Goal: Task Accomplishment & Management: Manage account settings

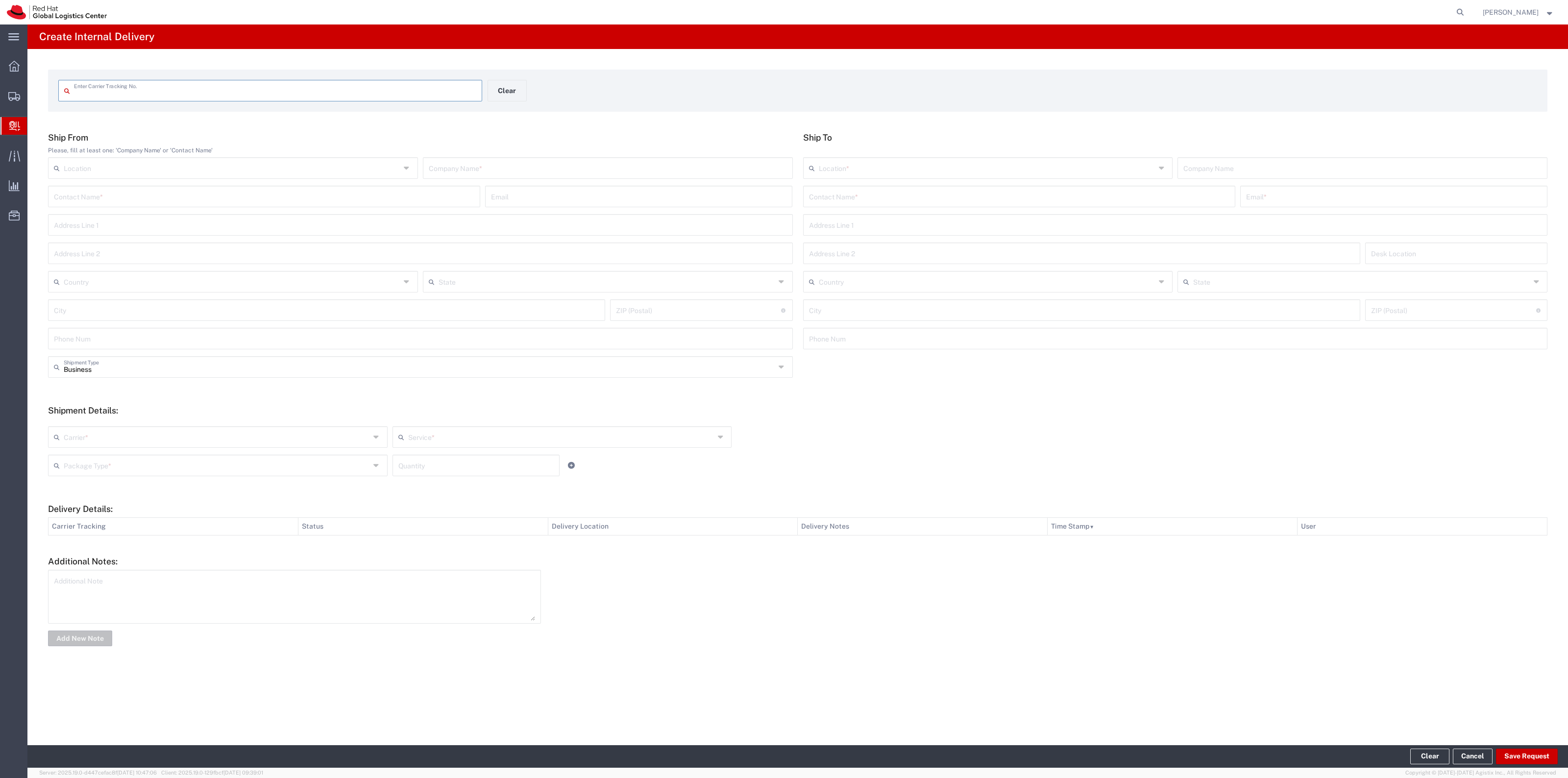
click at [138, 91] on input "text" at bounding box center [275, 89] width 403 height 17
type input "RHT56805986"
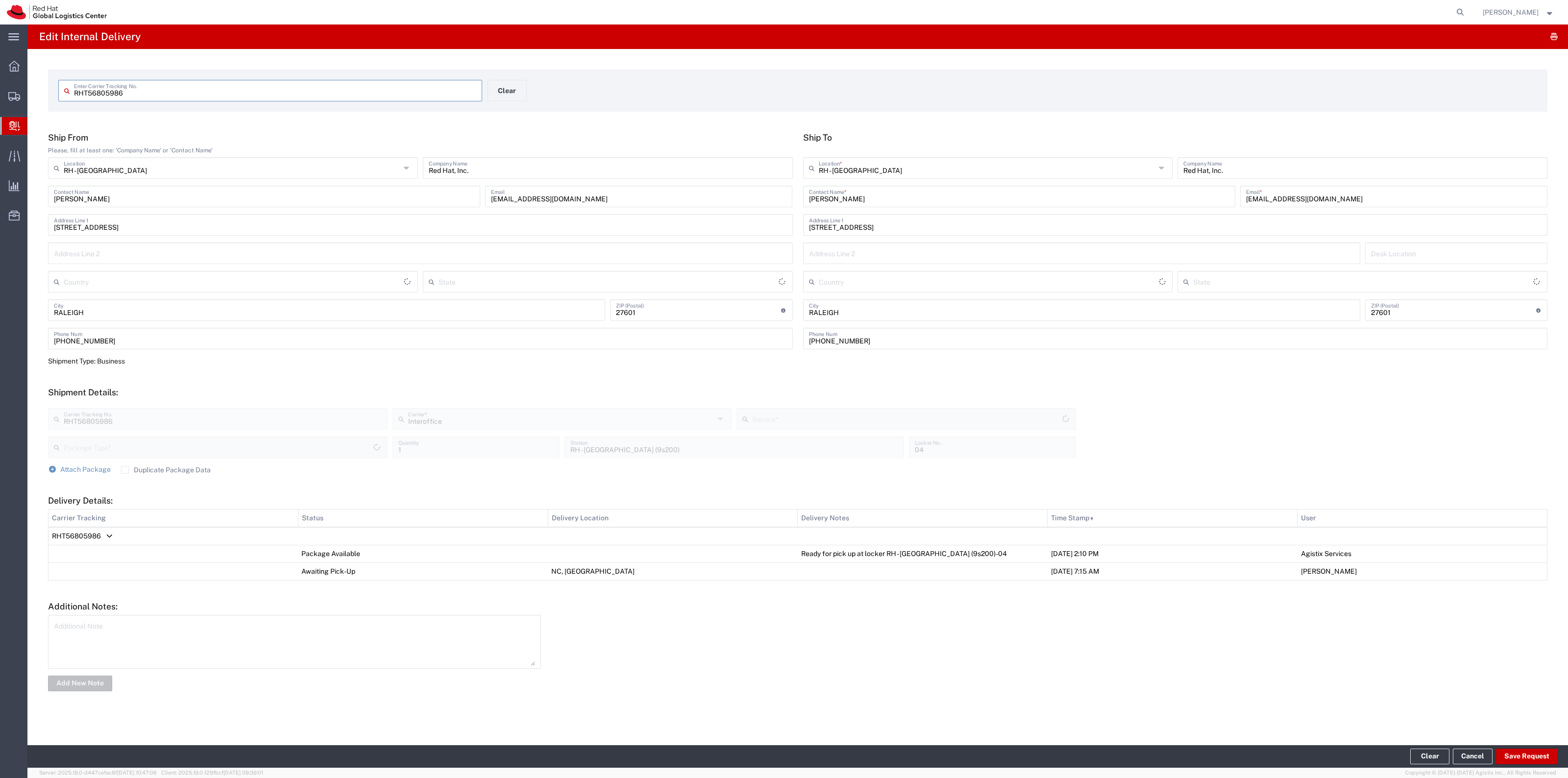
type input "United States"
type input "Your Packaging"
type input "North Carolina"
type input "IO_Ground"
type input "United States"
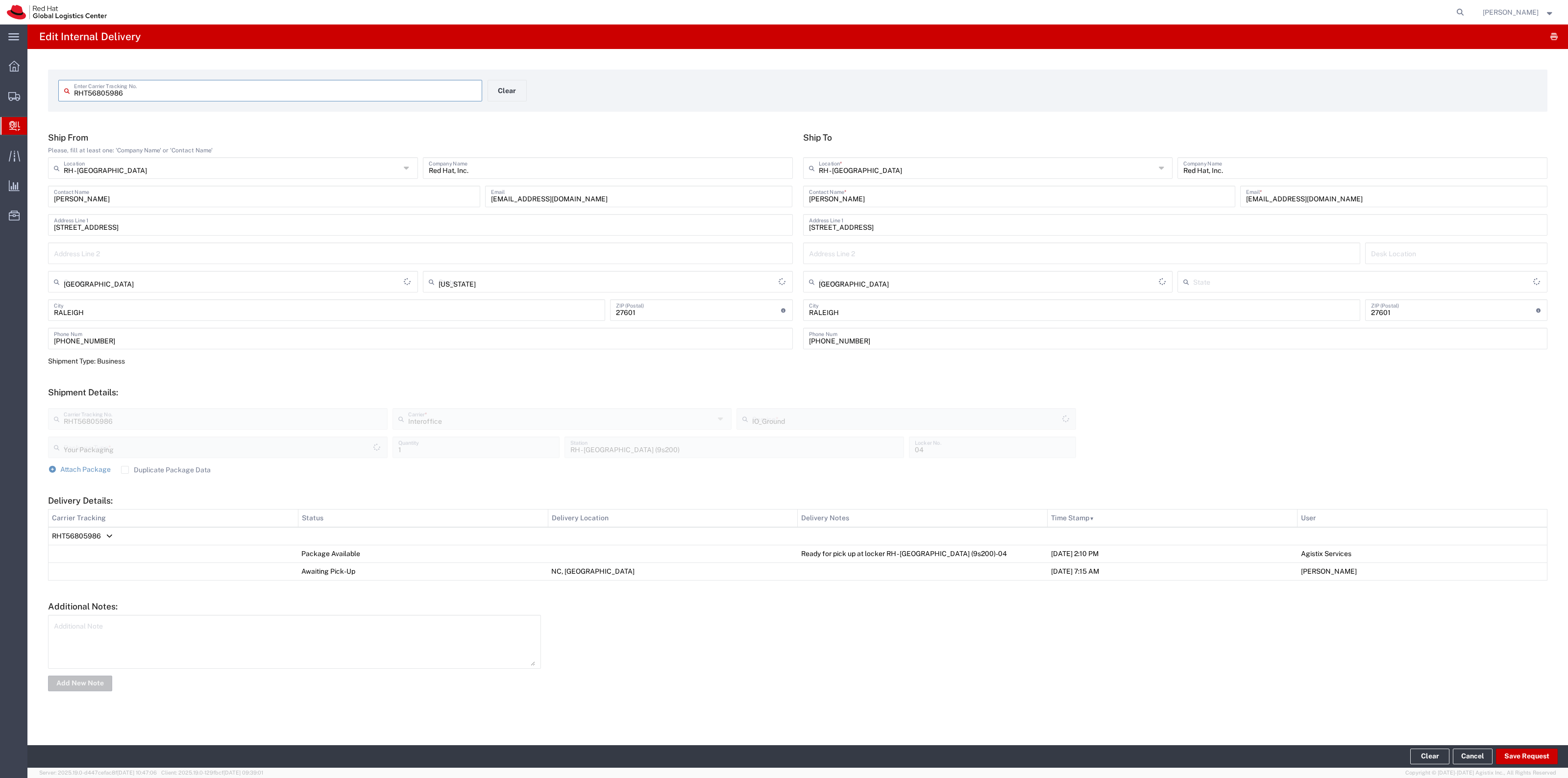
type input "North Carolina"
click at [513, 101] on button "Clear" at bounding box center [506, 91] width 39 height 22
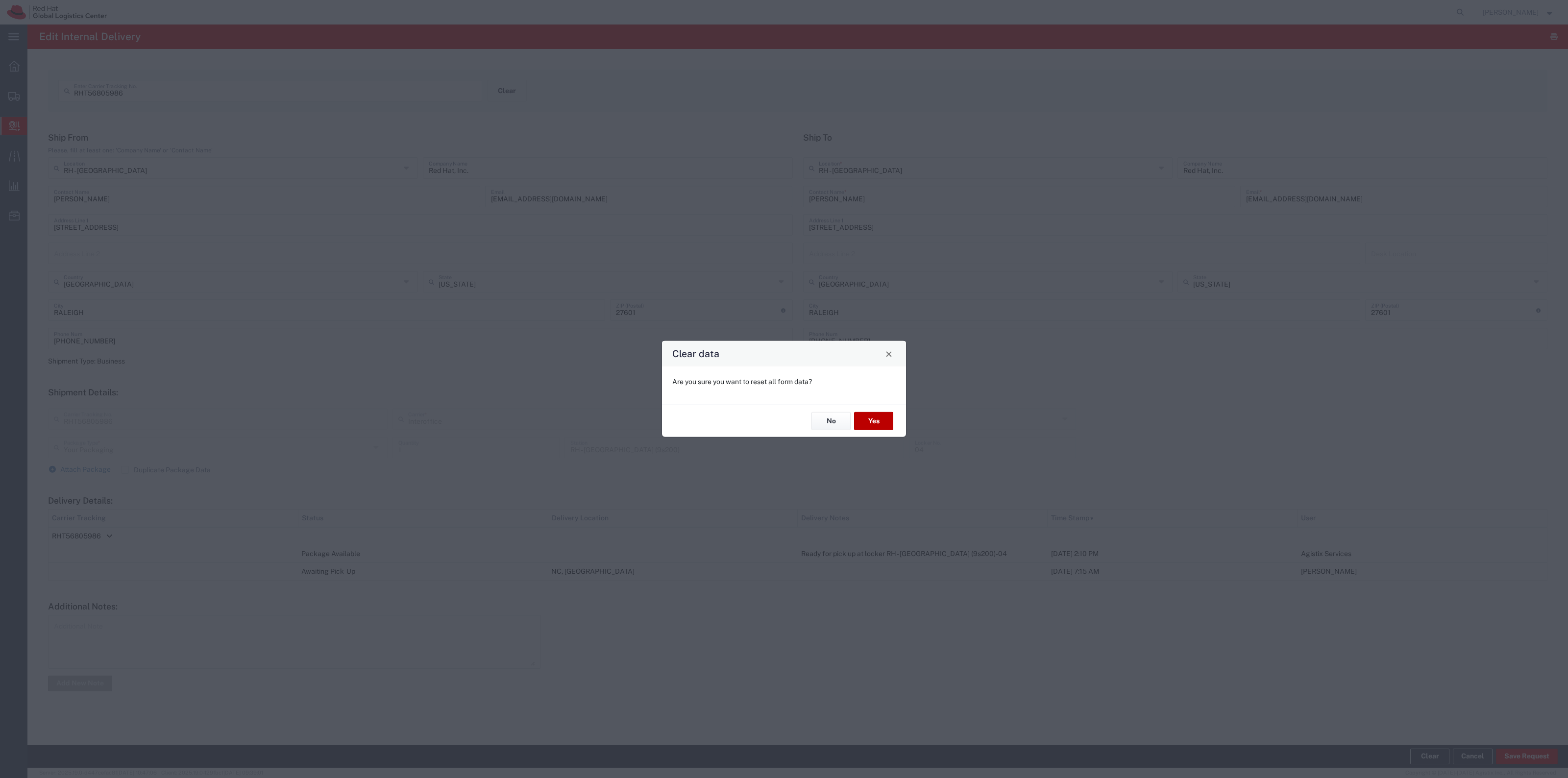
click at [880, 419] on button "Yes" at bounding box center [873, 421] width 39 height 18
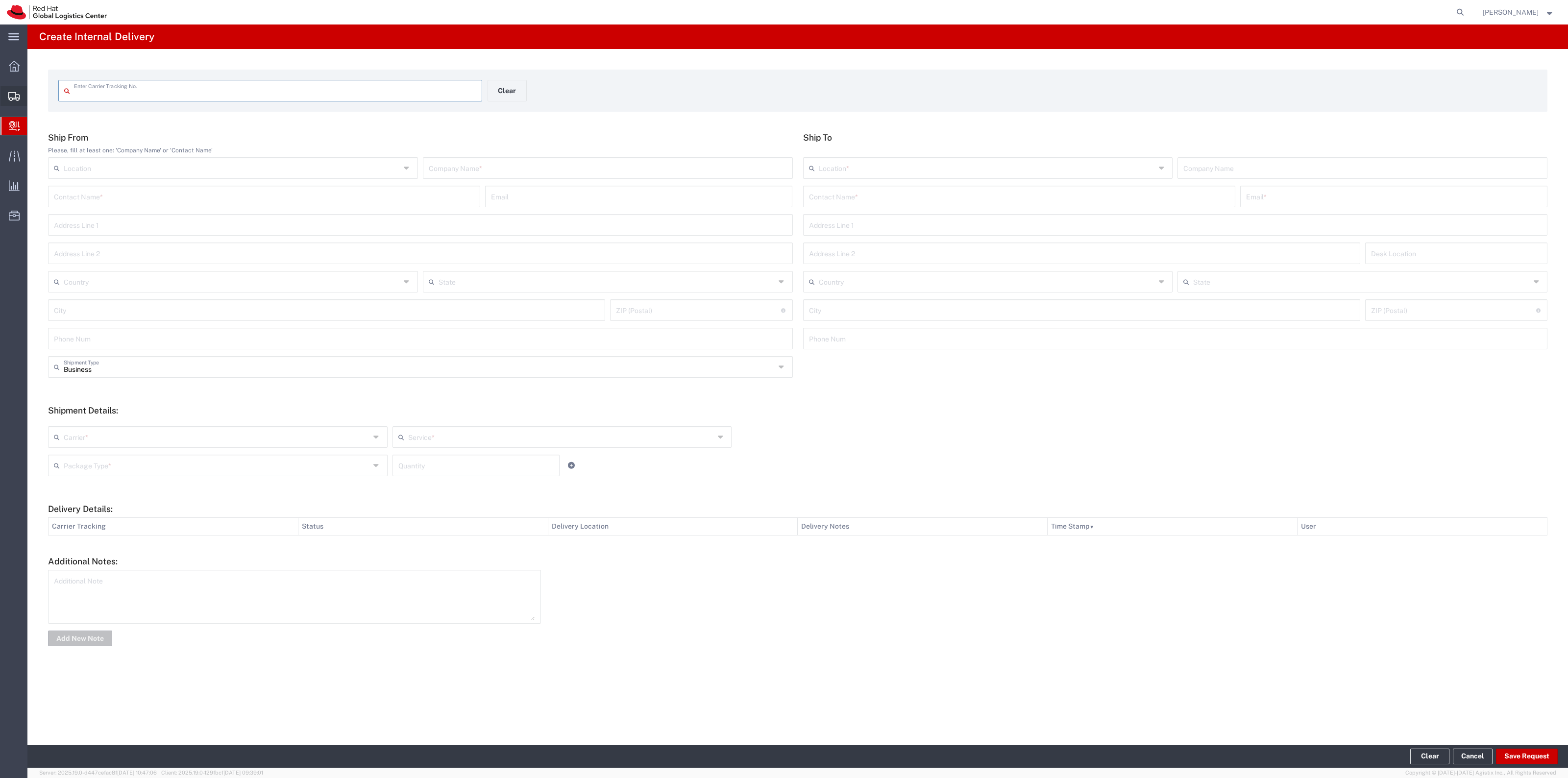
click at [0, 0] on span "Shipment Manager" at bounding box center [0, 0] width 0 height 0
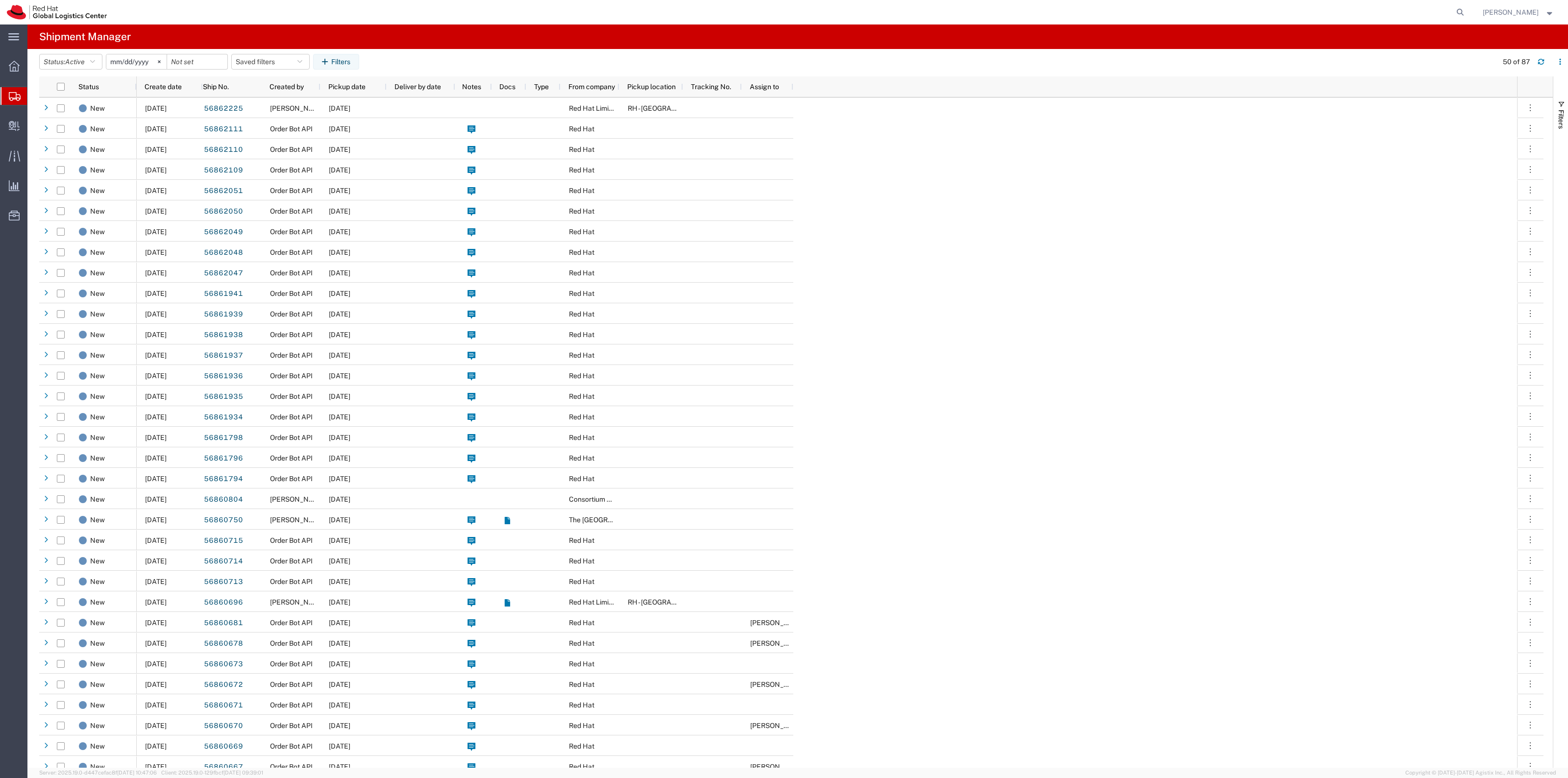
click at [0, 0] on span "Shipment Manager" at bounding box center [0, 0] width 0 height 0
click at [77, 55] on button "Status: Active" at bounding box center [70, 61] width 63 height 16
click at [95, 109] on span "All" at bounding box center [96, 113] width 114 height 15
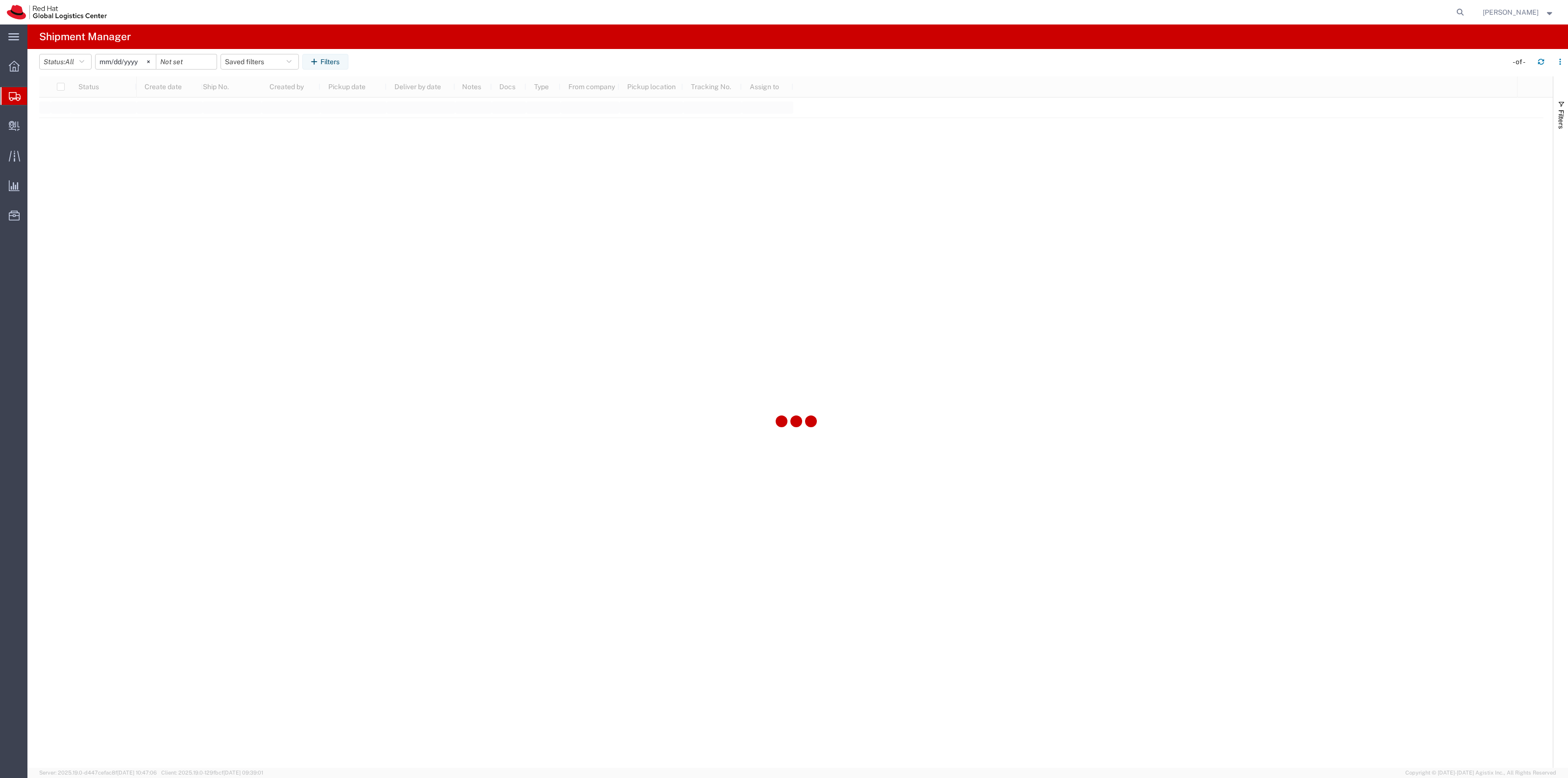
click at [128, 60] on input "2025-08-18" at bounding box center [126, 62] width 60 height 15
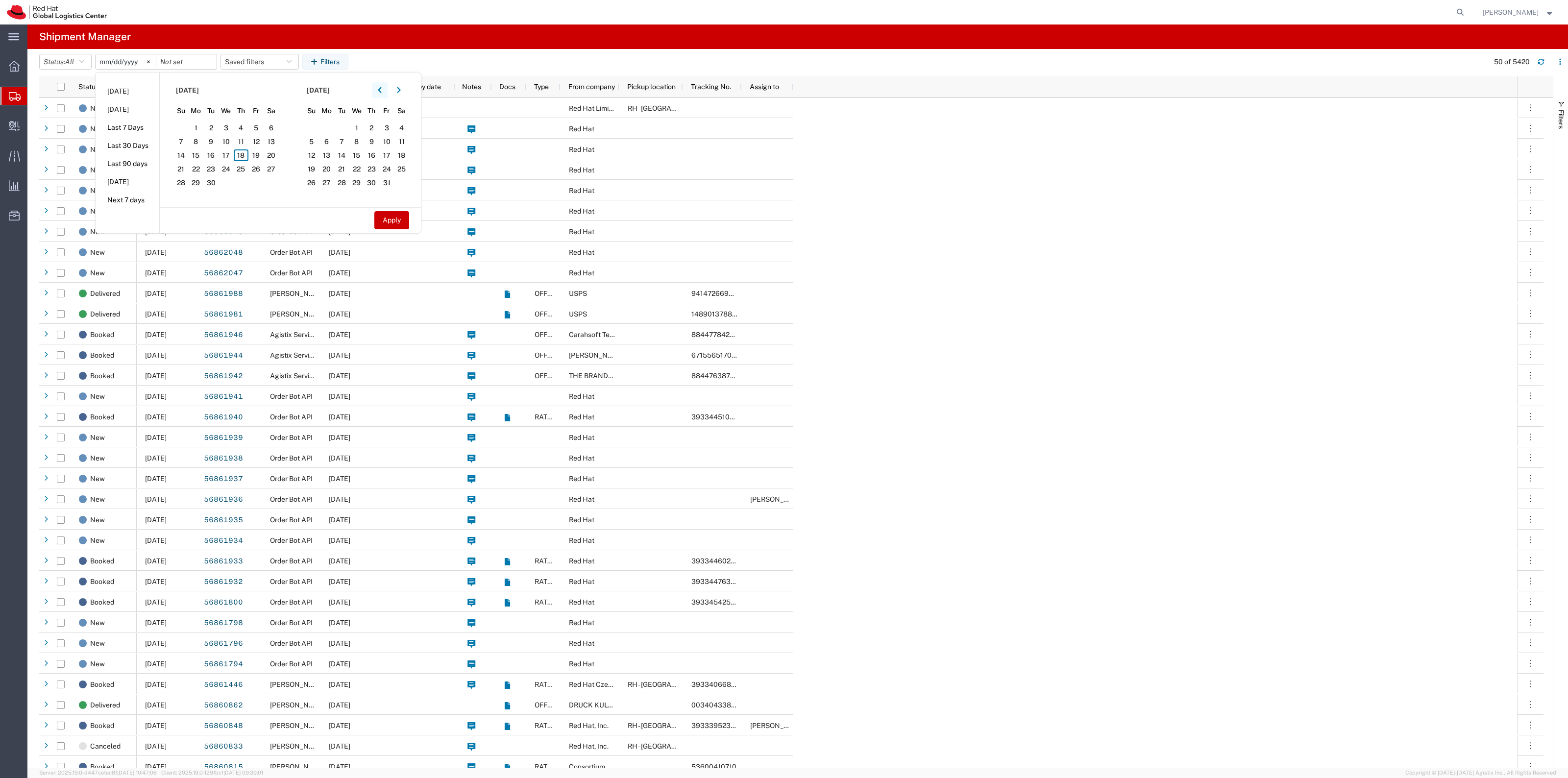
click at [376, 87] on button "button" at bounding box center [379, 90] width 16 height 16
click at [212, 125] on span "3" at bounding box center [211, 128] width 15 height 12
click at [381, 210] on div "Apply" at bounding box center [290, 220] width 261 height 25
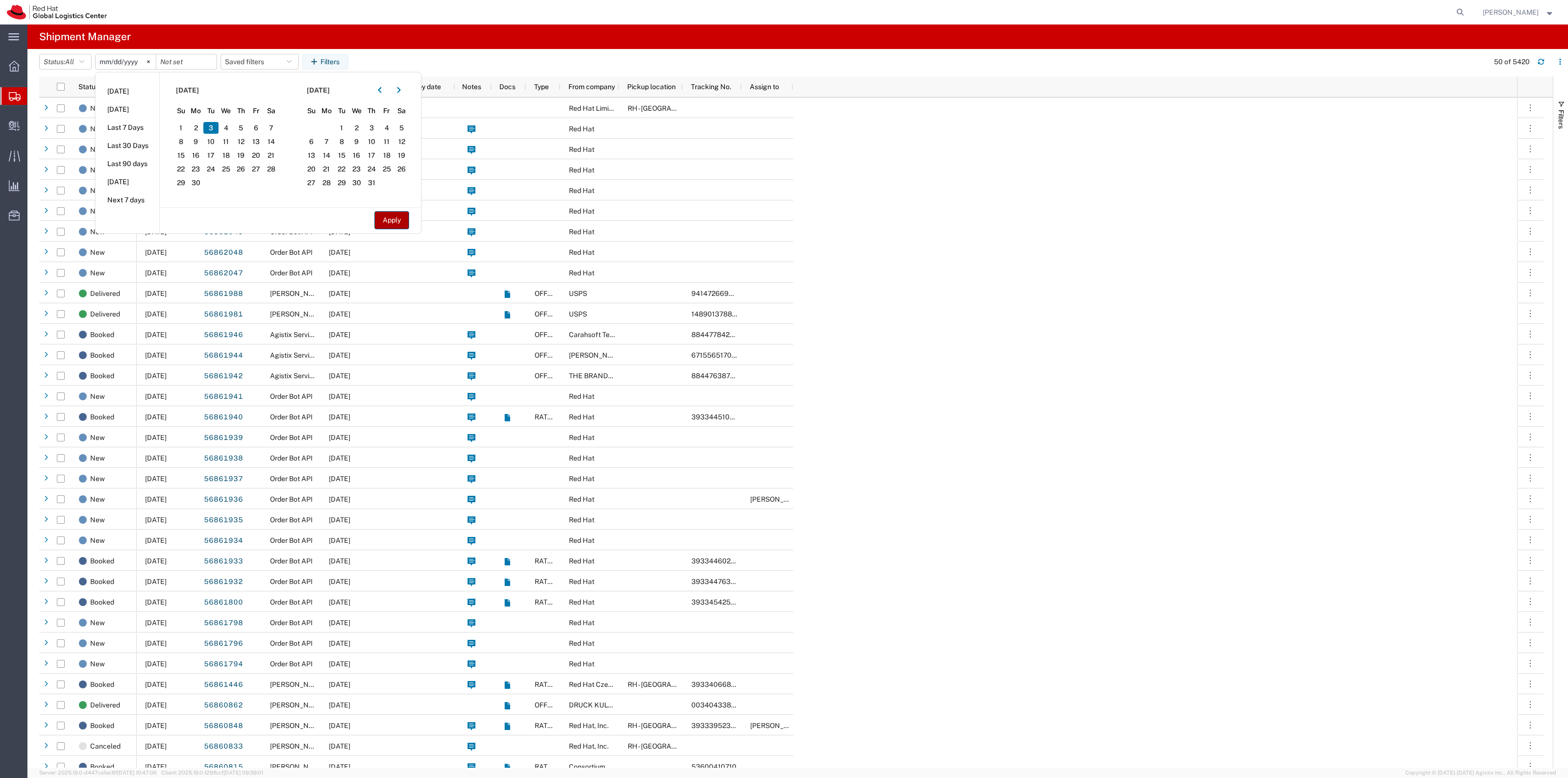
click at [381, 216] on button "Apply" at bounding box center [392, 220] width 35 height 18
type input "2025-06-03"
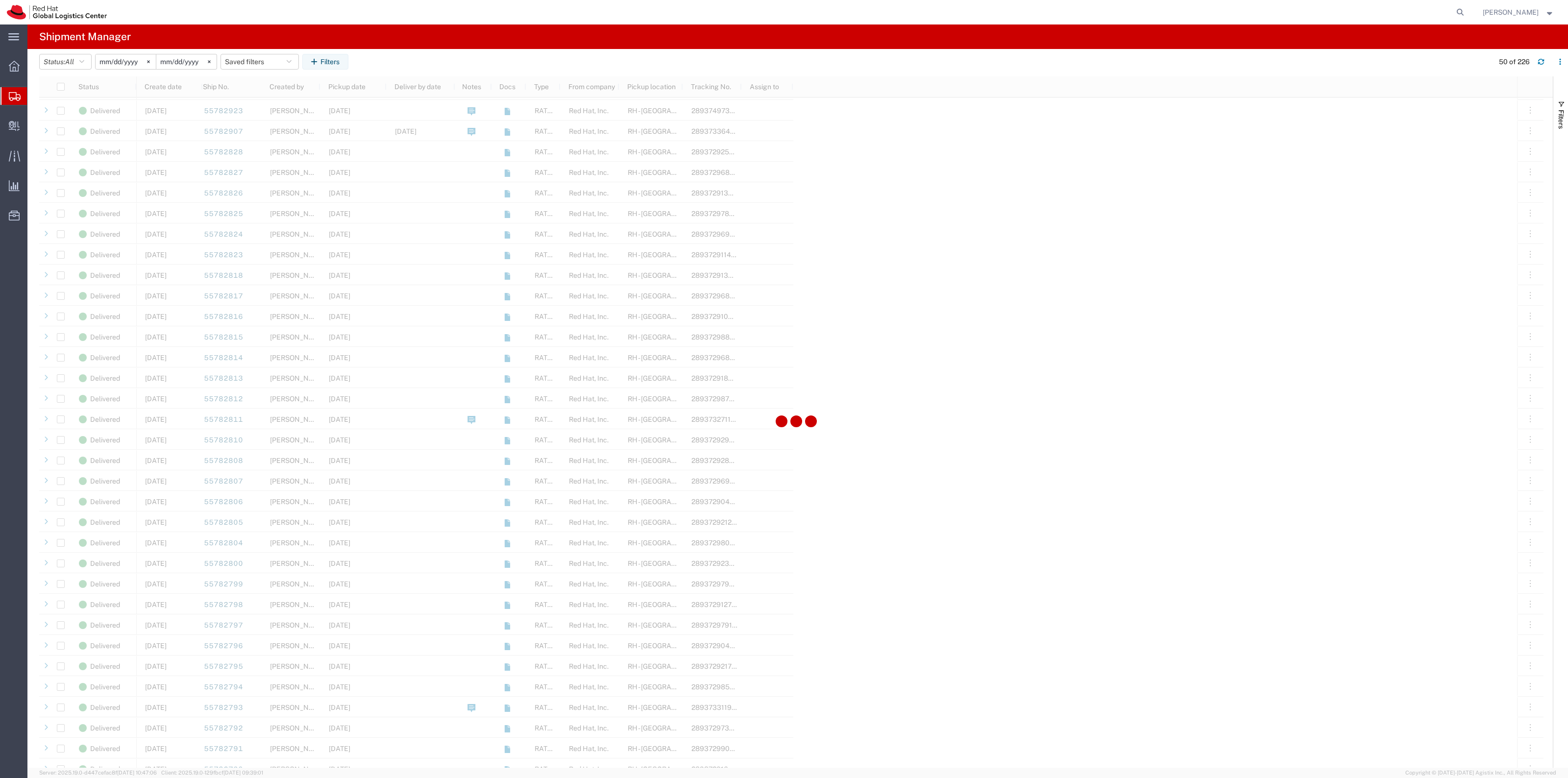
scroll to position [551, 0]
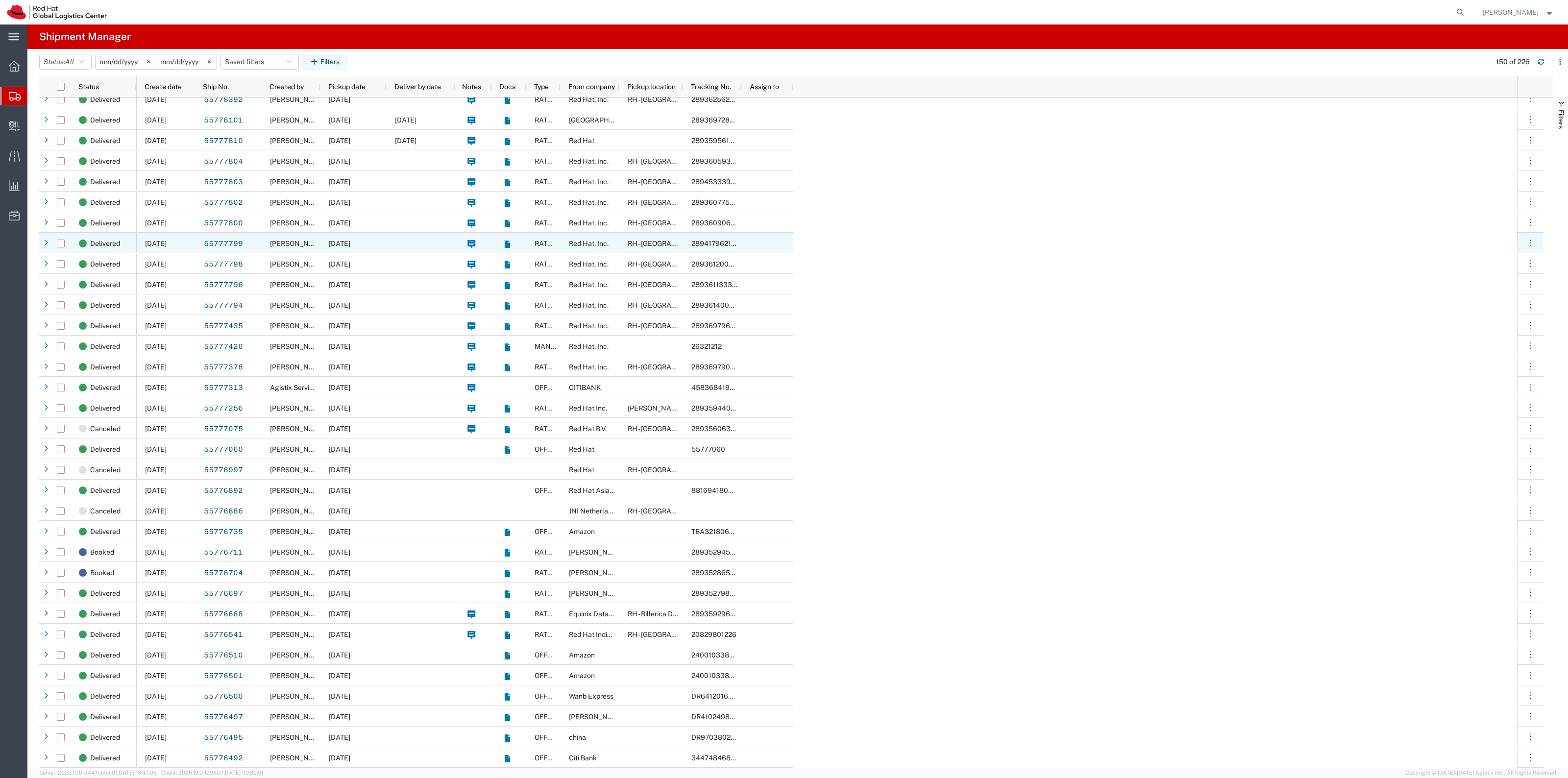
click at [388, 238] on div at bounding box center [421, 243] width 69 height 20
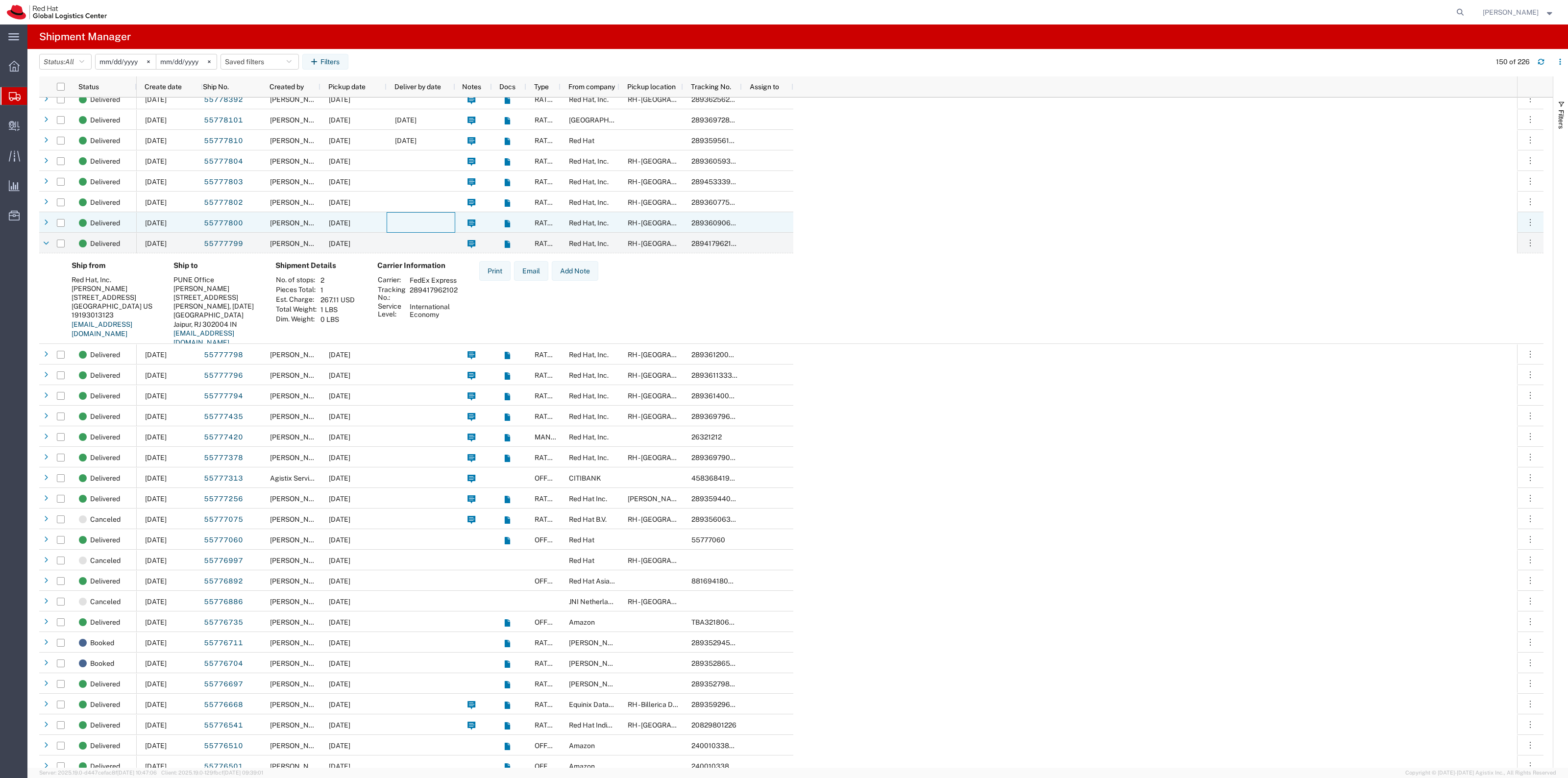
click at [395, 223] on div at bounding box center [421, 222] width 69 height 20
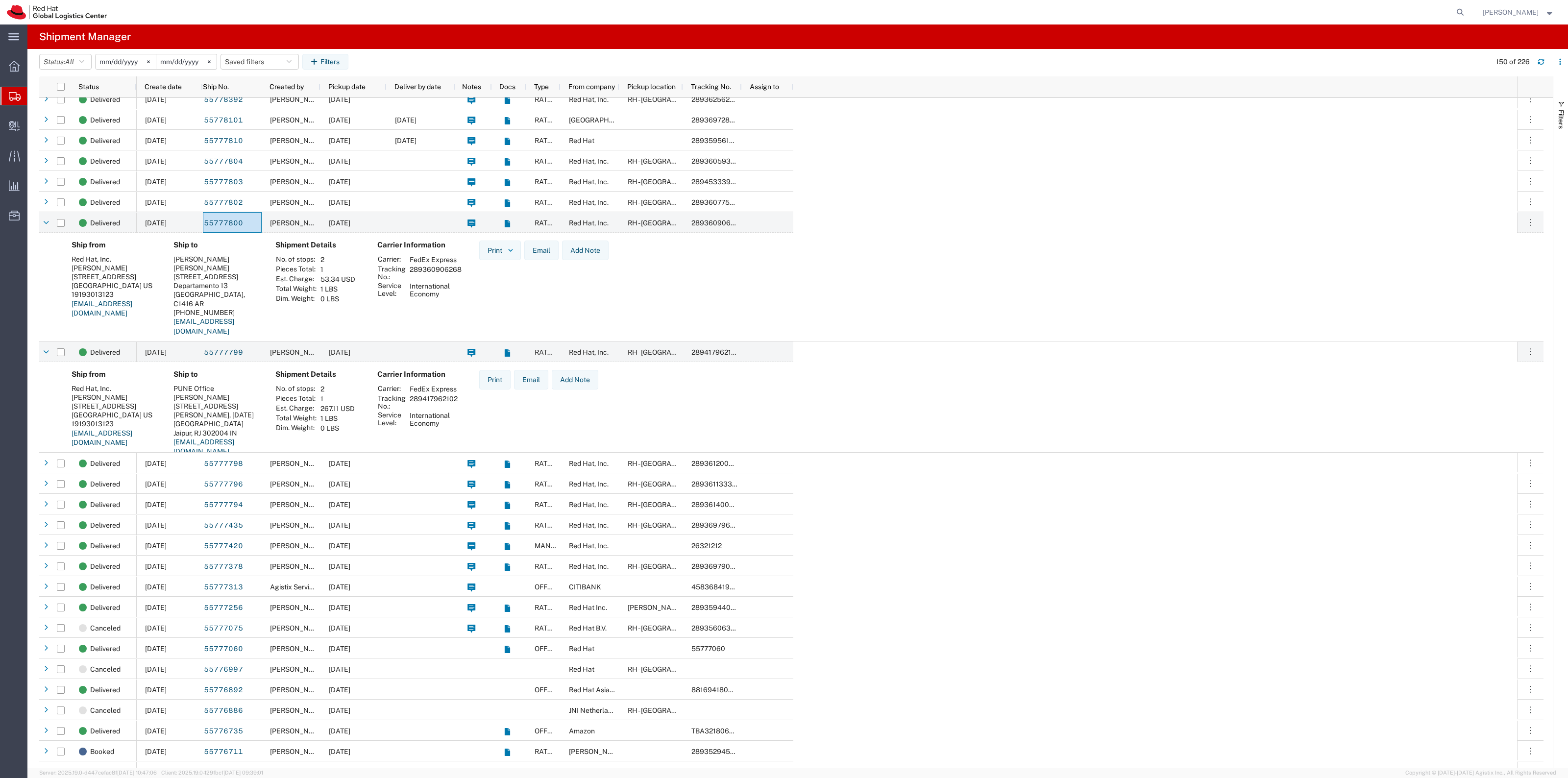
click at [0, 0] on span "Create Shipment" at bounding box center [0, 0] width 0 height 0
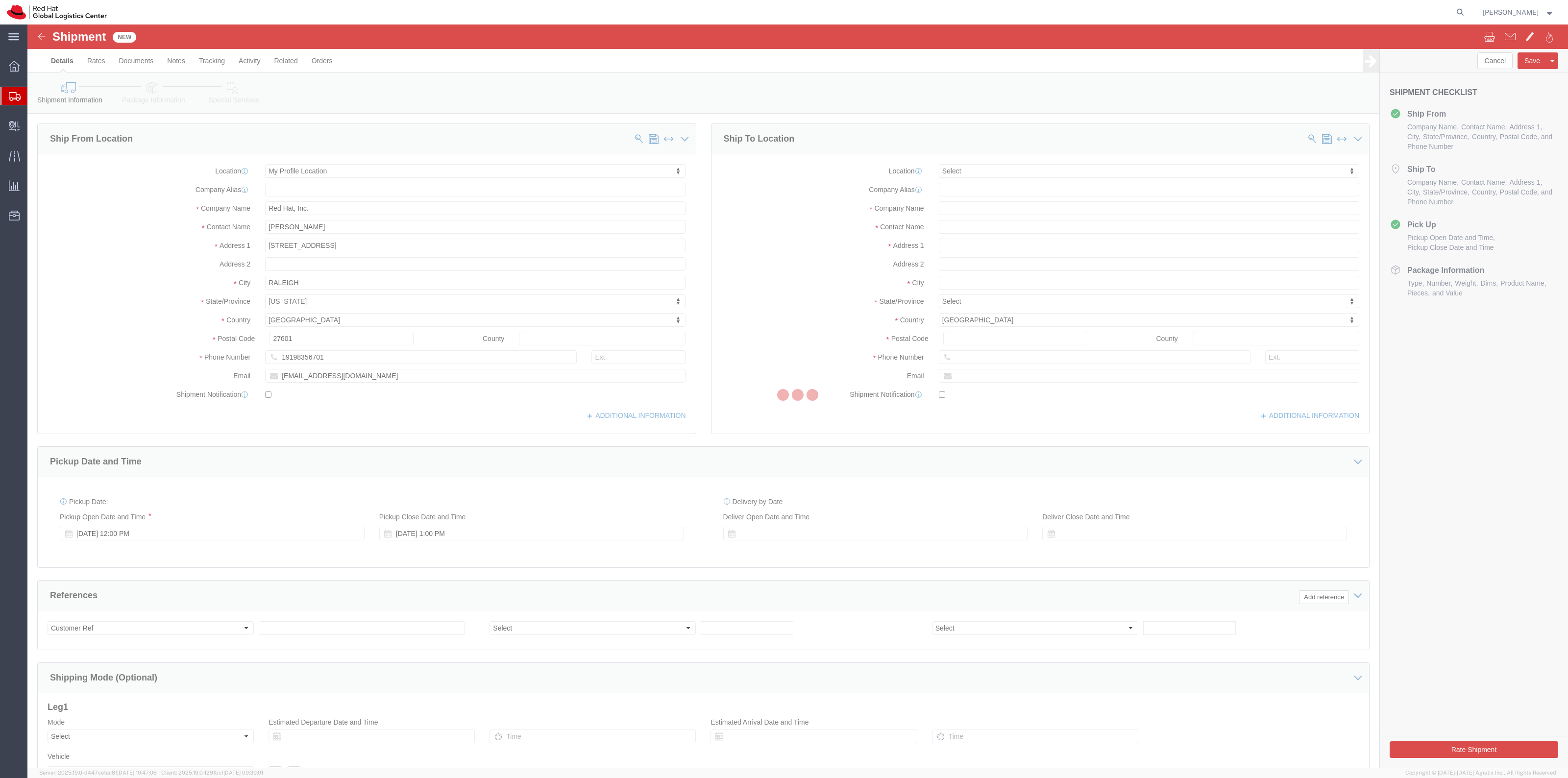
select select
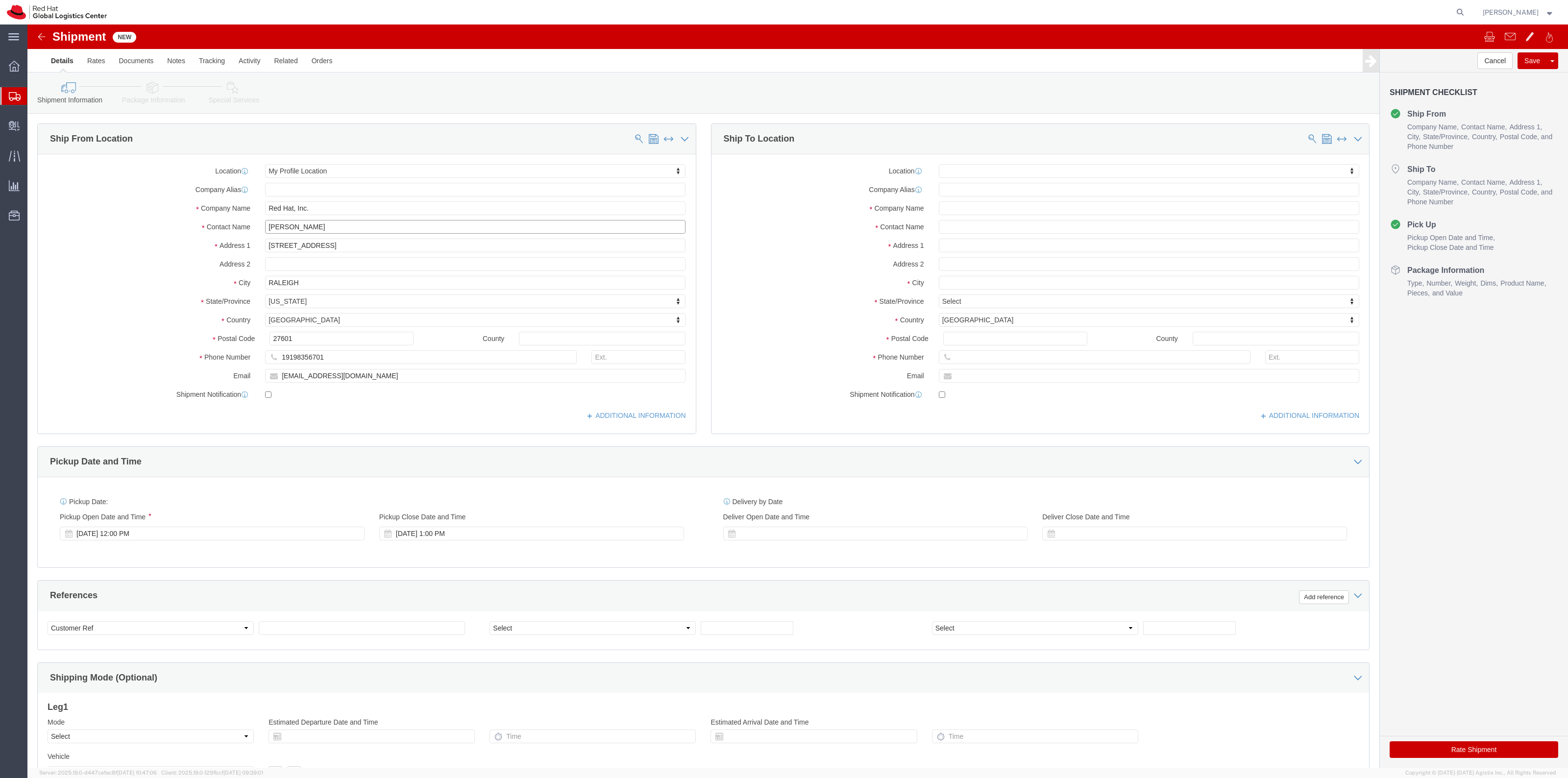
drag, startPoint x: 314, startPoint y: 226, endPoint x: 216, endPoint y: 194, distance: 103.1
click div "Location My Profile Location My Profile Location RH - Amsterdam - MSO RH - Amst…"
type input "Troy McNish"
drag, startPoint x: 340, startPoint y: 334, endPoint x: 231, endPoint y: 332, distance: 109.0
click div "19198356701"
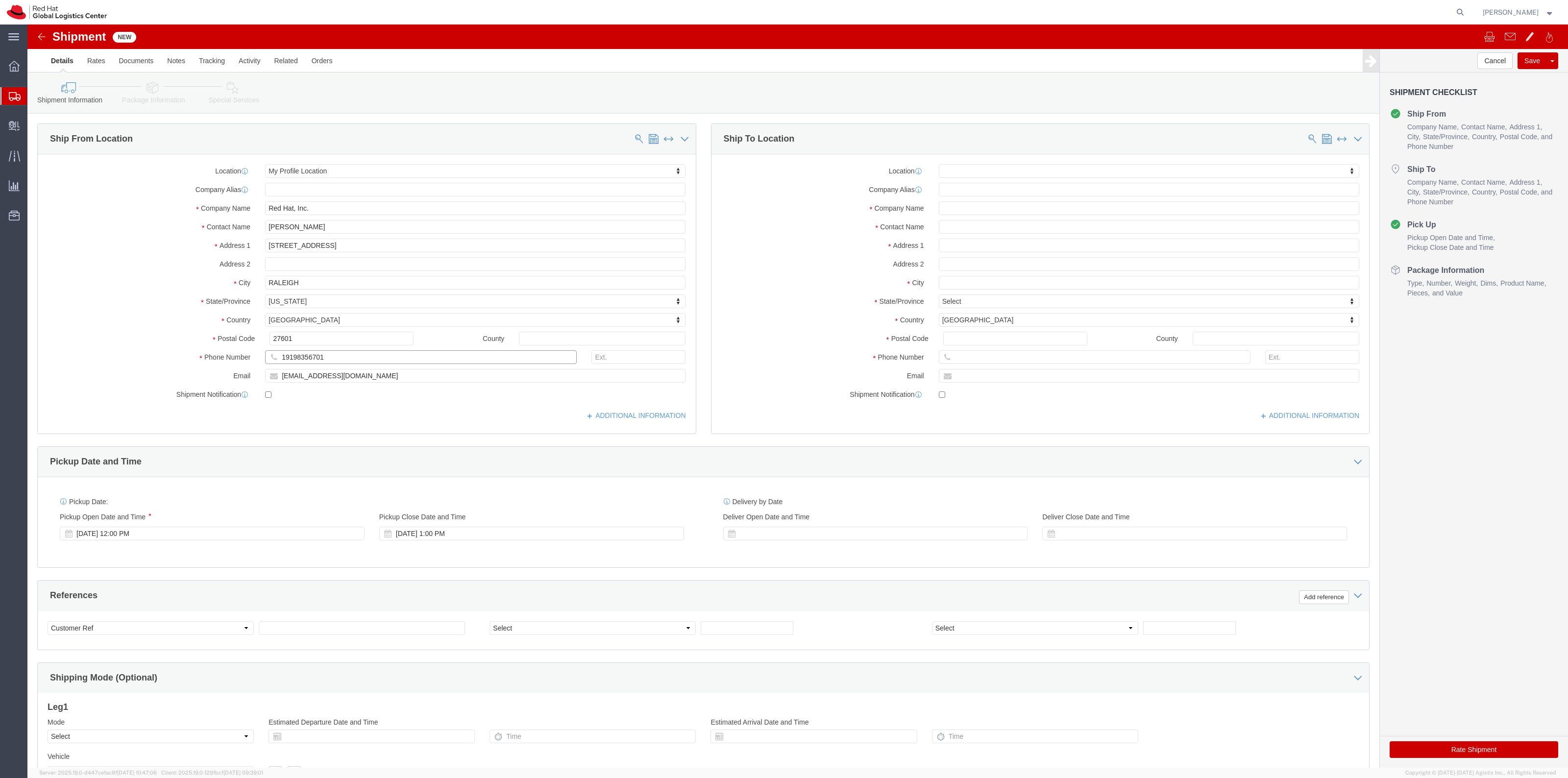
paste input "+9195927882"
click input "+9195927882"
type input "9195927882"
drag, startPoint x: 324, startPoint y: 357, endPoint x: 181, endPoint y: 345, distance: 143.5
click div "Email rlomax@redhat.com"
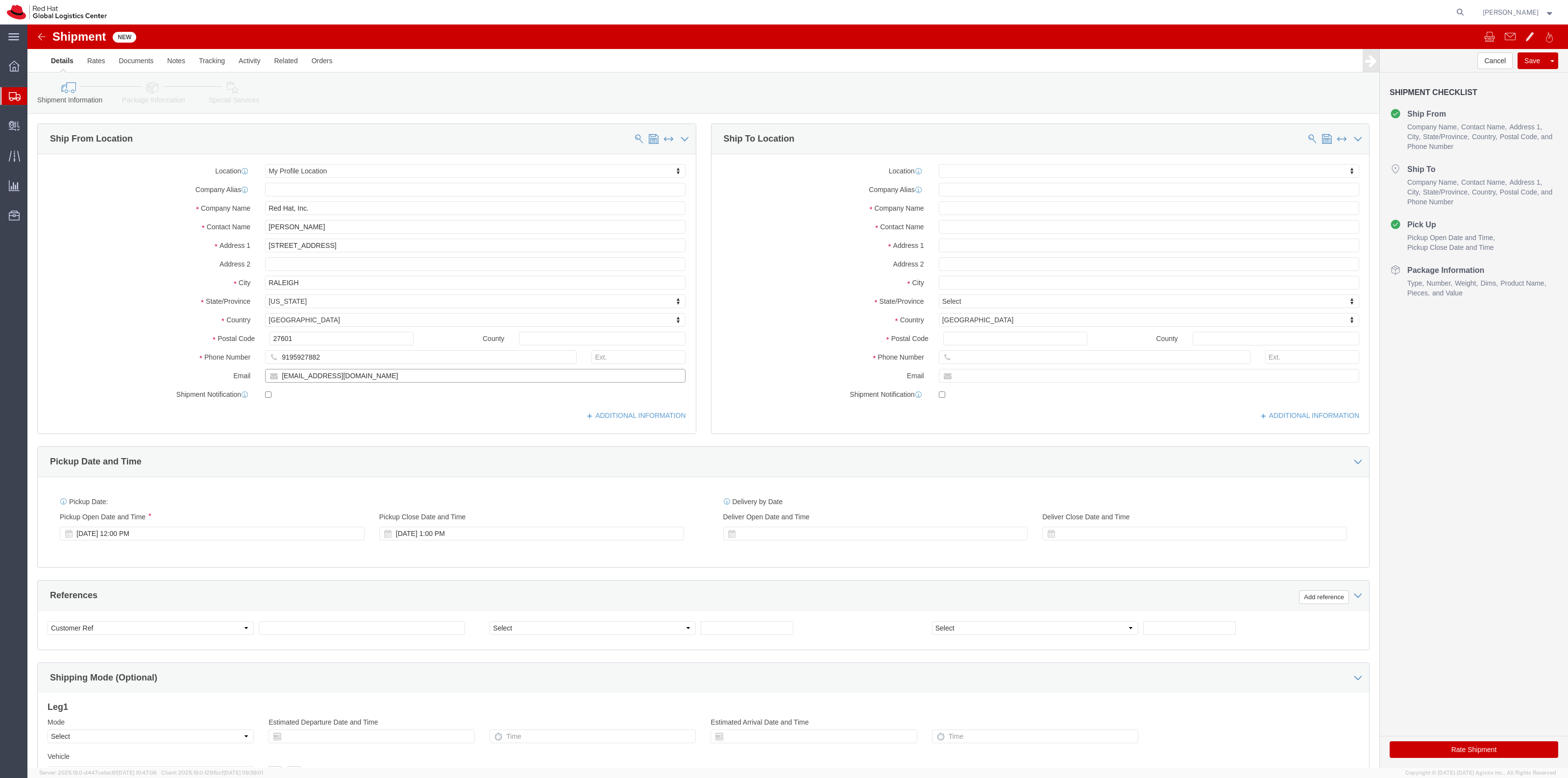
paste input "tmcnish"
type input "tmcnish@redhat.com"
checkbox input "true"
click input "text"
type input "Sam Wachira"
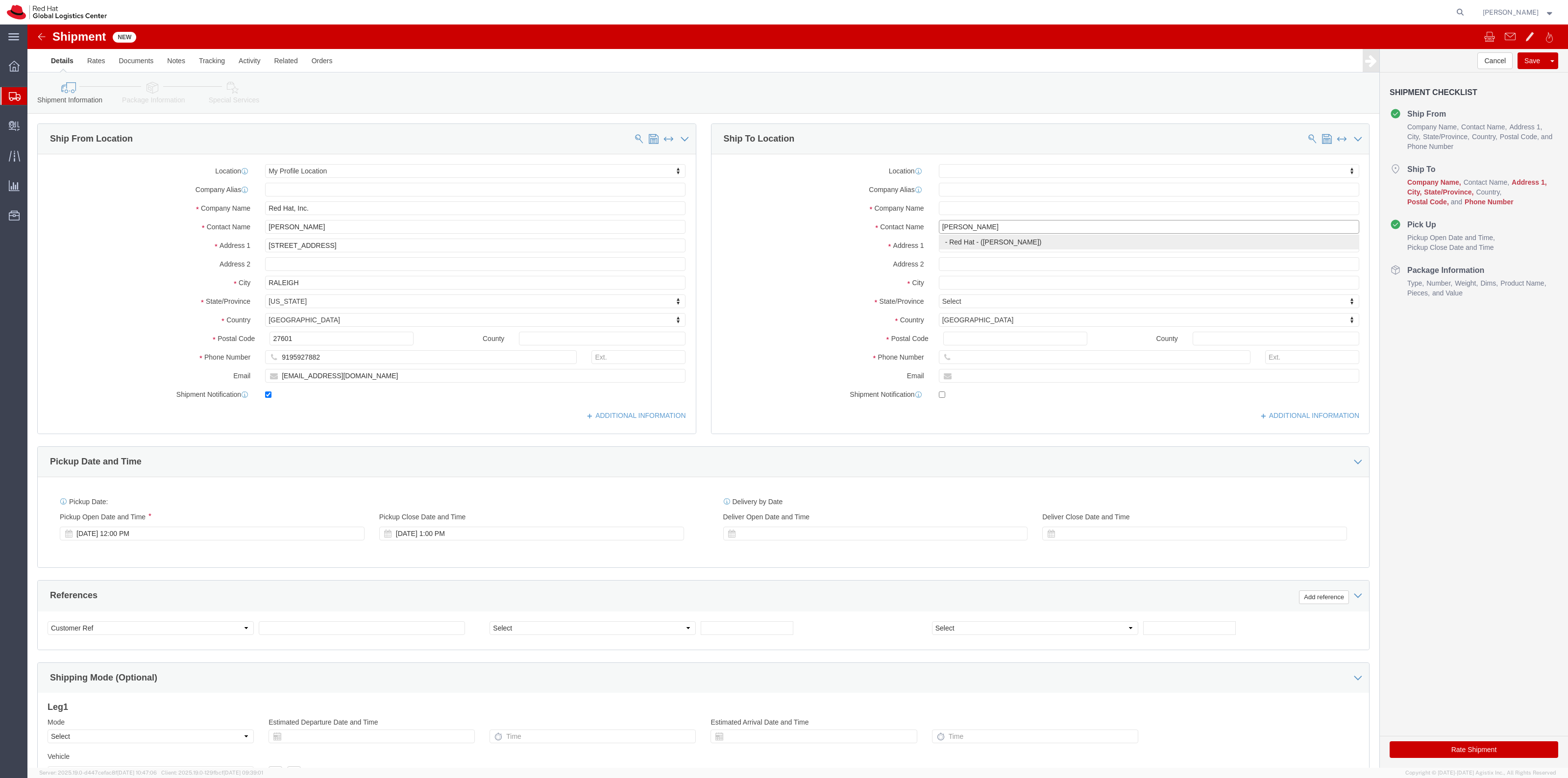
click p "- Red Hat - (Sam Wachira)"
select select
type input "Red Hat"
select select
type input "swachira@redhat.com"
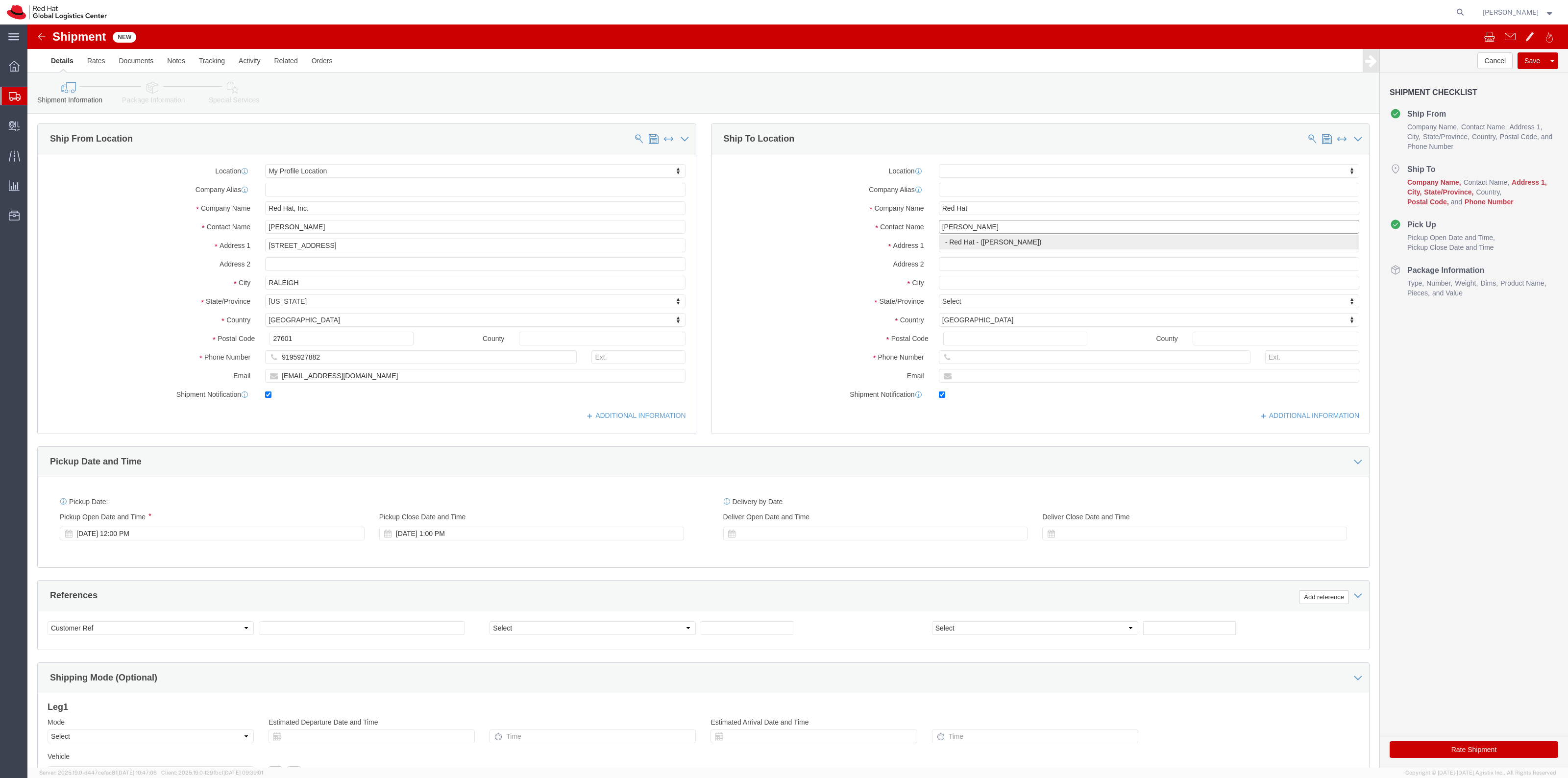
checkbox input "true"
type input "Sam Wachira"
click input "text"
type input "8"
select select
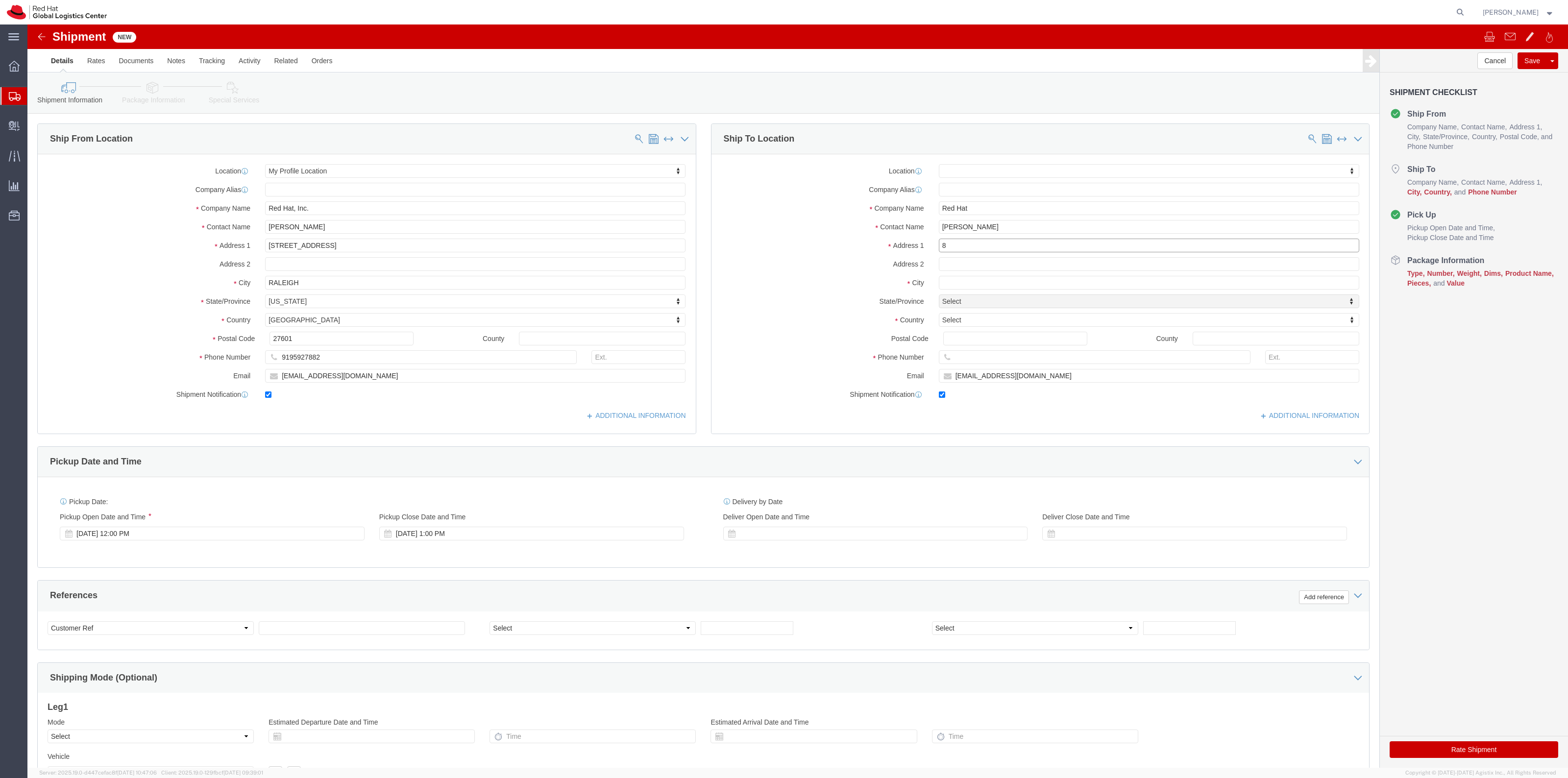
drag, startPoint x: 933, startPoint y: 216, endPoint x: 892, endPoint y: 216, distance: 41.0
click div "Address 1 8"
paste input "Harrowslaw Drive"
type input "8 Harrowslaw Drive"
select select
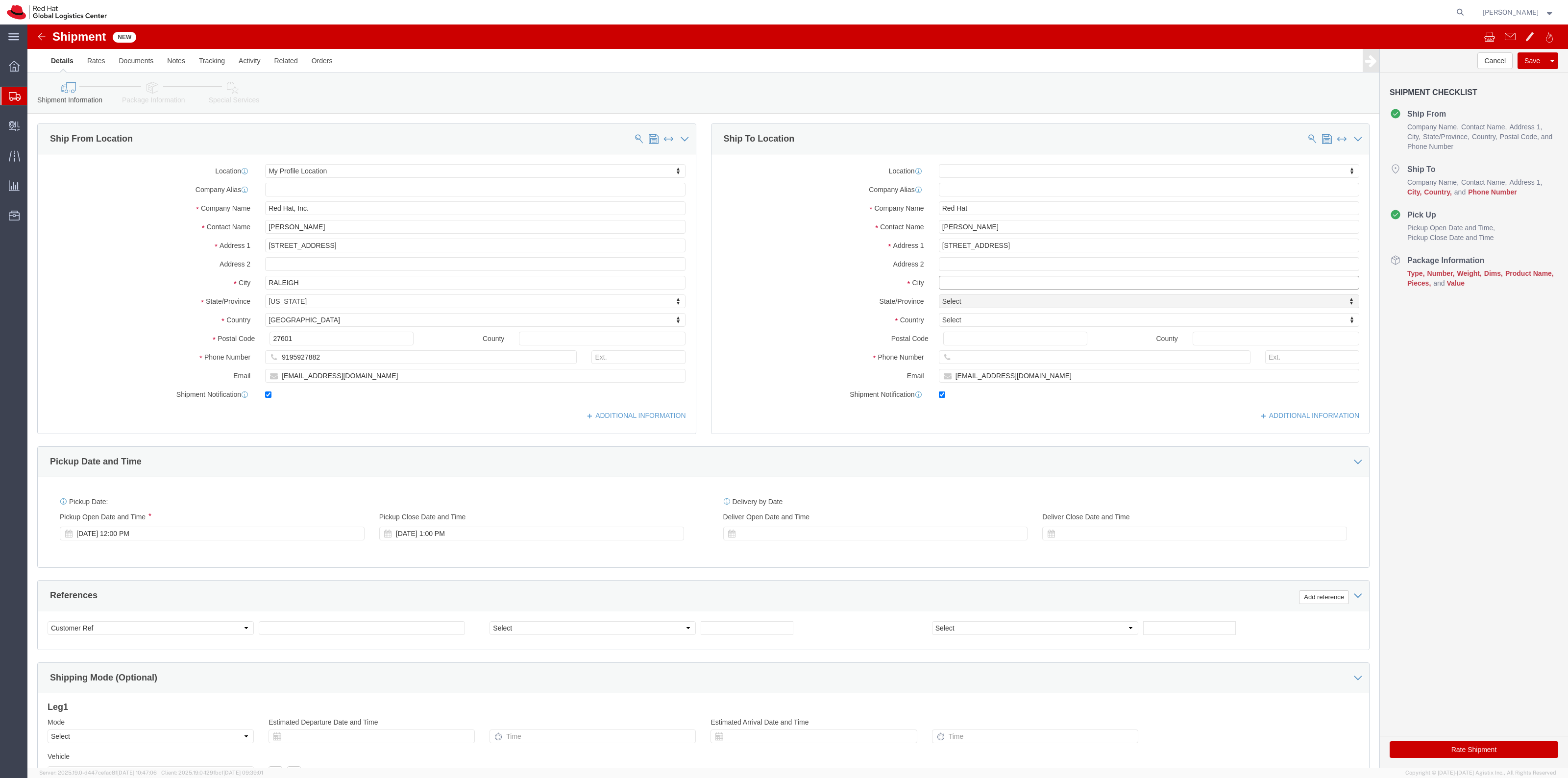
click input "text"
paste input "Hamilton"
type input "Hamilton"
select select
click input "Postal Code"
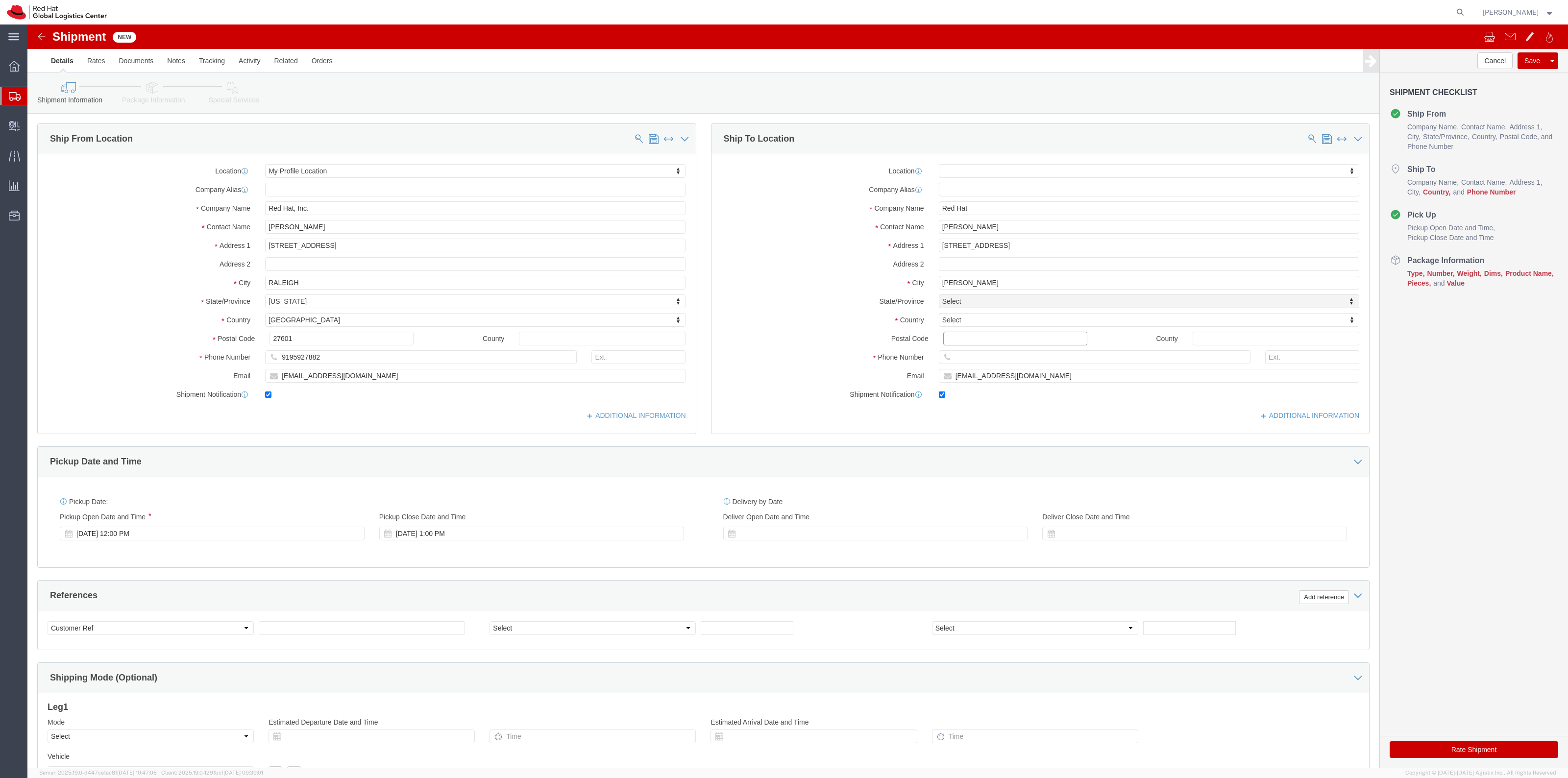
paste input "ML3 8SL"
type input "ML3 8SL"
select select
type input "uni"
select select
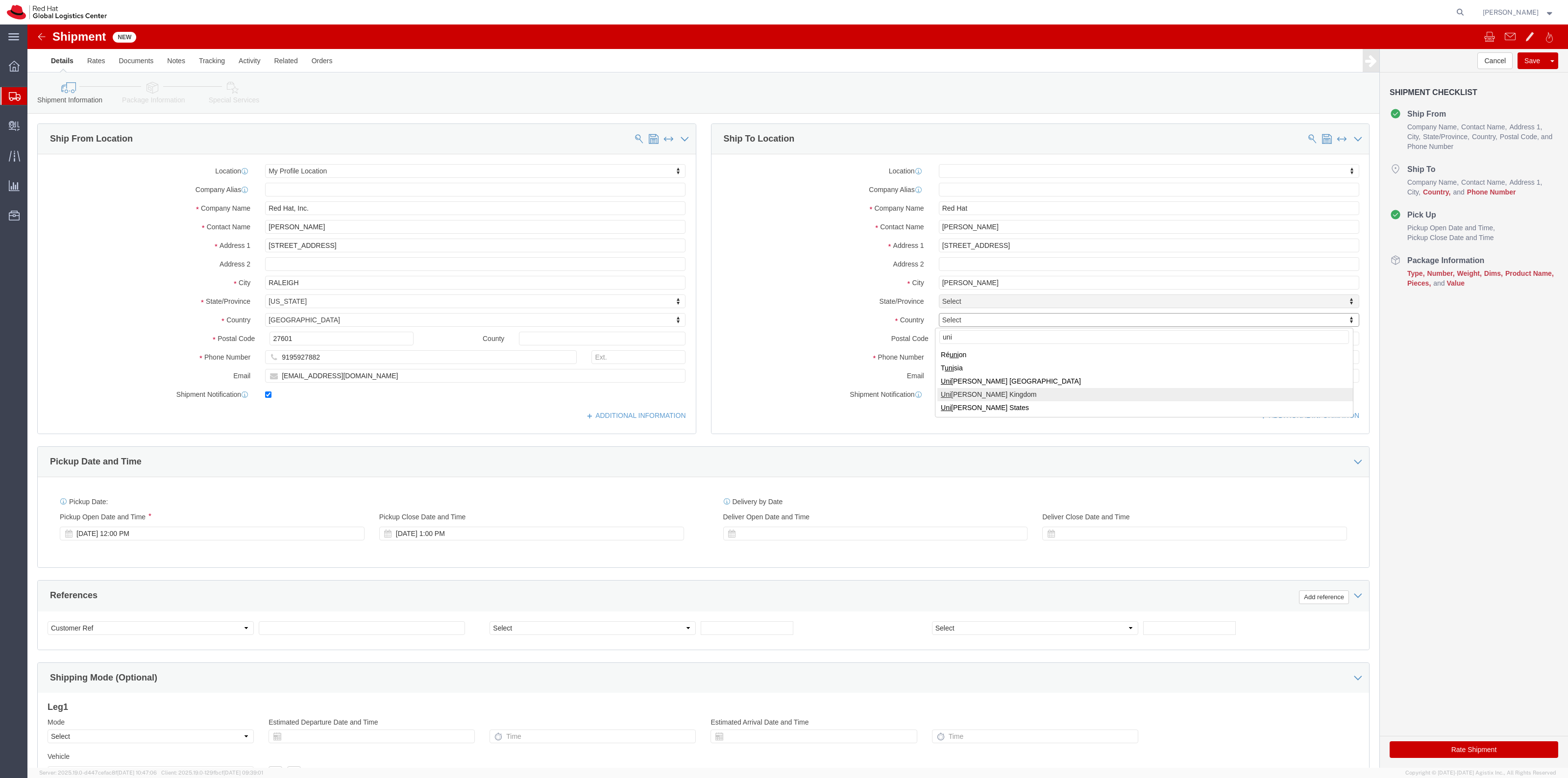
select select "GB"
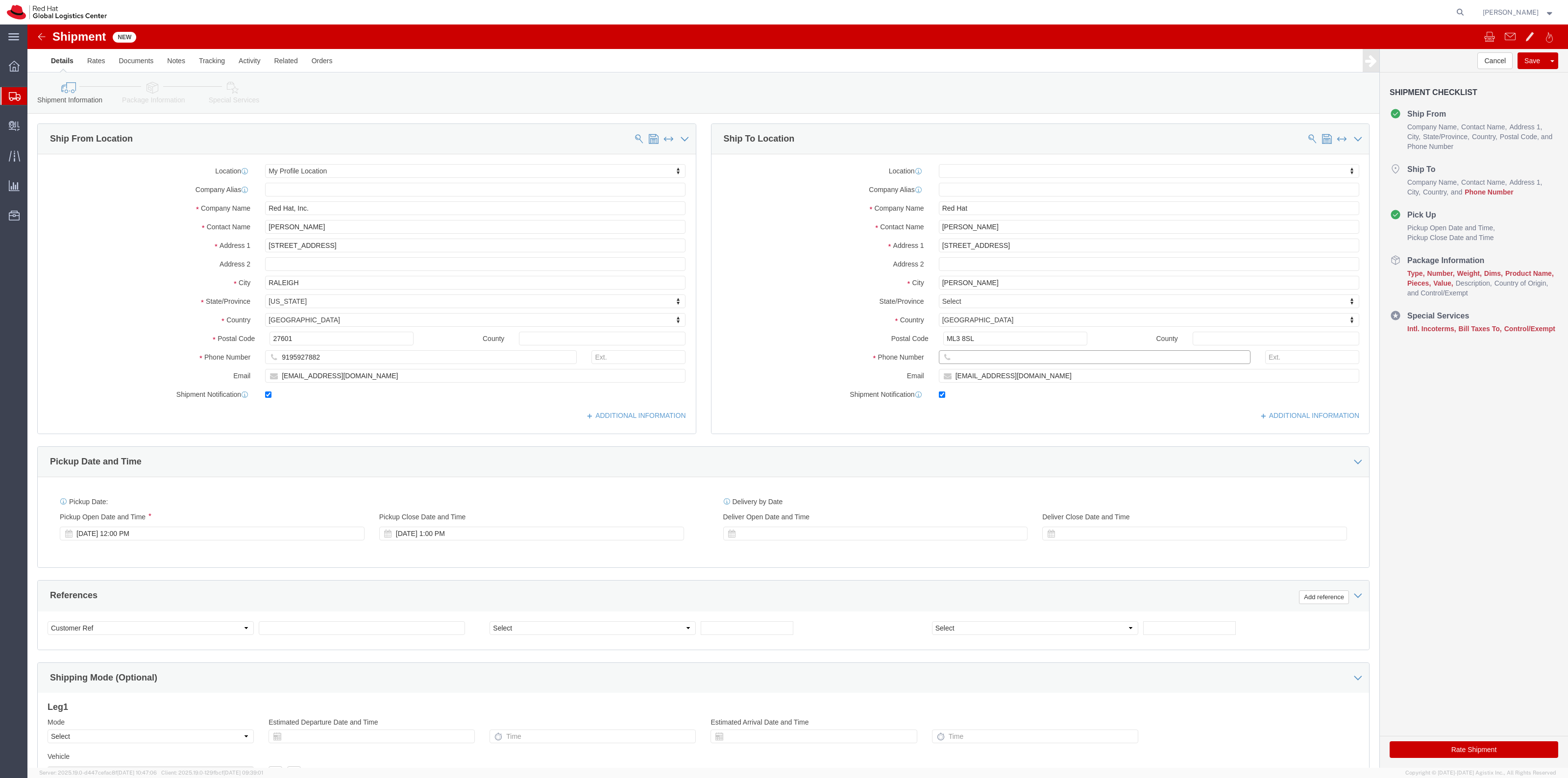
click input "text"
paste input "+447826512588"
click input "+447826512588"
type input "447826512588"
click icon
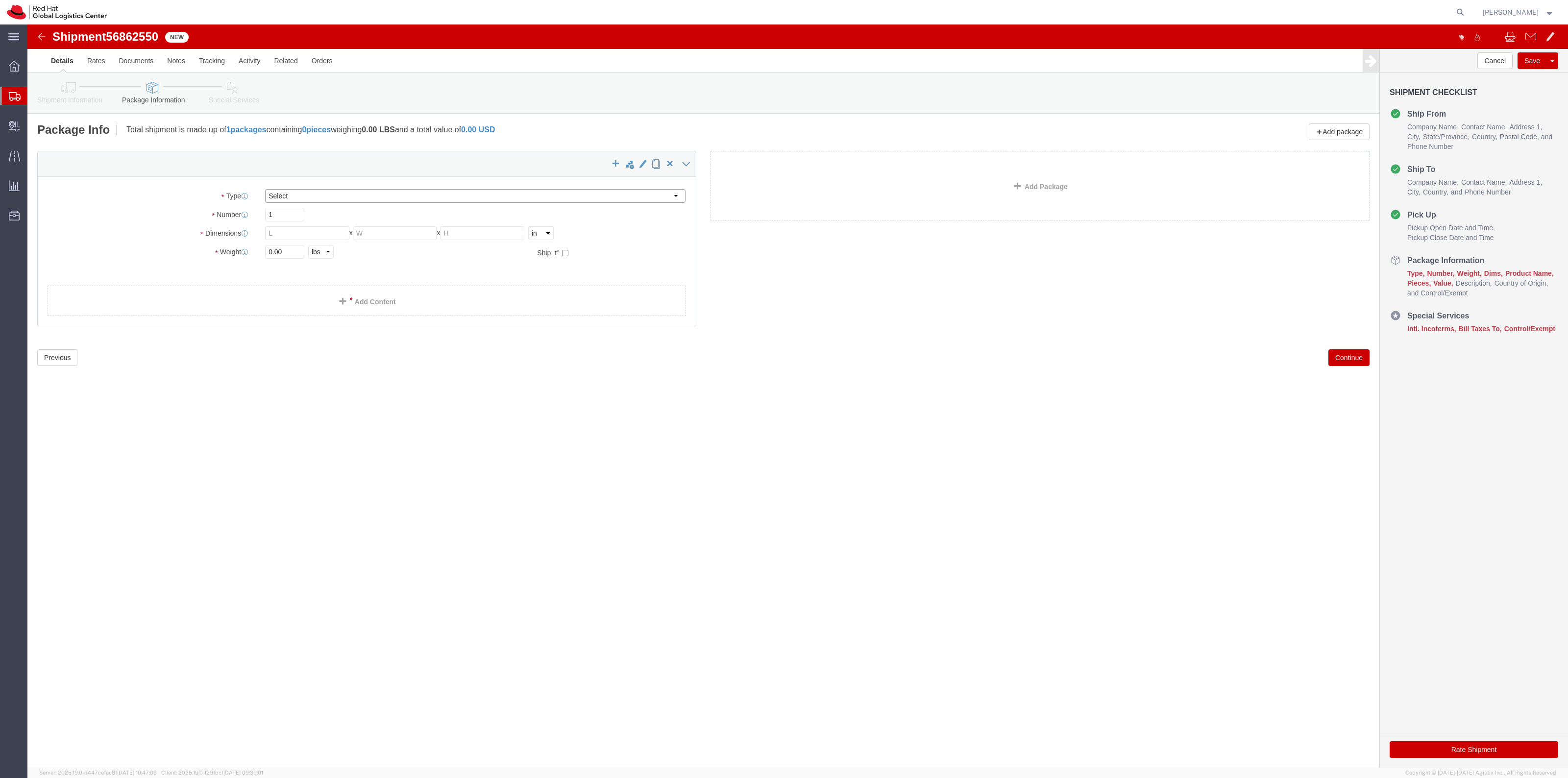
click select "Select Case(s) Crate(s) Envelope Large Box Medium Box PAK Skid(s) Small Box Sma…"
select select "ENV"
click select "Select Case(s) Crate(s) Envelope Large Box Medium Box PAK Skid(s) Small Box Sma…"
type input "9.50"
type input "12.50"
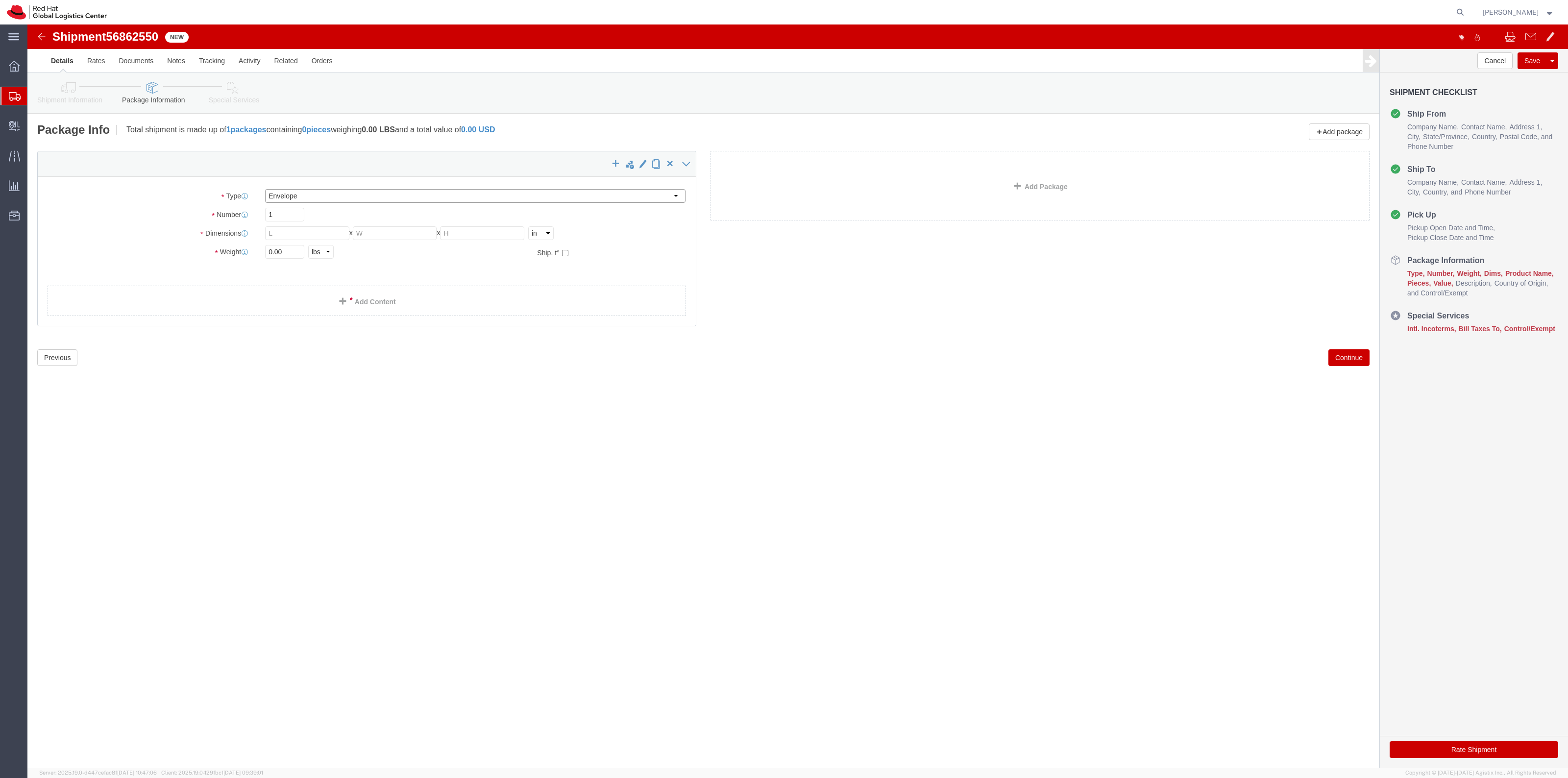
type input "0.25"
type input "1"
click link "Add Content"
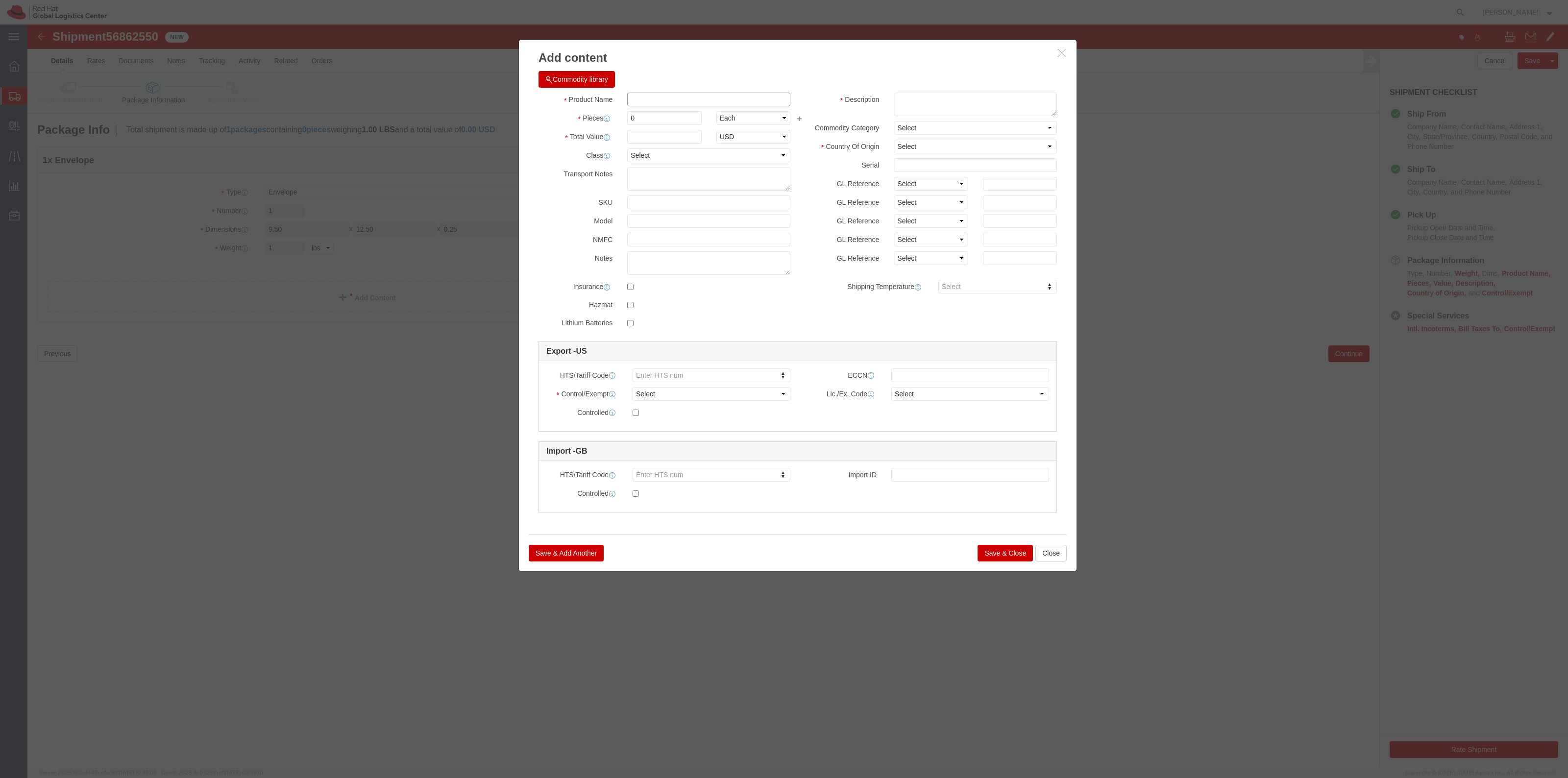
click input "text"
type input "T-Shirt / Playcards"
type input "2"
click button "Close"
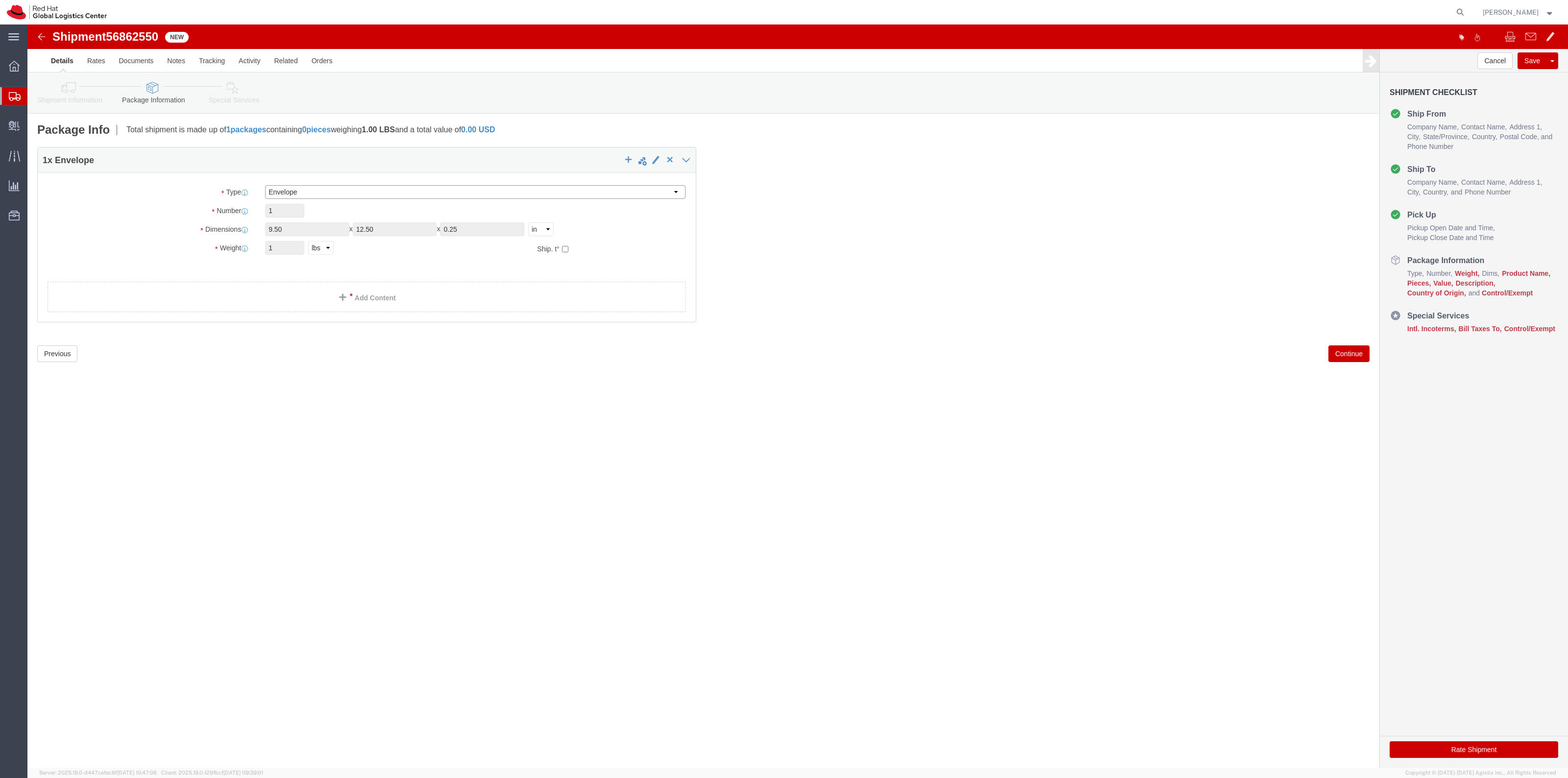
click select "Select Case(s) Crate(s) Envelope Large Box Medium Box PAK Skid(s) Small Box Sma…"
select select "PAK"
click select "Select Case(s) Crate(s) Envelope Large Box Medium Box PAK Skid(s) Small Box Sma…"
type input "10.25"
type input "12.75"
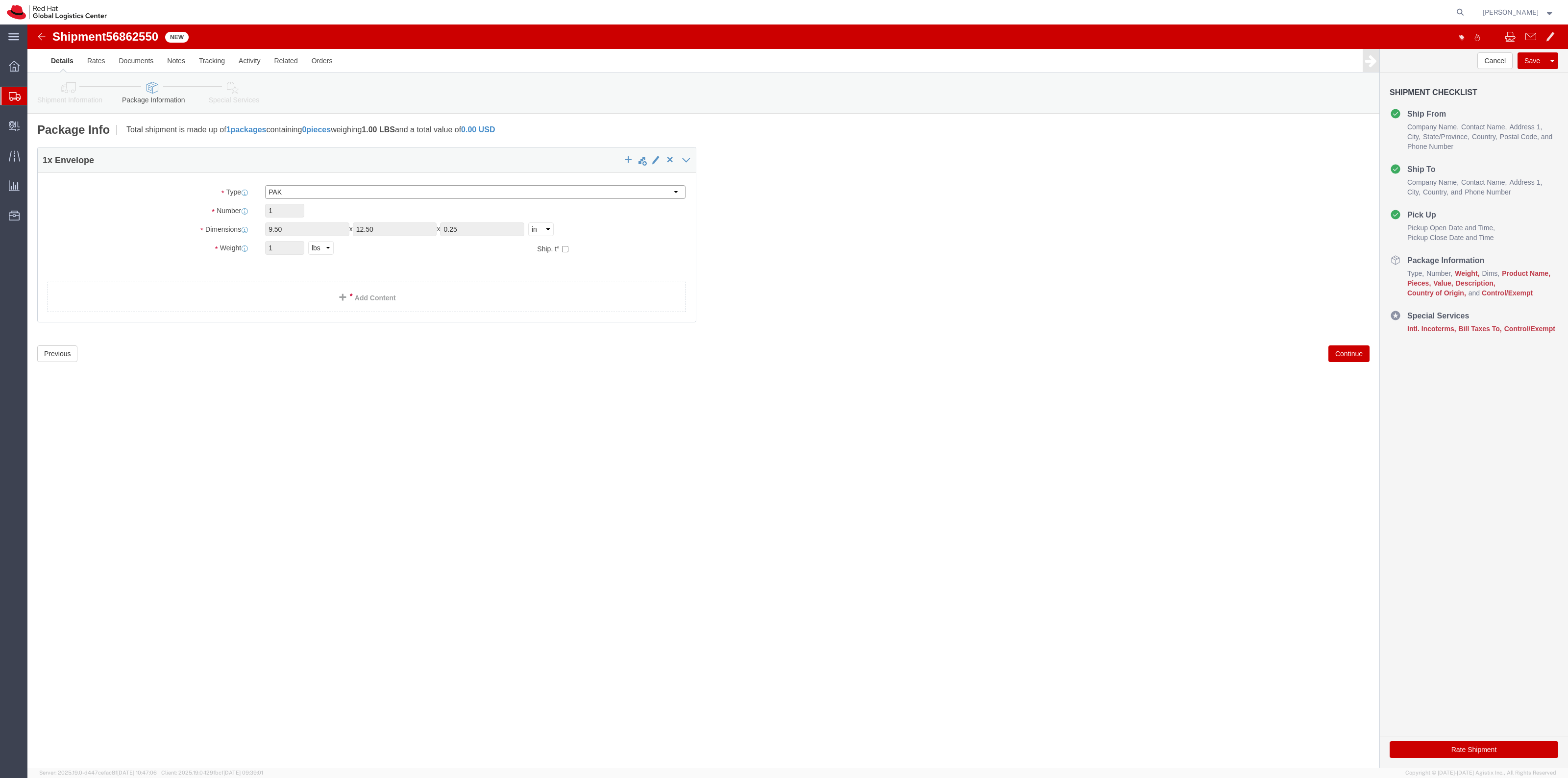
type input "1.00"
click link "Add Content"
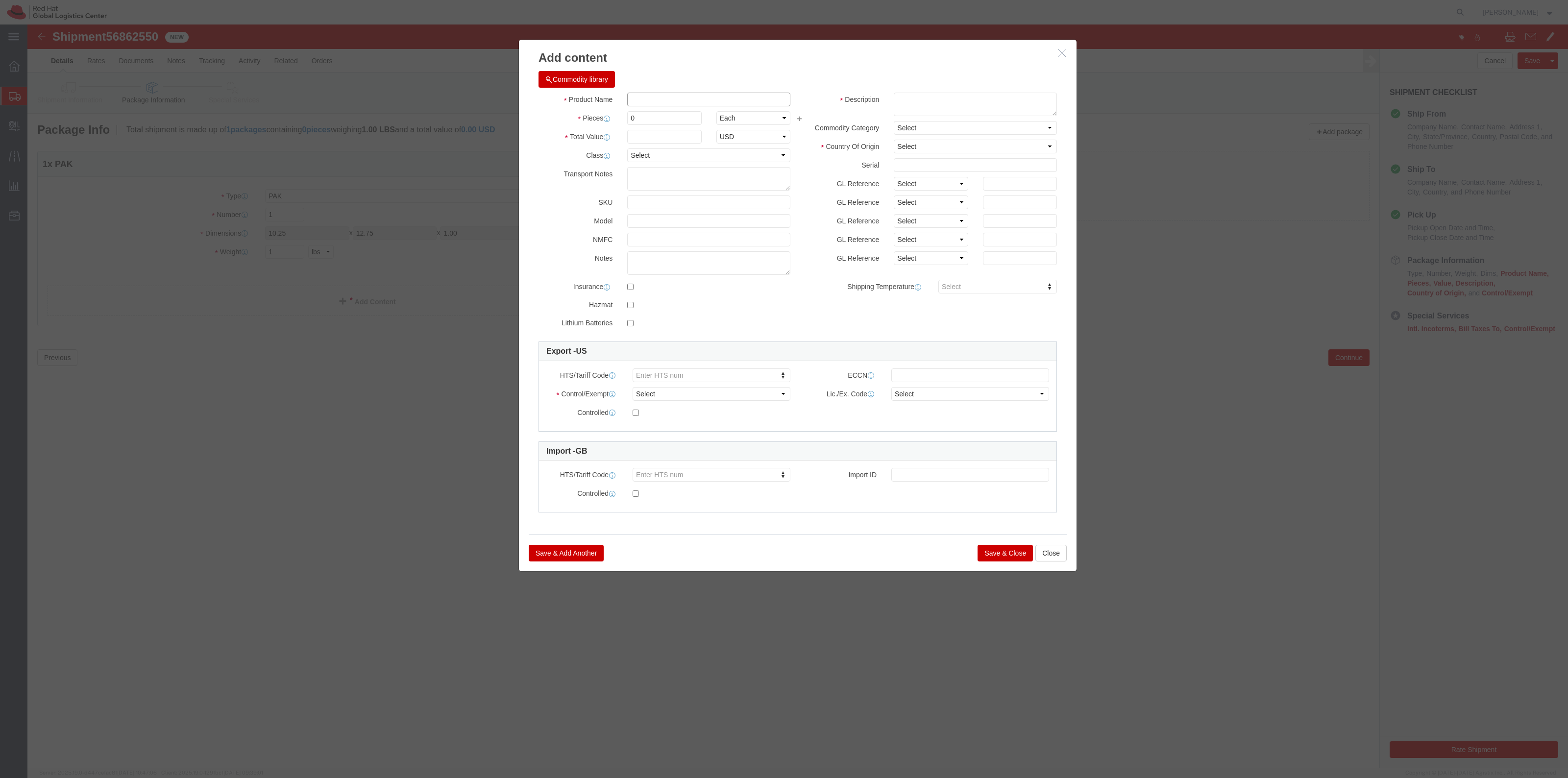
click input "text"
type input "T-Shirt"
type input "1"
click input "text"
type input "11.65"
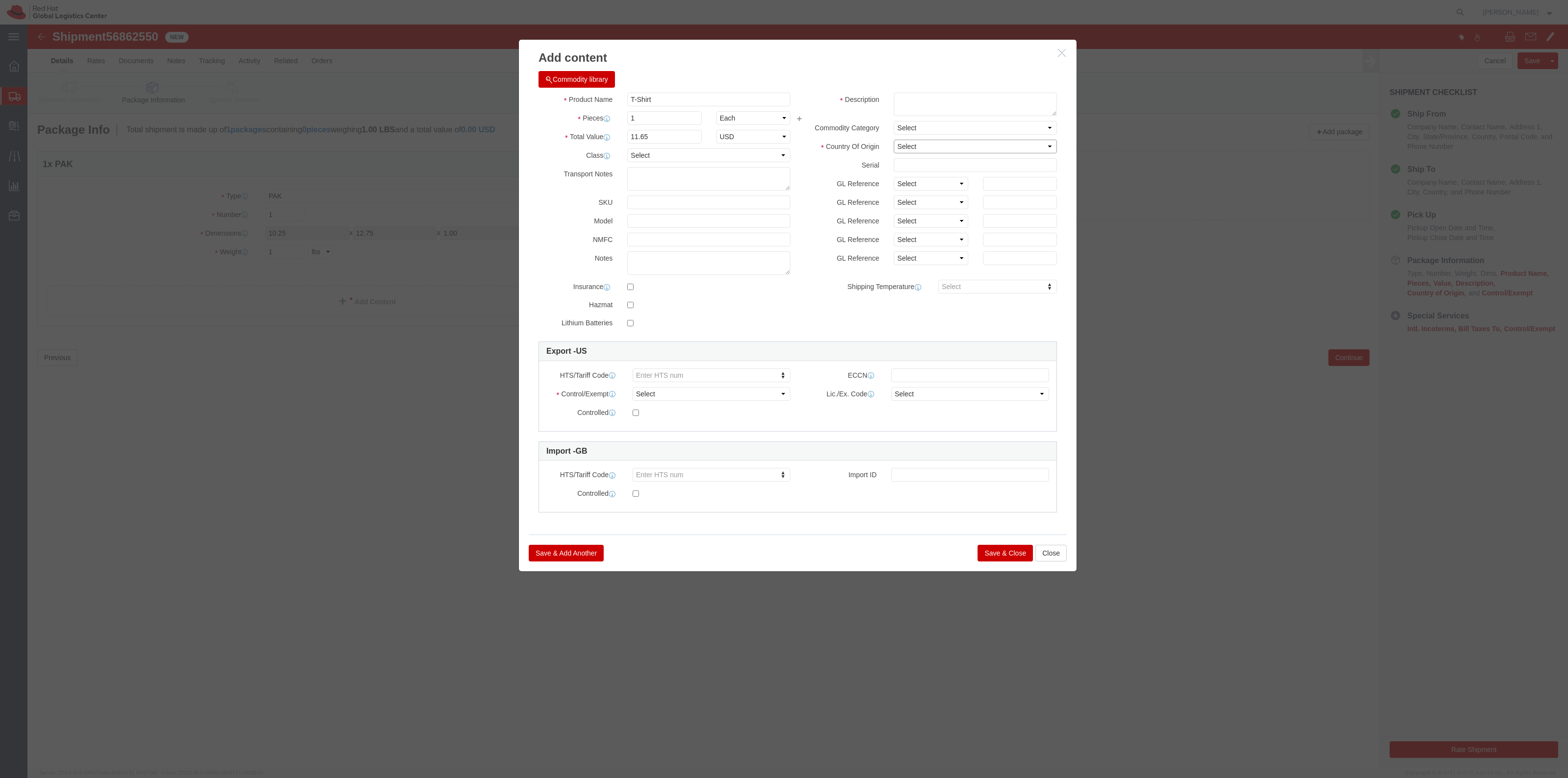
click select "Select Afghanistan Åland Islands Albania Algeria American Samoa Andorra Angola …"
select select "NI"
click select "Select Afghanistan Åland Islands Albania Algeria American Samoa Andorra Angola …"
click textarea
type textarea "100% Cotton"
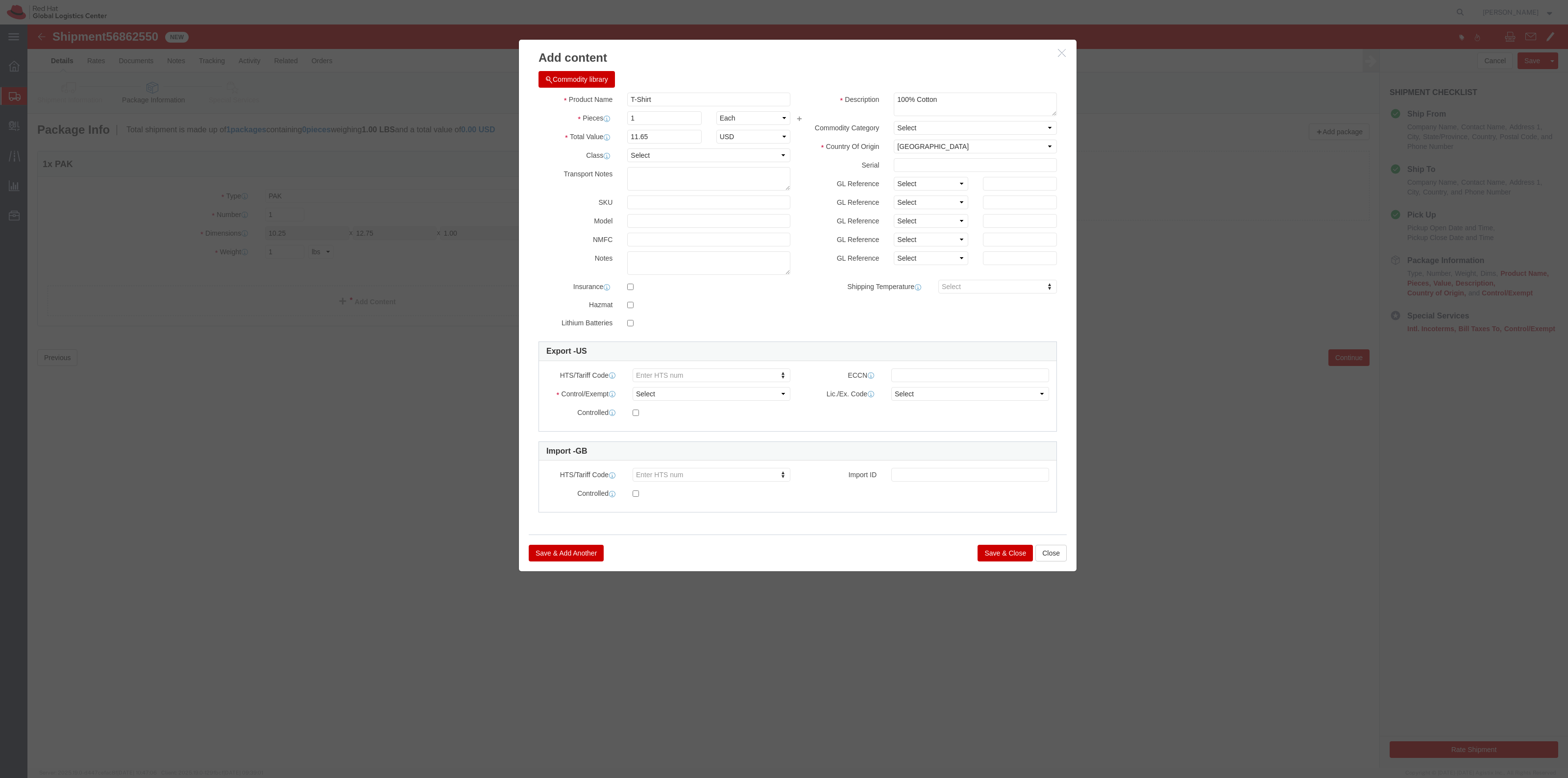
click h3 "Add content"
click button "Save & Close"
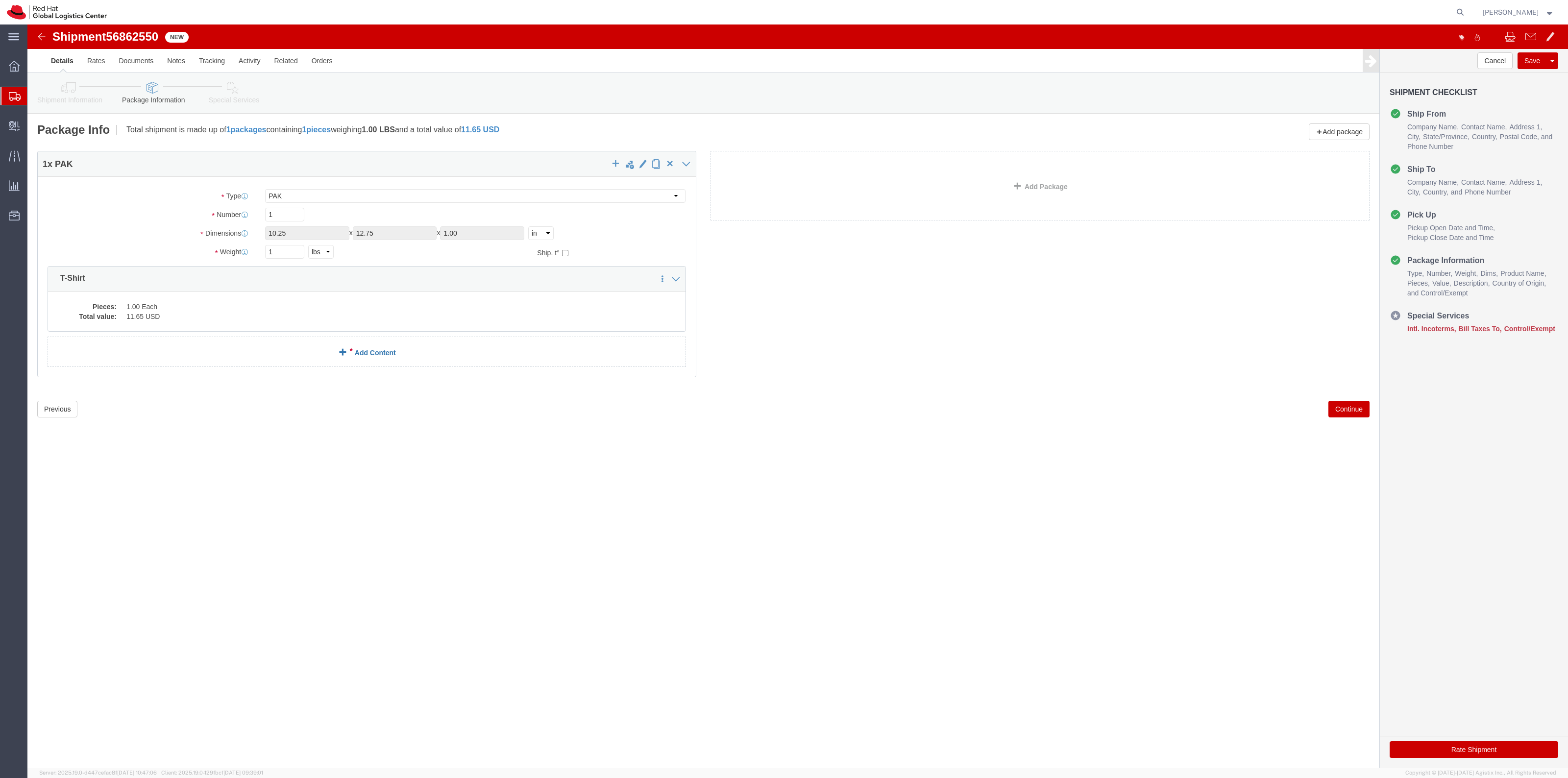
click link "Add Content"
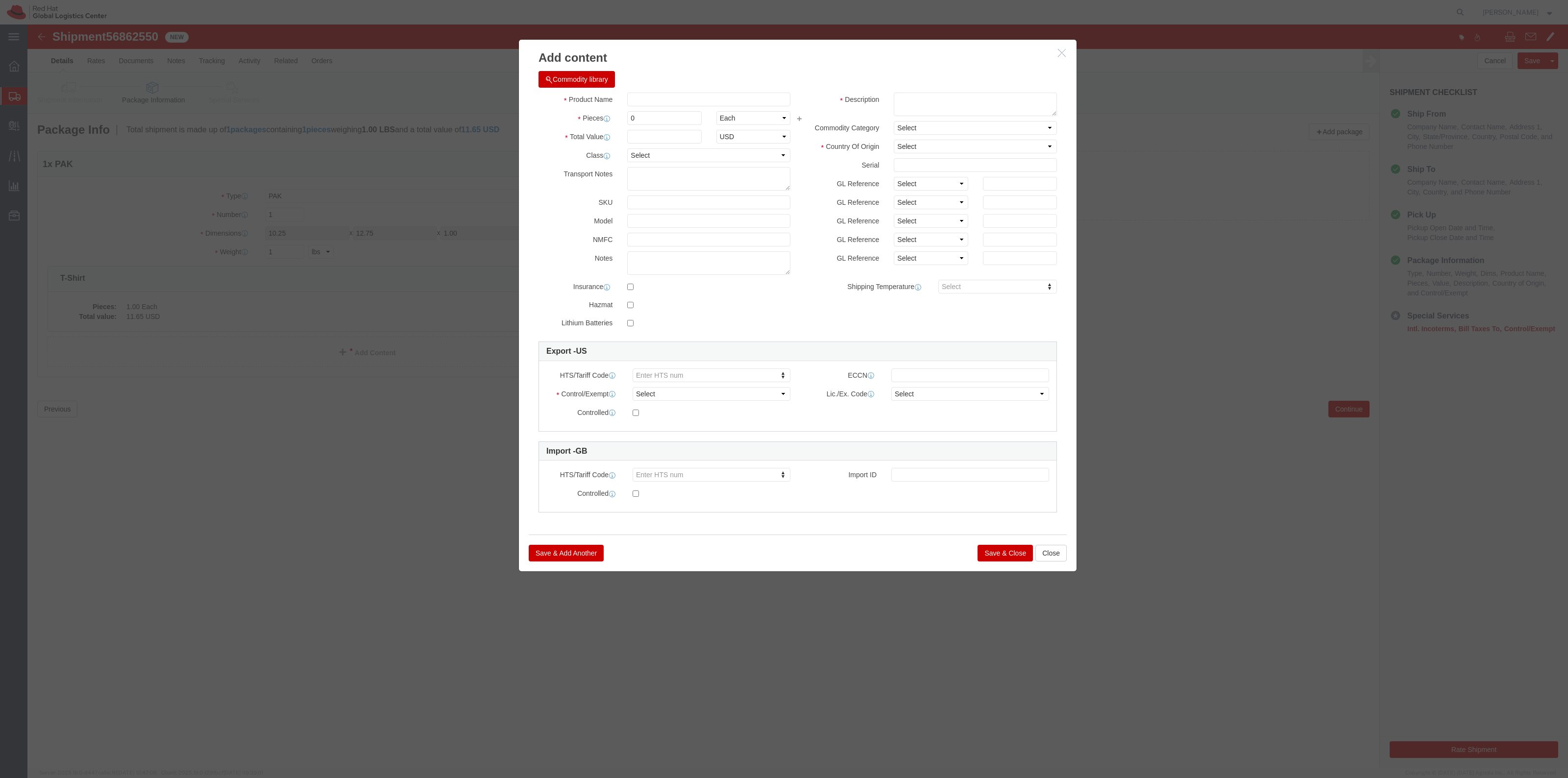
click div "Commodity library"
click input "text"
type input "Playing Card"
type input "1"
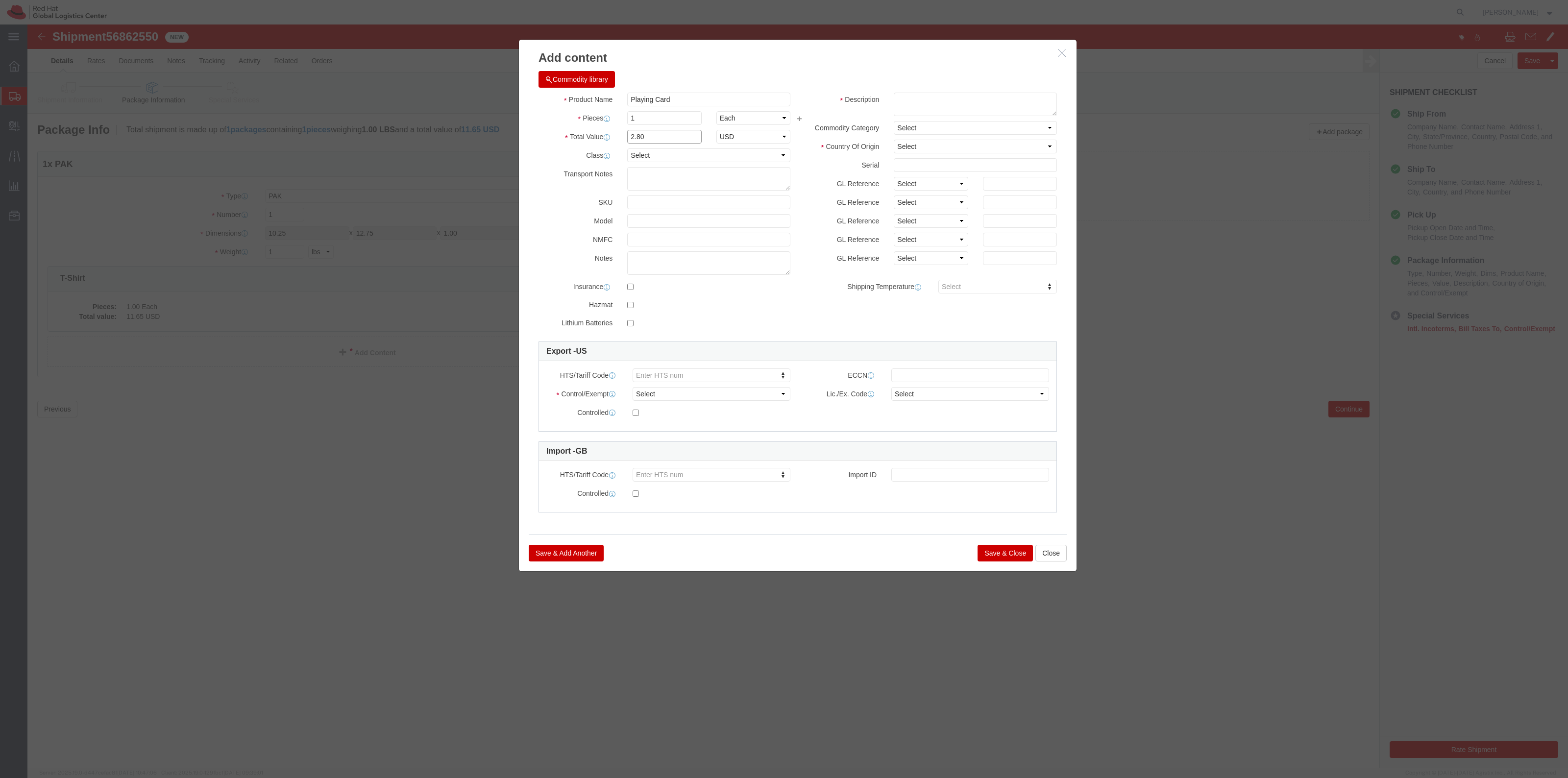
type input "2.80"
click select "Select Afghanistan Åland Islands Albania Algeria American Samoa Andorra Angola …"
select select "CN"
click select "Select Afghanistan Åland Islands Albania Algeria American Samoa Andorra Angola …"
click textarea
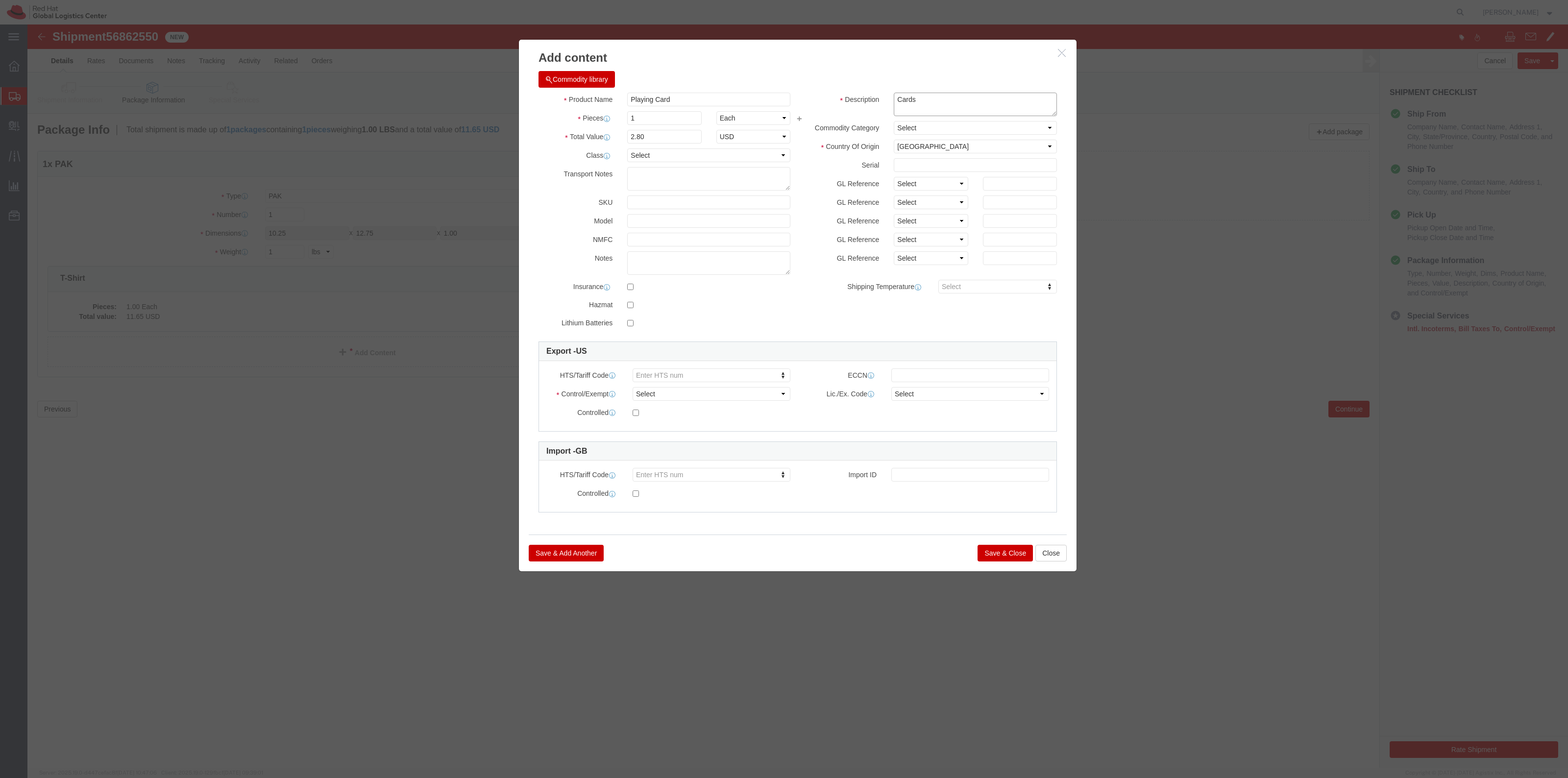
type textarea "Cards"
click div "Save & Add Another Save & Close Close"
click button "Save & Close"
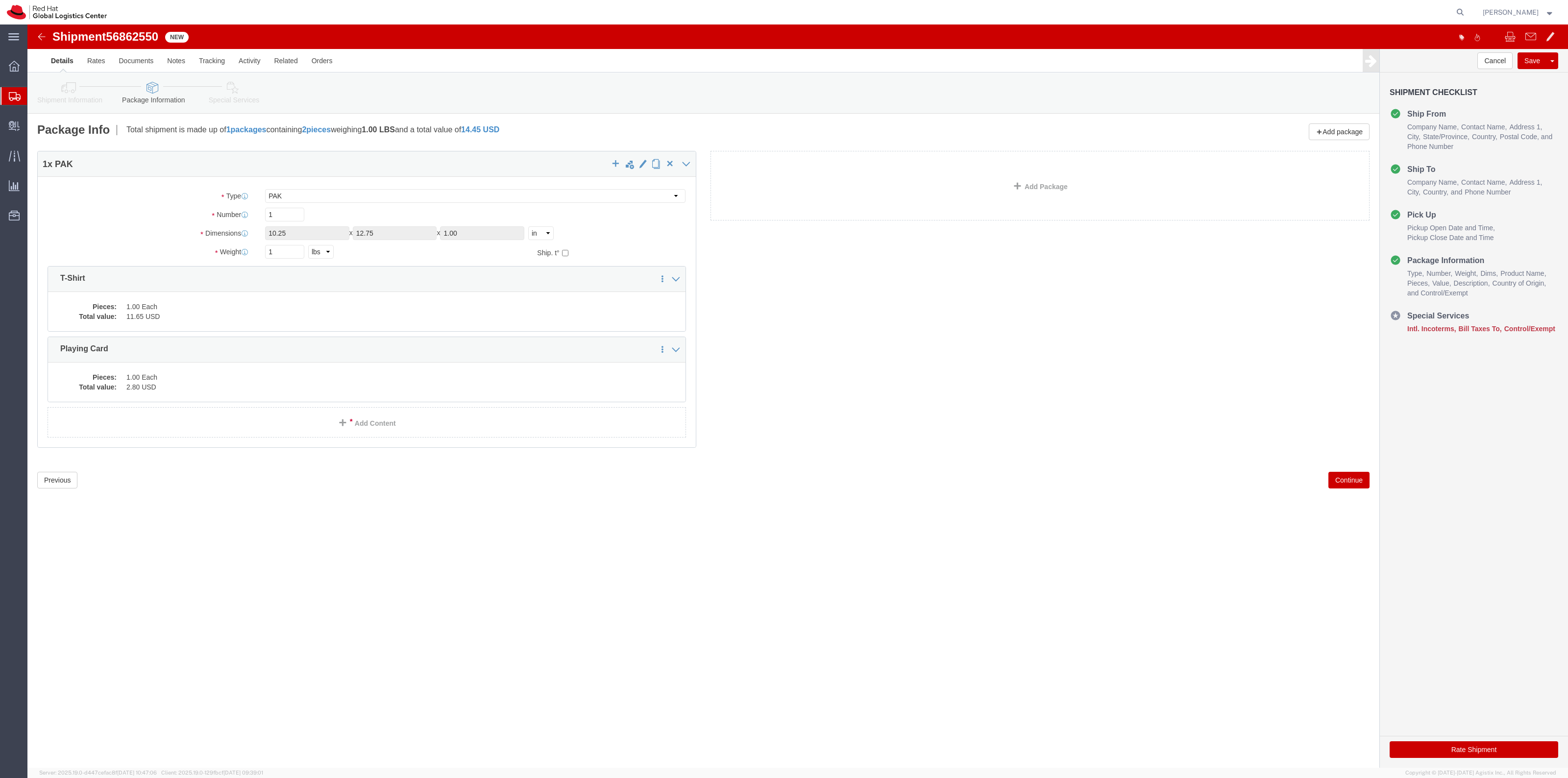
click link "Special Services"
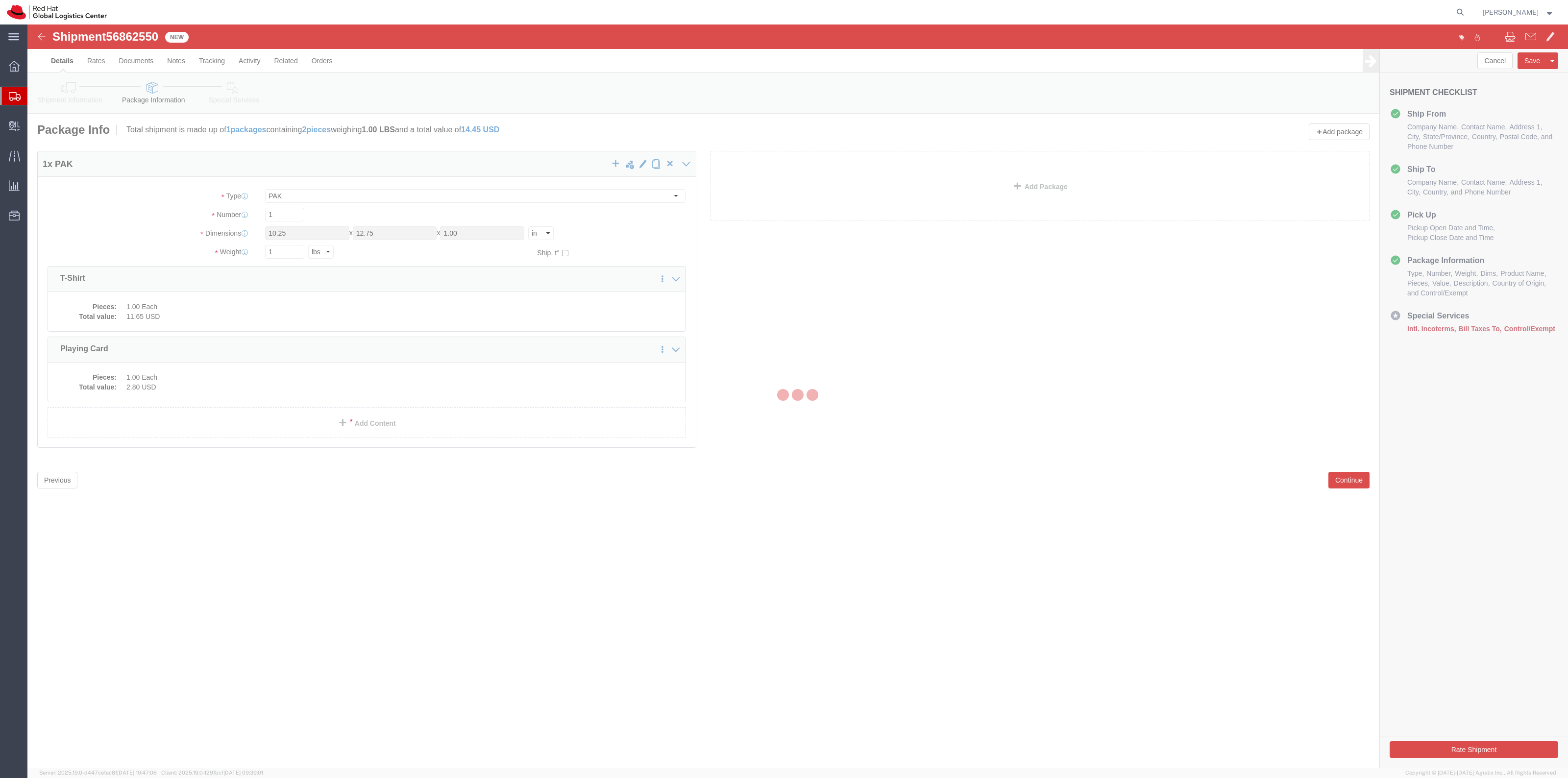
select select
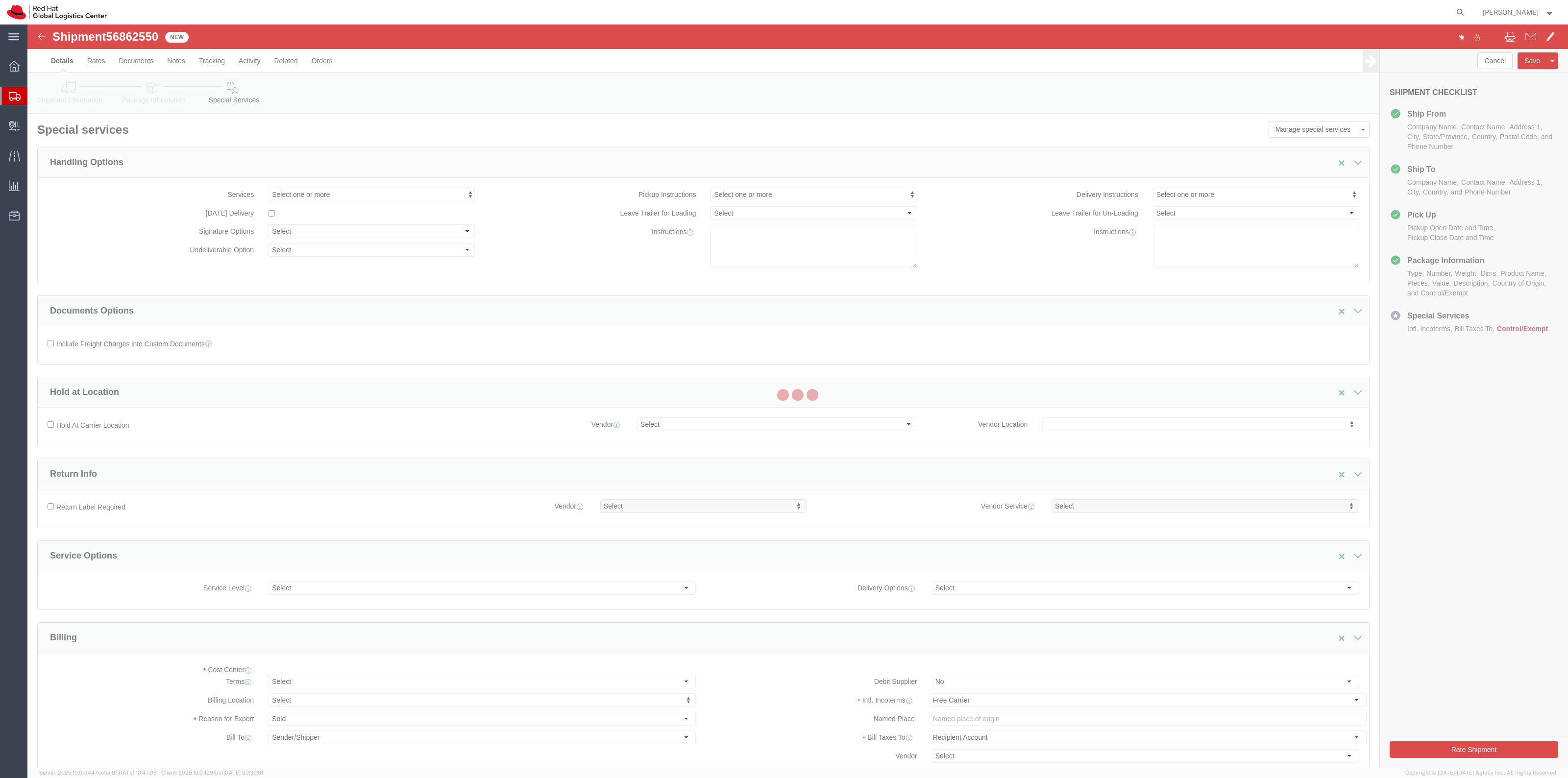
select select "COSTCENTER"
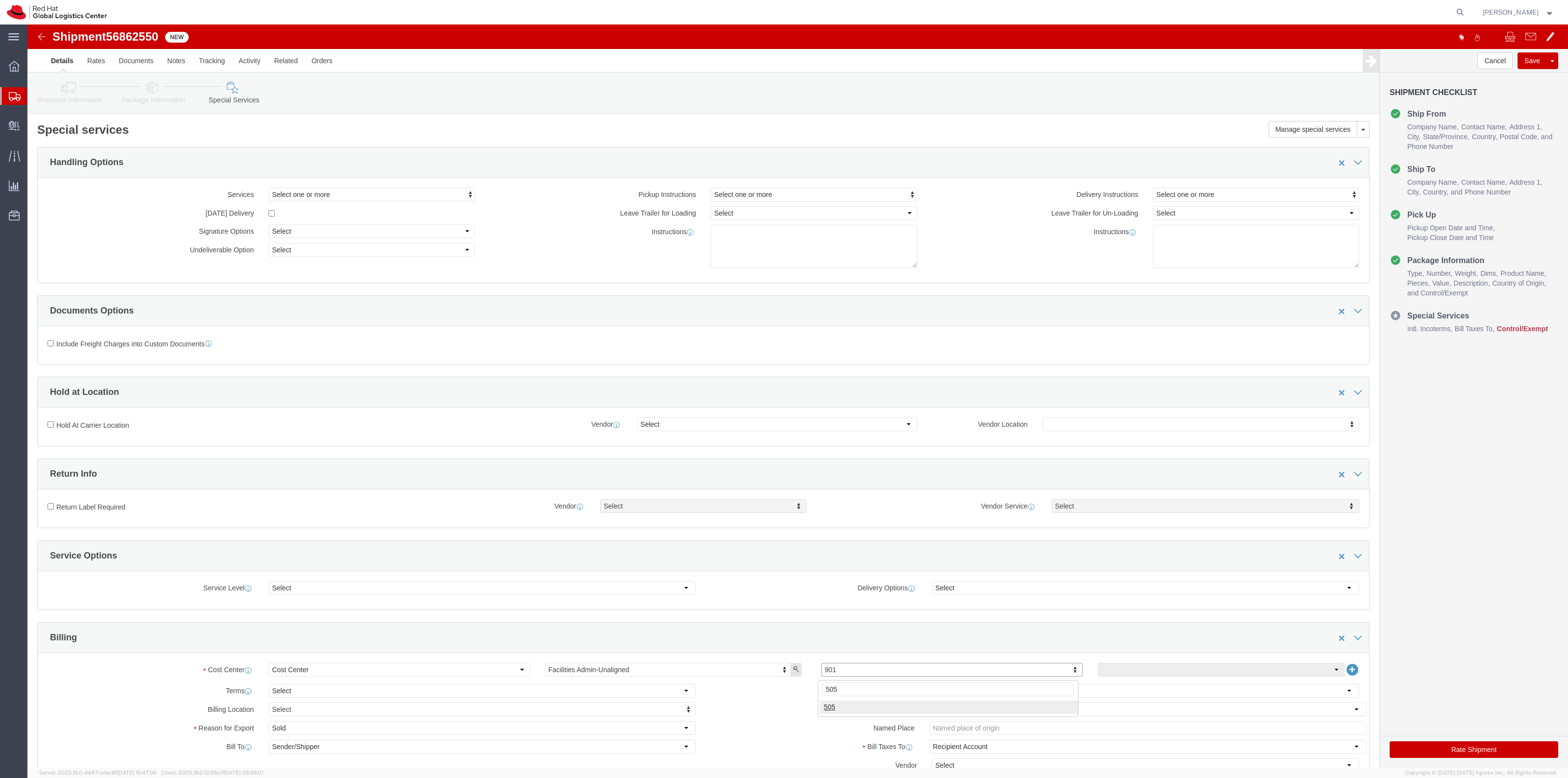
type input "505"
click link "Package Information"
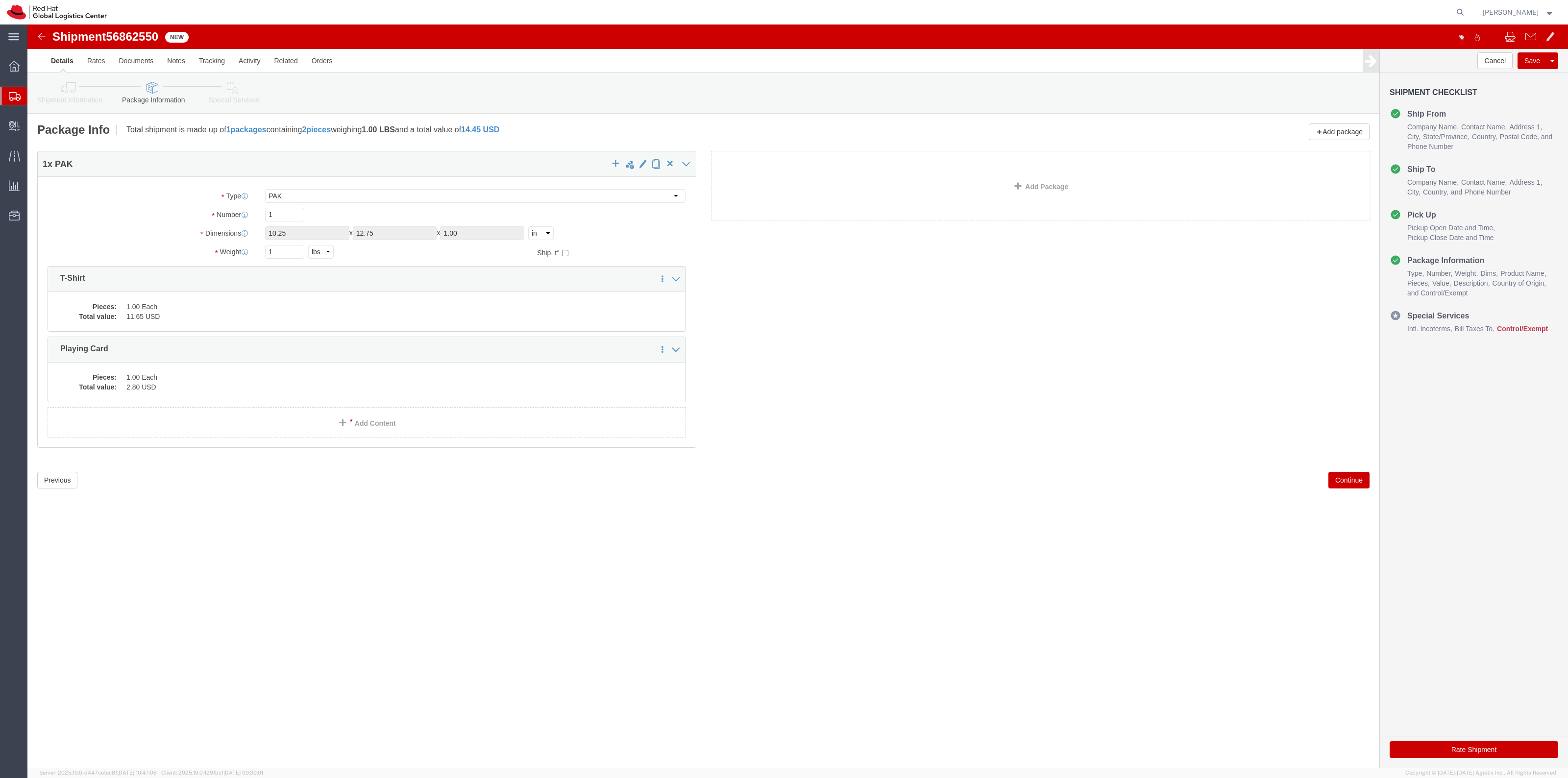
click link "Shipment Information"
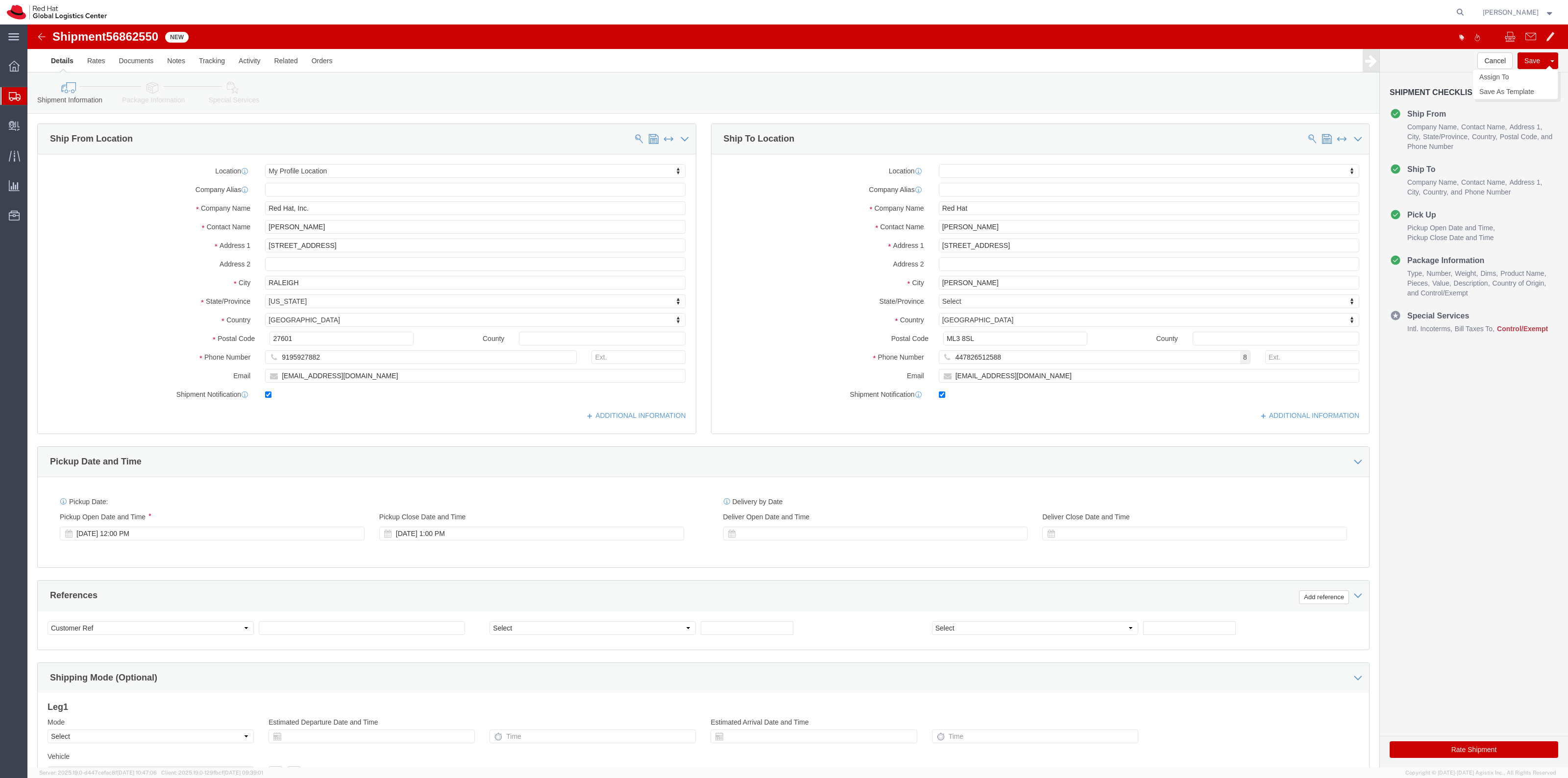
click button "Save"
click div
click link "Assign To"
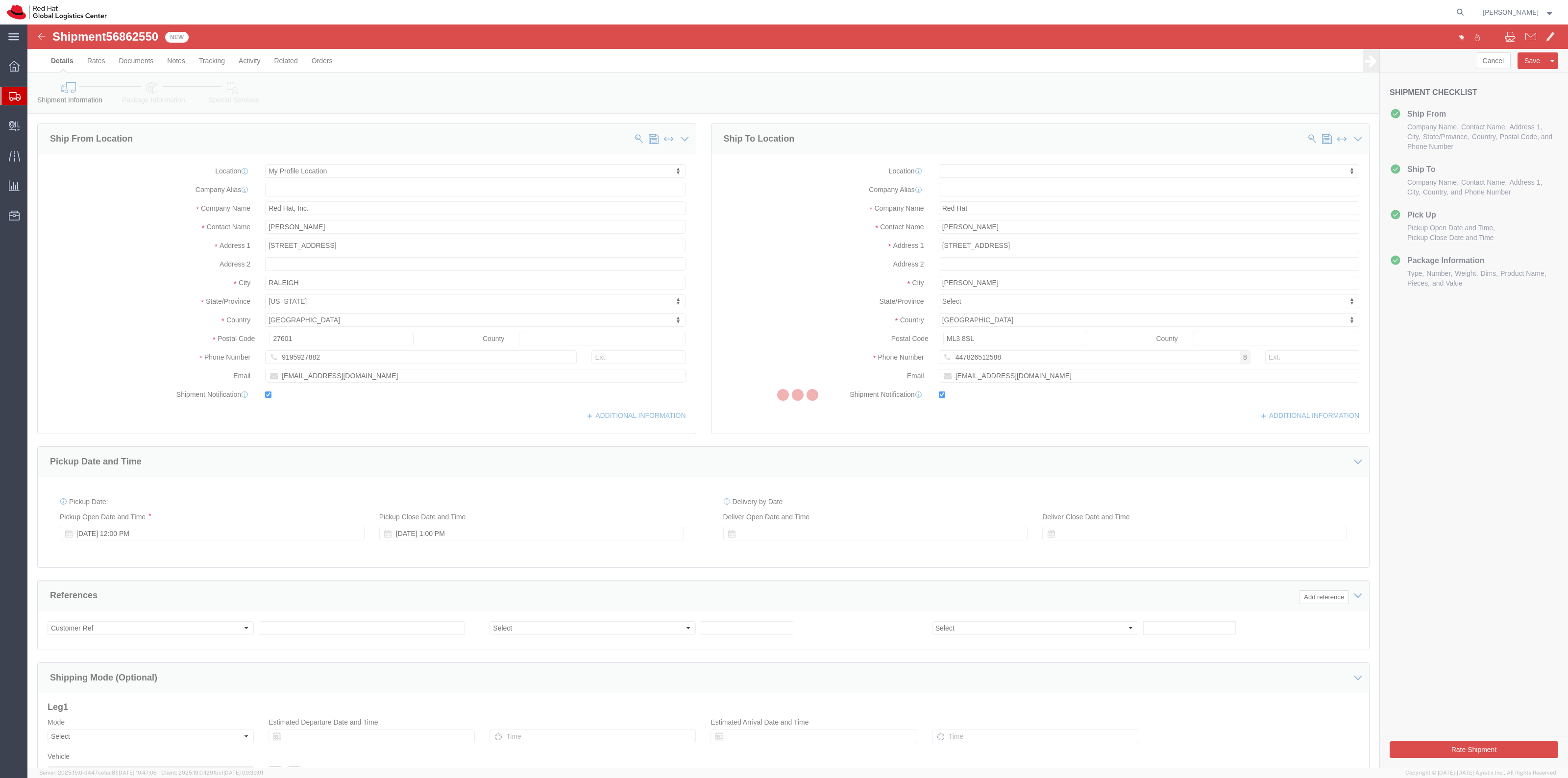
select select
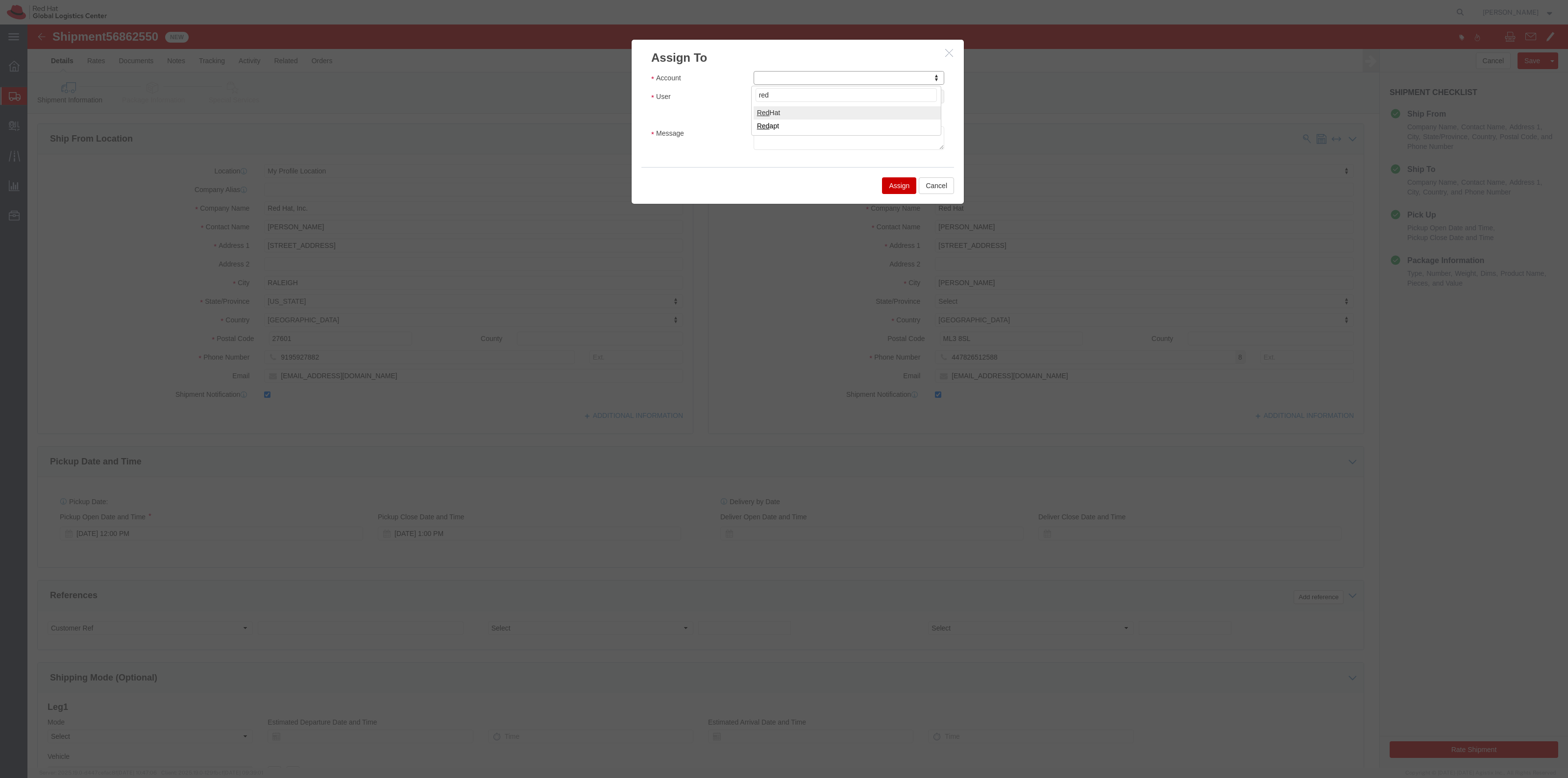
type input "red"
select select "104821"
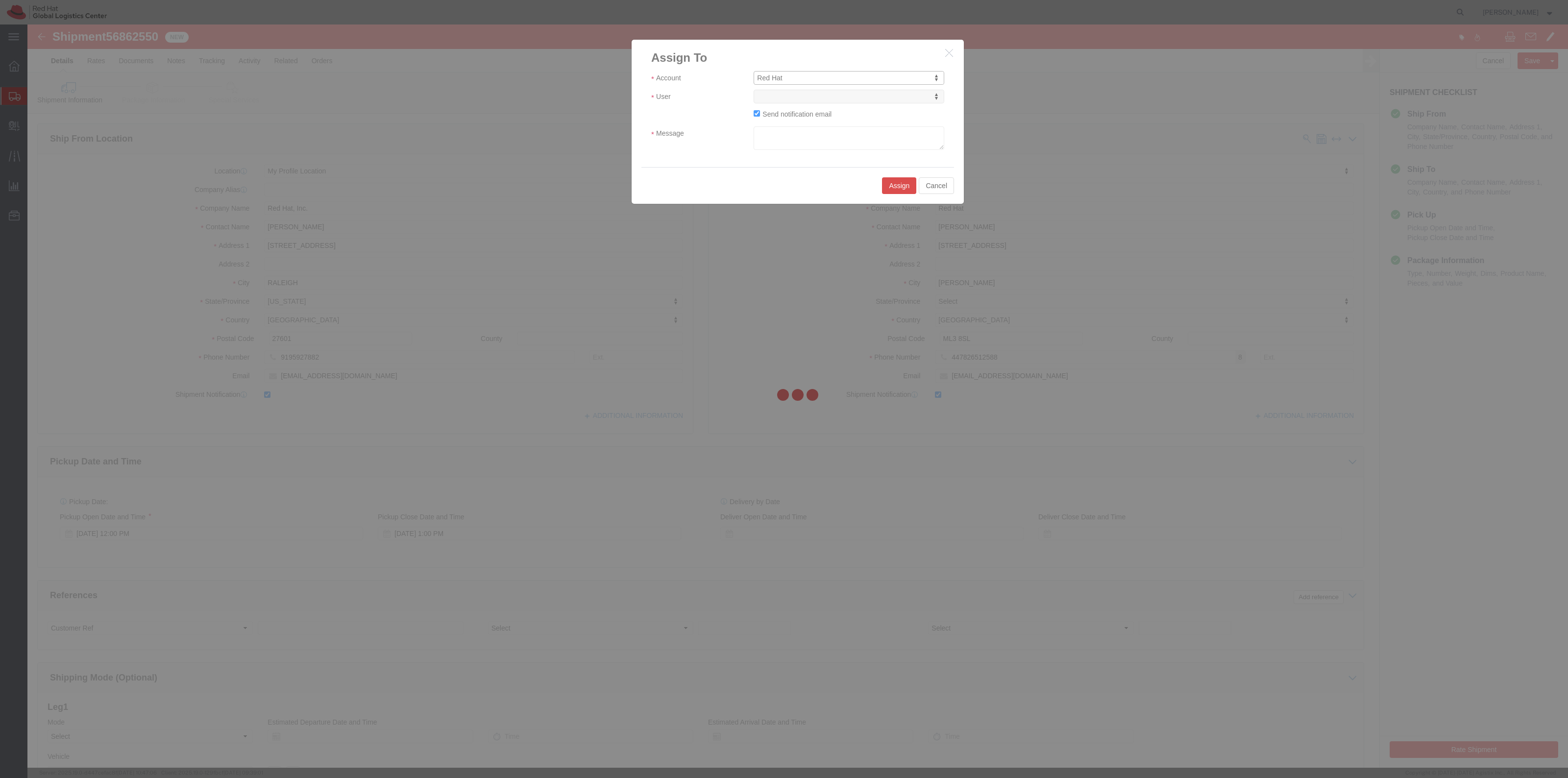
select select
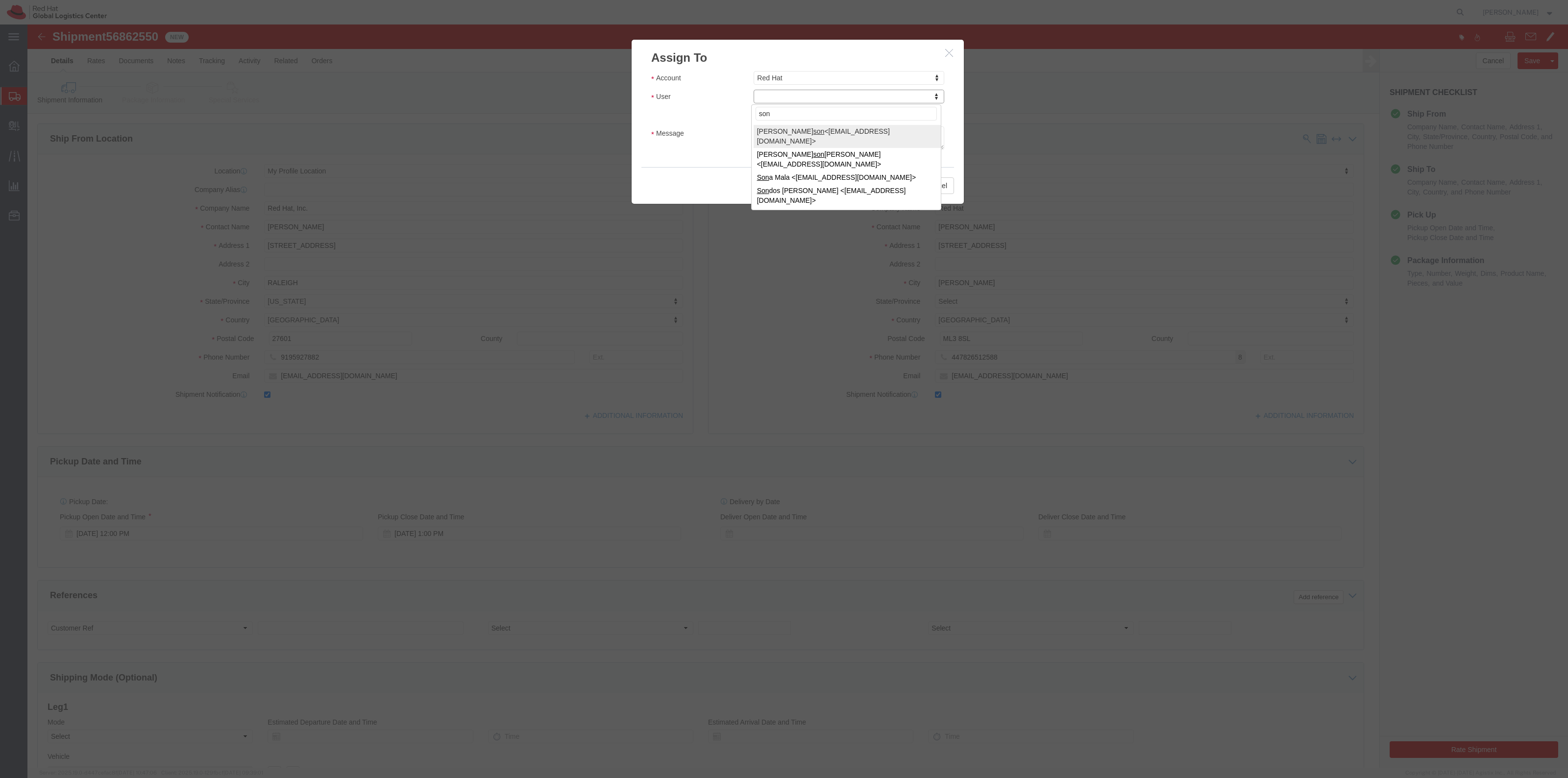
type input "sona"
select select "17159"
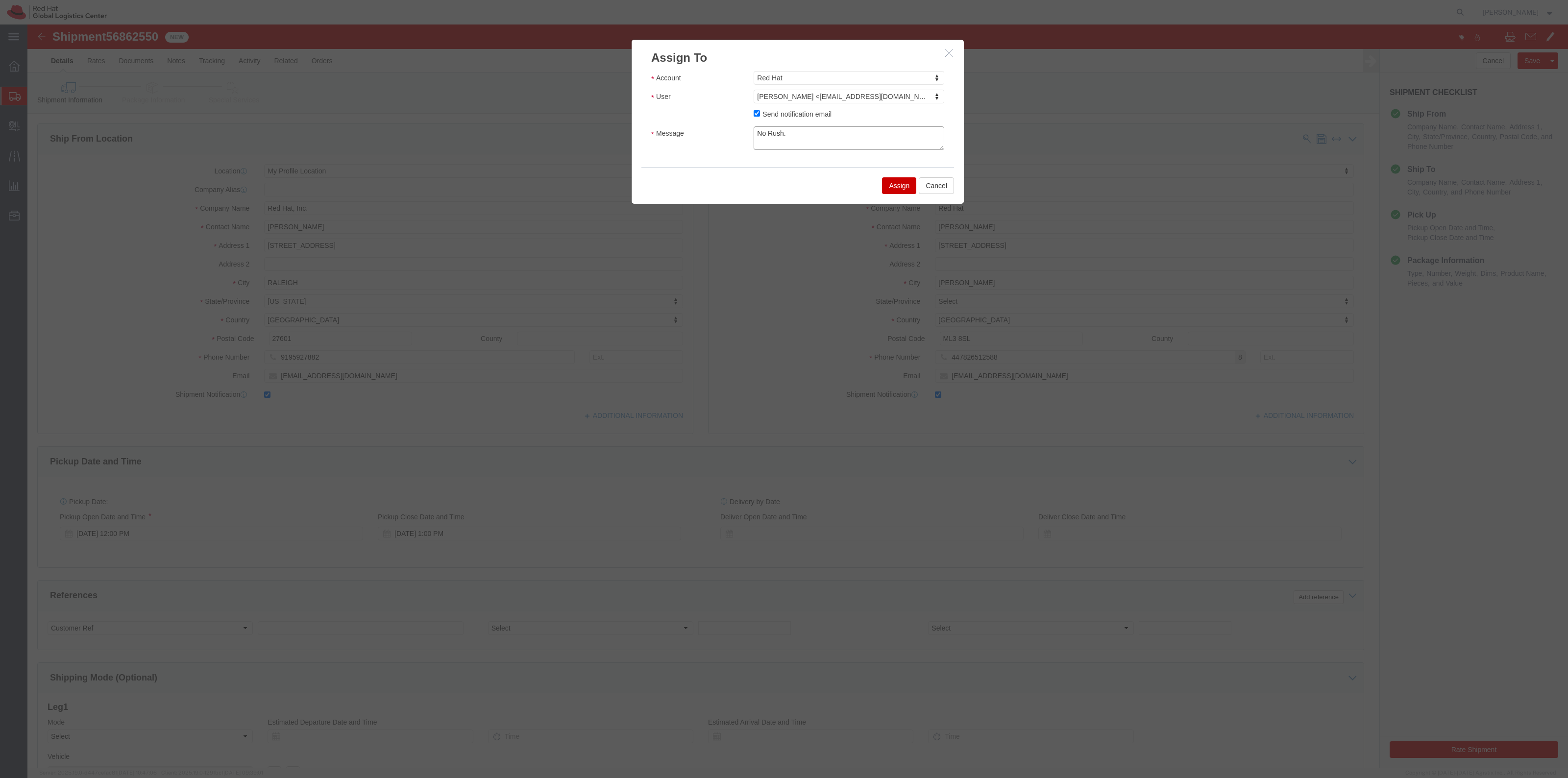
type textarea "No Rush."
click button "Assign"
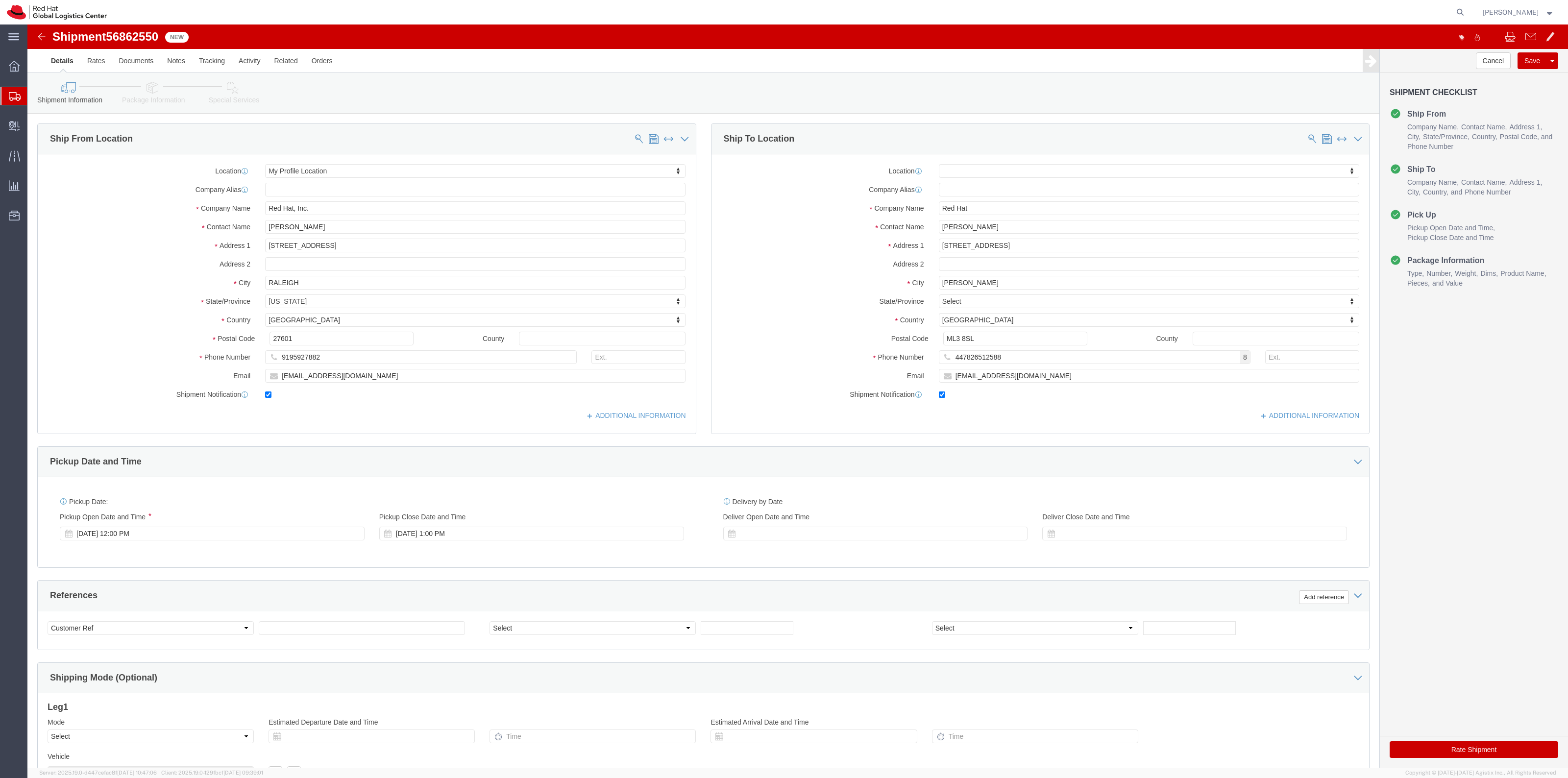
click at [0, 0] on span "Shipment Manager" at bounding box center [0, 0] width 0 height 0
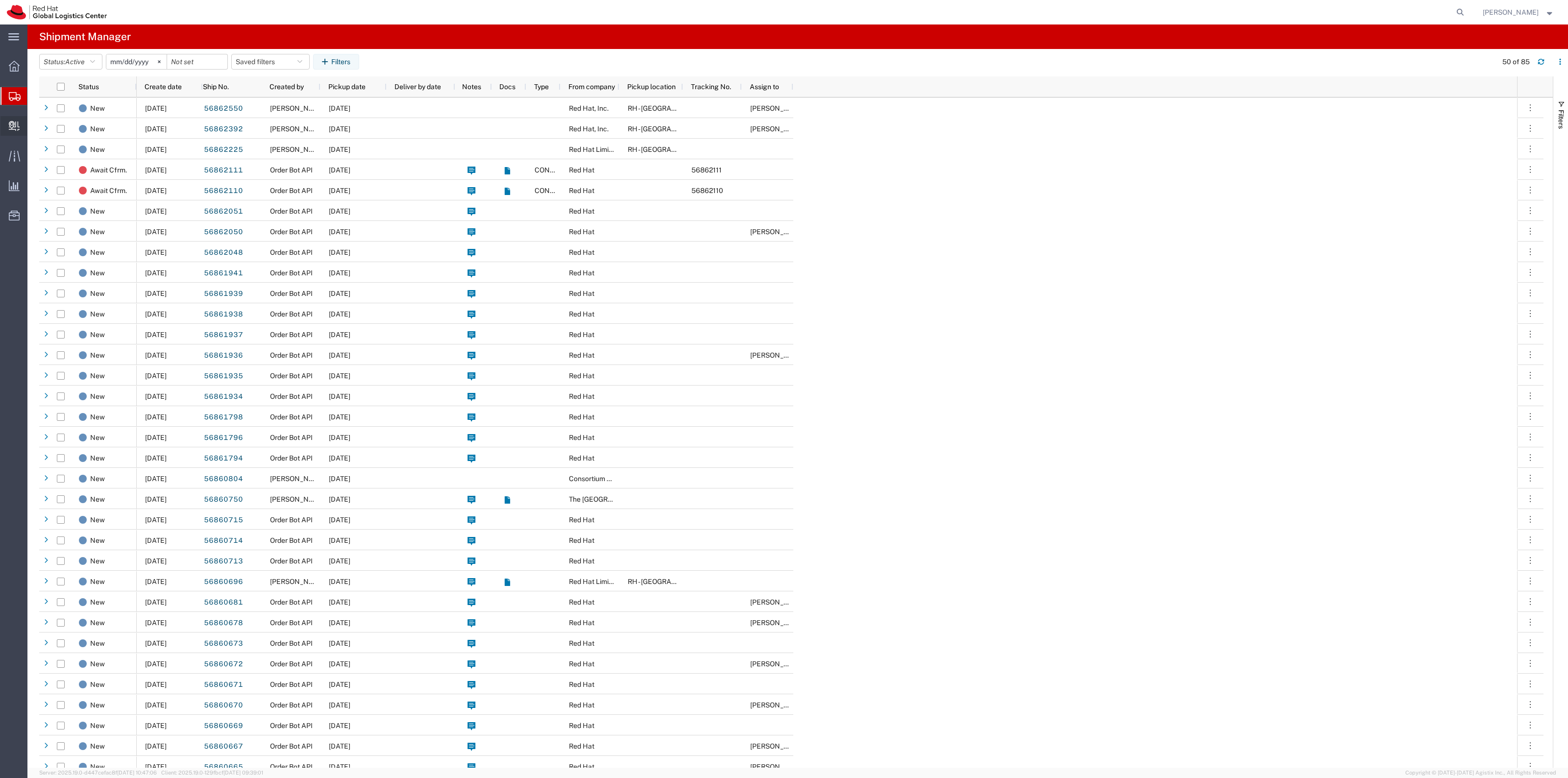
click at [0, 0] on span "Create Delivery" at bounding box center [0, 0] width 0 height 0
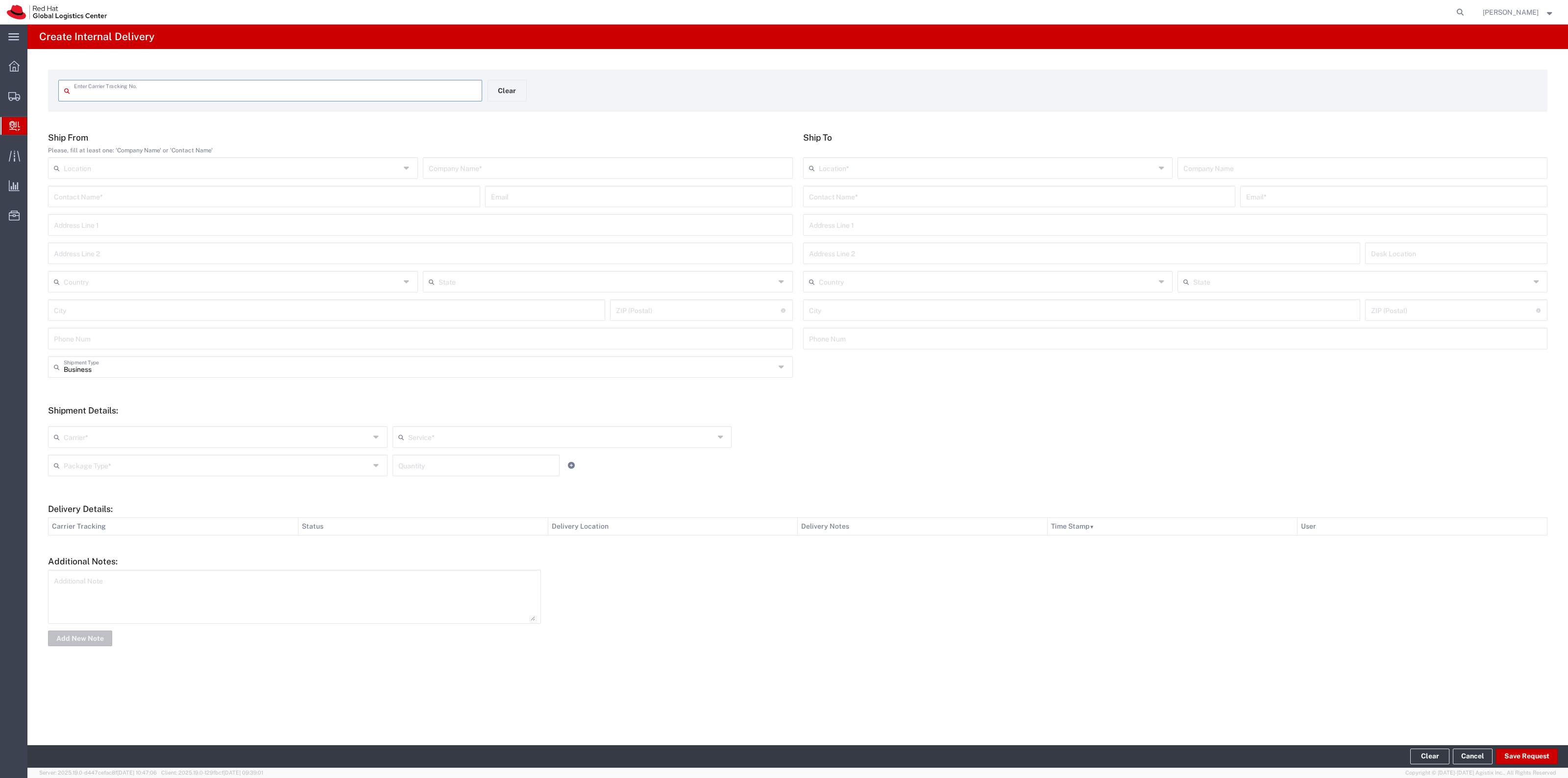
click at [150, 91] on input "text" at bounding box center [275, 89] width 403 height 17
type input "9505506687115241526691"
click at [871, 195] on input "text" at bounding box center [1019, 203] width 420 height 17
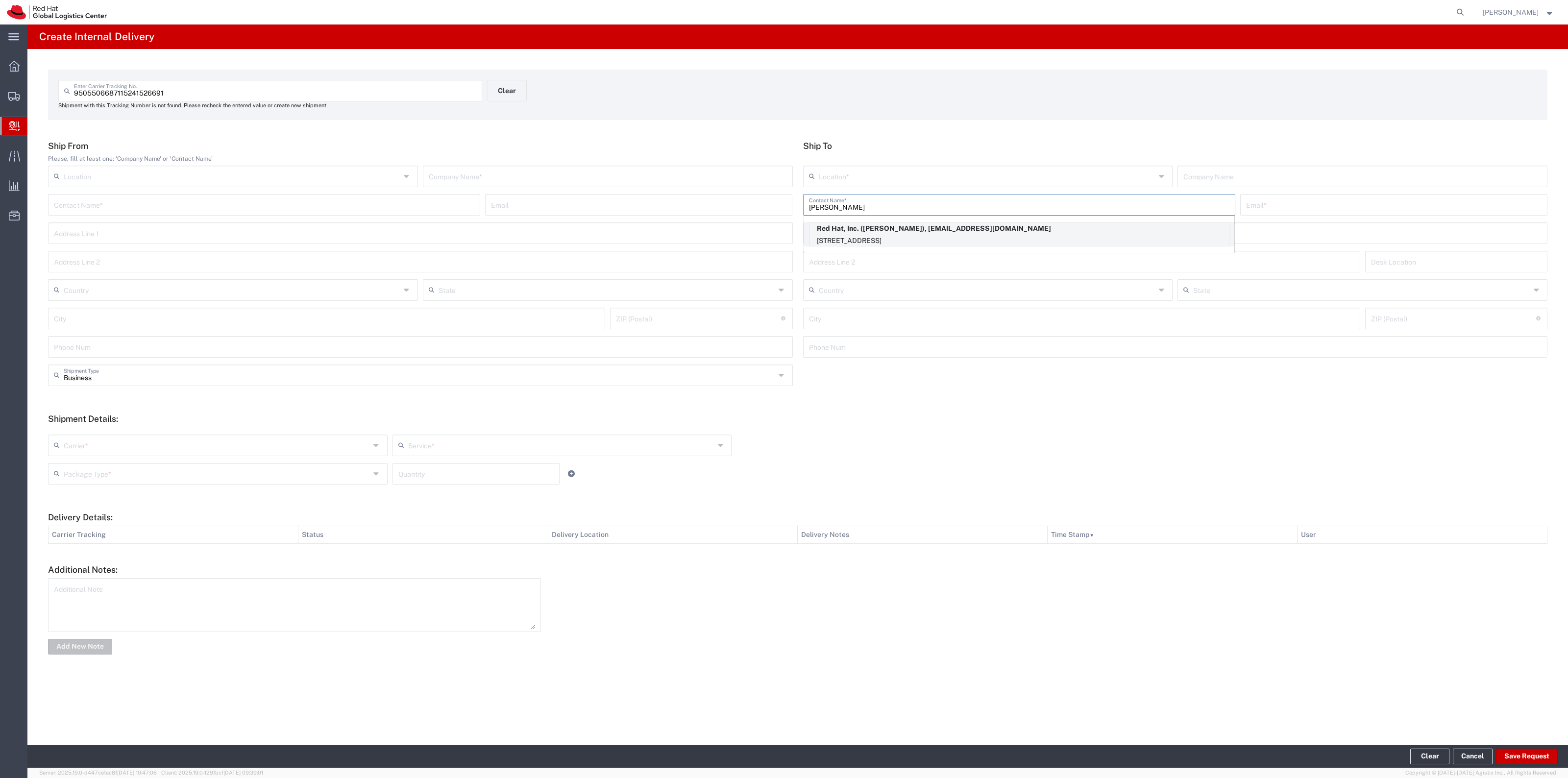
type input "David Perry"
click at [889, 225] on p "Red Hat, Inc. (David Perry), dperry@redhat.com" at bounding box center [1019, 229] width 420 height 12
type input "RH - Raleigh"
type input "Red Hat, Inc."
type input "dperry@redhat.com"
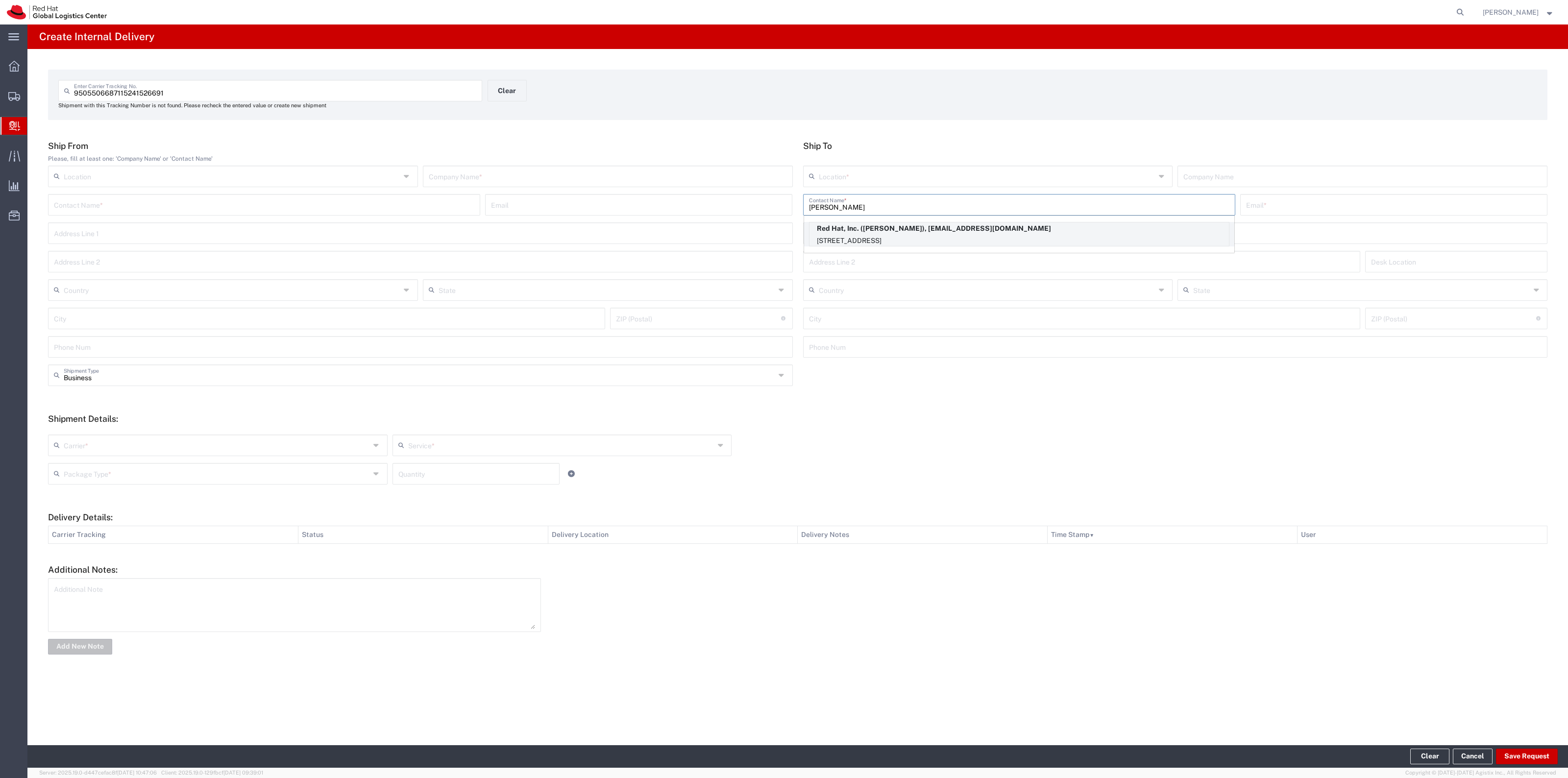
type input "100 East Davie Street"
type input "18W302"
type input "United States"
type input "RALEIGH"
type input "27601"
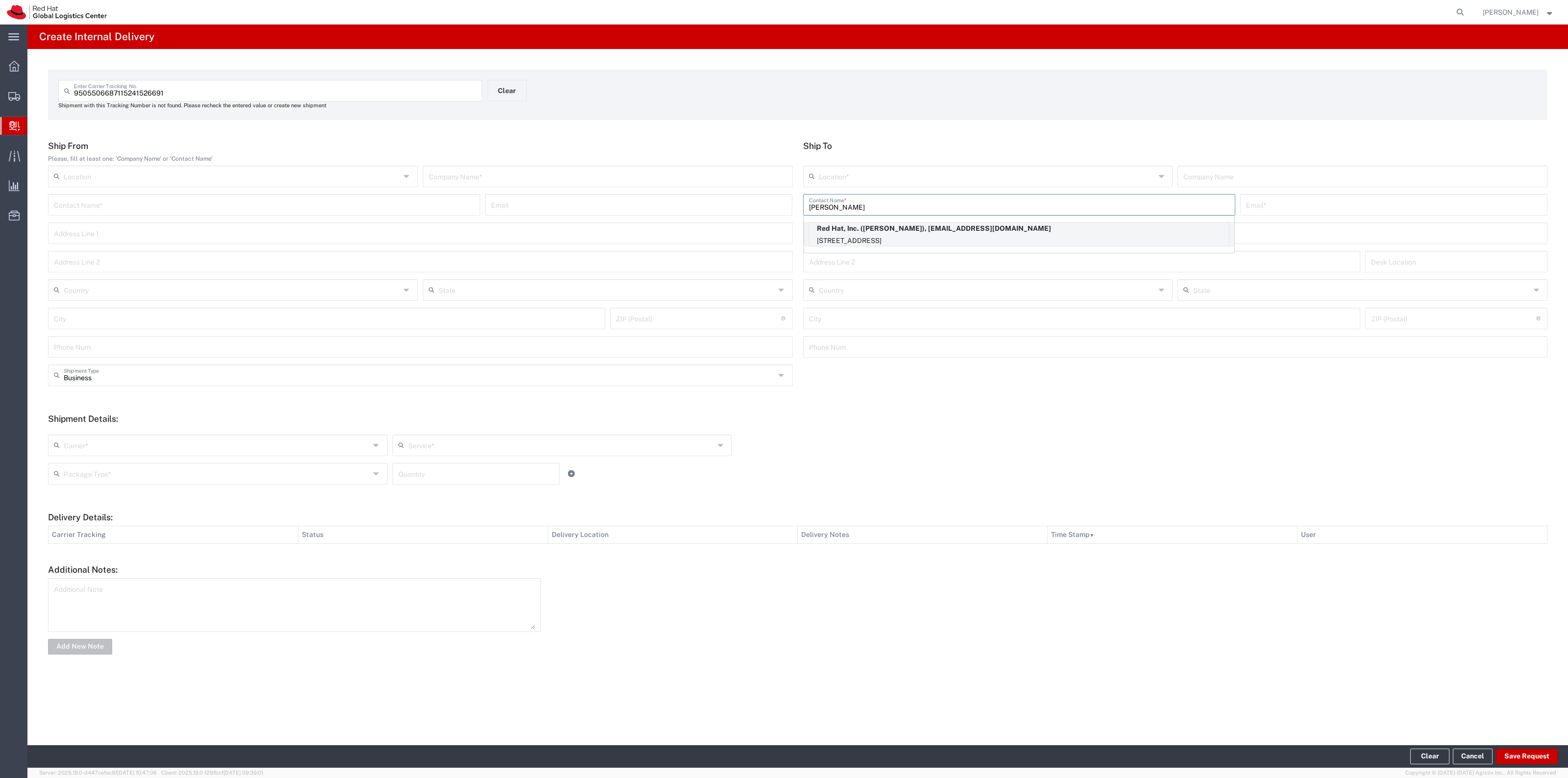
type input "19198908759"
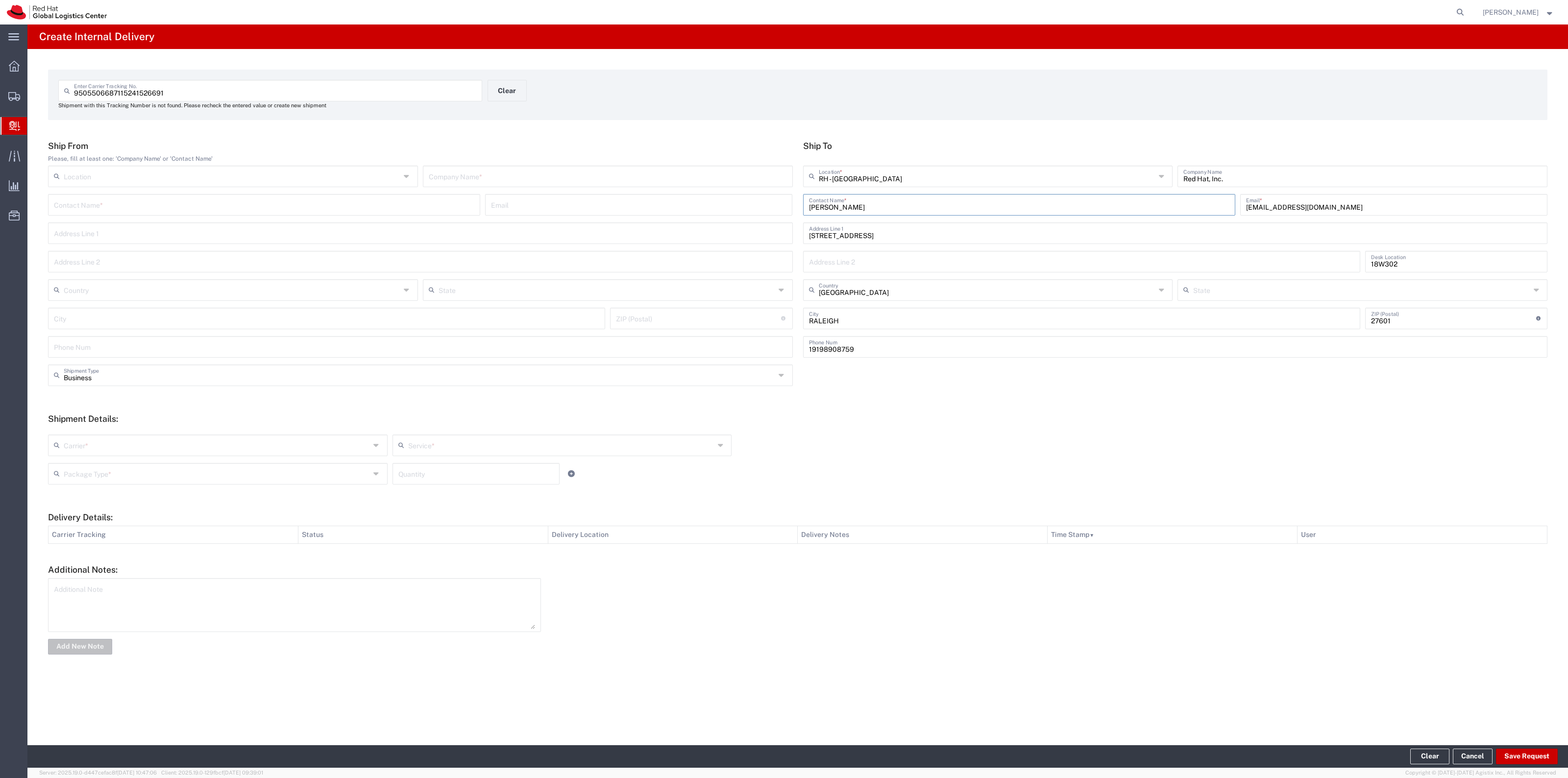
type input "North Carolina"
click at [715, 187] on div "Location RH - Amsterdam - MSO RH - Amsterdam Data Center RH - Ashburn Data Cent…" at bounding box center [420, 180] width 750 height 29
click at [716, 177] on input "text" at bounding box center [607, 175] width 358 height 17
type input "USPS"
click at [270, 452] on input "text" at bounding box center [216, 444] width 306 height 17
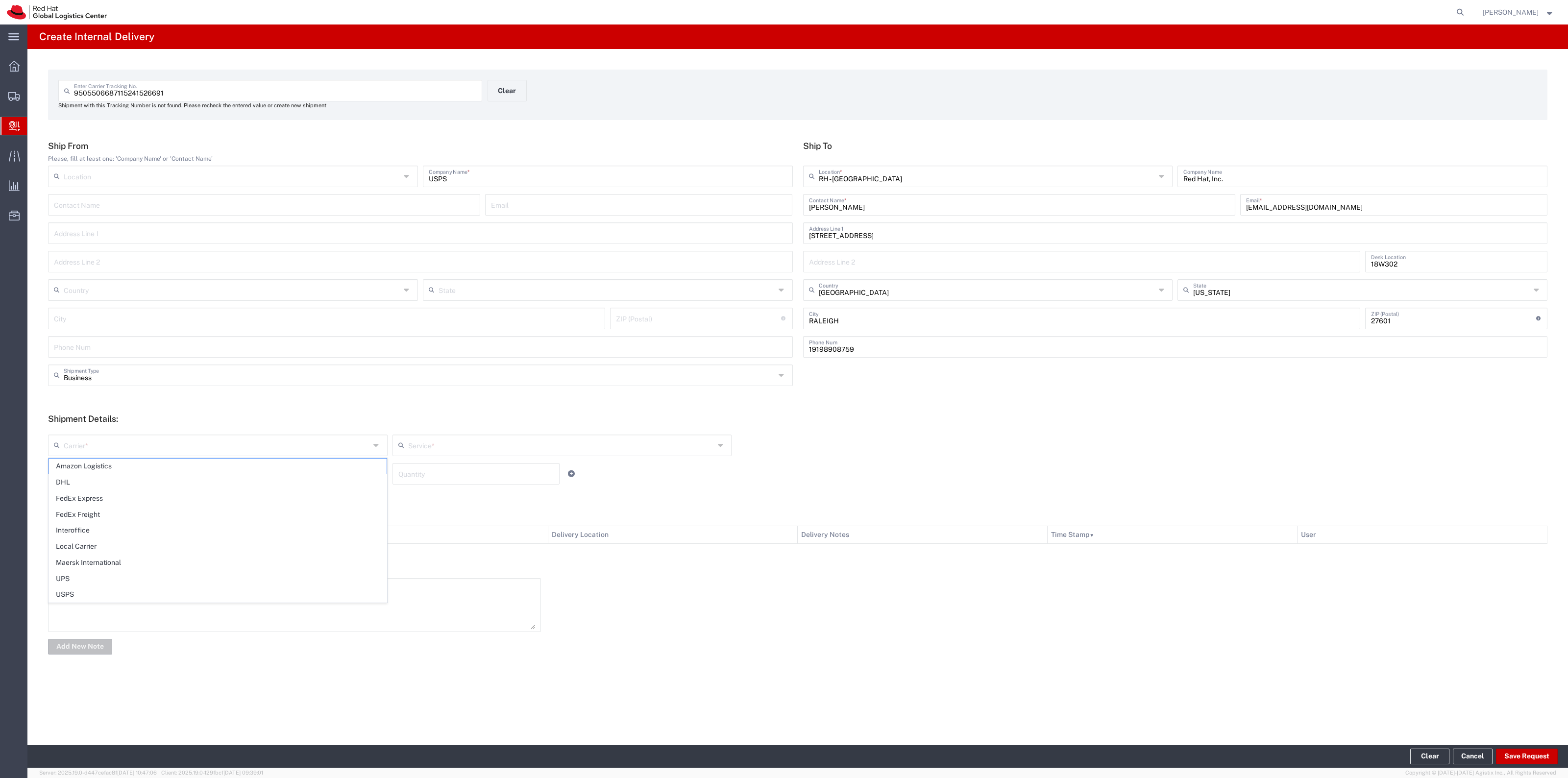
drag, startPoint x: 222, startPoint y: 592, endPoint x: 329, endPoint y: 545, distance: 116.9
click at [222, 592] on span "USPS" at bounding box center [218, 594] width 338 height 15
type input "USPS"
click at [468, 452] on input "text" at bounding box center [561, 444] width 306 height 17
click at [471, 545] on span "Priority Mail" at bounding box center [562, 547] width 338 height 15
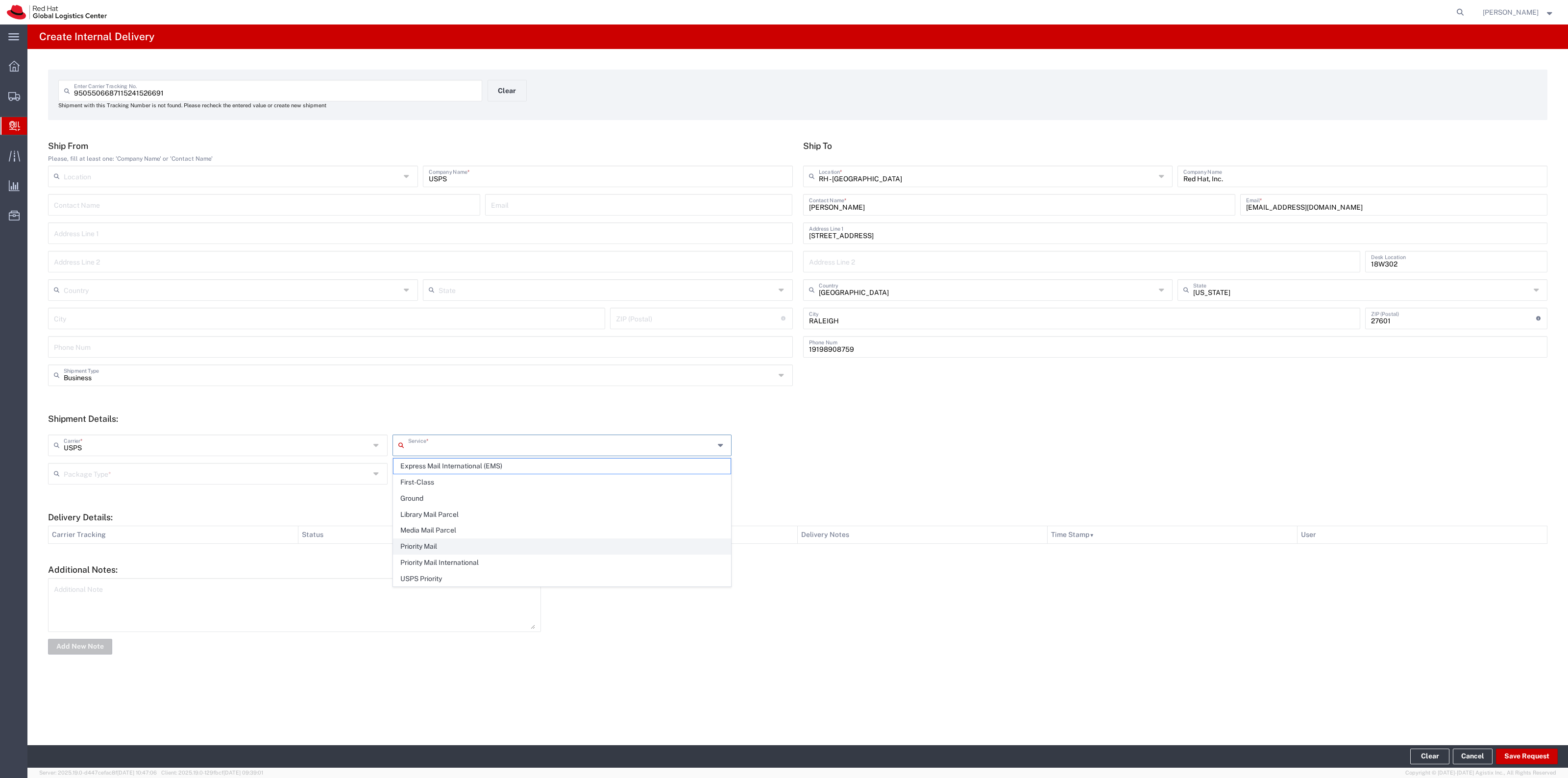
type input "Priority Mail"
click at [368, 472] on input "text" at bounding box center [216, 473] width 306 height 17
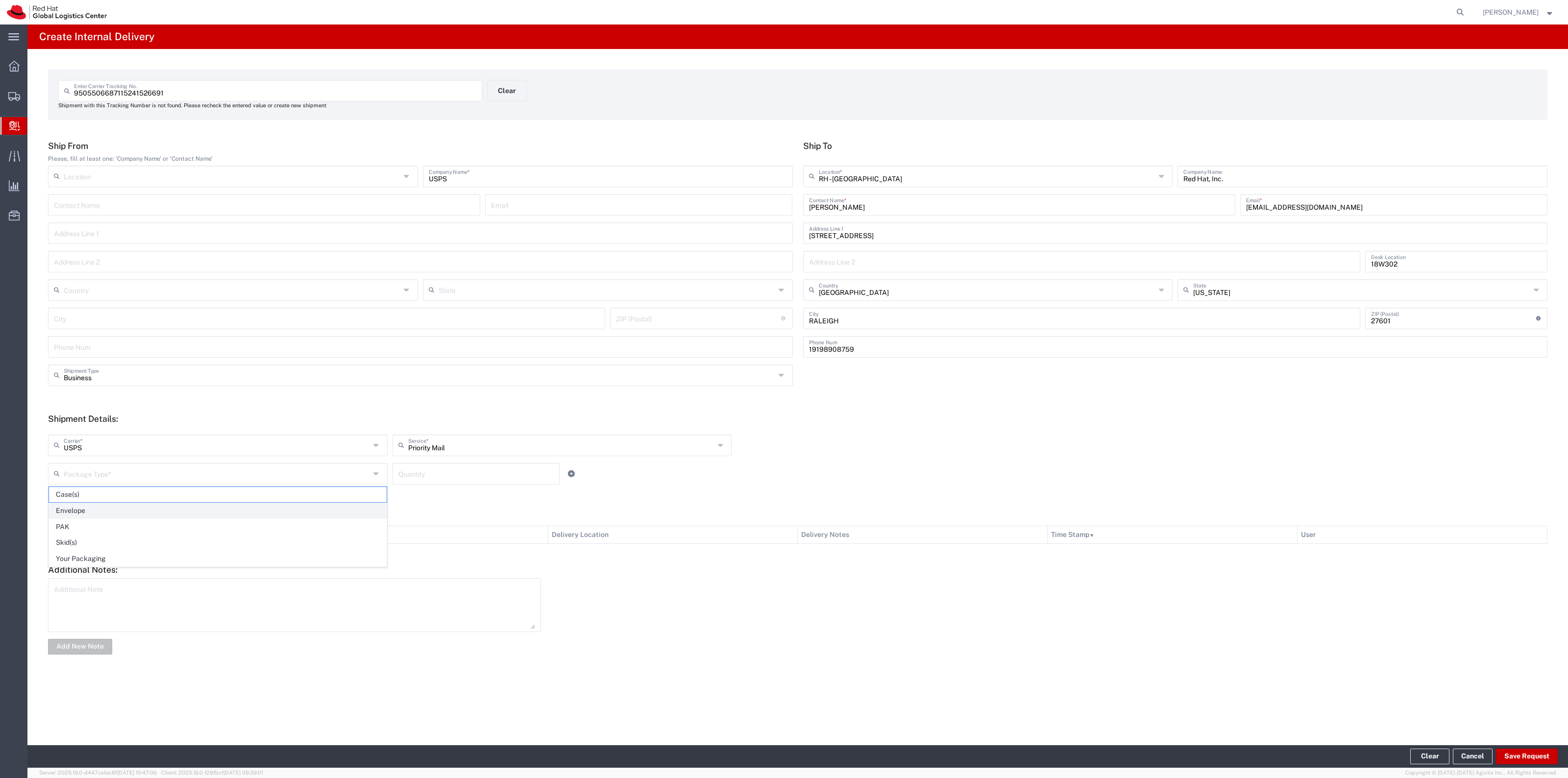
click at [307, 508] on span "Envelope" at bounding box center [218, 510] width 338 height 15
type input "Envelope"
click at [446, 472] on input "number" at bounding box center [476, 473] width 156 height 17
type input "1"
click at [1509, 749] on button "Save Request" at bounding box center [1526, 756] width 61 height 16
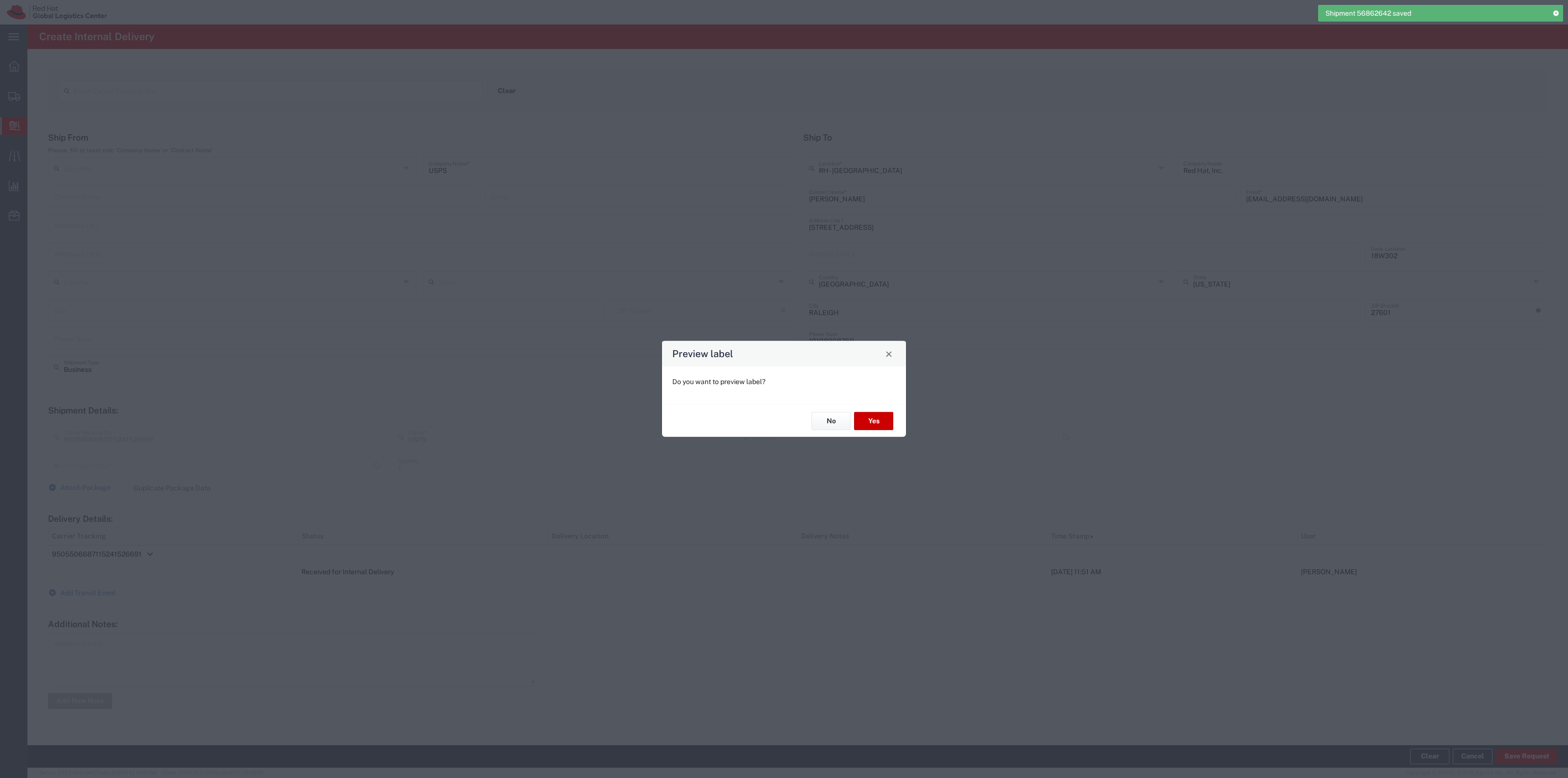
type input "Envelope"
type input "Priority Mail"
click at [865, 420] on button "Yes" at bounding box center [873, 421] width 39 height 18
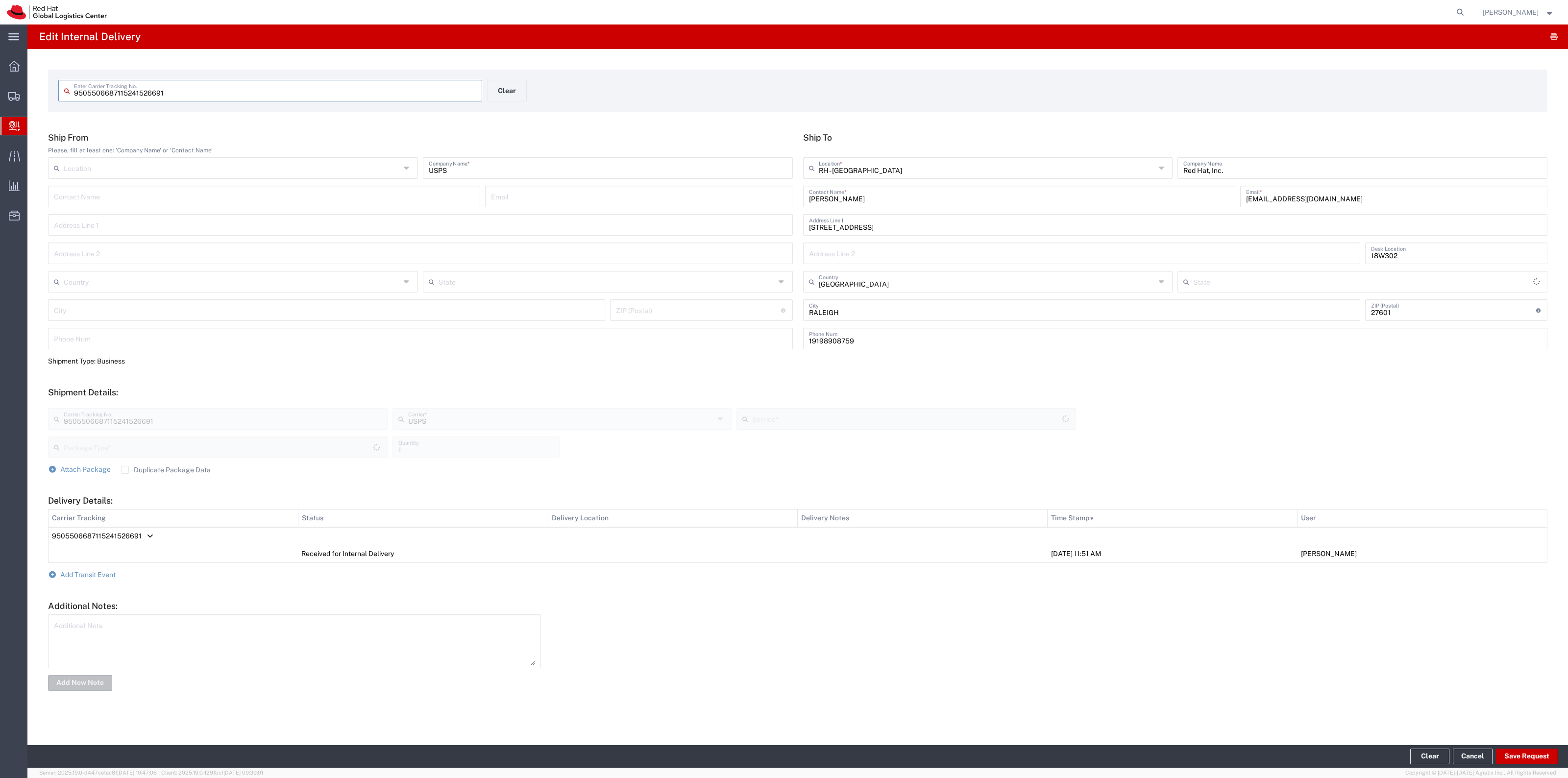
type input "Envelope"
type input "North Carolina"
type input "Priority Mail"
click at [502, 89] on button "Clear" at bounding box center [506, 91] width 39 height 22
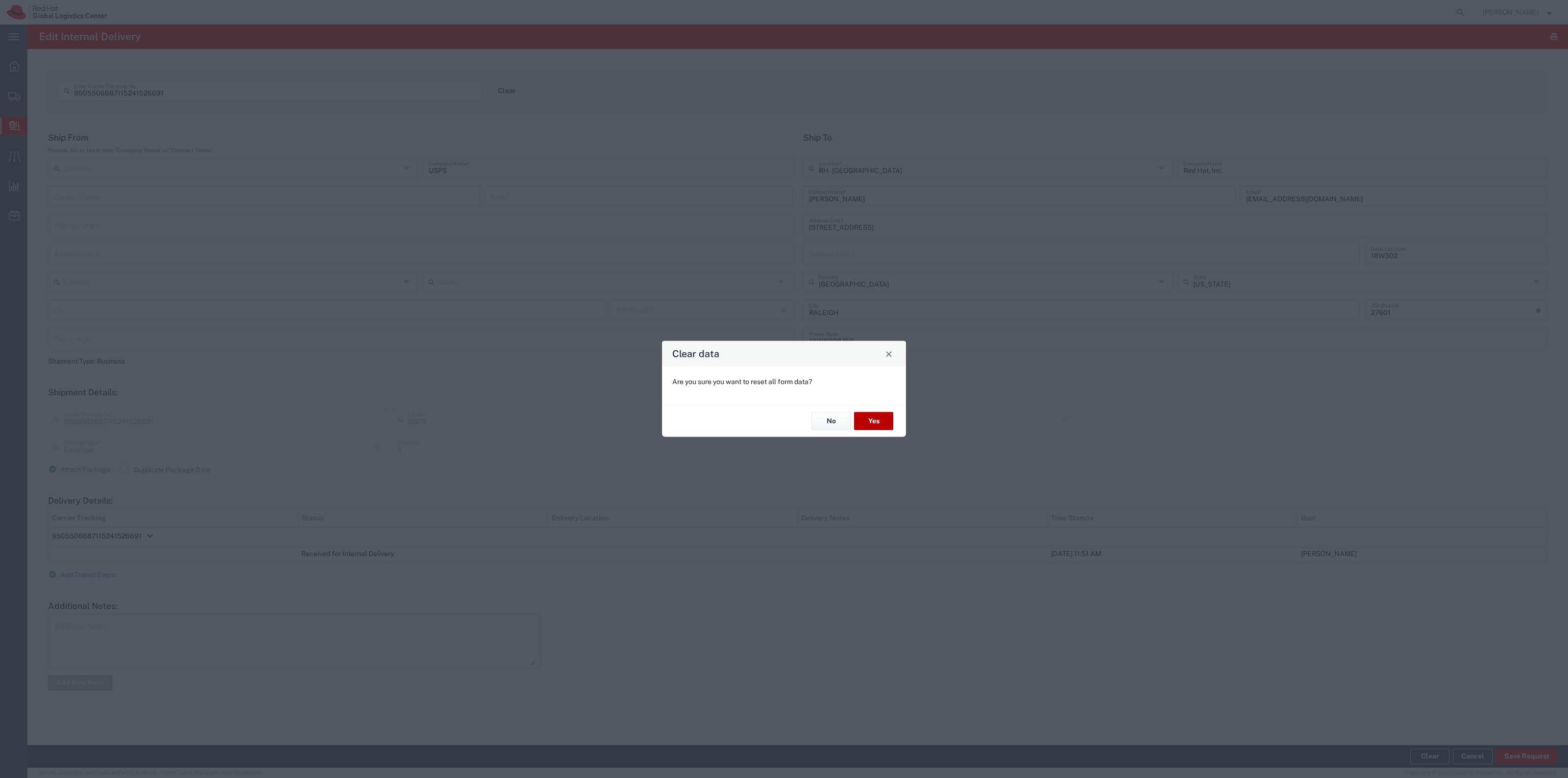
click at [880, 420] on button "Yes" at bounding box center [873, 421] width 39 height 18
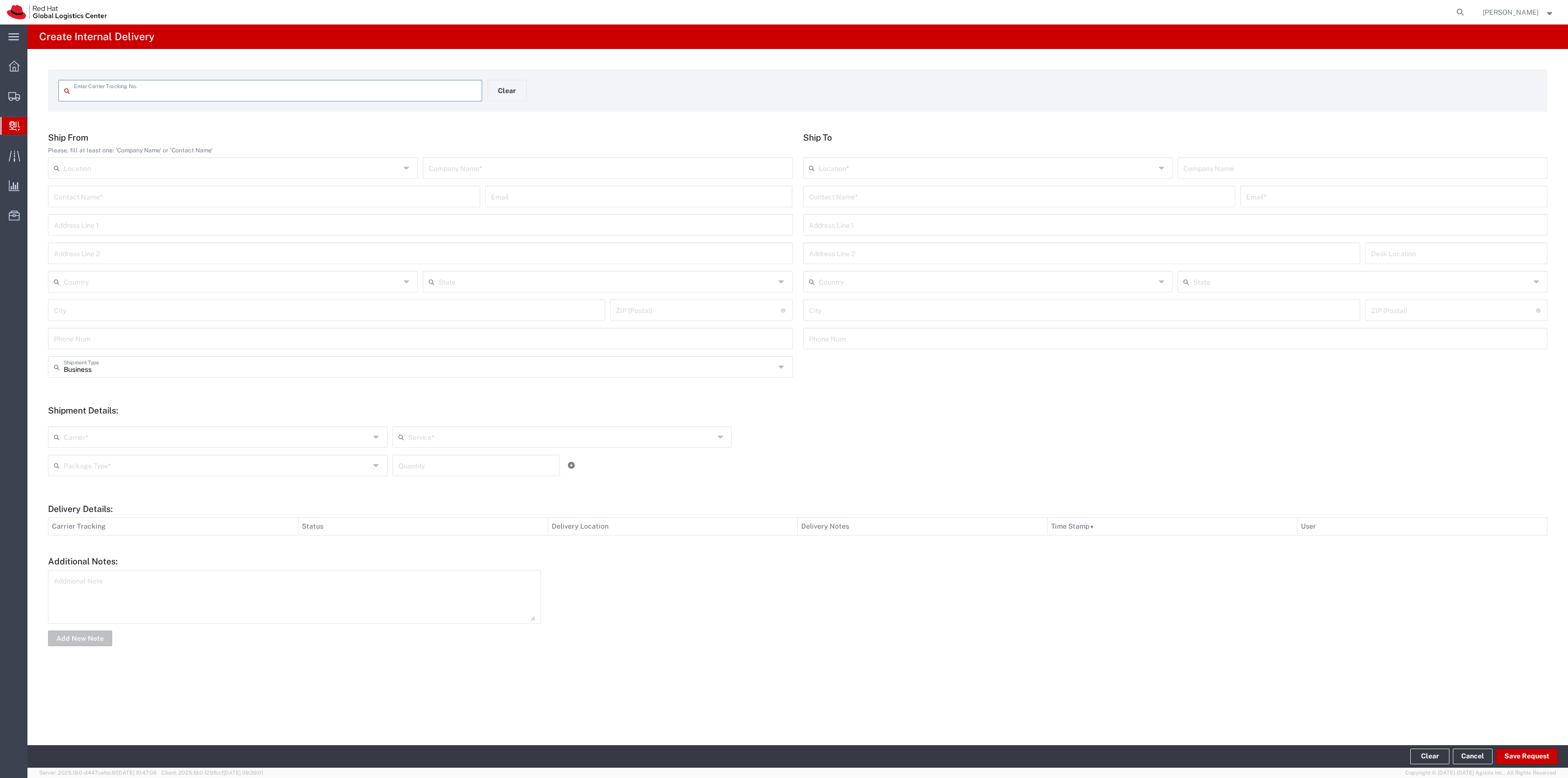
click at [357, 92] on input "text" at bounding box center [275, 89] width 403 height 17
type input "393201217042"
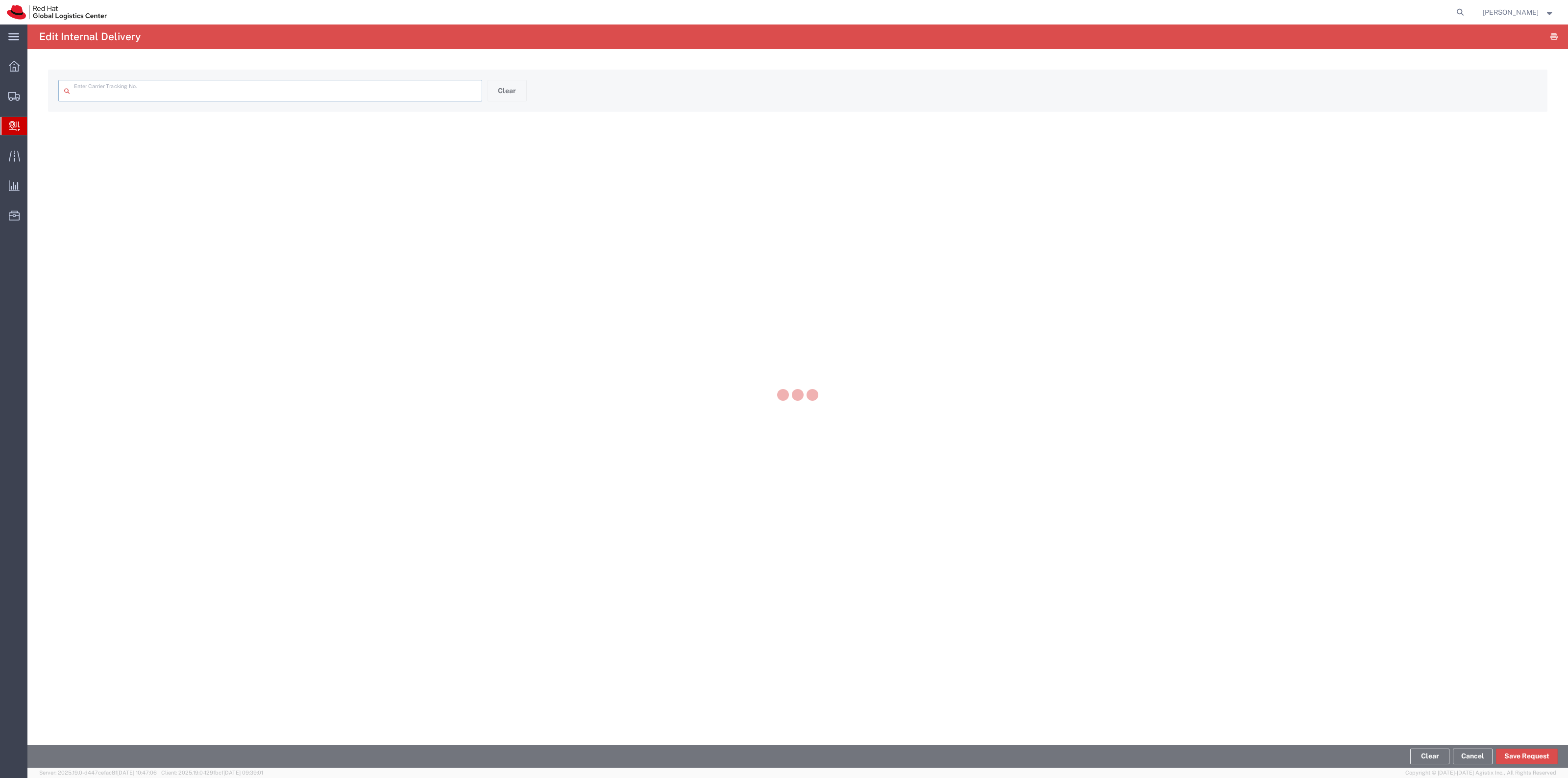
type input "393201217042"
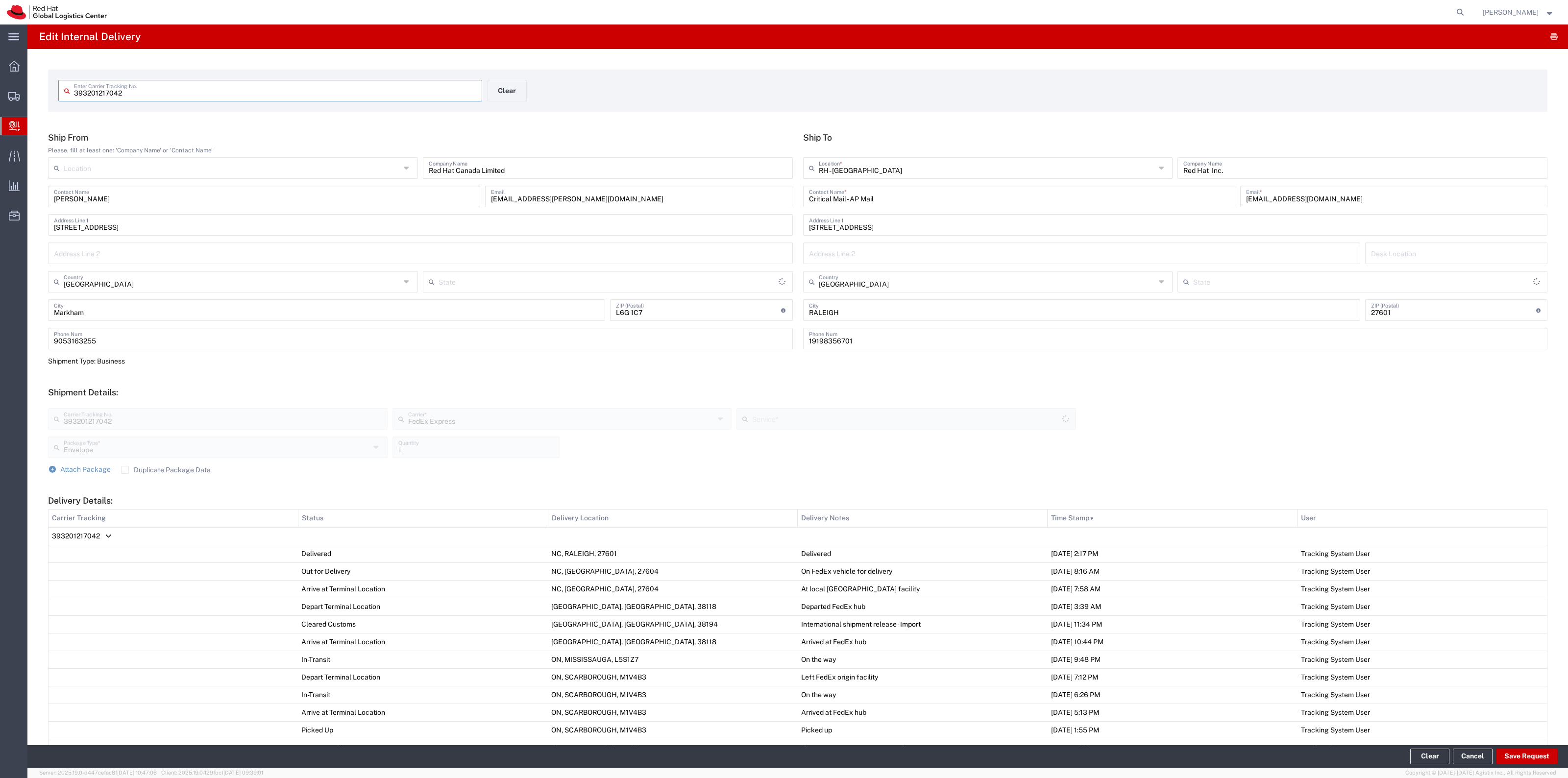
type input "Ontario"
type input "North Carolina"
type input "International Priority EOD"
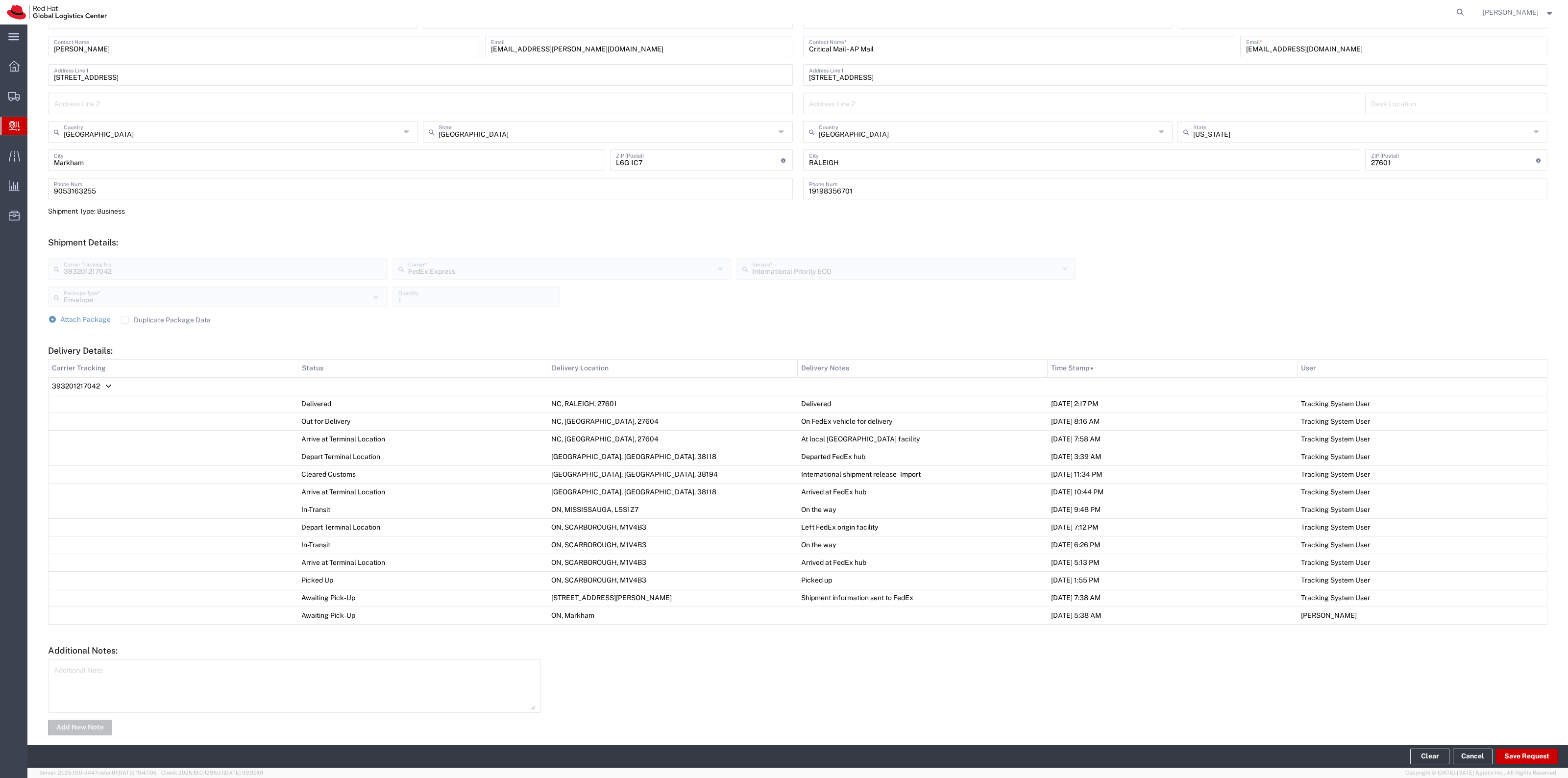
scroll to position [163, 0]
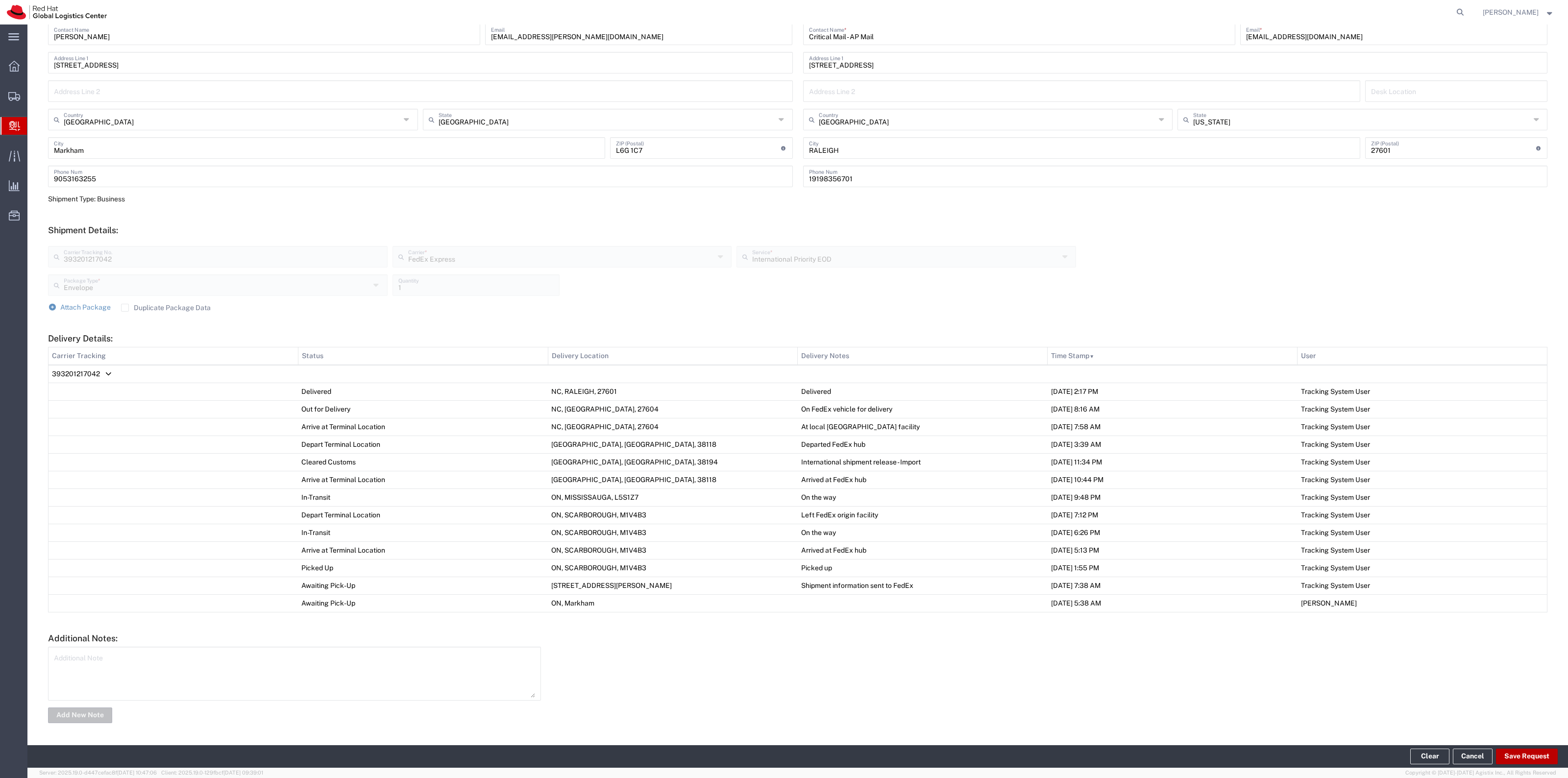
click at [1516, 753] on button "Save Request" at bounding box center [1526, 756] width 61 height 16
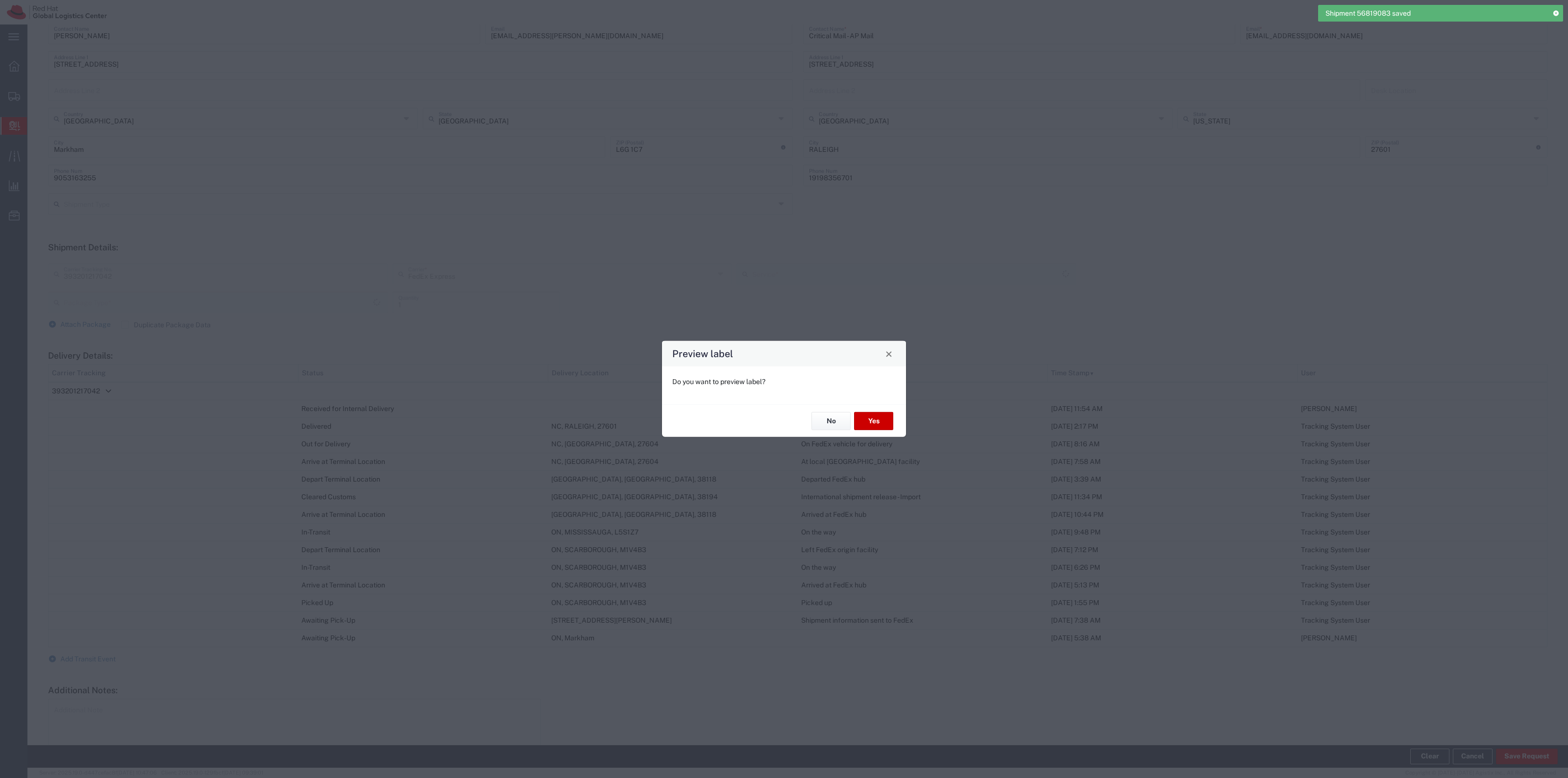
type input "Envelope"
type input "International Priority EOD"
click at [819, 429] on button "No" at bounding box center [830, 421] width 39 height 18
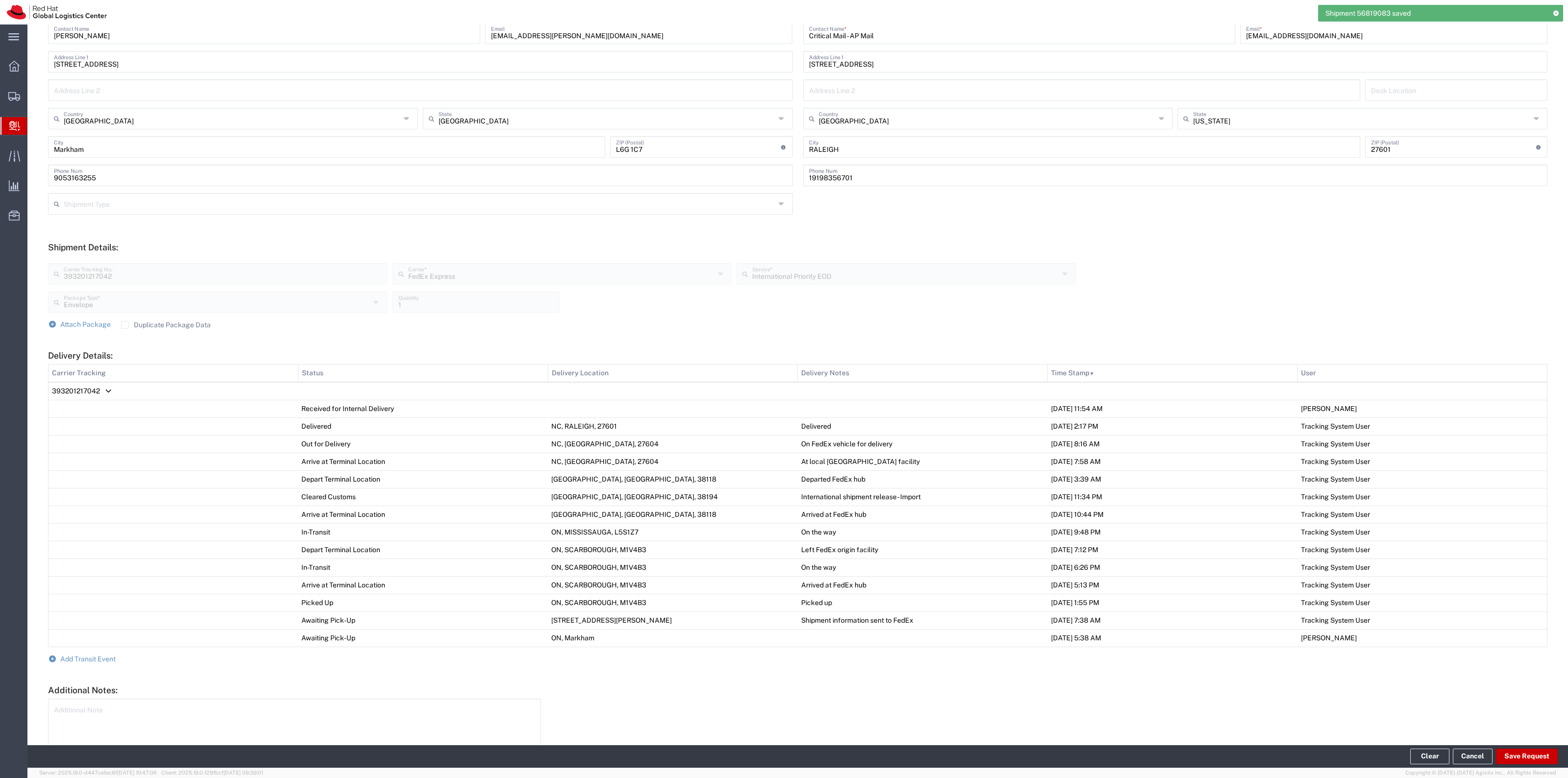
scroll to position [216, 0]
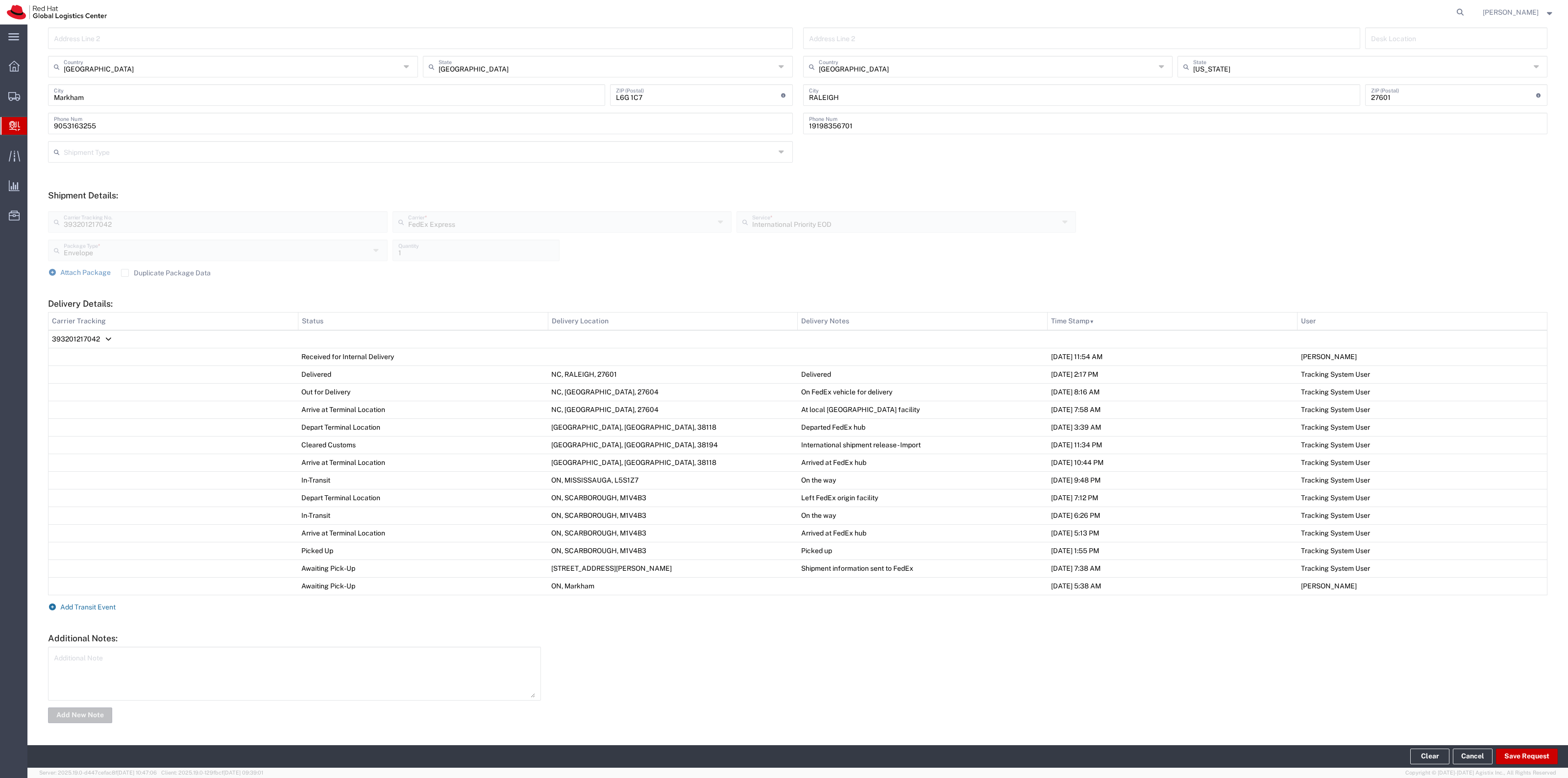
click at [104, 607] on span "Add Transit Event" at bounding box center [87, 607] width 55 height 8
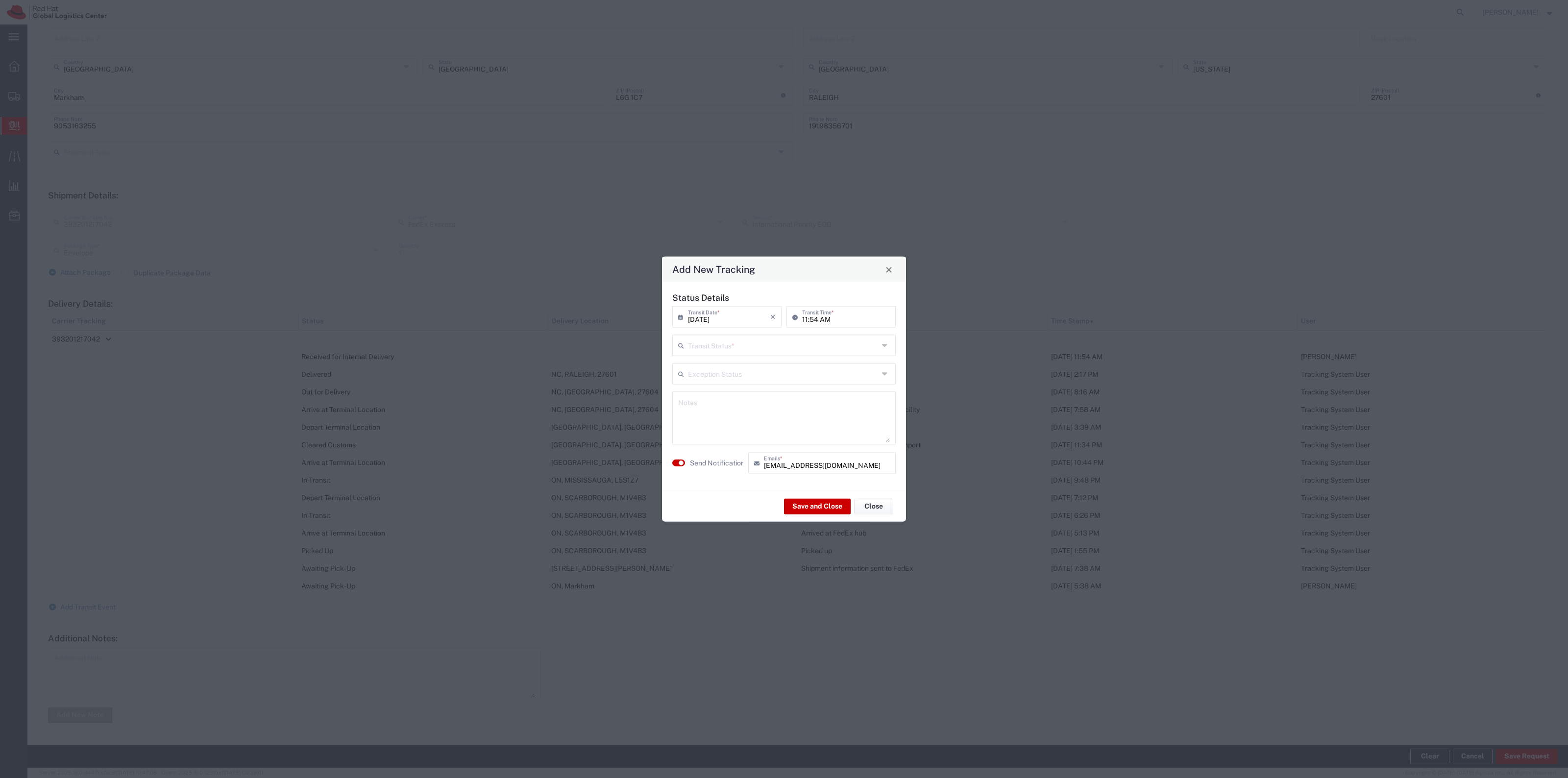
click at [714, 354] on div "Transit Status *" at bounding box center [783, 345] width 223 height 22
click at [713, 362] on span "Delivery Confirmation" at bounding box center [784, 366] width 222 height 15
type input "Delivery Confirmation"
click at [710, 458] on label "Send Notification" at bounding box center [717, 463] width 55 height 10
click at [809, 505] on button "Save and Close" at bounding box center [817, 506] width 67 height 16
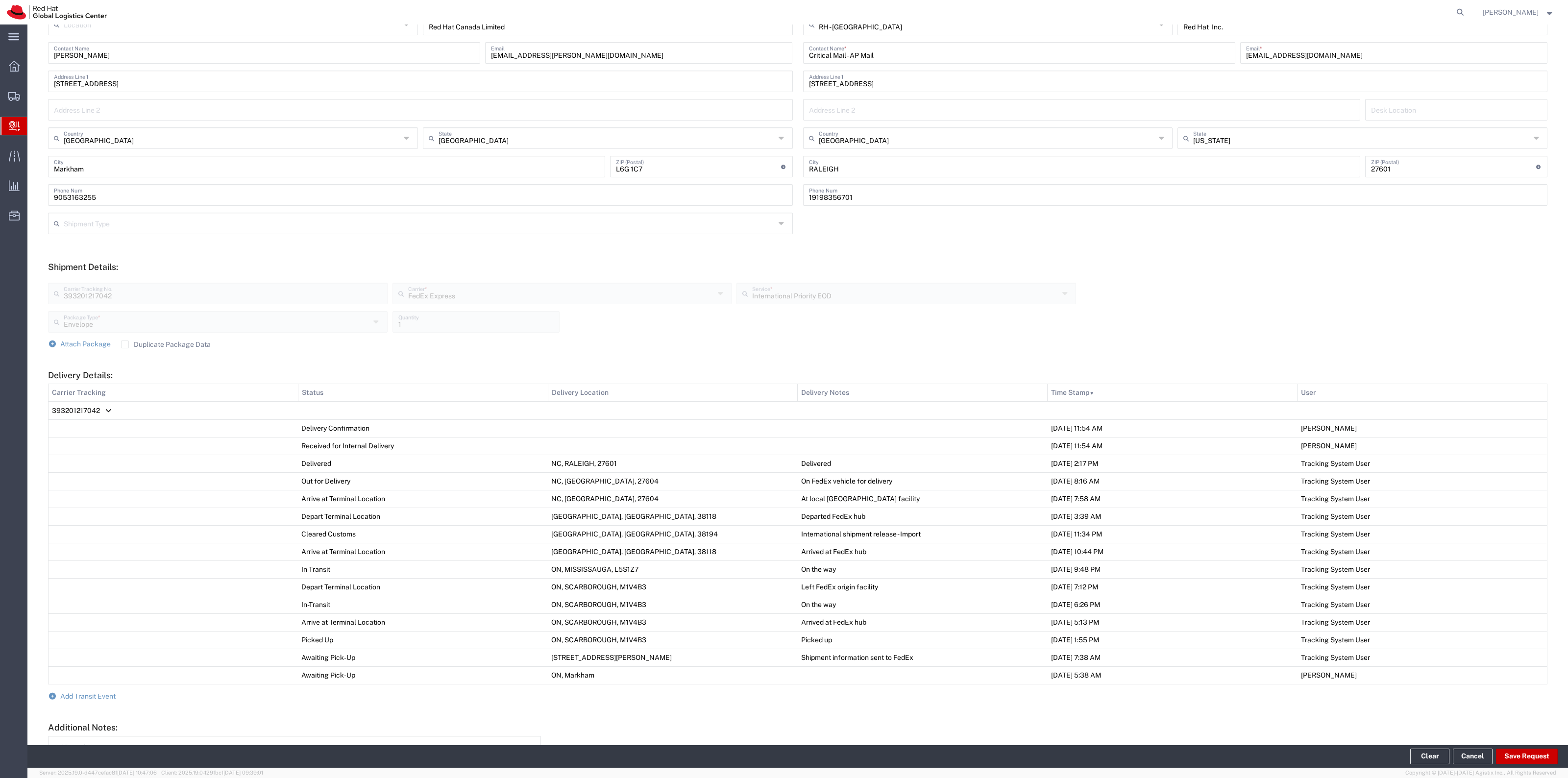
scroll to position [0, 0]
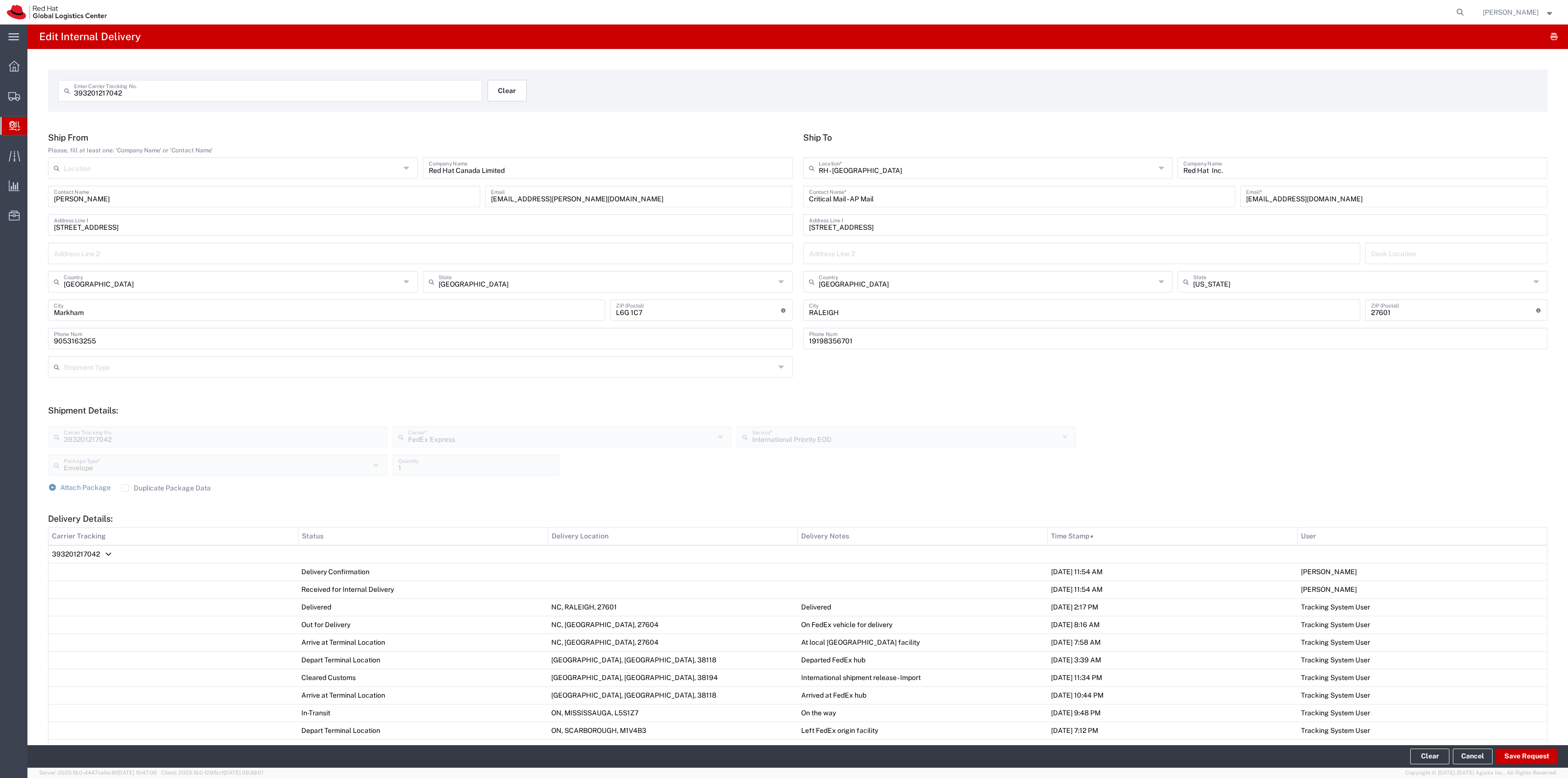
click at [491, 97] on button "Clear" at bounding box center [506, 91] width 39 height 22
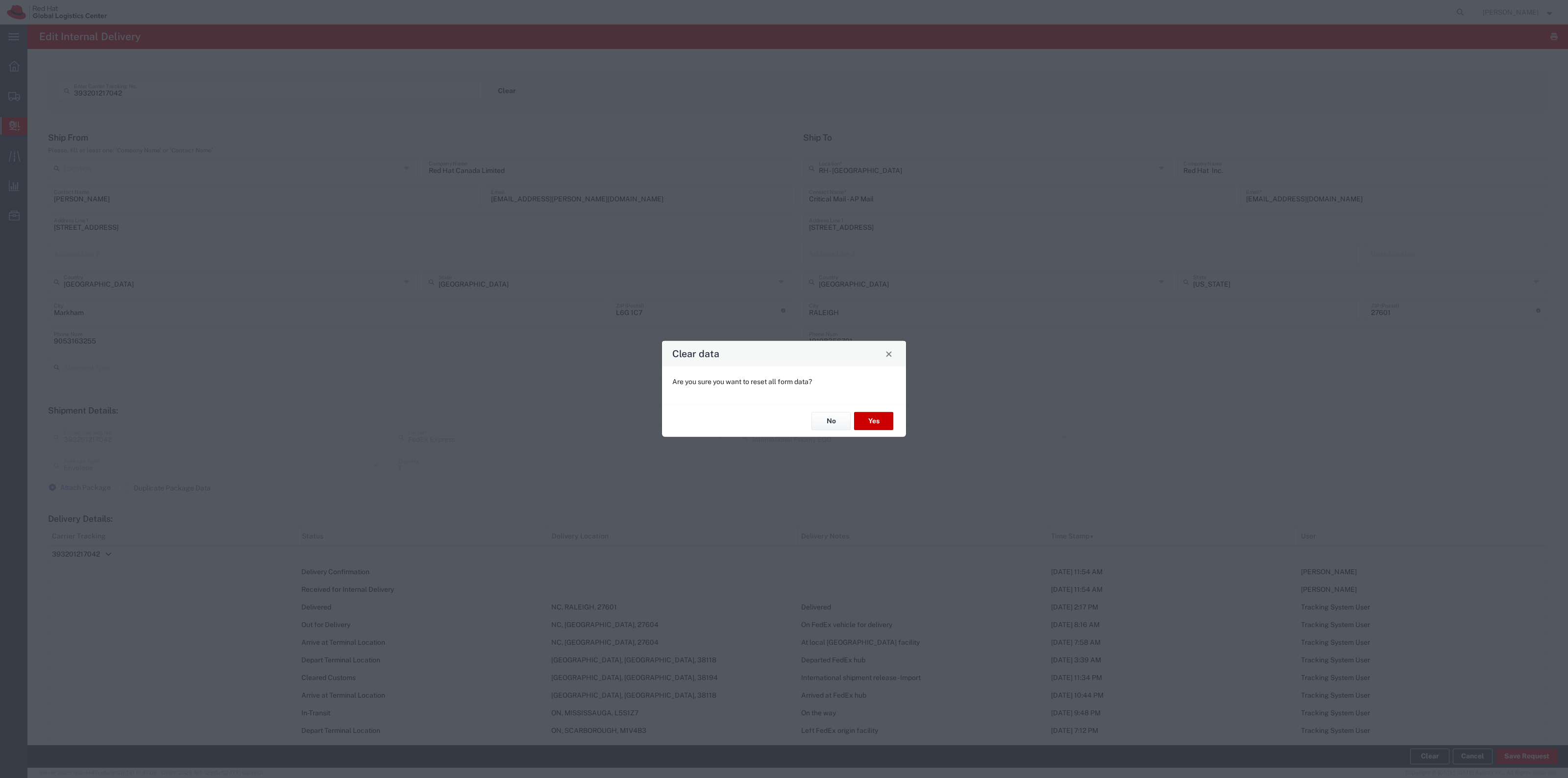
click at [881, 436] on div "No Yes" at bounding box center [784, 420] width 244 height 33
click at [884, 427] on button "Yes" at bounding box center [873, 421] width 39 height 18
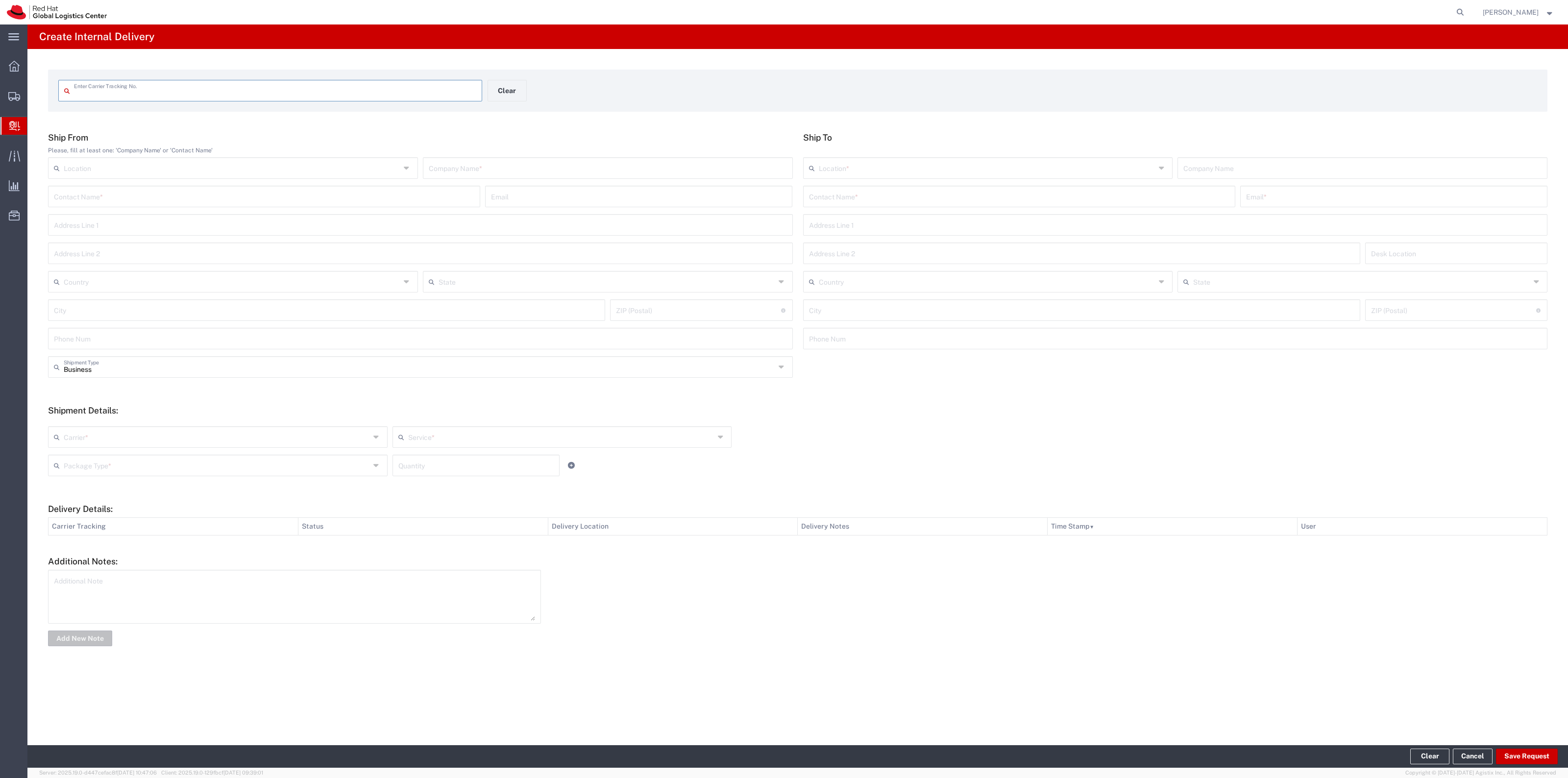
click at [395, 83] on input "text" at bounding box center [275, 89] width 403 height 17
click at [391, 86] on input "text" at bounding box center [275, 89] width 403 height 17
type input "56805672"
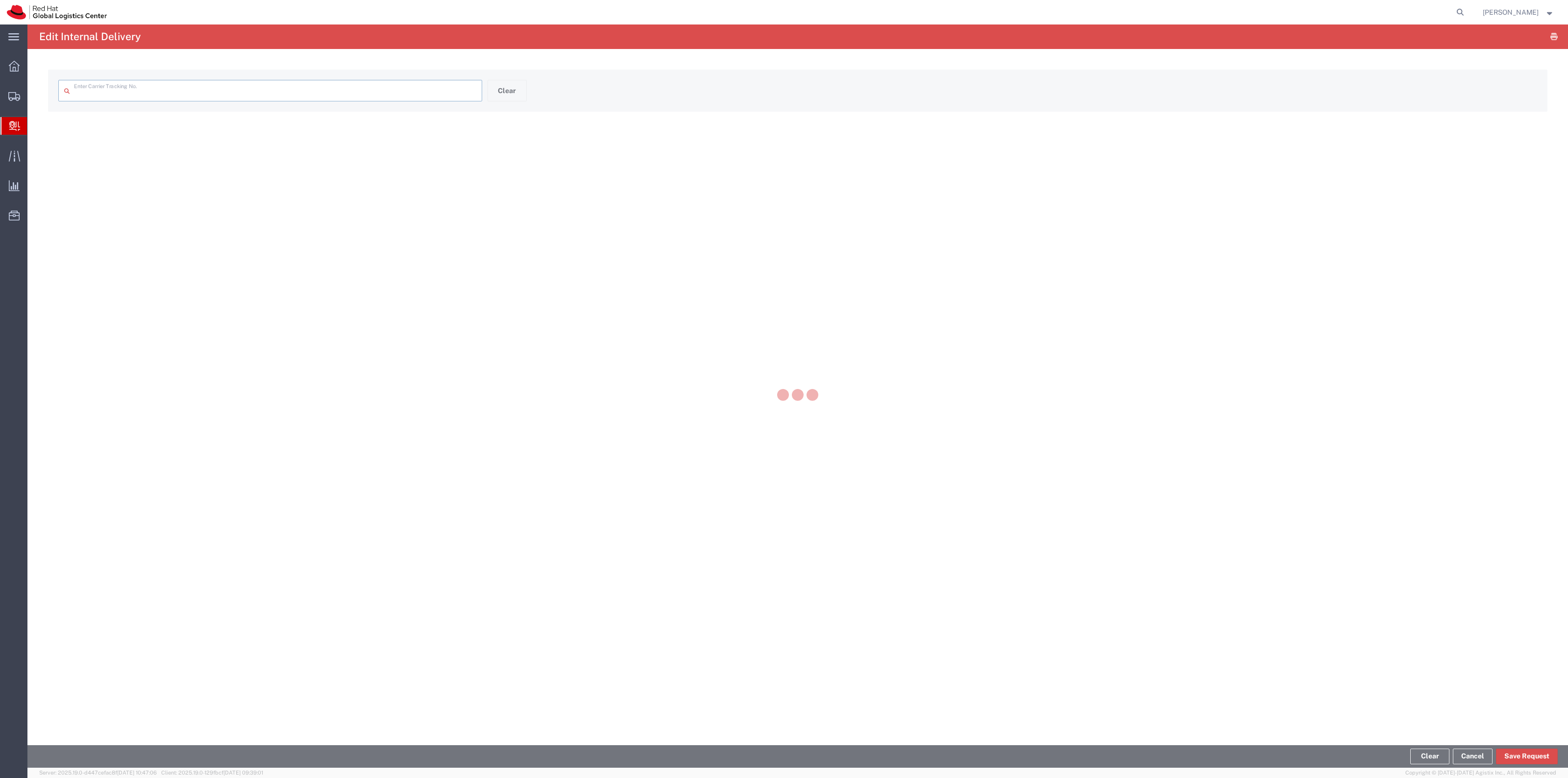
type input "56805672"
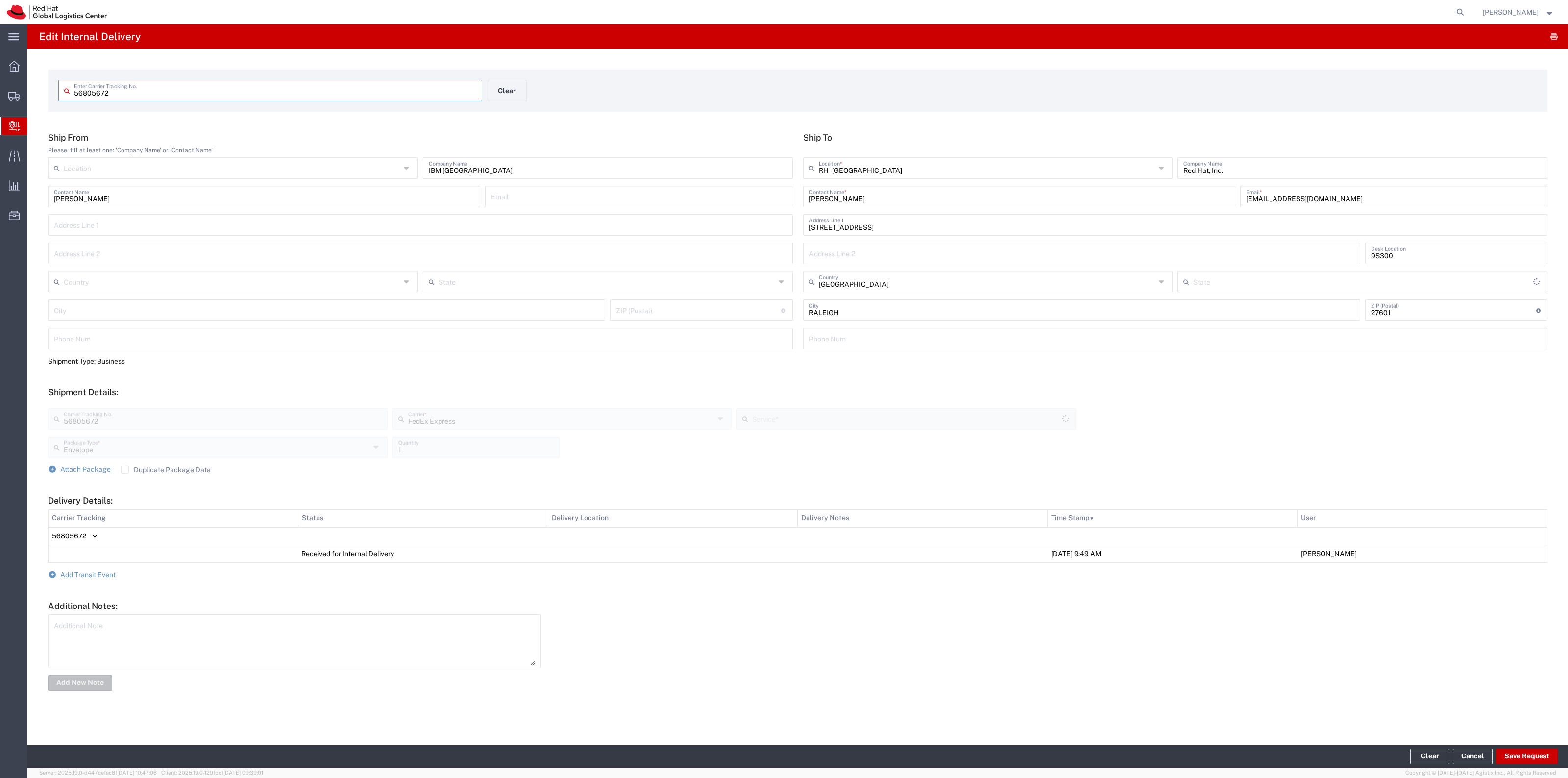
type input "North Carolina"
type input "Express Saver"
click at [871, 194] on input "[PERSON_NAME]" at bounding box center [1019, 195] width 420 height 17
type input "Robert Lomax - Payroll mail"
click at [1502, 757] on button "Save Request" at bounding box center [1526, 756] width 61 height 16
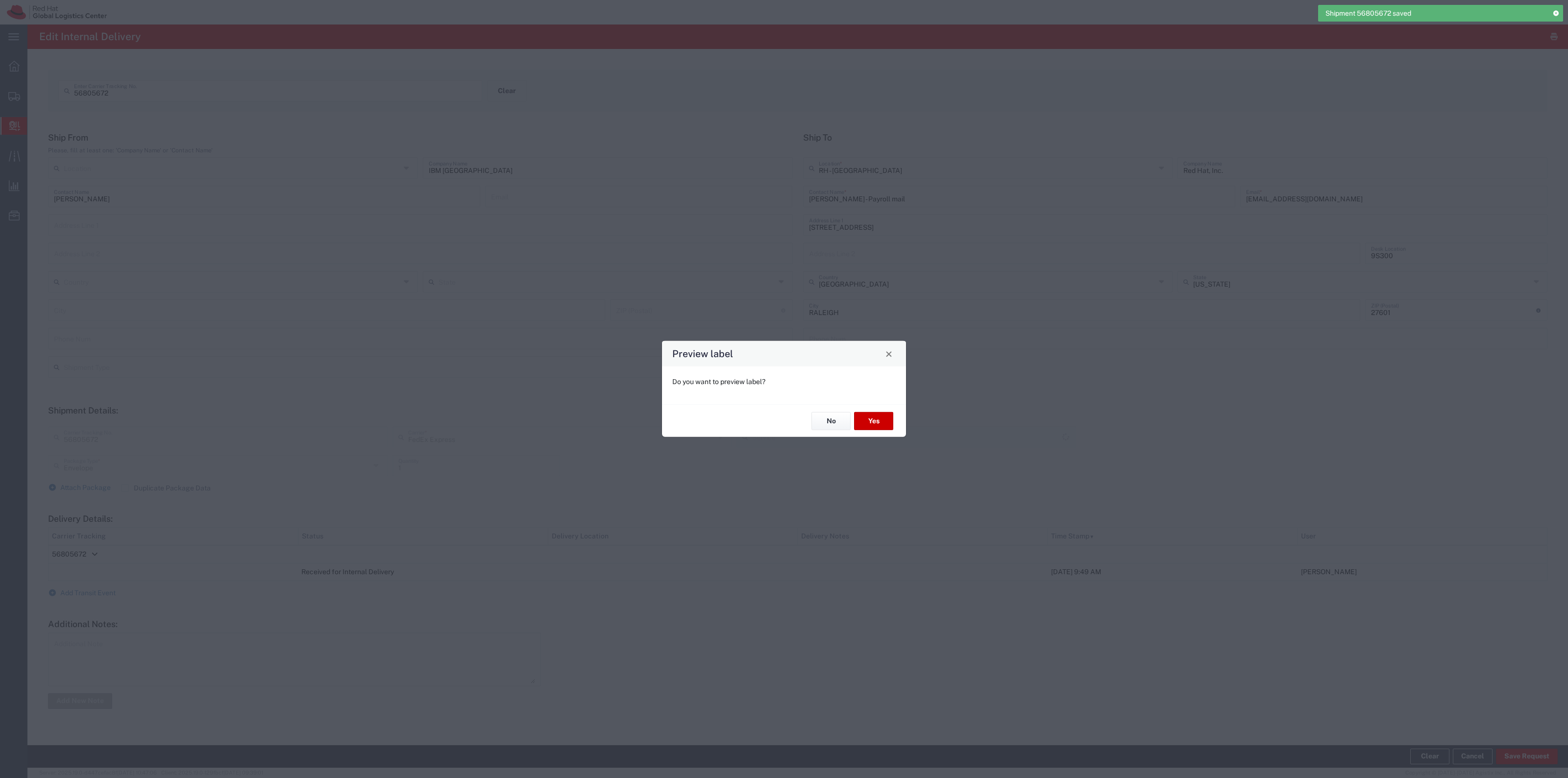
type input "Express Saver"
click at [830, 416] on button "No" at bounding box center [830, 421] width 39 height 18
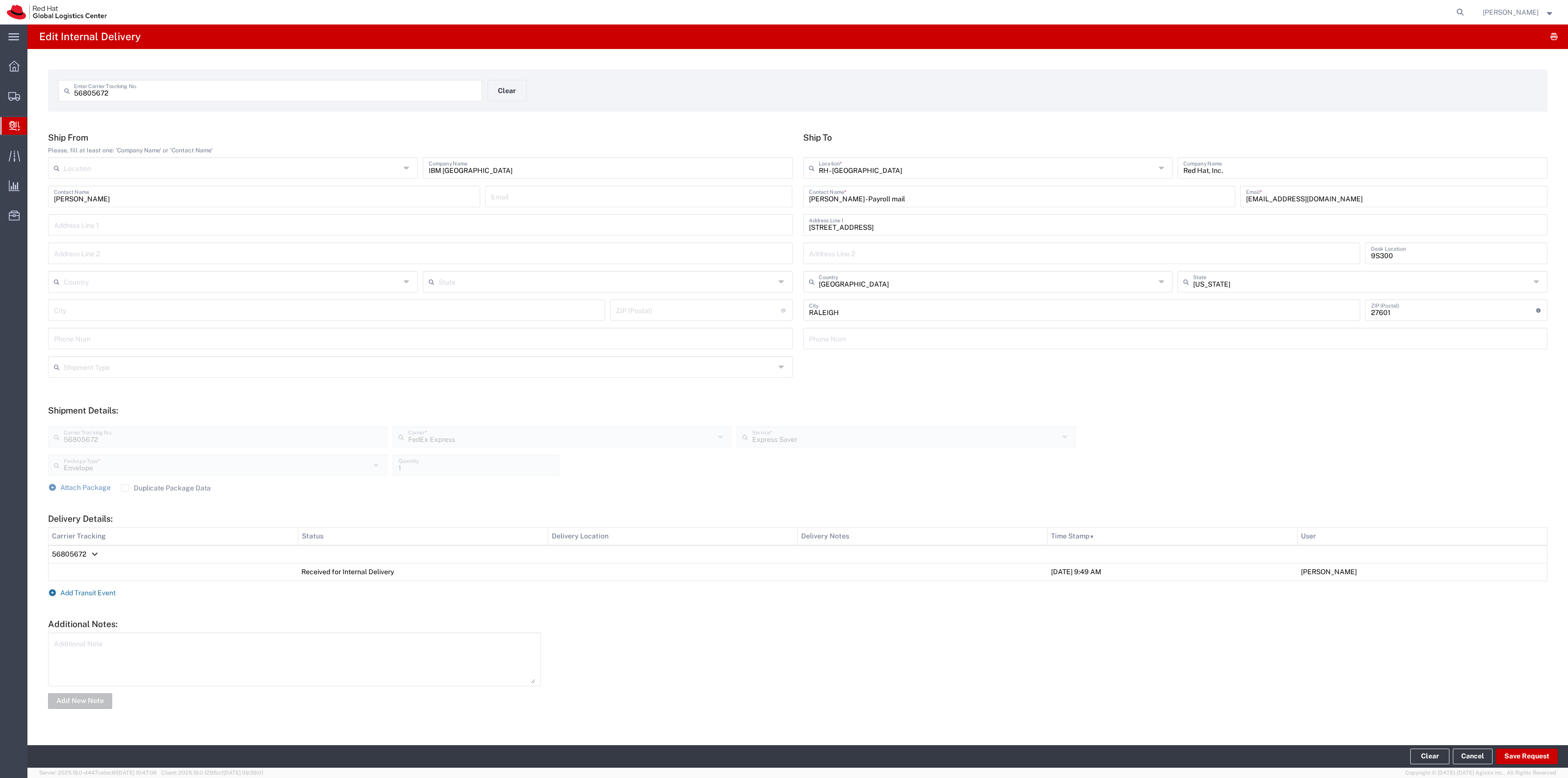
click at [100, 594] on span "Add Transit Event" at bounding box center [87, 592] width 55 height 8
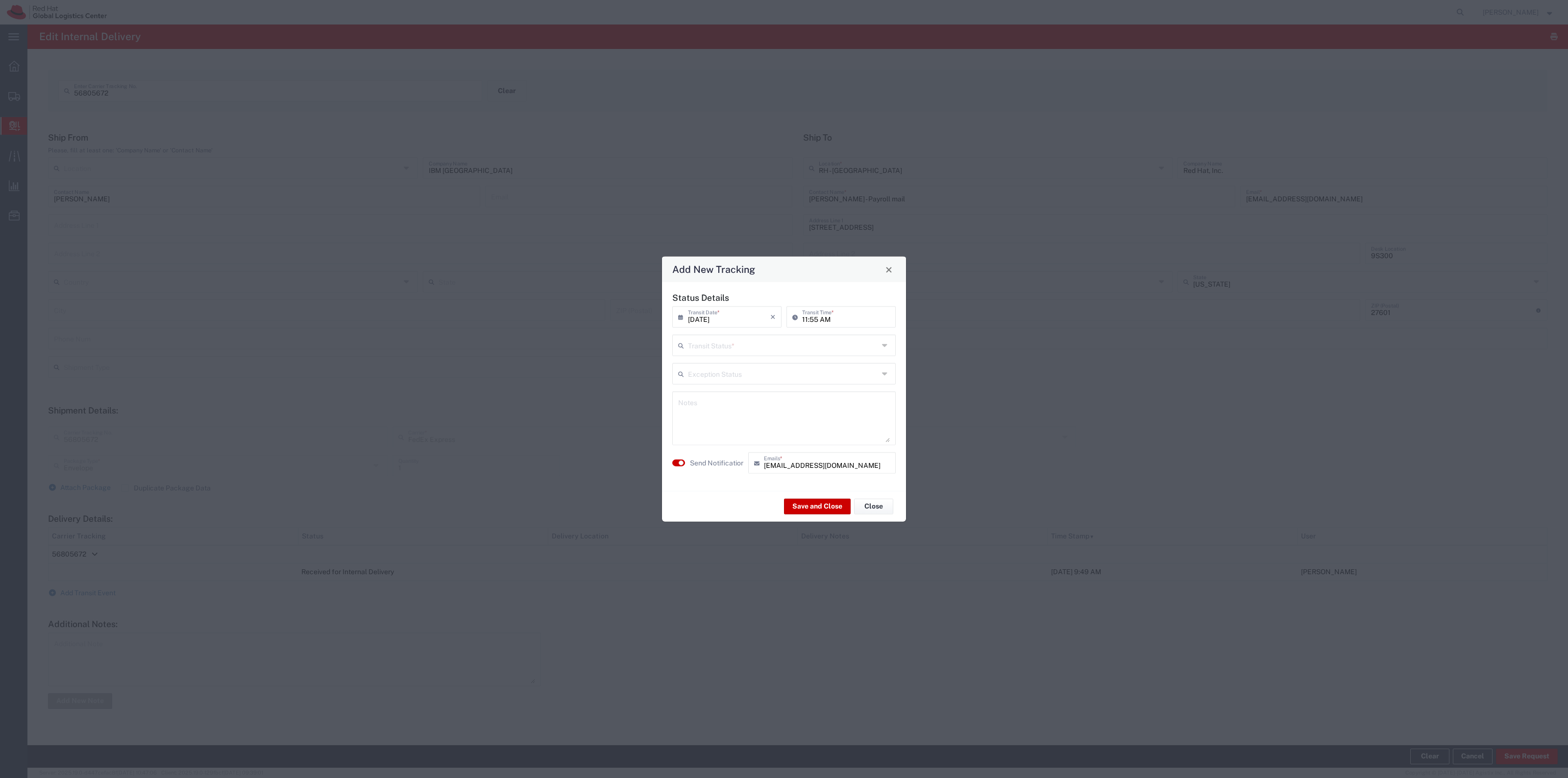
click at [772, 338] on input "text" at bounding box center [783, 345] width 190 height 17
click at [753, 356] on agx-material-input "Transit Status *" at bounding box center [783, 345] width 223 height 22
click at [752, 359] on li "Delivery Confirmation" at bounding box center [784, 367] width 222 height 16
type input "Delivery Confirmation"
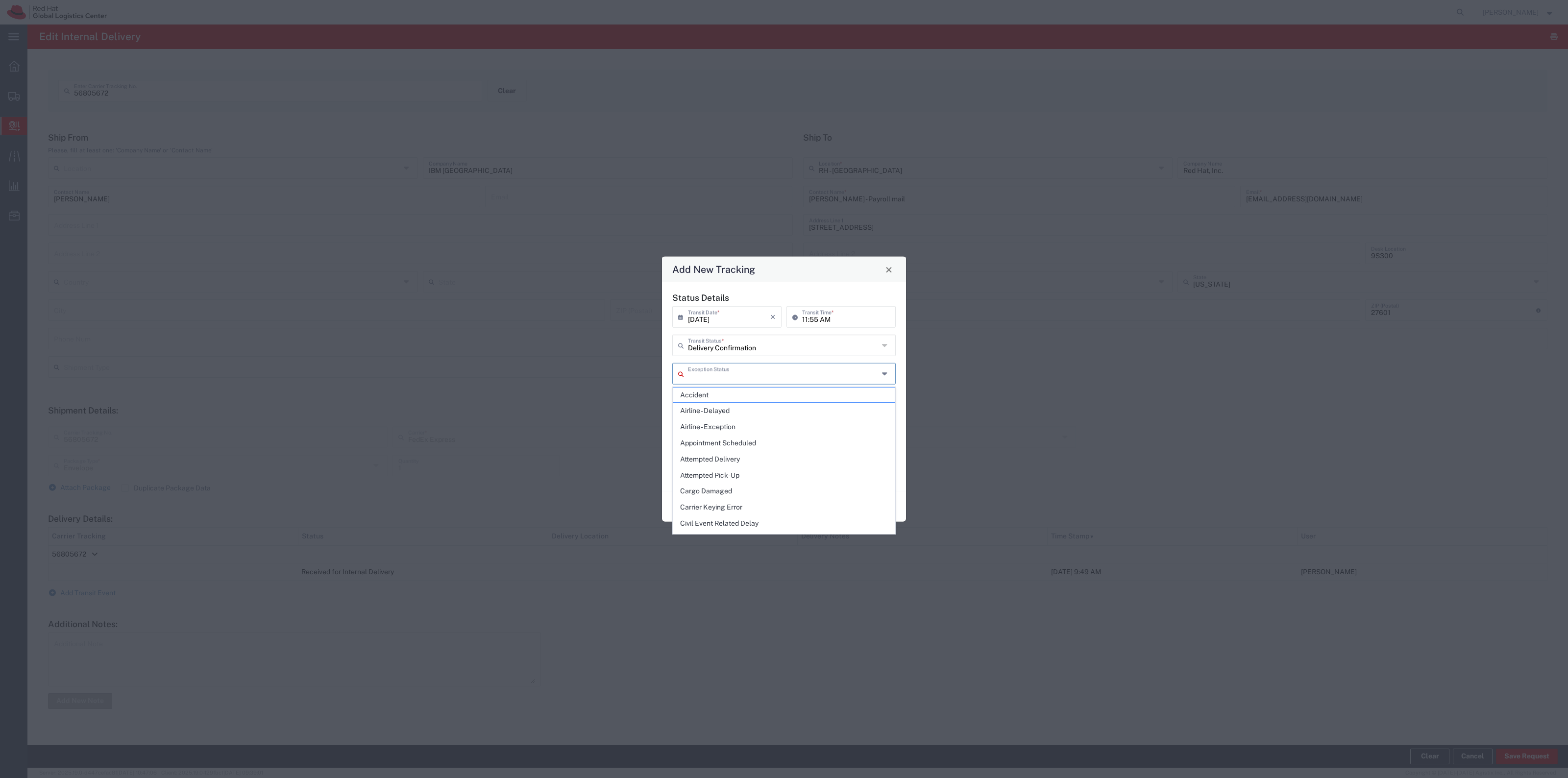
click at [731, 375] on input "text" at bounding box center [783, 373] width 190 height 17
click at [665, 407] on div "Status Details 09/18/2025 × Transit Date * Cancel Apply 11:55 AM Transit Time *…" at bounding box center [784, 387] width 244 height 209
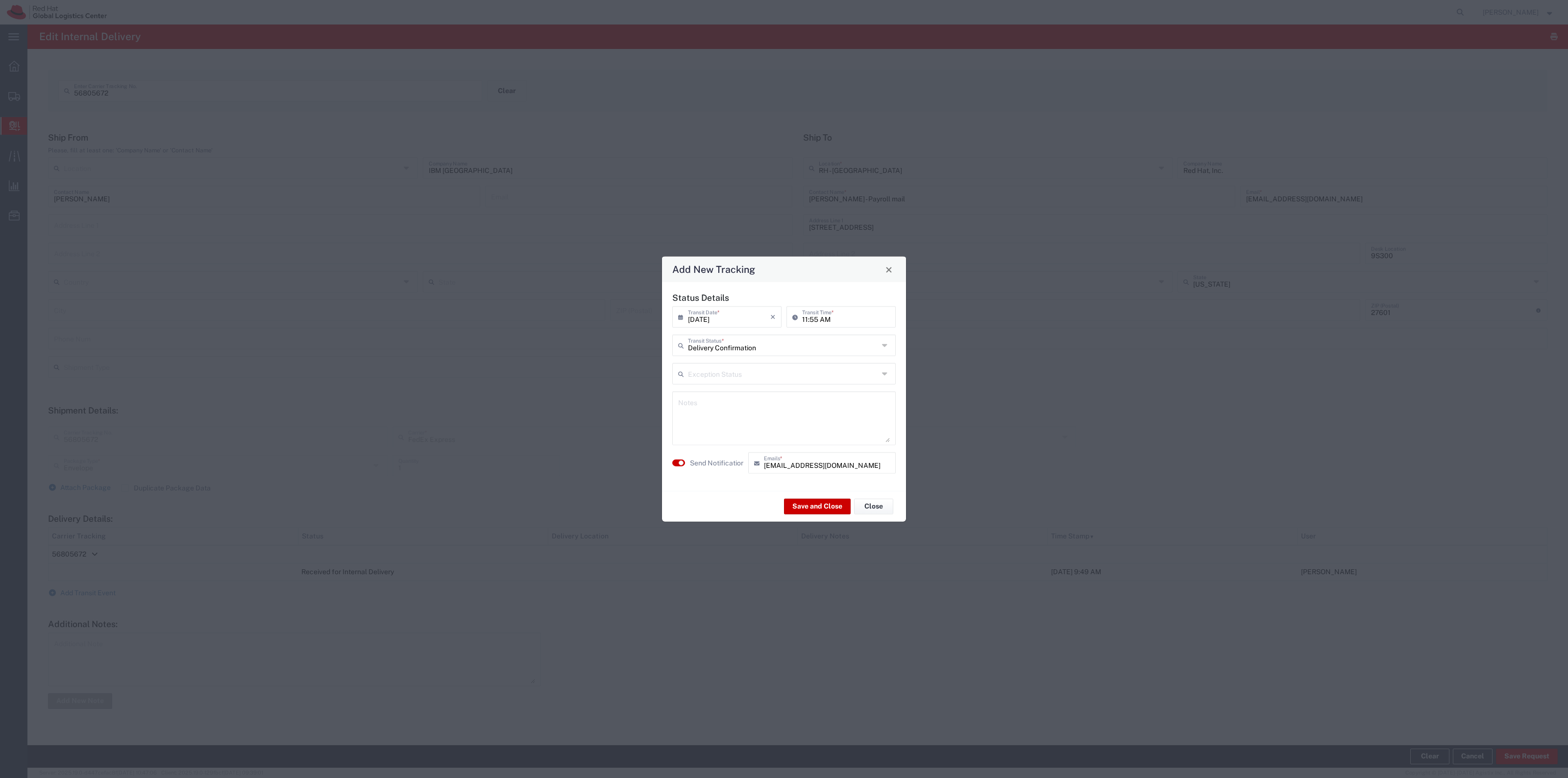
click at [694, 407] on textarea at bounding box center [784, 418] width 212 height 48
type textarea "Delivered to Payroll box"
click at [707, 463] on label "Send Notification" at bounding box center [717, 463] width 55 height 10
click at [813, 506] on button "Save and Close" at bounding box center [817, 506] width 67 height 16
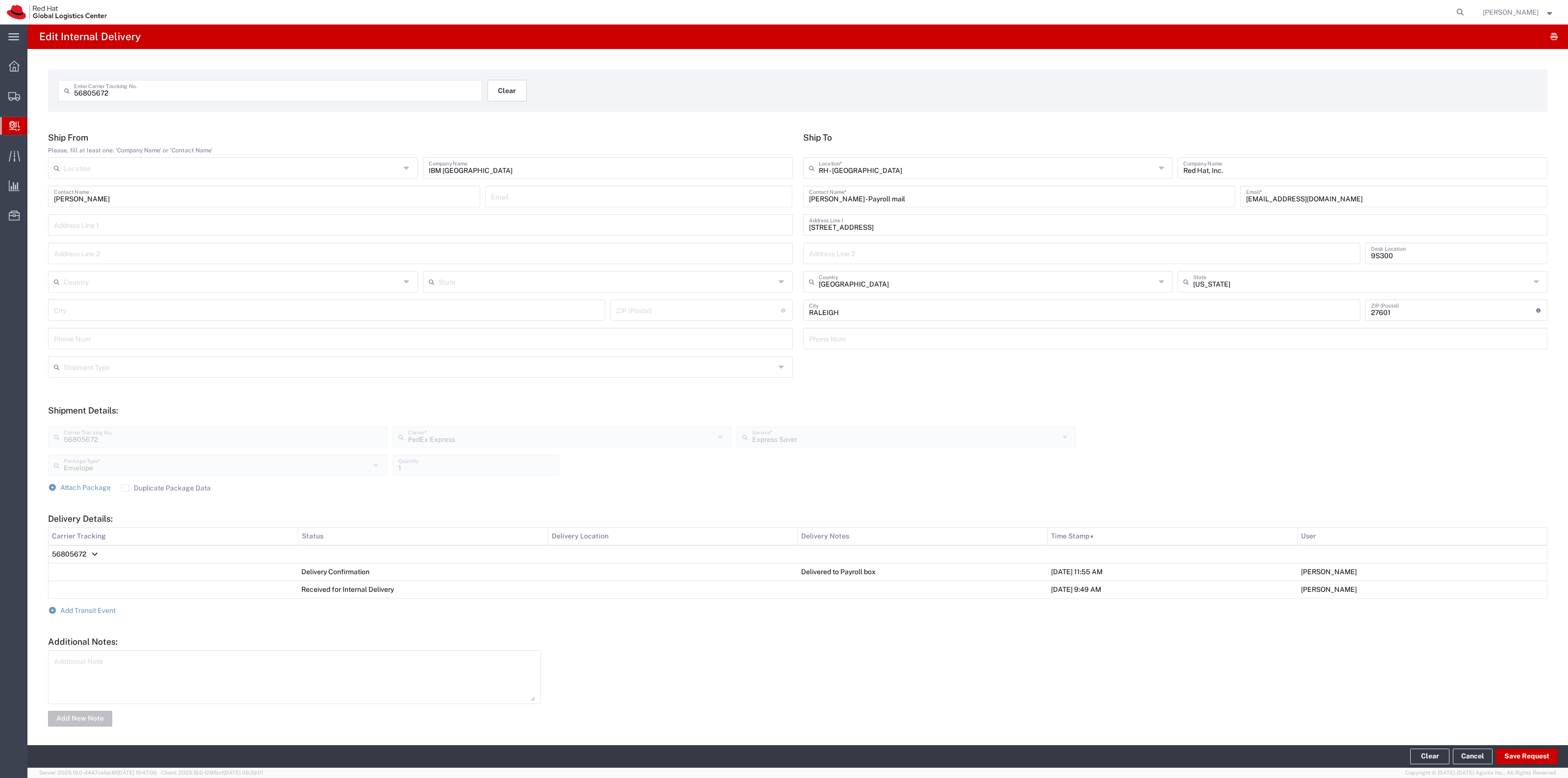
click at [512, 89] on button "Clear" at bounding box center [506, 91] width 39 height 22
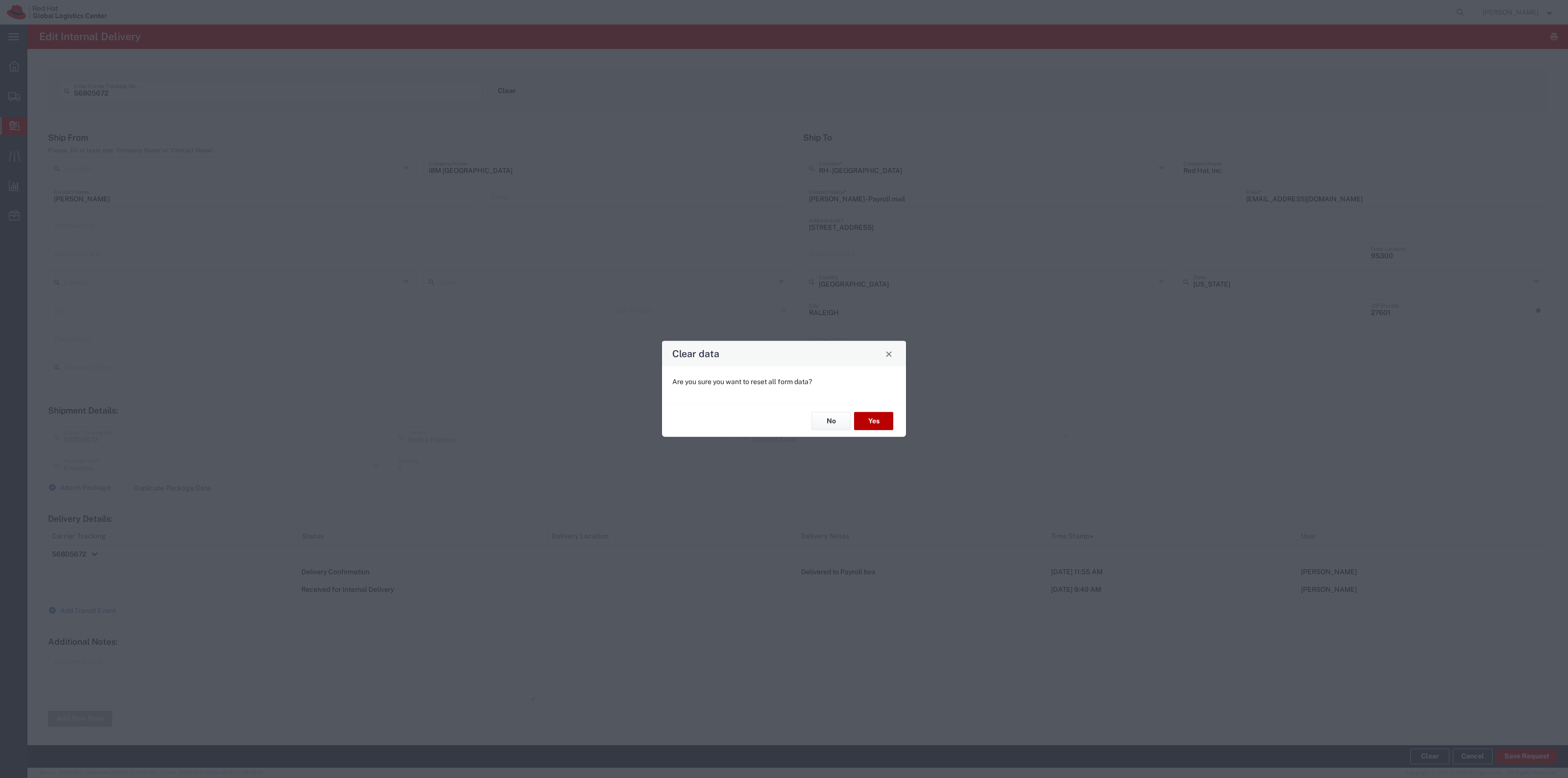
click at [886, 423] on button "Yes" at bounding box center [873, 421] width 39 height 18
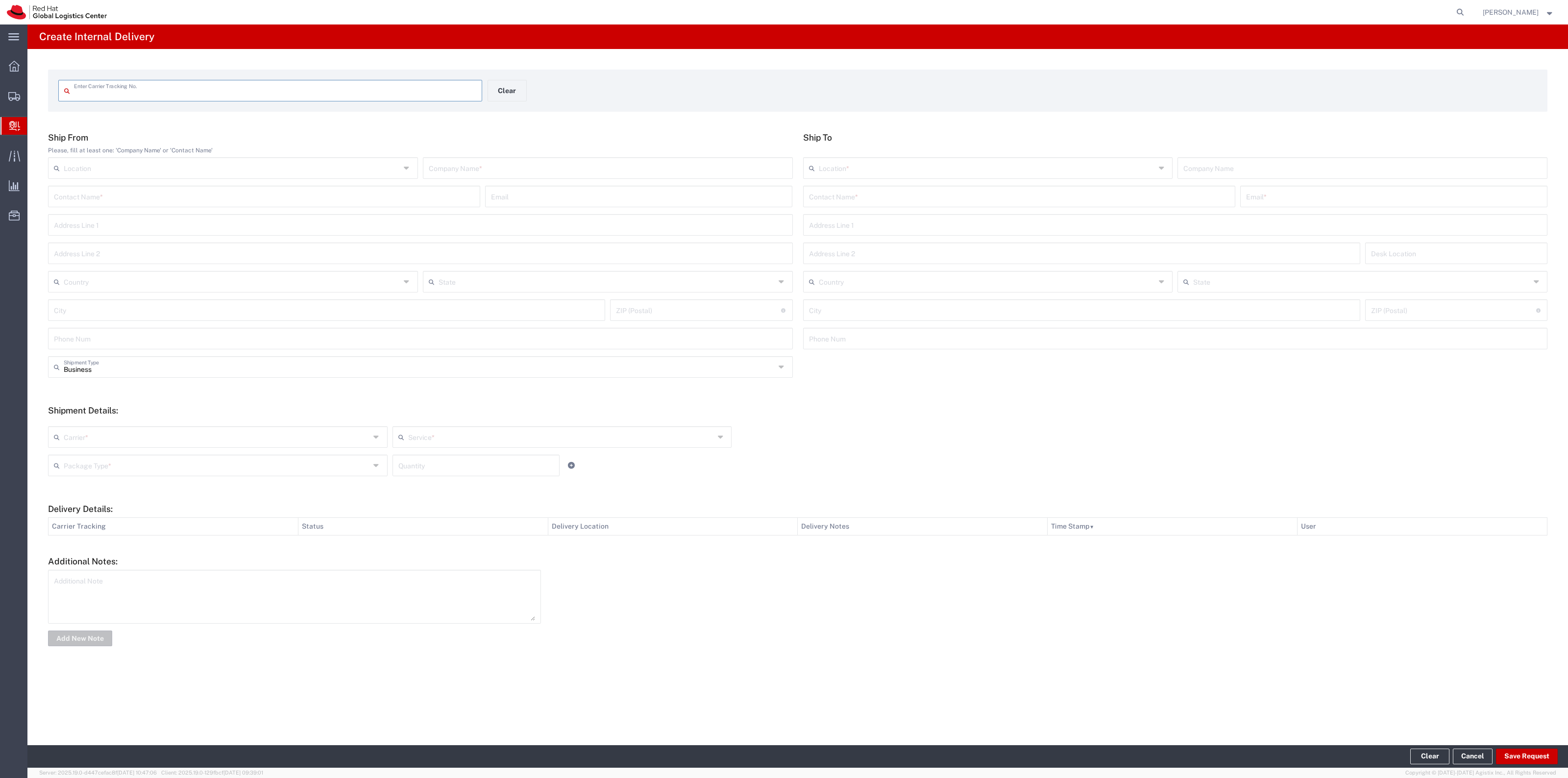
click at [461, 85] on input "text" at bounding box center [275, 89] width 403 height 17
type input "56805643"
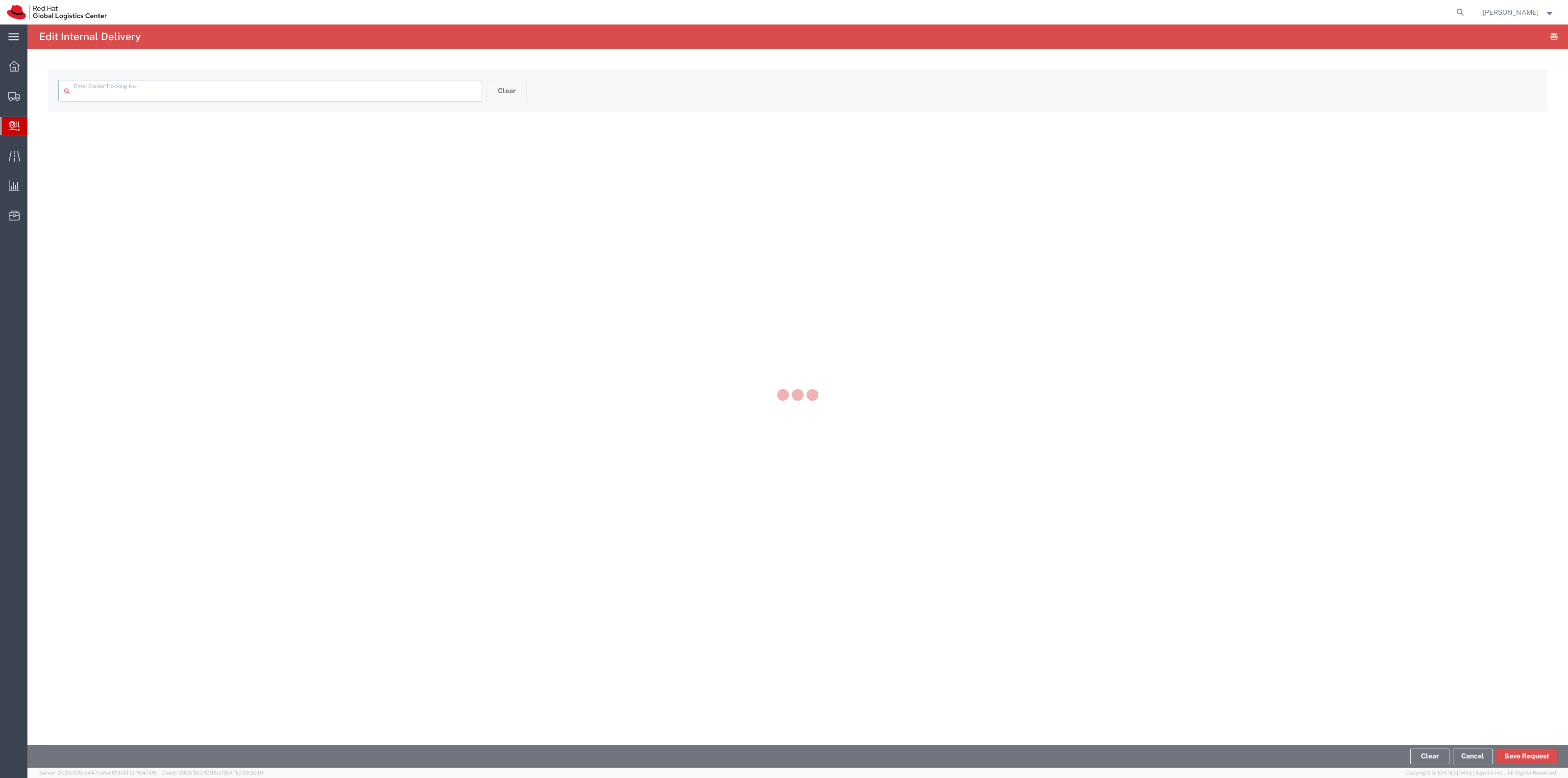
type input "56805643"
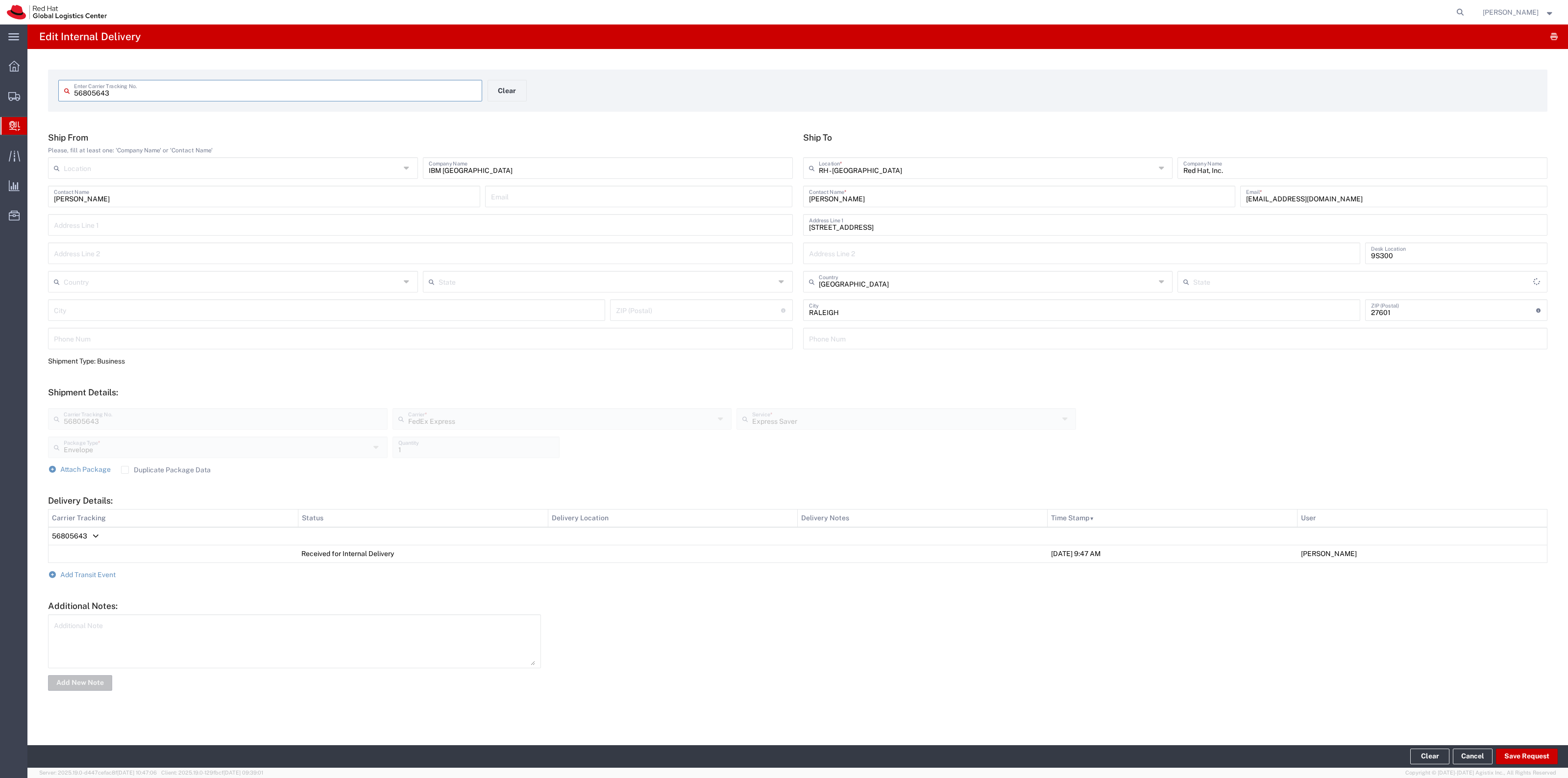
type input "North Carolina"
click at [912, 203] on input "[PERSON_NAME]" at bounding box center [1019, 195] width 420 height 17
type input "Robert Lomax - Payroll mail"
click at [1535, 749] on button "Save Request" at bounding box center [1526, 756] width 61 height 16
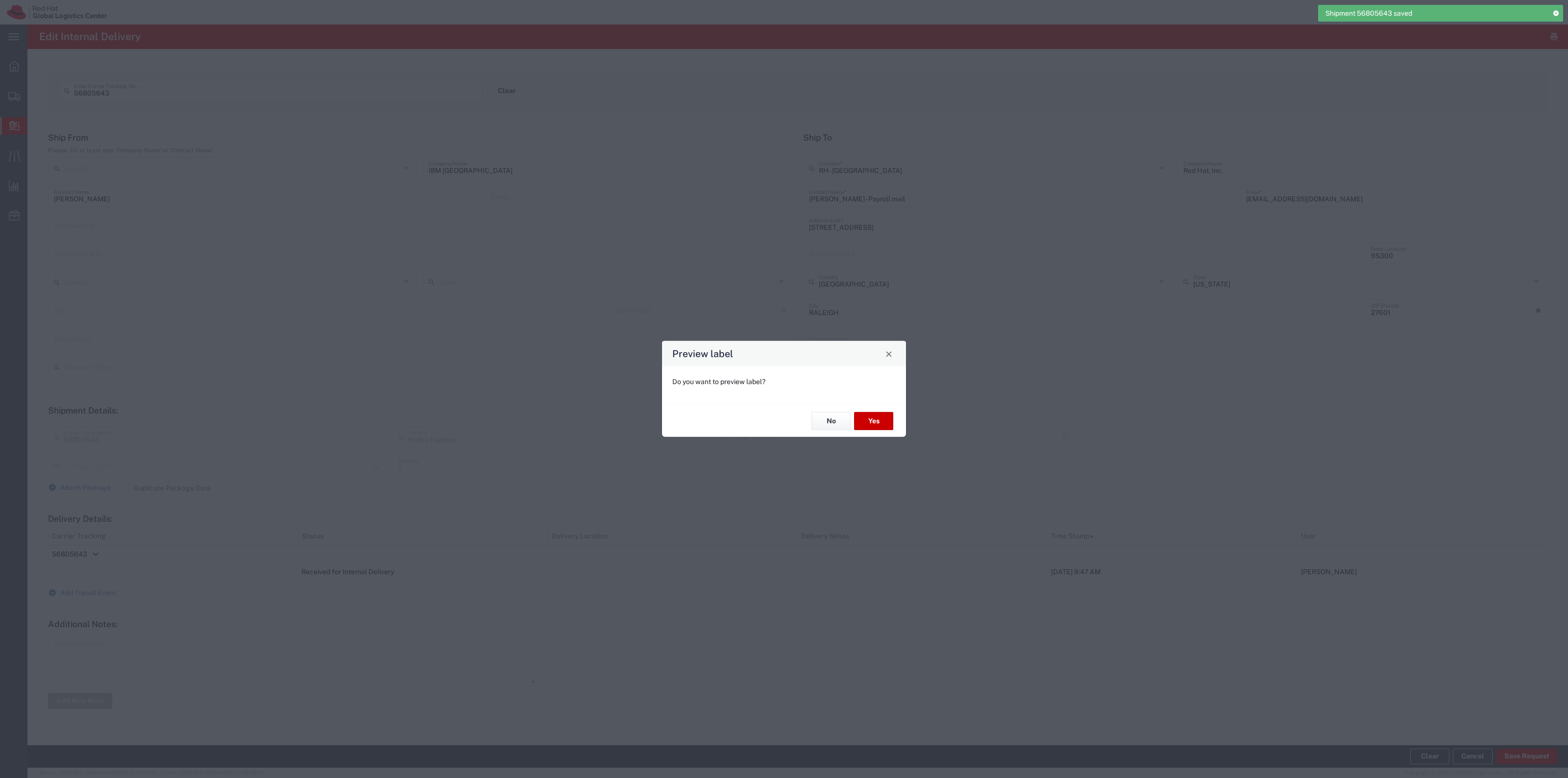
type input "Envelope"
type input "Express Saver"
click at [834, 424] on button "No" at bounding box center [830, 421] width 39 height 18
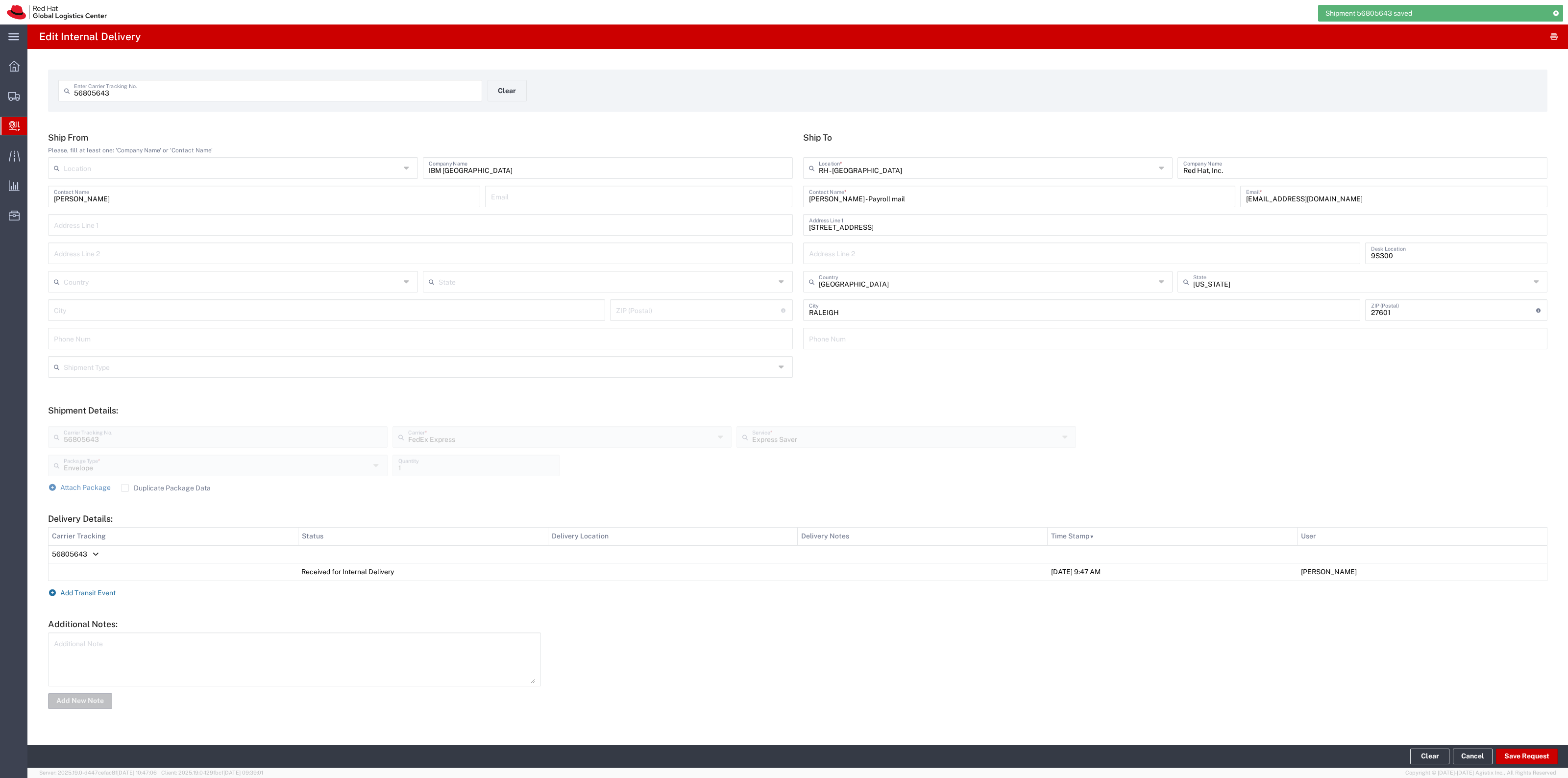
click at [86, 589] on span "Add Transit Event" at bounding box center [87, 592] width 55 height 8
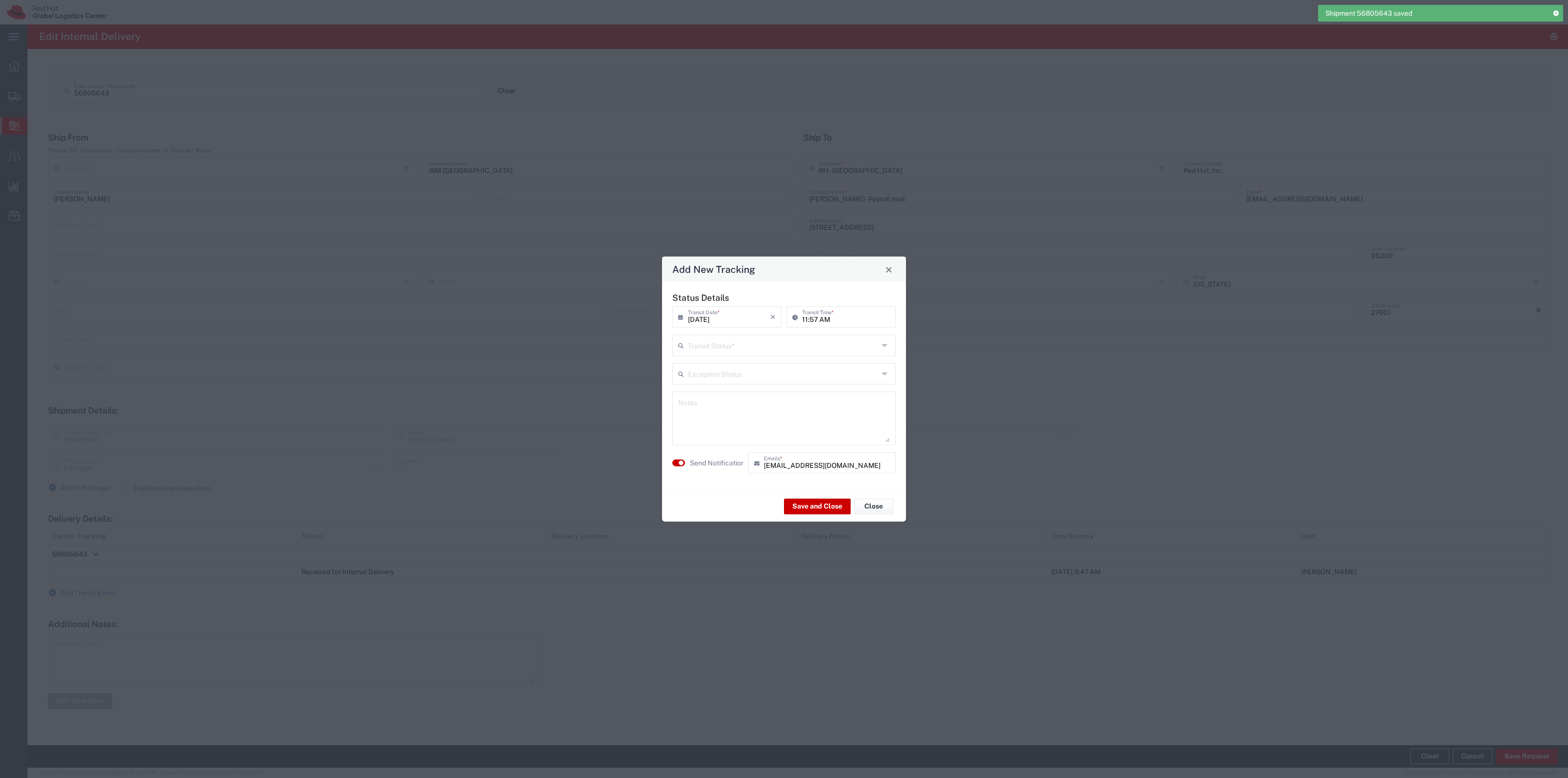
click at [716, 349] on input "text" at bounding box center [783, 345] width 190 height 17
click at [710, 361] on span "Delivery Confirmation" at bounding box center [784, 366] width 222 height 15
type input "Delivery Confirmation"
click at [708, 397] on textarea at bounding box center [784, 418] width 212 height 48
type textarea "Delivered to payroll box"
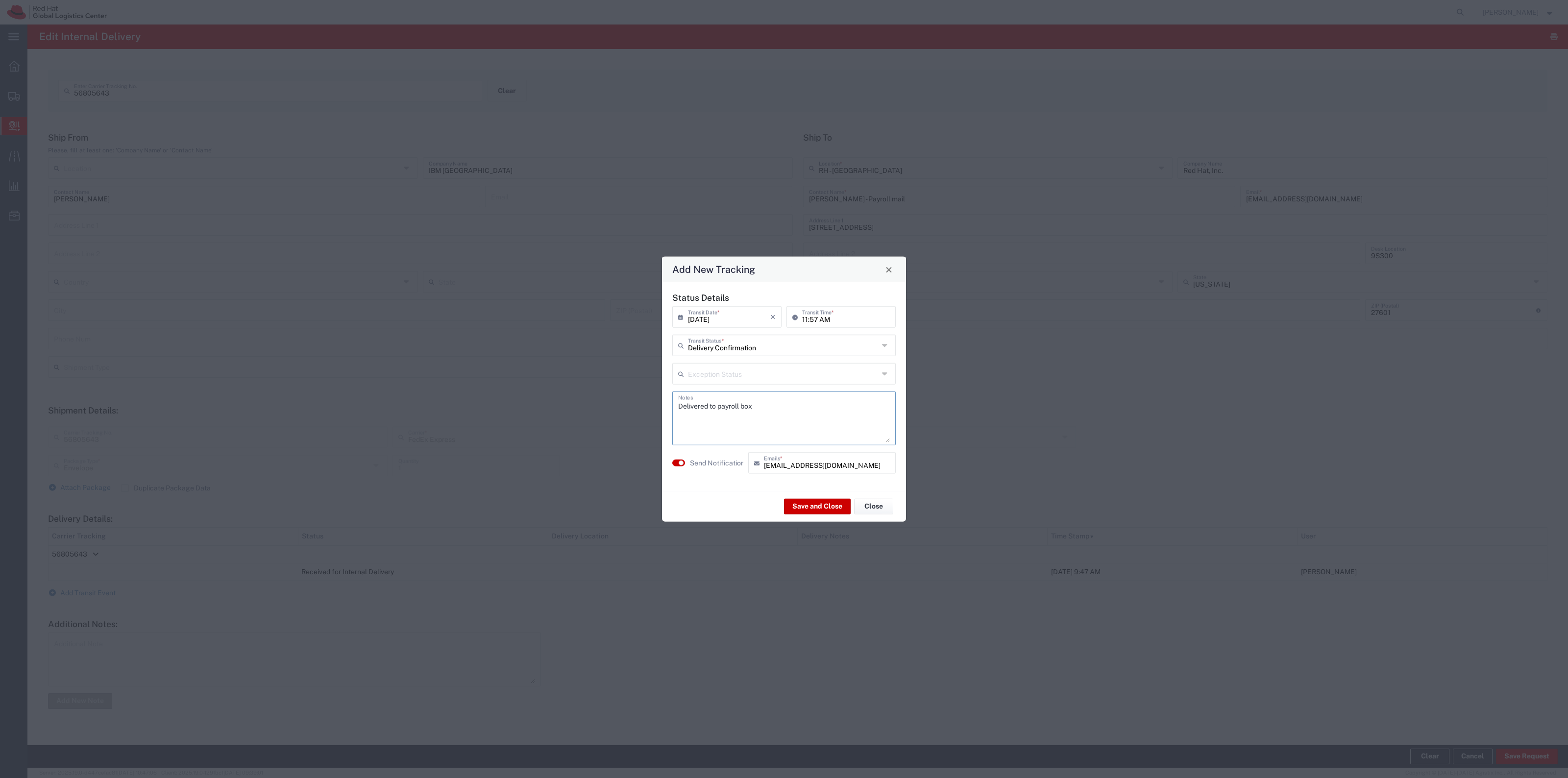
click at [695, 468] on agx-switch-control "Send Notification" at bounding box center [708, 463] width 76 height 22
click at [695, 465] on label "Send Notification" at bounding box center [717, 463] width 55 height 10
click at [821, 503] on button "Save and Close" at bounding box center [817, 506] width 67 height 16
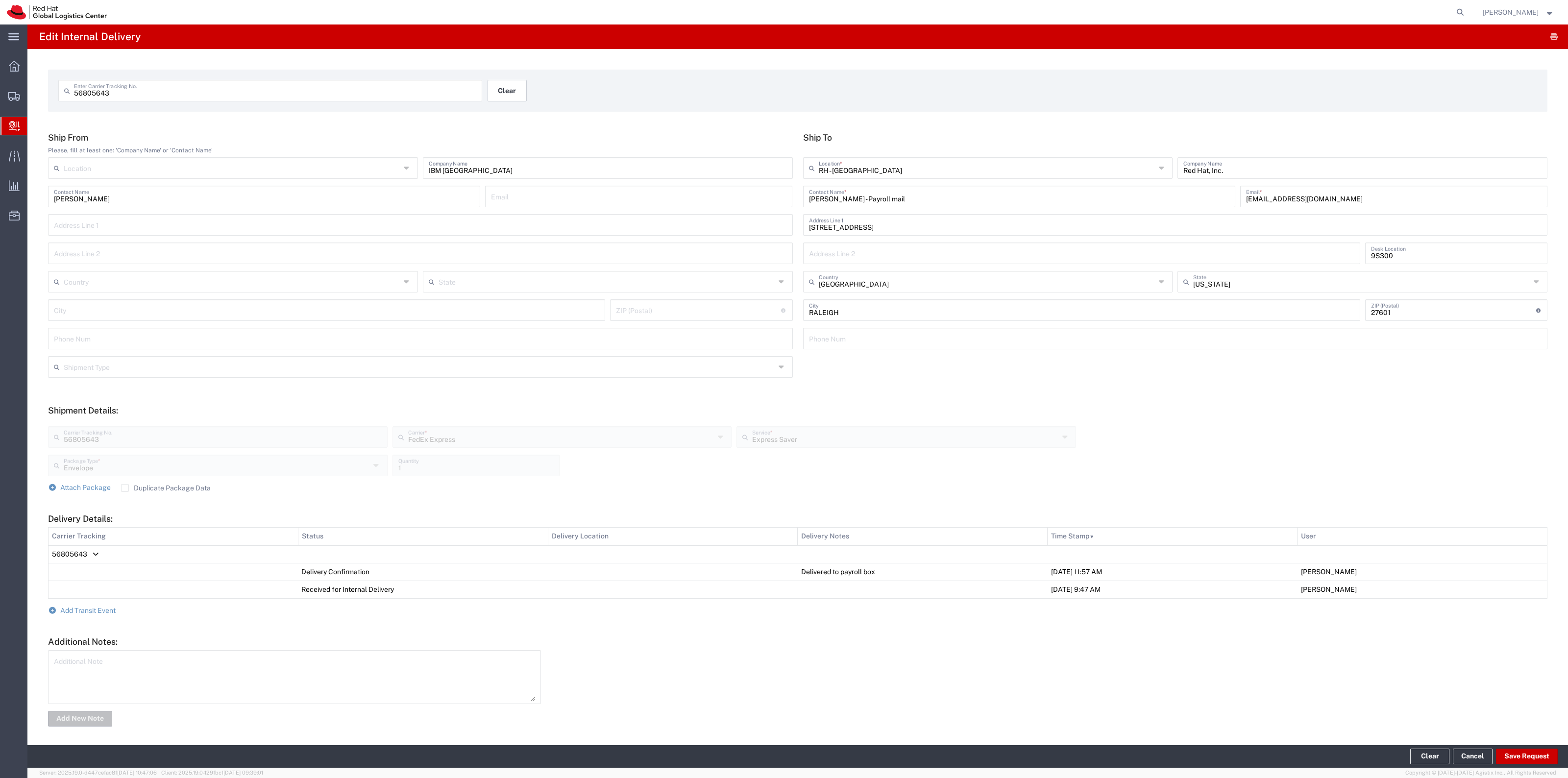
drag, startPoint x: 527, startPoint y: 85, endPoint x: 519, endPoint y: 85, distance: 8.0
click at [521, 85] on div "56805643 Enter Carrier Tracking No. Clear" at bounding box center [487, 94] width 869 height 29
click at [518, 86] on button "Clear" at bounding box center [506, 91] width 39 height 22
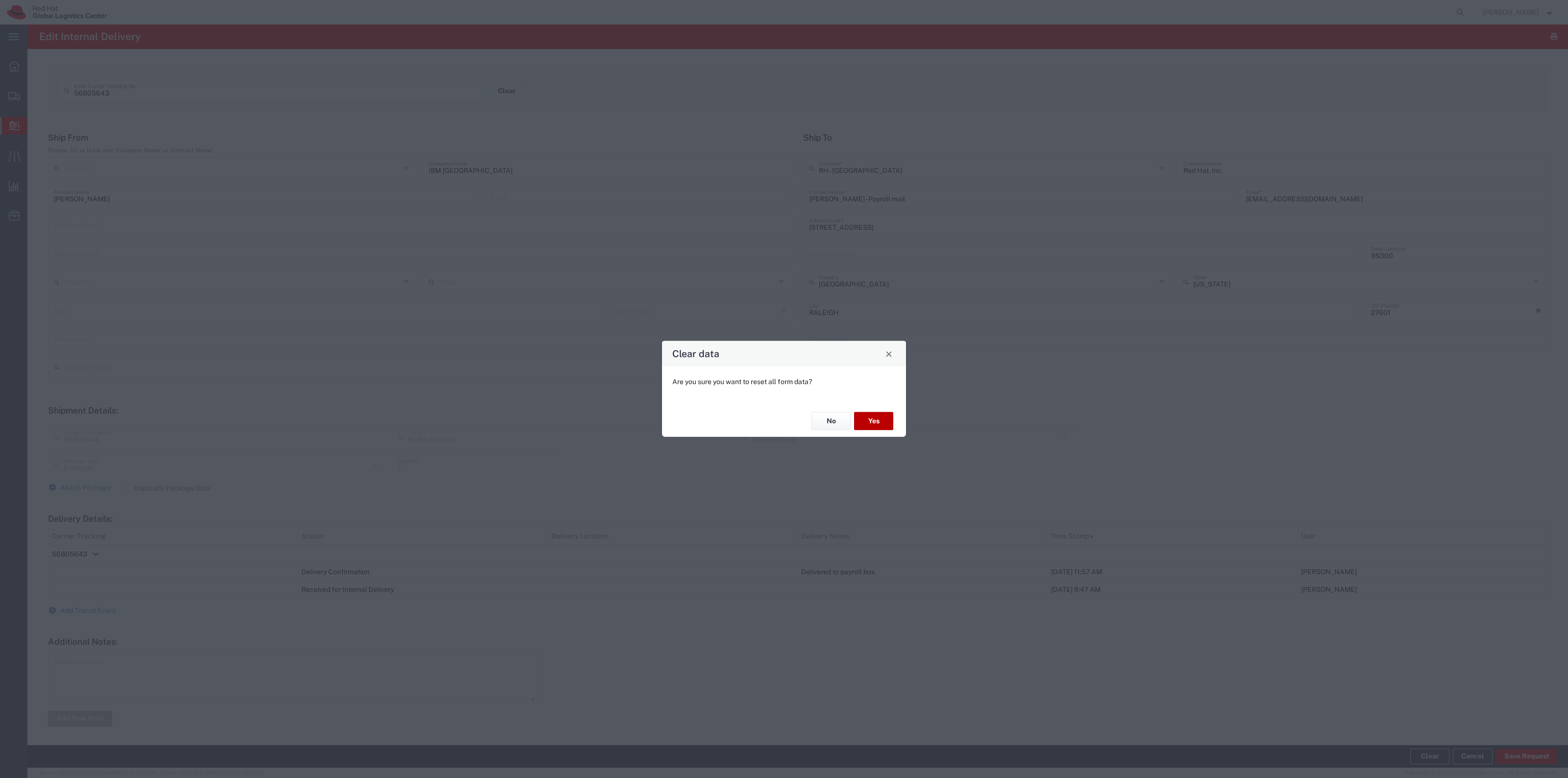
click at [886, 422] on button "Yes" at bounding box center [873, 421] width 39 height 18
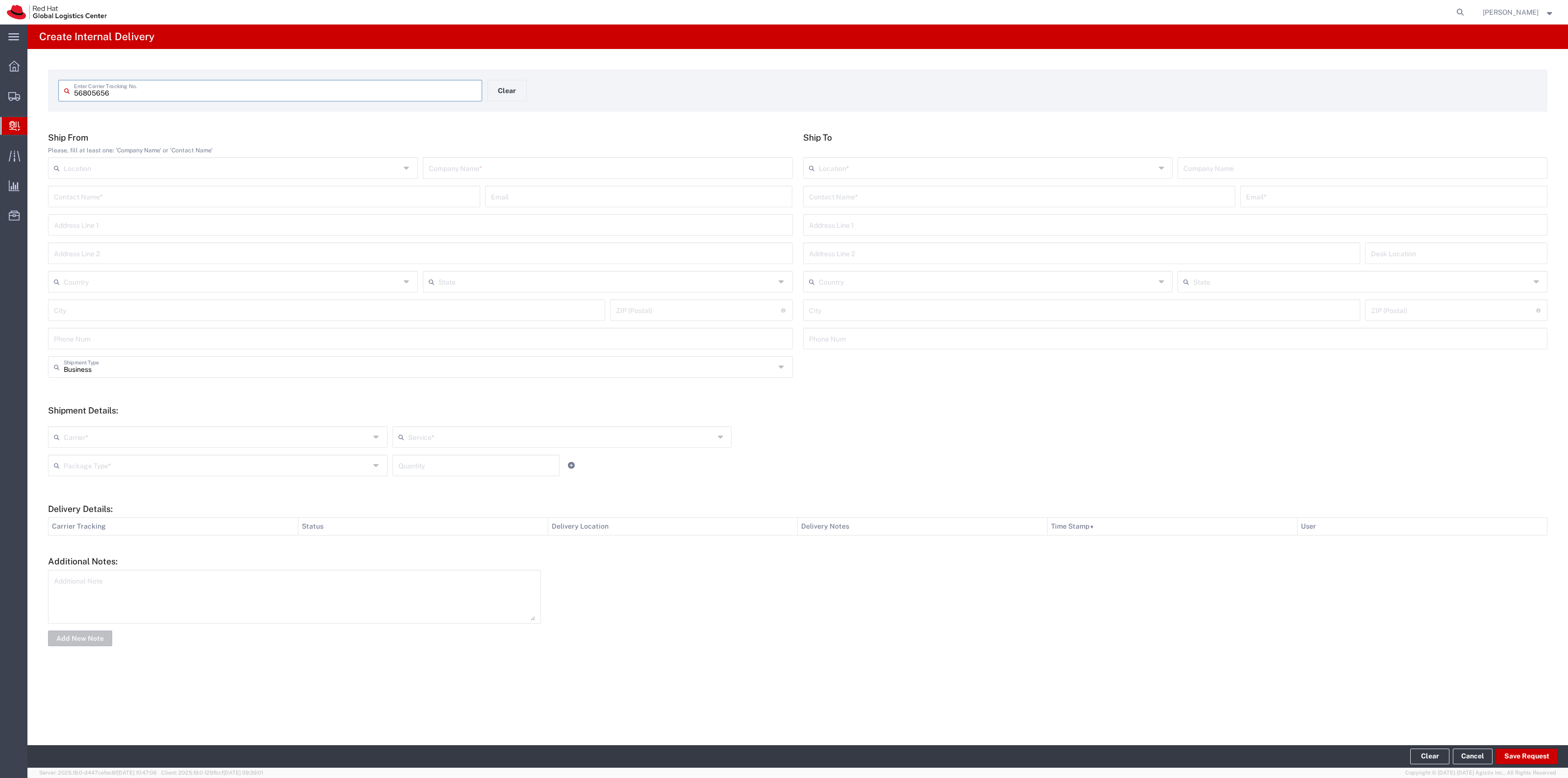
type input "56805656"
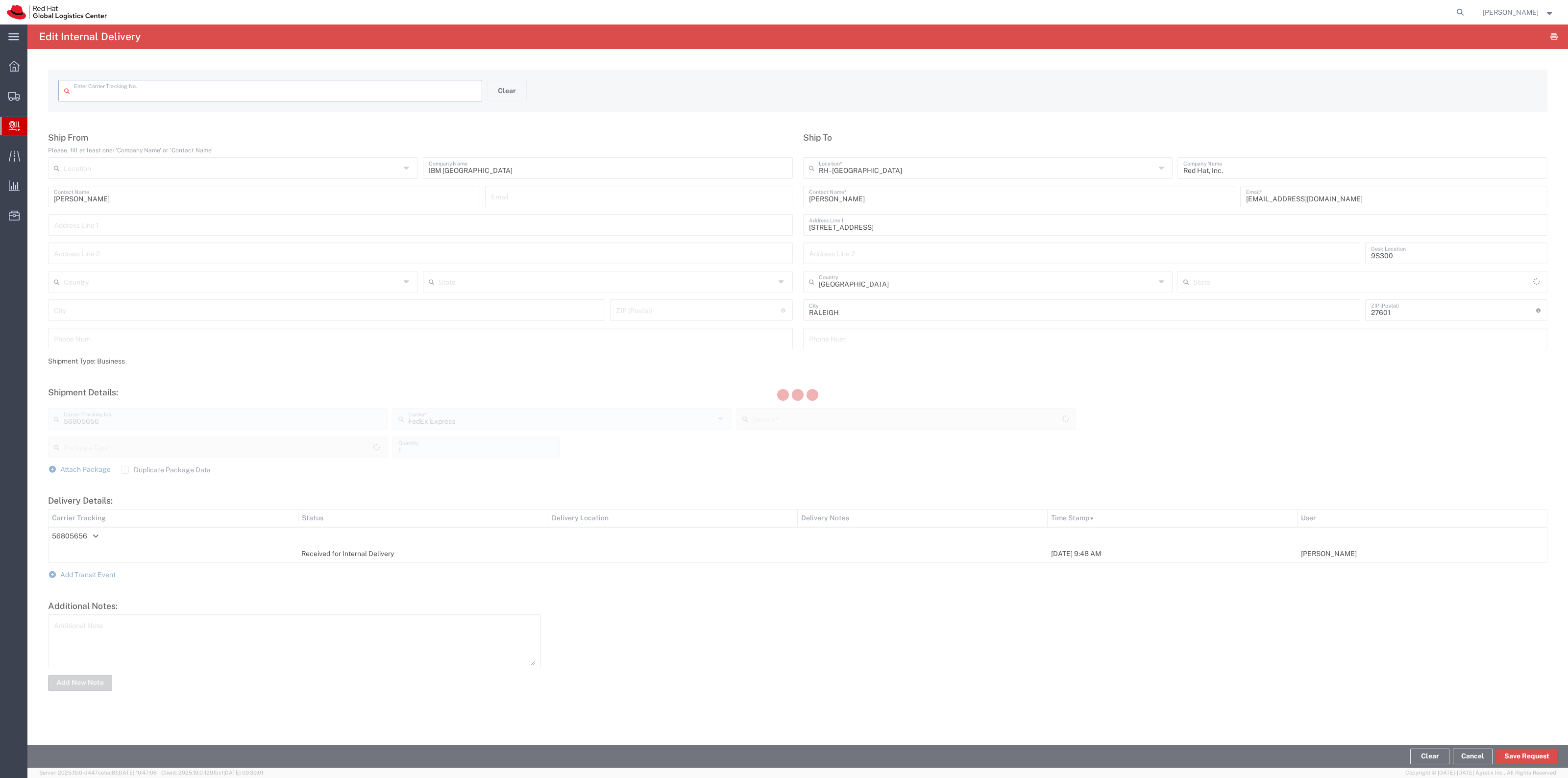
type input "56805656"
type input "Envelope"
type input "North Carolina"
type input "Express Saver"
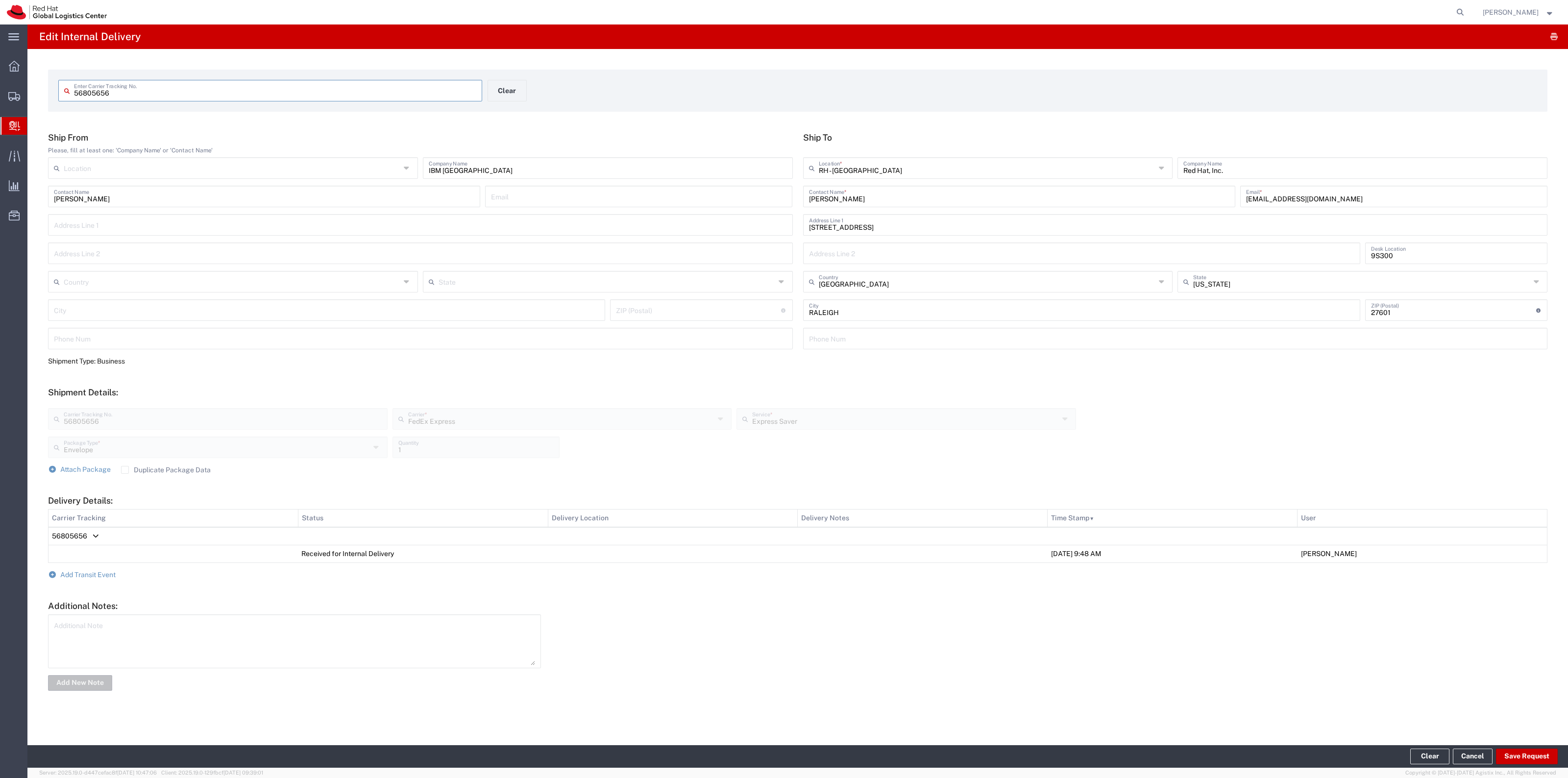
click at [944, 192] on input "[PERSON_NAME]" at bounding box center [1019, 195] width 420 height 17
type input "Robert Lomax - Mail for Emily Howard"
click at [80, 581] on form "Ship From Please, fill at least one: 'Company Name' or 'Contact Name' Location …" at bounding box center [797, 412] width 1499 height 560
click at [83, 576] on span "Add Transit Event" at bounding box center [87, 575] width 55 height 8
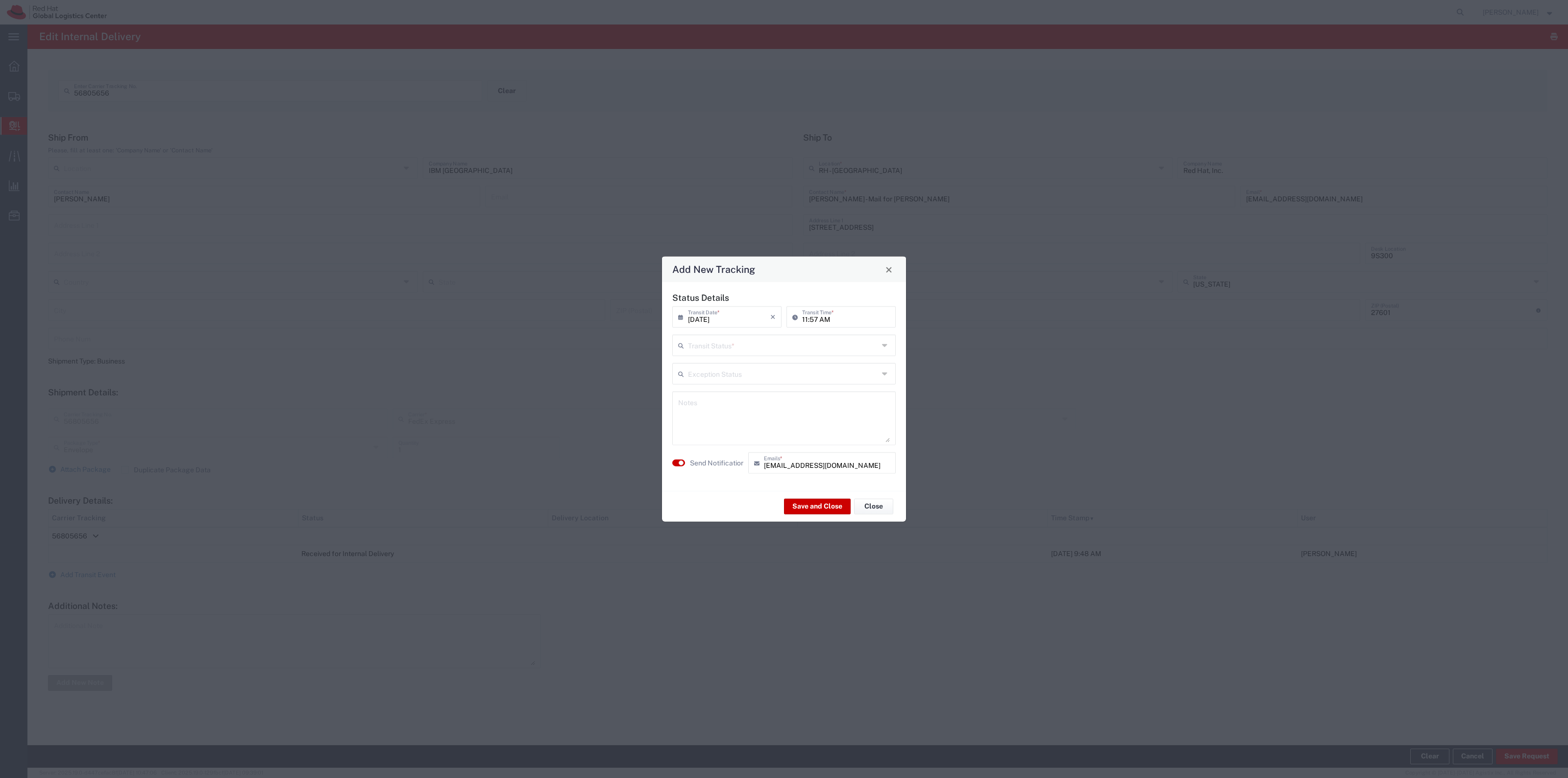
click at [729, 349] on input "text" at bounding box center [783, 345] width 190 height 17
click at [722, 363] on span "Delivery Confirmation" at bounding box center [784, 366] width 222 height 15
type input "Delivery Confirmation"
click at [708, 407] on textarea at bounding box center [784, 418] width 212 height 48
type textarea "Scanned and sent to Emily Howard"
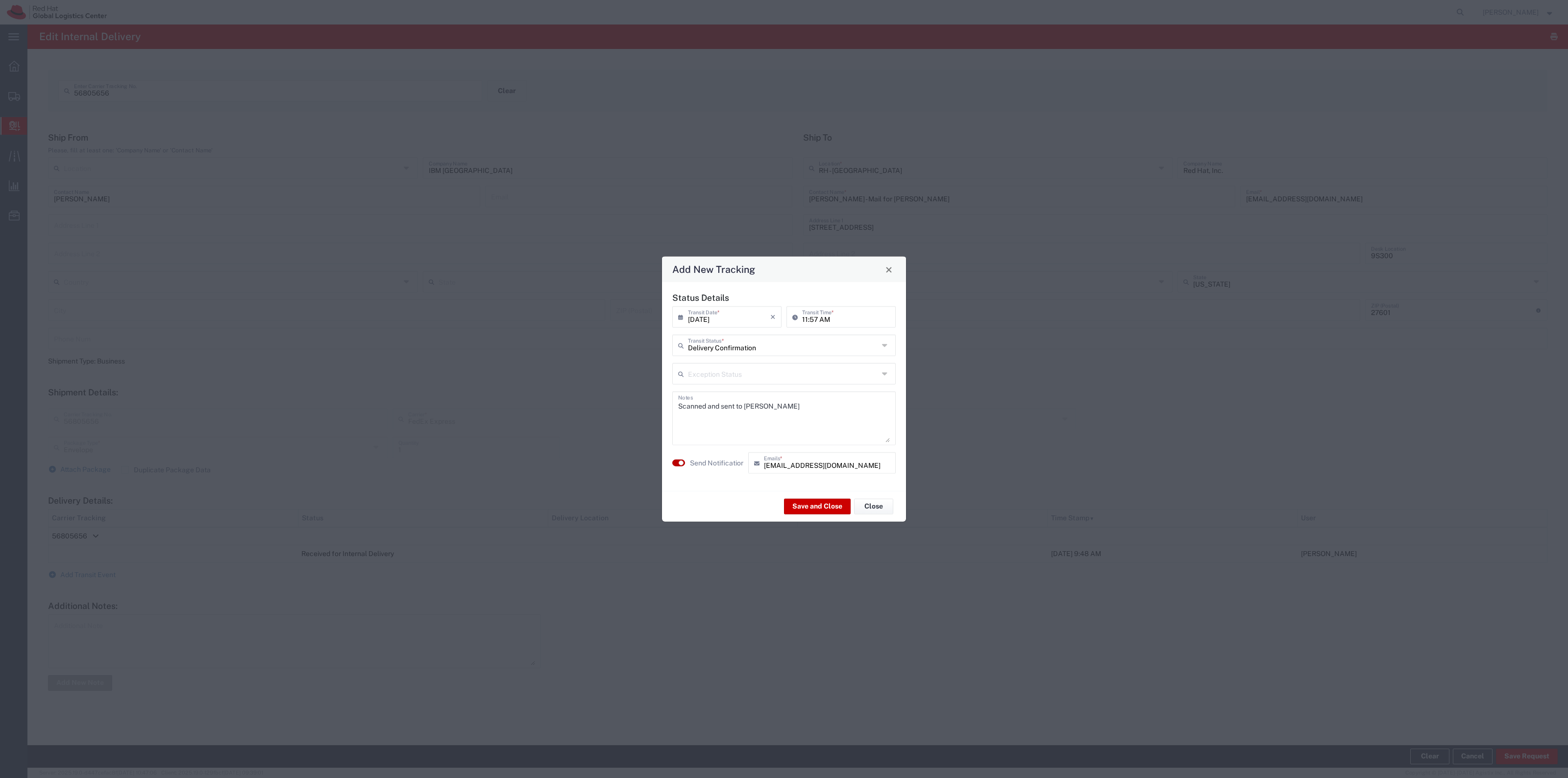
click at [679, 461] on small "button" at bounding box center [680, 463] width 5 height 5
click at [809, 516] on div "Save and Close Close" at bounding box center [784, 506] width 244 height 31
click at [816, 506] on button "Save and Close" at bounding box center [817, 506] width 67 height 16
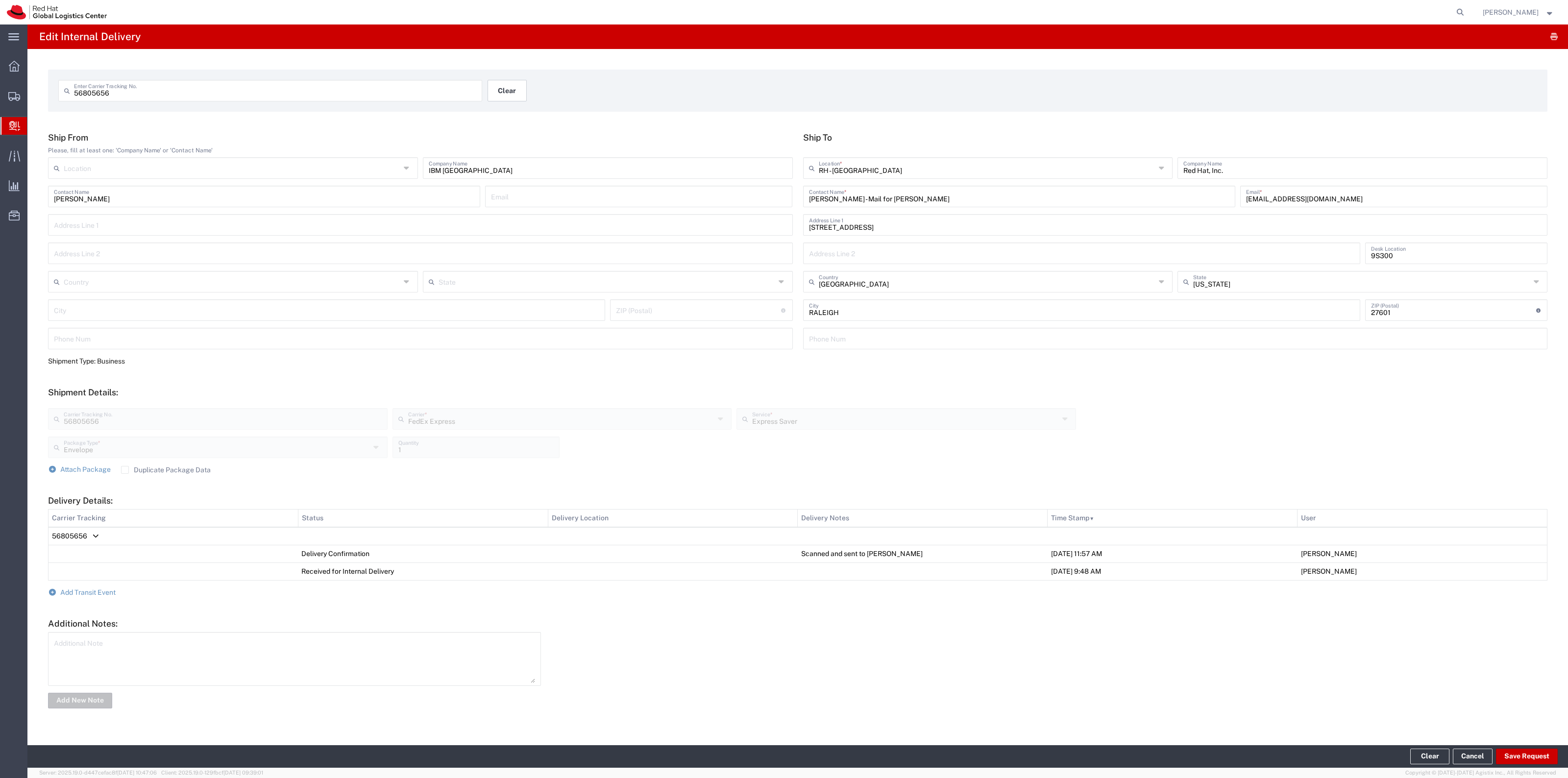
click at [523, 96] on button "Clear" at bounding box center [506, 91] width 39 height 22
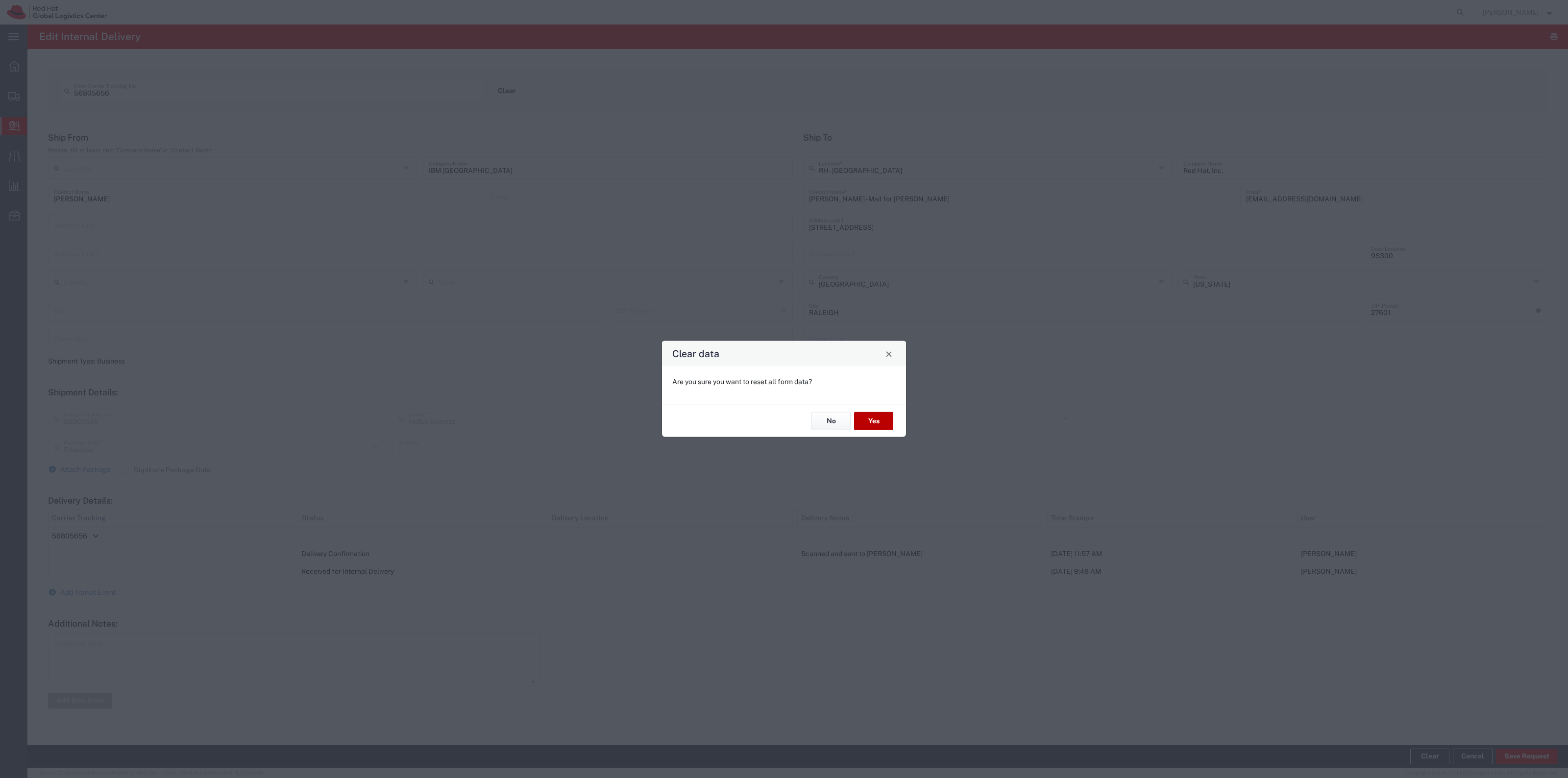
click at [860, 412] on button "Yes" at bounding box center [873, 421] width 39 height 18
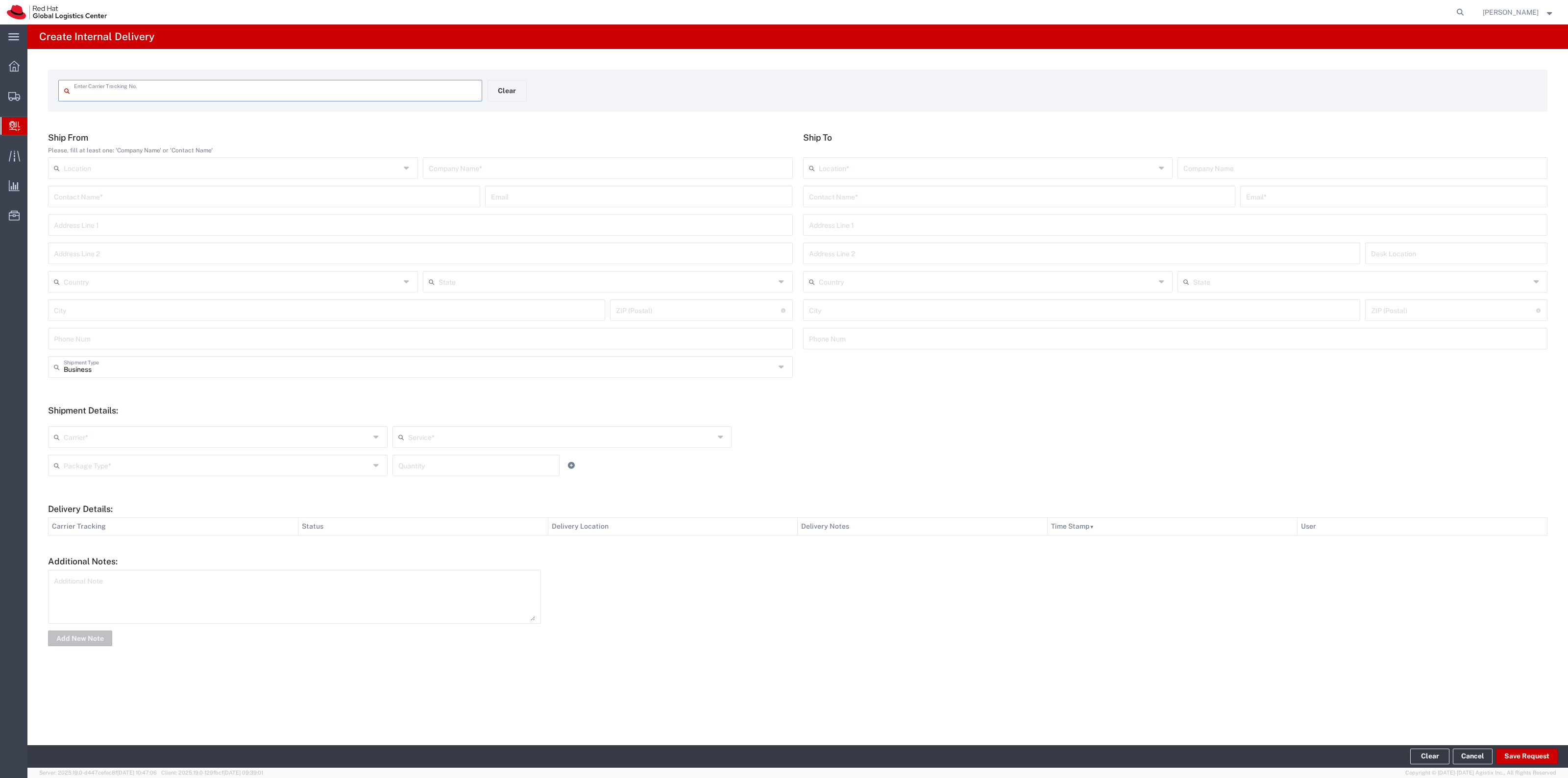
click at [221, 81] on input "text" at bounding box center [275, 89] width 403 height 17
paste input "56847930"
type input "56847930"
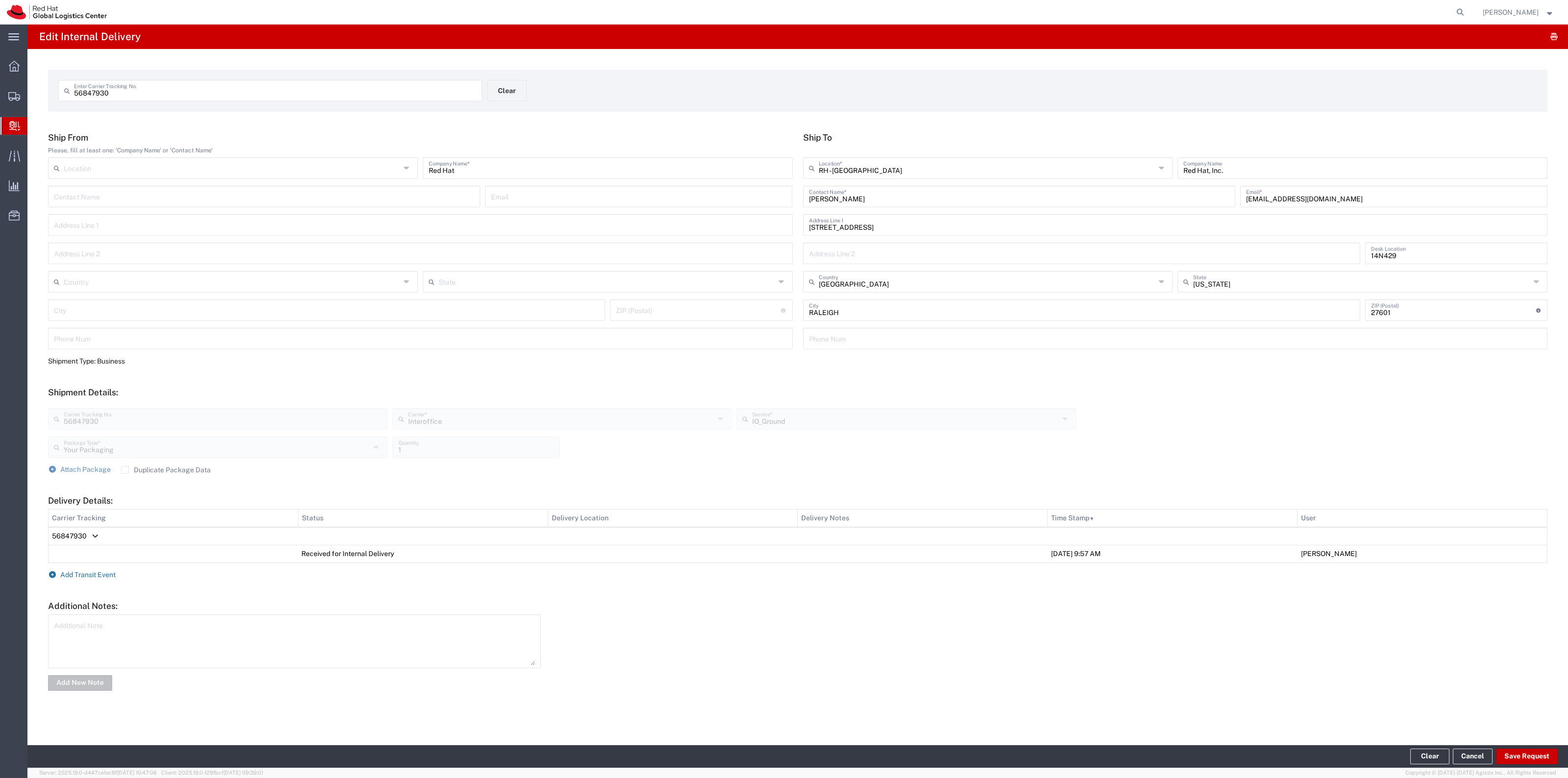
click at [97, 571] on span "Add Transit Event" at bounding box center [87, 575] width 55 height 8
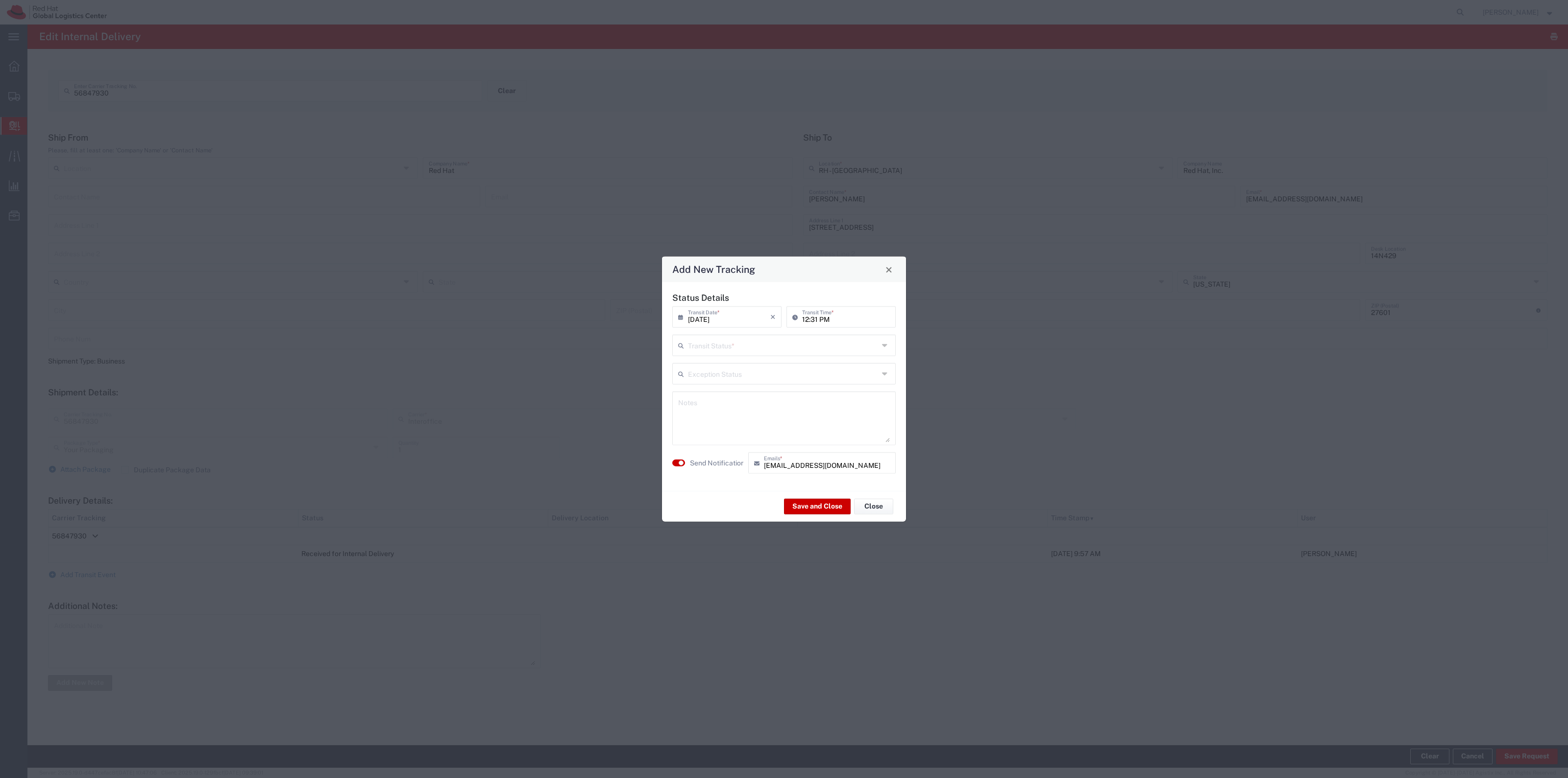
drag, startPoint x: 687, startPoint y: 359, endPoint x: 706, endPoint y: 345, distance: 23.6
click at [690, 359] on div "Status Details 09/18/2025 × Transit Date * Cancel Apply 12:31 PM Transit Time *…" at bounding box center [784, 387] width 234 height 188
click at [706, 345] on input "text" at bounding box center [783, 345] width 190 height 17
click at [701, 414] on span "Shipment On-Hold" at bounding box center [784, 415] width 222 height 15
type input "Shipment On-Hold"
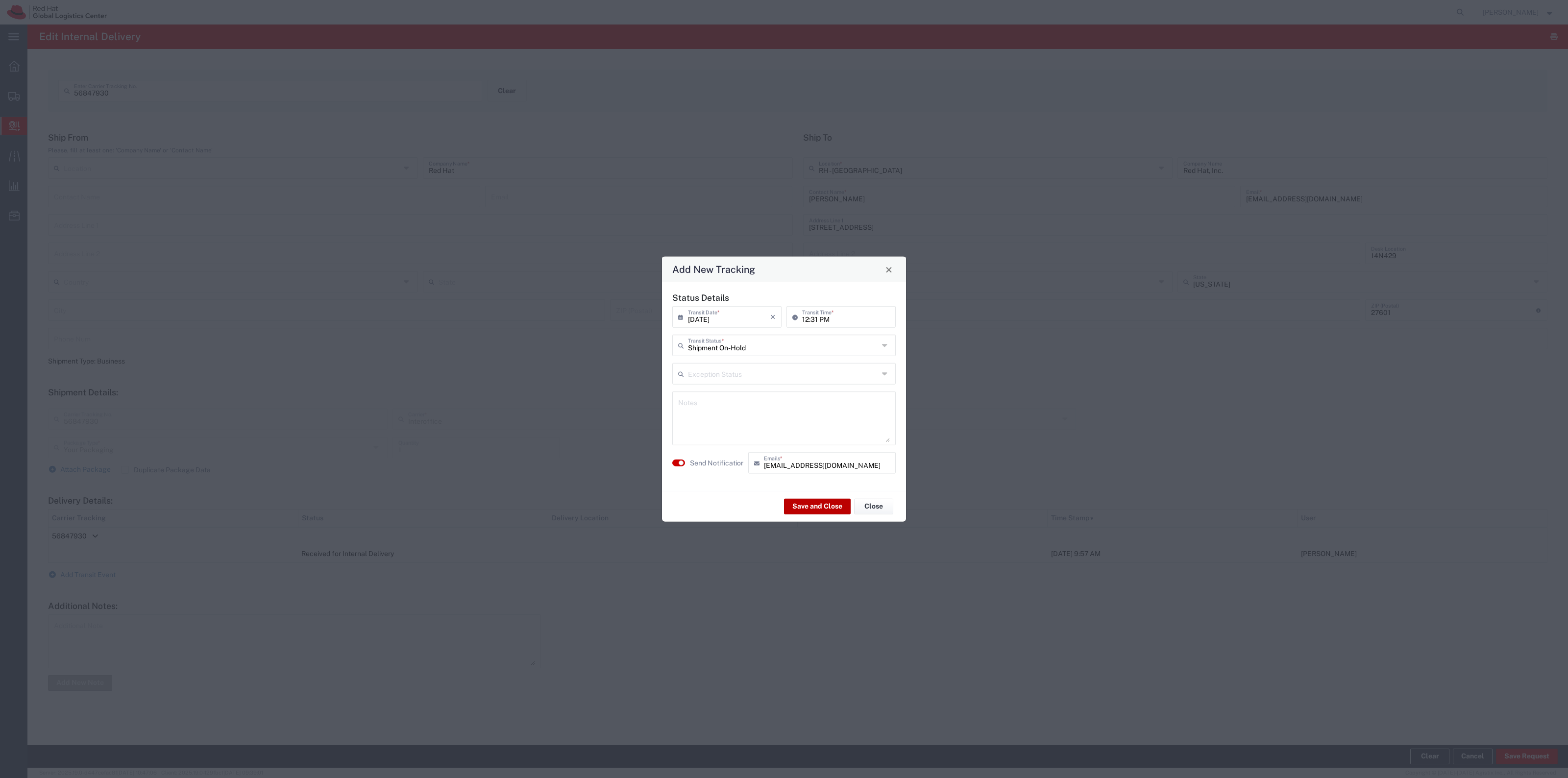
click at [795, 500] on button "Save and Close" at bounding box center [817, 506] width 67 height 16
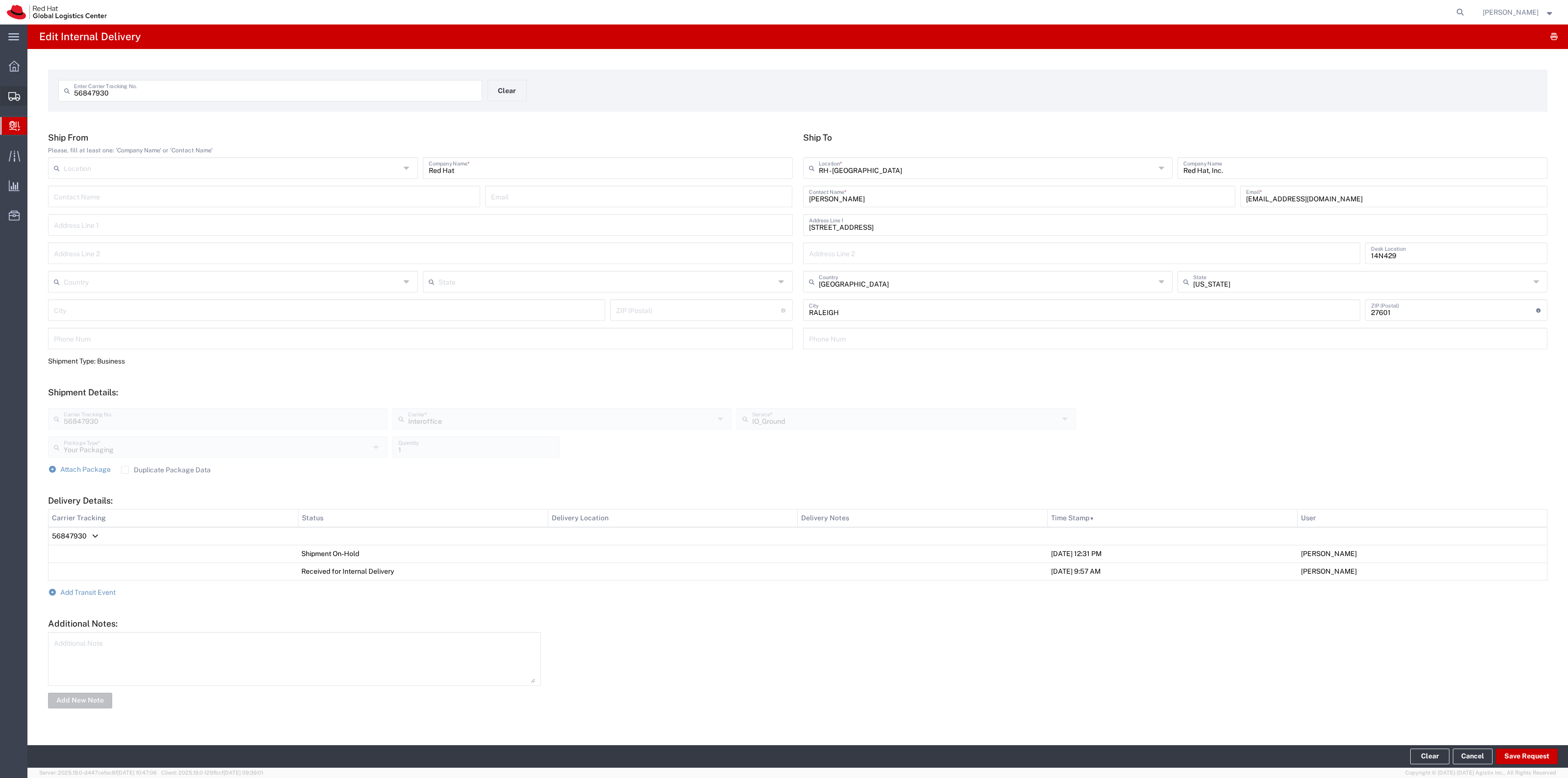
drag, startPoint x: 54, startPoint y: 112, endPoint x: 91, endPoint y: 121, distance: 38.1
click at [0, 0] on span "Shipment Manager" at bounding box center [0, 0] width 0 height 0
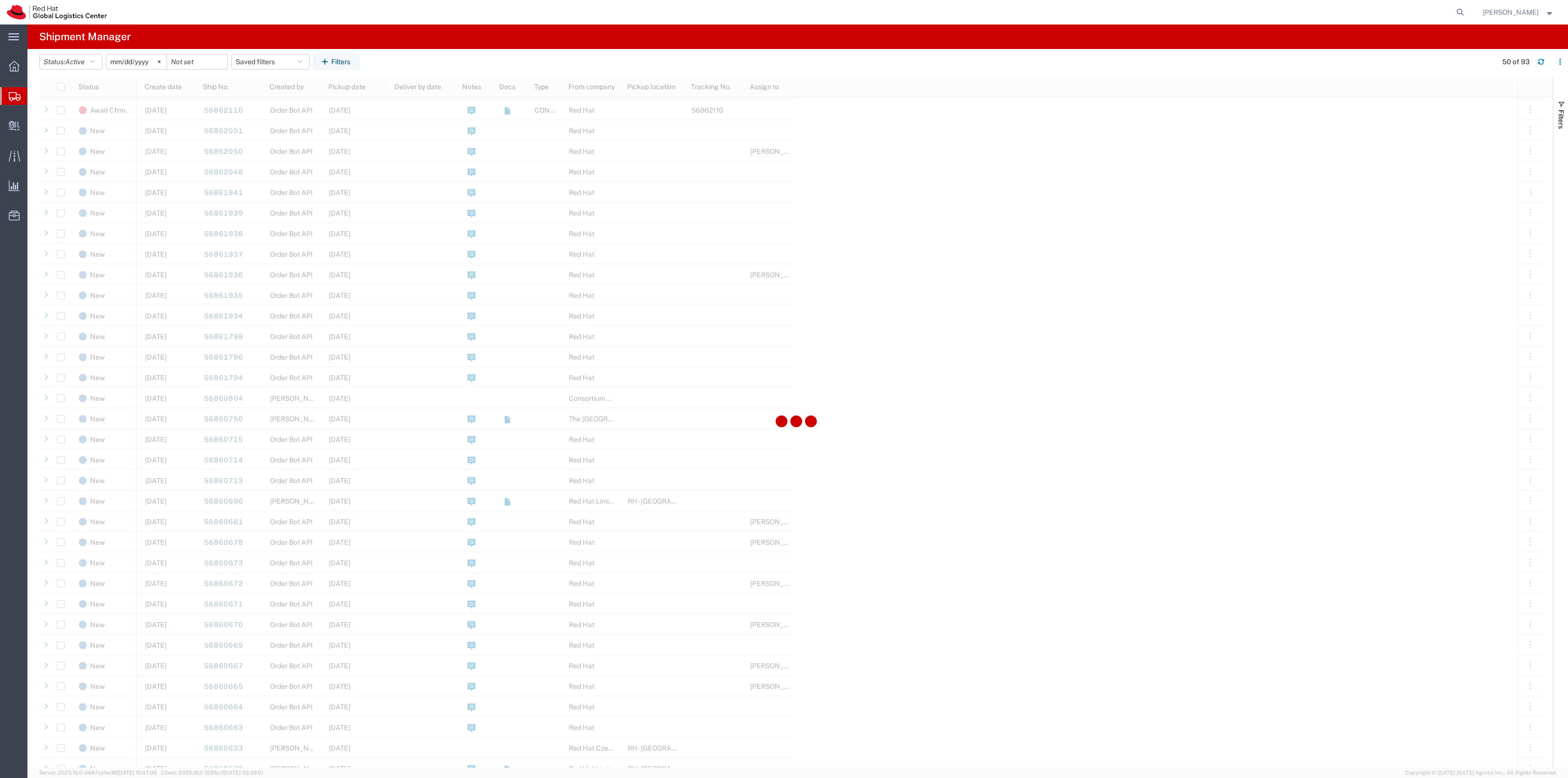
scroll to position [429, 0]
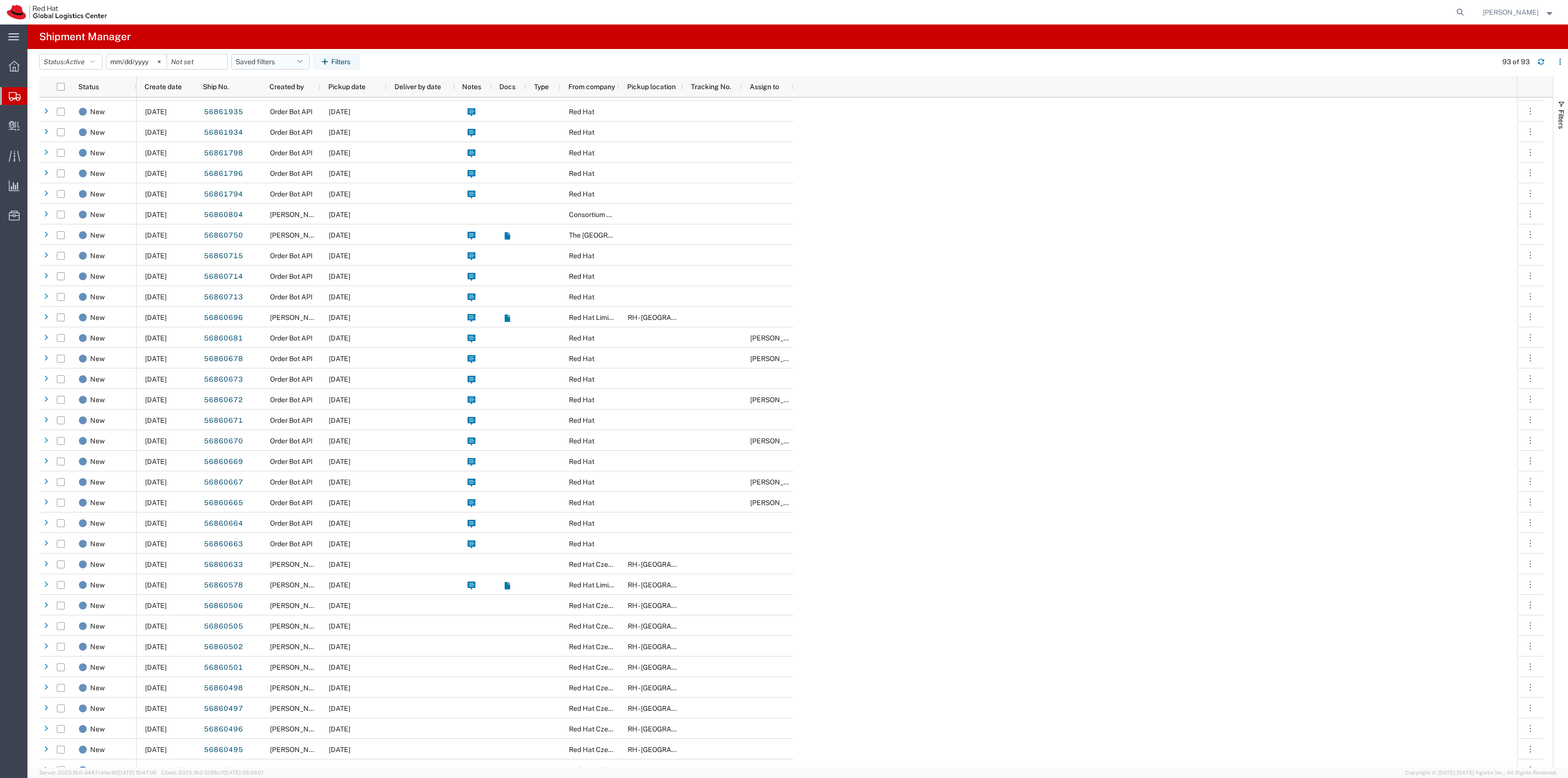
click at [293, 61] on button "Saved filters" at bounding box center [270, 61] width 78 height 16
click at [282, 104] on span "New filter save" at bounding box center [297, 104] width 128 height 18
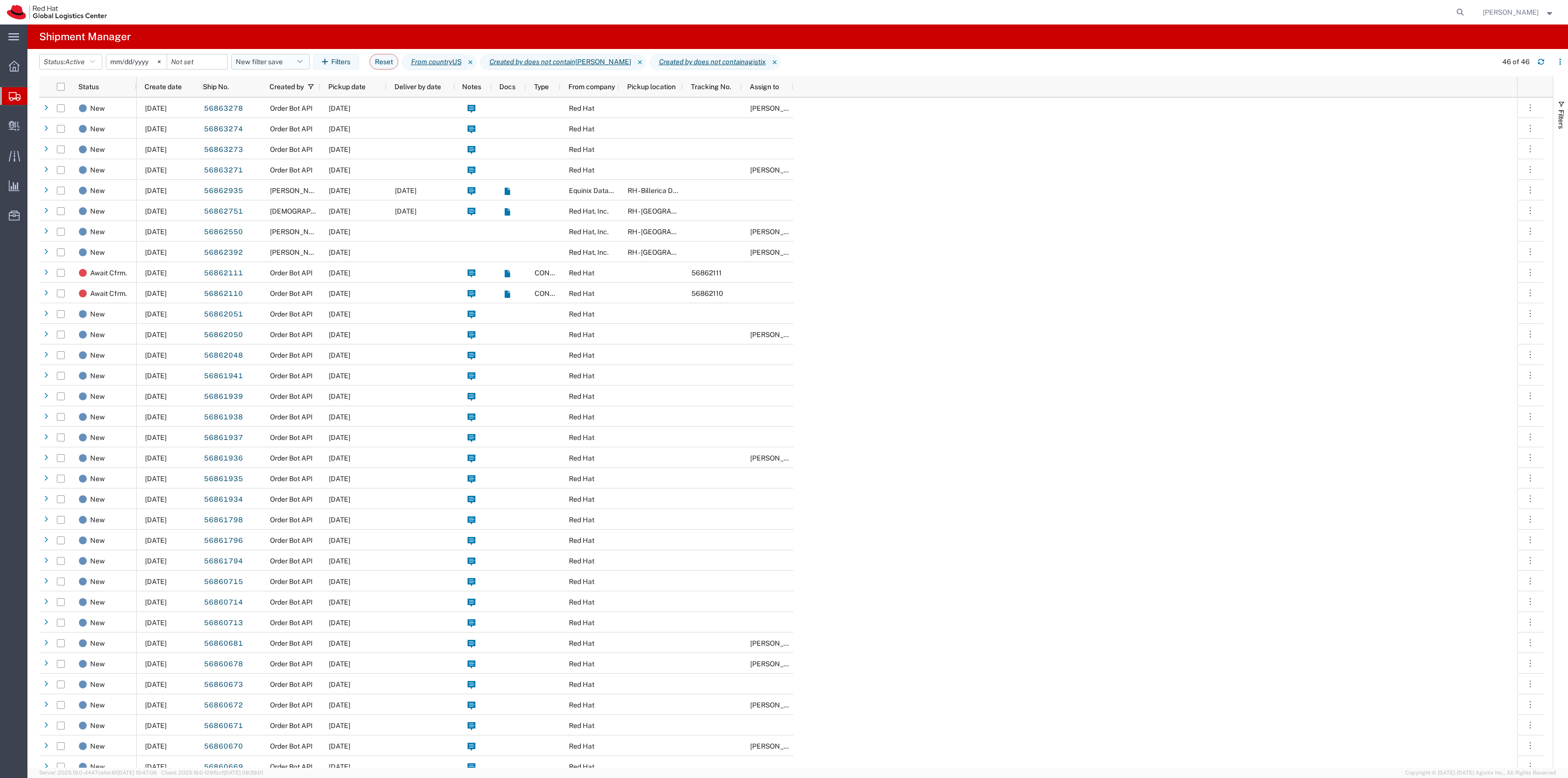
click at [284, 57] on button "New filter save" at bounding box center [270, 61] width 78 height 16
click at [329, 109] on span "New filter save" at bounding box center [297, 104] width 128 height 18
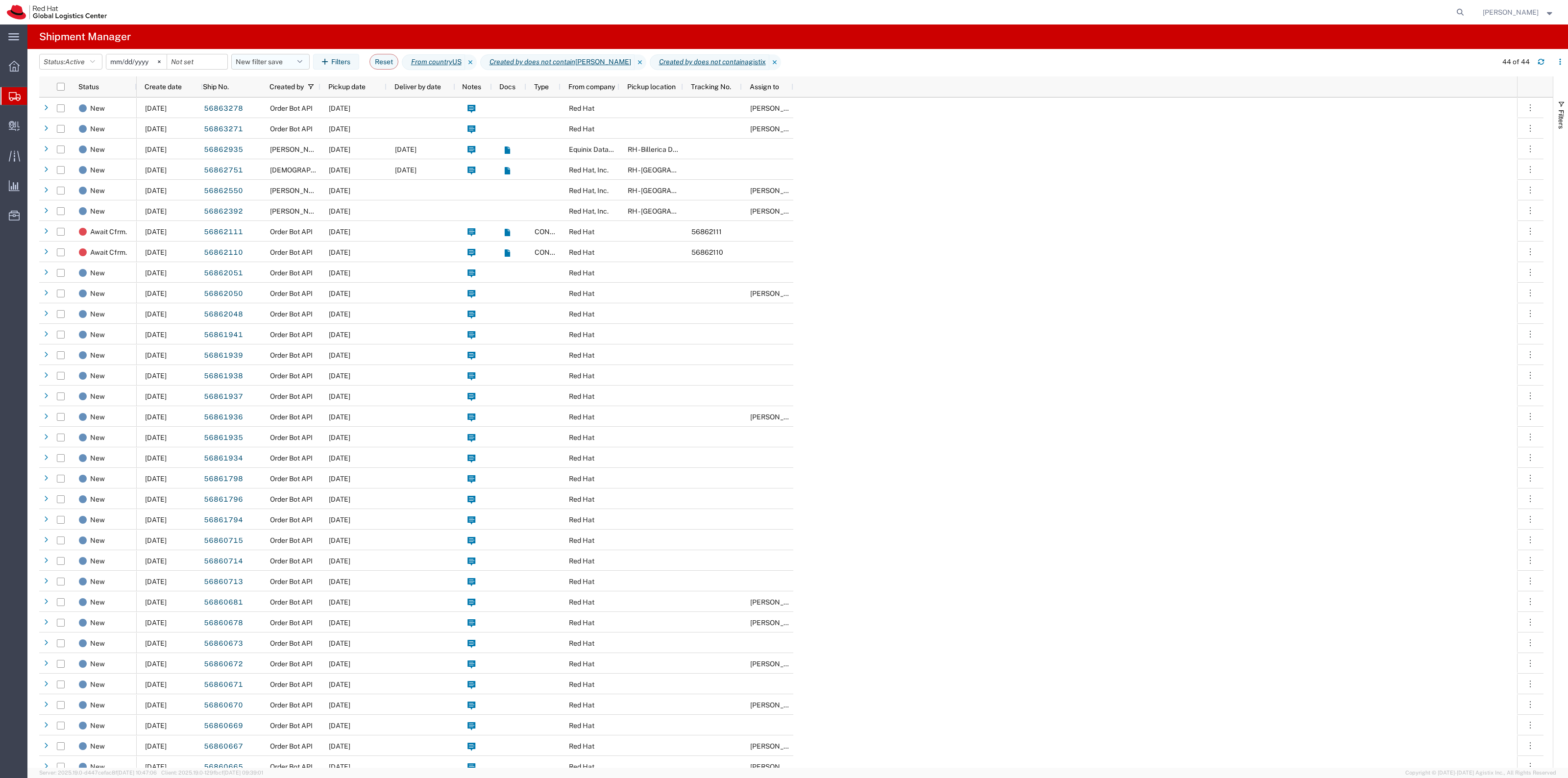
click at [274, 64] on button "New filter save" at bounding box center [270, 61] width 78 height 16
click at [274, 111] on span "New filter save" at bounding box center [297, 104] width 128 height 18
click at [85, 64] on span "Active" at bounding box center [74, 61] width 20 height 8
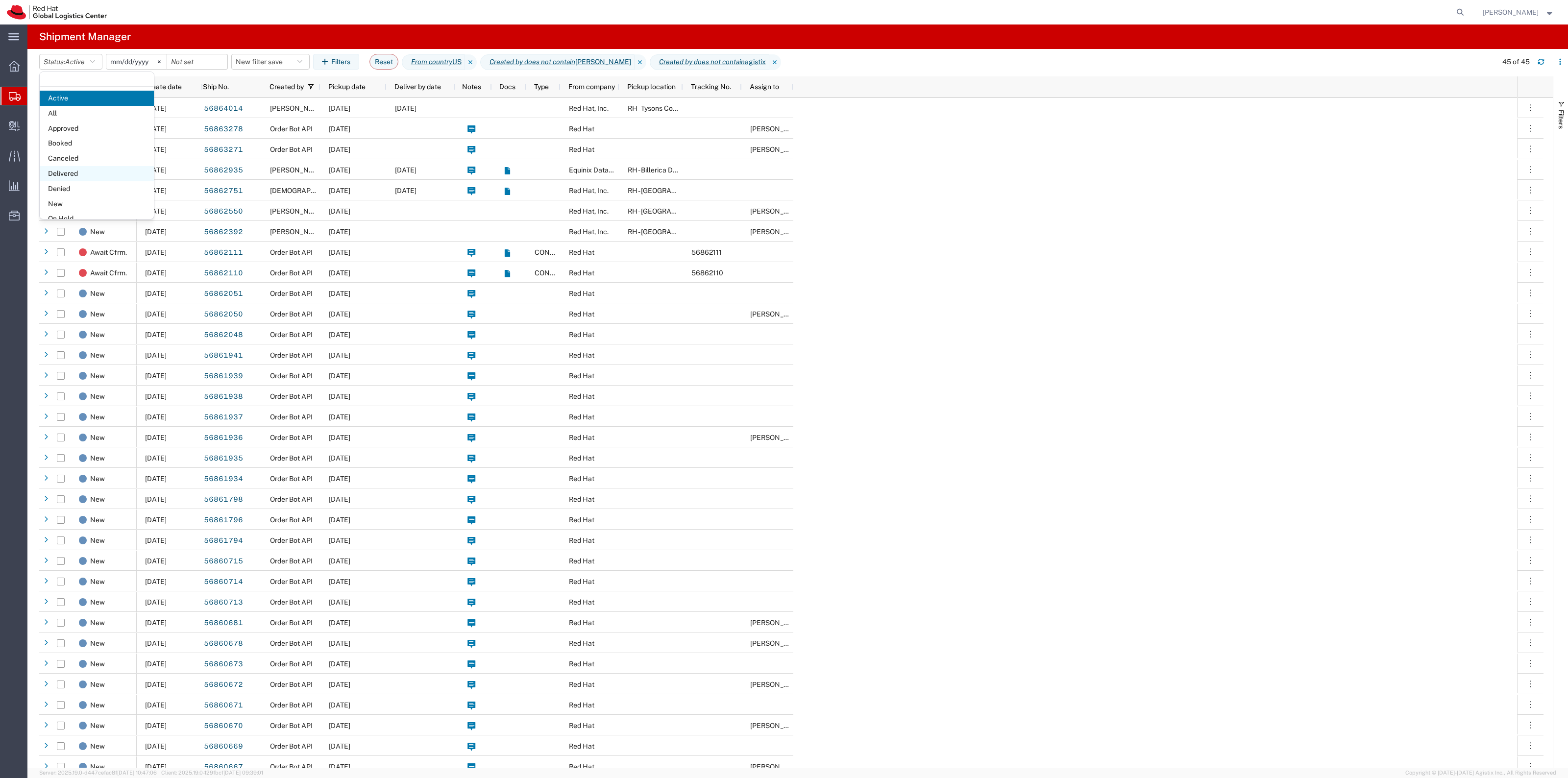
click at [93, 169] on span "Delivered" at bounding box center [96, 173] width 114 height 15
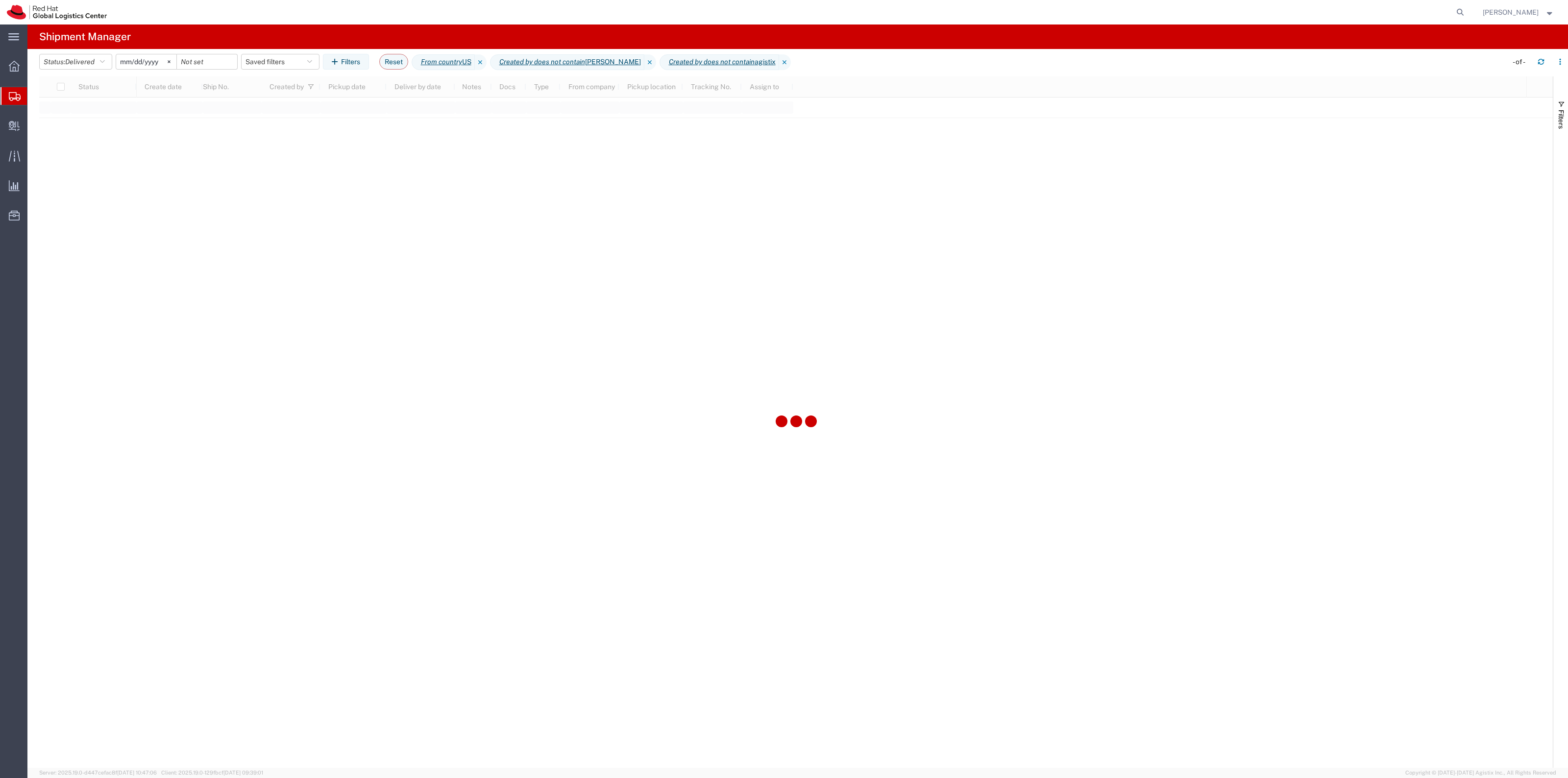
click at [155, 63] on input "2022-06-27" at bounding box center [146, 62] width 60 height 15
click at [401, 89] on icon "button" at bounding box center [401, 90] width 4 height 7
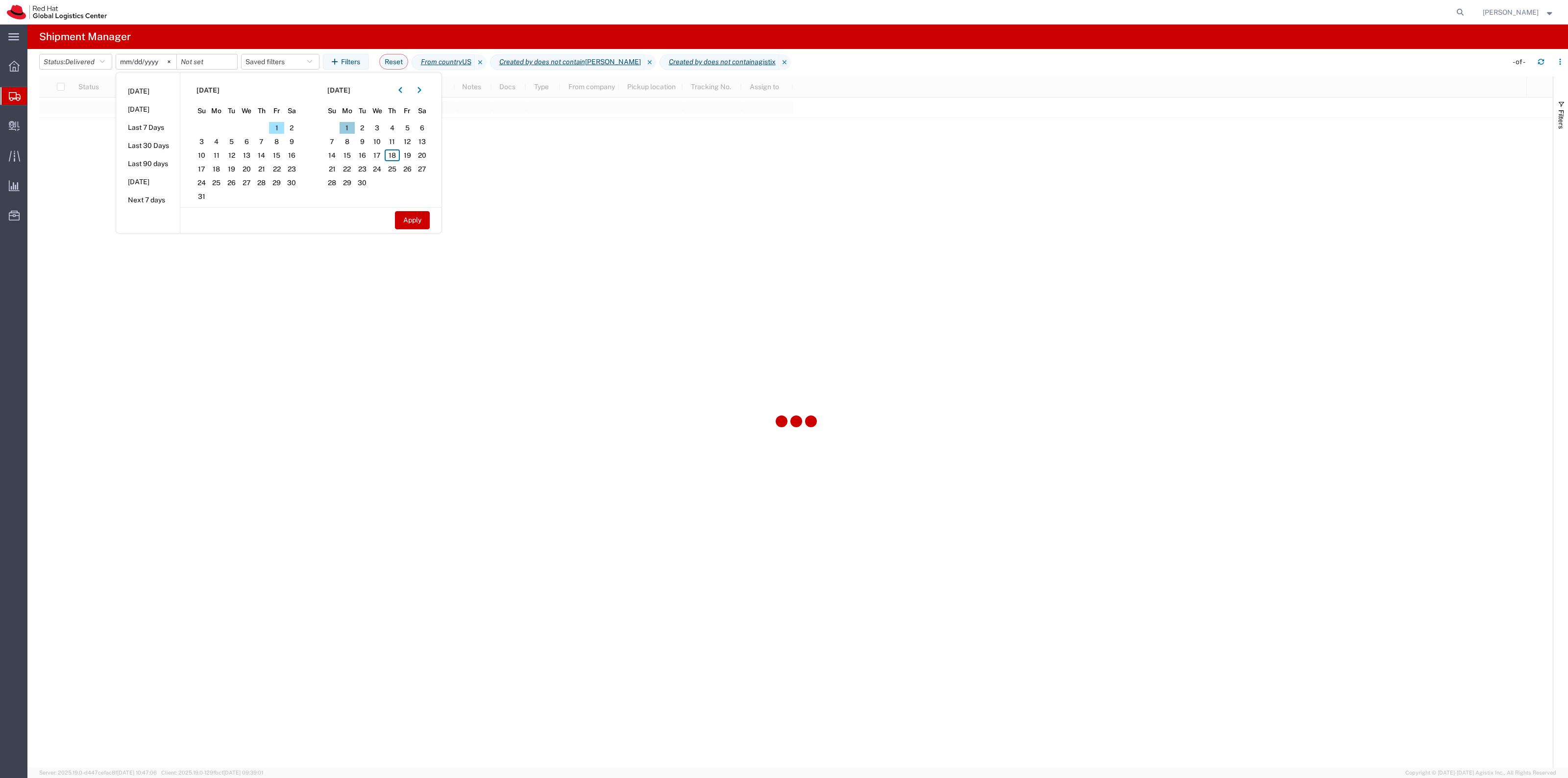
click at [353, 129] on span "1" at bounding box center [347, 128] width 15 height 12
click at [430, 147] on span "13" at bounding box center [422, 141] width 15 height 12
click at [418, 221] on button "Apply" at bounding box center [412, 220] width 35 height 18
type input "2025-09-01"
type input "2025-09-13"
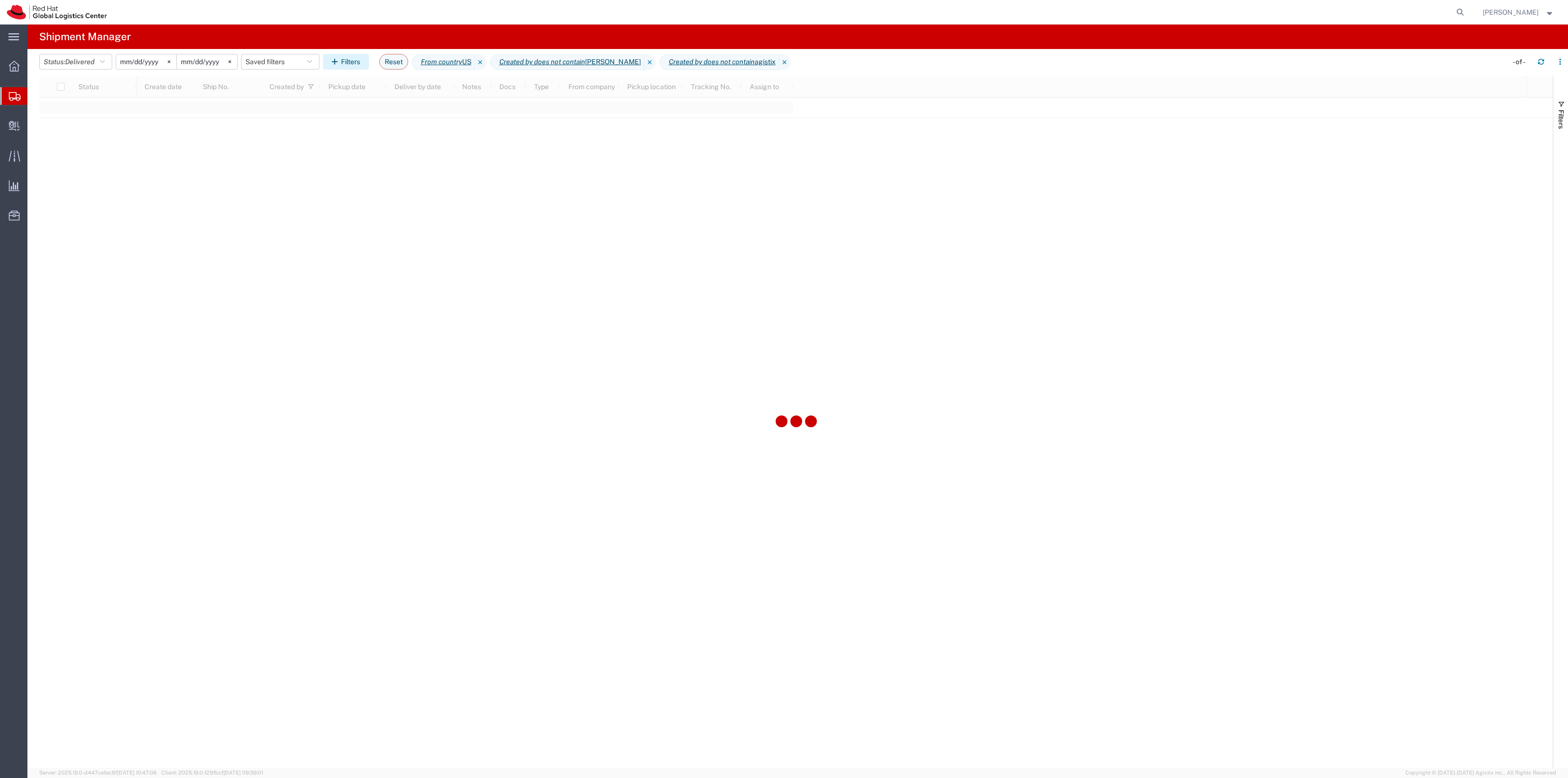
click at [358, 64] on button "Filters" at bounding box center [345, 61] width 46 height 16
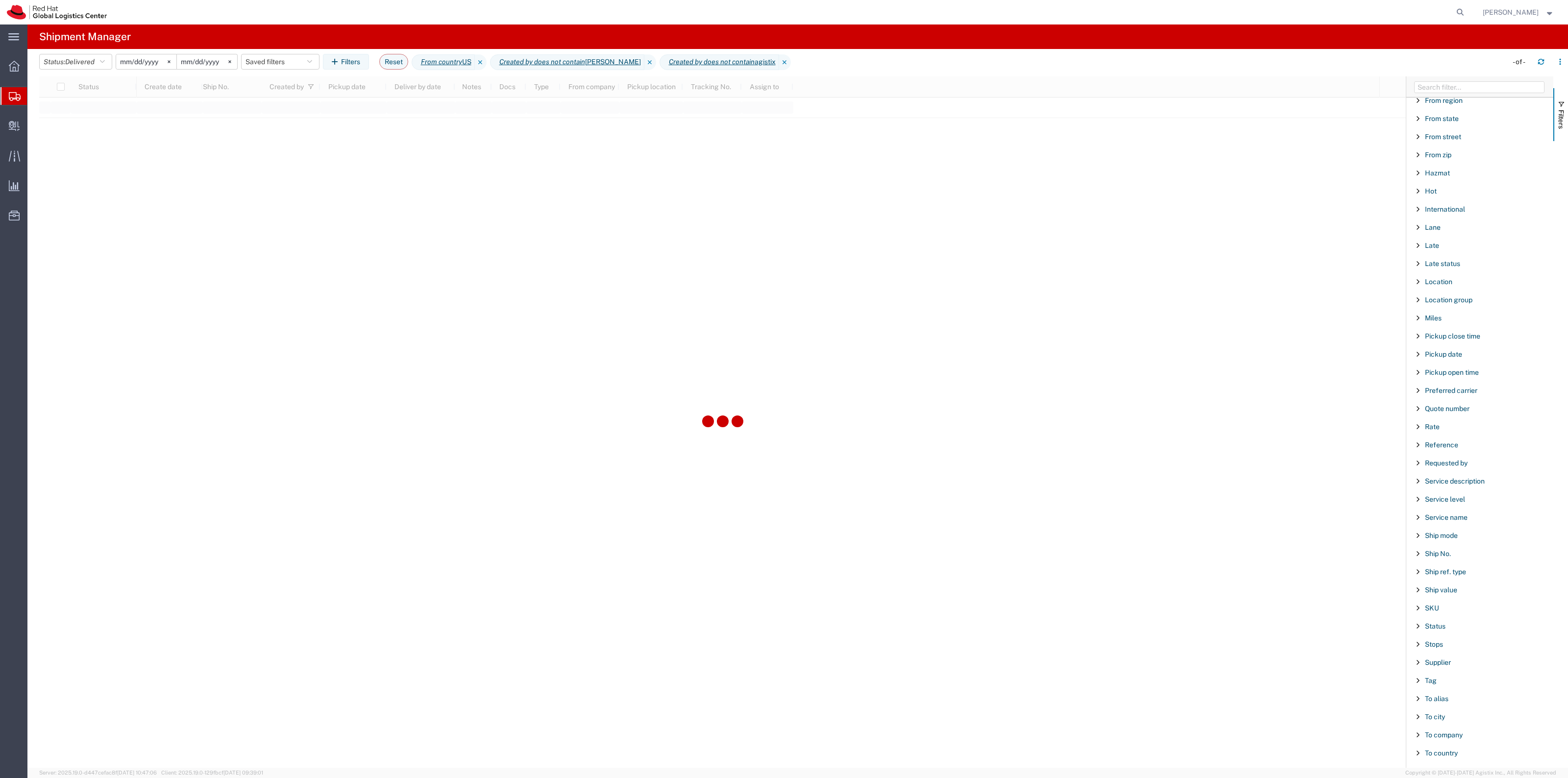
scroll to position [534, 0]
click at [1444, 629] on span "To name" at bounding box center [1438, 632] width 27 height 8
type input "Kelley"
click at [126, 66] on input "2025-09-01" at bounding box center [146, 62] width 60 height 15
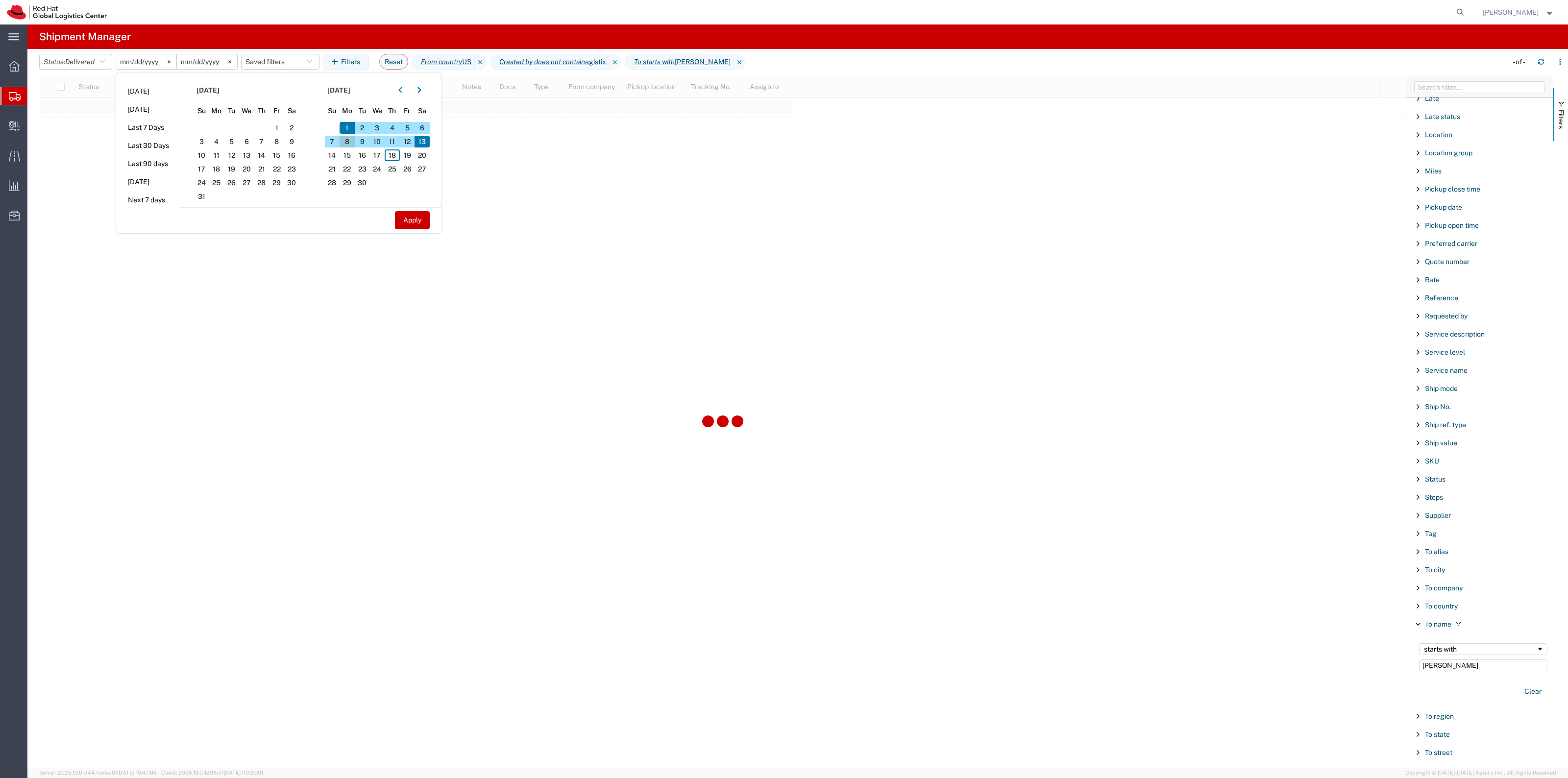
click at [353, 143] on span "8" at bounding box center [347, 141] width 15 height 12
click at [418, 216] on button "Apply" at bounding box center [412, 220] width 35 height 18
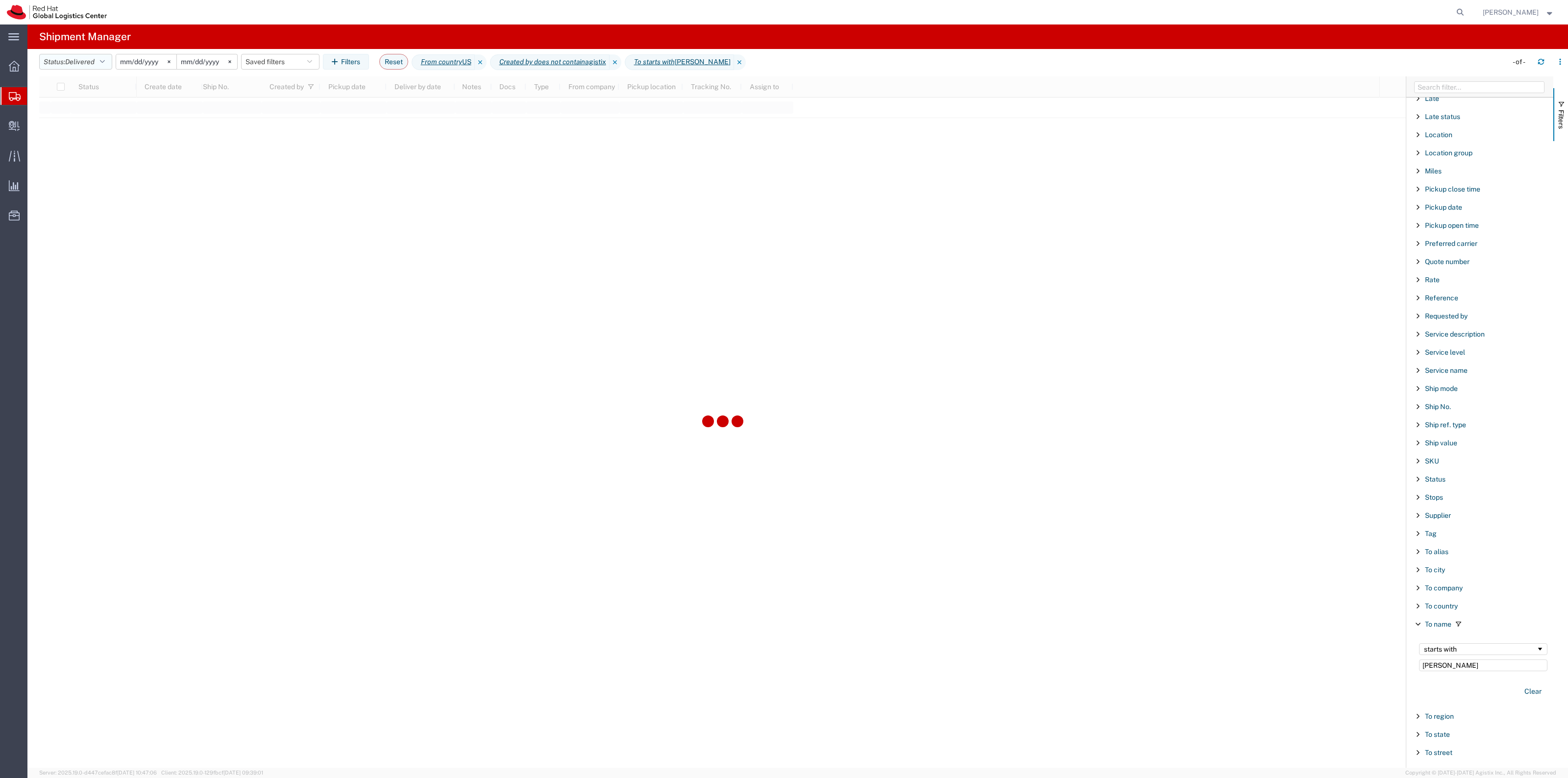
click at [105, 66] on button "Status: Delivered" at bounding box center [75, 61] width 73 height 16
click at [79, 111] on span "All" at bounding box center [96, 113] width 114 height 15
click at [128, 61] on input "2025-09-08" at bounding box center [126, 62] width 60 height 15
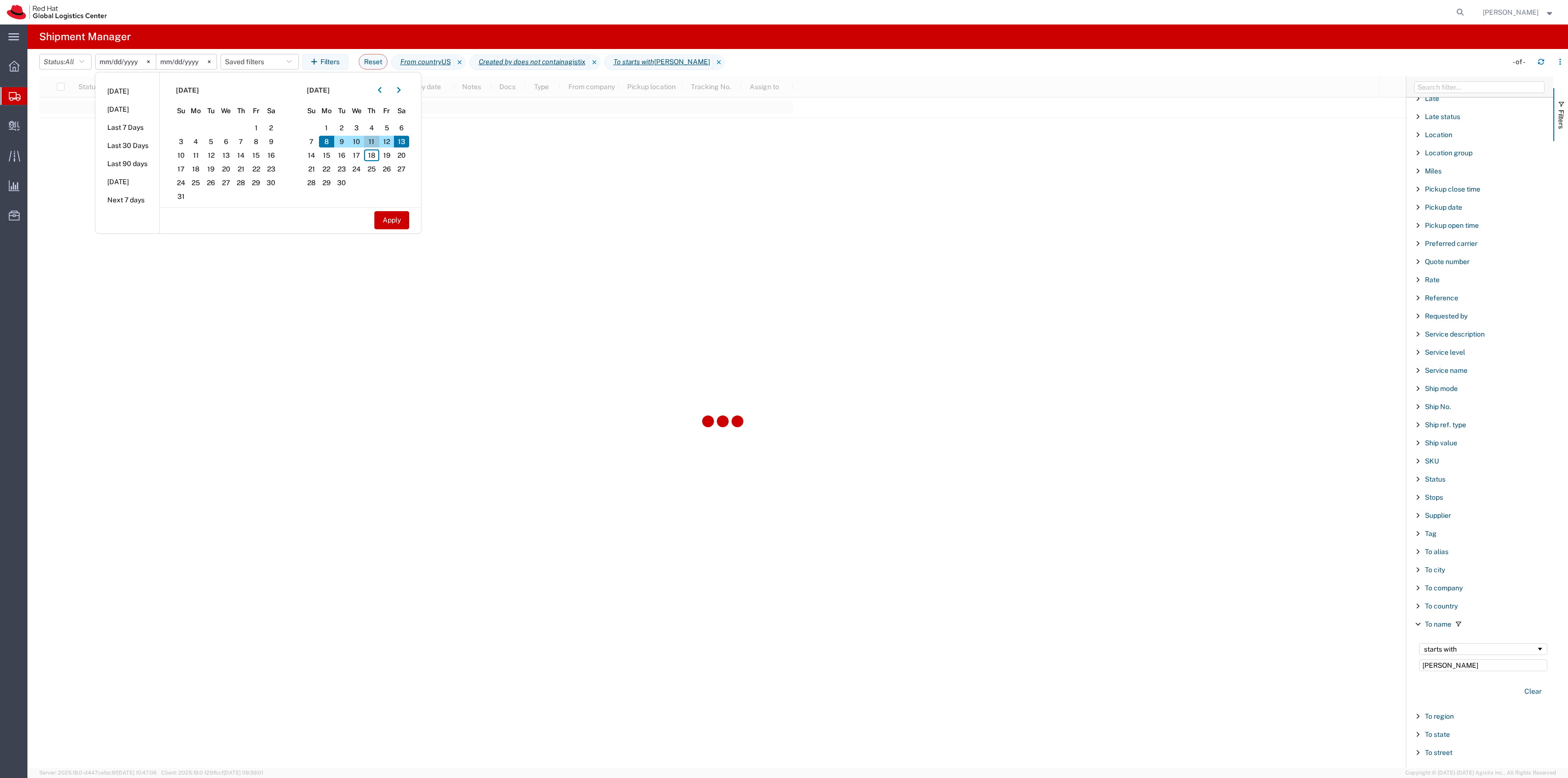
click at [368, 138] on span "11" at bounding box center [371, 141] width 15 height 12
click at [394, 143] on span "12" at bounding box center [387, 141] width 15 height 12
click at [394, 224] on button "Apply" at bounding box center [392, 220] width 35 height 18
type input "2025-09-11"
type input "2025-09-12"
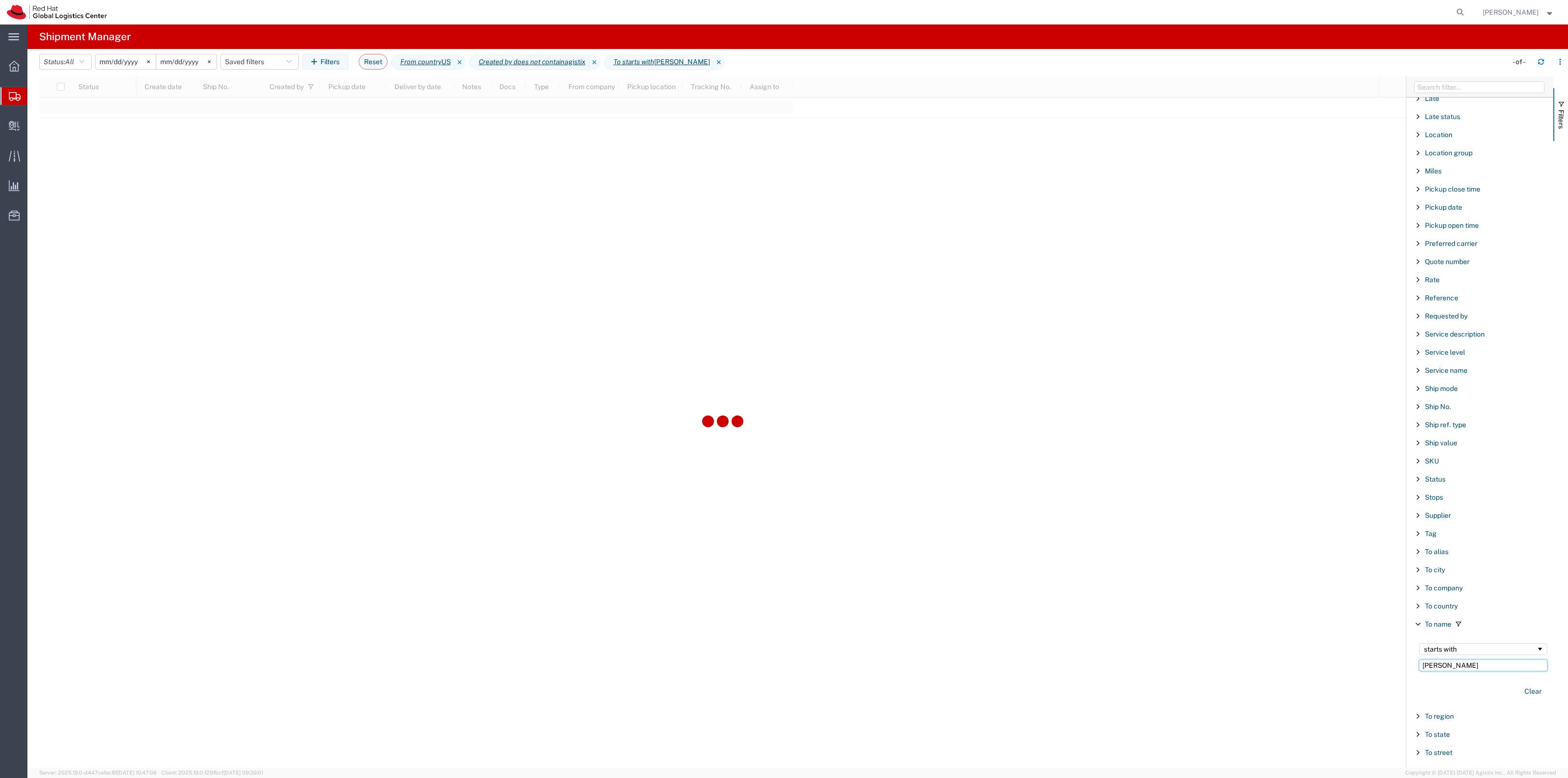
click at [1454, 672] on input "Kelley" at bounding box center [1483, 665] width 128 height 12
click at [1520, 698] on button "Clear" at bounding box center [1533, 692] width 29 height 16
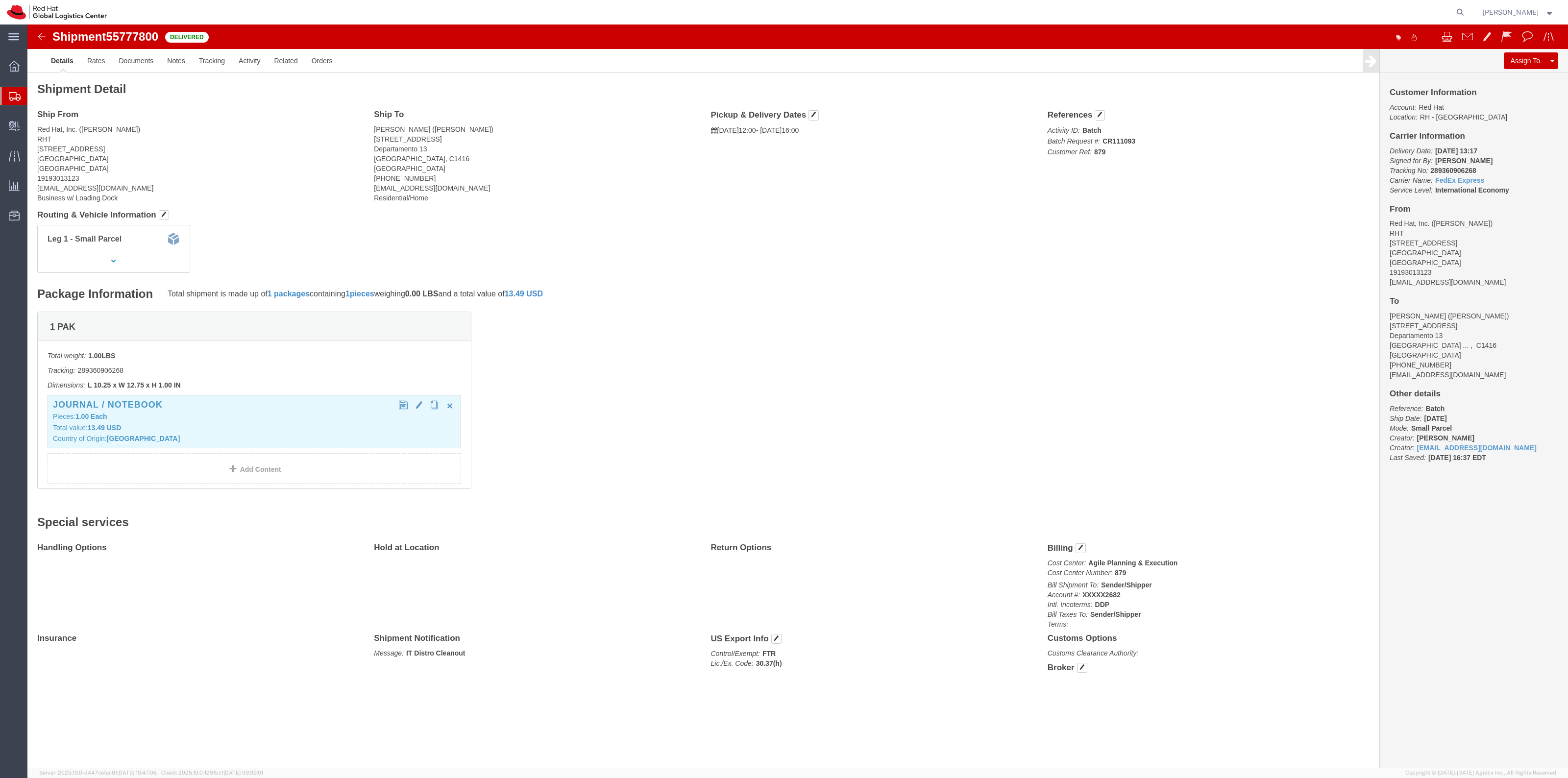
click p "Total value: 13.49 USD"
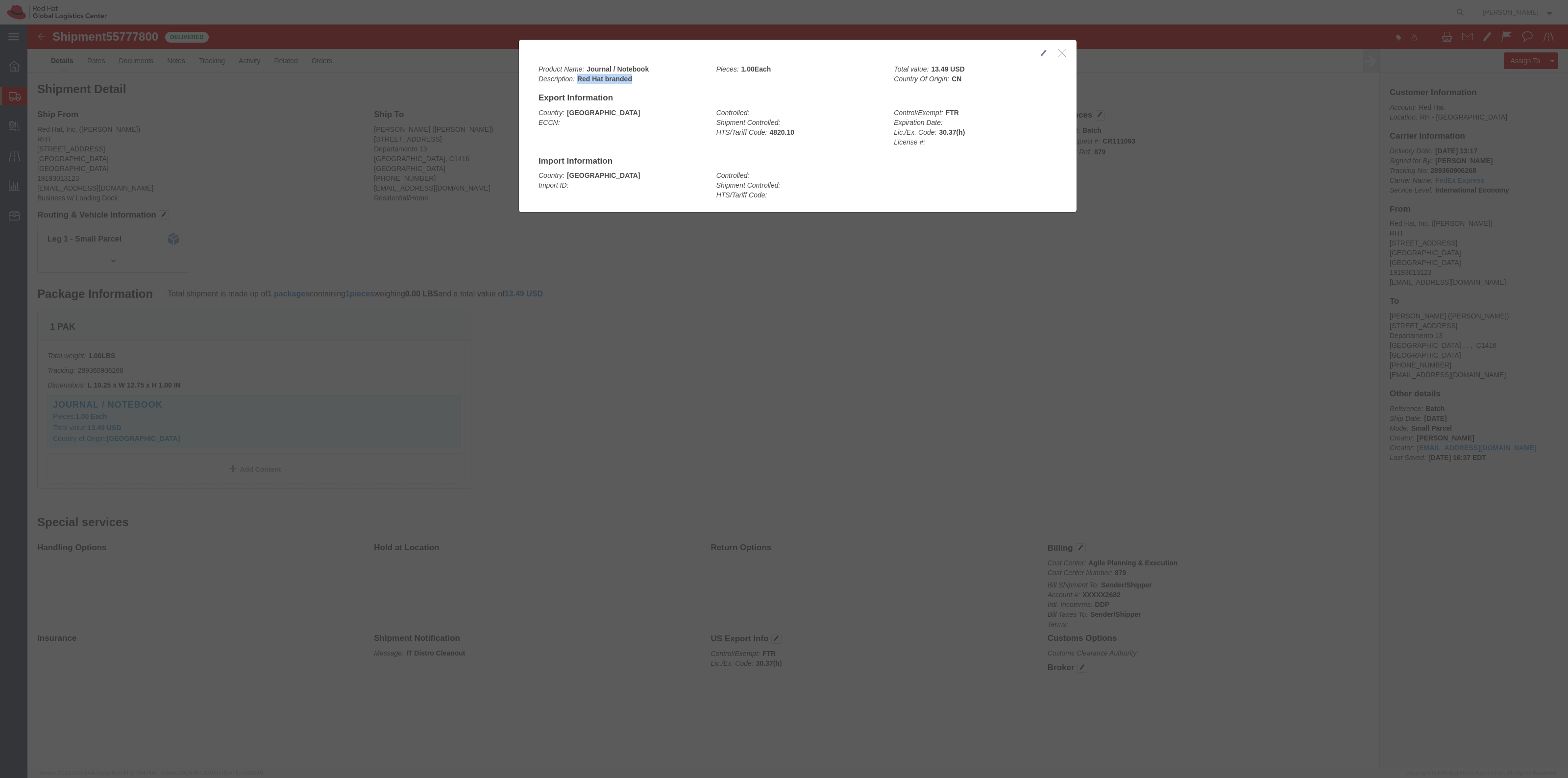
drag, startPoint x: 609, startPoint y: 52, endPoint x: 549, endPoint y: 57, distance: 60.2
click div "Product Name: Journal / Notebook Description: Red Hat branded"
copy b "Red Hat branded"
click div
click button "button"
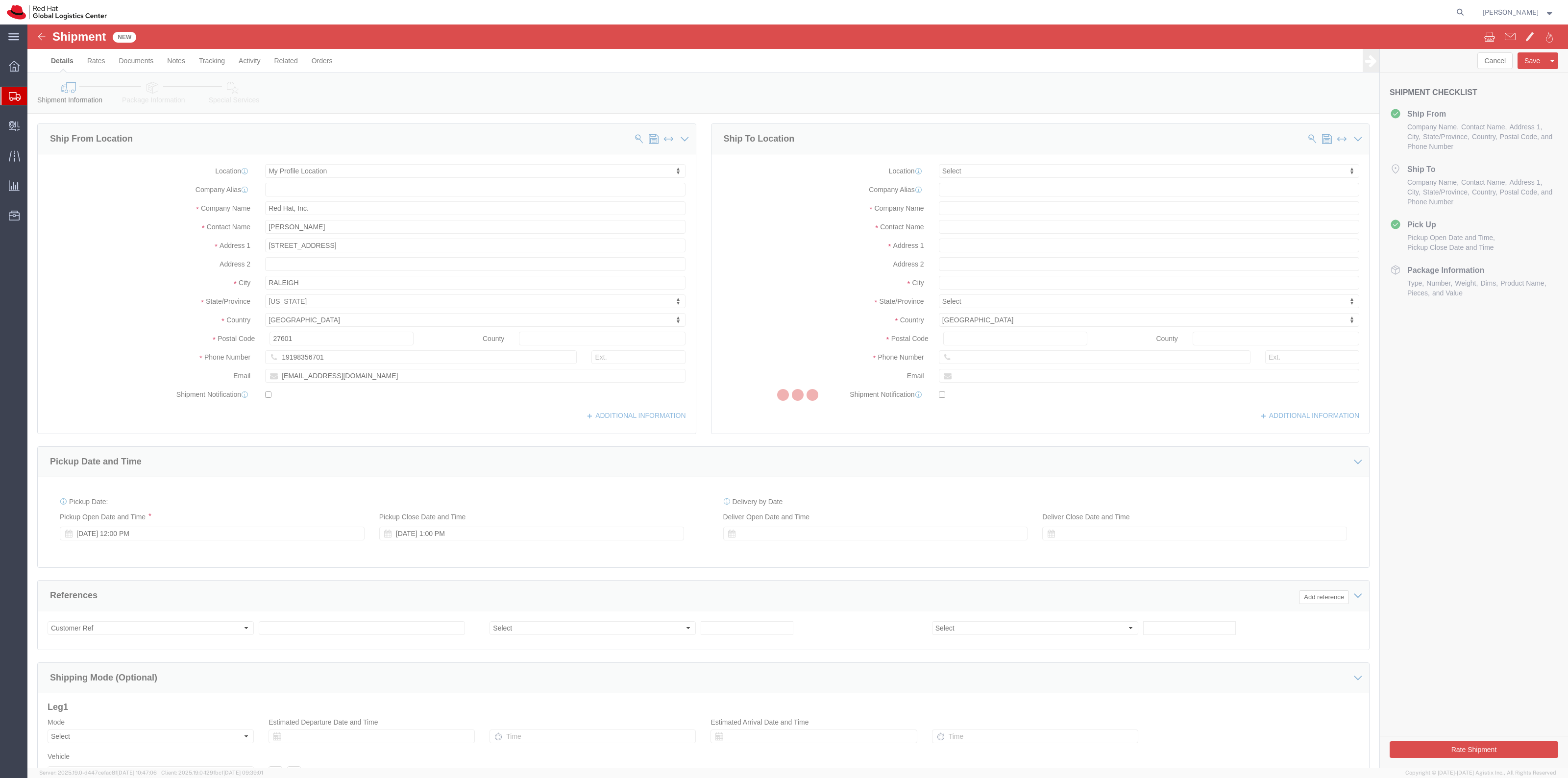
select select
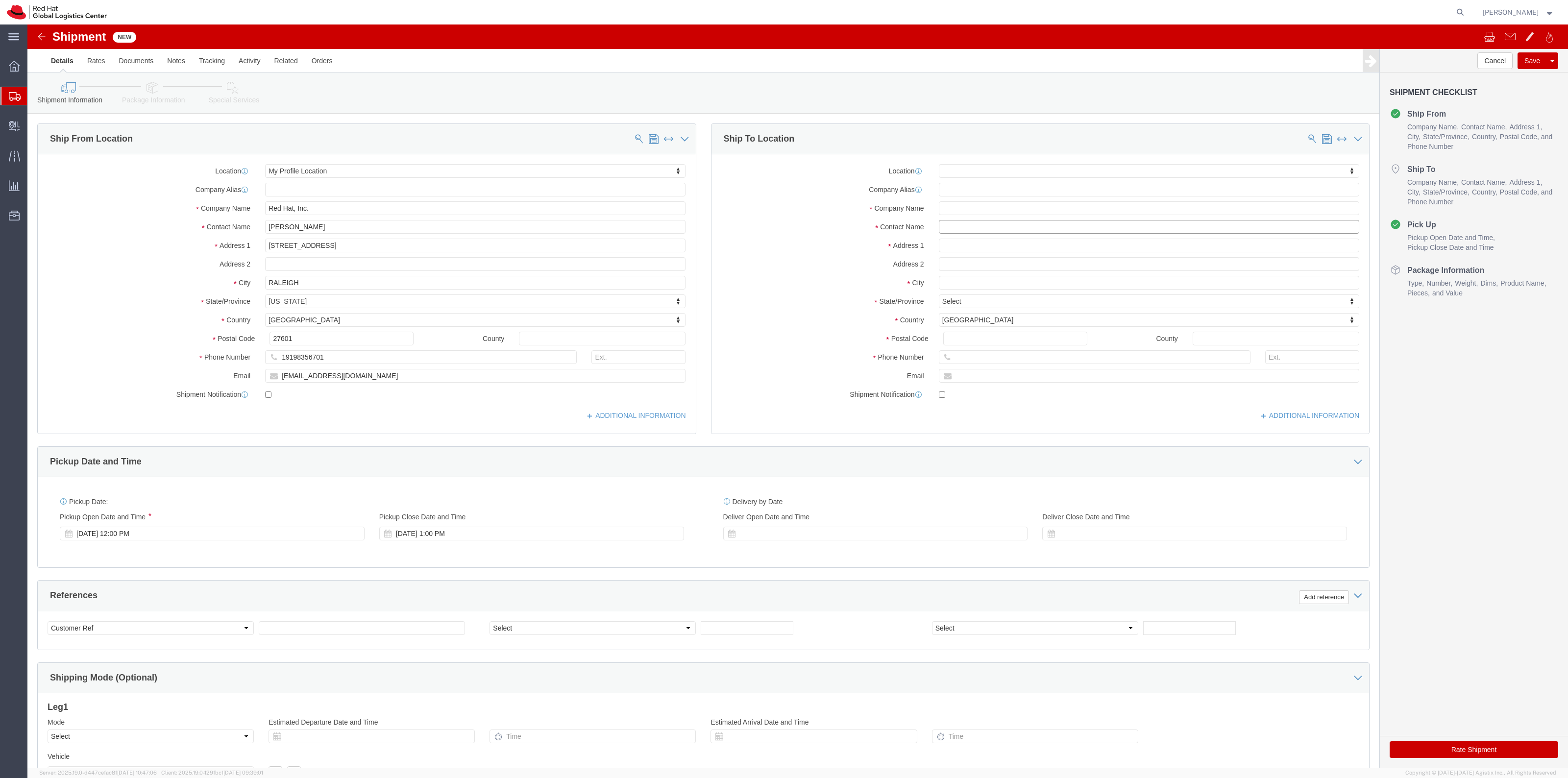
click input "text"
type input "Declan"
click p "- Red Hat Limited - (Declan O'Donoghue) 6700 Cork Airport Business Park, Kinsal…"
select select "37944"
type input "Red Hat Limited"
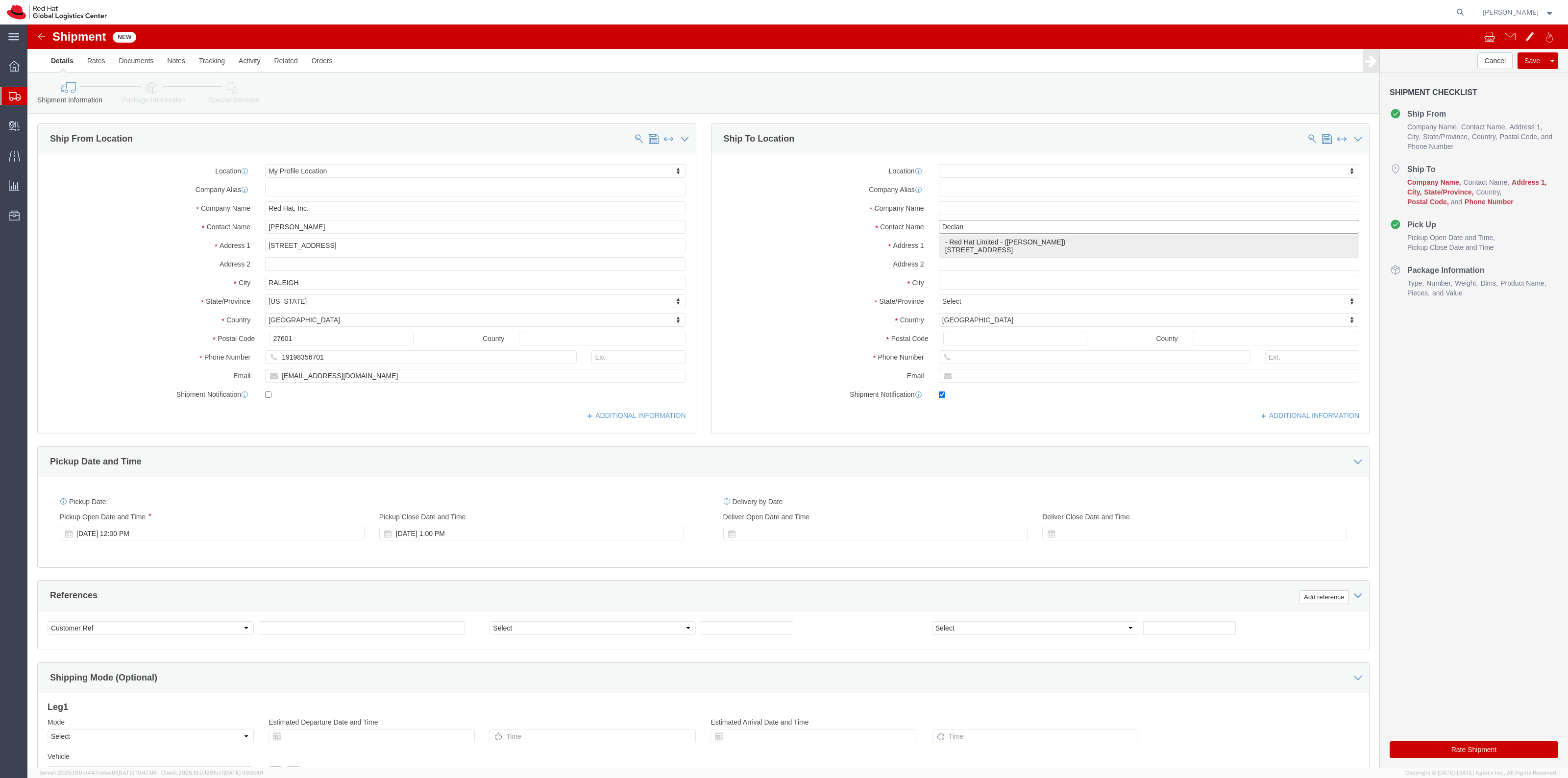
type input "6700 Cork Airport Business Park"
type input "Kinsale Rd"
type input "CORK"
select select "IE"
type input "T12 XR60"
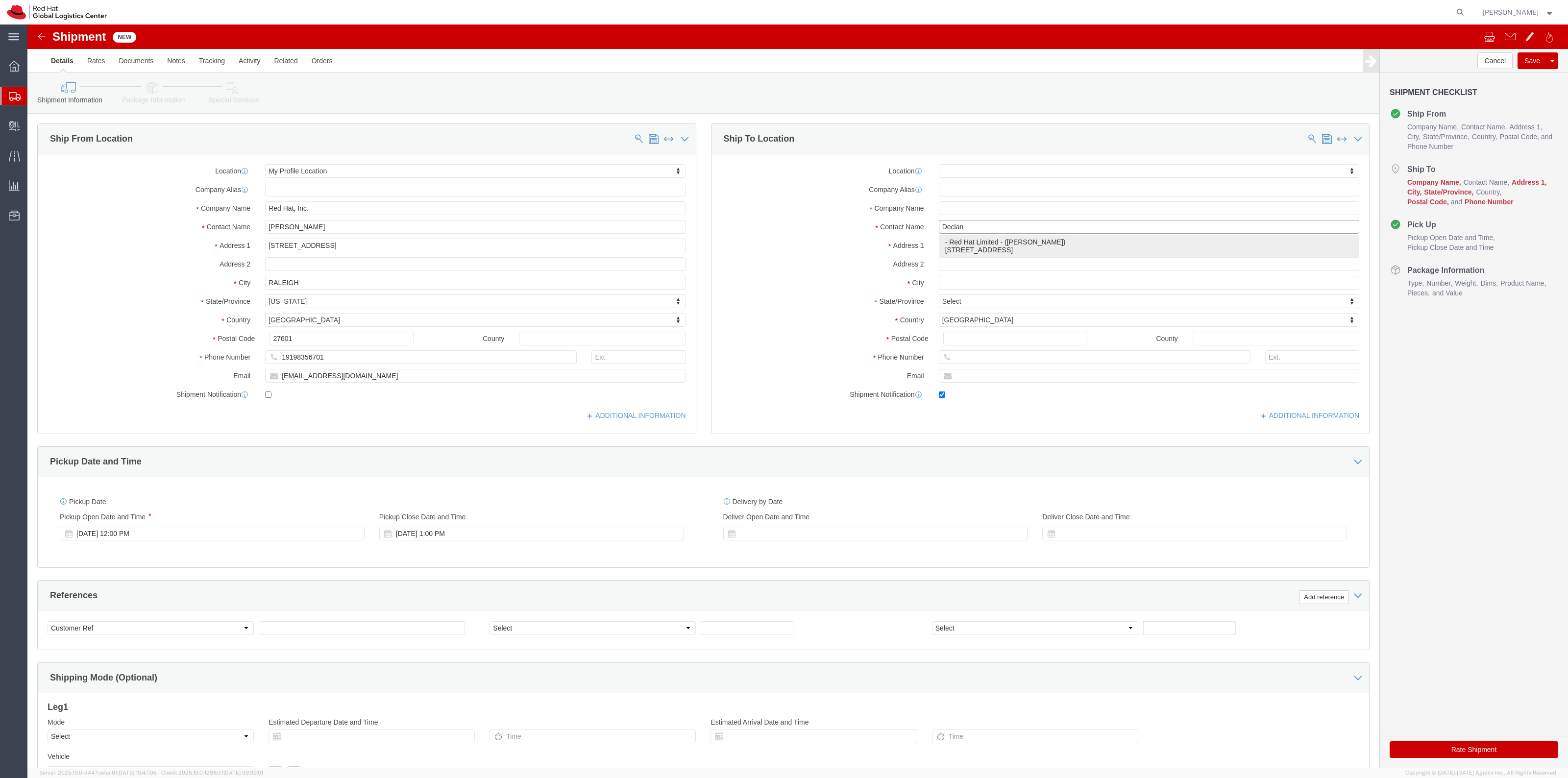
type input "dodonogh@redhat.com"
checkbox input "true"
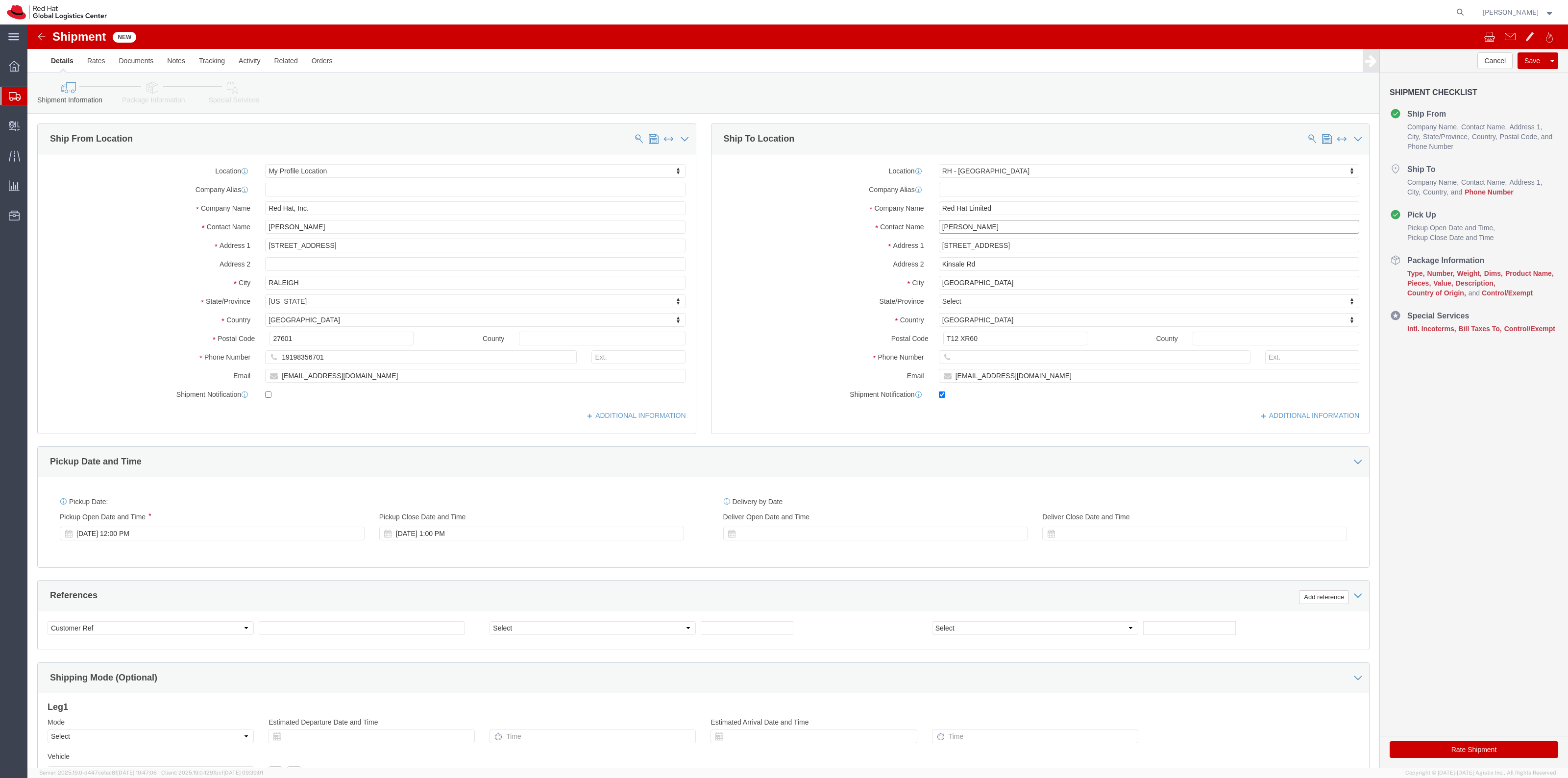
type input "Declan O'Donoghue"
click input "text"
paste input "+353-87-760-7492"
click input "+353-87-760-7492"
type input "353-87-760-7492"
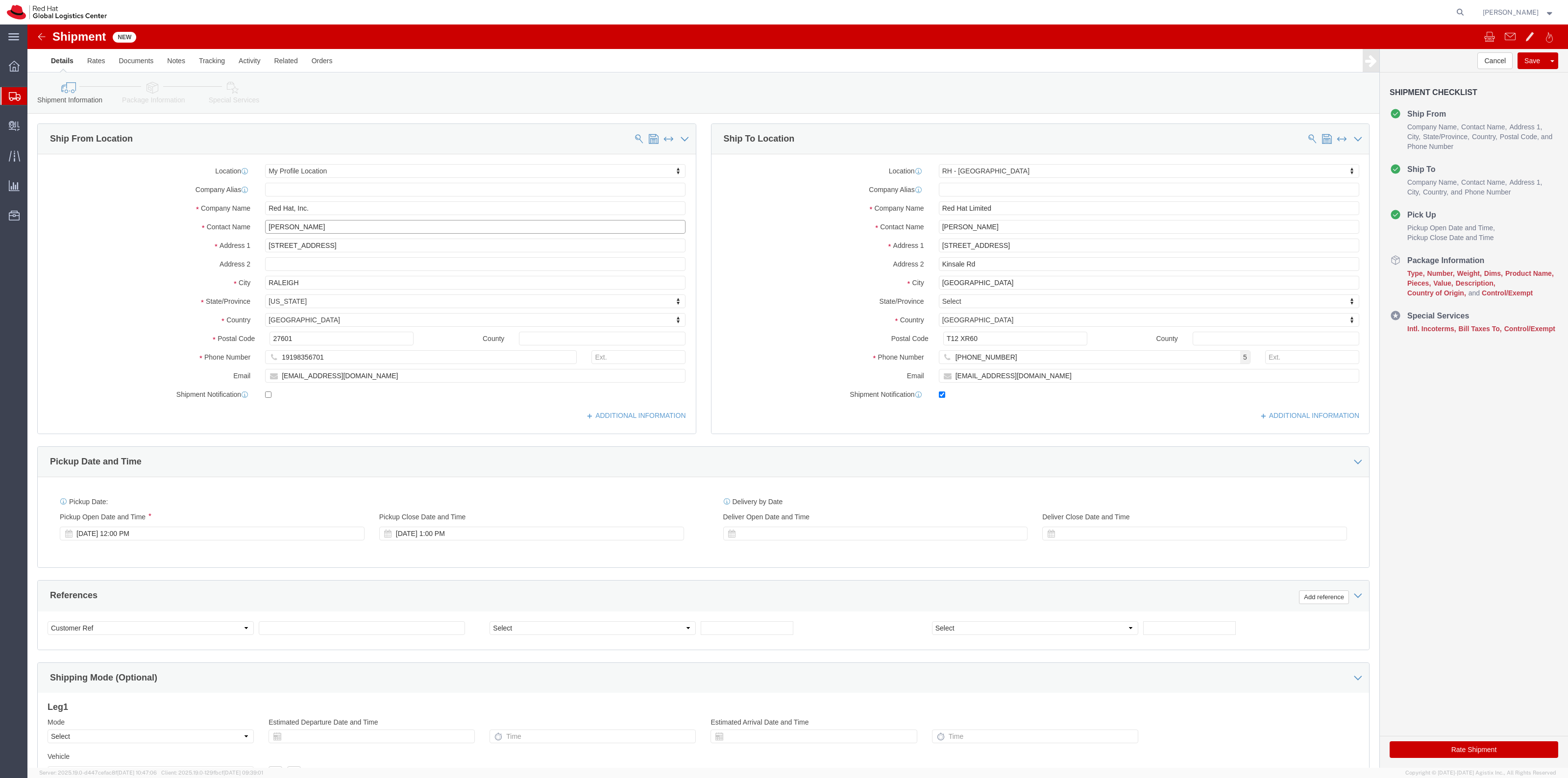
click div "Location My Profile Location My Profile Location RH - Amsterdam - MSO RH - Amst…"
type input "Audrey Onderdonk"
drag, startPoint x: 333, startPoint y: 338, endPoint x: 226, endPoint y: 321, distance: 108.3
click div "Location My Profile Location My Profile Location RH - Amsterdam - MSO RH - Amst…"
paste input "+19192440550"
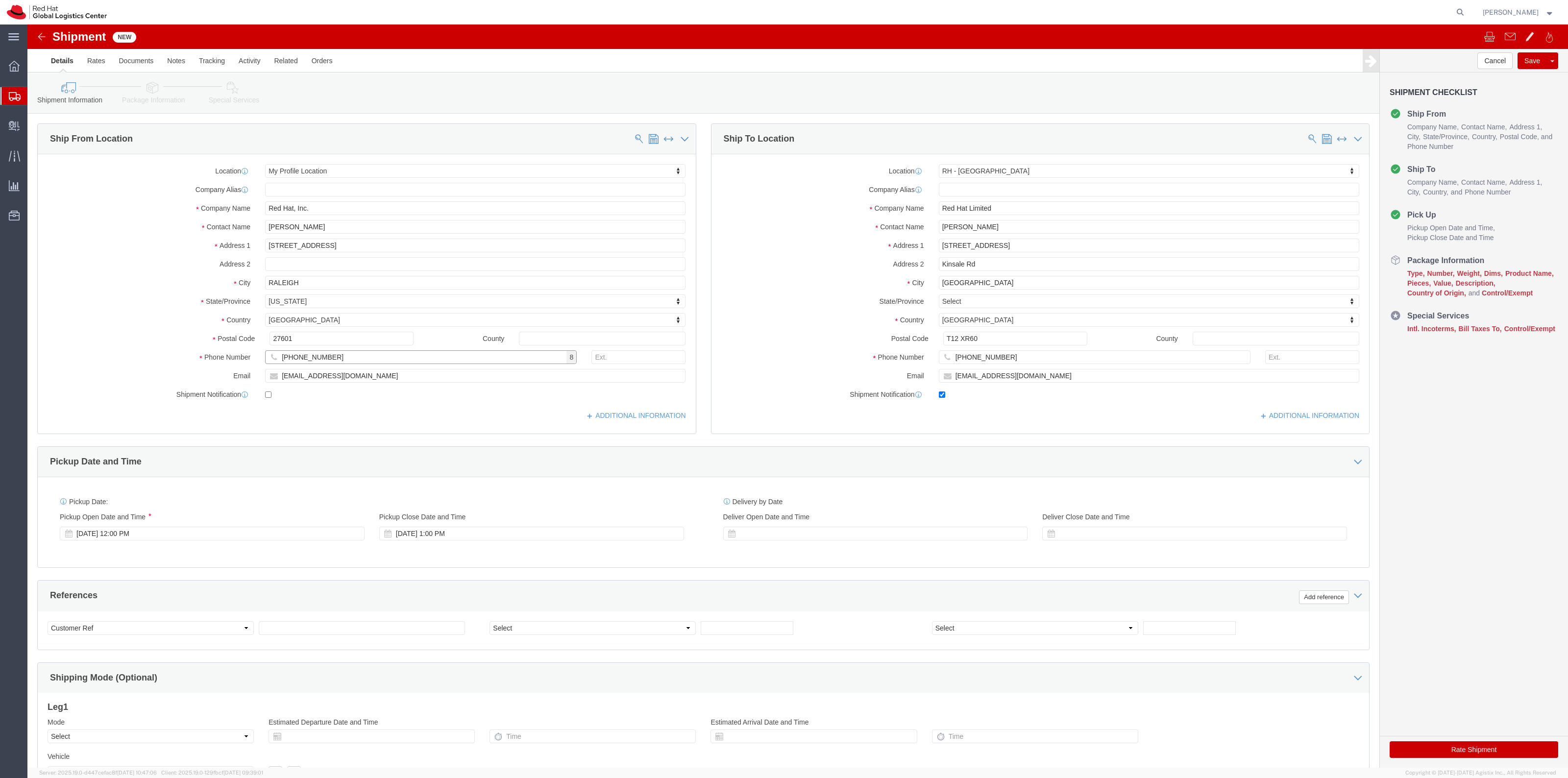
click input "+19192440550"
type input "19192440550"
drag, startPoint x: 325, startPoint y: 353, endPoint x: 215, endPoint y: 345, distance: 110.3
click div "Email rlomax@redhat.com"
paste input "aonderdo"
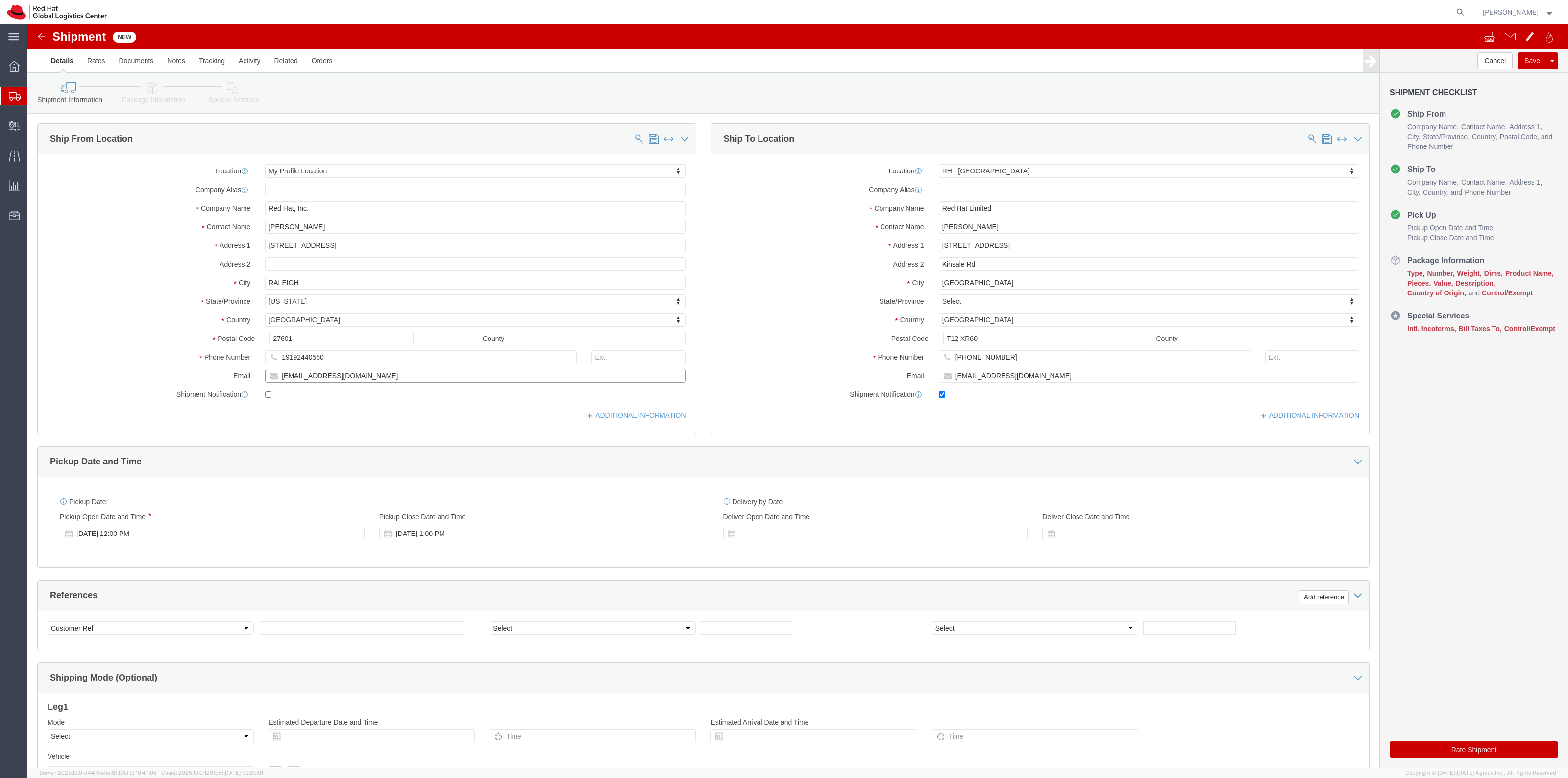
type input "aonderdo@redhat.com"
checkbox input "true"
click icon
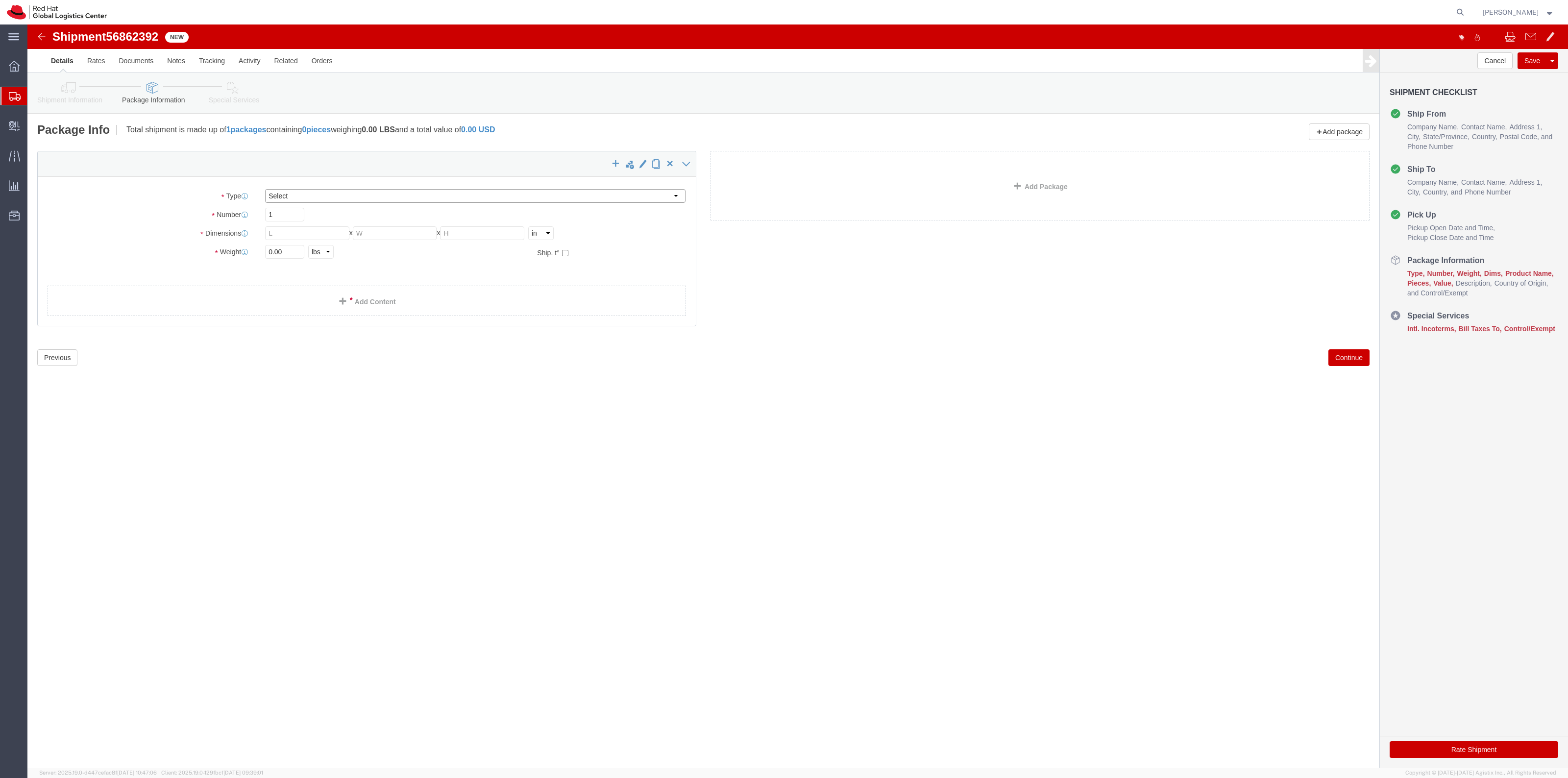
click select "Select Case(s) Crate(s) Envelope Large Box Medium Box PAK Skid(s) Small Box Sma…"
select select "YRPK"
click select "Select Case(s) Crate(s) Envelope Large Box Medium Box PAK Skid(s) Small Box Sma…"
click input "text"
type input "18"
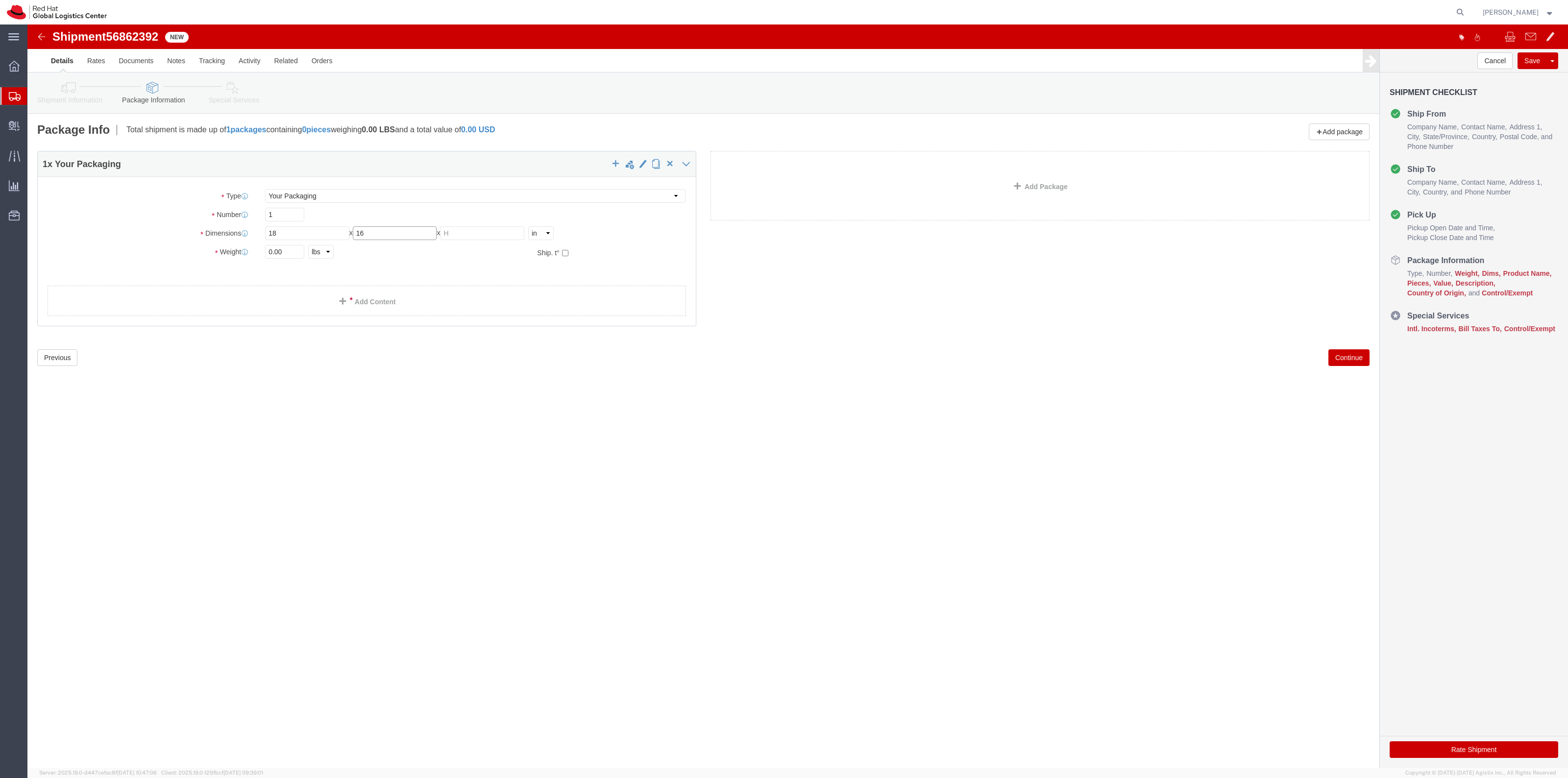
type input "16"
type input "12"
click link "Add Content"
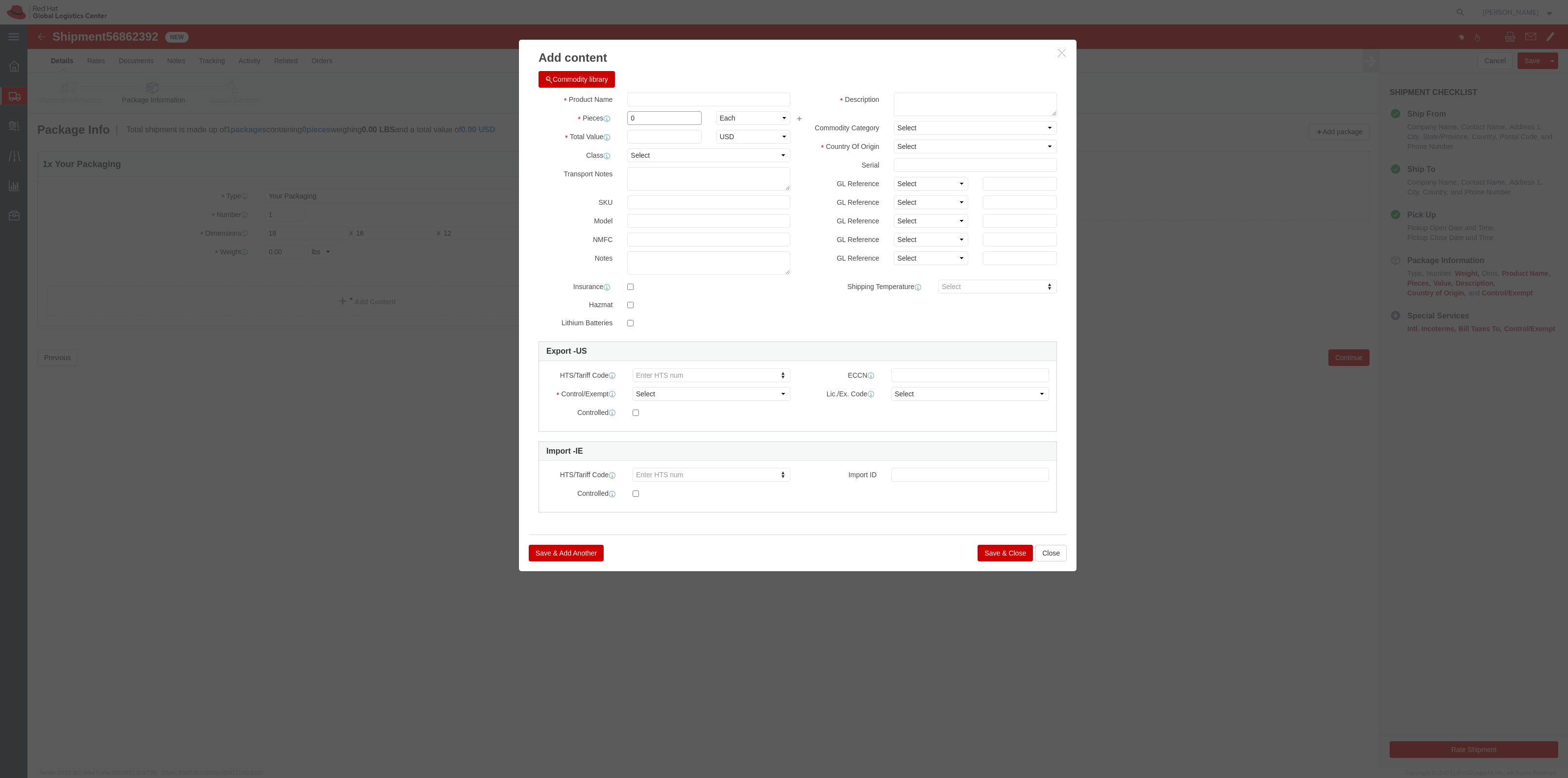
drag, startPoint x: 654, startPoint y: 95, endPoint x: 537, endPoint y: 79, distance: 118.1
click div "Product Name Pieces 0 Select Bag Barrels 100Board Feet Bottle Box Blister Pack …"
type input "52"
type input "4820.10"
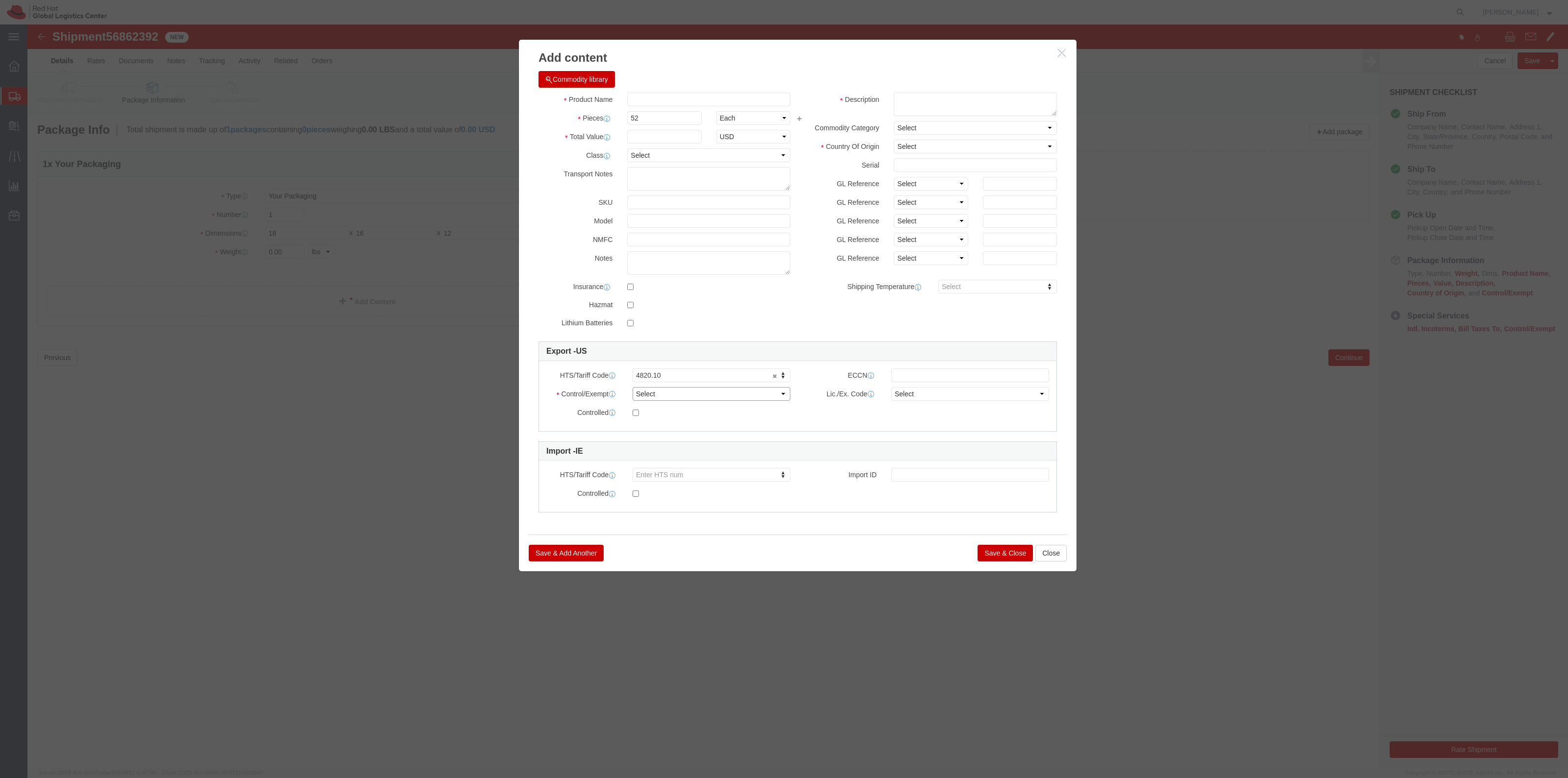
click select "Select ATF BIS DEA EPA FDA FTR ITAR OFAC Other (OPA)"
select select "FTR"
click select "Select ATF BIS DEA EPA FDA FTR ITAR OFAC Other (OPA)"
click div "Lic./Ex. Code Select 30.2(d)(2) 30.36 30.37(a) 30.37(f) 30.37(g) 30.37(h) 30.37…"
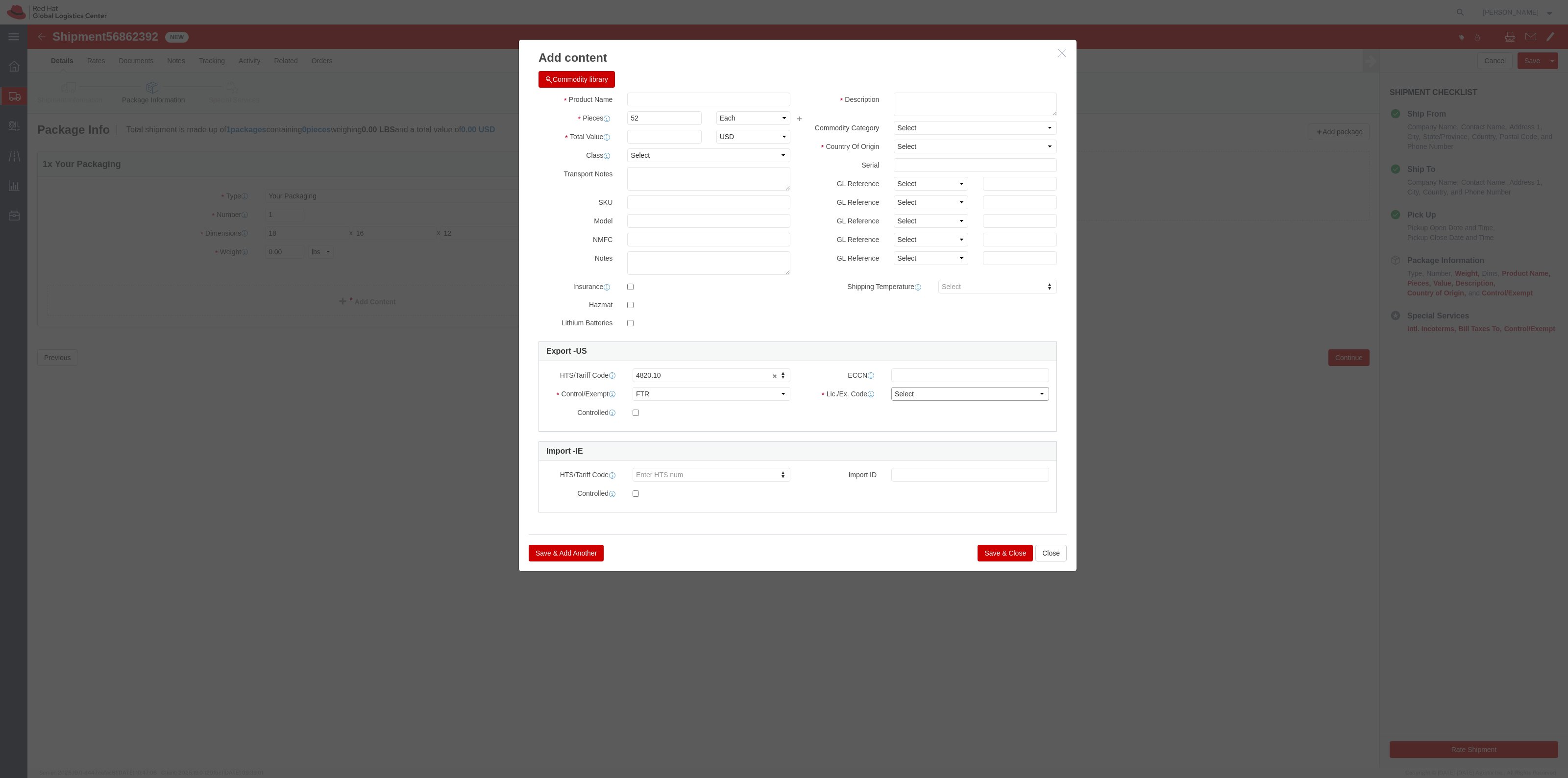
click select "Select 30.2(d)(2) 30.36 30.37(a) 30.37(f) 30.37(g) 30.37(h) 30.37(i) 30.37(j) 3…"
select select "30.37(h)"
click select "Select 30.2(d)(2) 30.36 30.37(a) 30.37(f) 30.37(g) 30.37(h) 30.37(i) 30.37(j) 3…"
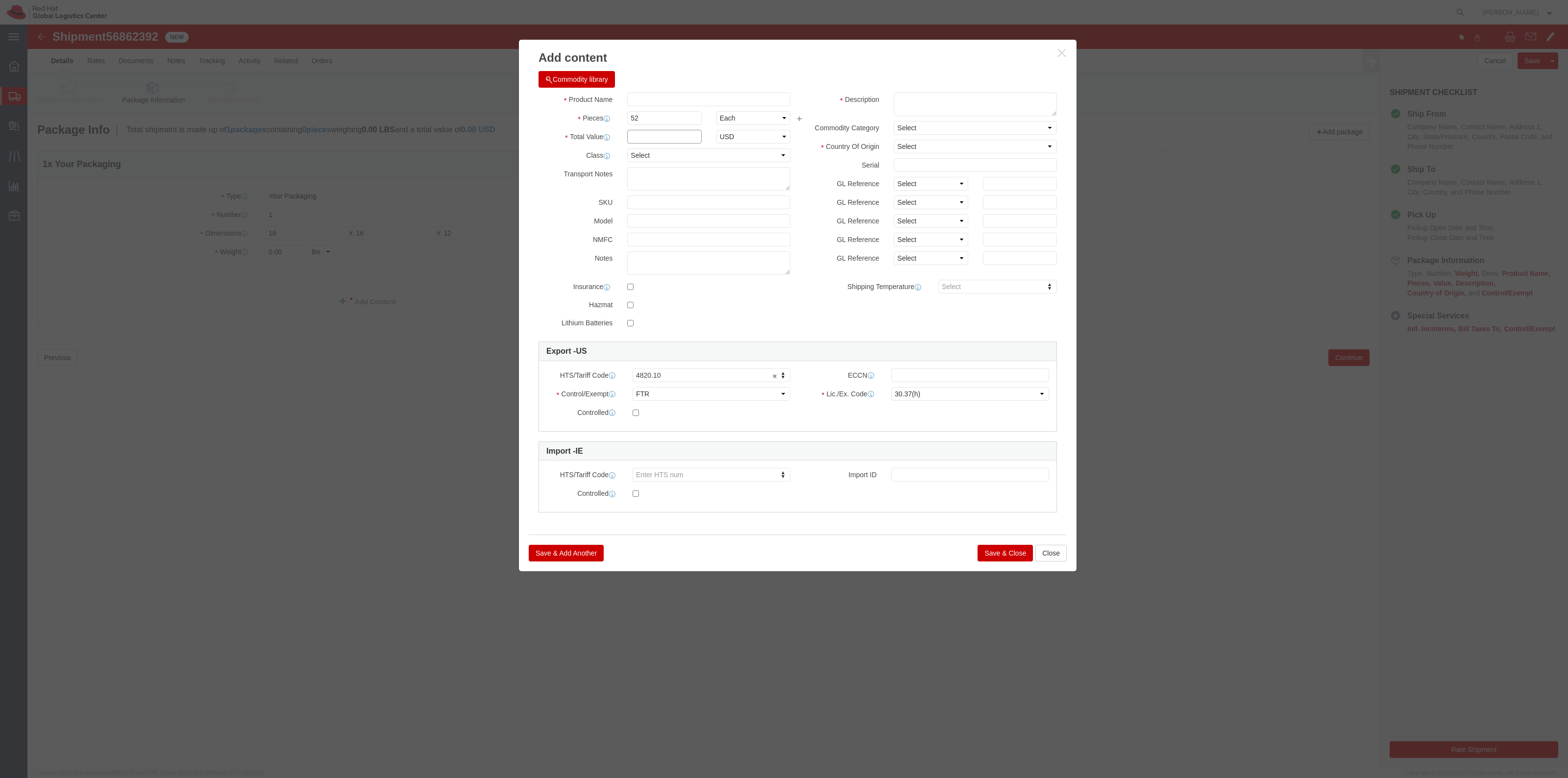
click input "text"
type input "701.48"
click div "Commodity library"
click input "text"
type input "Journal / Notebook"
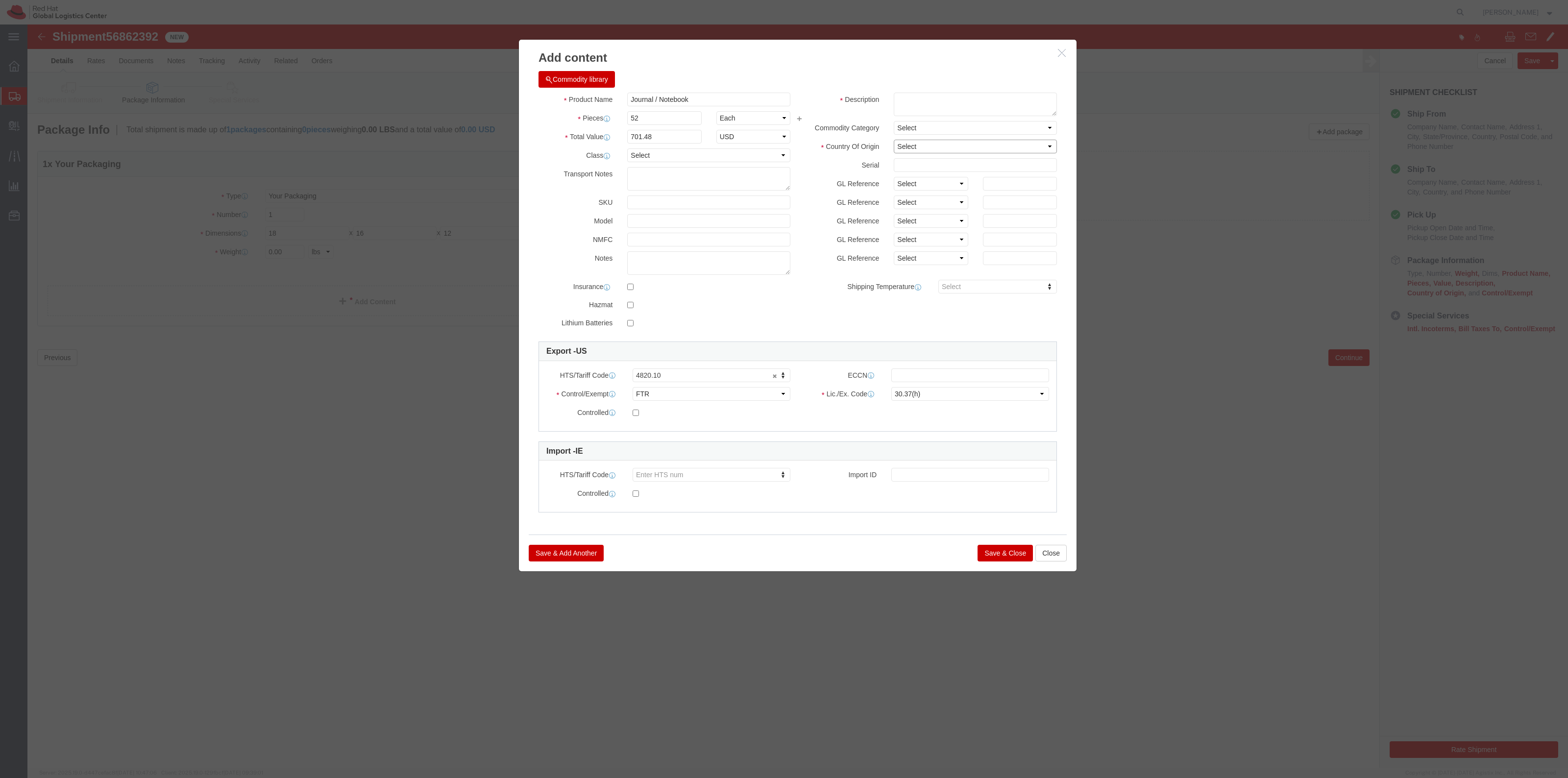
click select "Select Afghanistan Åland Islands Albania Algeria American Samoa Andorra Angola …"
select select "CN"
click select "Select Afghanistan Åland Islands Albania Algeria American Samoa Andorra Angola …"
click textarea
paste textarea "Red Hat branded"
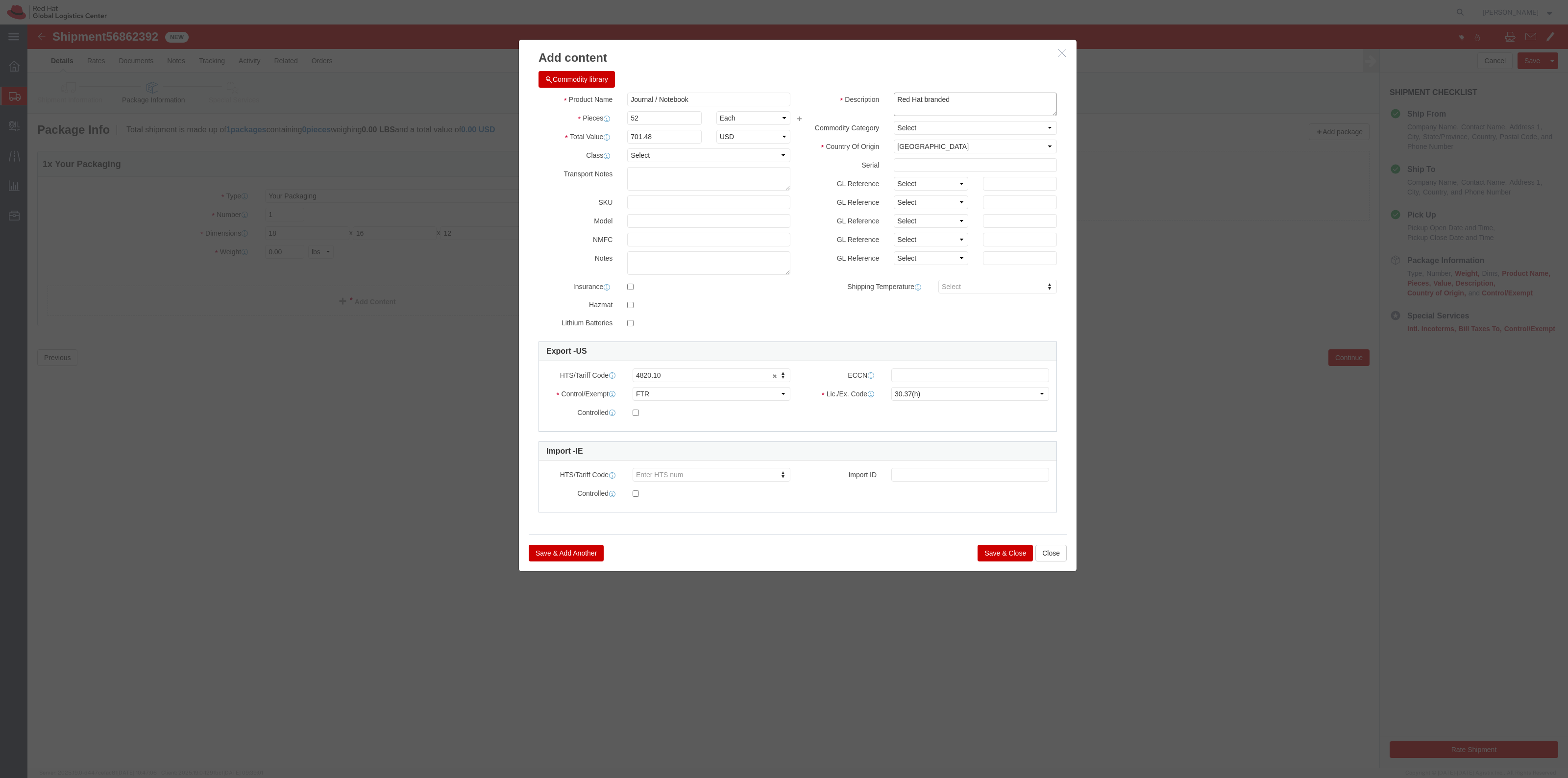
click textarea "Red Hat branded"
type textarea "Red Hat branded"
click div "Commodity library Product Name Journal / Notebook Journal Pieces 52 Select Bag …"
click button "Save & Close"
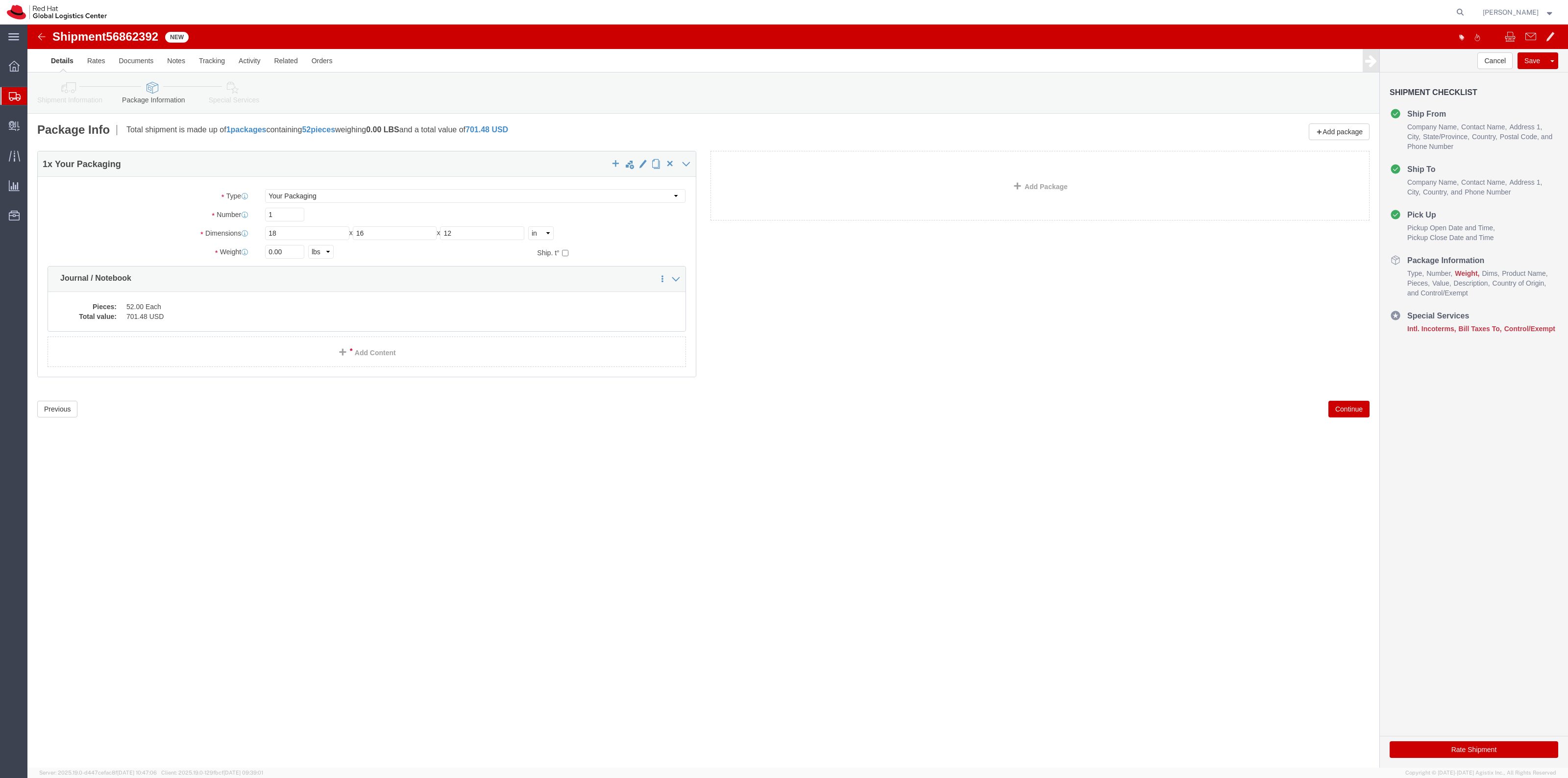
drag, startPoint x: 212, startPoint y: 71, endPoint x: 223, endPoint y: 81, distance: 14.9
click link "Special Services"
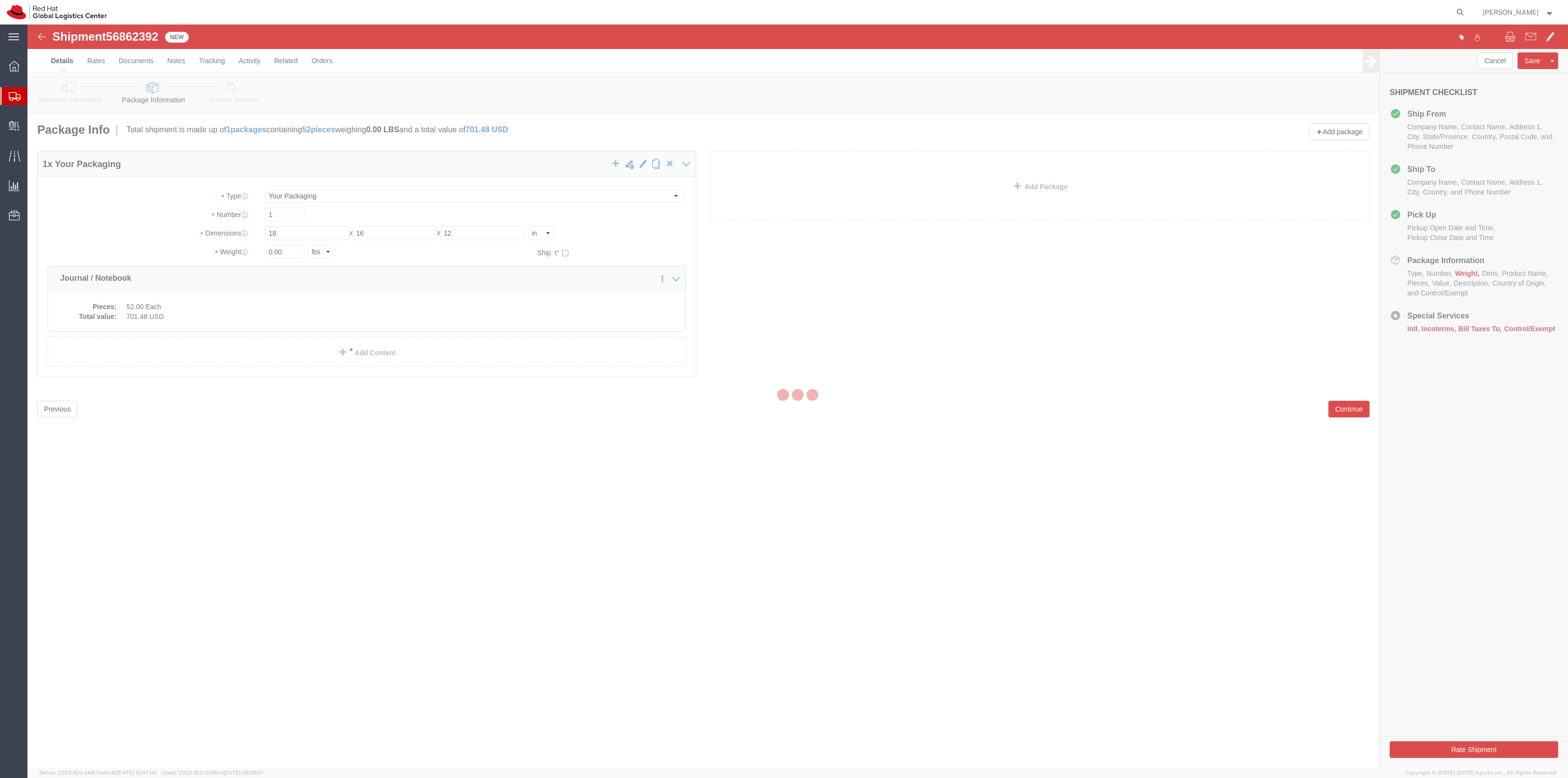
select select
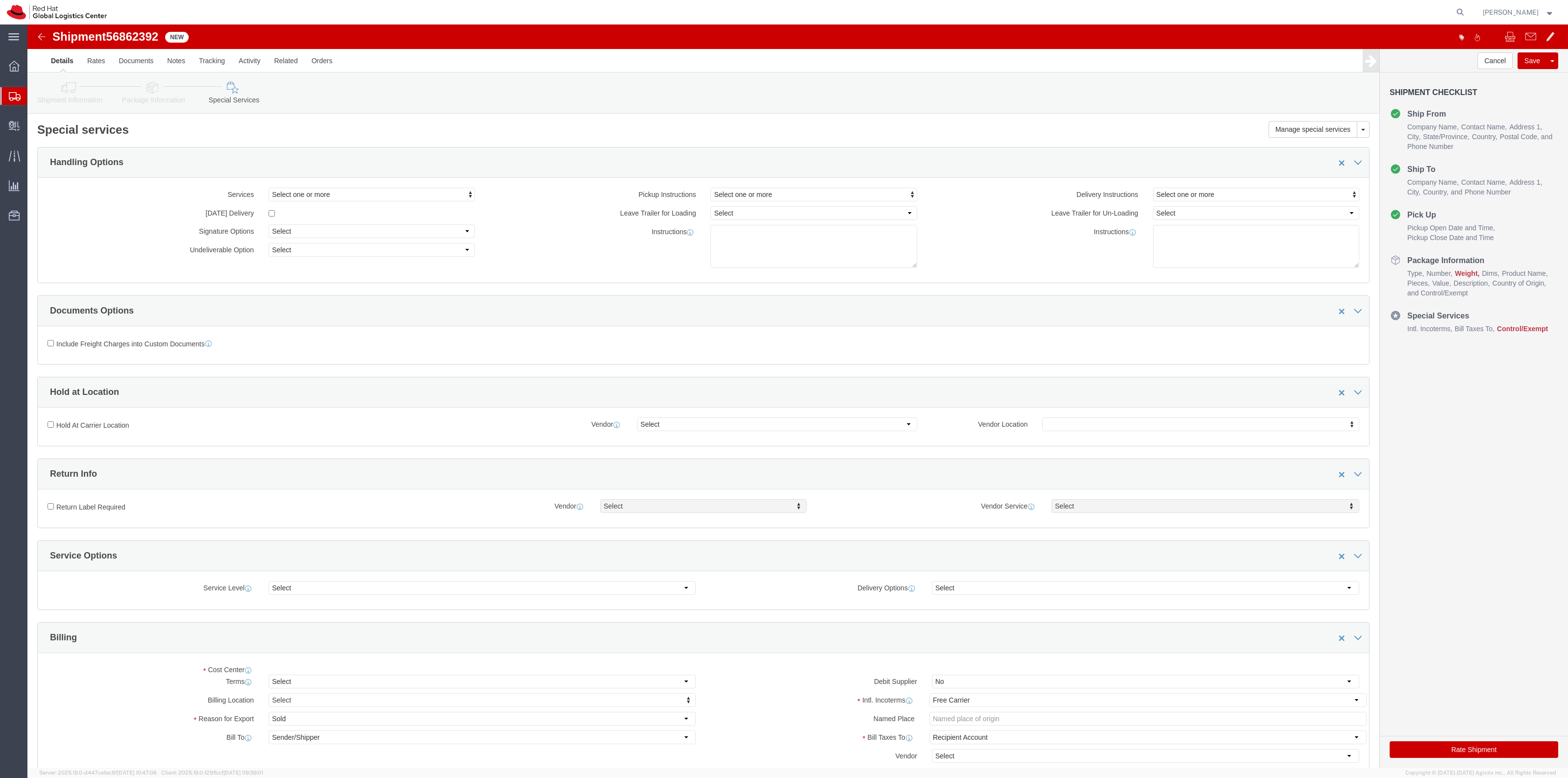
select select "COSTCENTER"
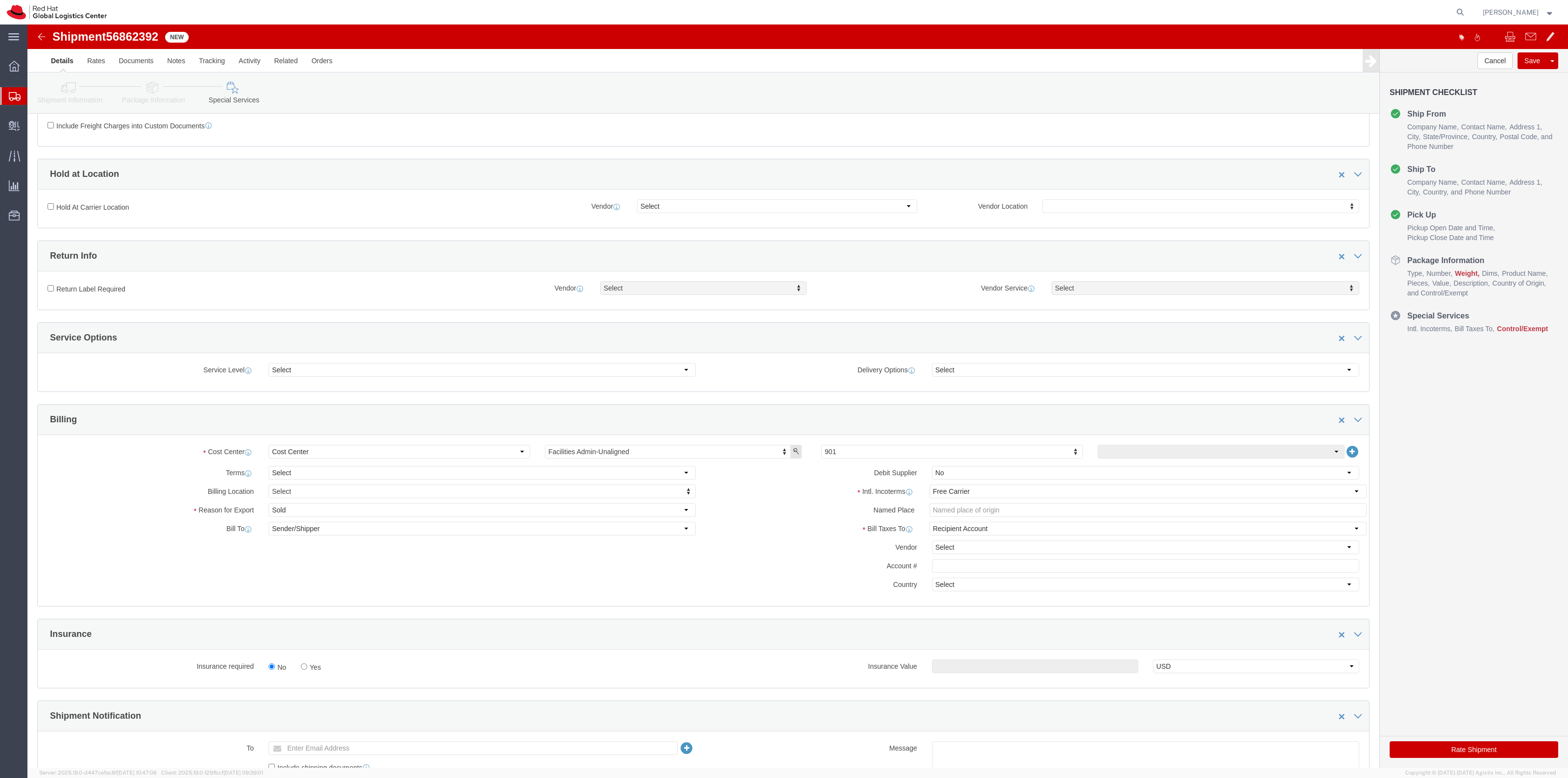
scroll to position [245, 0]
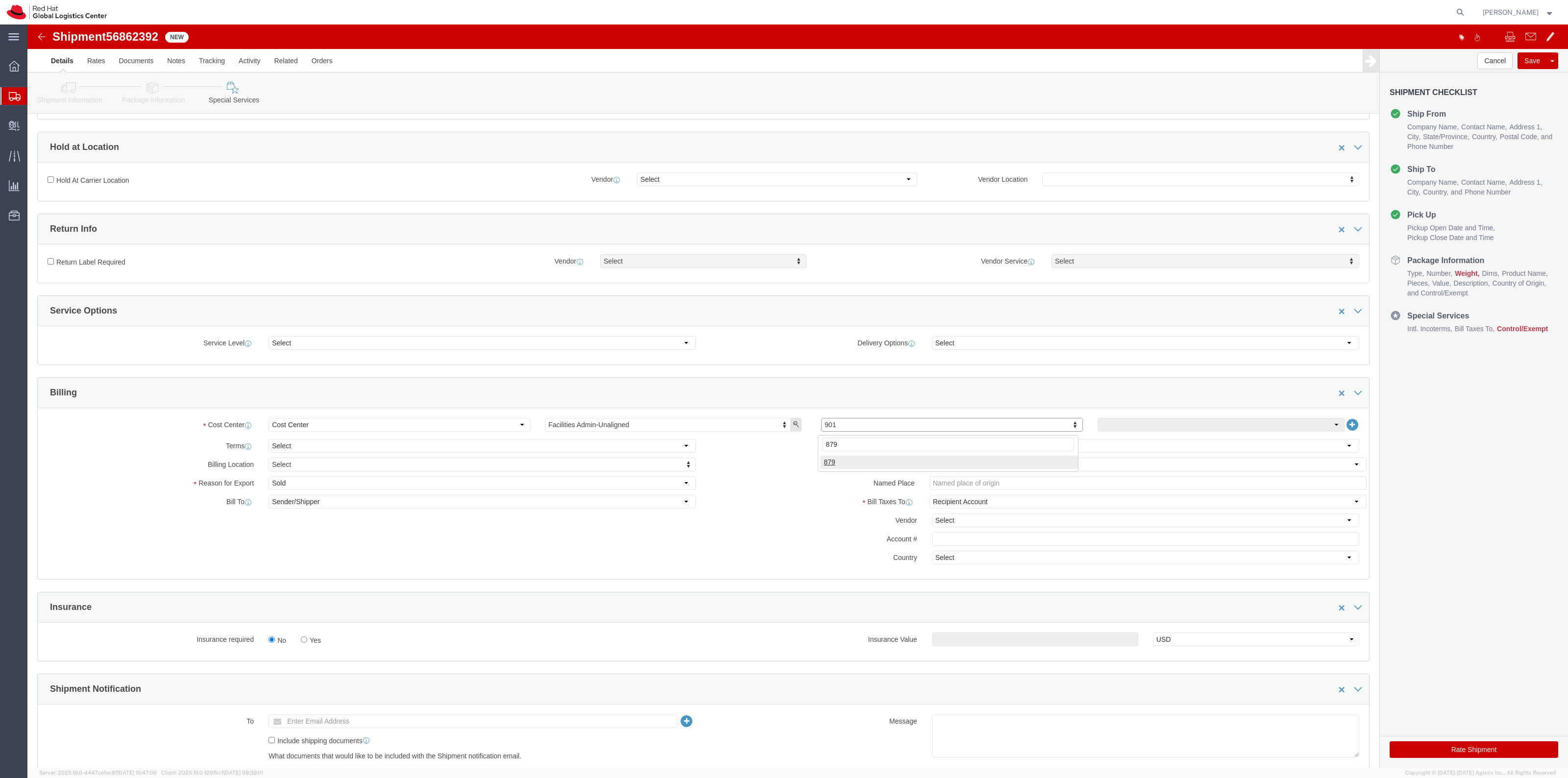
type input "879"
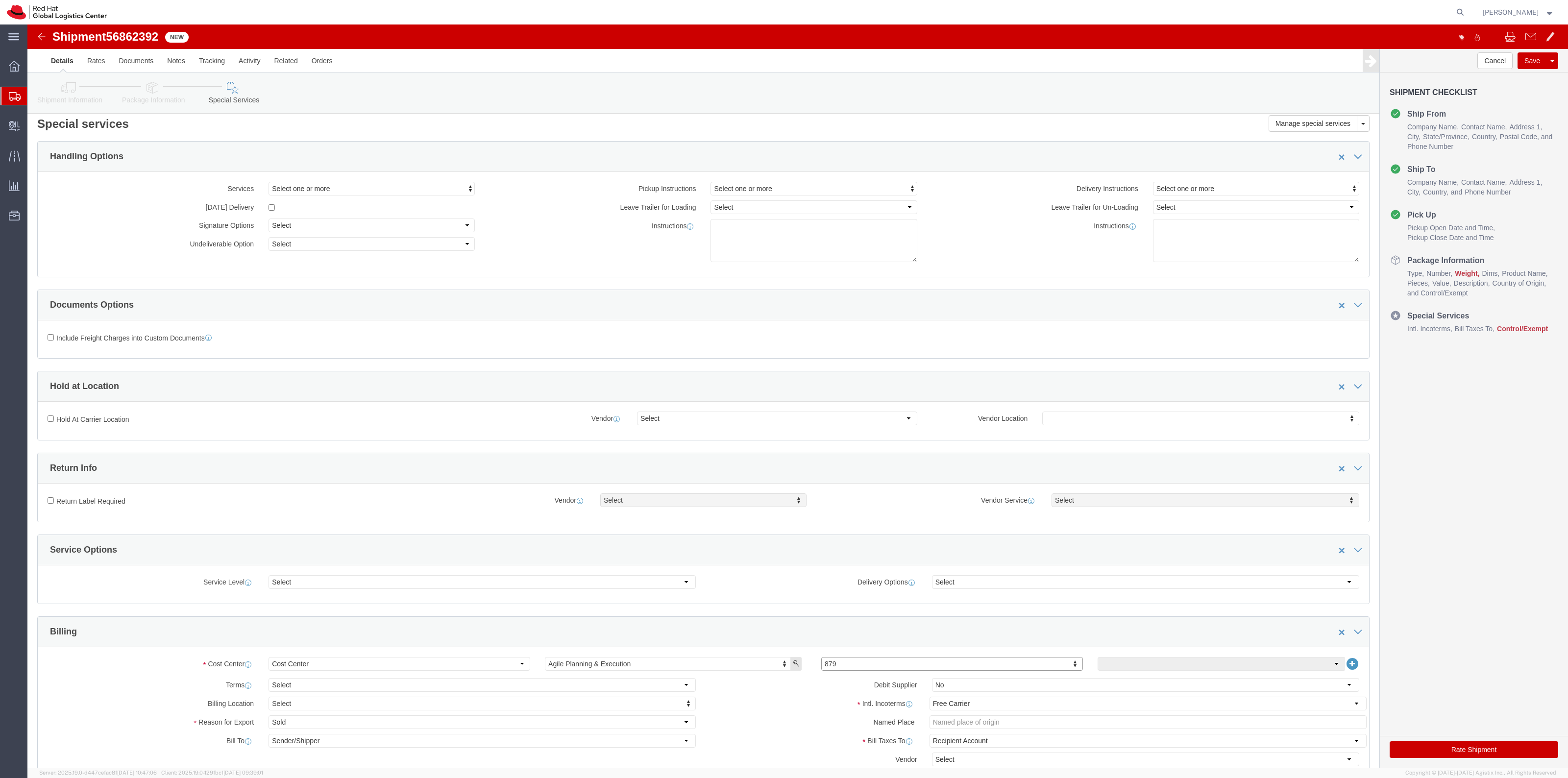
scroll to position [0, 0]
click link "Package Information"
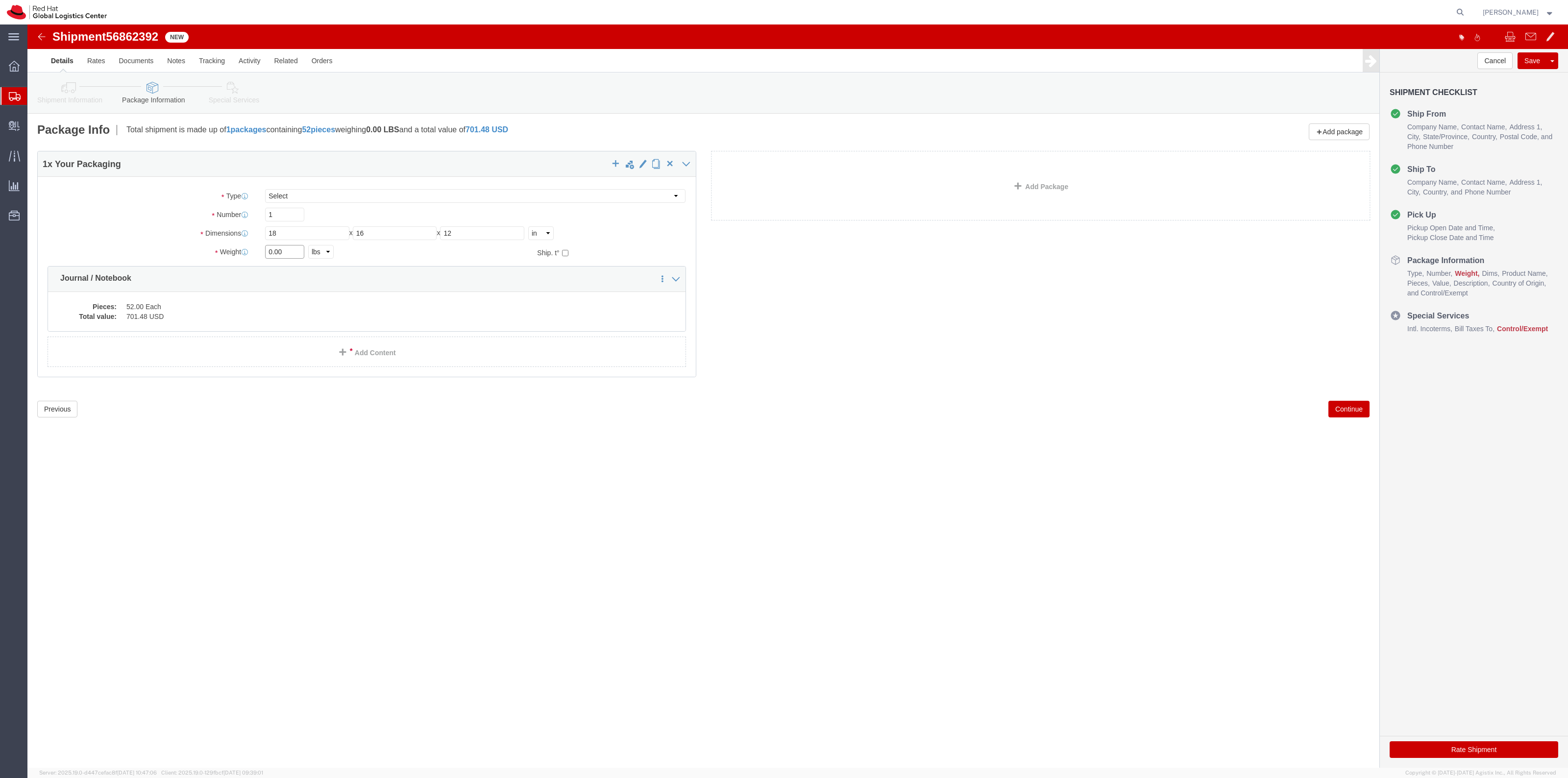
drag, startPoint x: 272, startPoint y: 227, endPoint x: 190, endPoint y: 224, distance: 82.1
click div "Weight 0.00 Select kgs lbs Ship. t°"
type input "41"
click div "Shipment 56862392 New Details Rates Documents Notes Tracking Activity Related O…"
click icon
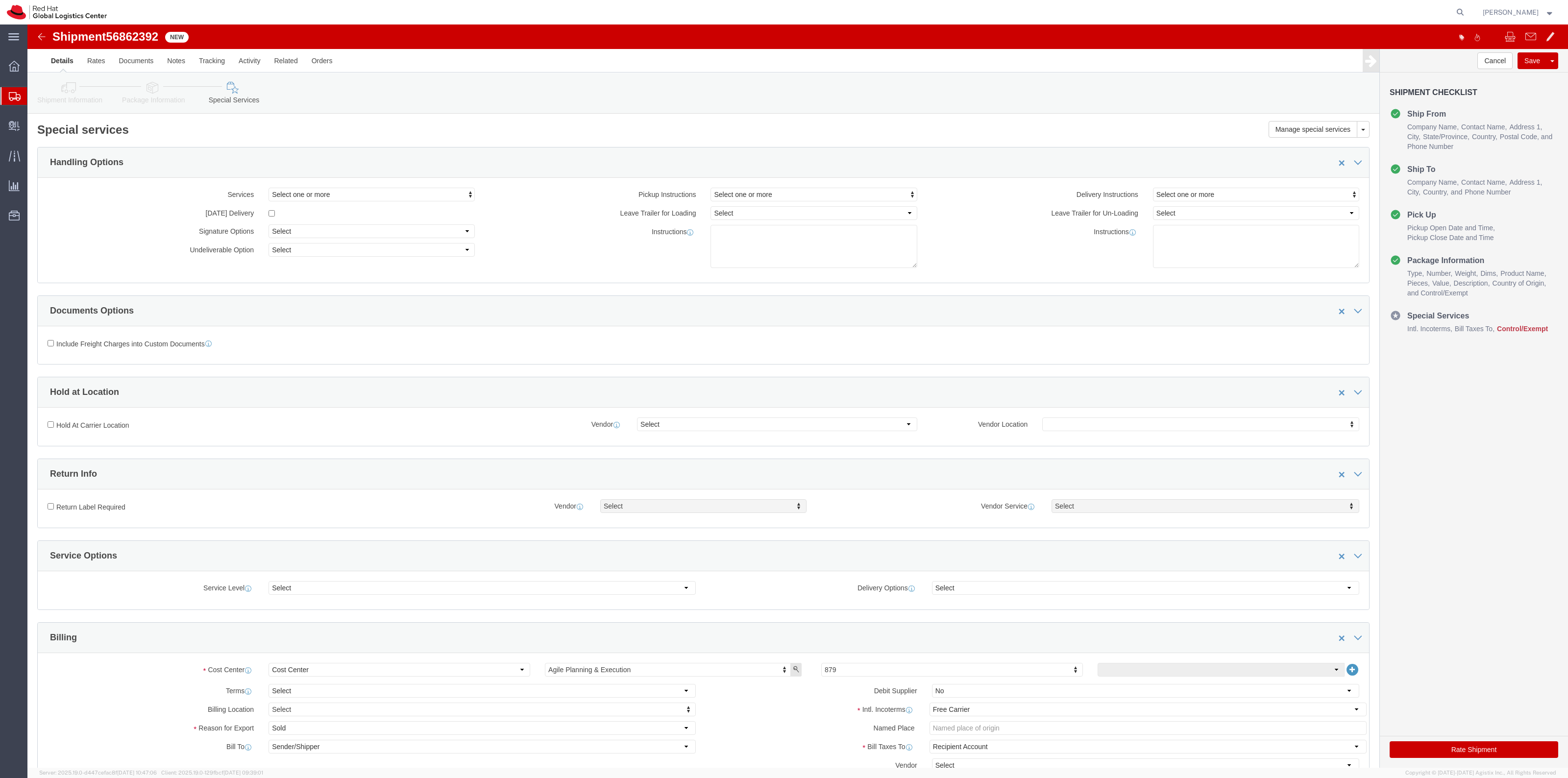
click icon
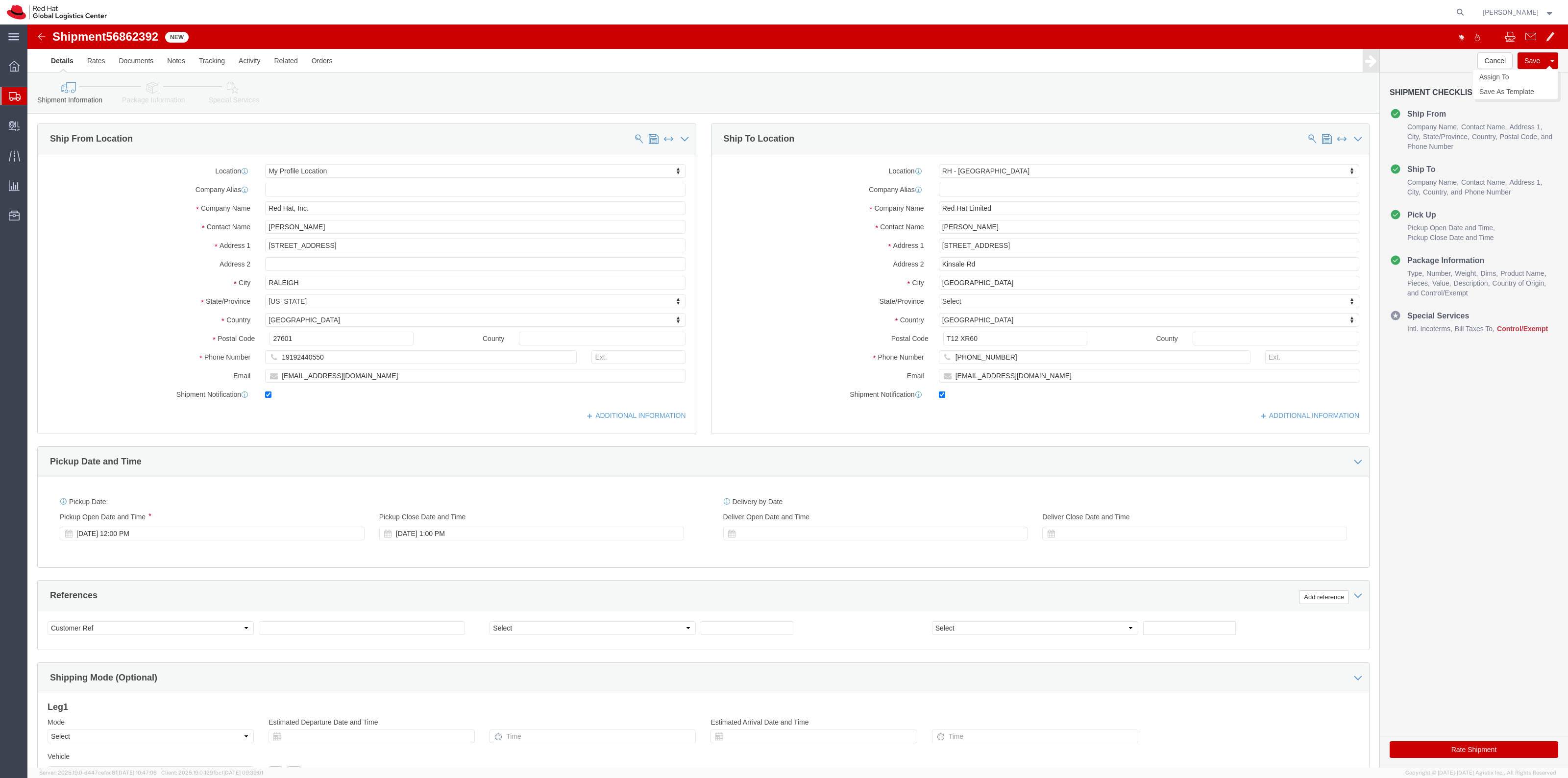
click button "Save"
click div
click link "Assign To"
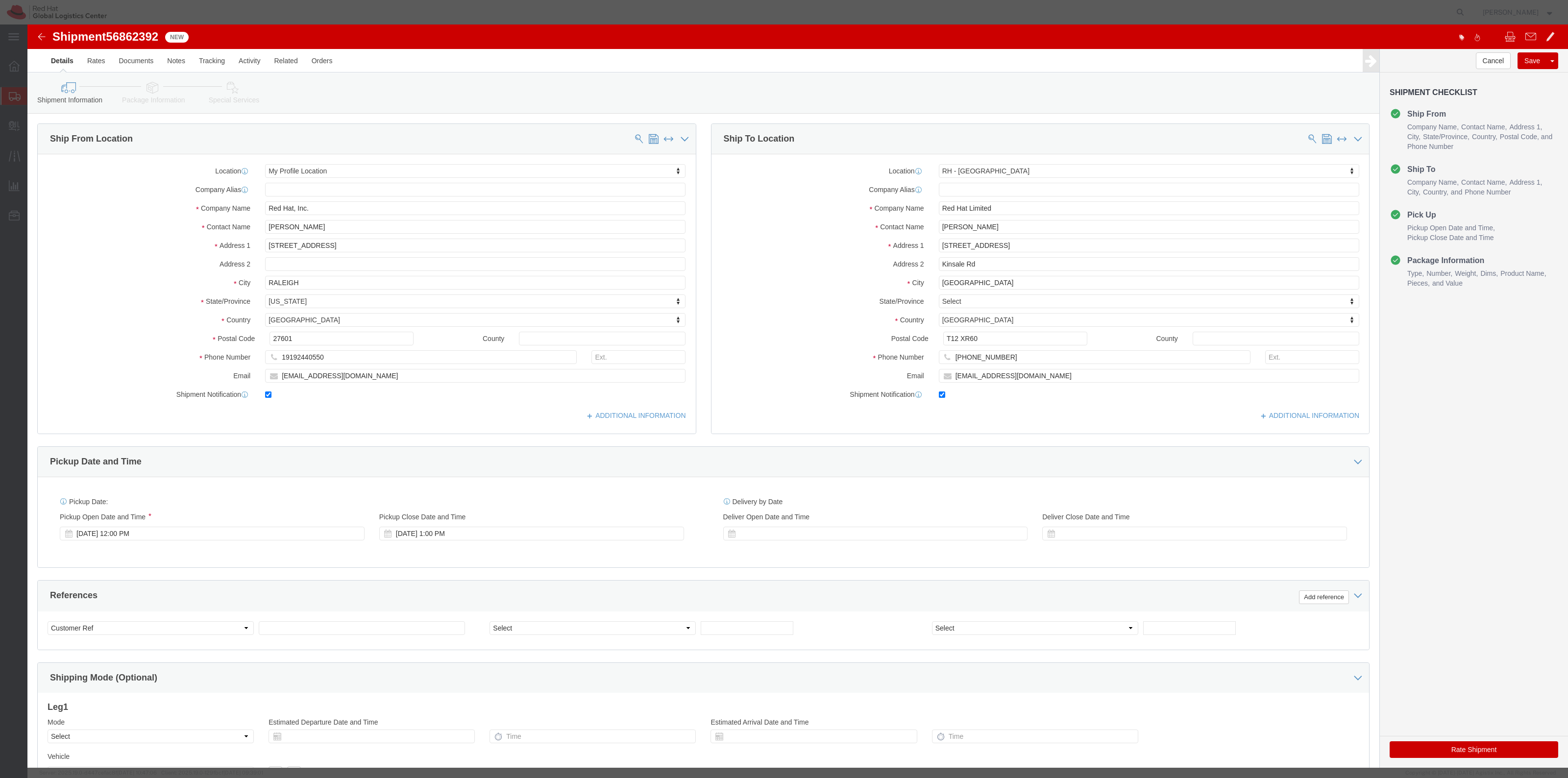
select select
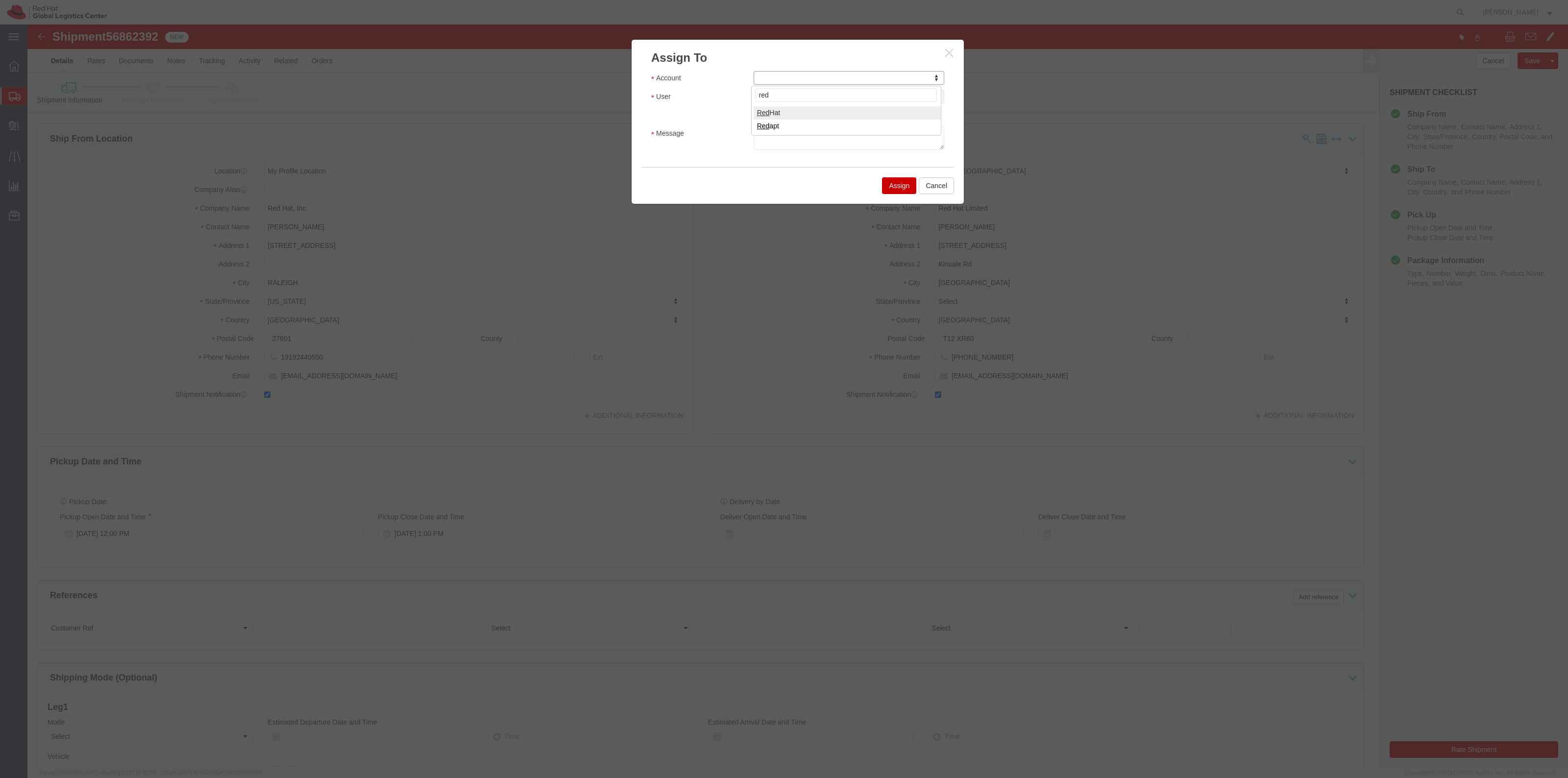
type input "red"
select select "104821"
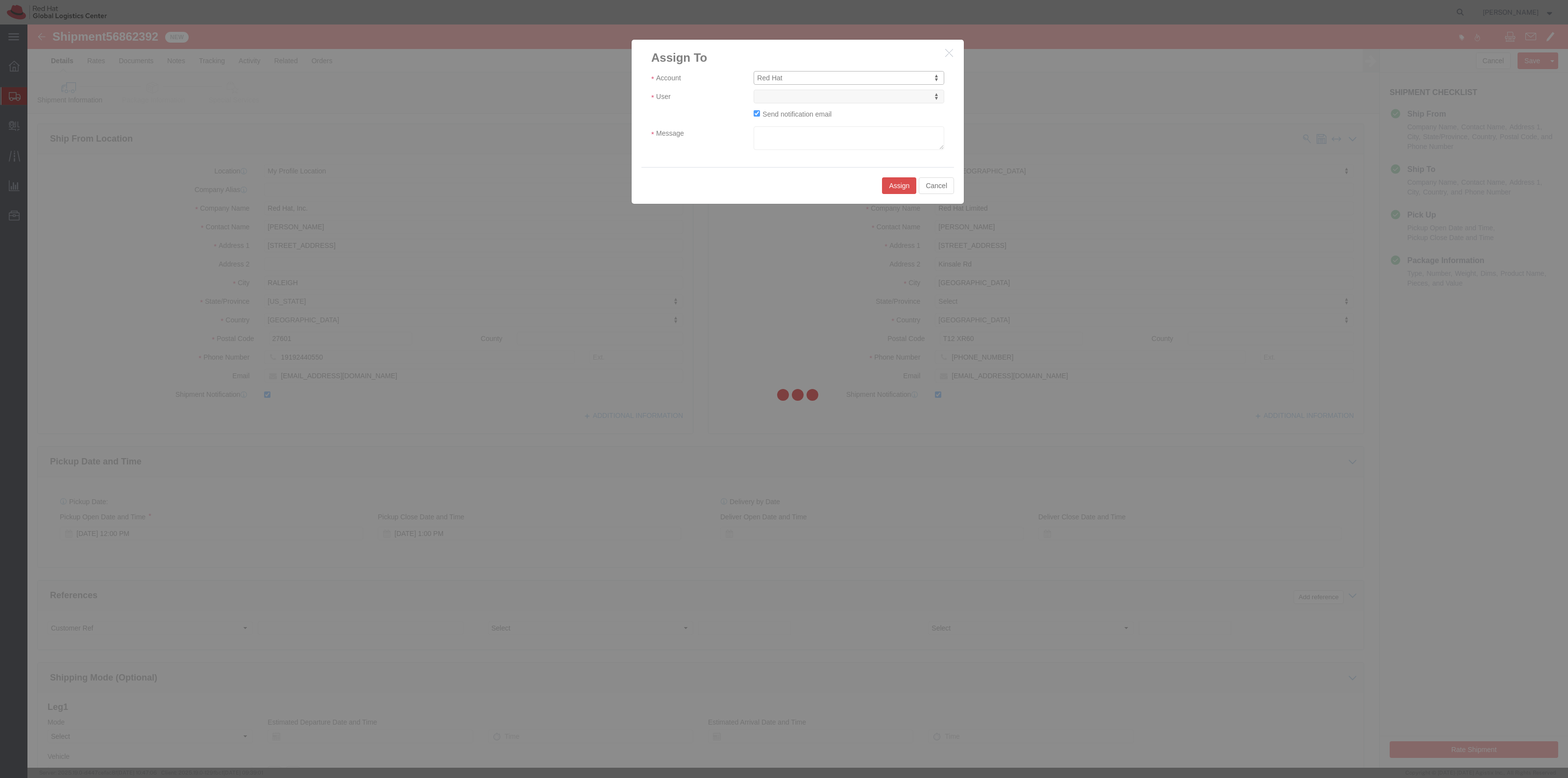
select select
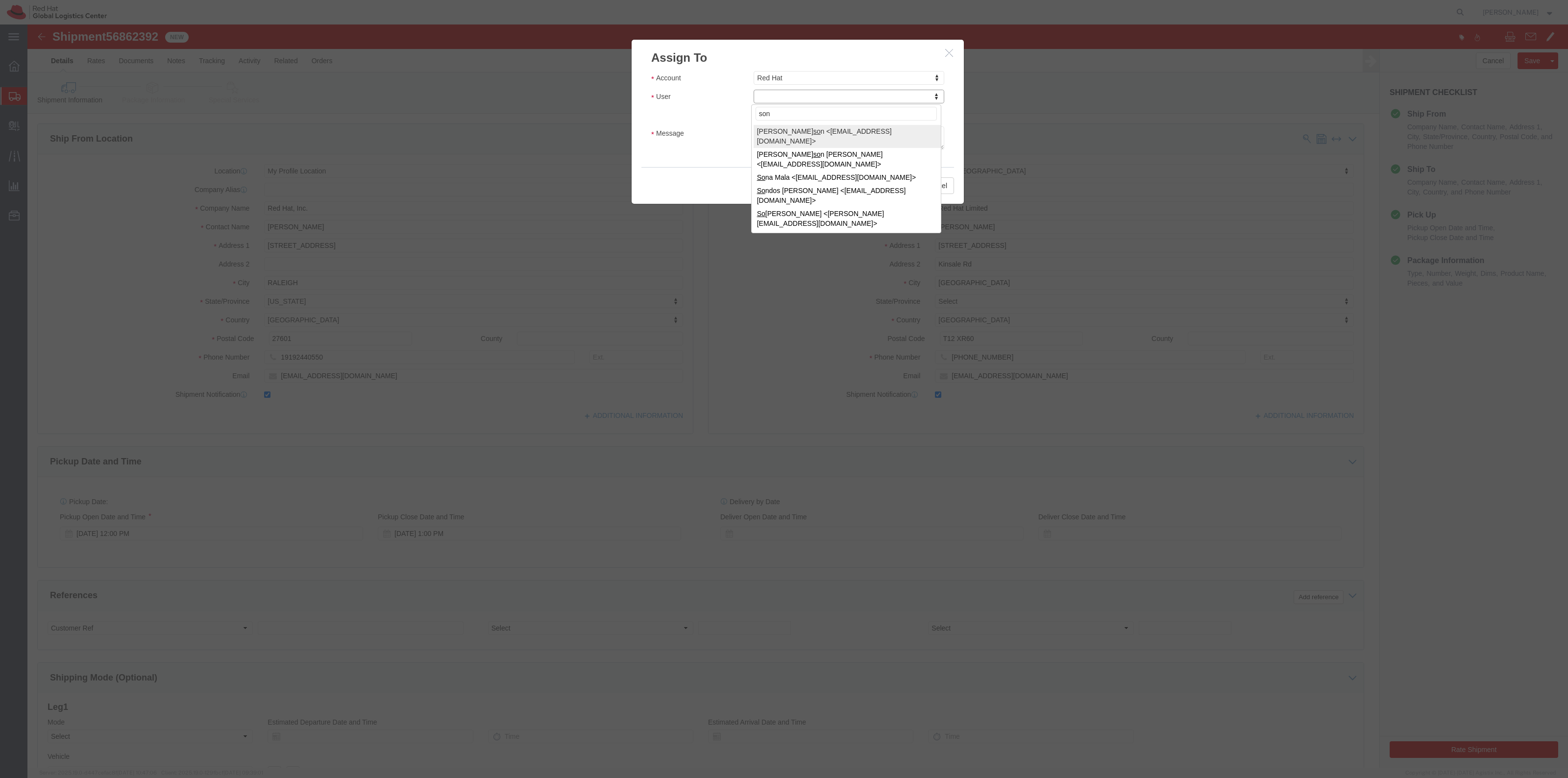
type input "sona"
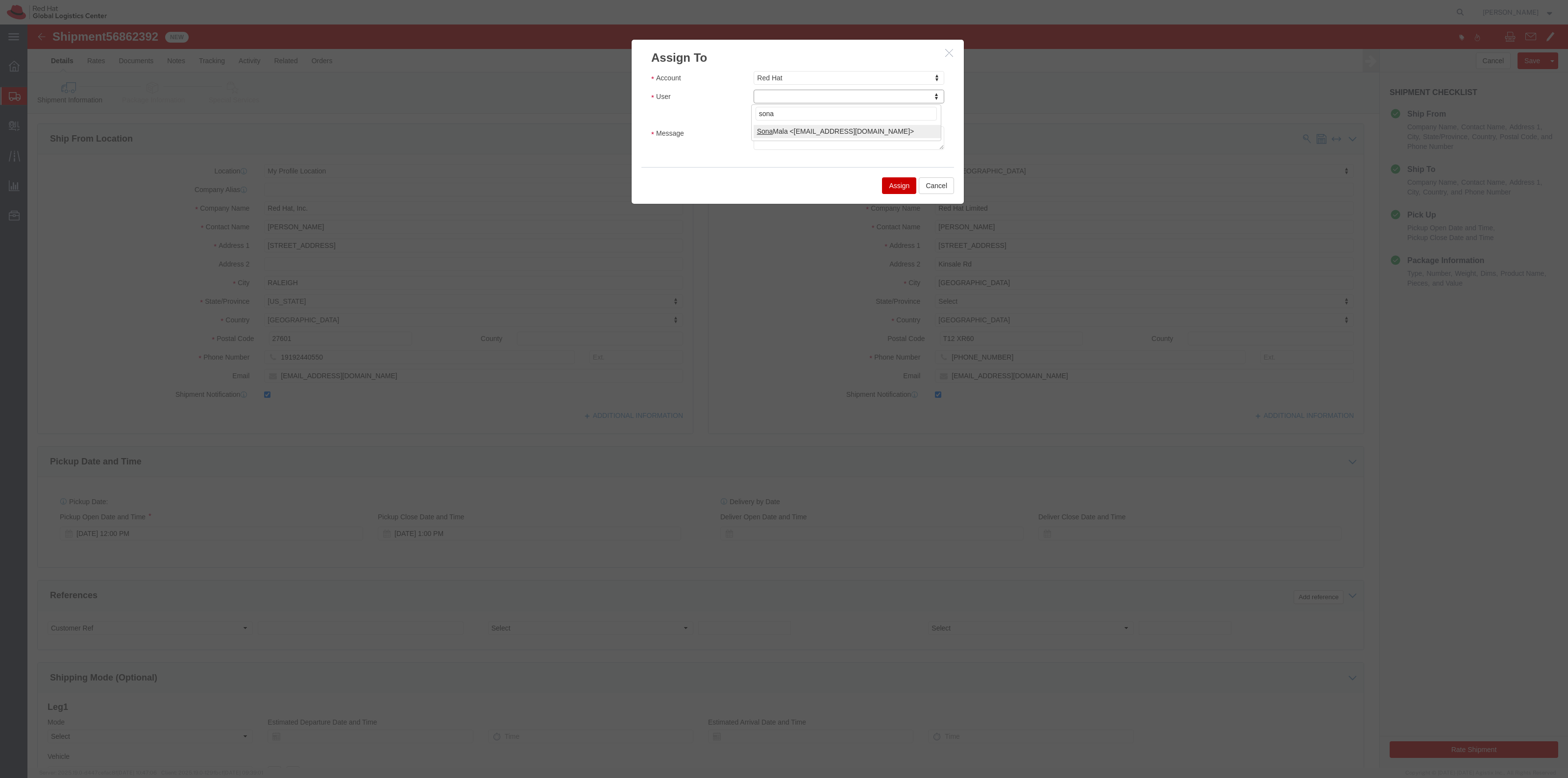
select select "17159"
click textarea "No rush, this can ship tomorrow - 9/18 OR"
click textarea "No rush, this can ship tomorrow - 9/18 OR 9/22/25"
type textarea "No rush on this, this can ship tomorrow - 9/18 OR 9/22/25"
click button "Assign"
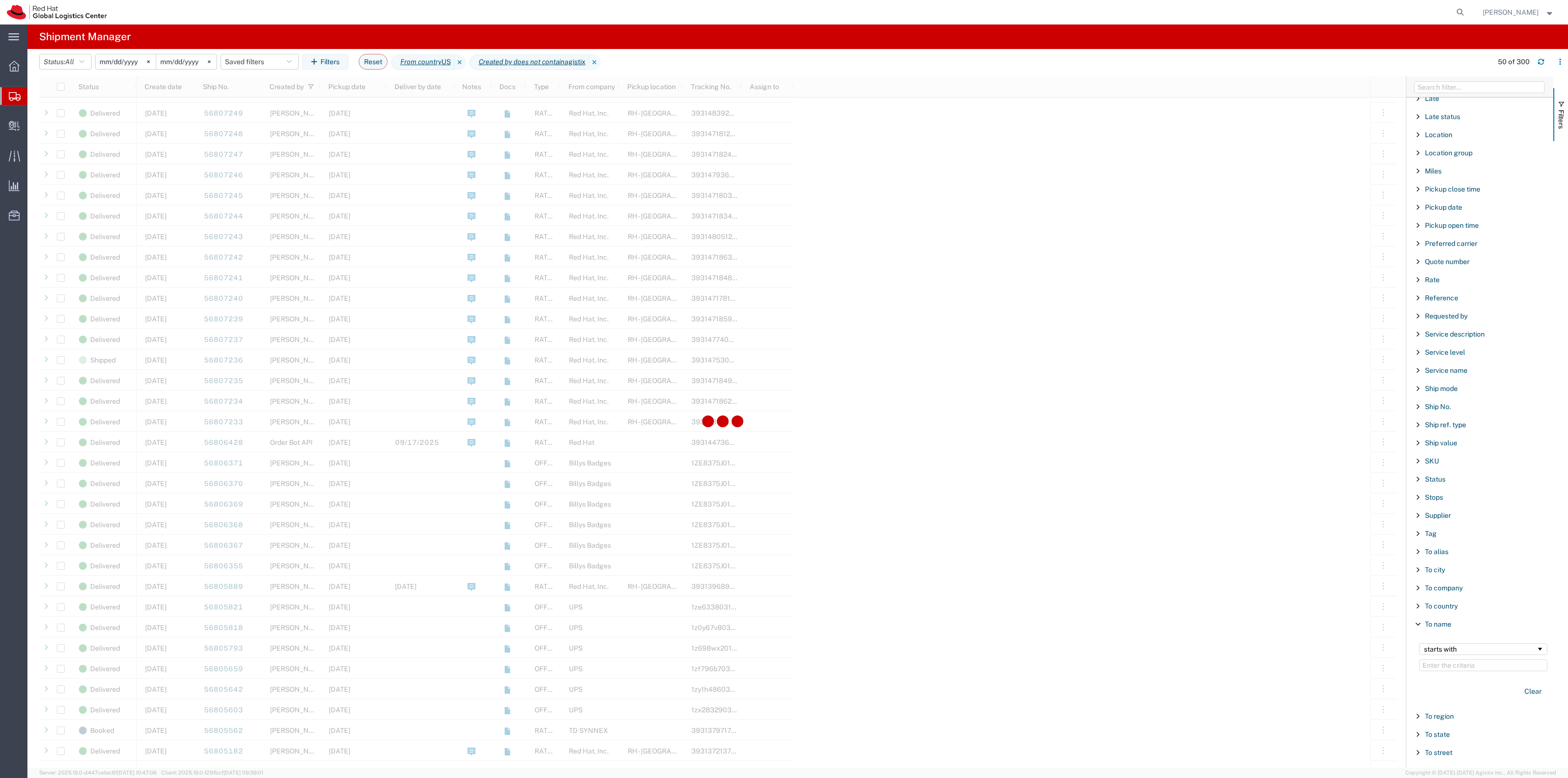
scroll to position [184, 0]
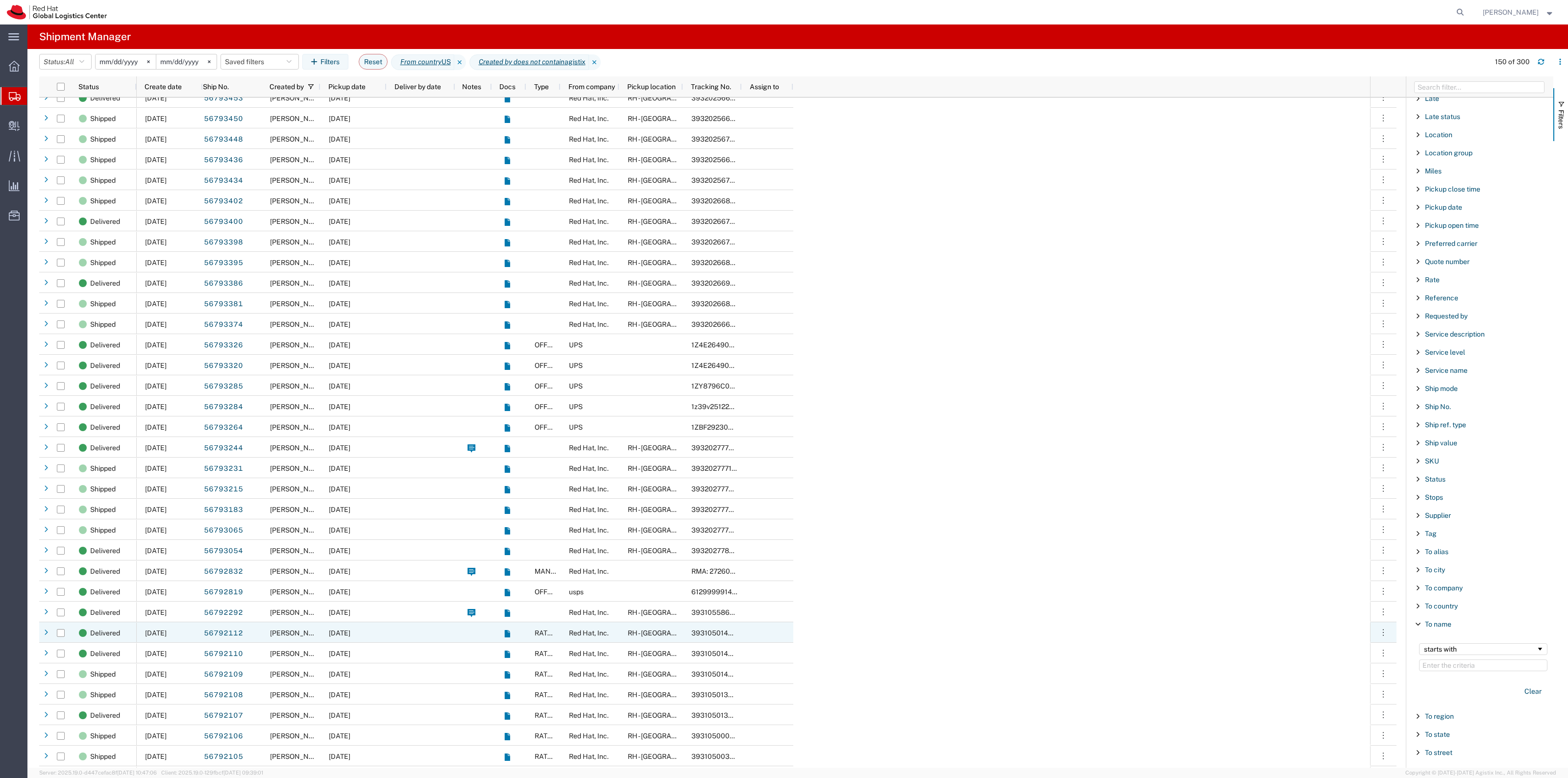
click at [374, 637] on div "09/11/2025" at bounding box center [353, 633] width 66 height 20
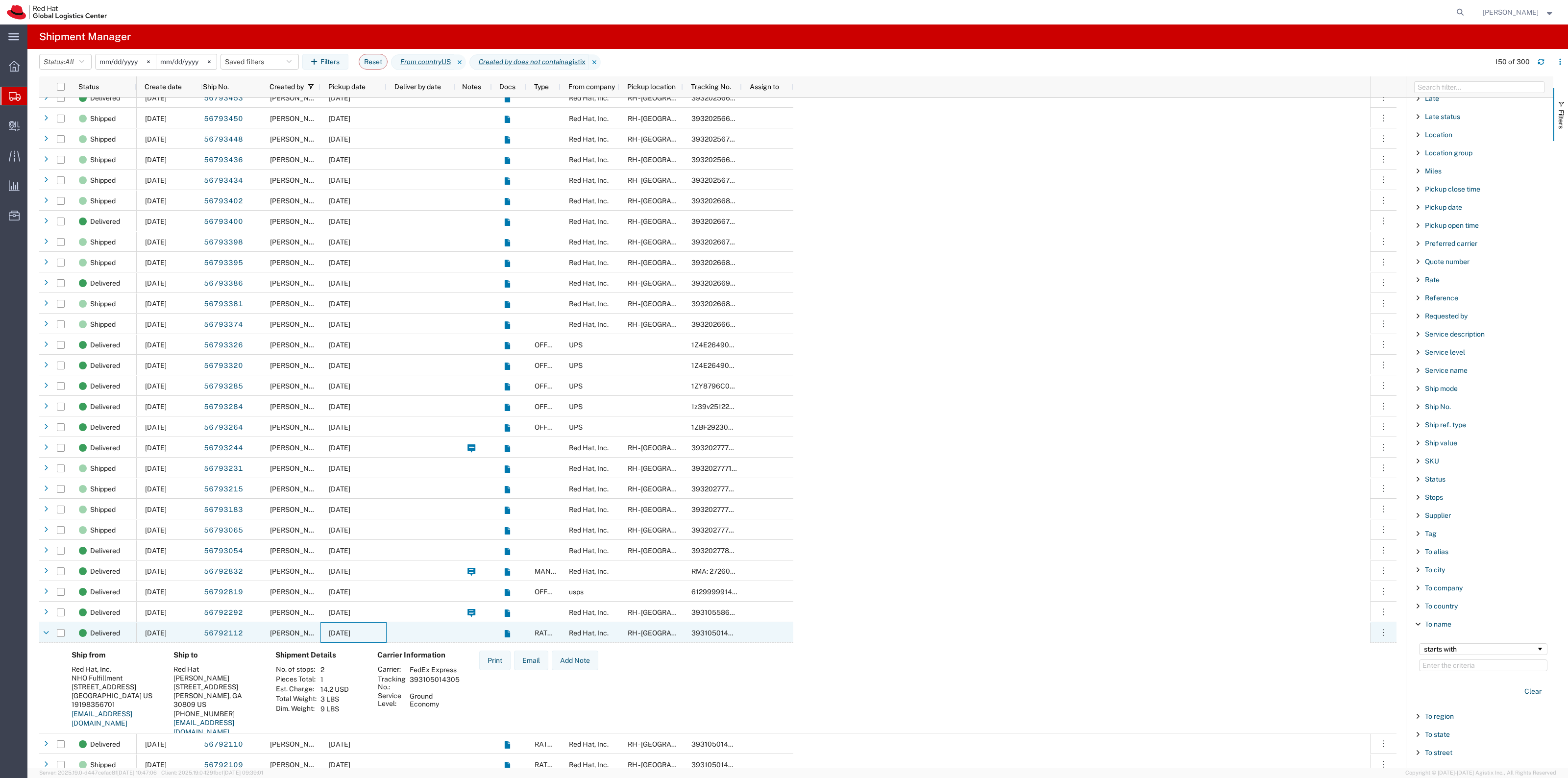
click at [385, 635] on div "09/11/2025" at bounding box center [353, 633] width 66 height 20
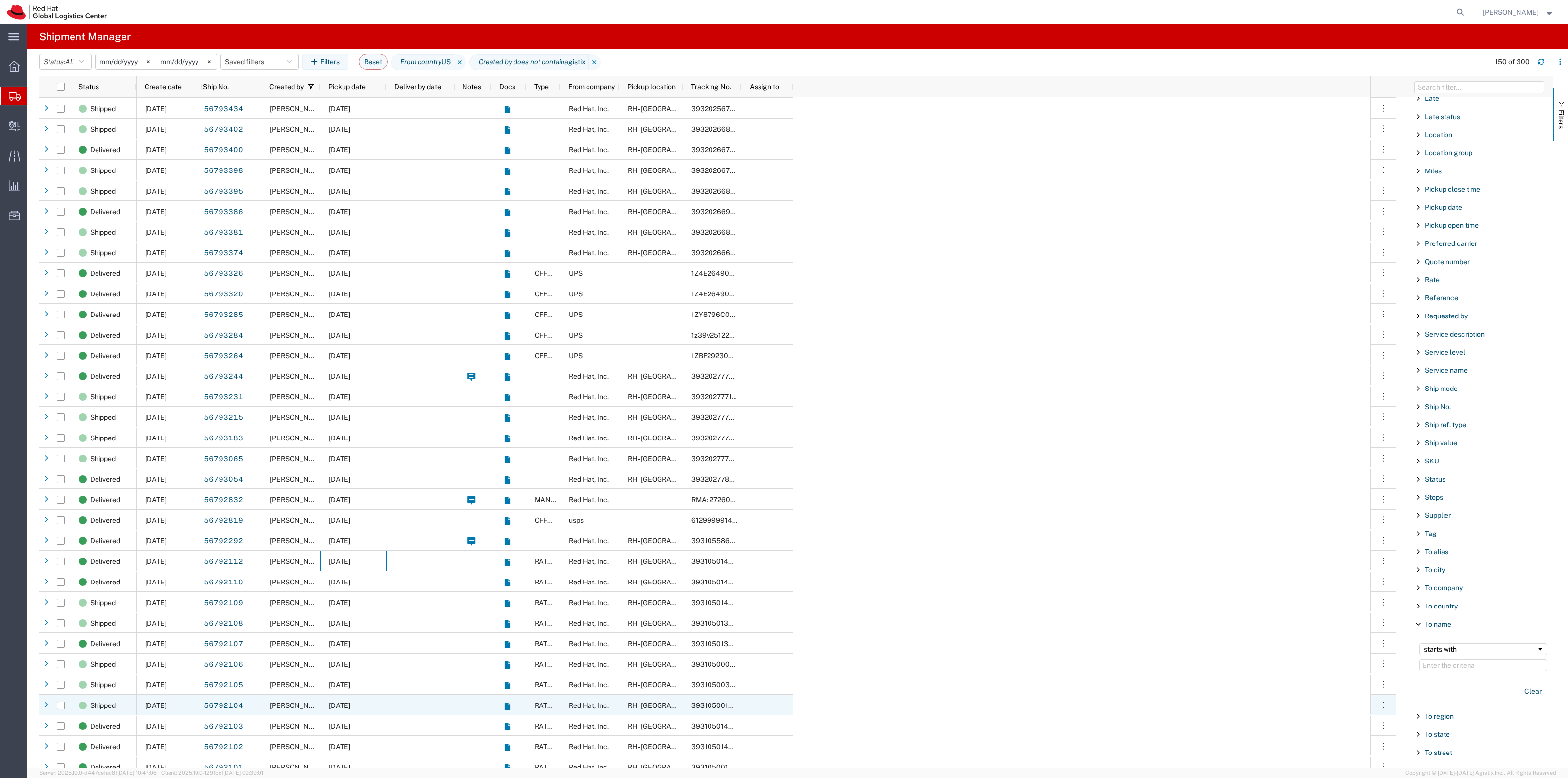
scroll to position [1531, 0]
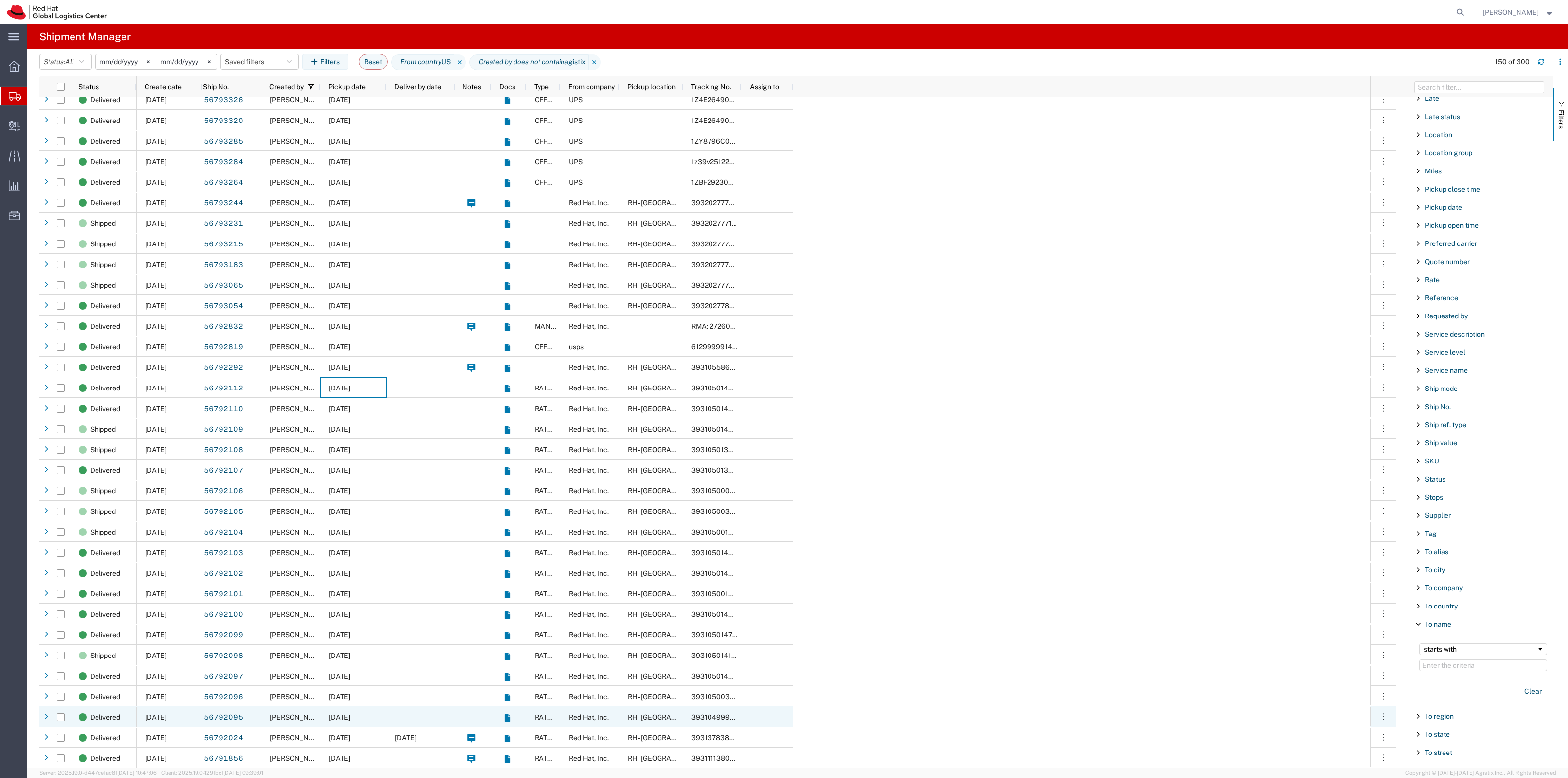
click at [439, 709] on div at bounding box center [421, 717] width 69 height 20
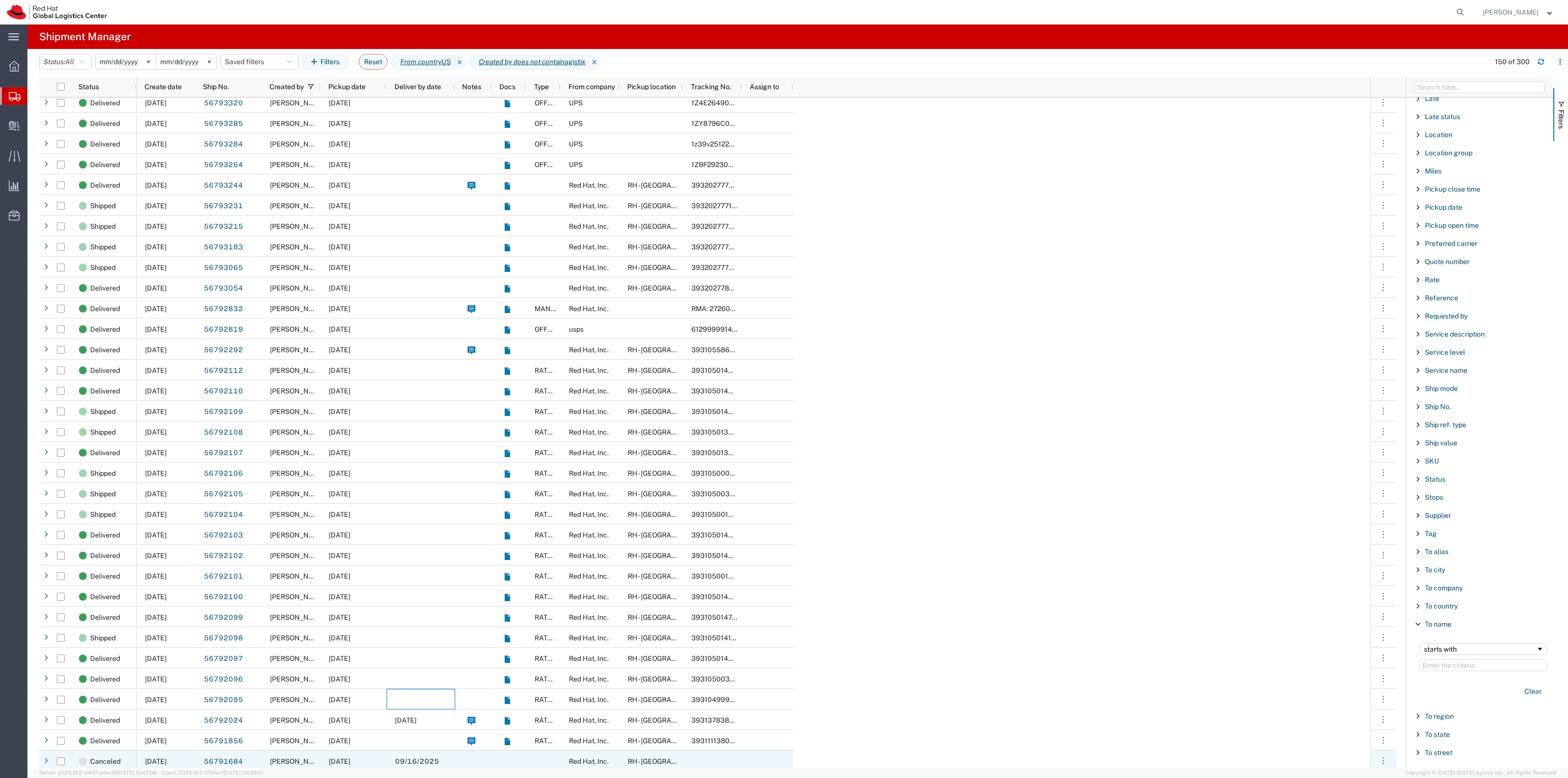
scroll to position [1593, 0]
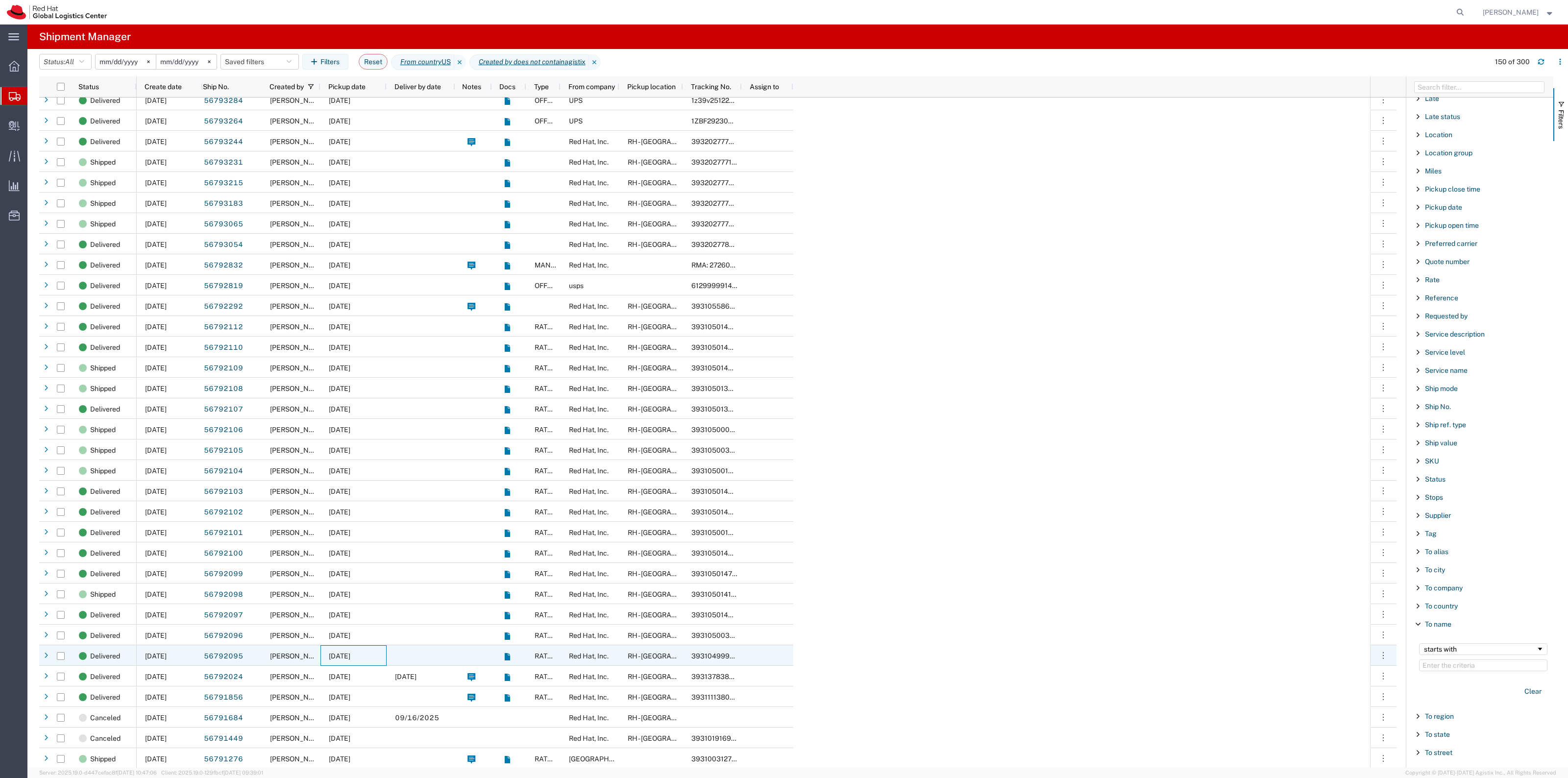
click at [368, 650] on div "09/11/2025" at bounding box center [353, 656] width 66 height 20
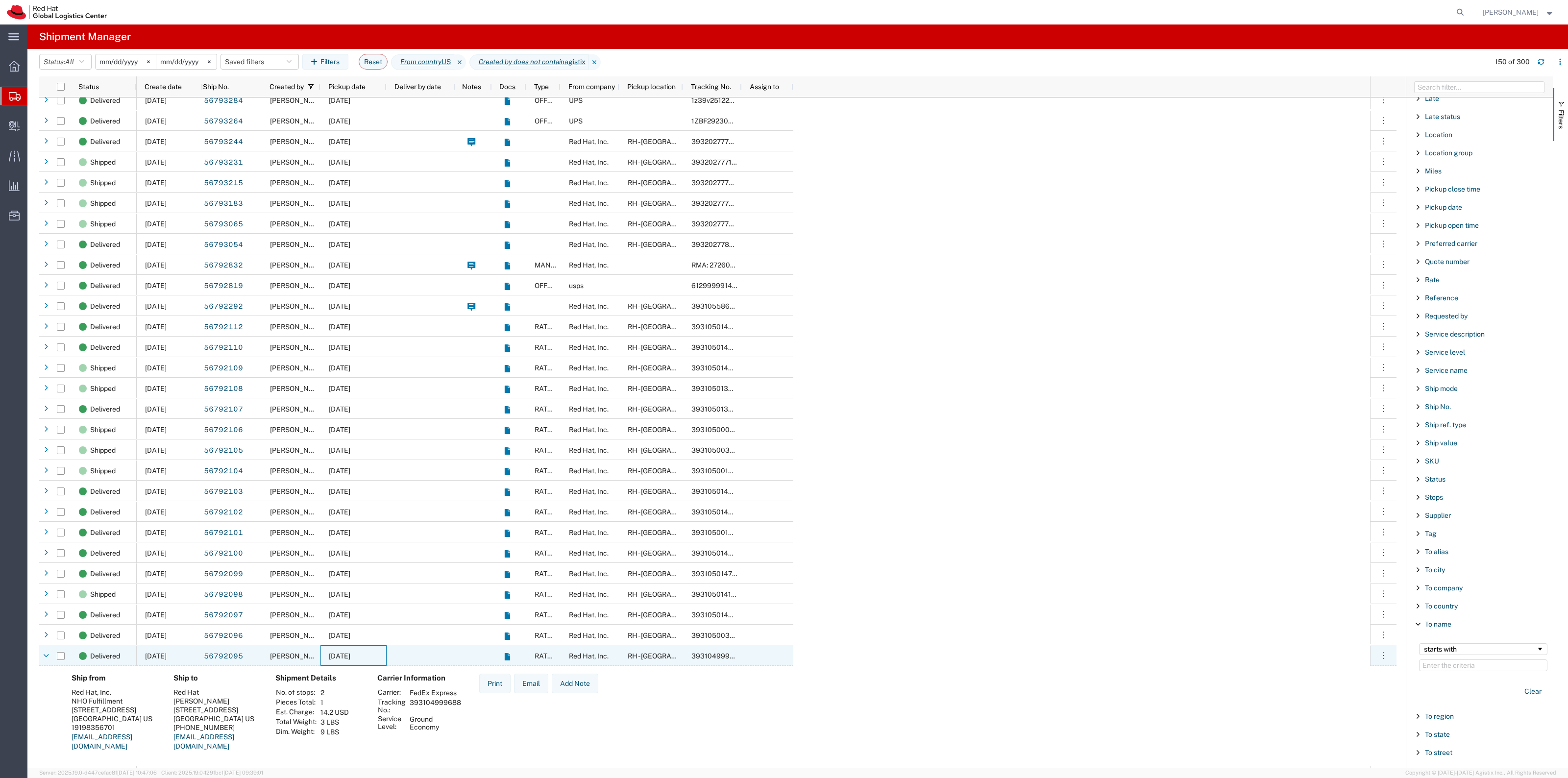
click at [405, 650] on div at bounding box center [421, 656] width 69 height 20
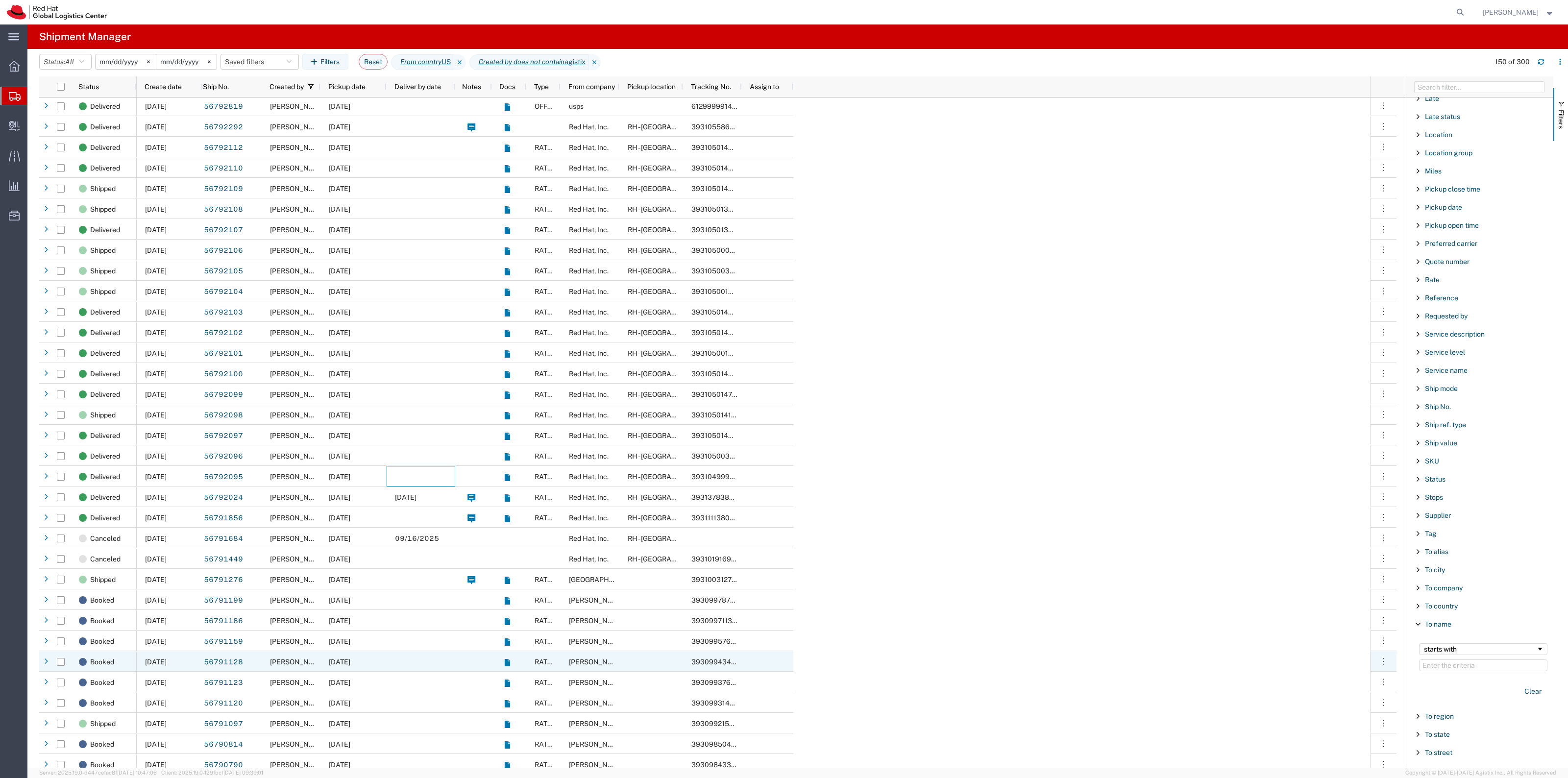
scroll to position [1776, 0]
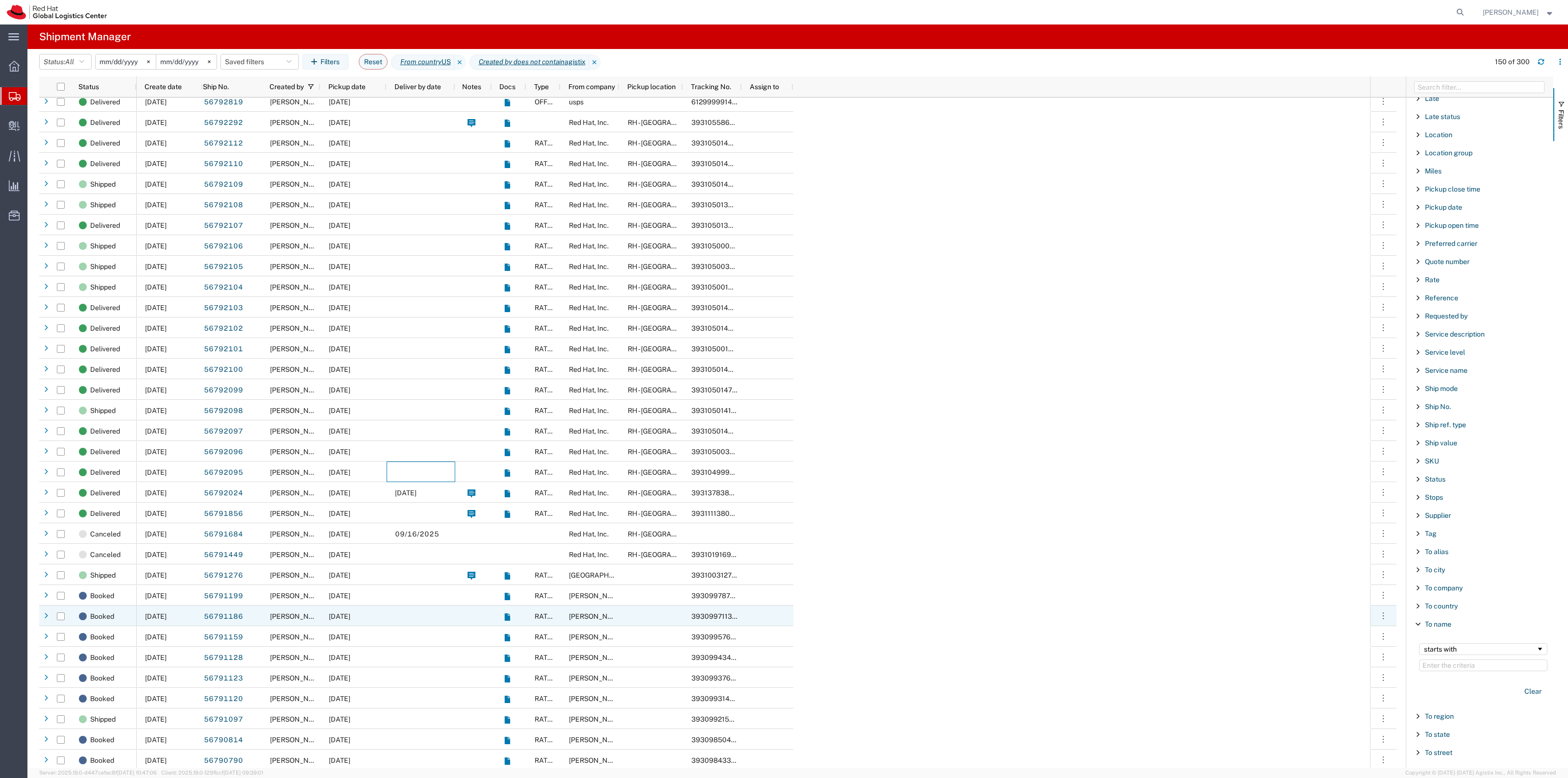
click at [456, 610] on div at bounding box center [474, 616] width 37 height 20
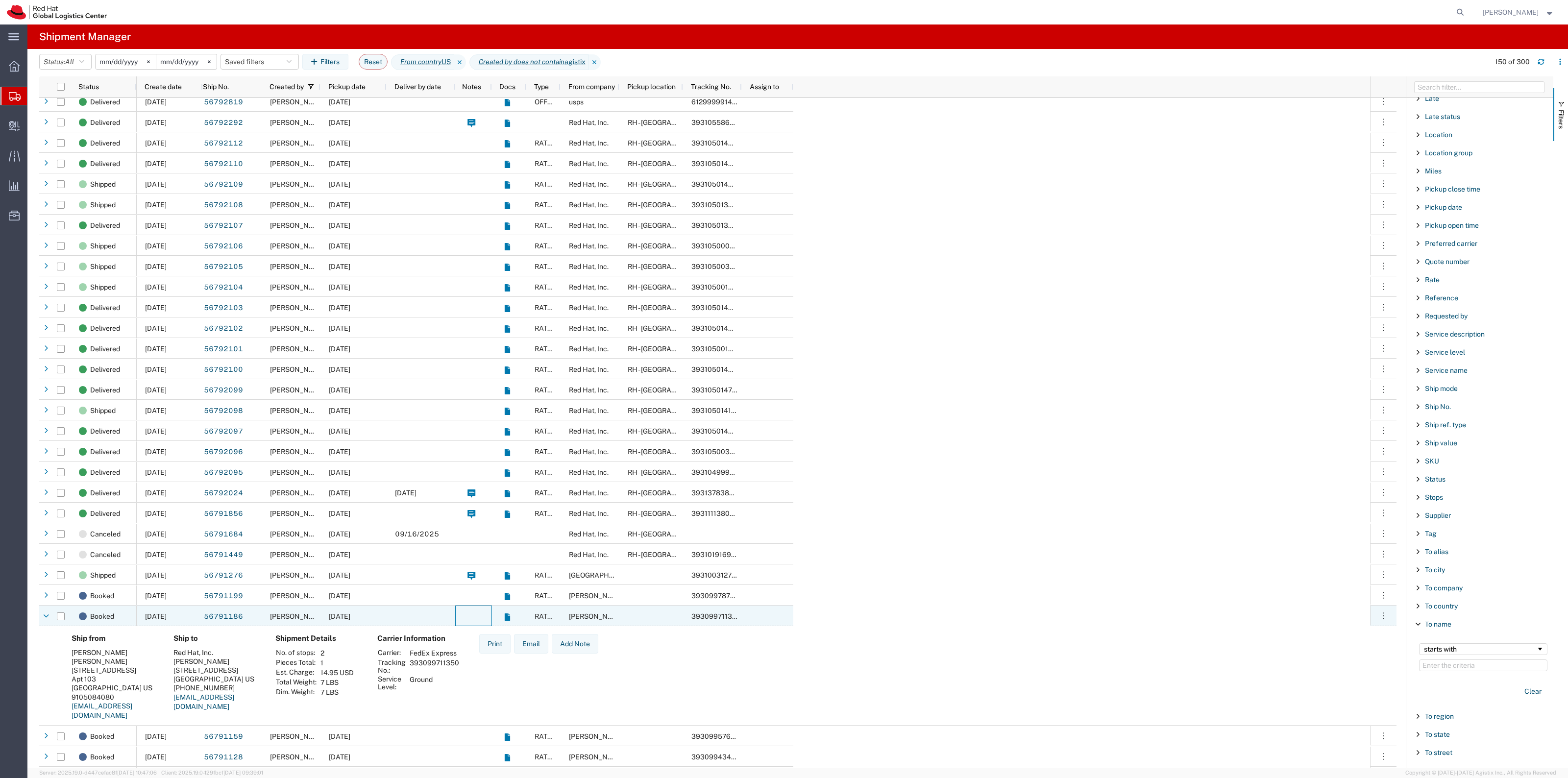
click at [456, 610] on div at bounding box center [474, 616] width 37 height 20
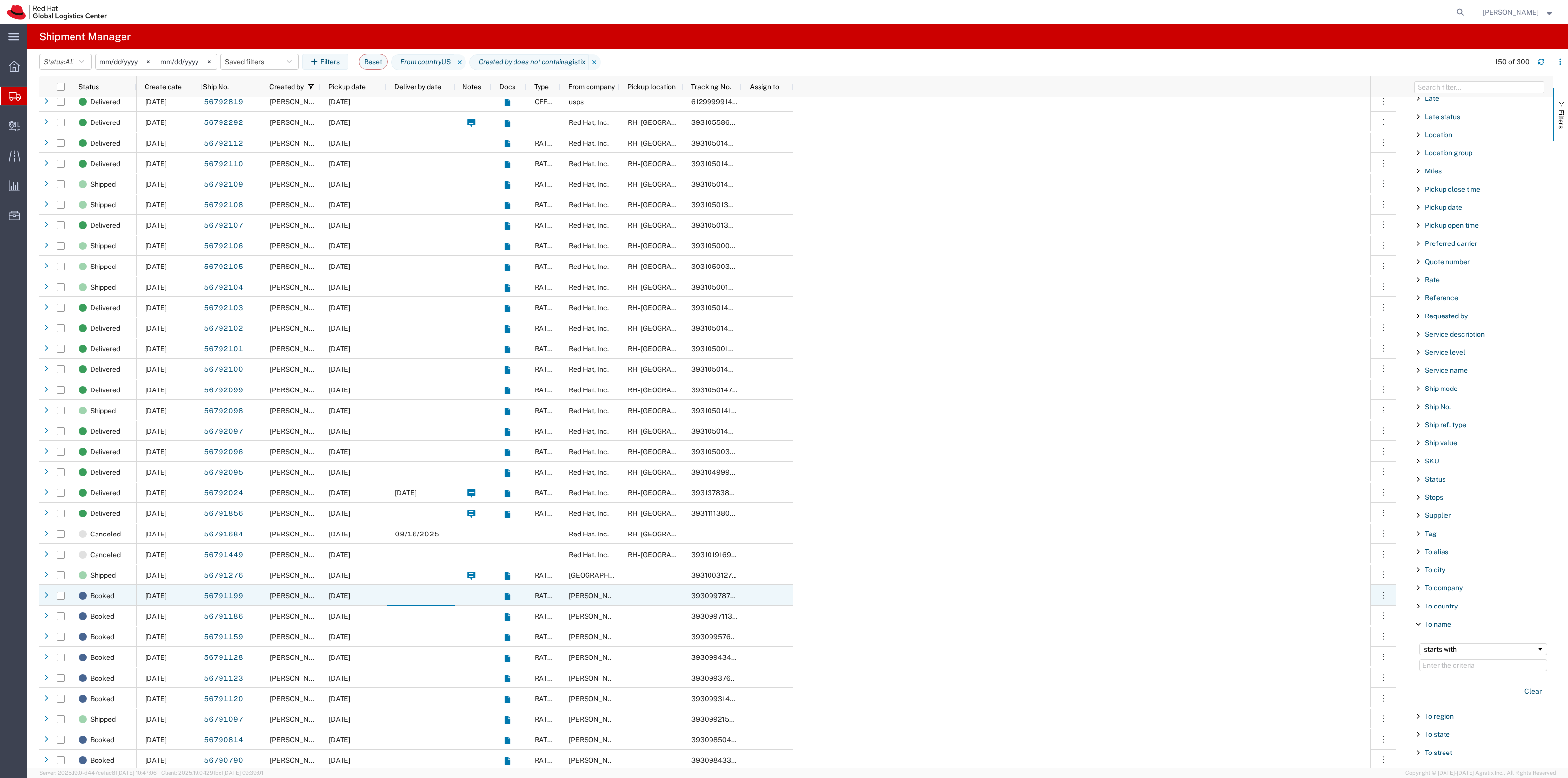
click at [422, 593] on div at bounding box center [421, 595] width 69 height 20
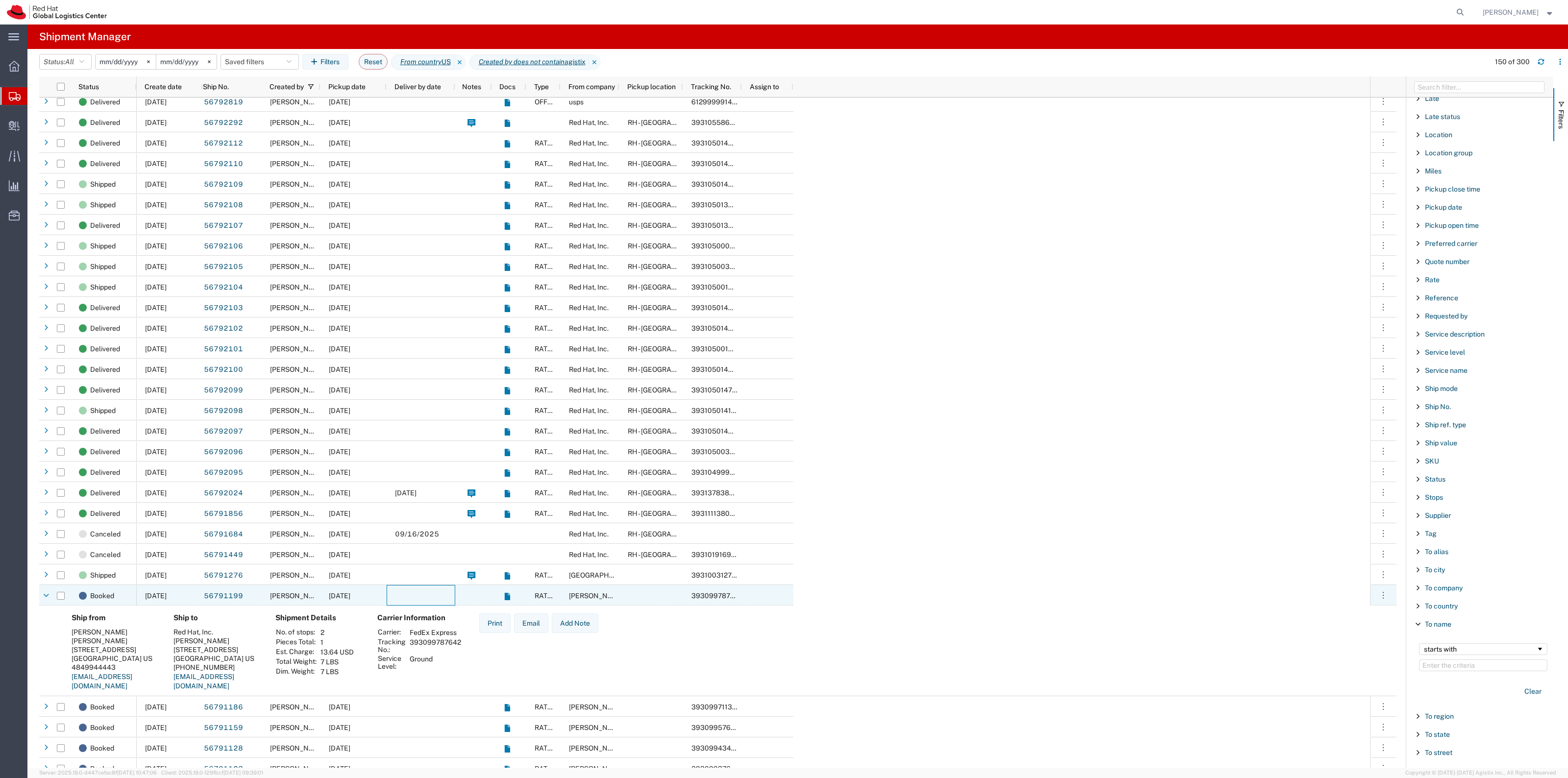
click at [422, 592] on div at bounding box center [421, 595] width 69 height 20
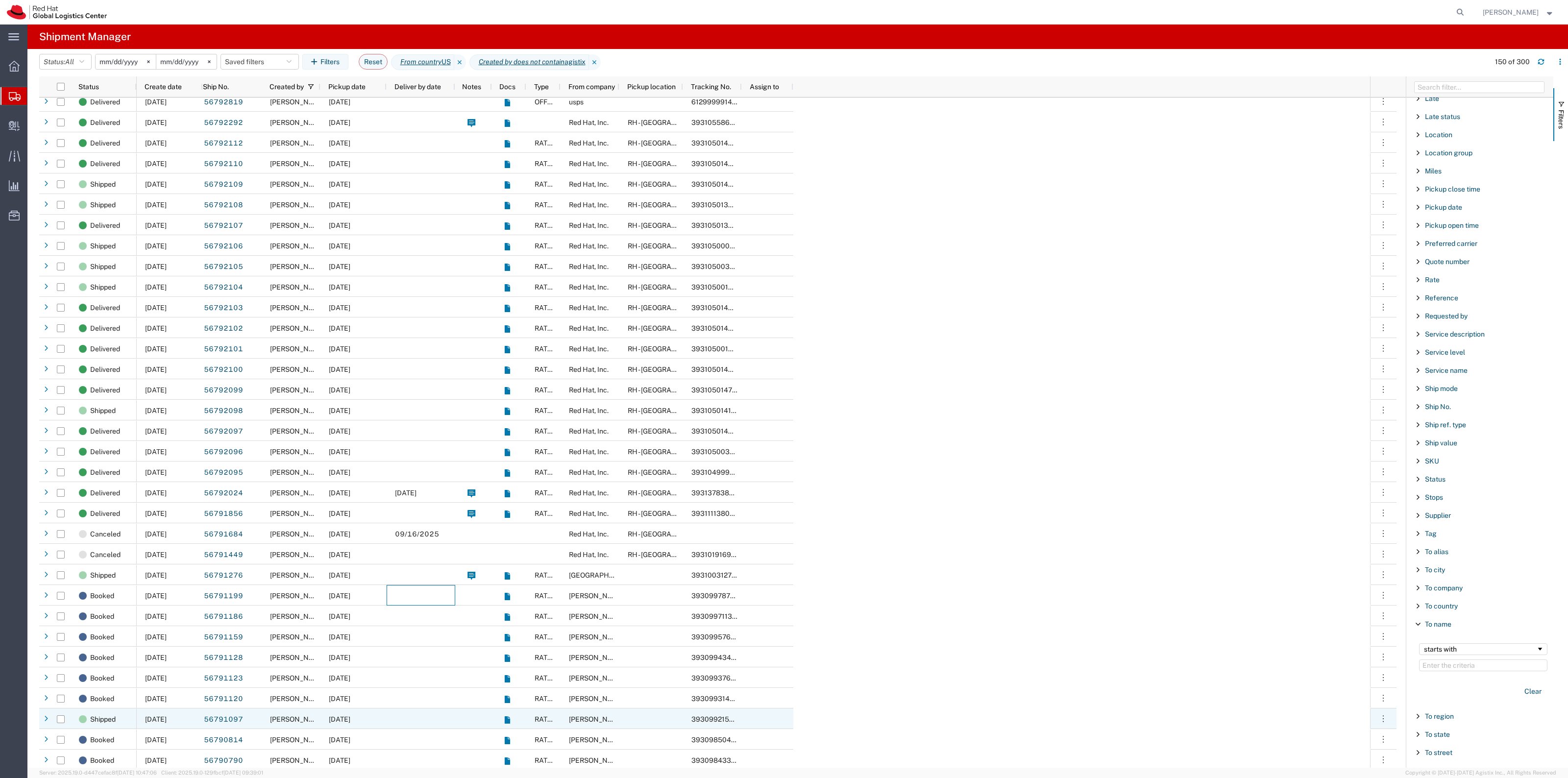
click at [422, 710] on div at bounding box center [421, 719] width 69 height 20
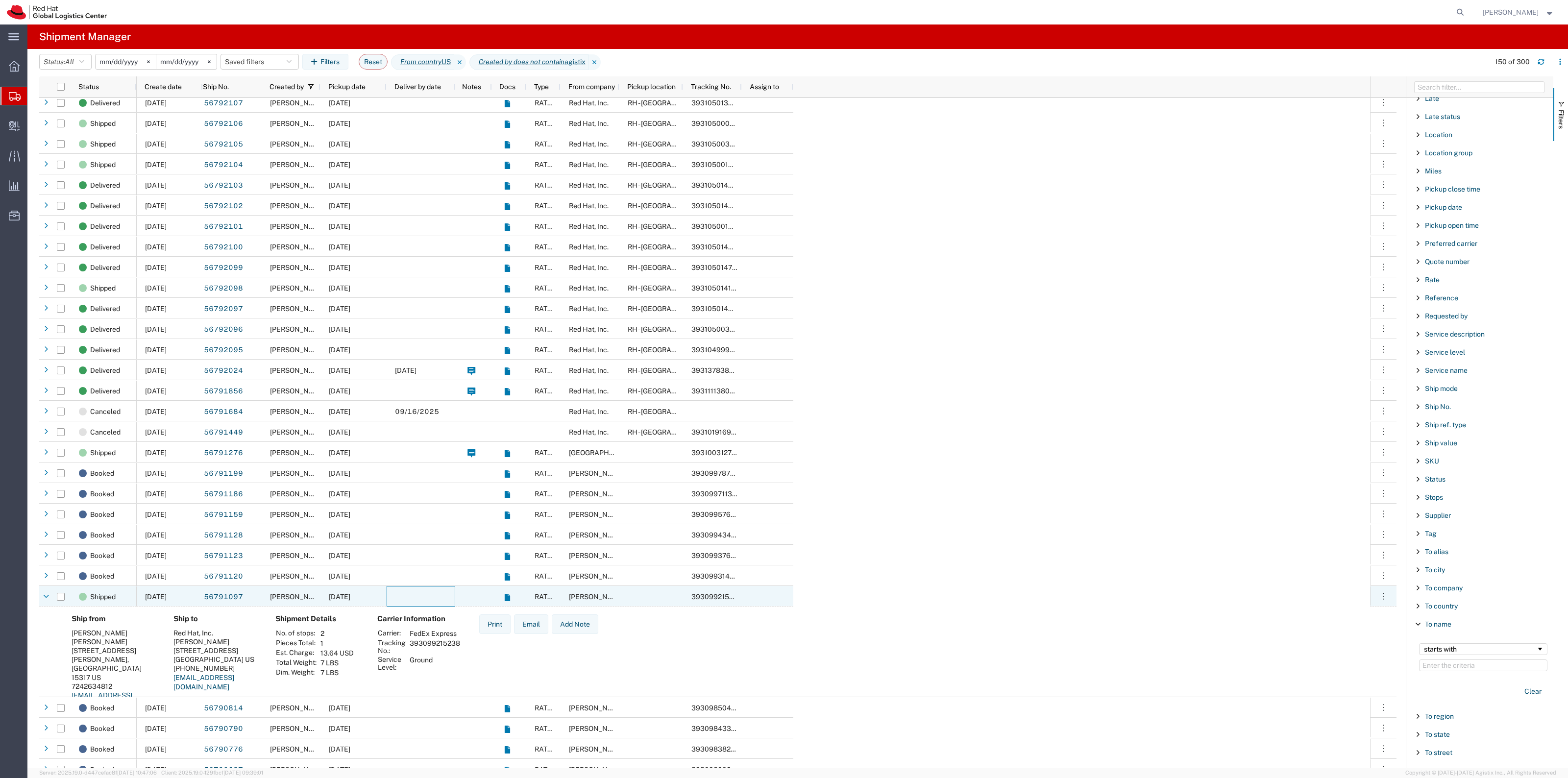
click at [427, 596] on div at bounding box center [421, 596] width 69 height 20
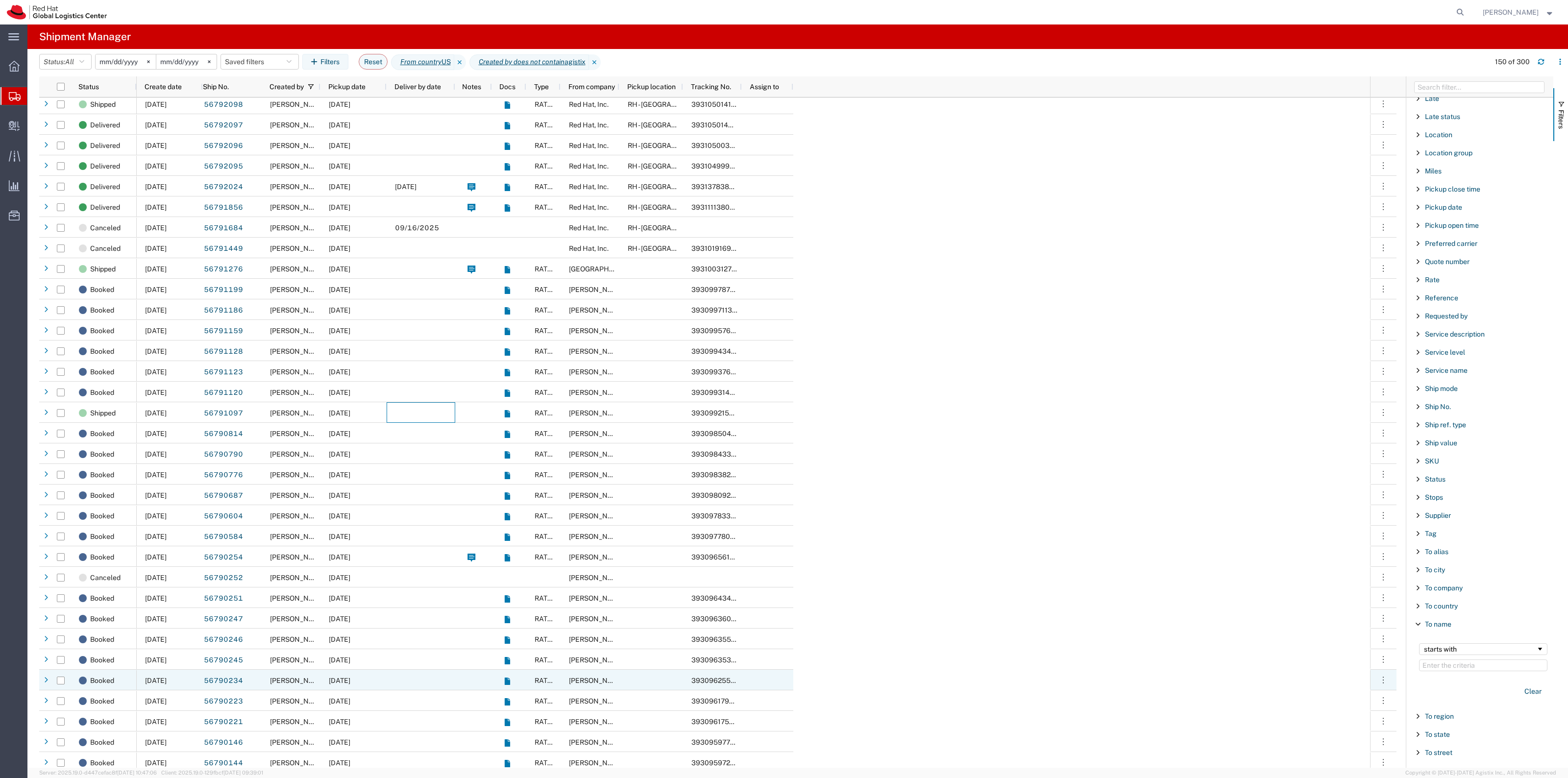
scroll to position [0, 0]
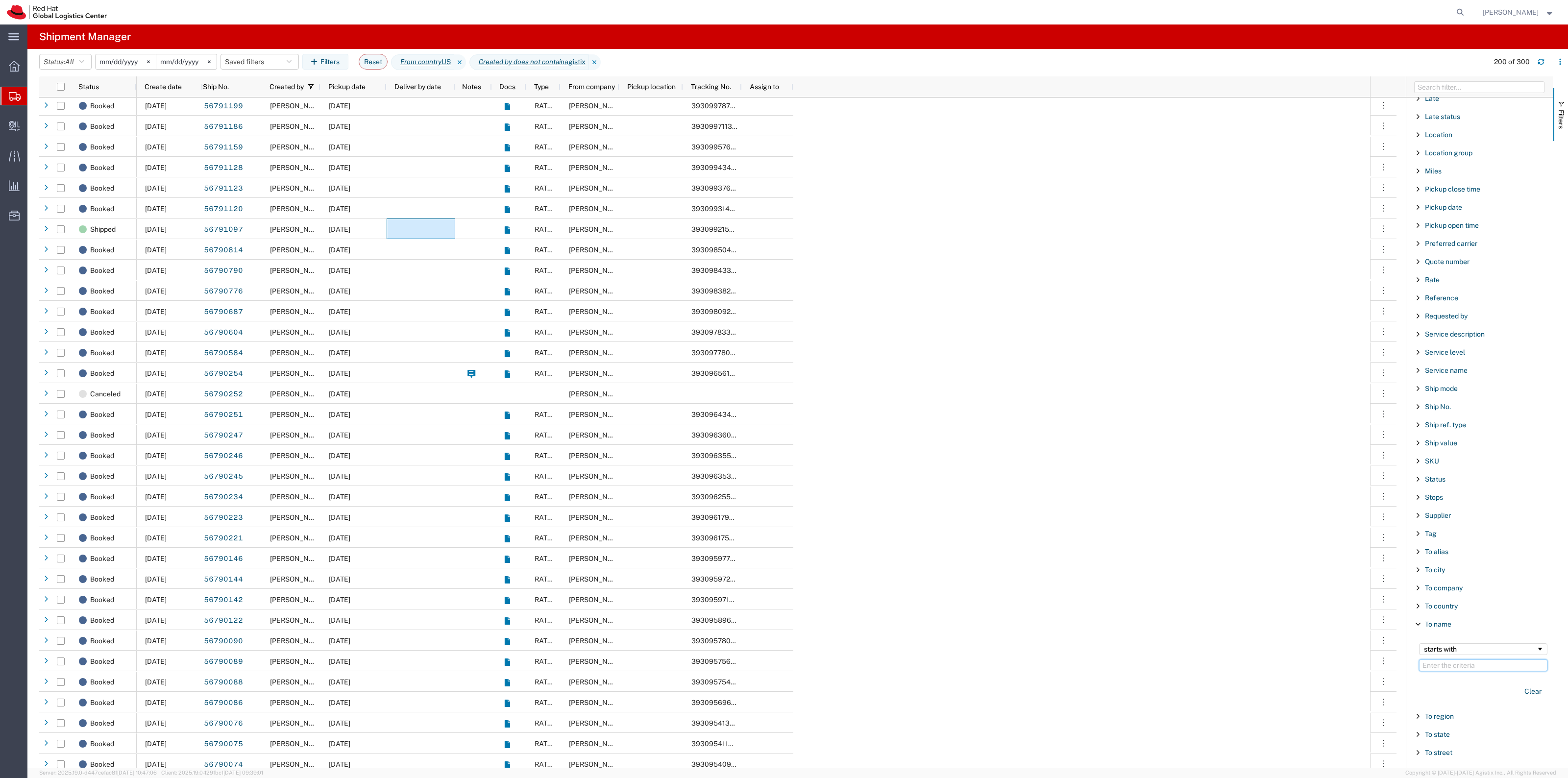
click at [1472, 672] on input "Filter Value" at bounding box center [1483, 665] width 128 height 12
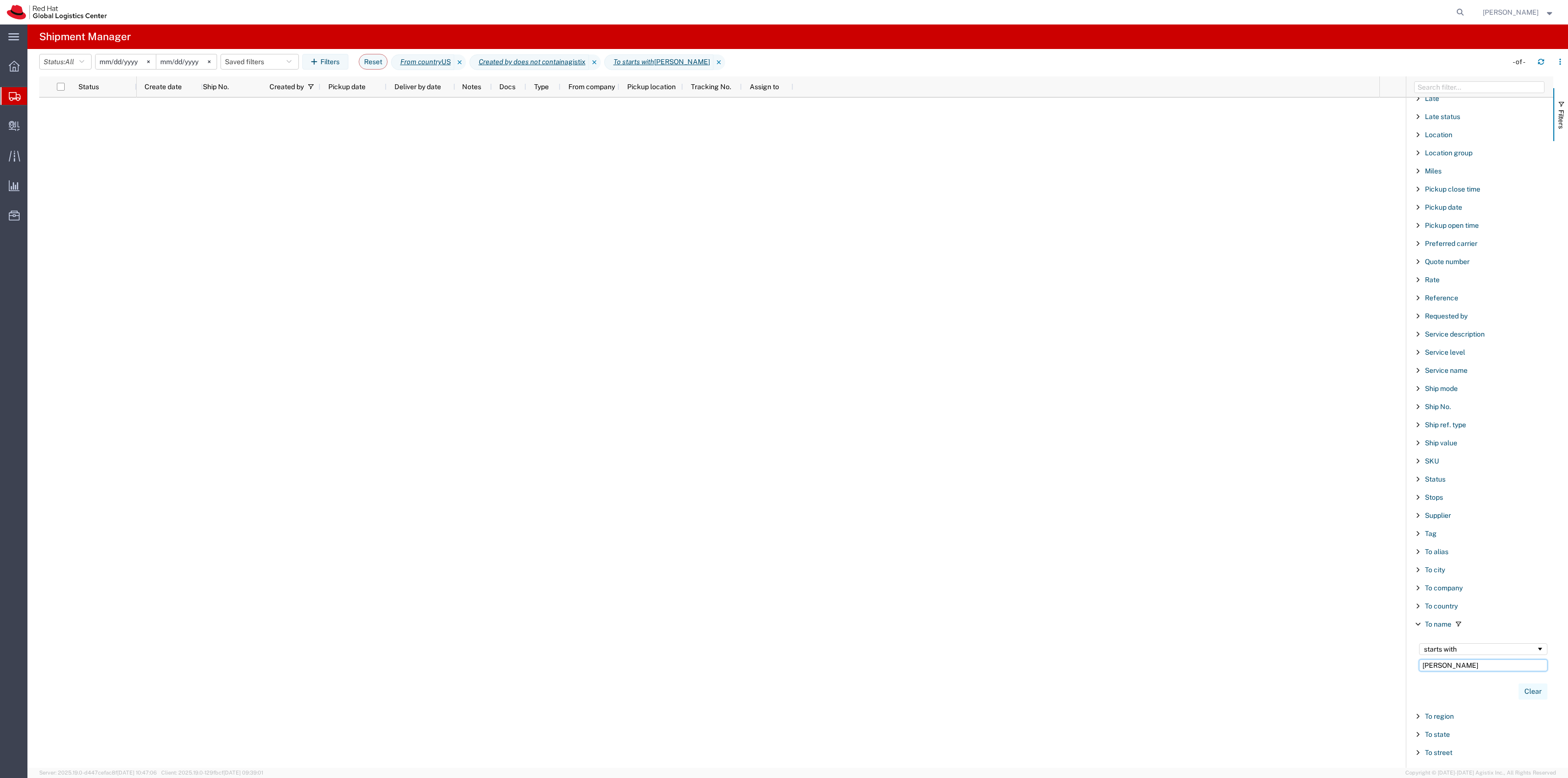
type input "Kelley"
click at [1524, 699] on button "Clear" at bounding box center [1533, 692] width 29 height 16
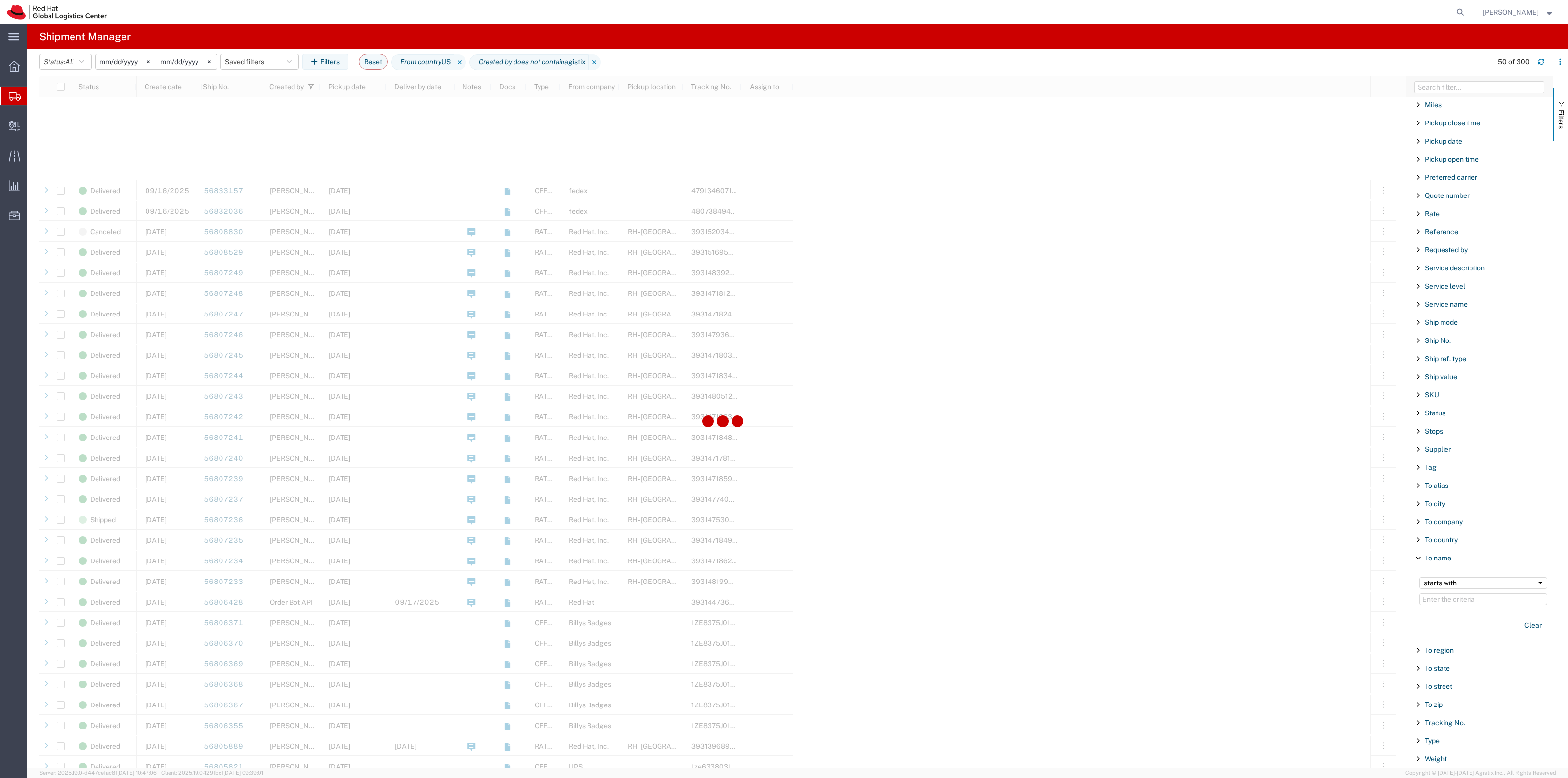
scroll to position [306, 0]
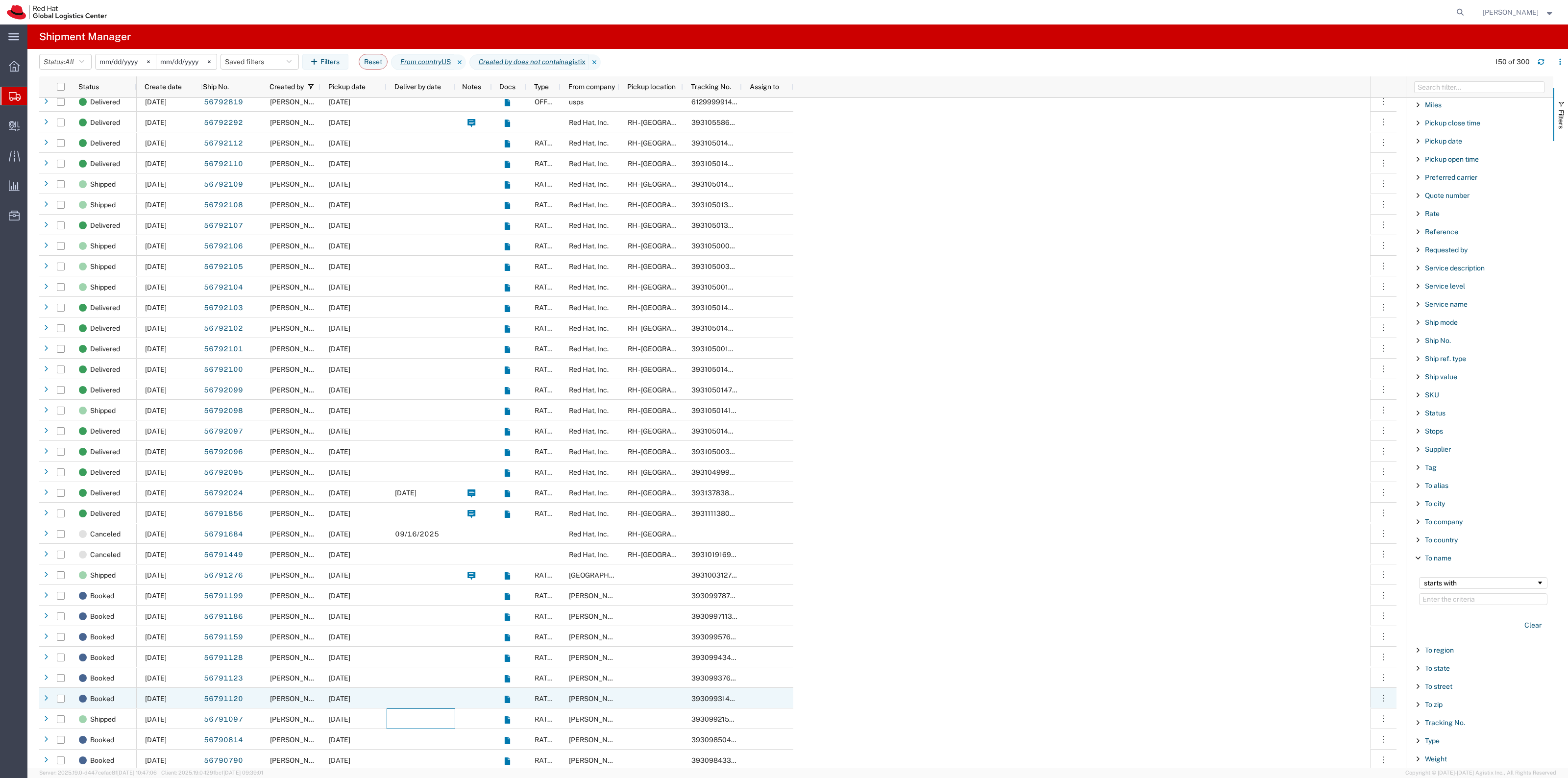
scroll to position [2205, 0]
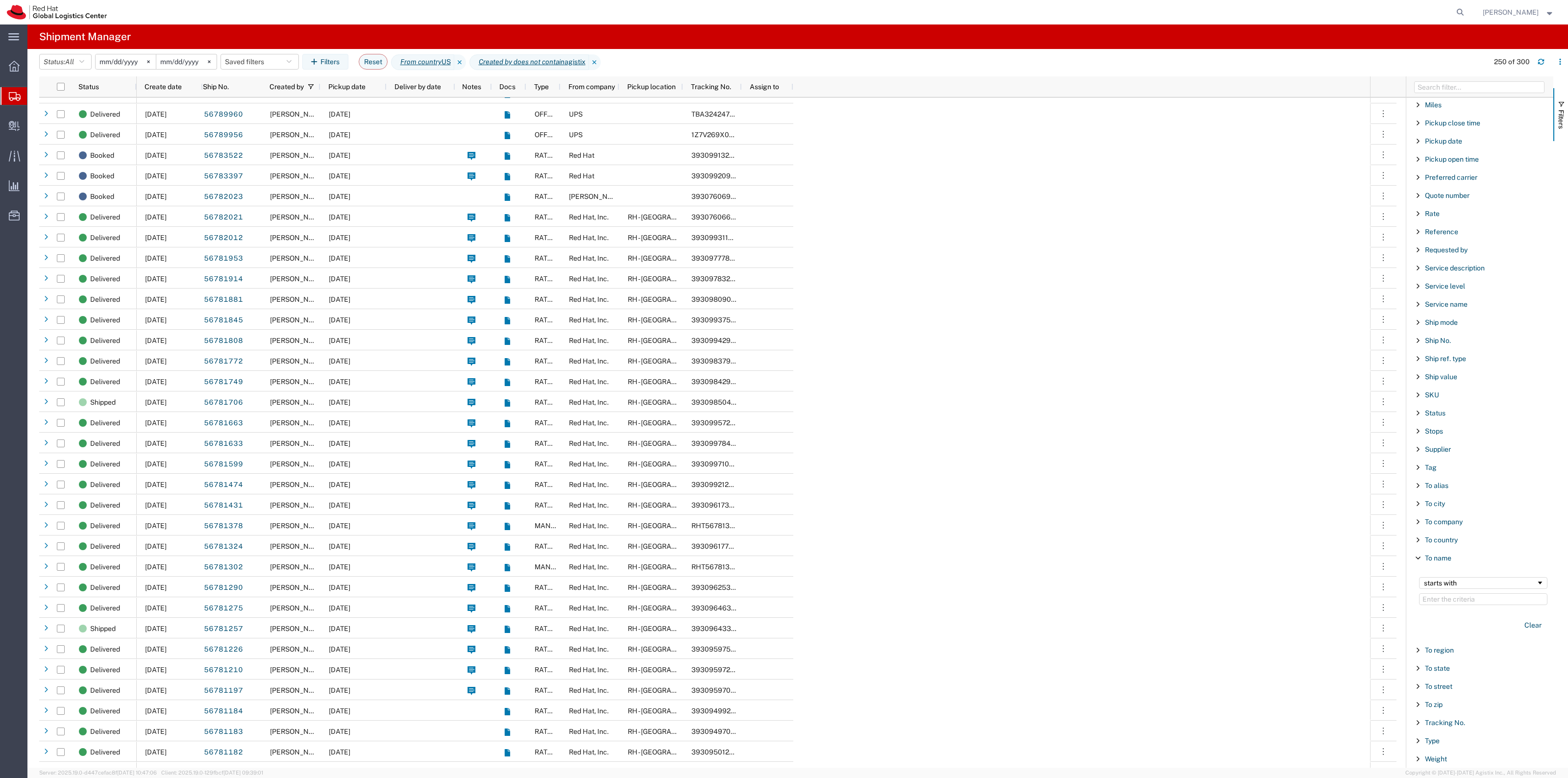
click at [0, 0] on span "Create Shipment" at bounding box center [0, 0] width 0 height 0
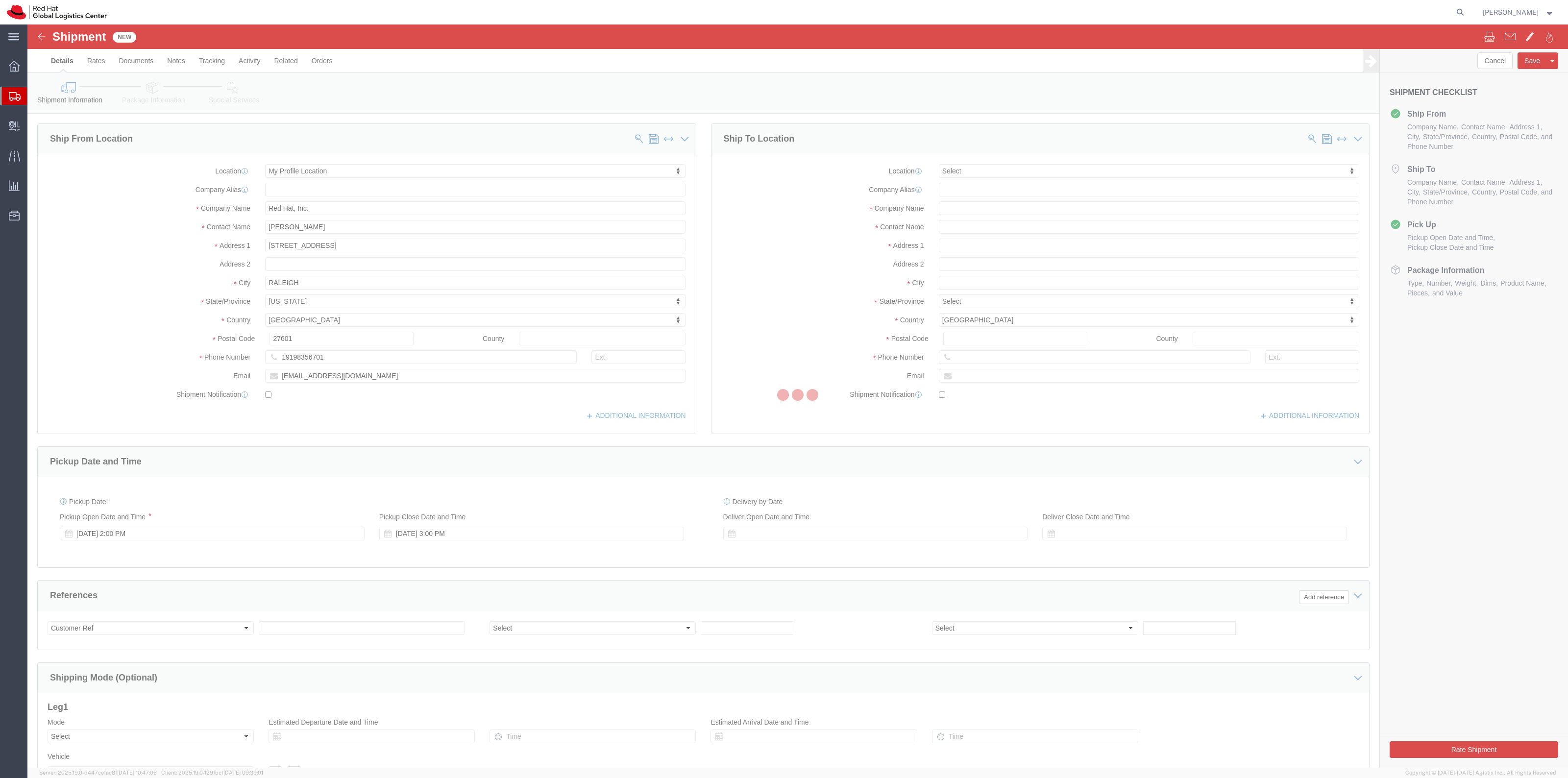
select select
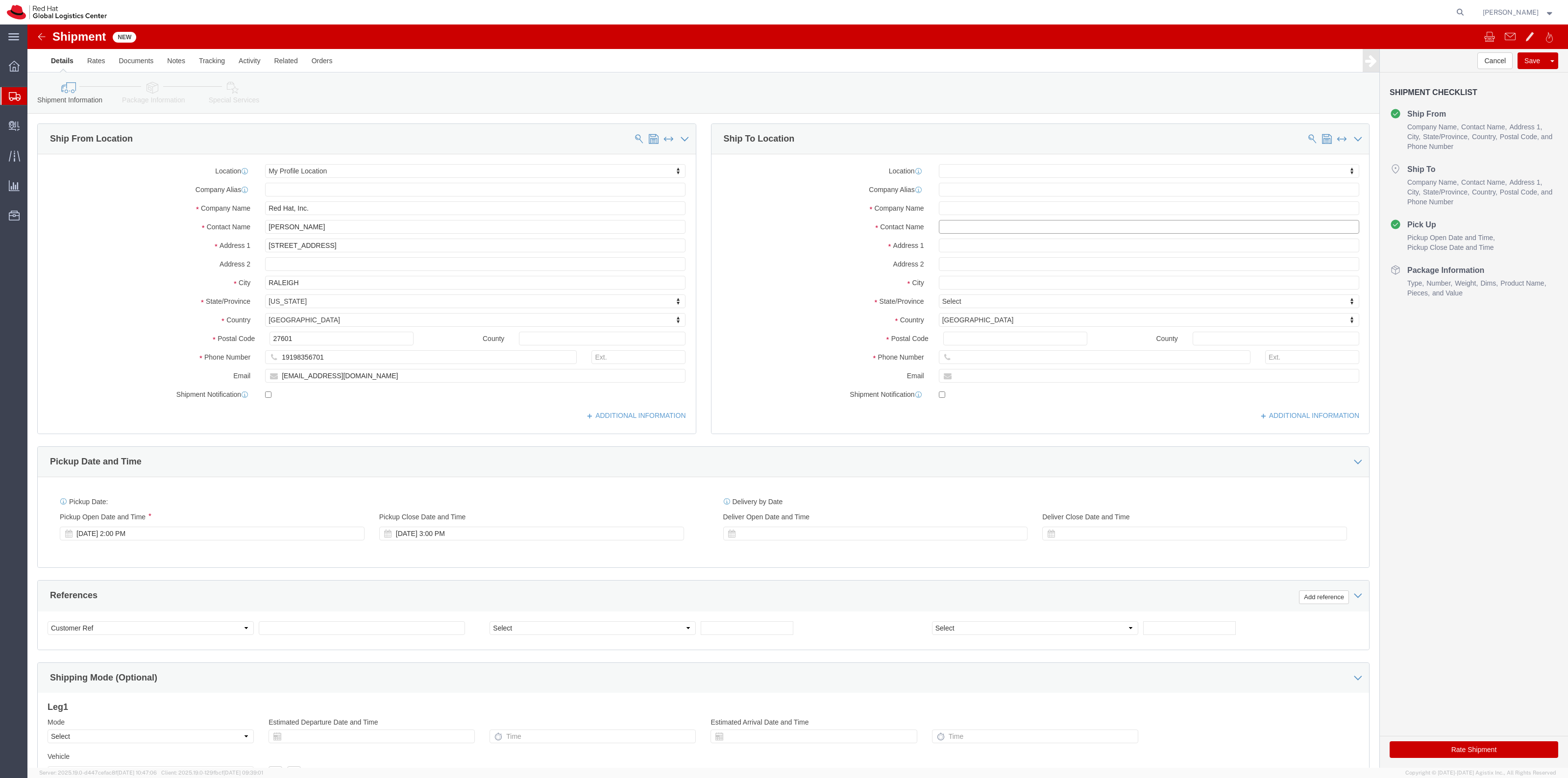
click input "text"
drag, startPoint x: 923, startPoint y: 217, endPoint x: 940, endPoint y: 207, distance: 19.7
click input "text"
click input "Kelley"
drag, startPoint x: 946, startPoint y: 204, endPoint x: 861, endPoint y: 204, distance: 85.0
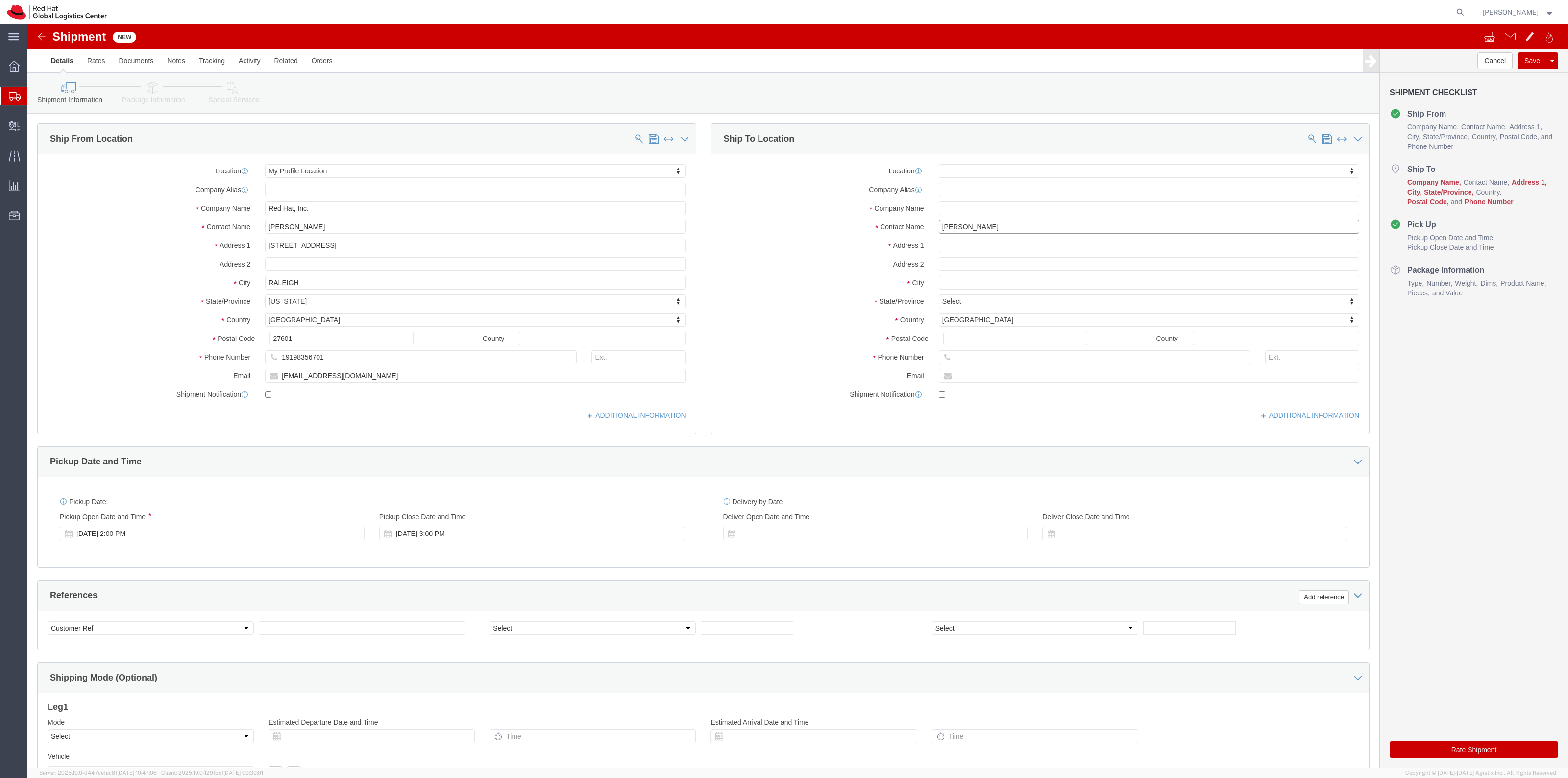
click div "Contact Name Kelley Kelley"
paste input "Glynn-Paulsen"
type input "Kelley Glynn-Paulsen"
click p "- Red Hat Inc. - (kelley Glynn-Paulsen) 900 Chelmsford St, FLEX, LOWELL, MA, 01…"
select select "65011"
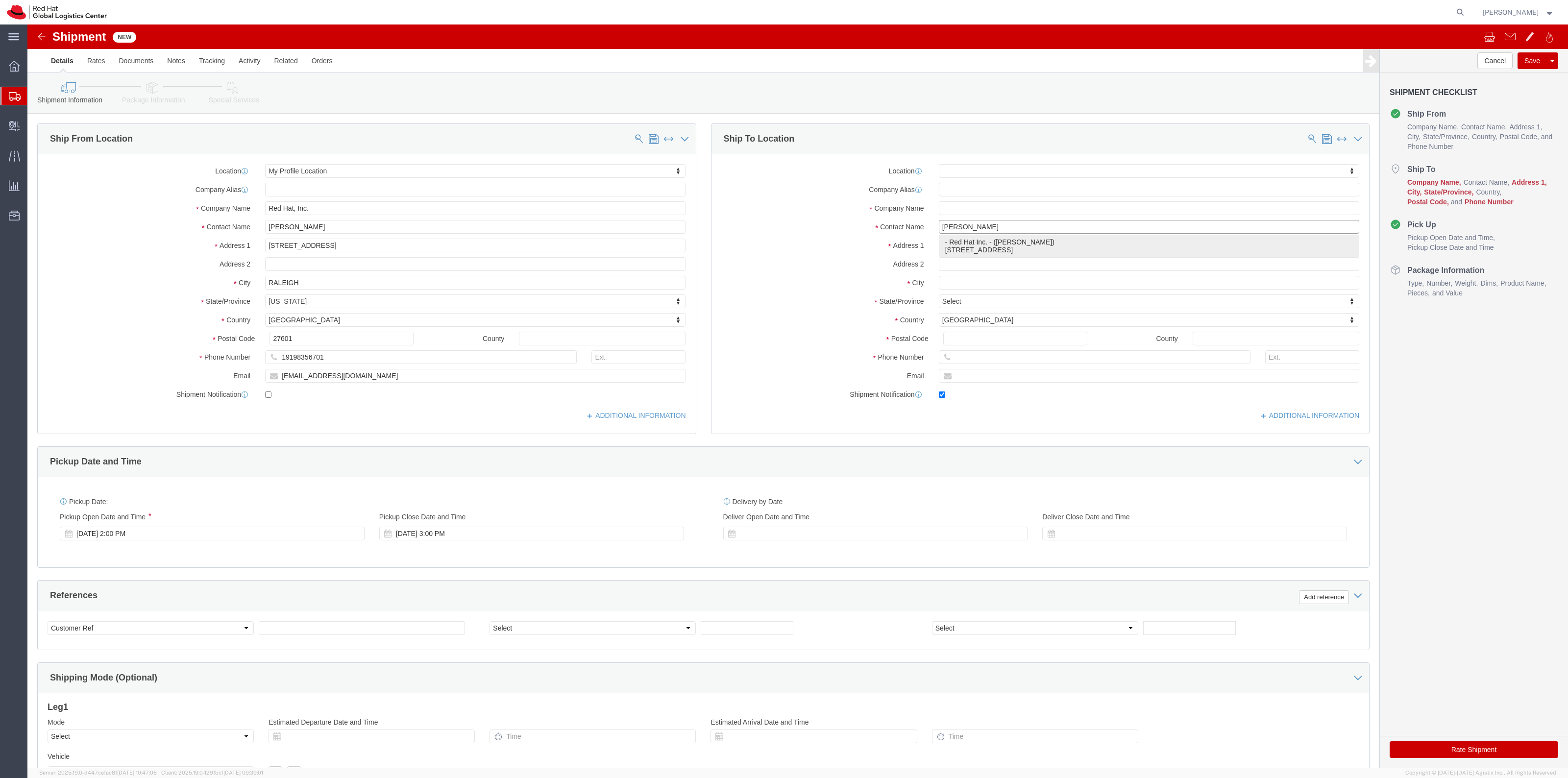
type input "Red Hat Inc."
type input "900 Chelmsford St"
type input "LOWELL"
type input "01851"
type input "kglynnpa@redhat.com"
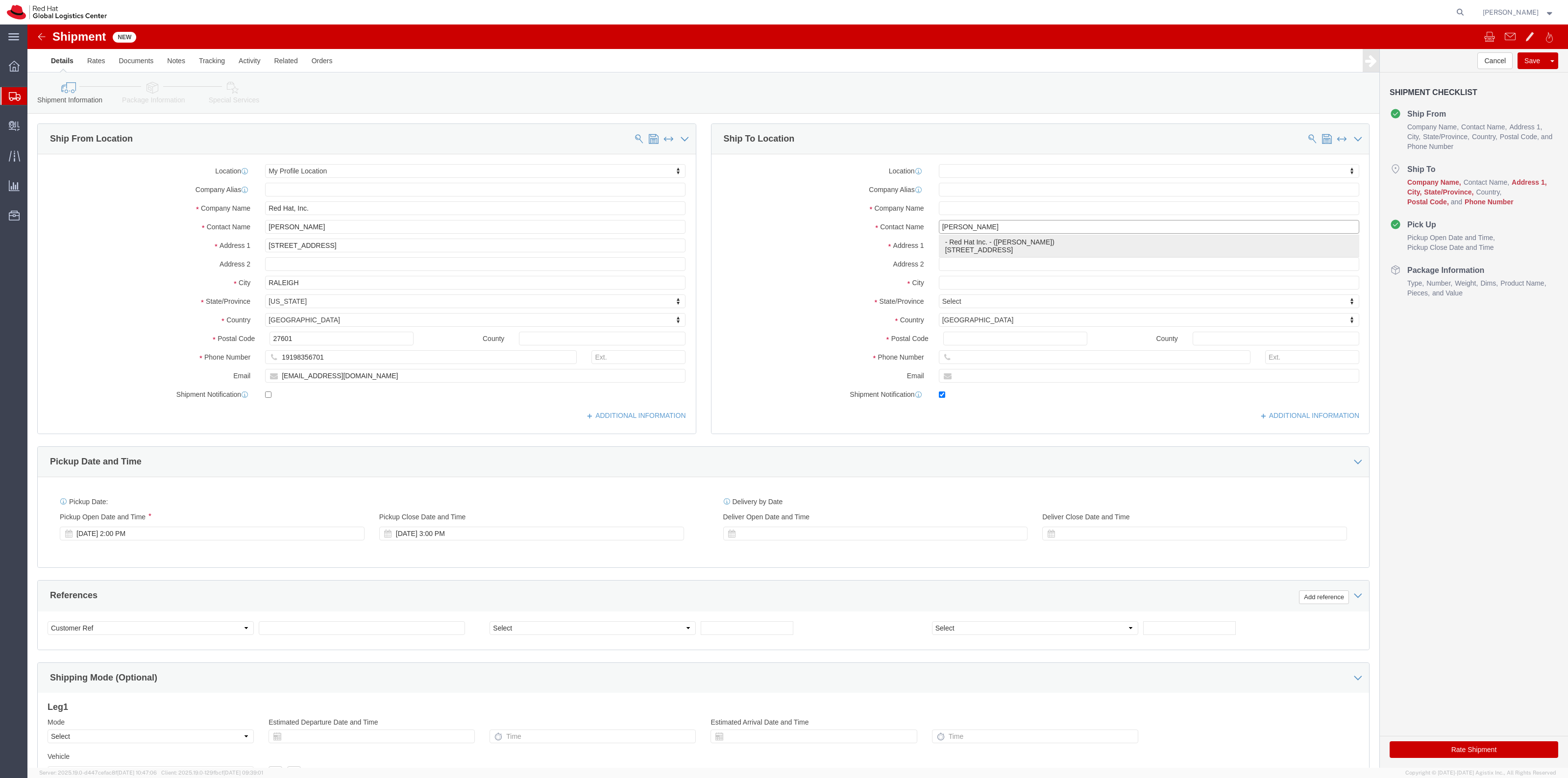
checkbox input "true"
type input "kelley Glynn-Paulsen"
select select "MA"
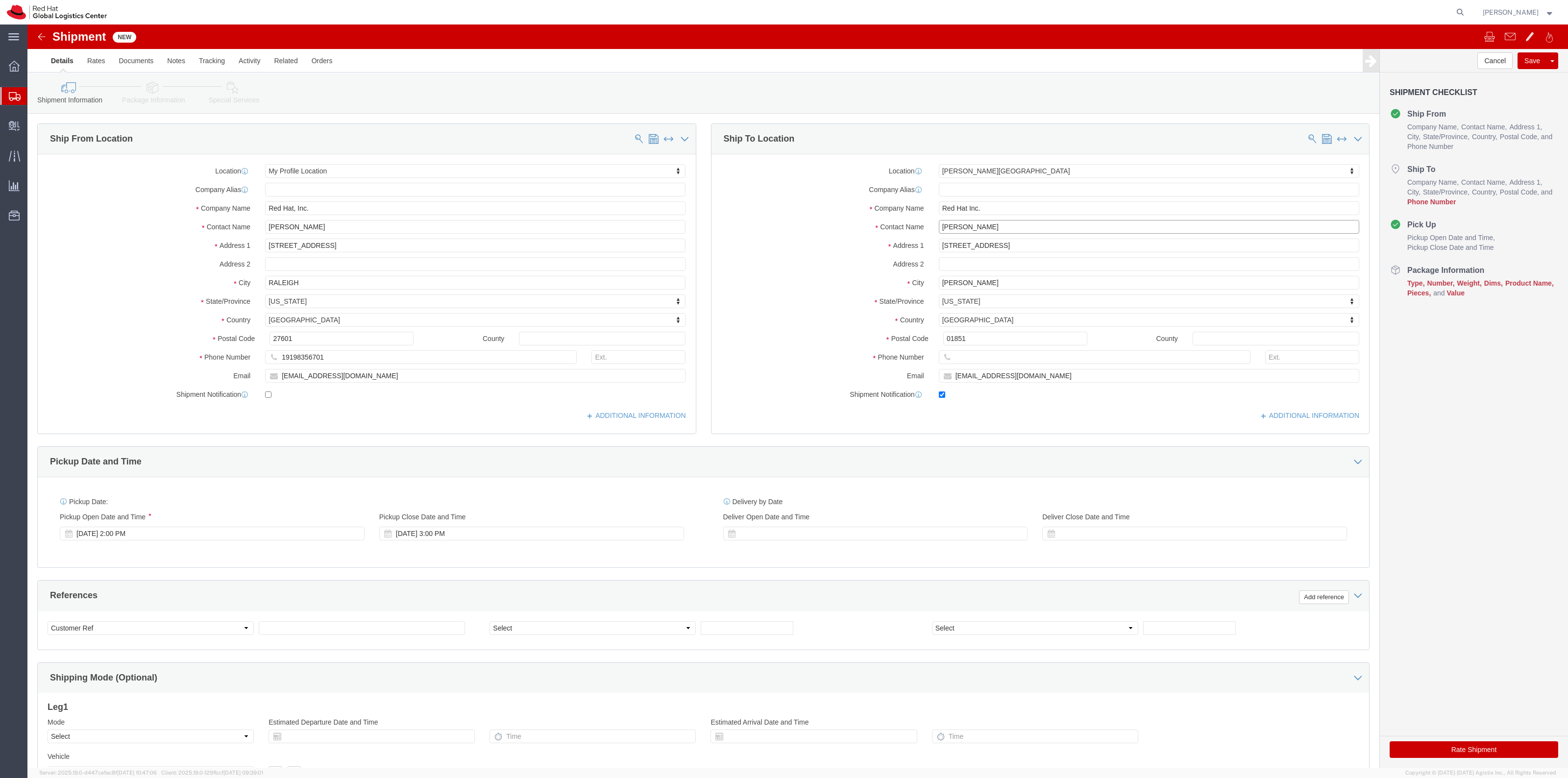
type input "kelley Glynn-Paulsen"
click input "text"
paste input "1-508-599-0025"
type input "1-508-599-0025"
click link "Package Information"
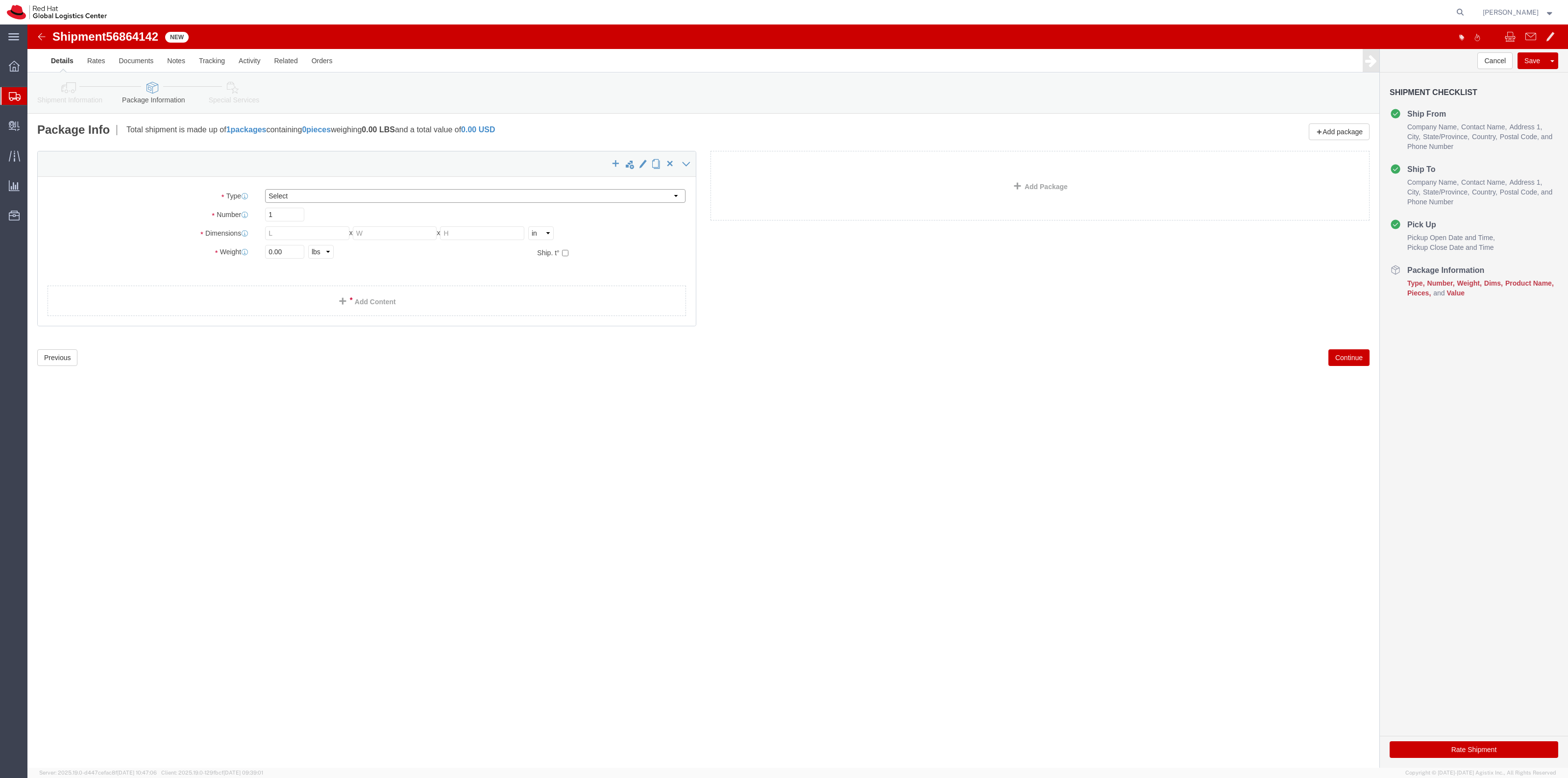
click select "Select Case(s) Crate(s) Envelope Large Box Medium Box PAK Skid(s) Small Box Sma…"
select select "YRPK"
click select "Select Case(s) Crate(s) Envelope Large Box Medium Box PAK Skid(s) Small Box Sma…"
click input "text"
type input "12"
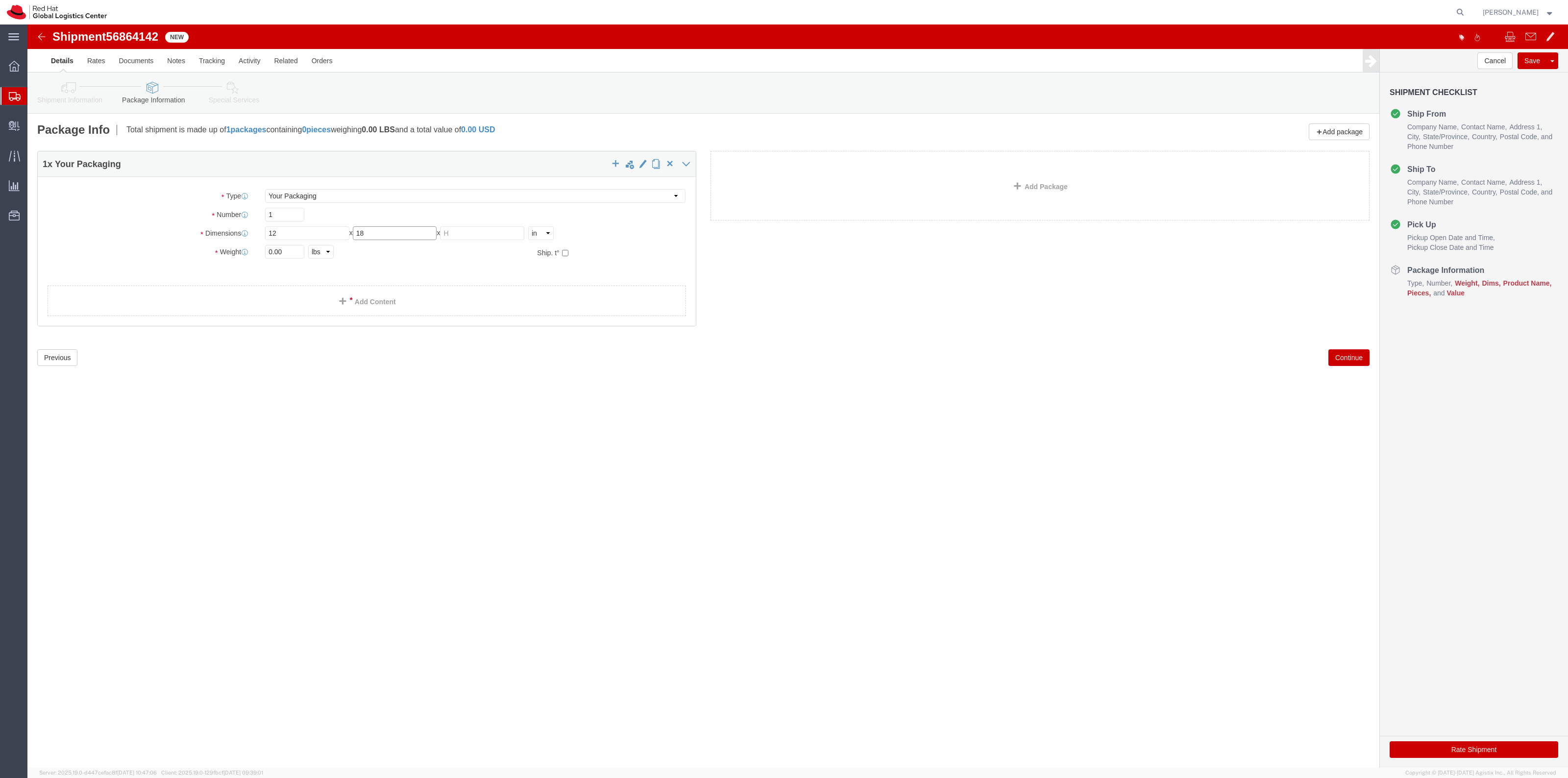
type input "18"
type input "10"
drag, startPoint x: 368, startPoint y: 208, endPoint x: 289, endPoint y: 209, distance: 79.0
click div "Length 12 x Width 18 x Height 10 Select cm ft in"
type input "10"
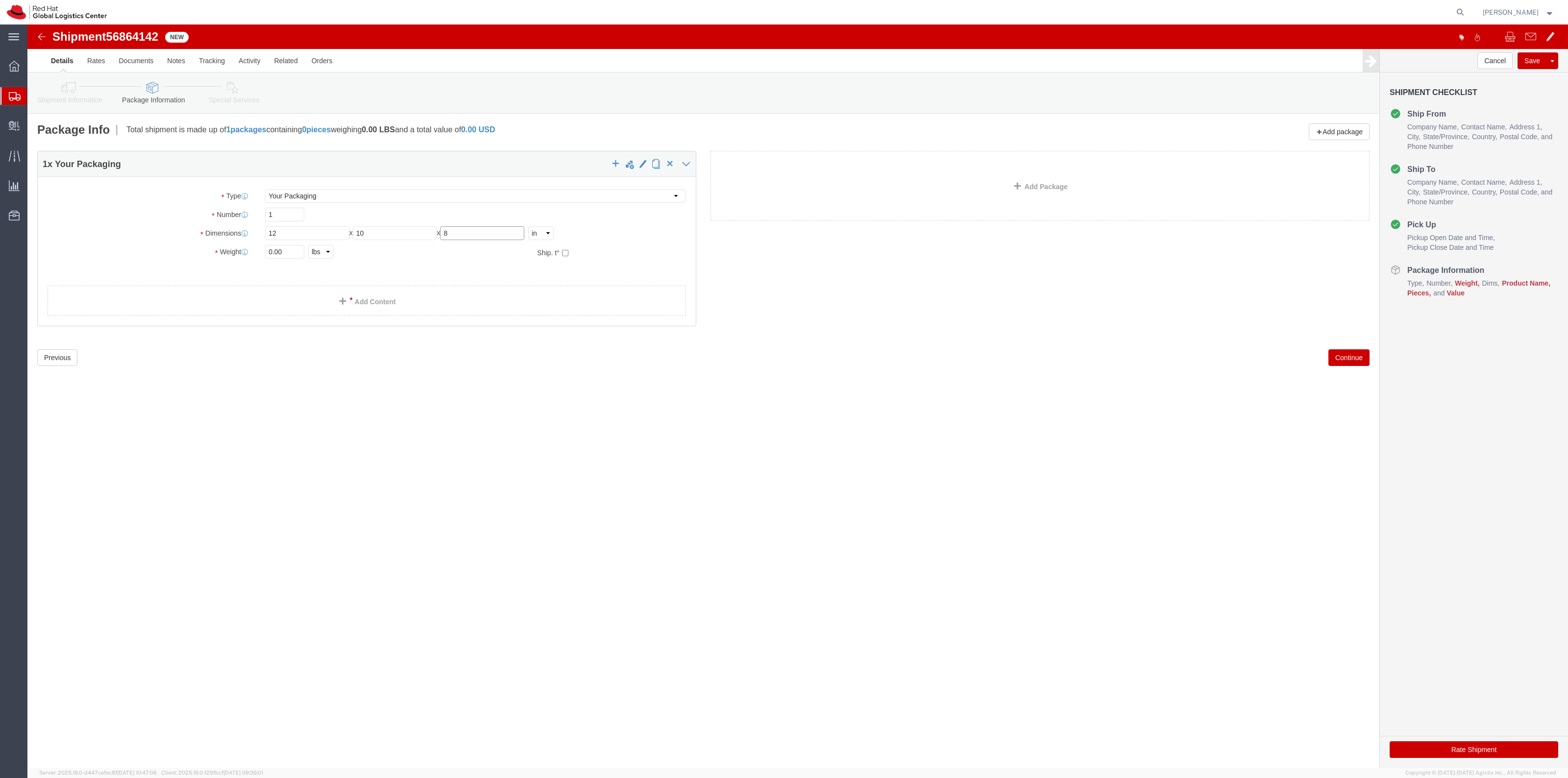
type input "8"
type input "5"
click link "Add Content"
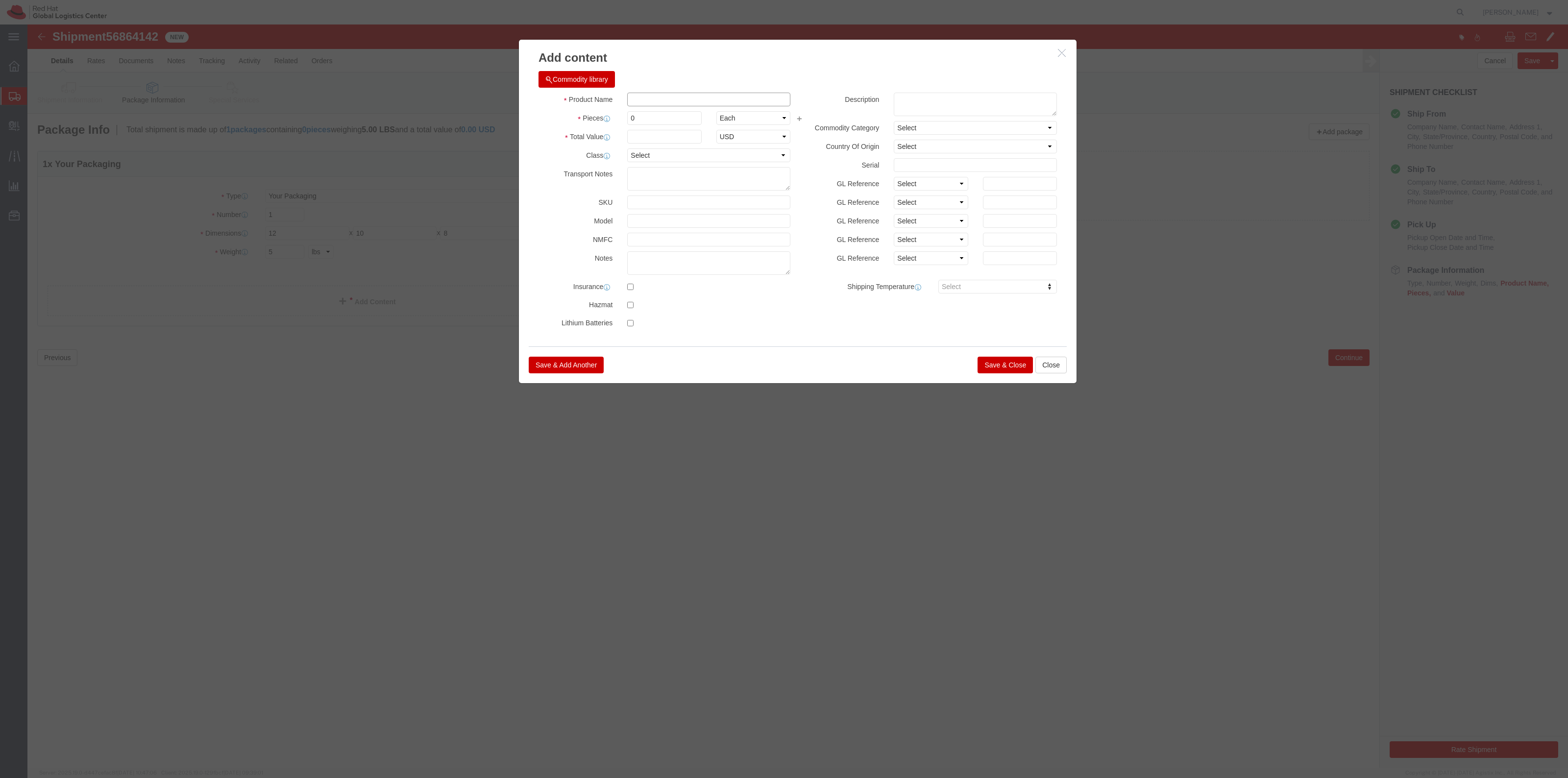
click input "text"
type input "G"
type input "Hoodies"
type input "2"
click input "text"
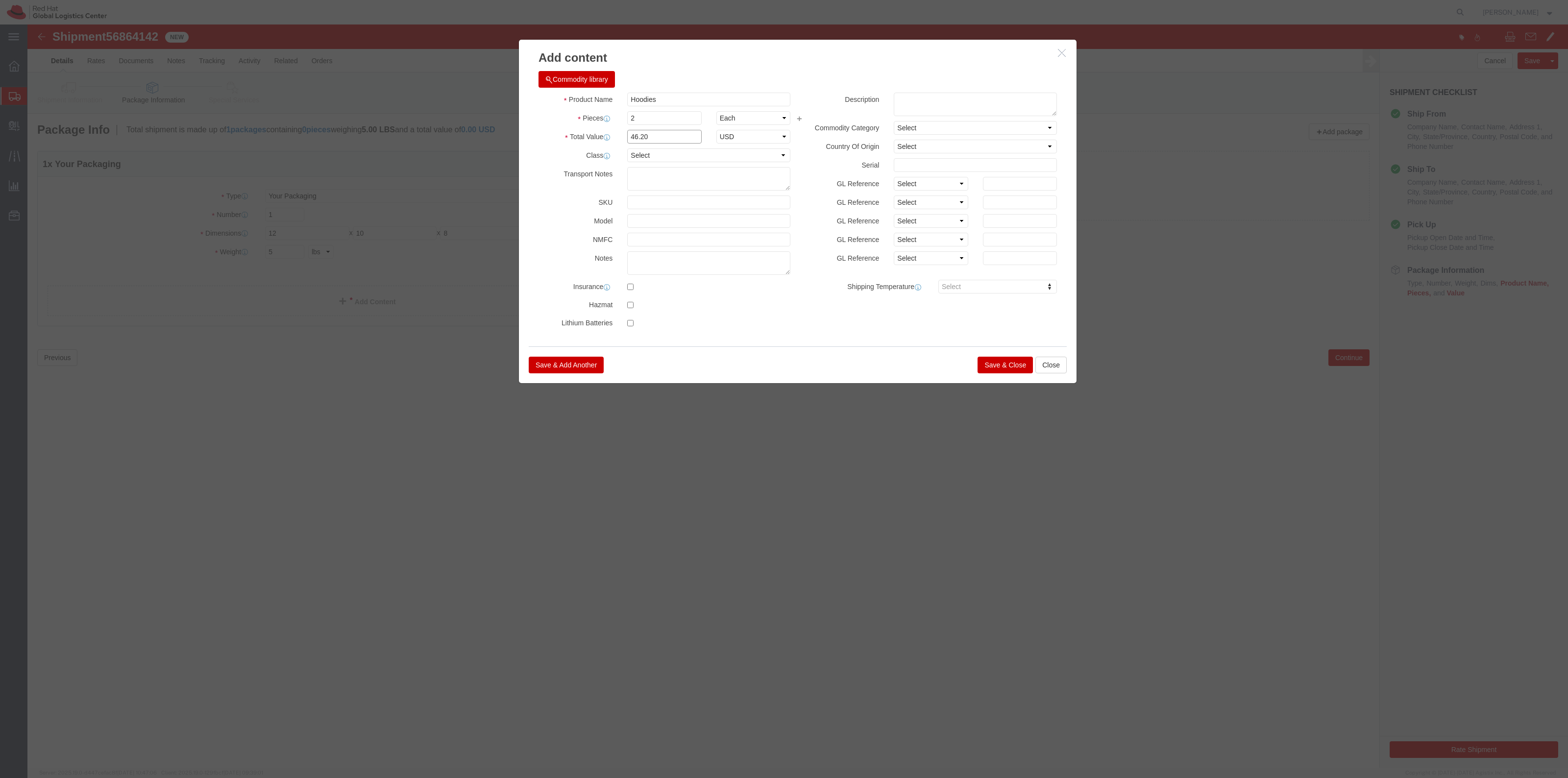
type input "46.20"
click button "Save & Close"
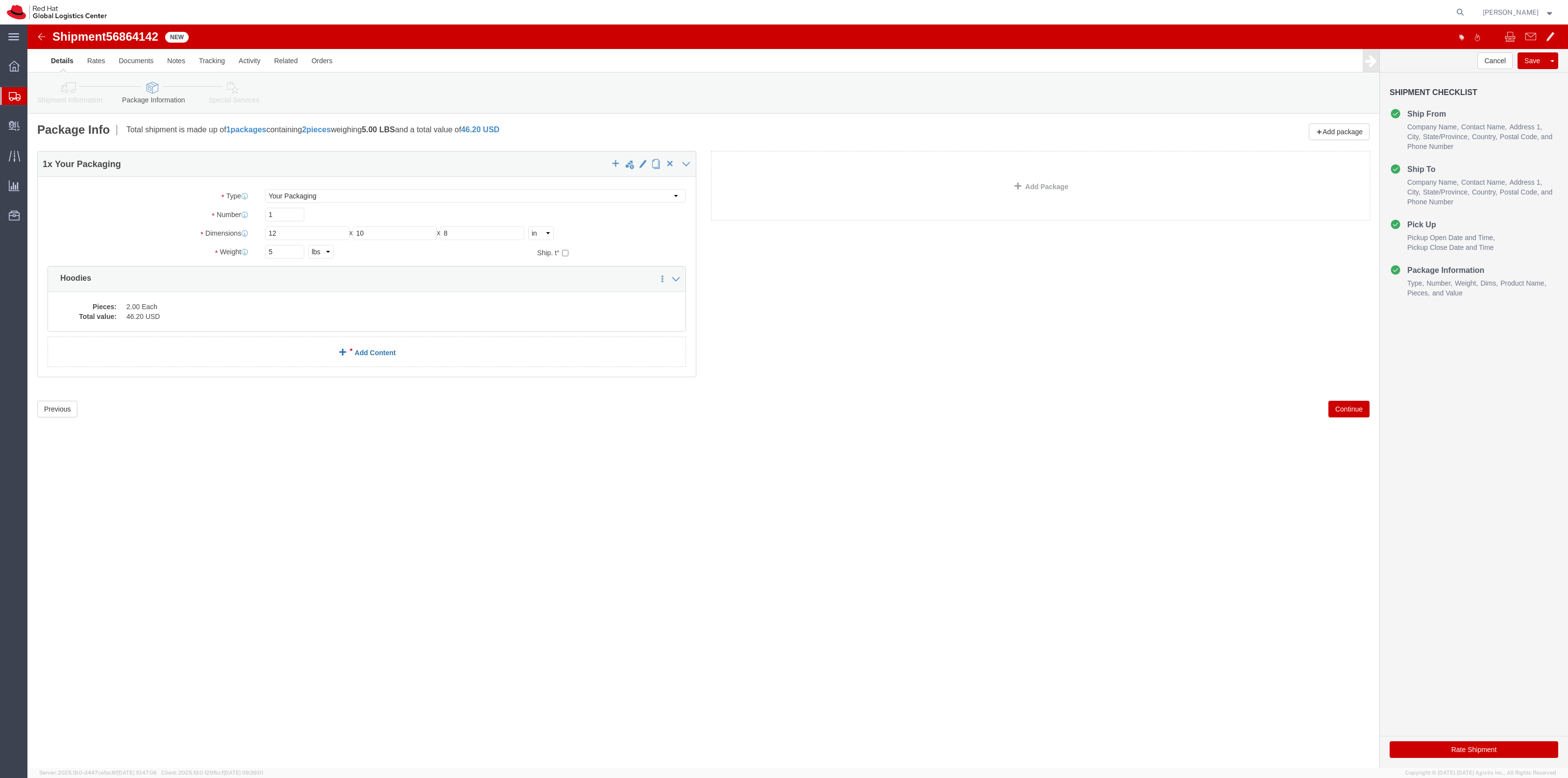
click link "Add Content"
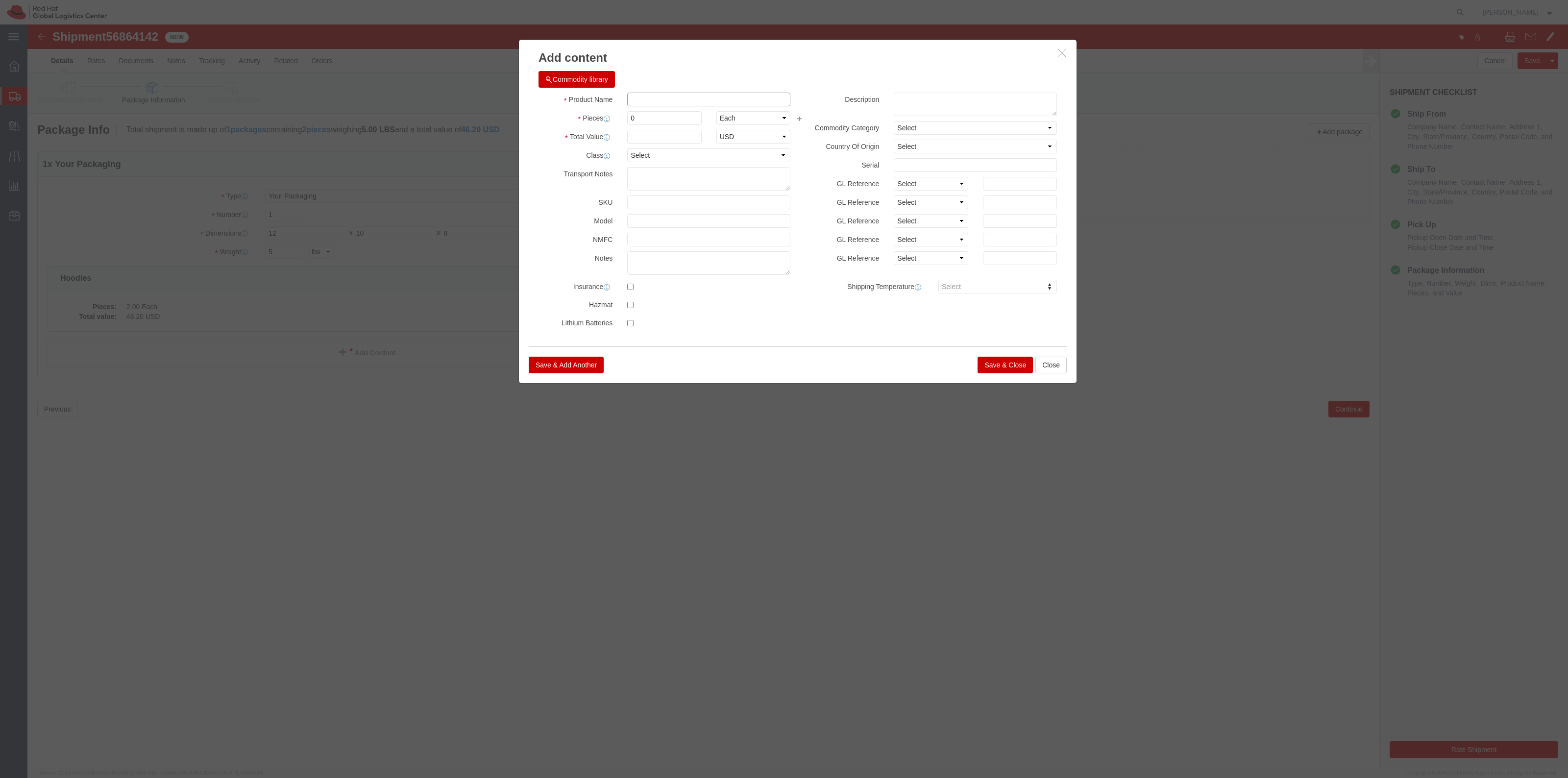
click input "text"
type input "Polos"
type input "w"
type input "2"
type input "35.00"
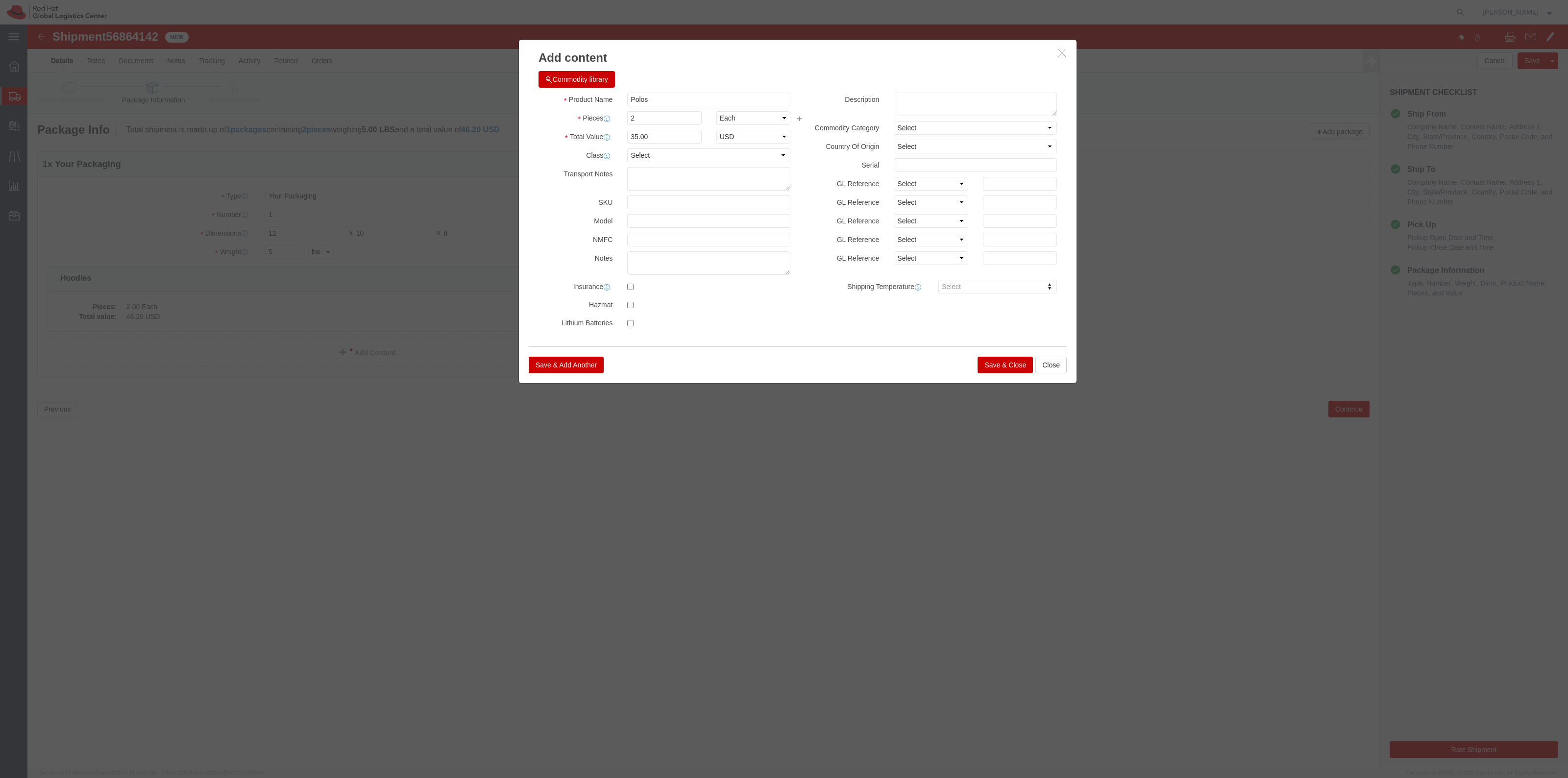
drag, startPoint x: 954, startPoint y: 339, endPoint x: 976, endPoint y: 346, distance: 23.1
click button "Save & Close"
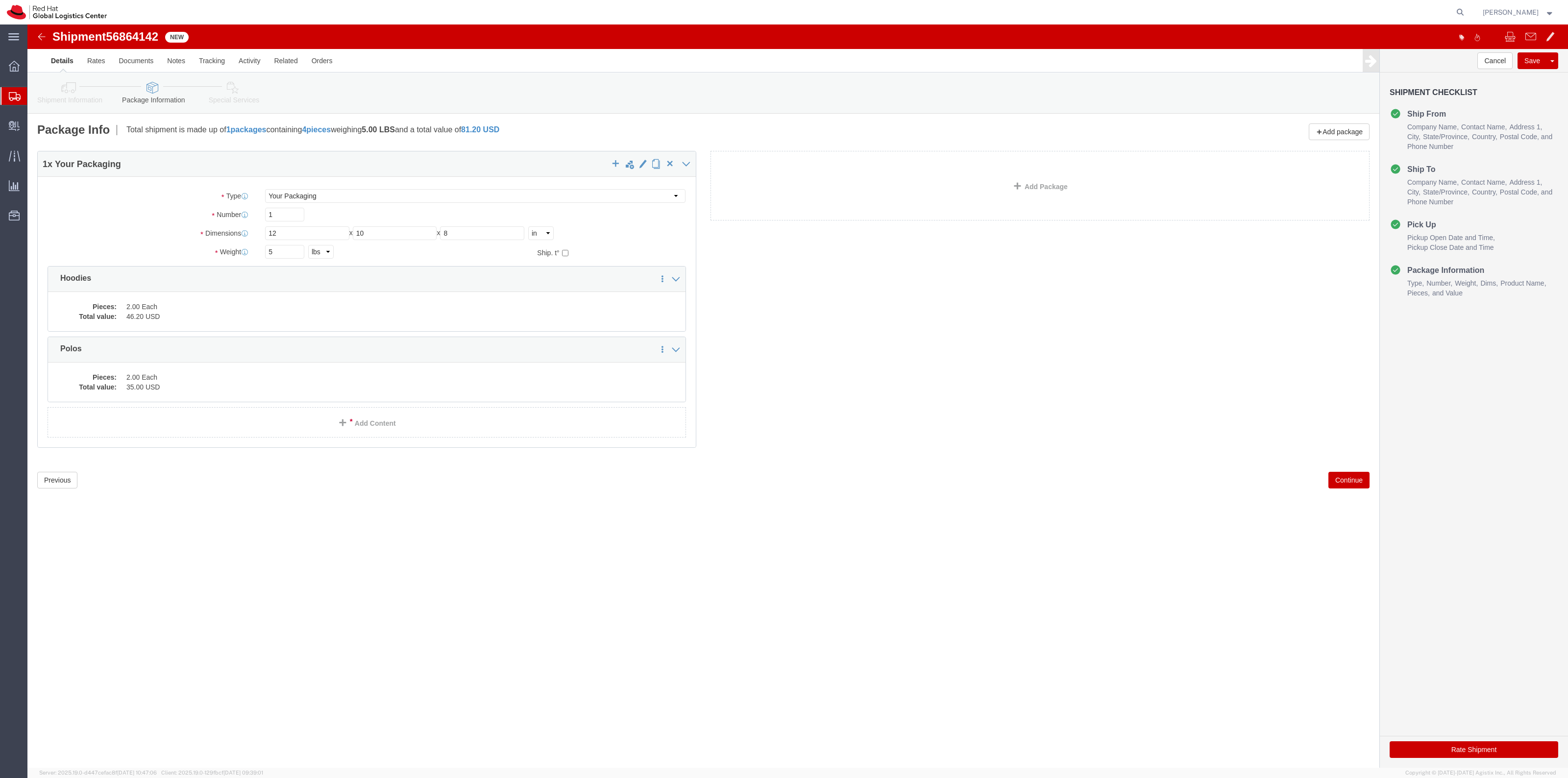
click icon
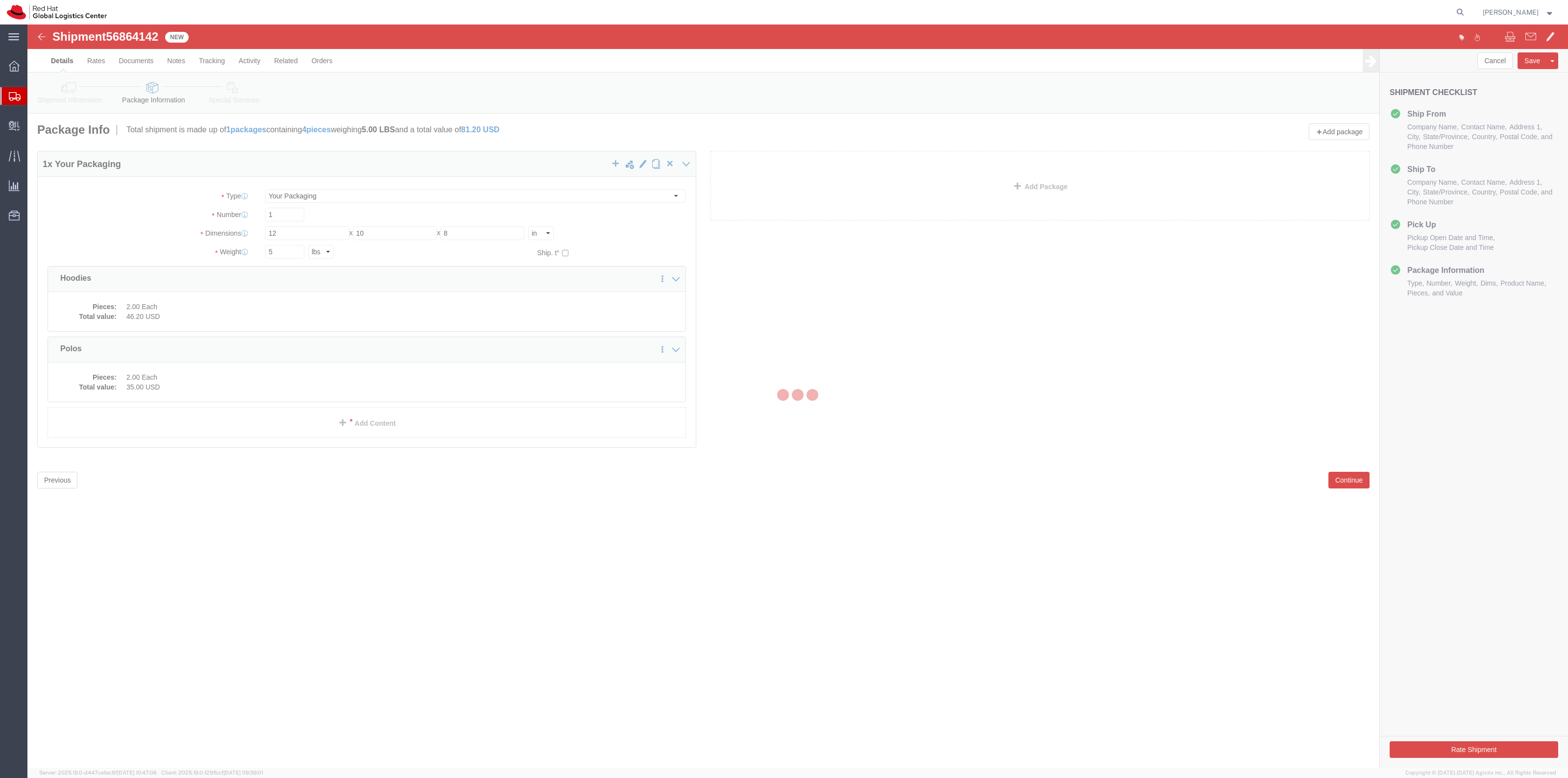
select select
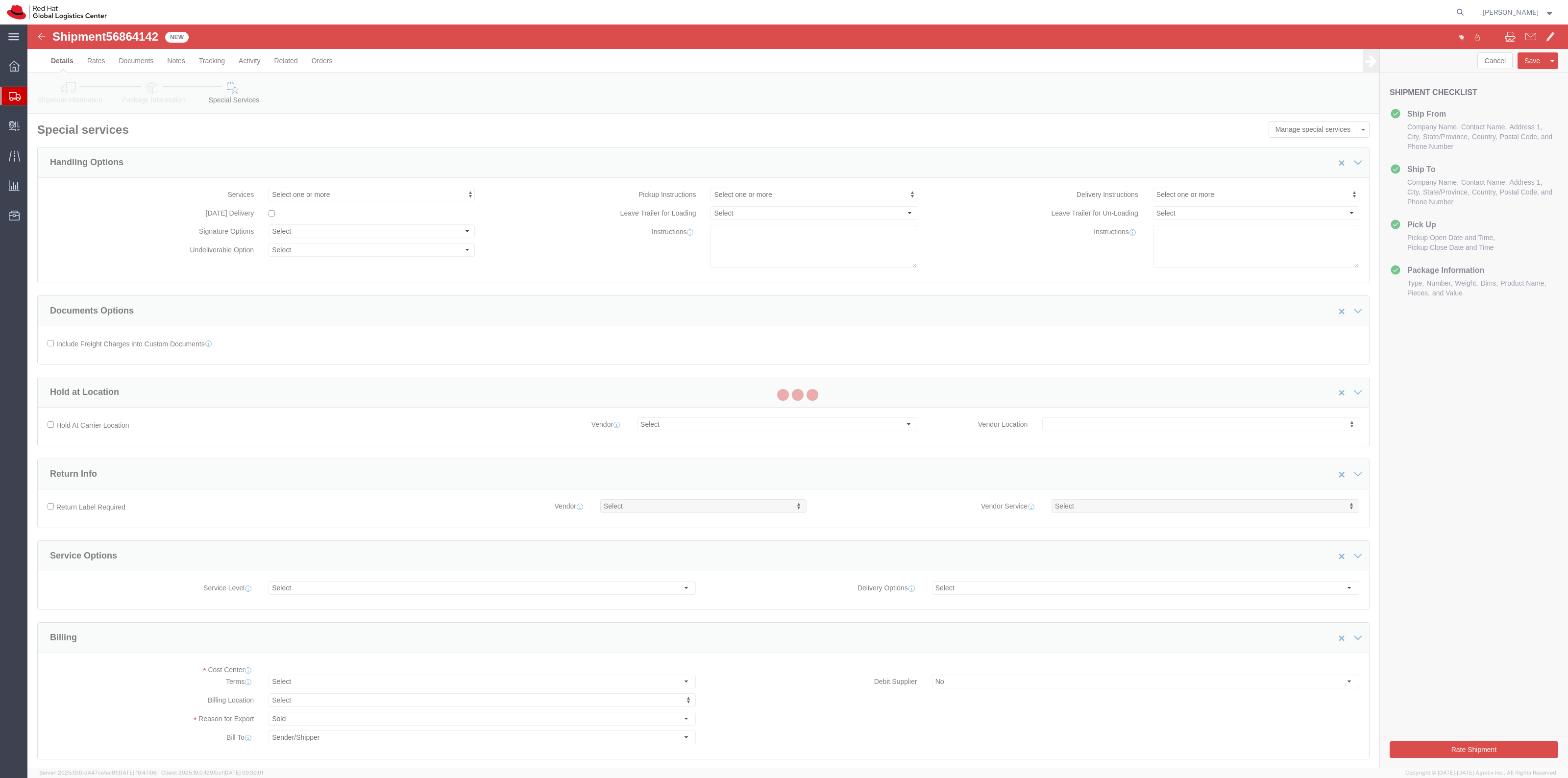
select select "COSTCENTER"
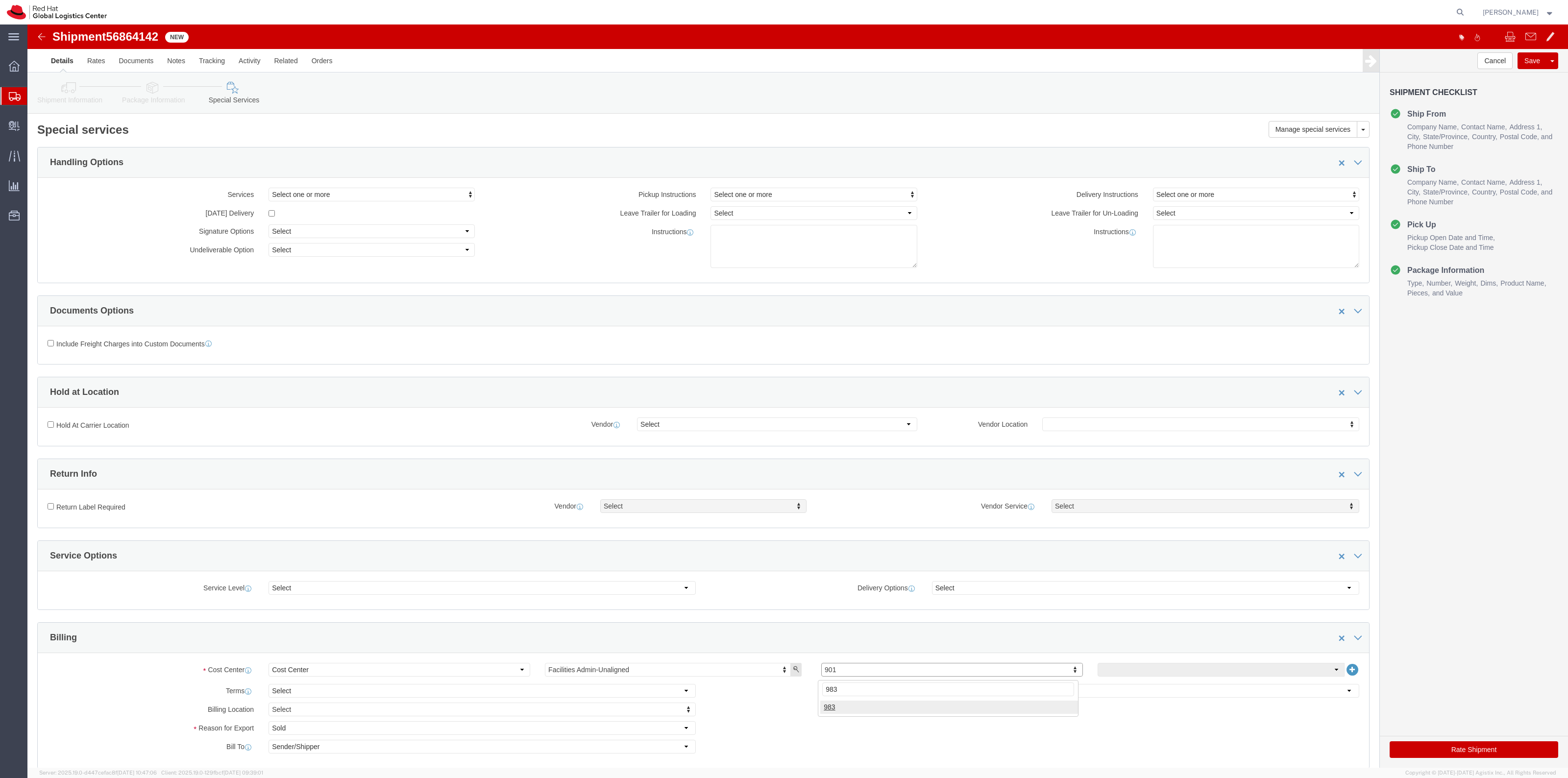
type input "983"
click button "Rate Shipment"
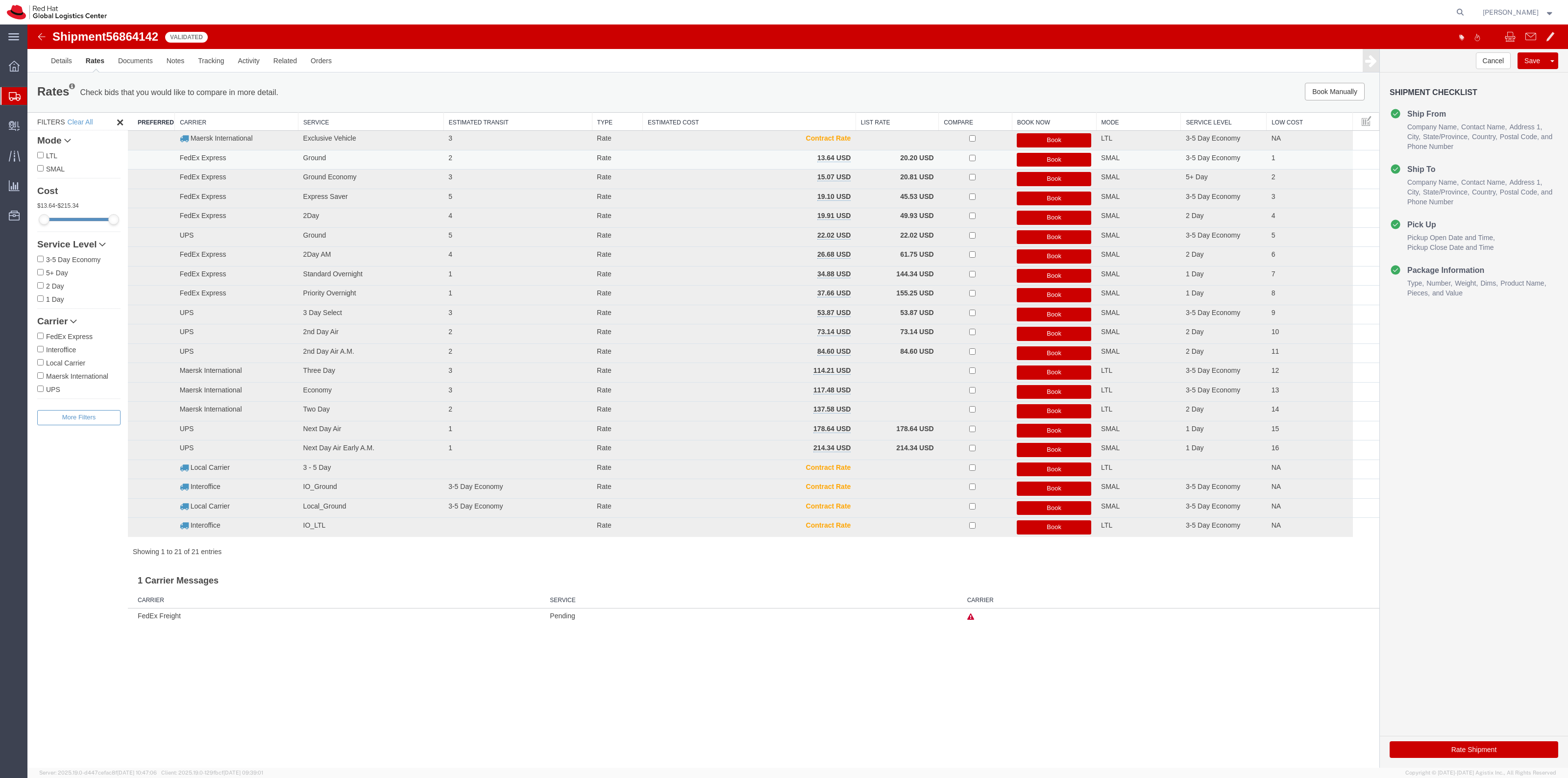
click at [1035, 158] on button "Book" at bounding box center [1054, 160] width 74 height 14
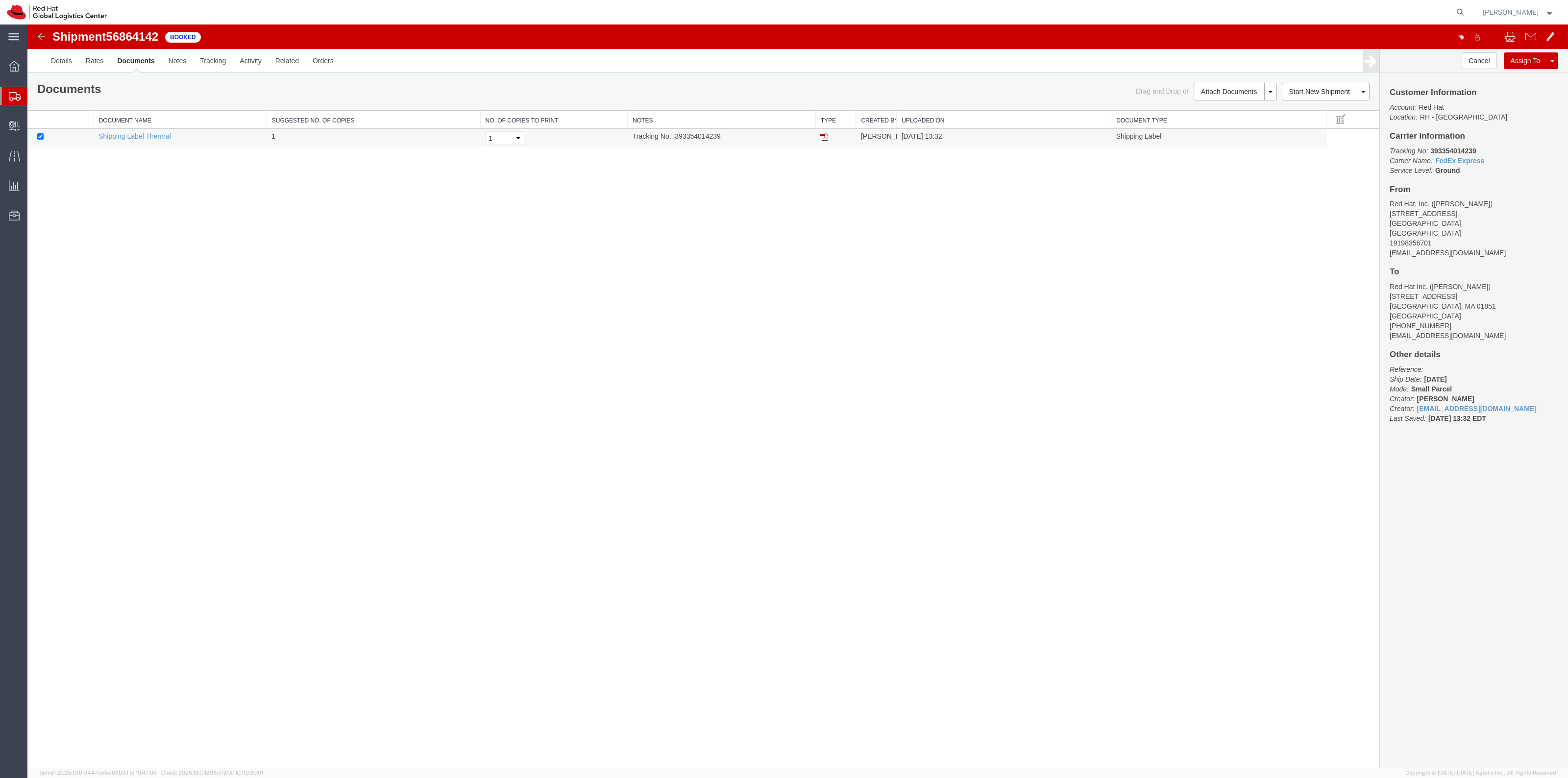
click at [824, 135] on img at bounding box center [824, 136] width 8 height 8
click at [0, 0] on span "Create Delivery" at bounding box center [0, 0] width 0 height 0
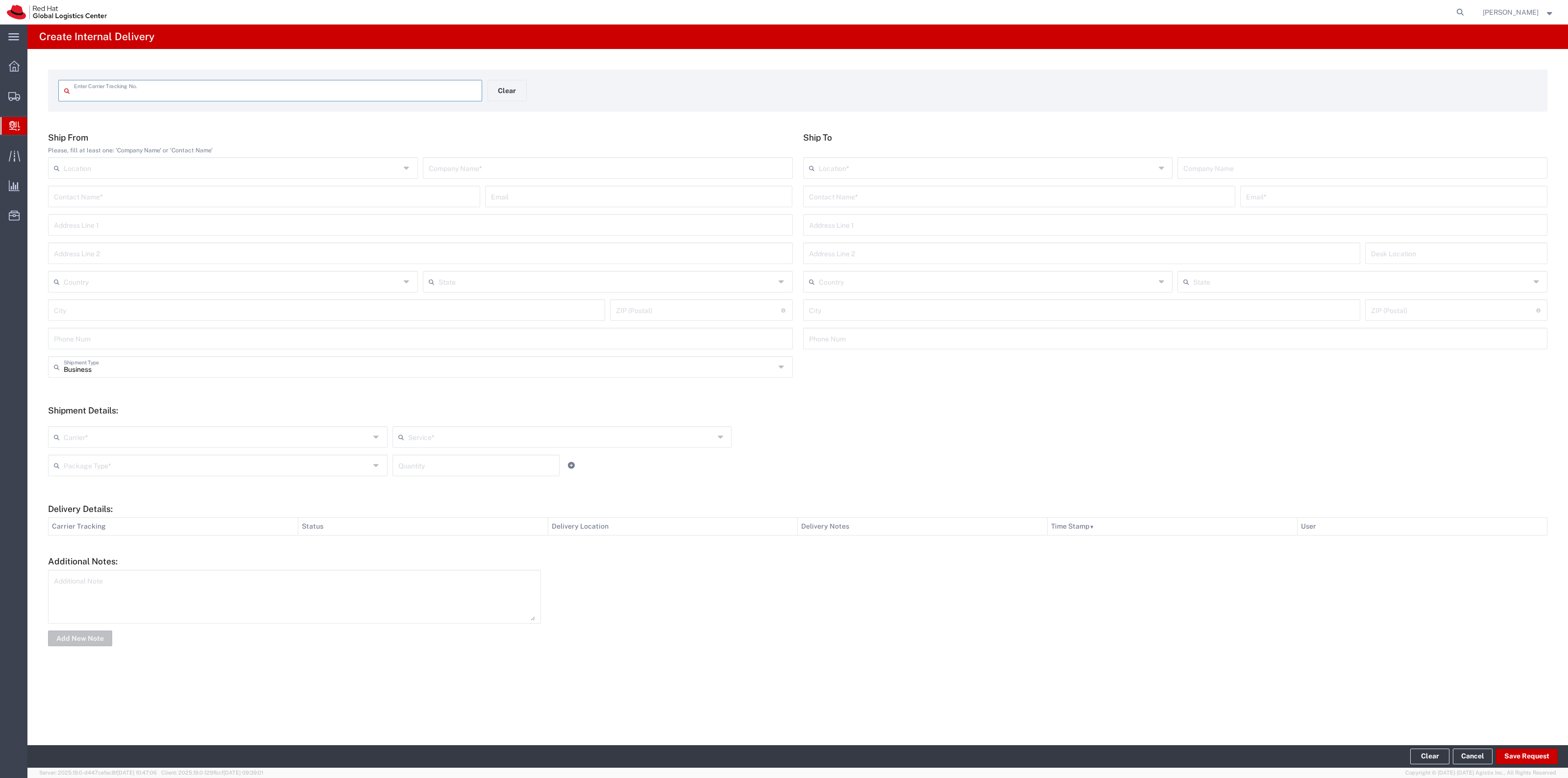
click at [156, 94] on input "text" at bounding box center [275, 89] width 403 height 17
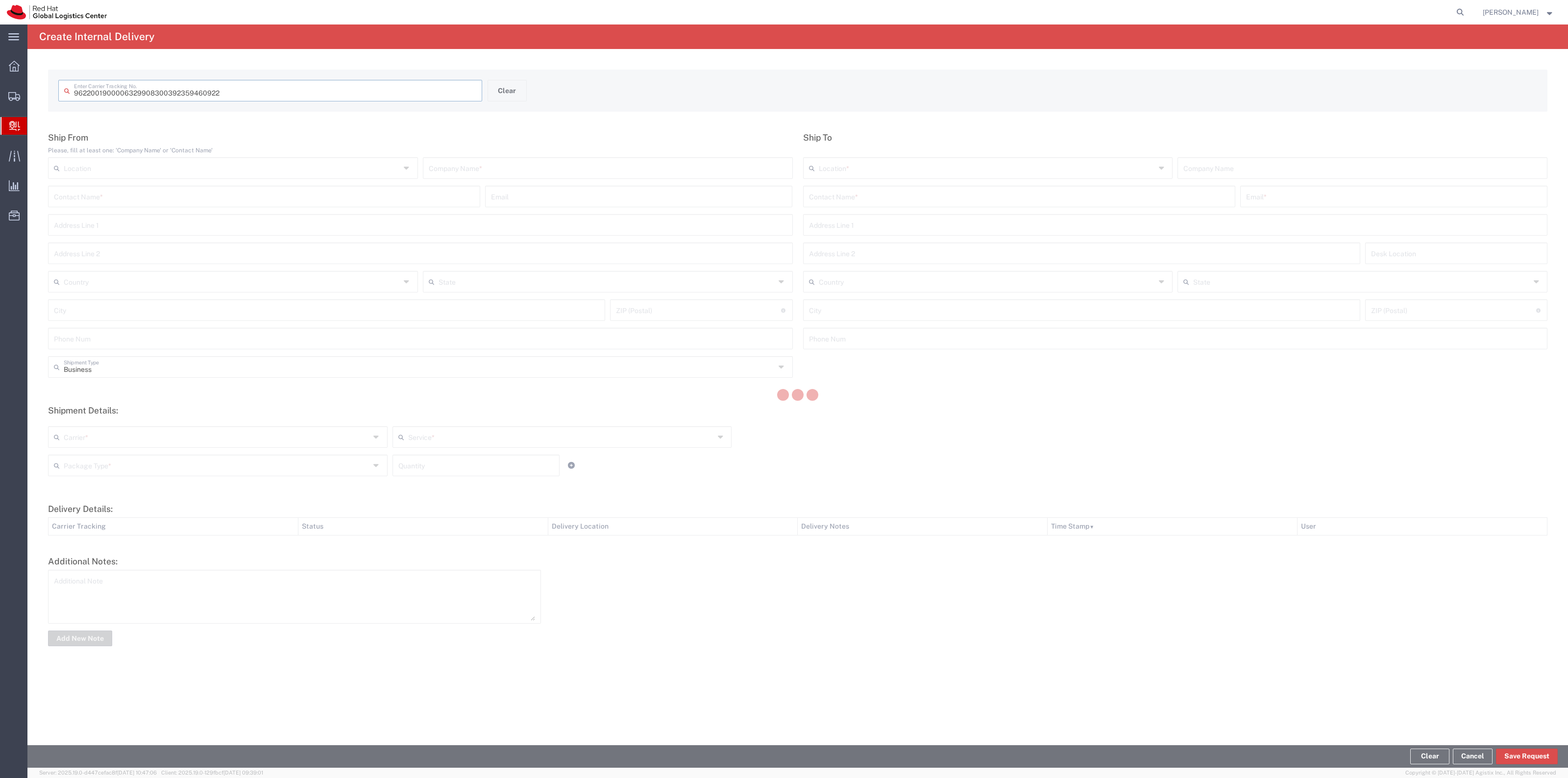
type input "392359460922"
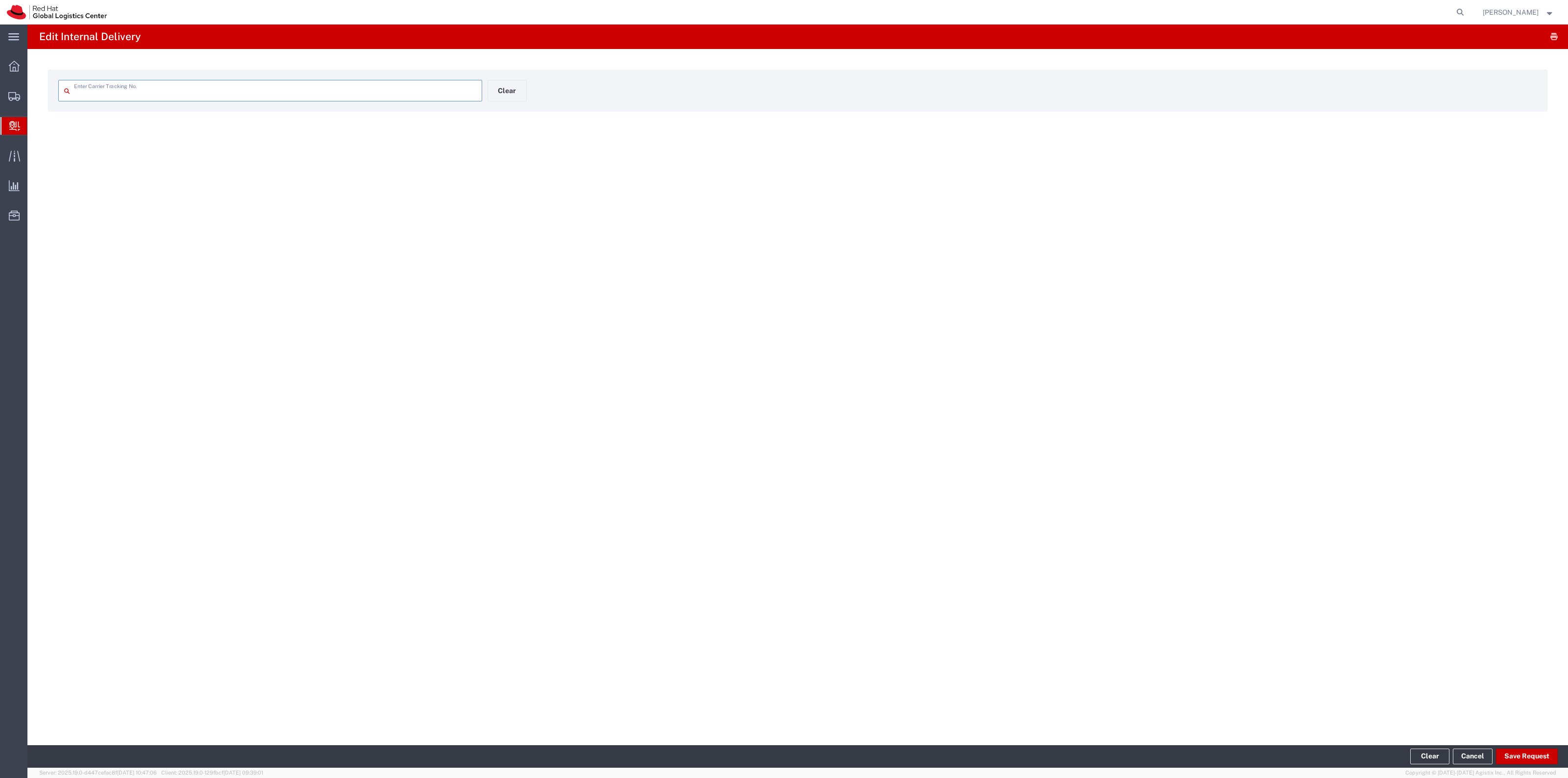
type input "392359460922"
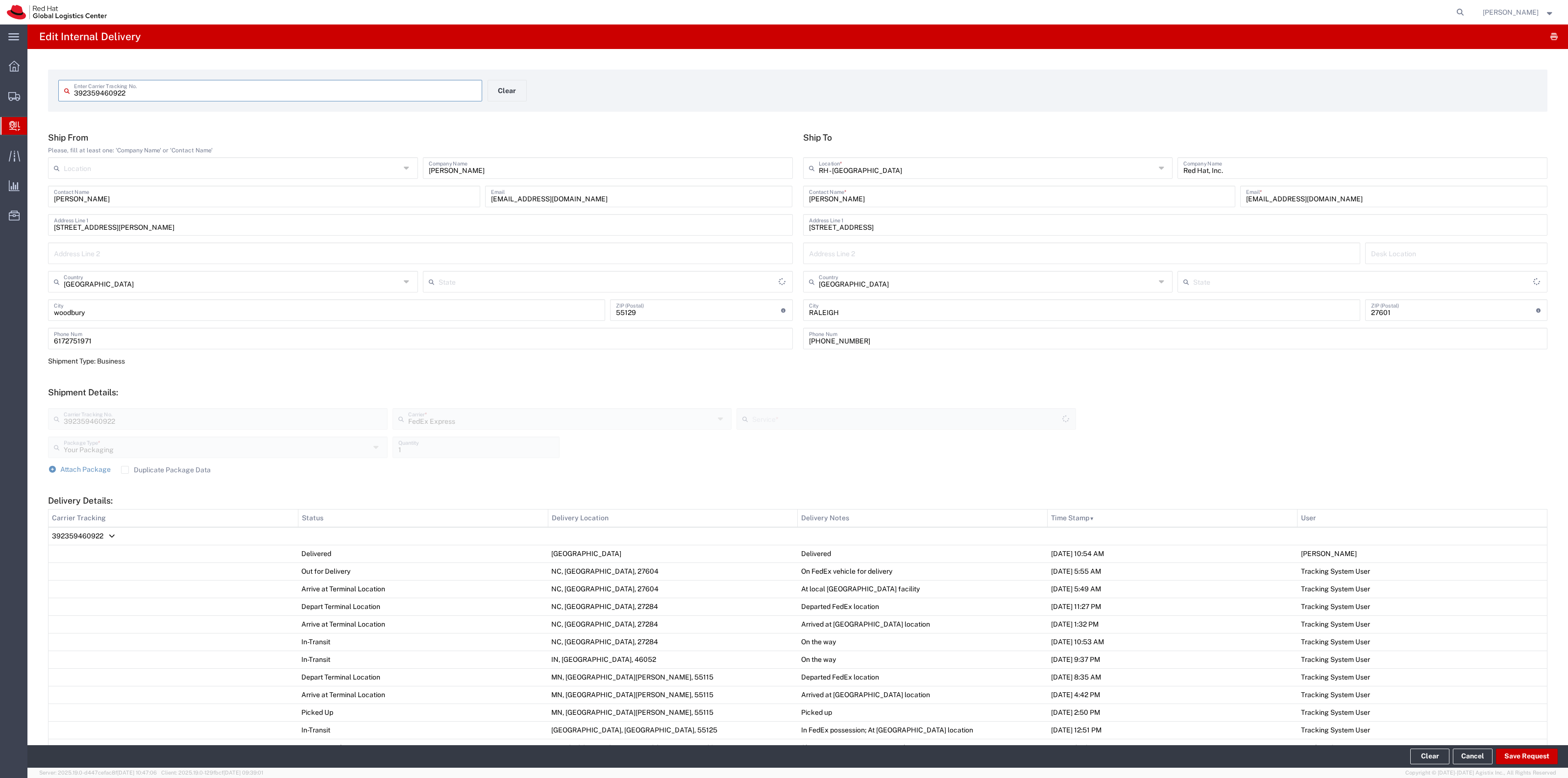
type input "Minnesota"
type input "Ground"
type input "North Carolina"
click at [75, 469] on span "Attach Package" at bounding box center [85, 469] width 50 height 8
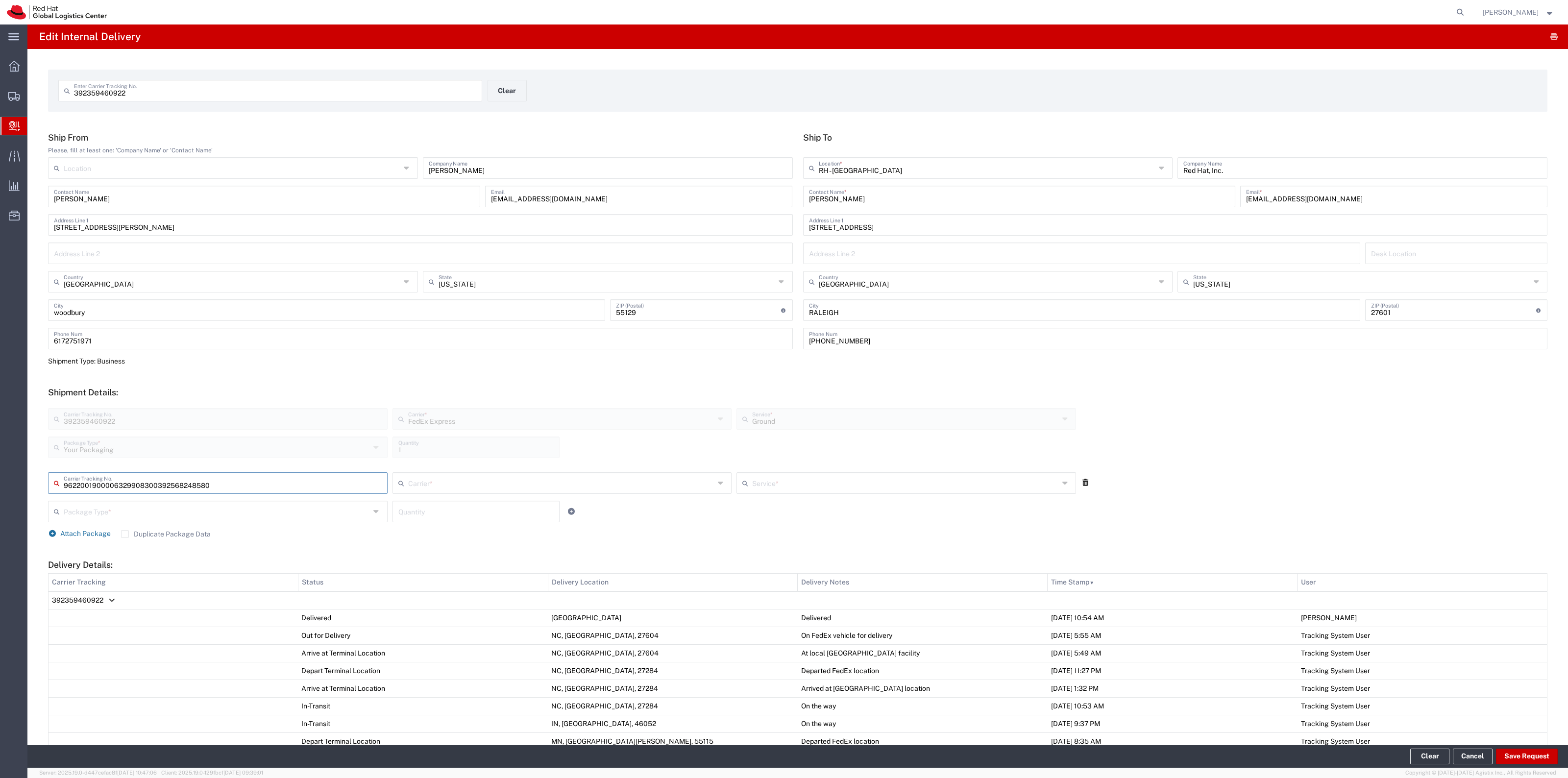
type input "392568248580"
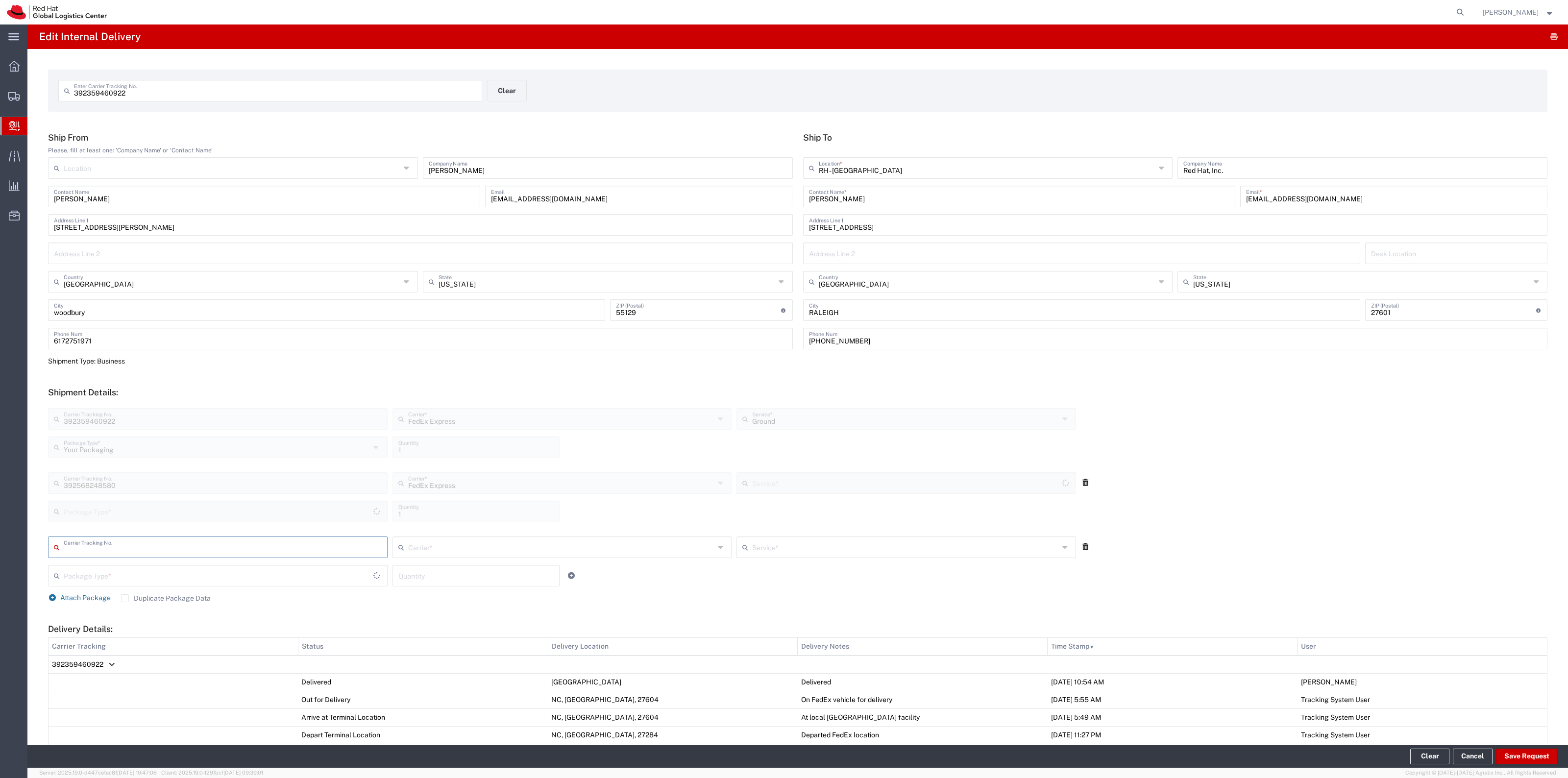
type input "Your Packaging"
type input "Ground"
type input "797600794950"
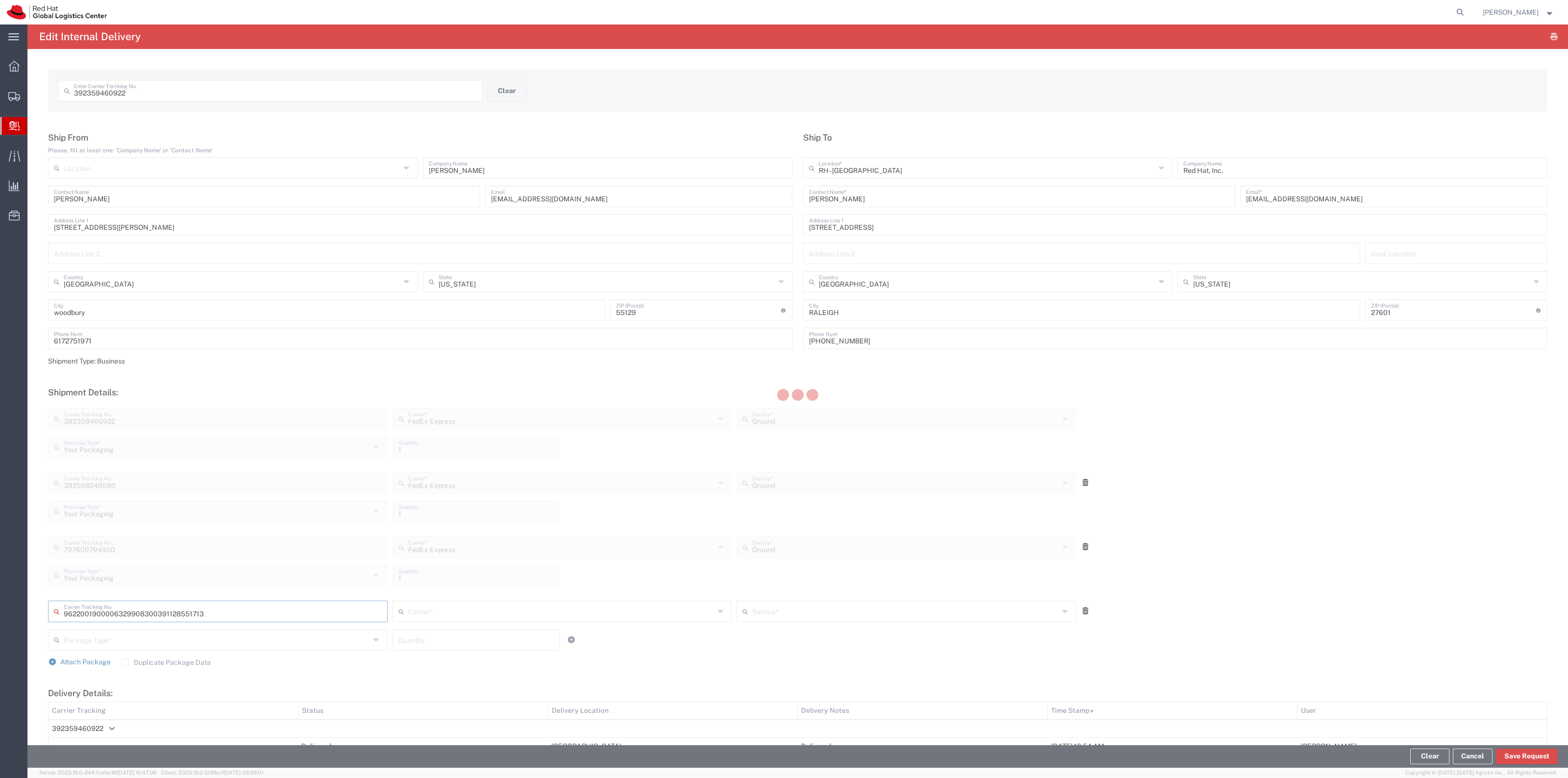
type input "391128551713"
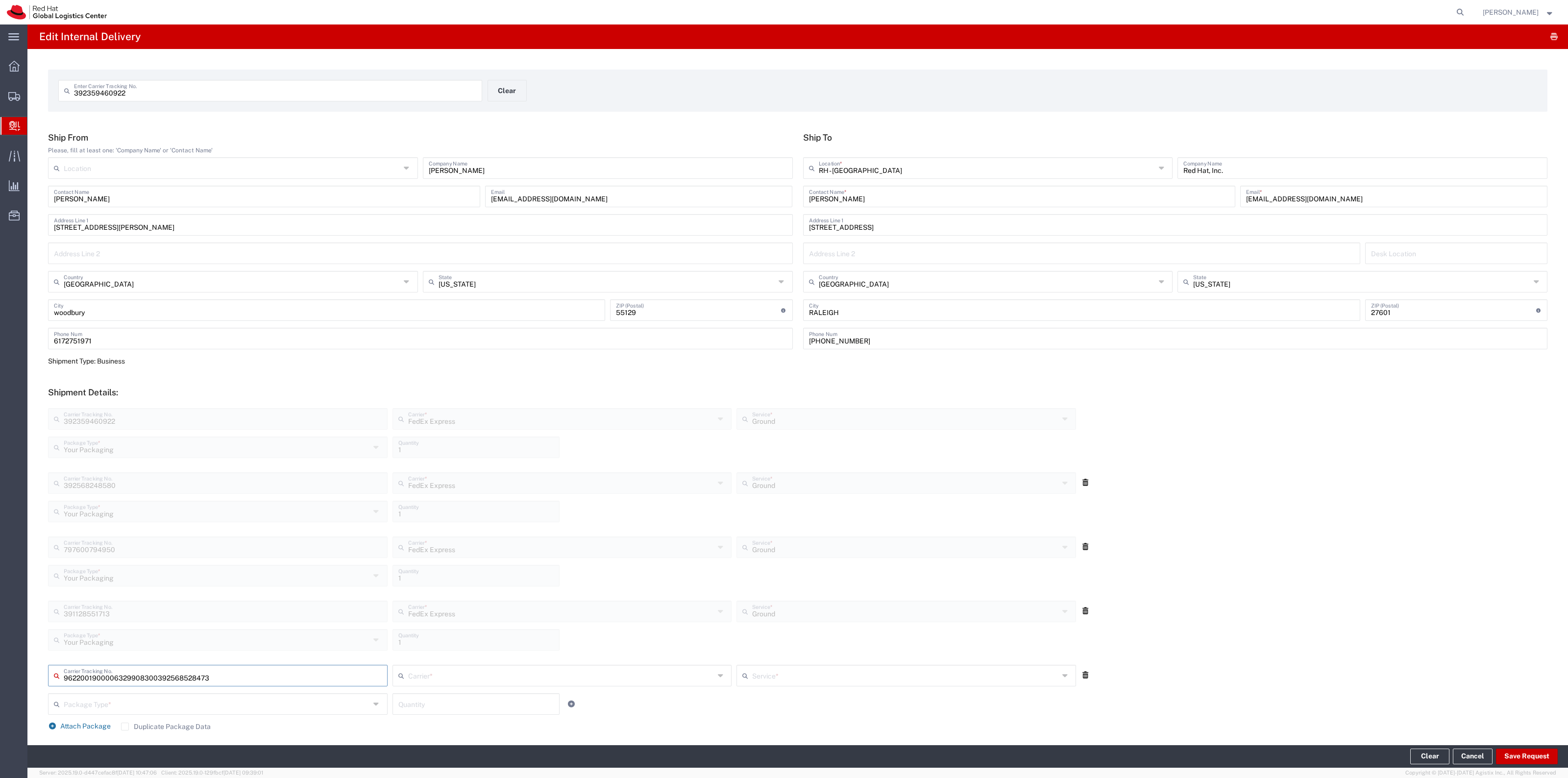
type input "392568528473"
type input "Your Packaging"
type input "Ground"
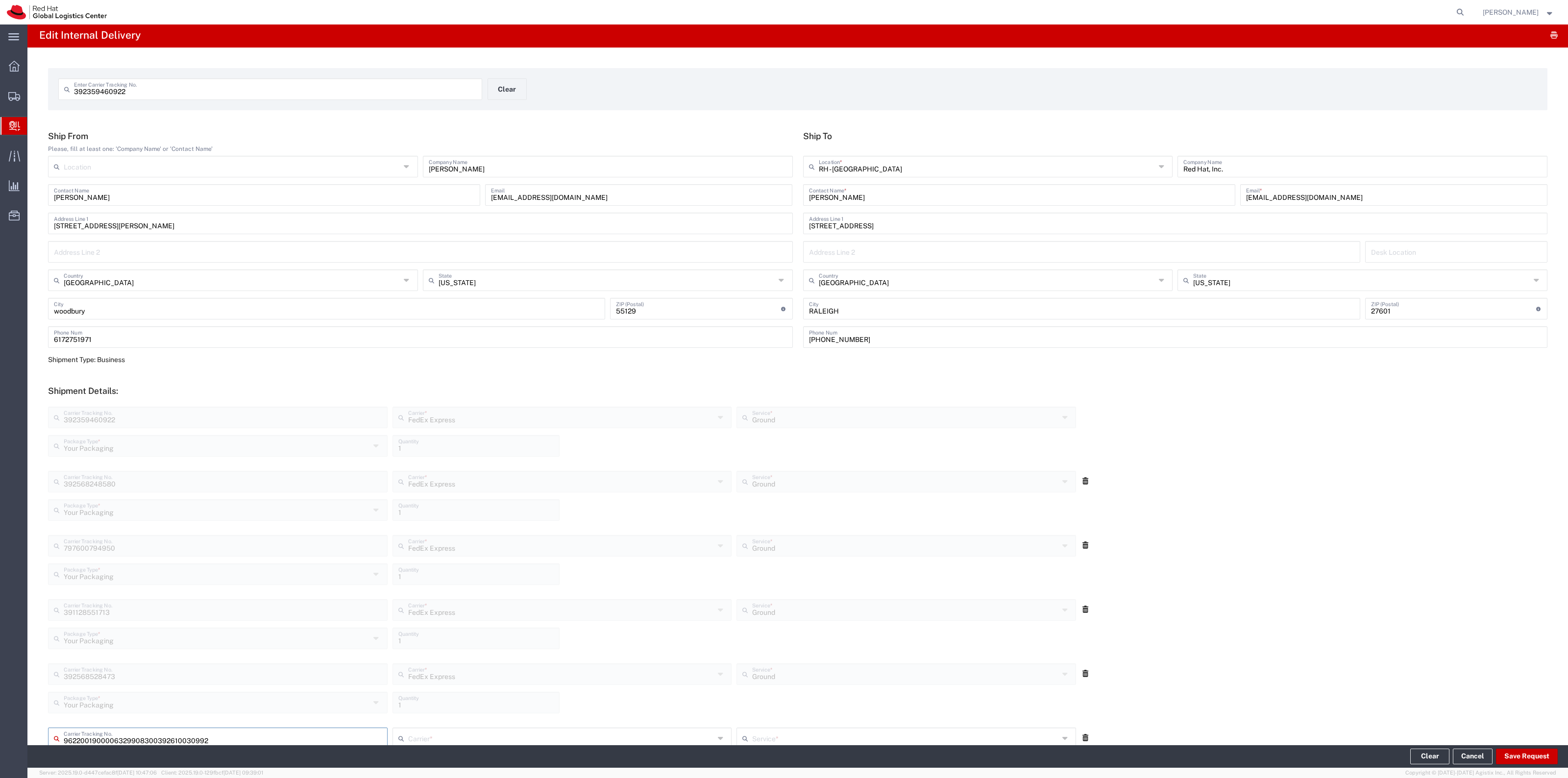
type input "392610030992"
type input "Your Packaging"
type input "Ground"
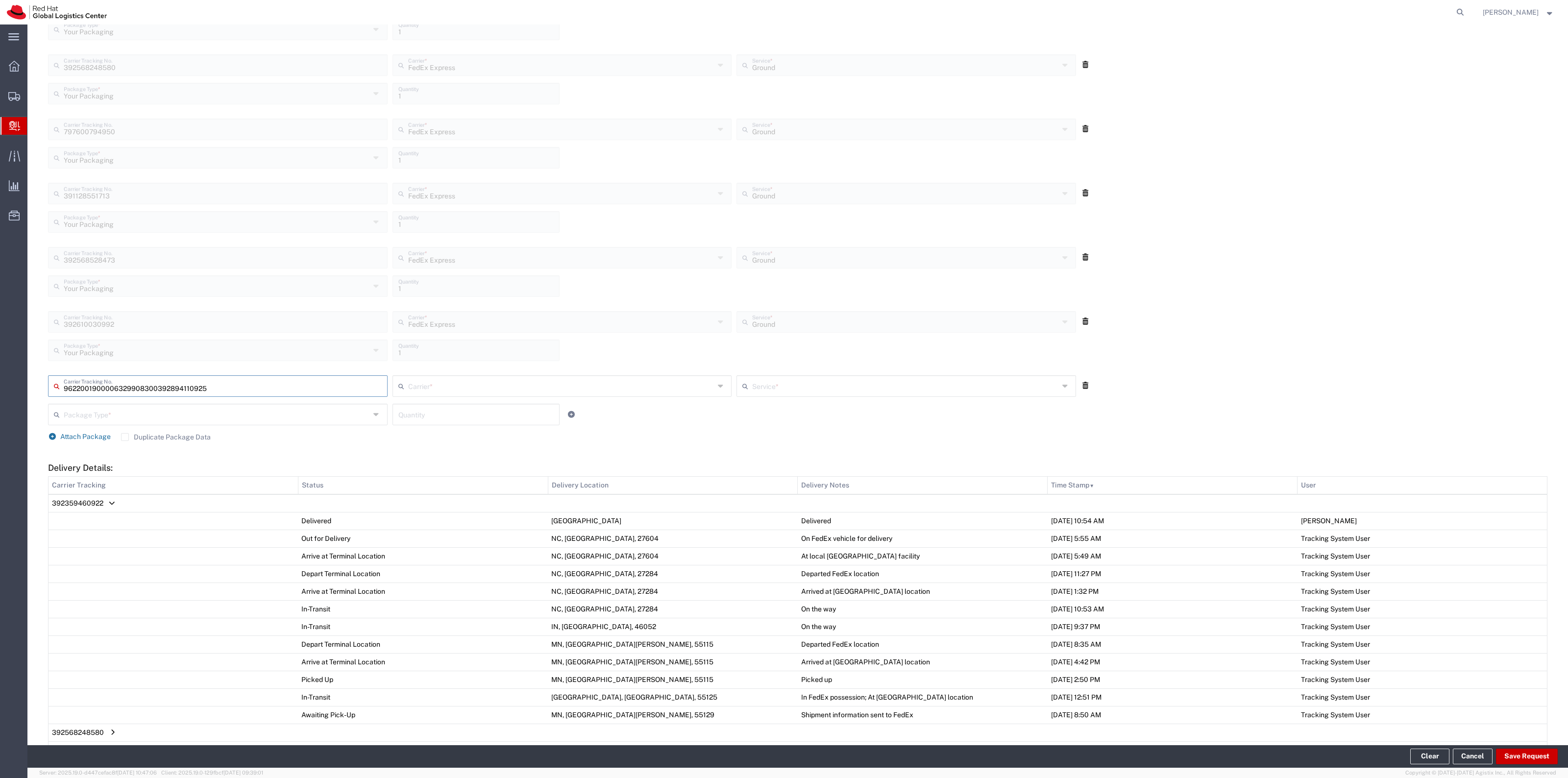
type input "392894110925"
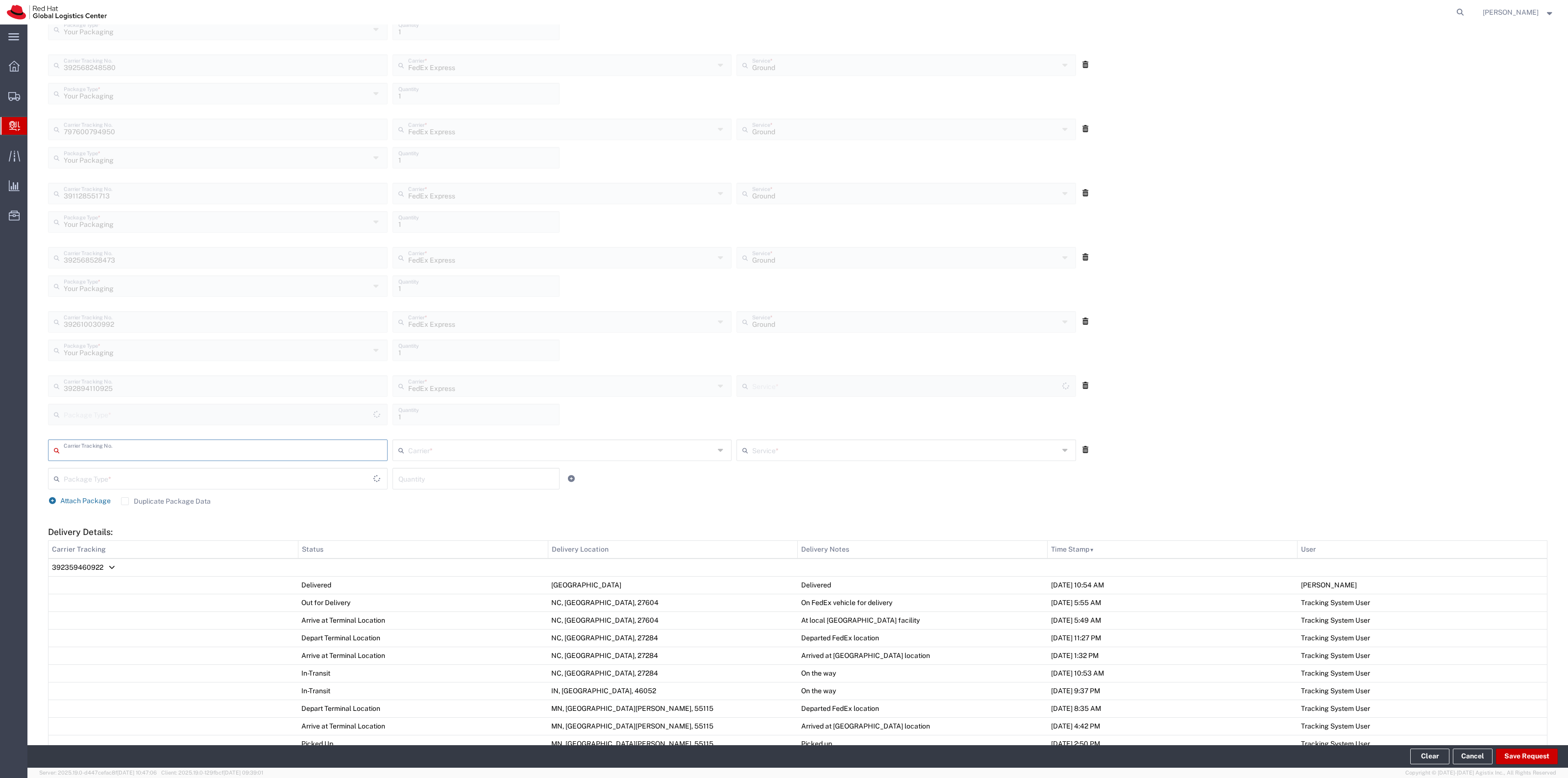
type input "Your Packaging"
type input "Ground"
type input "797592774236"
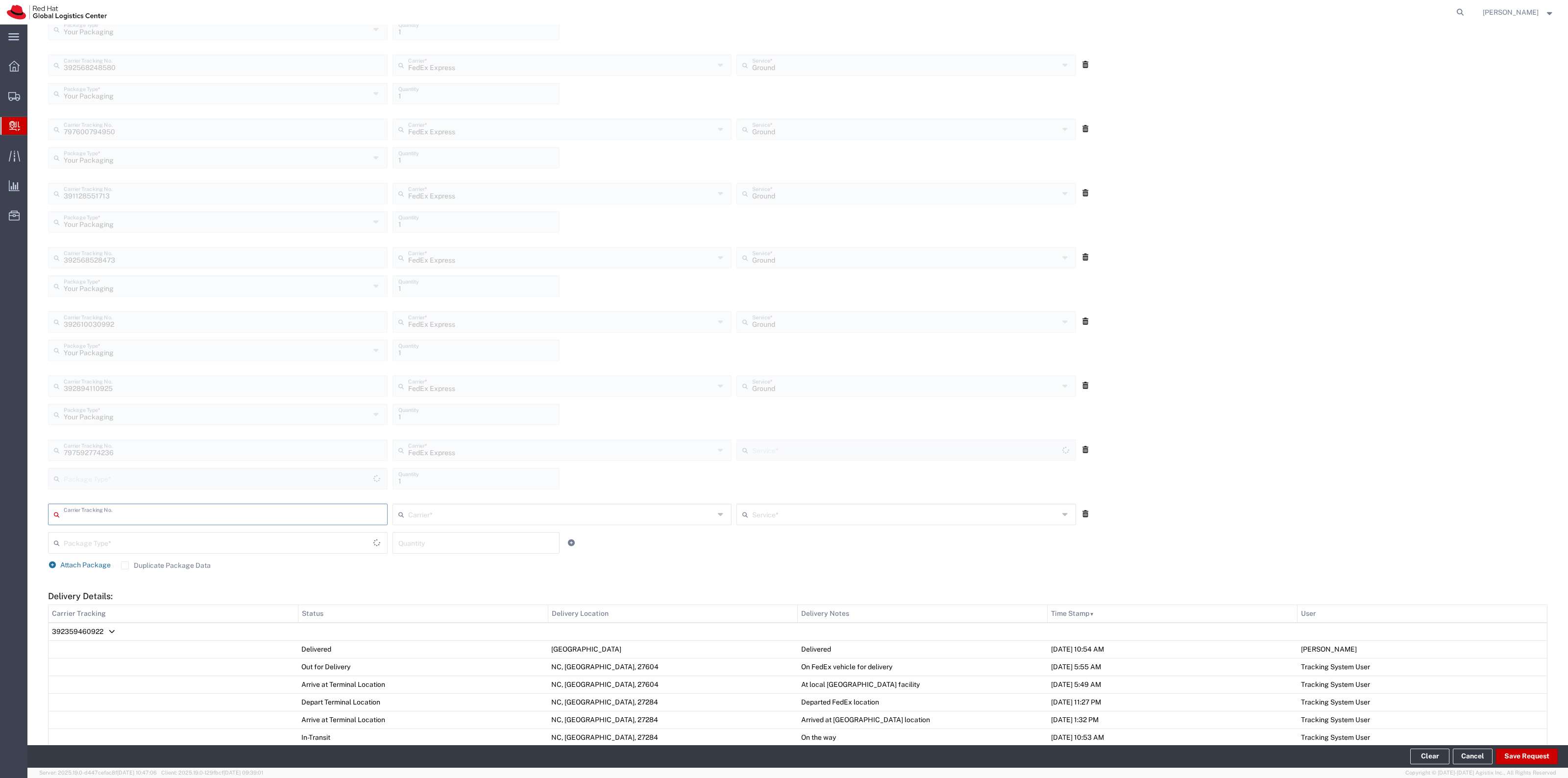
type input "Your Packaging"
type input "Ground"
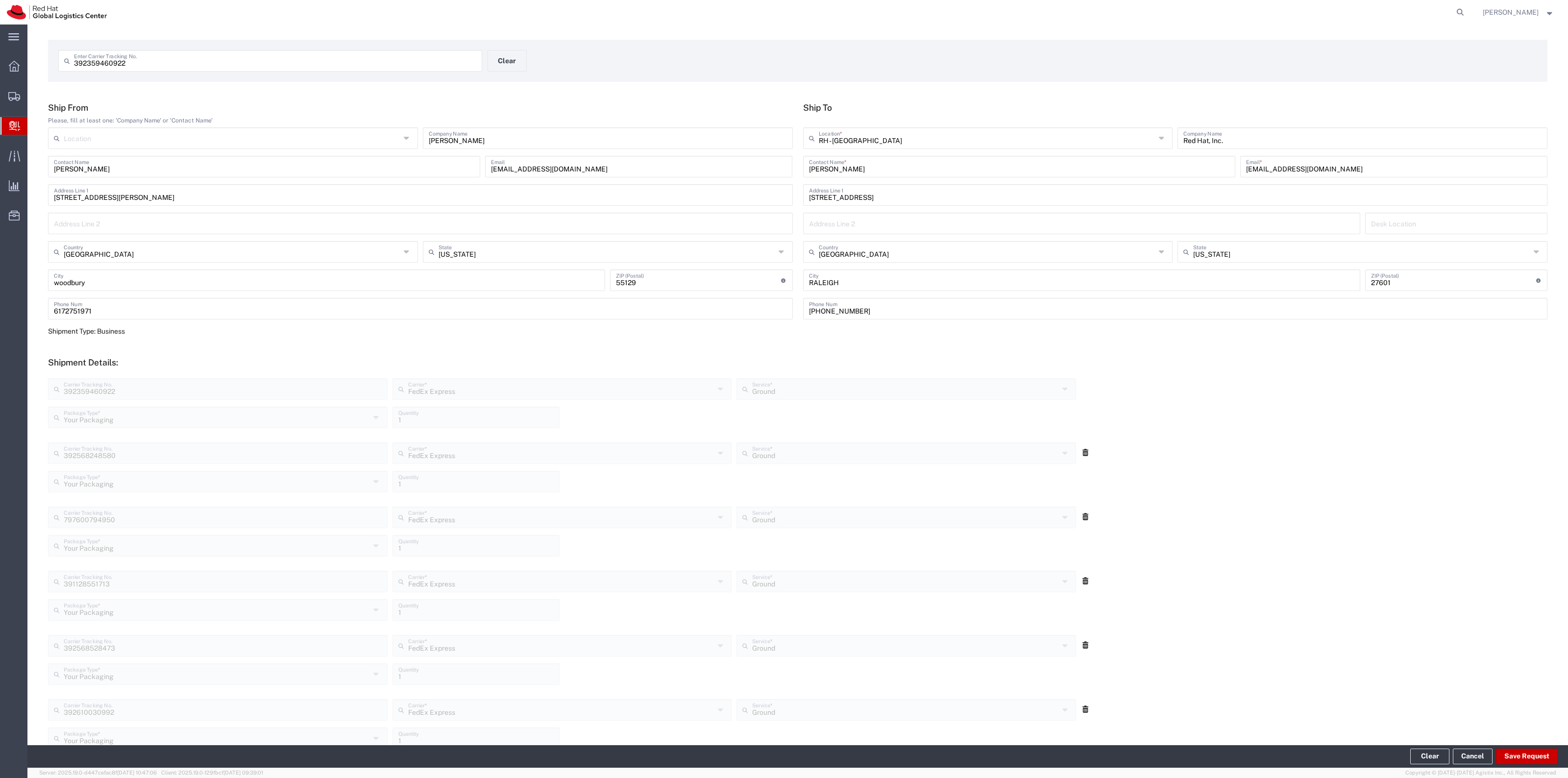
scroll to position [0, 0]
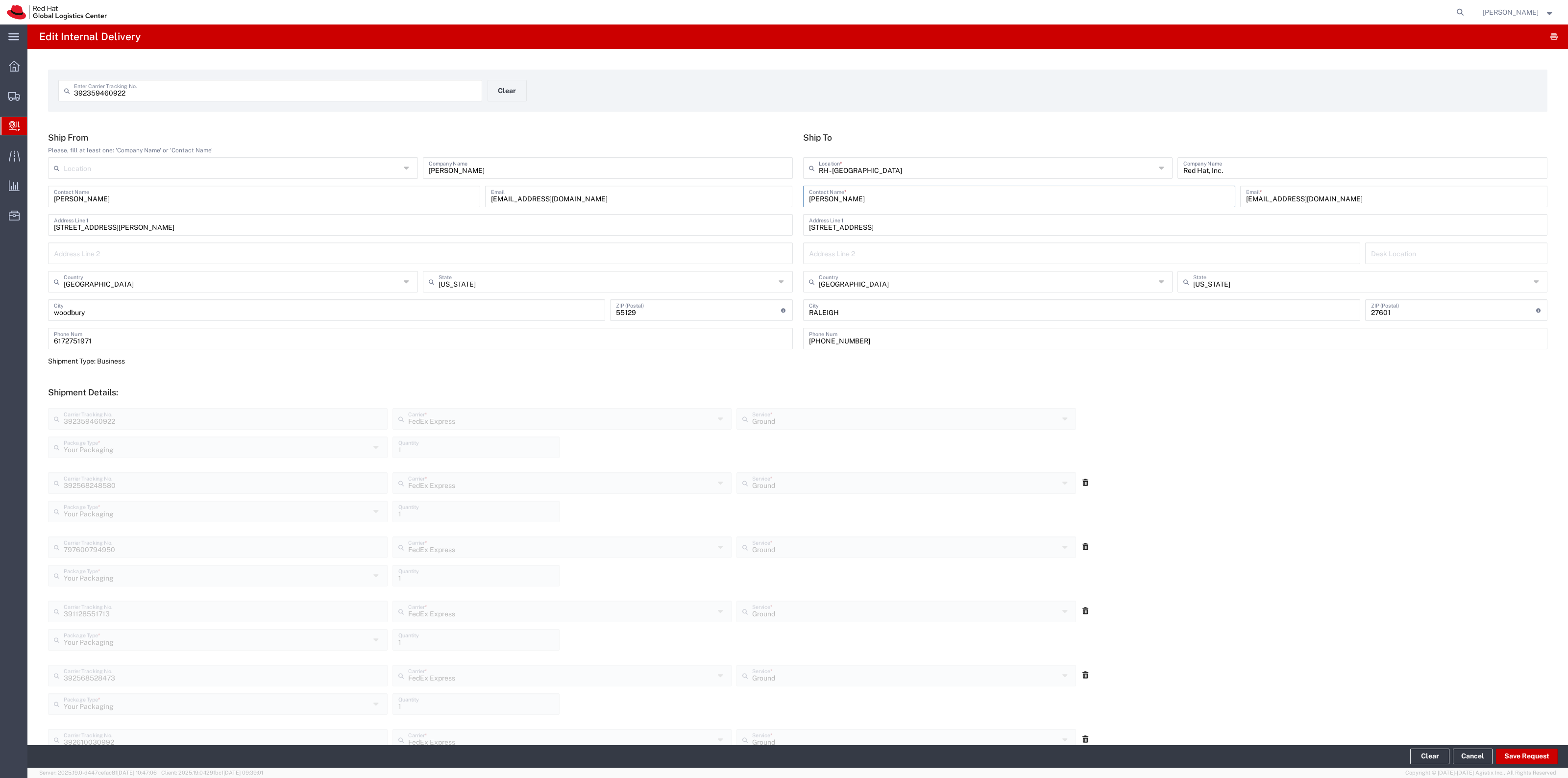
drag, startPoint x: 878, startPoint y: 190, endPoint x: 740, endPoint y: 170, distance: 139.4
click at [757, 175] on div "Ship From Please, fill at least one: 'Company Name' or 'Contact Name' Location …" at bounding box center [798, 244] width 1509 height 224
type input "ITHD"
type input "bunker@redhat.com"
click at [1524, 769] on span "Copyright © [DATE]-[DATE] Agistix Inc., All Rights Reserved" at bounding box center [1480, 773] width 151 height 8
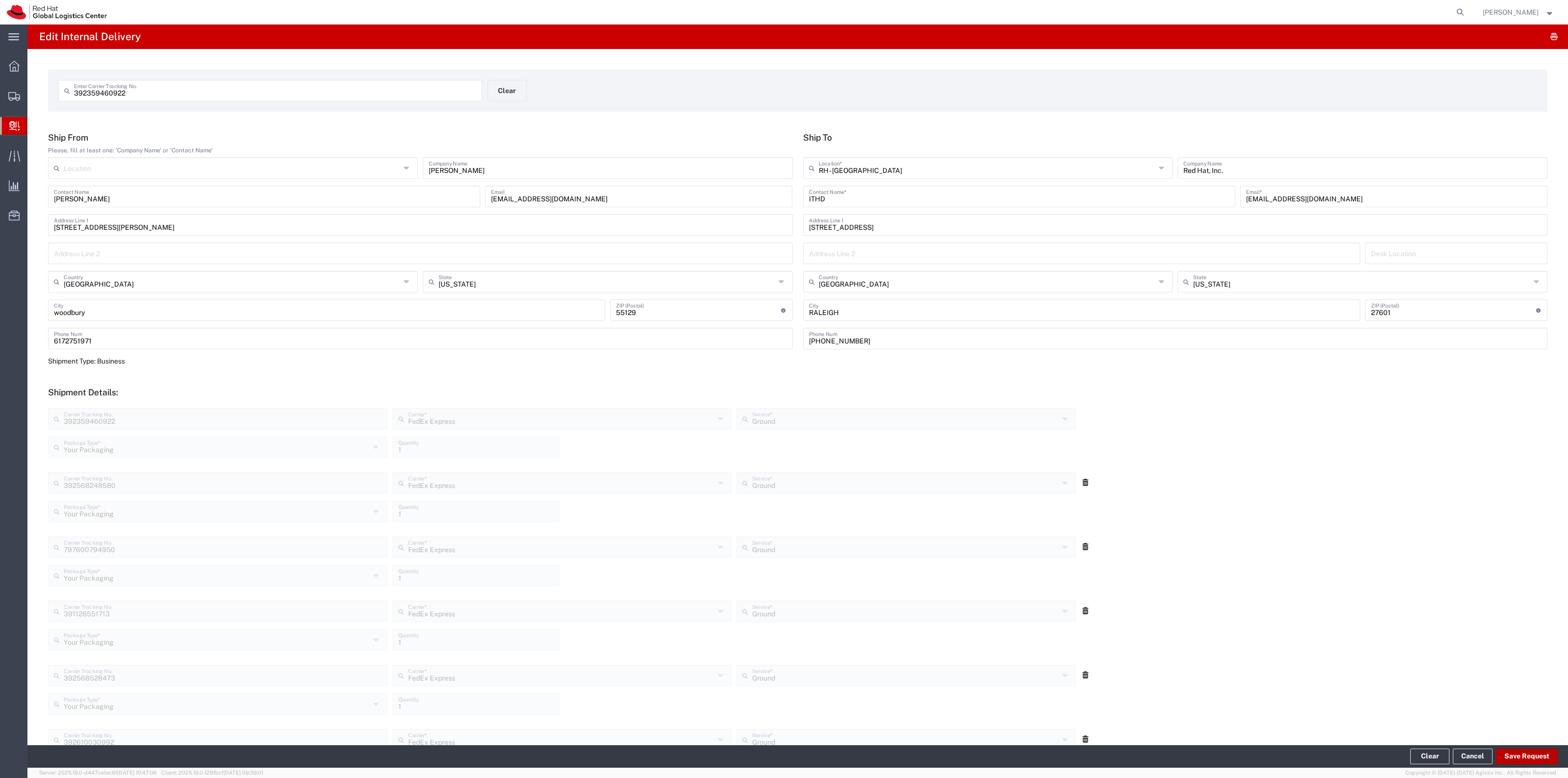
click at [1521, 751] on button "Save Request" at bounding box center [1526, 756] width 61 height 16
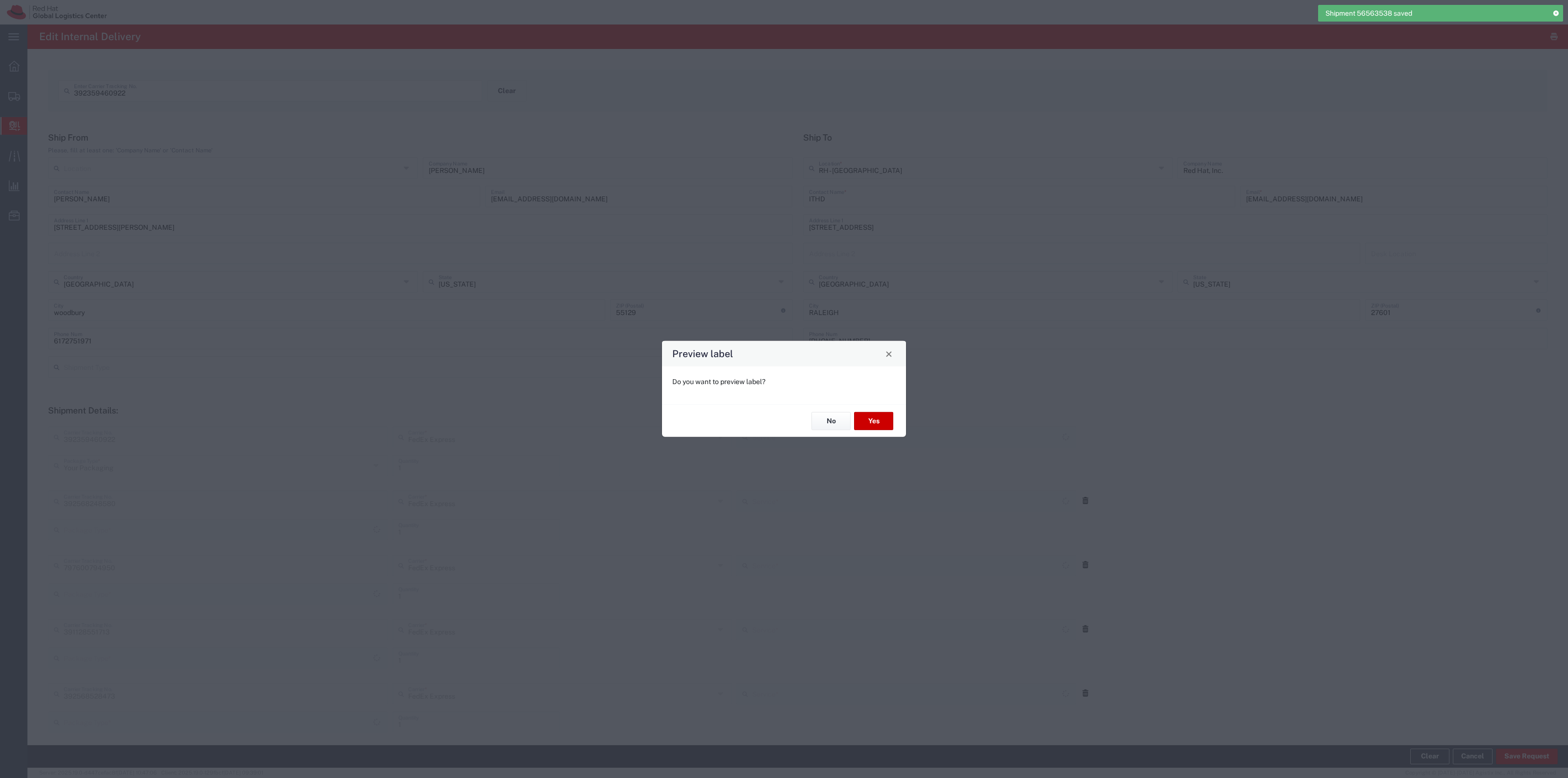
type input "Ground"
type input "Your Packaging"
type input "Ground"
type input "Your Packaging"
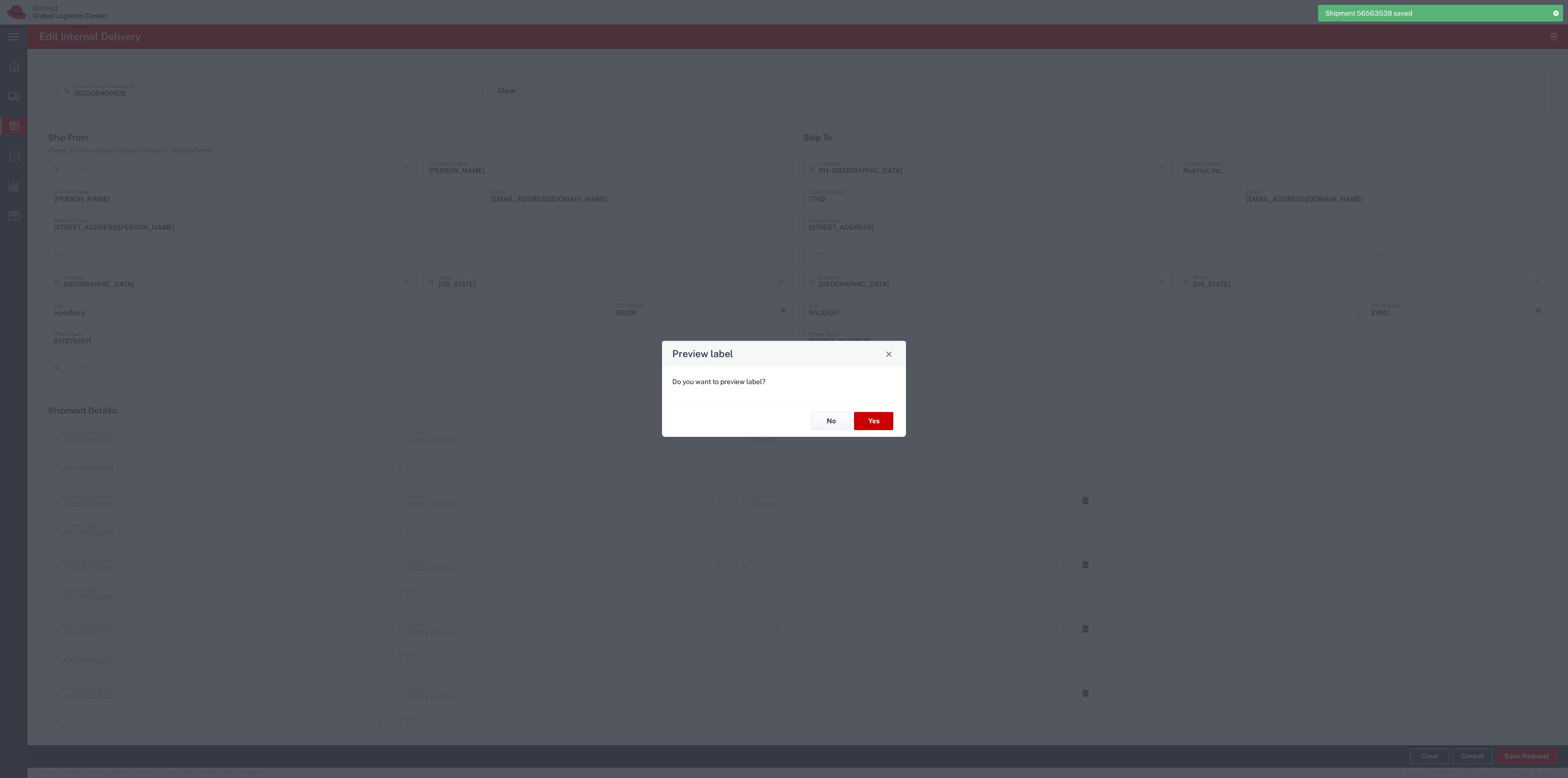
type input "Ground"
type input "Your Packaging"
type input "Ground"
type input "Your Packaging"
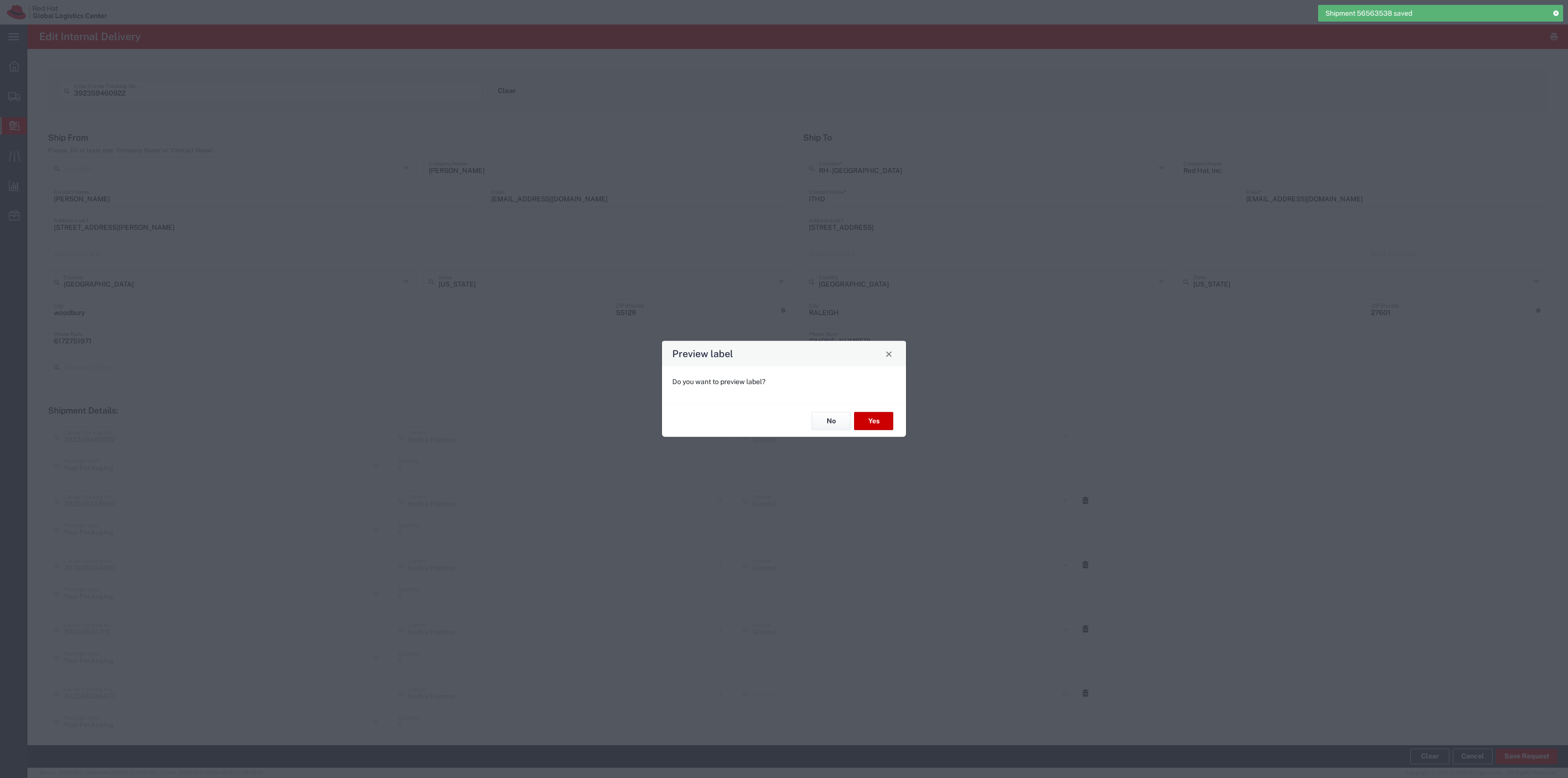
type input "Ground"
type input "Your Packaging"
type input "Ground"
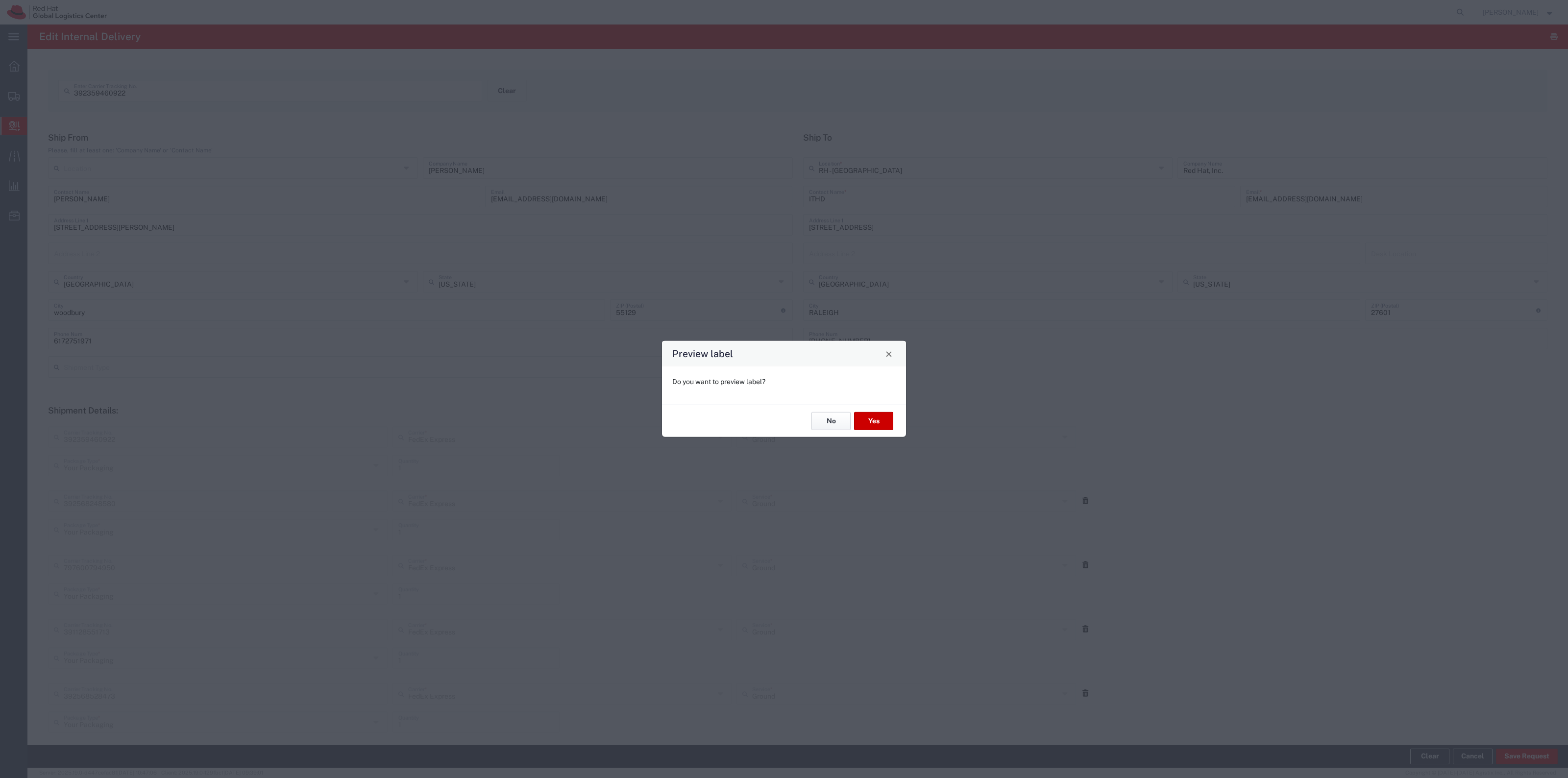
click at [832, 425] on button "No" at bounding box center [830, 421] width 39 height 18
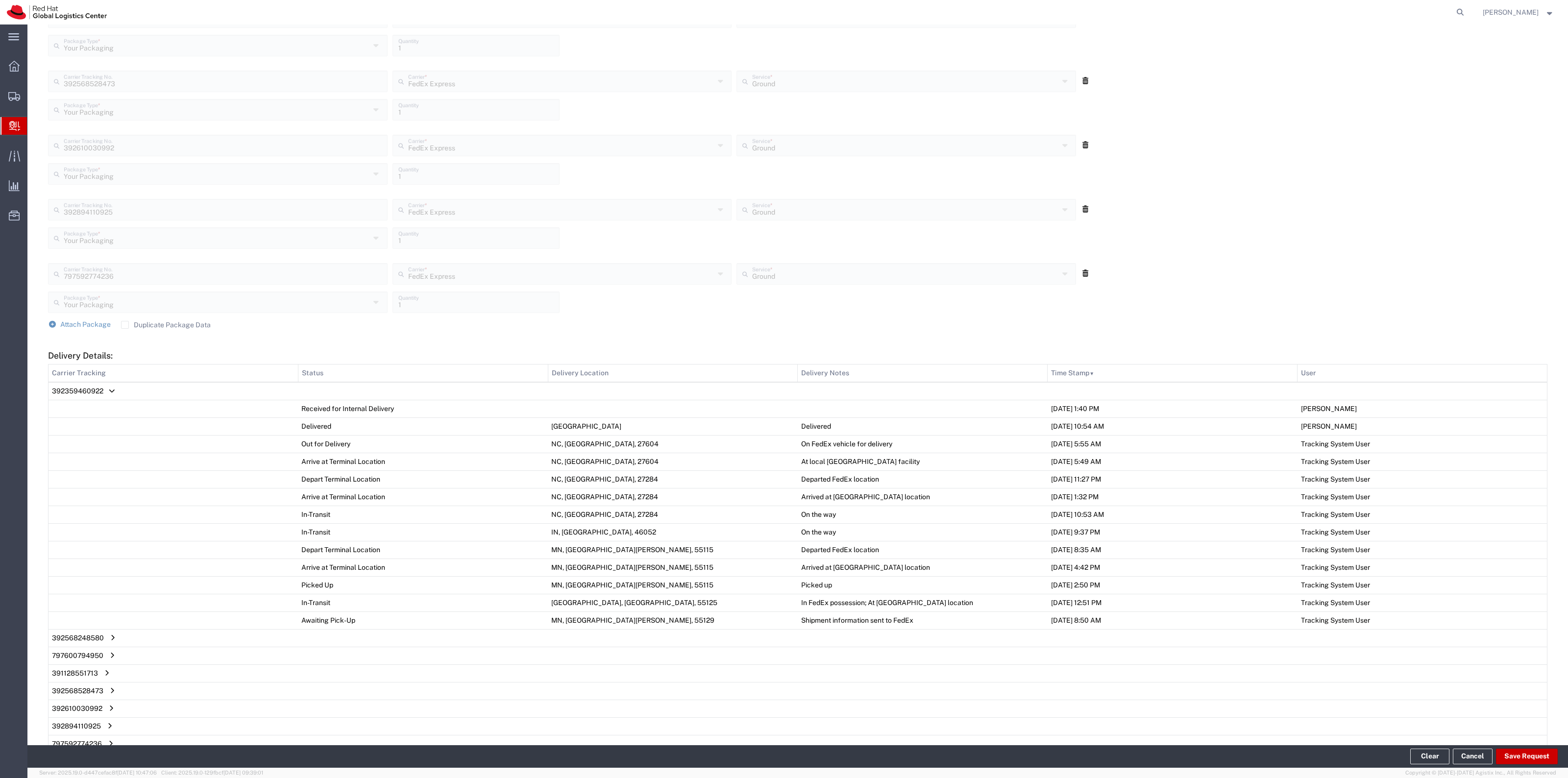
scroll to position [773, 0]
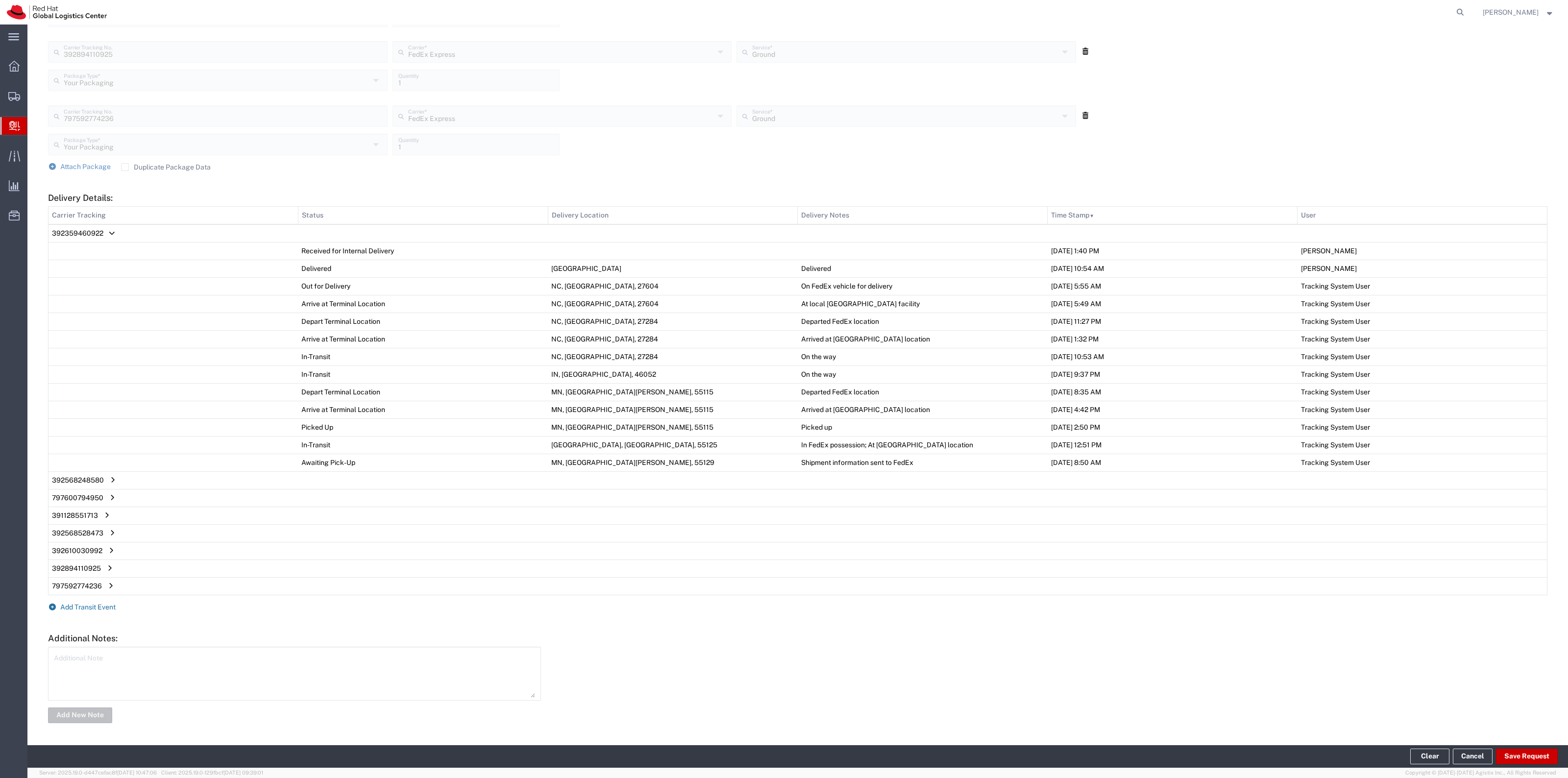
click at [100, 603] on span "Add Transit Event" at bounding box center [87, 607] width 55 height 8
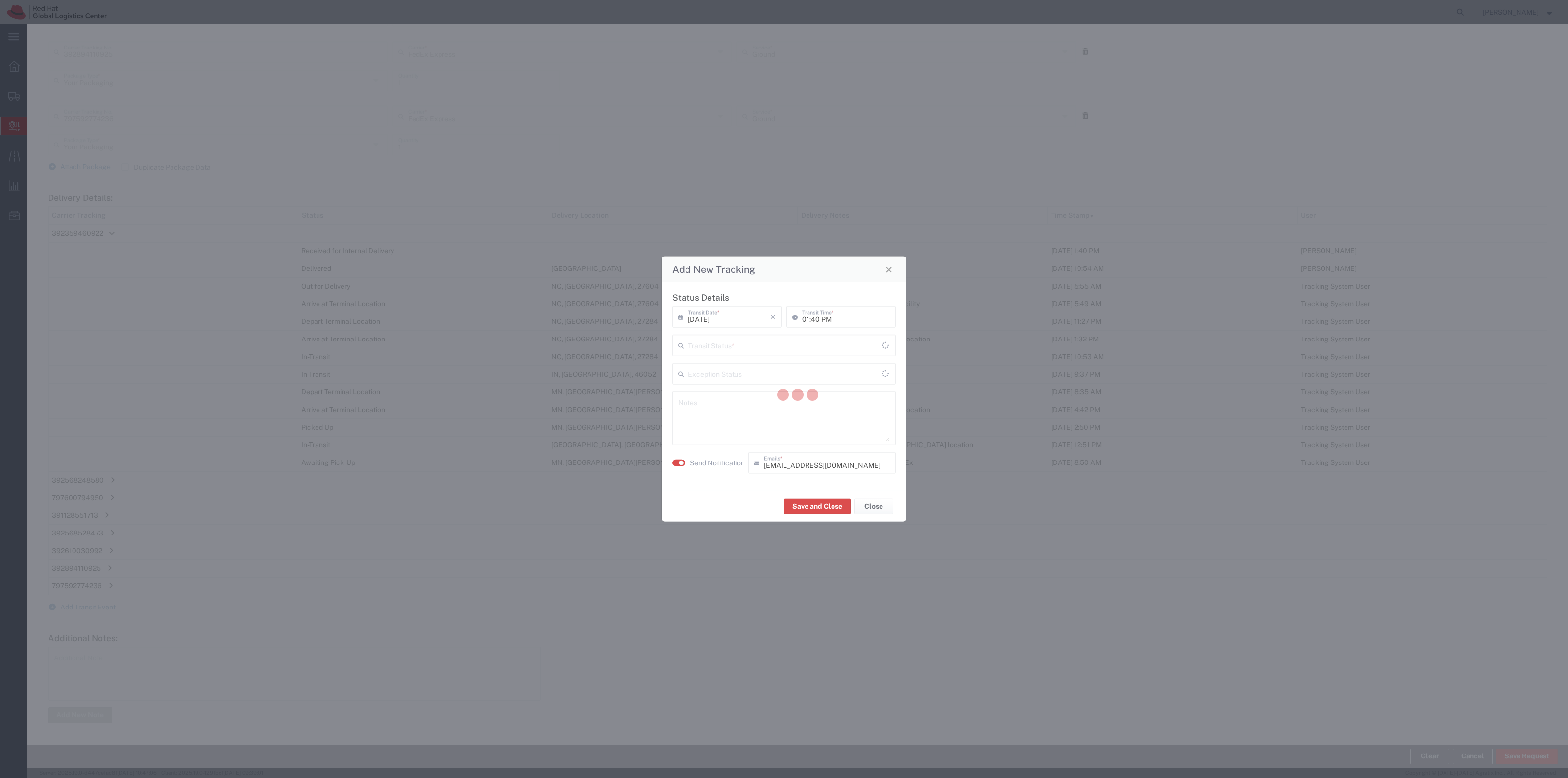
click at [707, 338] on div at bounding box center [797, 396] width 1540 height 743
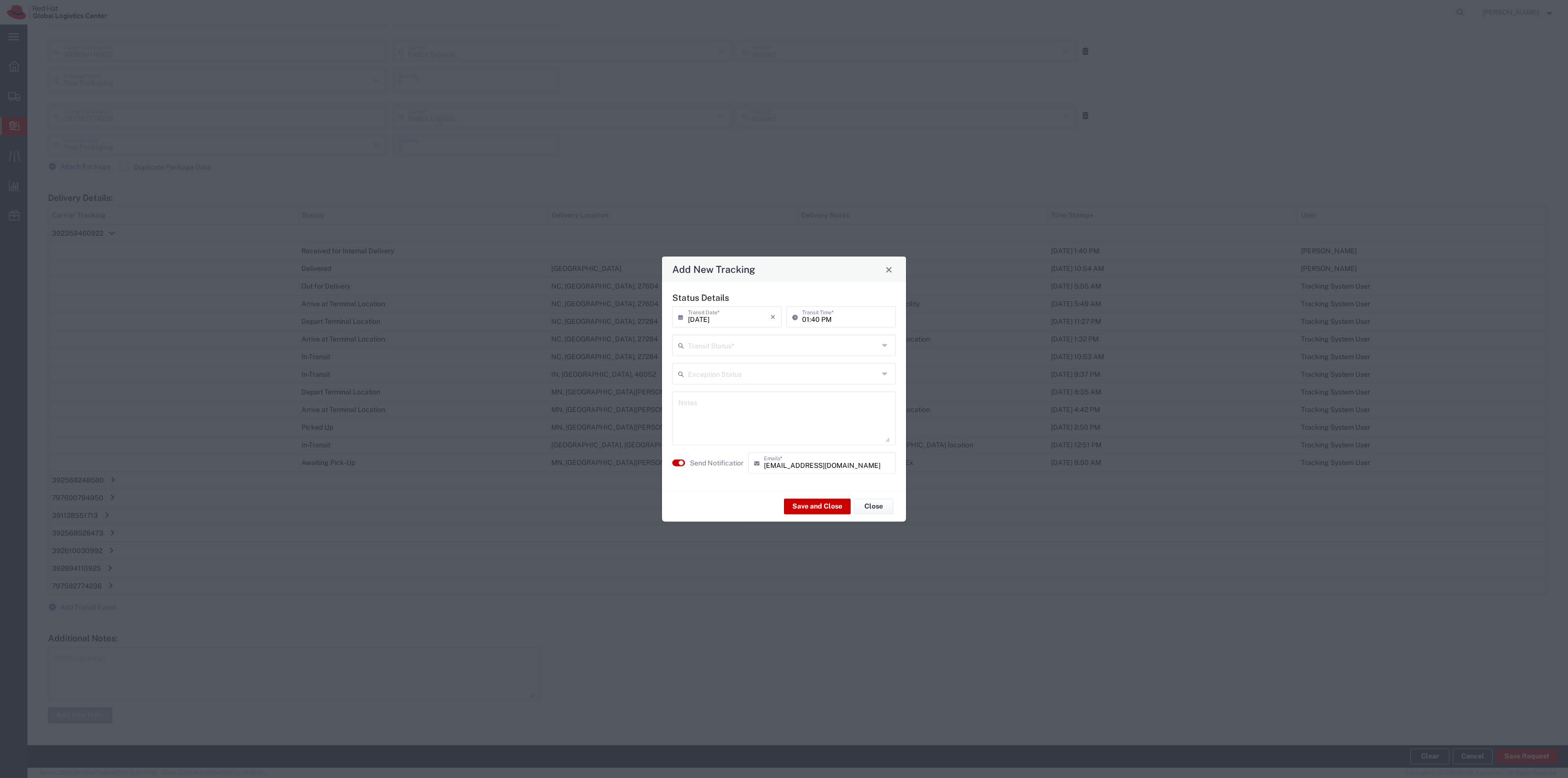
click at [708, 337] on input "text" at bounding box center [783, 345] width 190 height 17
click at [701, 371] on span "Delivery Confirmation" at bounding box center [784, 366] width 222 height 15
type input "Delivery Confirmation"
click at [802, 501] on button "Save and Close" at bounding box center [817, 506] width 67 height 16
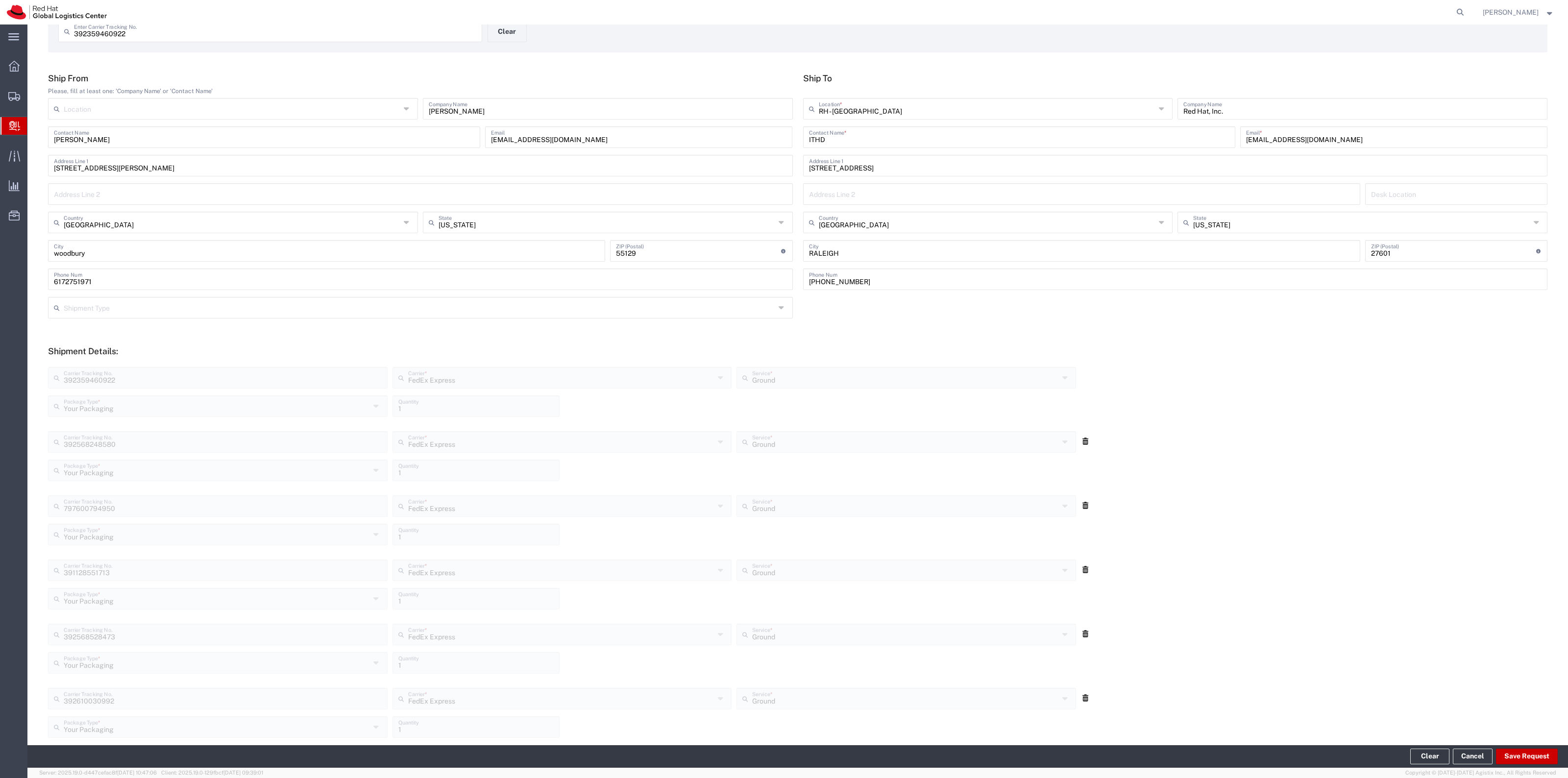
scroll to position [0, 0]
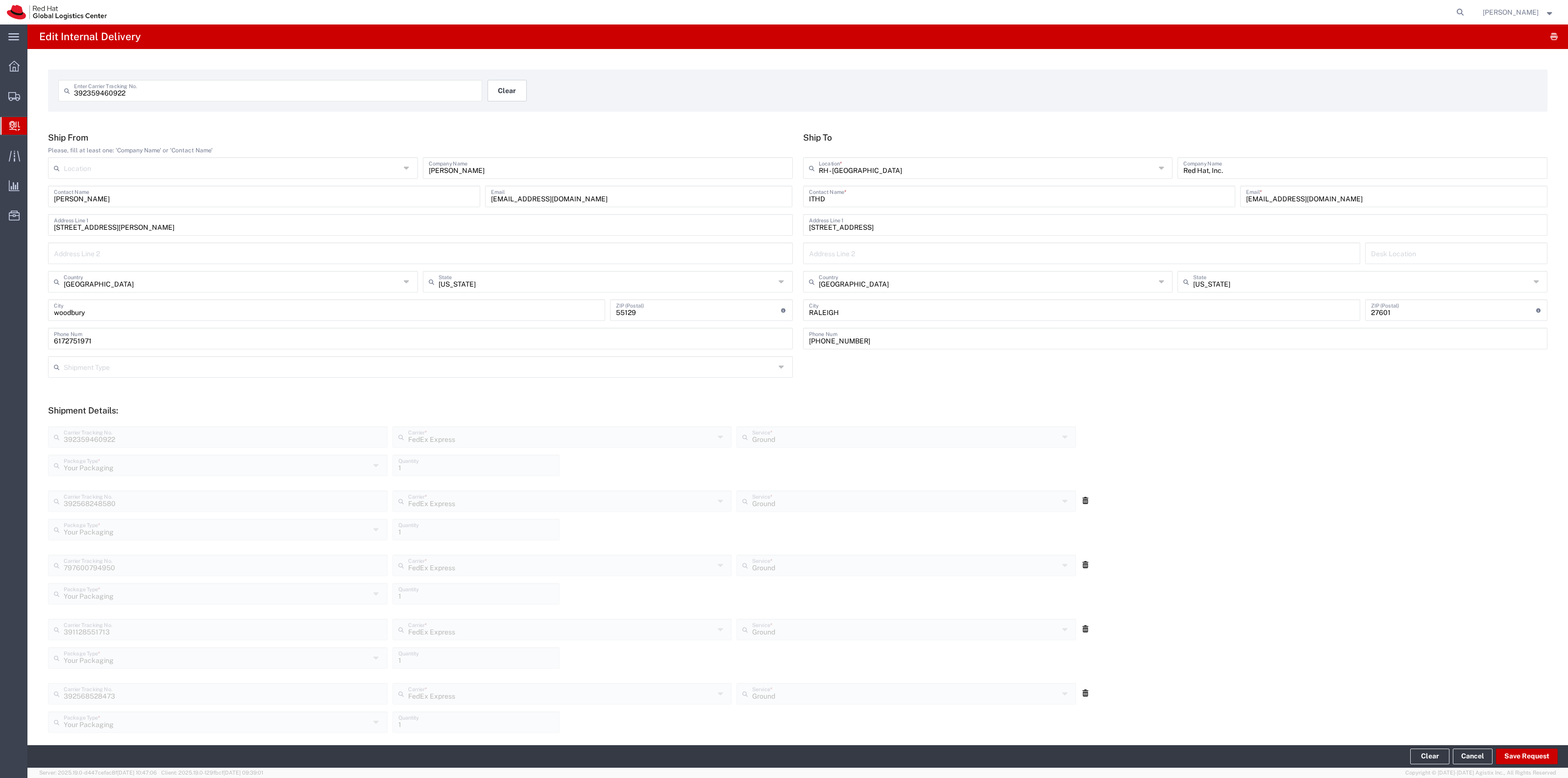
click at [498, 84] on button "Clear" at bounding box center [506, 91] width 39 height 22
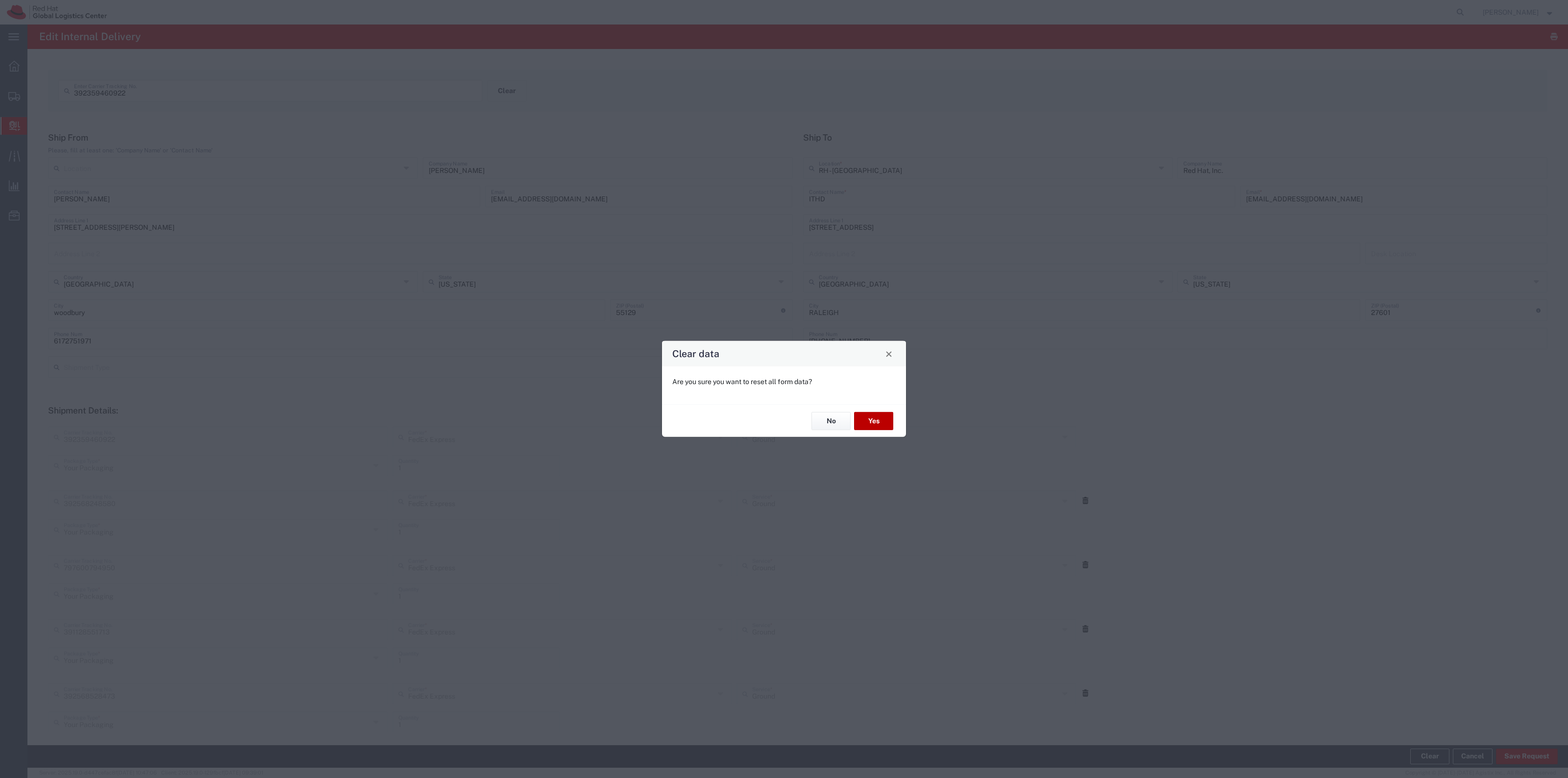
click at [866, 413] on button "Yes" at bounding box center [873, 421] width 39 height 18
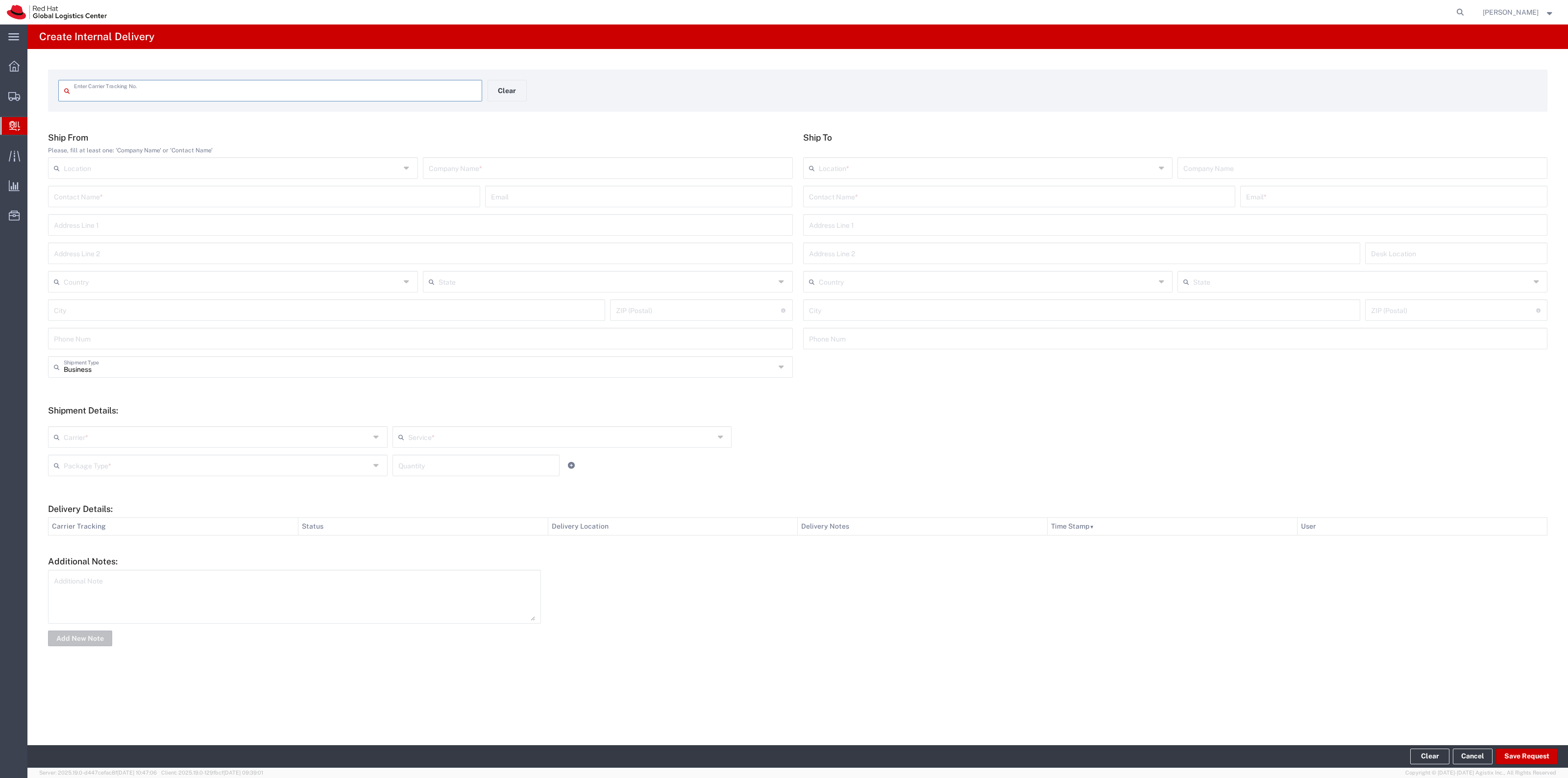
click at [412, 92] on input "text" at bounding box center [275, 89] width 403 height 17
click at [454, 86] on input "text" at bounding box center [275, 89] width 403 height 17
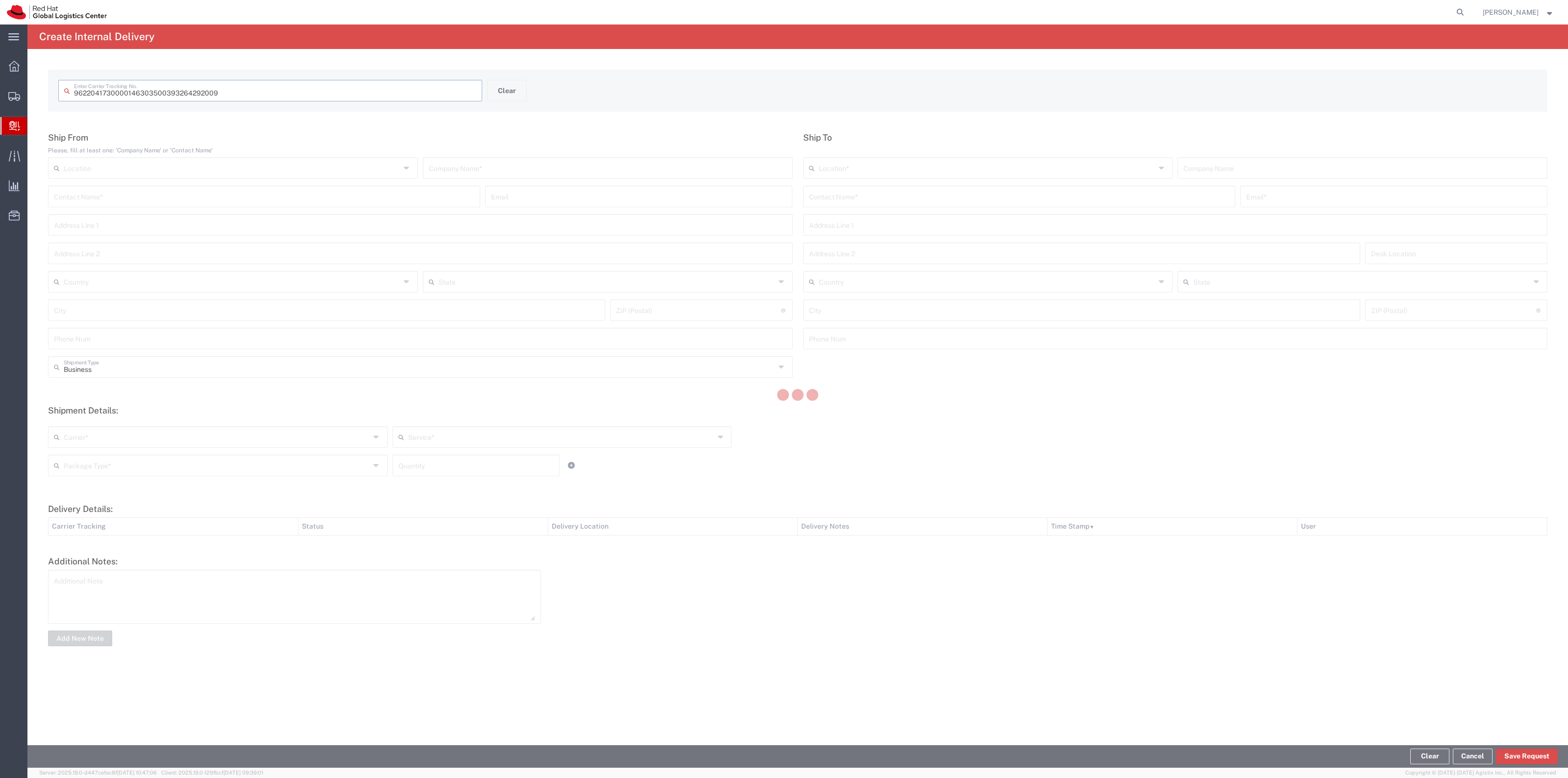
type input "393264292009"
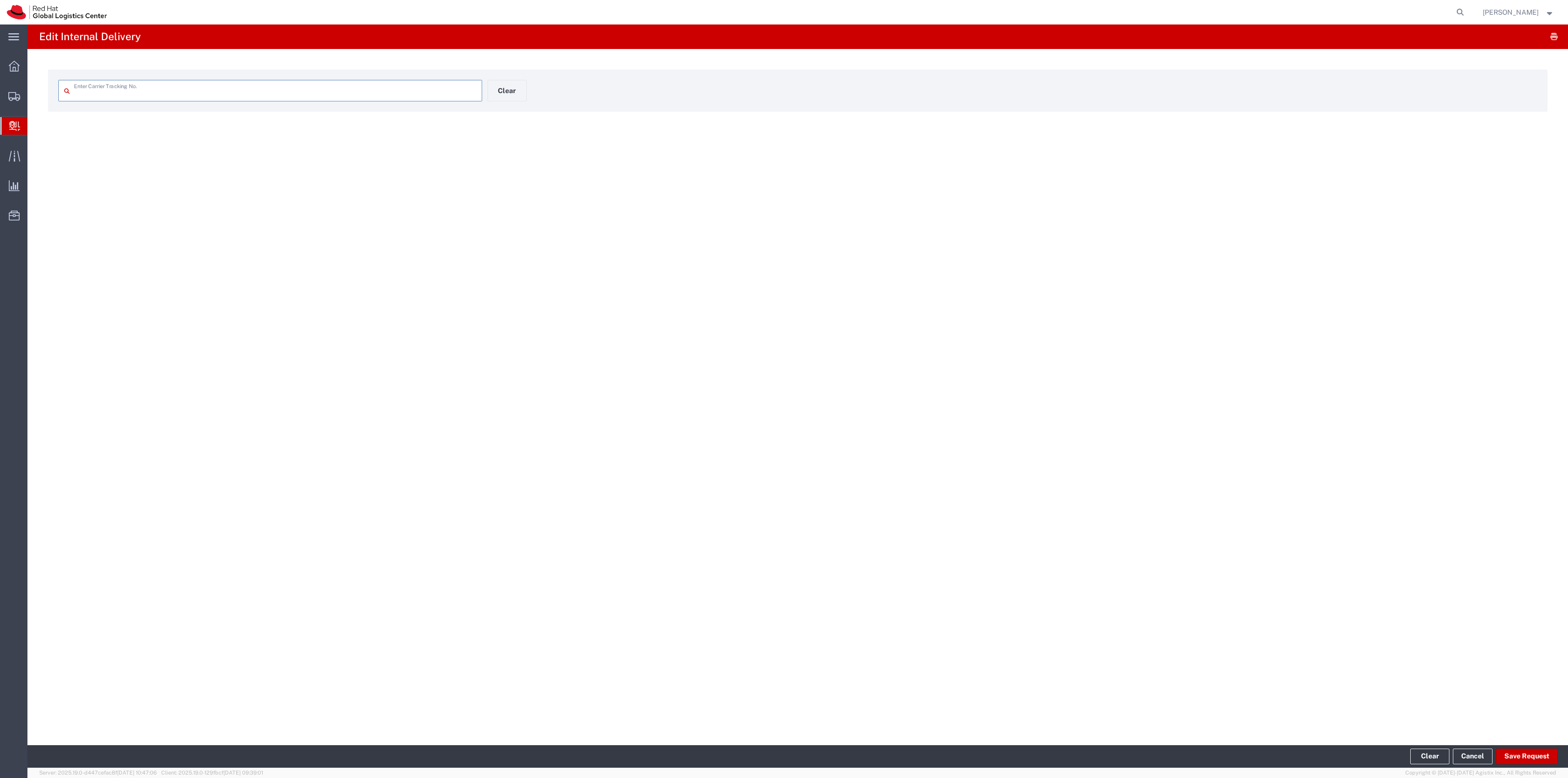
type input "393264292009"
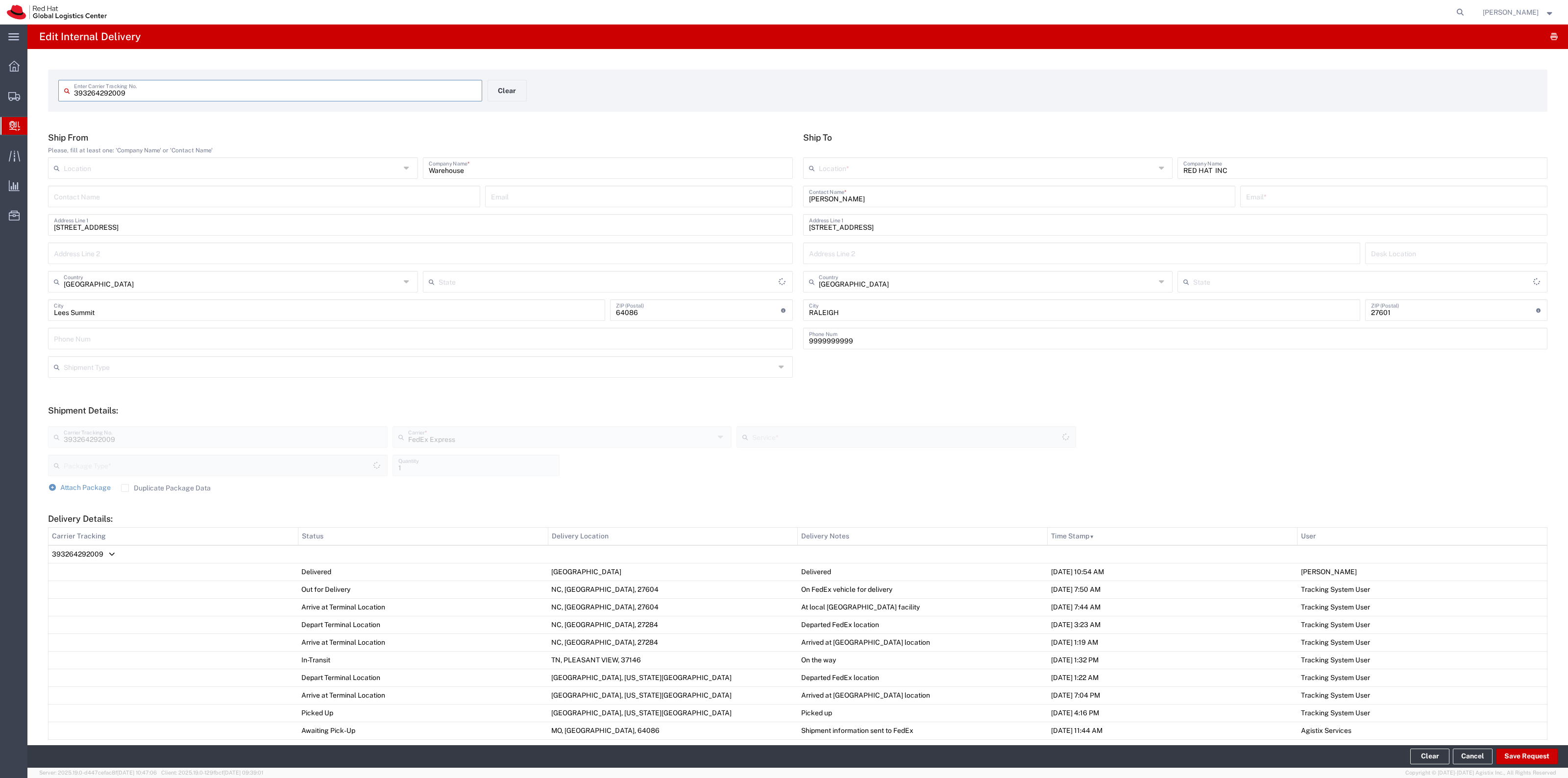
type input "Missouri"
type input "Your Packaging"
type input "Ground"
type input "North Carolina"
click at [876, 197] on input "KRYSTL NEWTON" at bounding box center [1019, 195] width 420 height 17
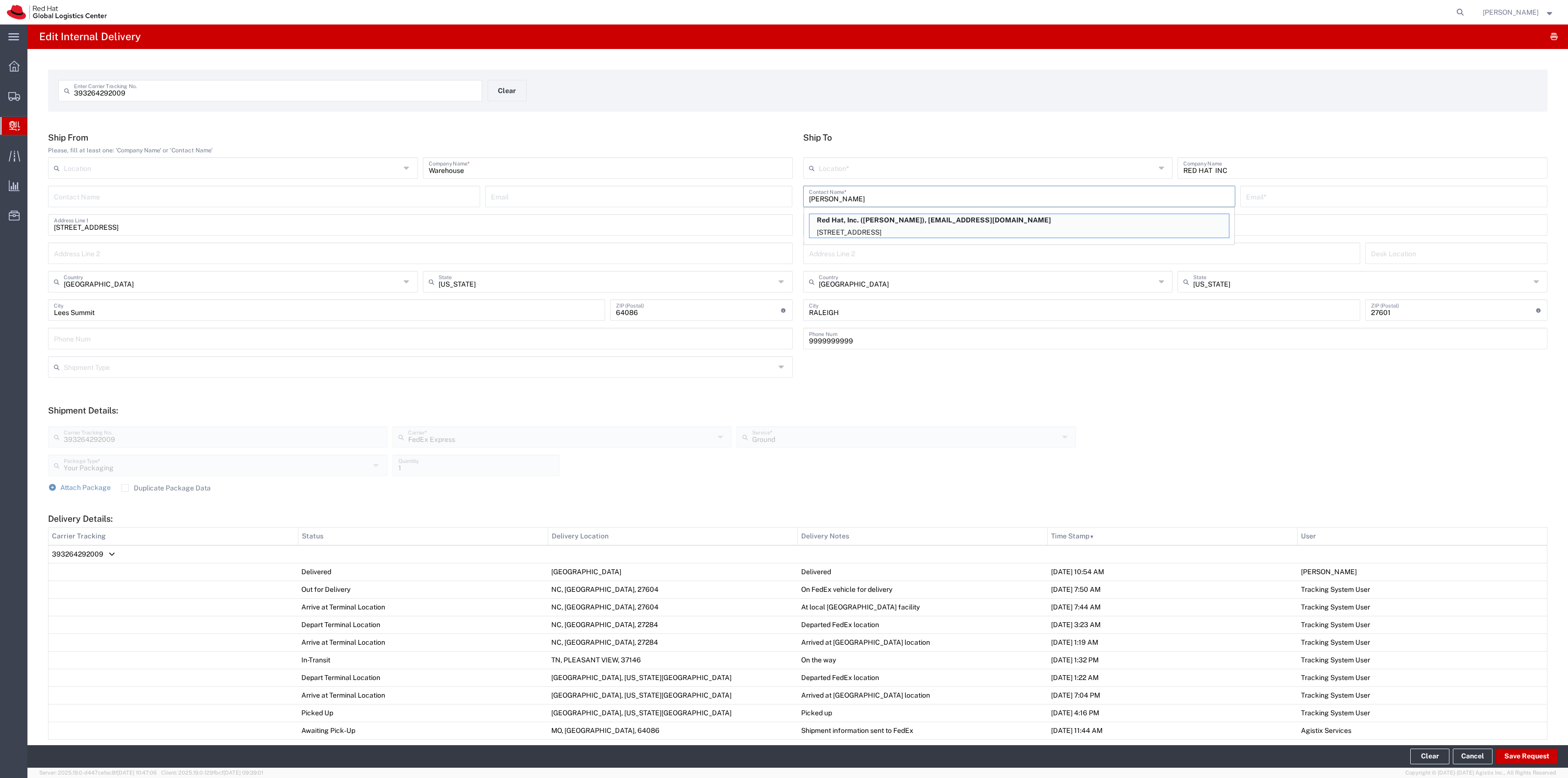
type input "KRYSTL NEWTOn"
click at [862, 223] on p "Red Hat, Inc. (Krystl Newton), knewton@redhat.com" at bounding box center [1019, 220] width 420 height 12
type input "RH - Raleigh"
type input "Red Hat, Inc."
type input "Krystl Newton"
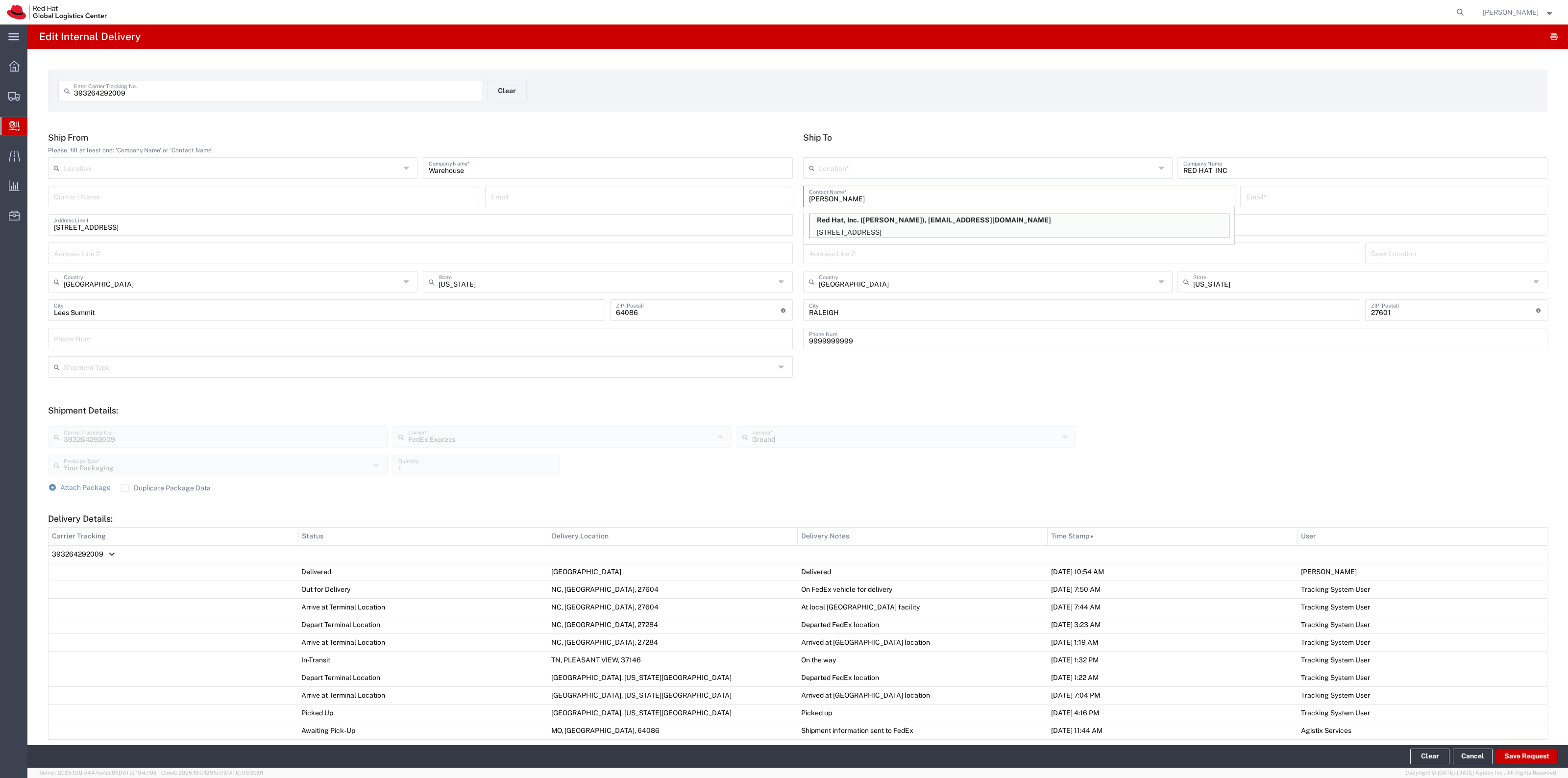
type input "knewton@redhat.com"
type input "100 East Davie Street"
type input "19S221"
click at [1524, 762] on button "Save Request" at bounding box center [1526, 756] width 61 height 16
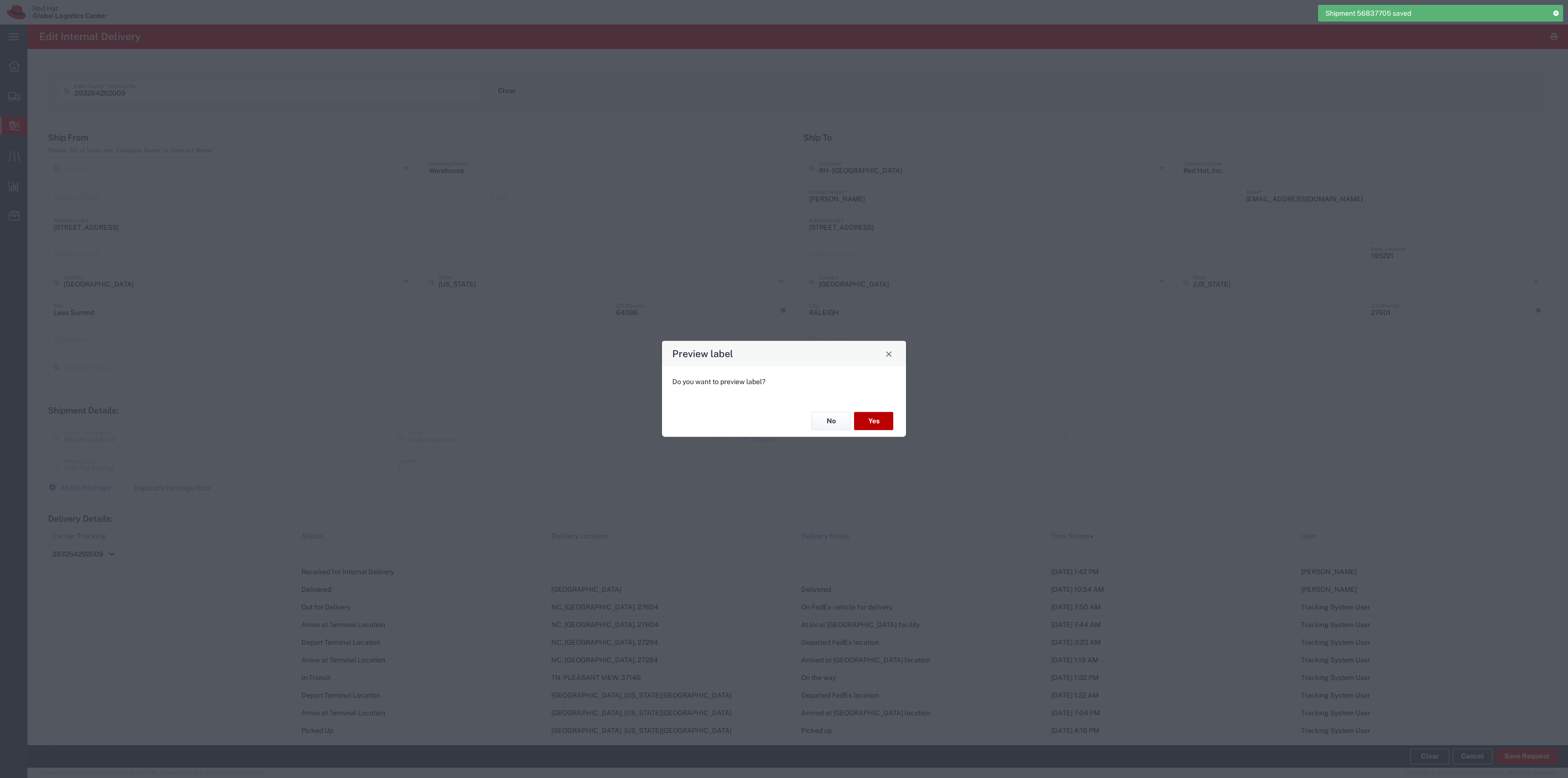
click at [887, 418] on button "Yes" at bounding box center [873, 421] width 39 height 18
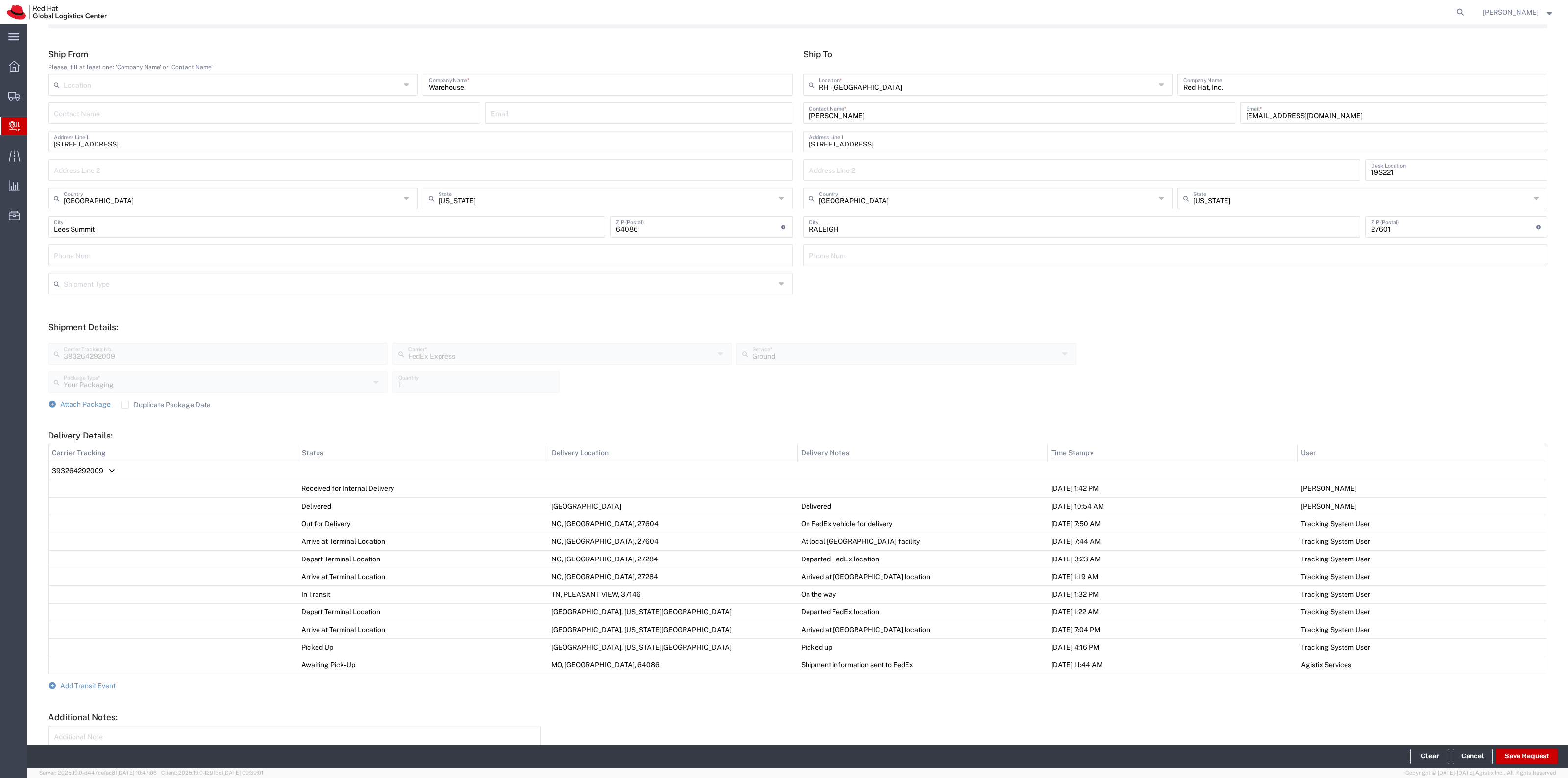
scroll to position [163, 0]
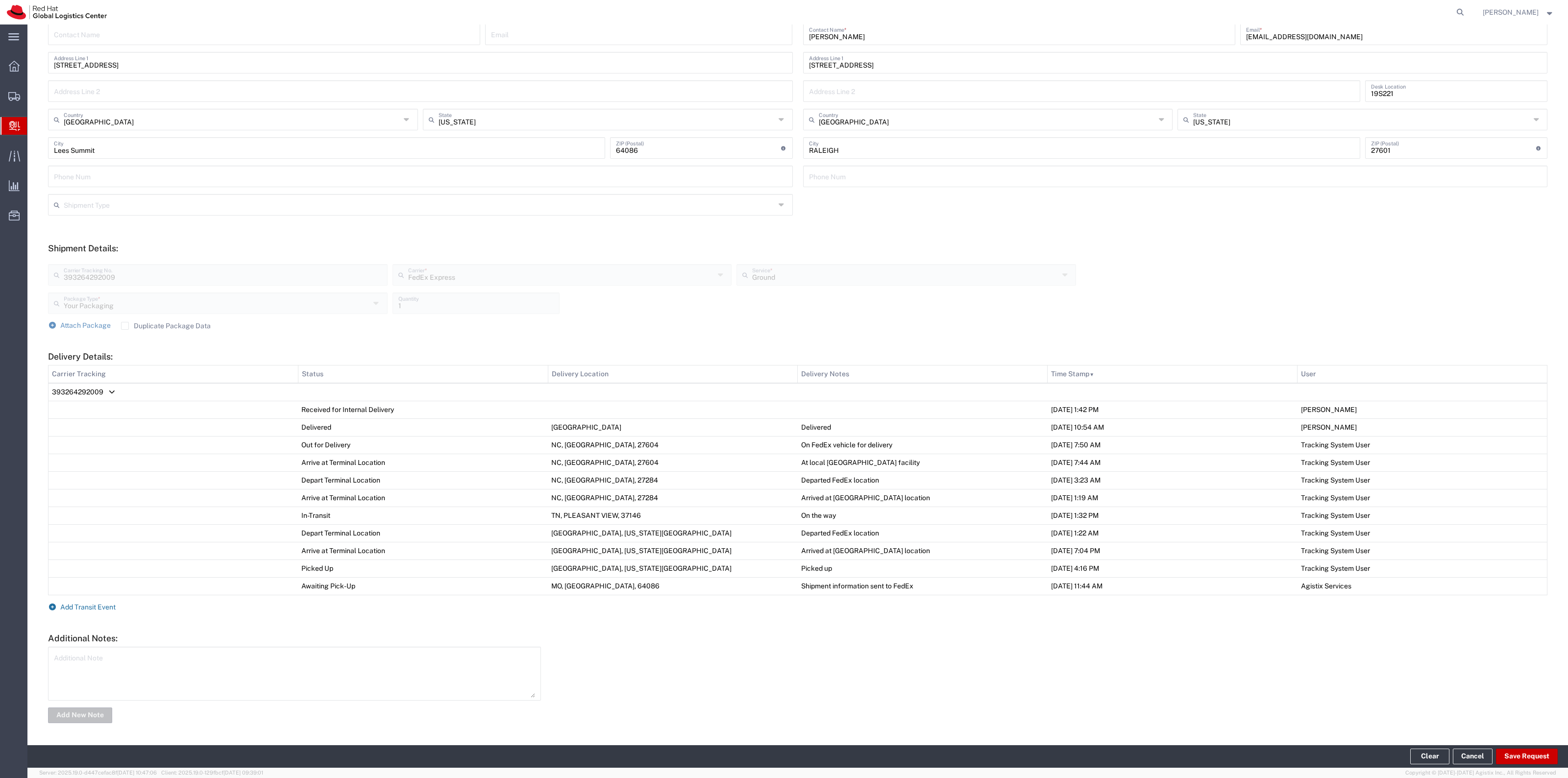
click at [89, 605] on span "Add Transit Event" at bounding box center [87, 607] width 55 height 8
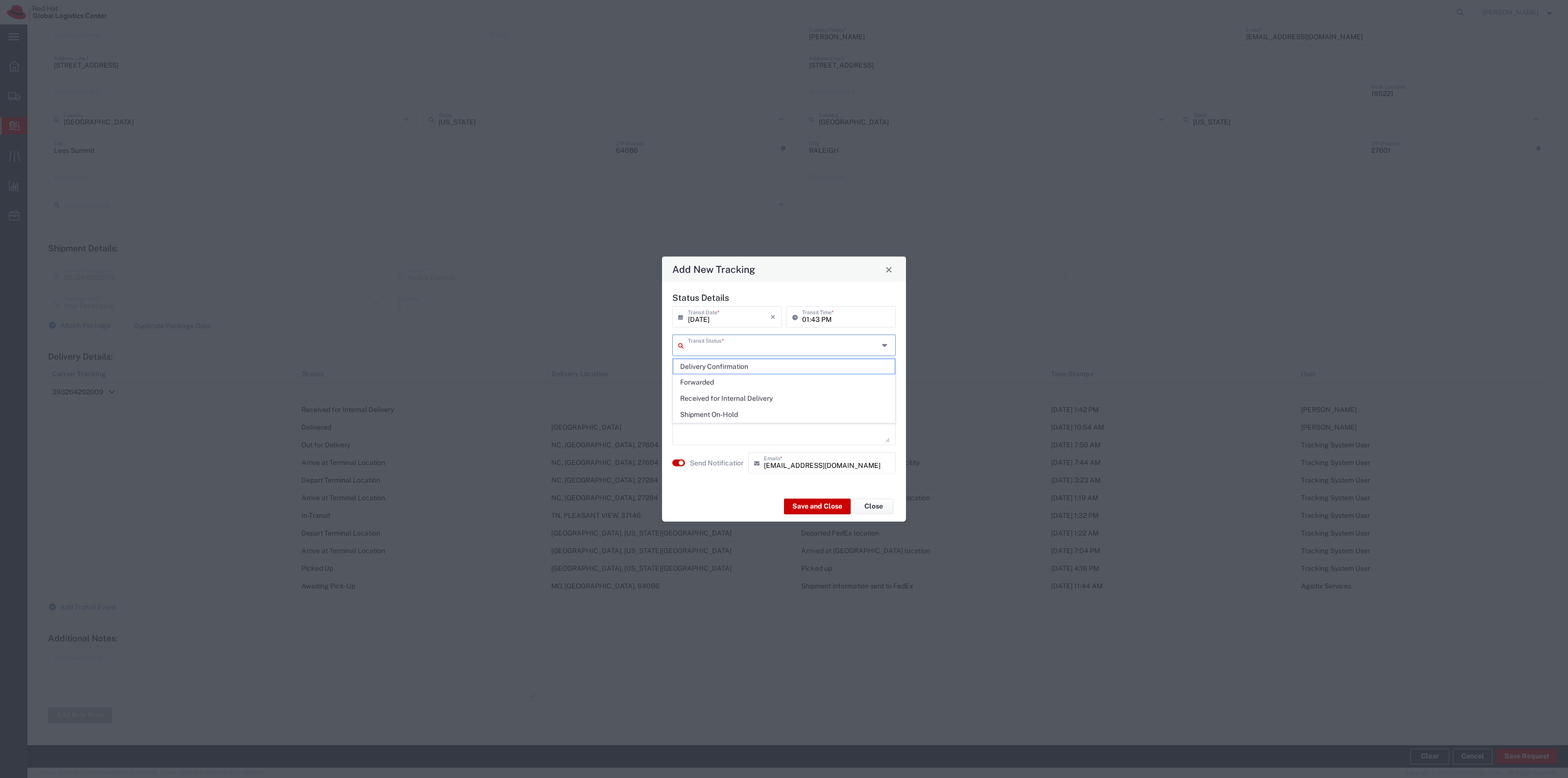
click at [787, 350] on input "text" at bounding box center [783, 345] width 190 height 17
click at [741, 378] on span "Forwarded" at bounding box center [784, 382] width 222 height 15
click at [741, 354] on div "Forwarded Transit Status *" at bounding box center [783, 345] width 223 height 22
click at [712, 379] on span "Delivery Confirmation" at bounding box center [784, 382] width 222 height 15
type input "Delivery Confirmation"
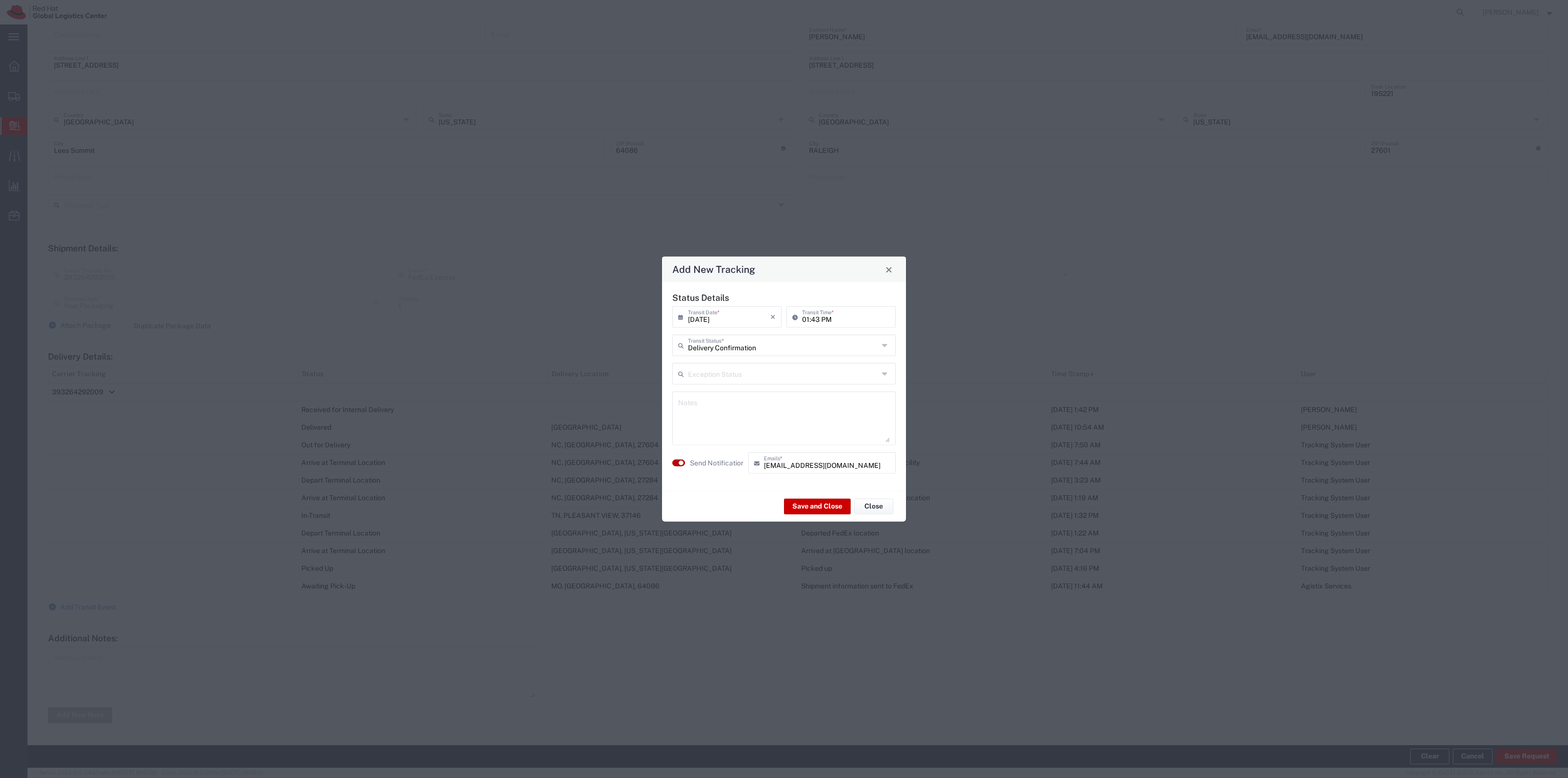
click at [681, 465] on small "button" at bounding box center [680, 463] width 5 height 5
click at [824, 515] on div "Save and Close Close" at bounding box center [784, 506] width 244 height 31
click at [821, 503] on button "Save and Close" at bounding box center [817, 506] width 67 height 16
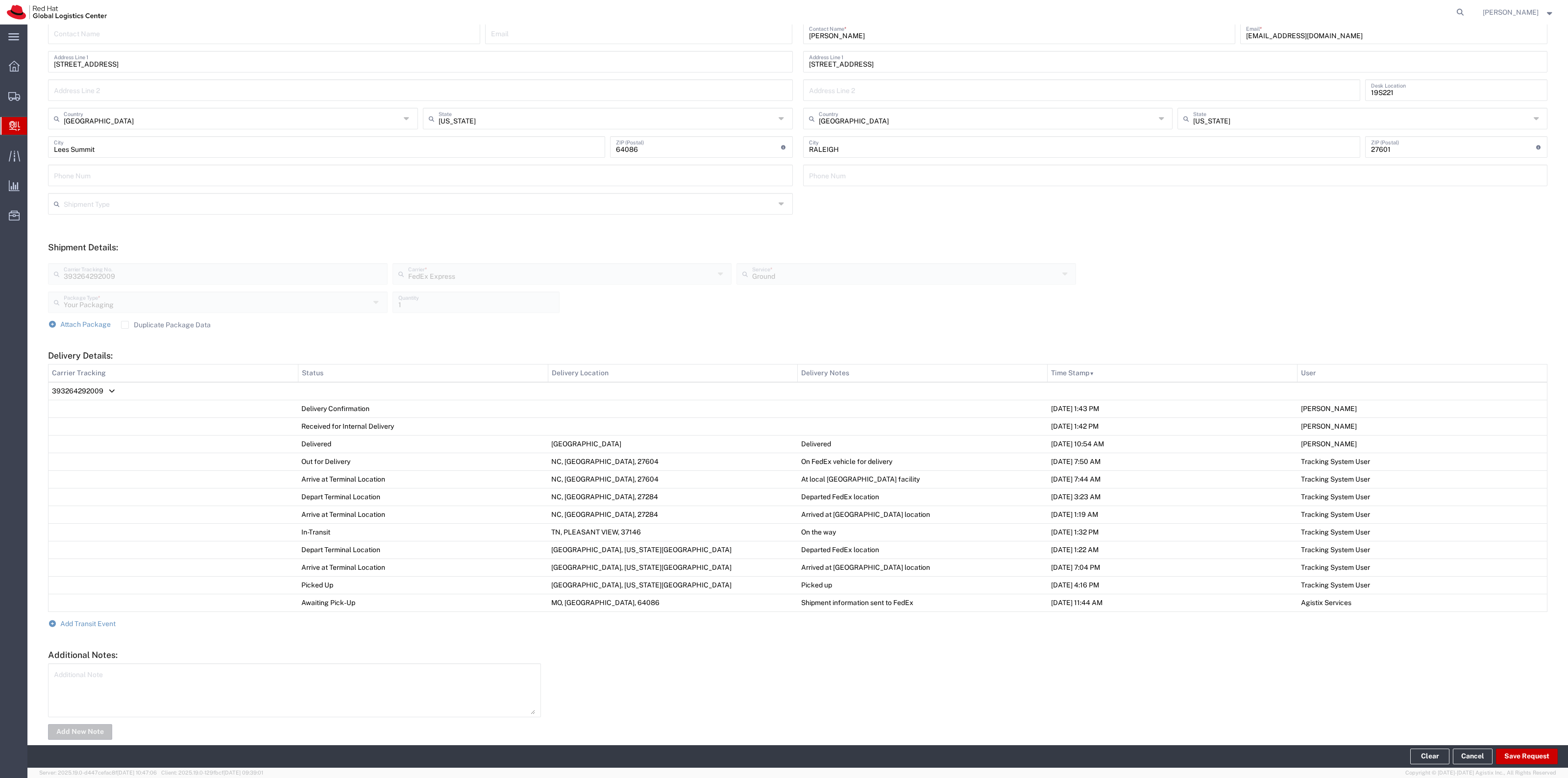
scroll to position [0, 0]
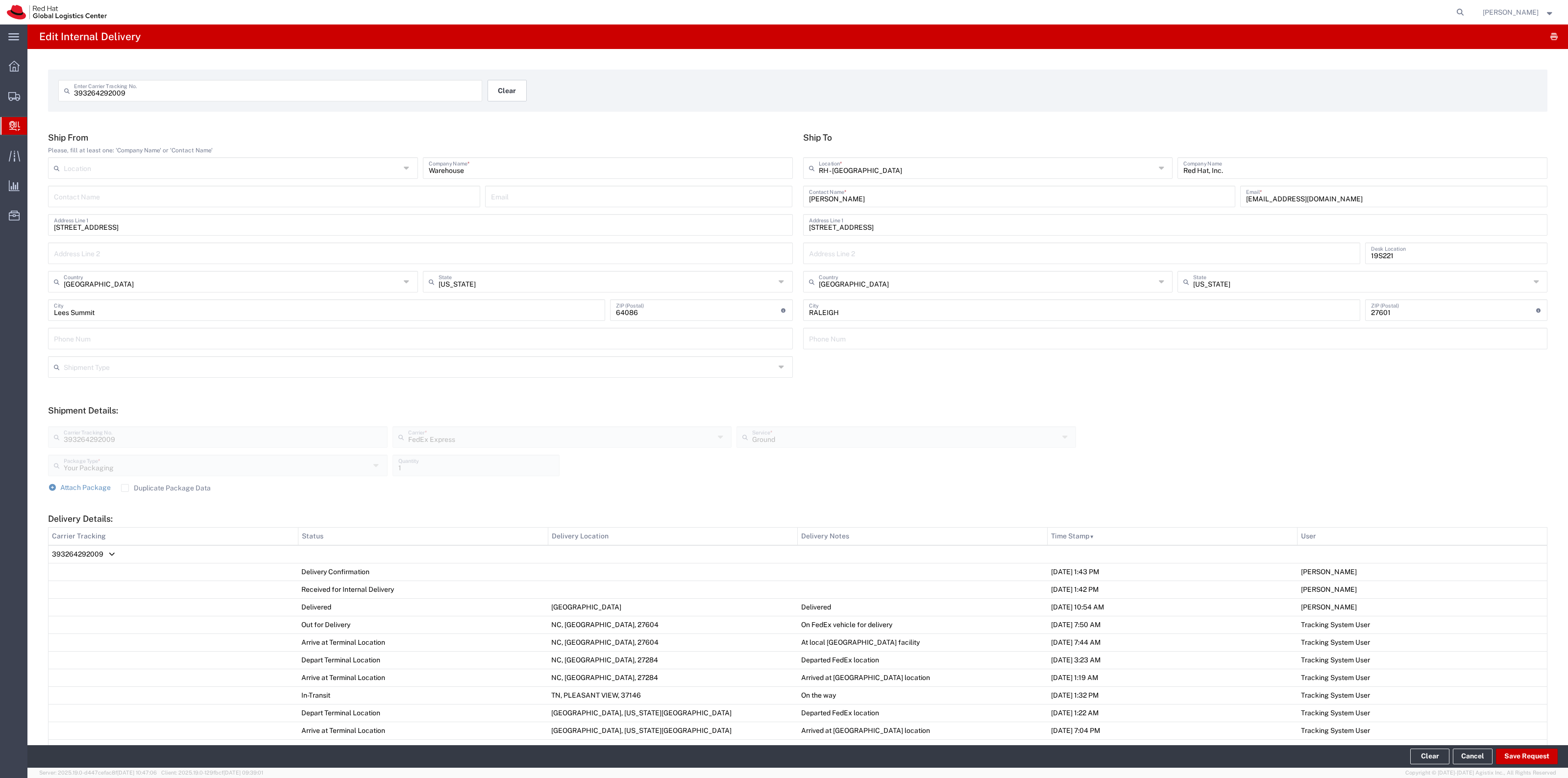
click at [515, 100] on button "Clear" at bounding box center [506, 91] width 39 height 22
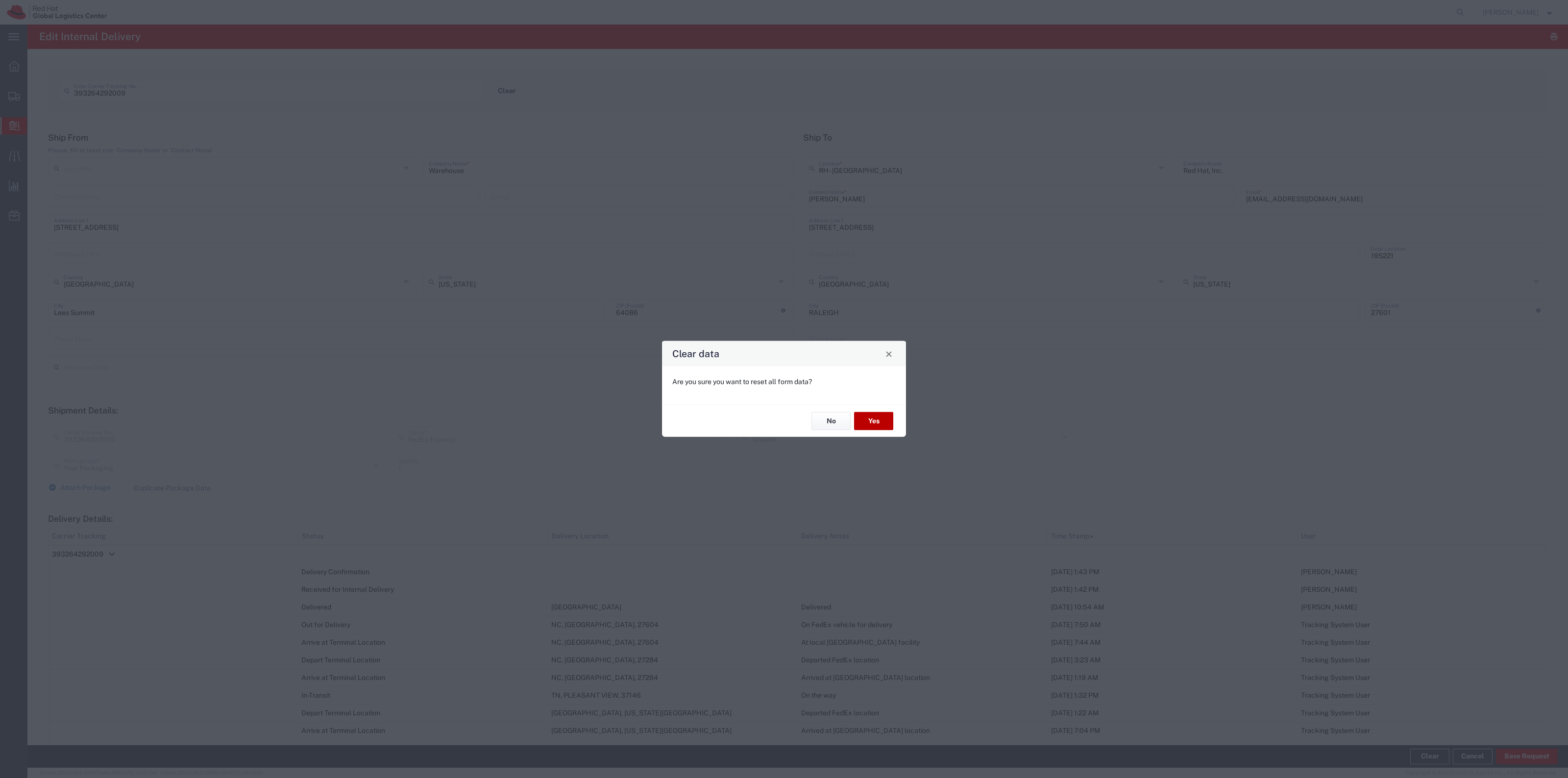
click at [865, 423] on button "Yes" at bounding box center [873, 421] width 39 height 18
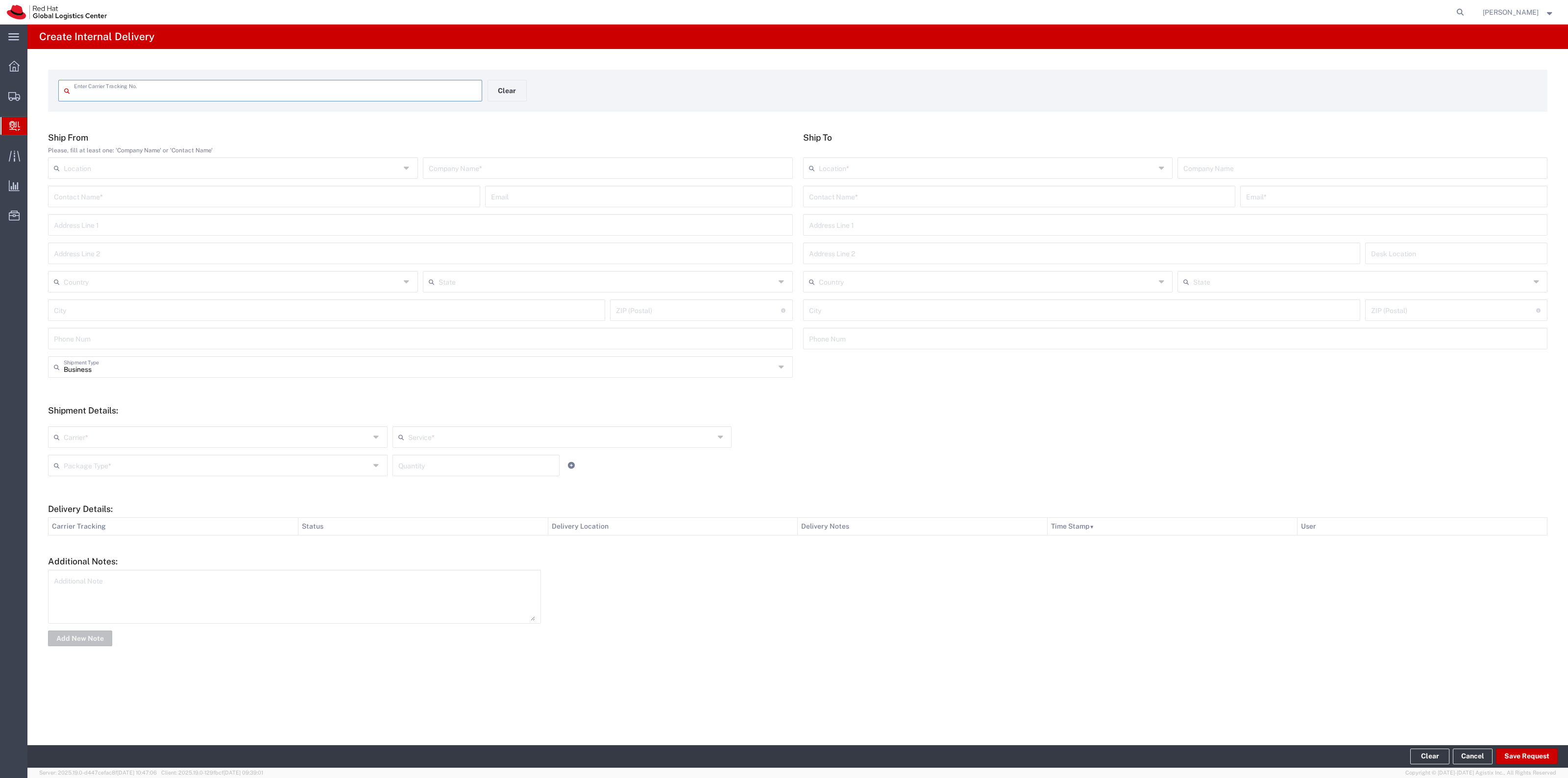
click at [444, 91] on input "text" at bounding box center [275, 89] width 403 height 17
type input "1Z2707730326352691"
click at [876, 194] on div "Contact Name *" at bounding box center [1019, 205] width 432 height 22
type input "patricia n"
click at [521, 104] on div "1Z2707730326352691 Enter Carrier Tracking No. Shipment with this Tracking Numbe…" at bounding box center [487, 98] width 869 height 37
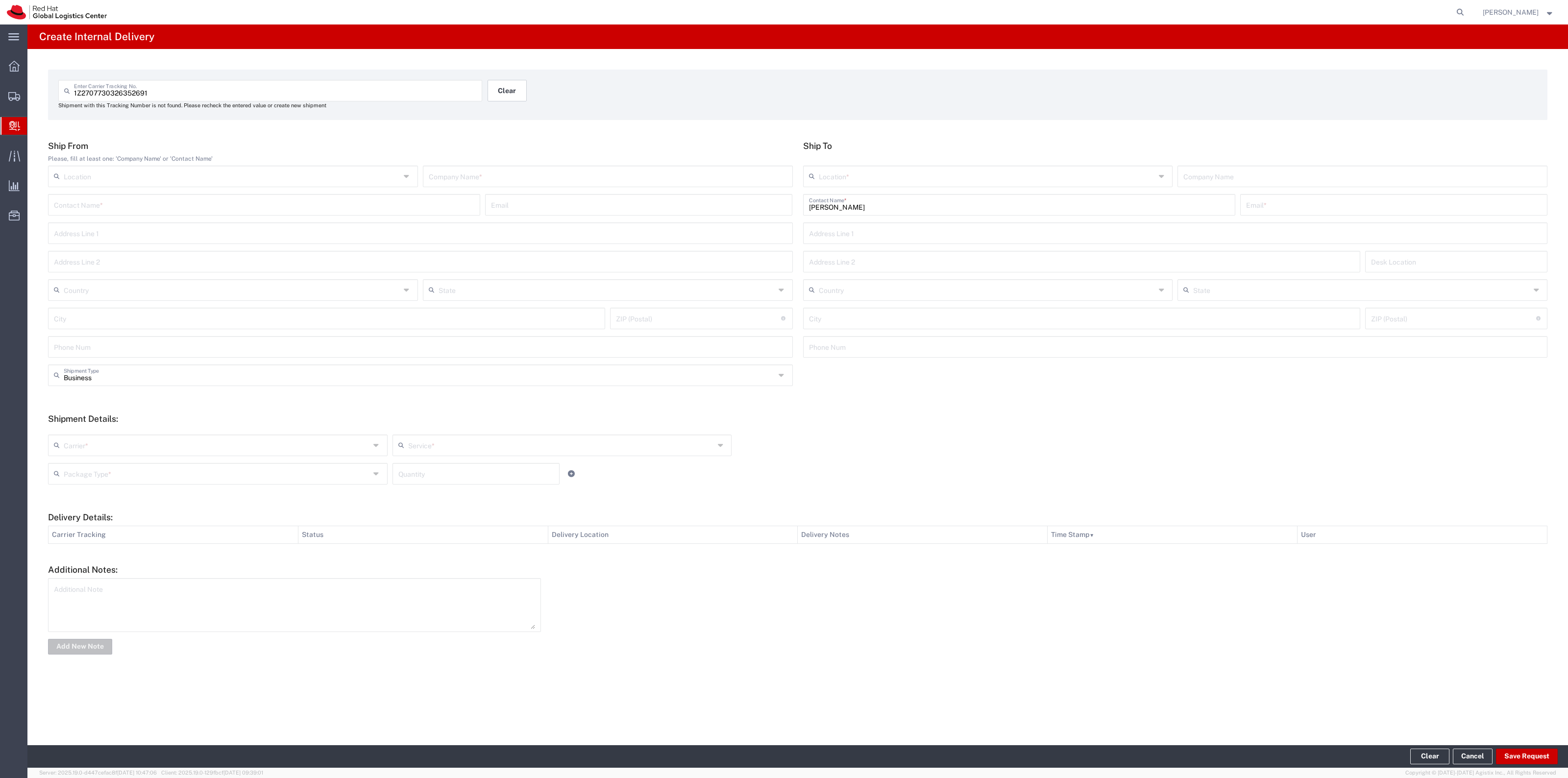
click at [514, 91] on button "Clear" at bounding box center [506, 91] width 39 height 22
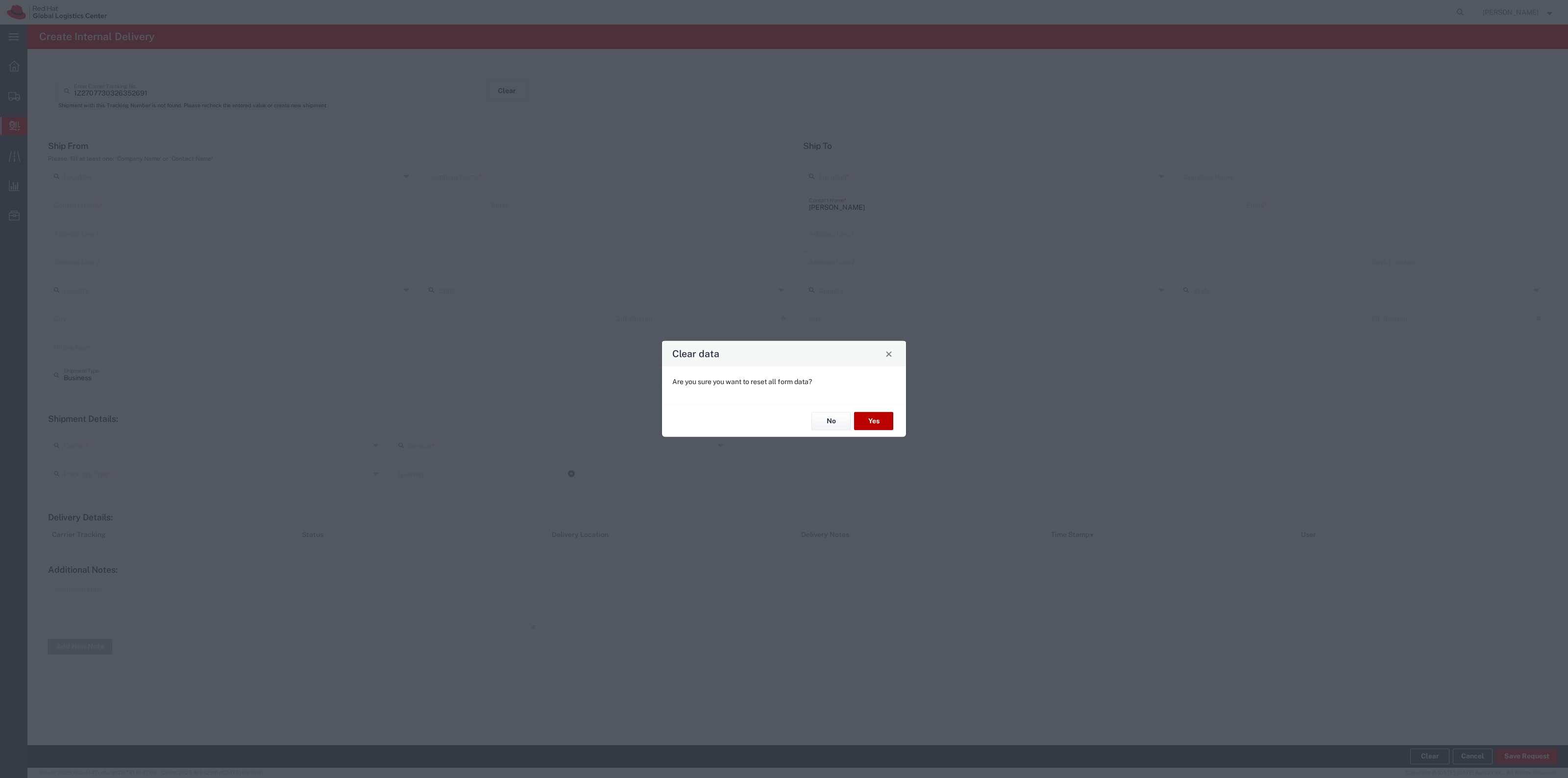
click at [858, 415] on button "Yes" at bounding box center [873, 421] width 39 height 18
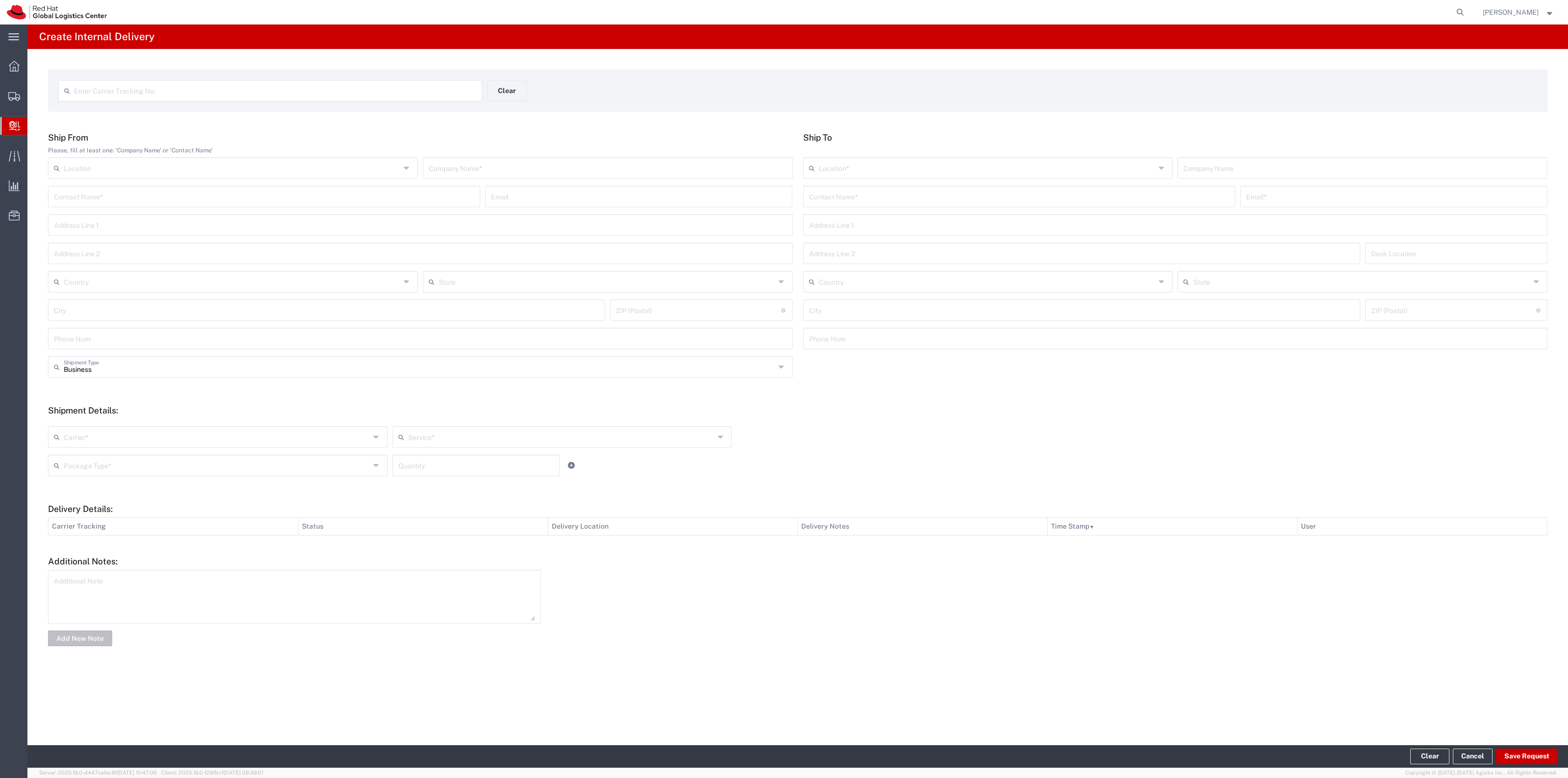
click at [437, 93] on input "text" at bounding box center [275, 89] width 403 height 17
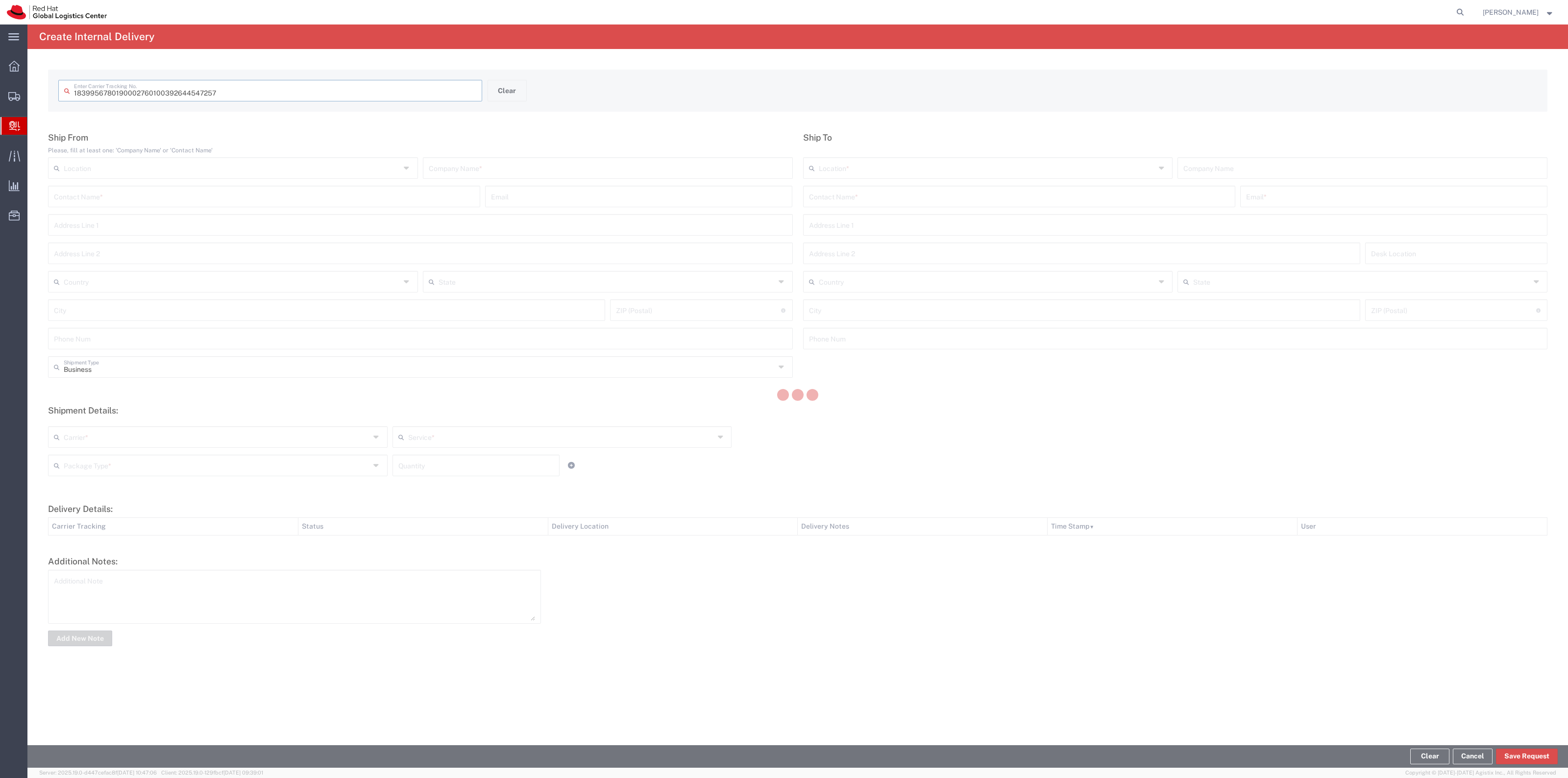
type input "392644547257"
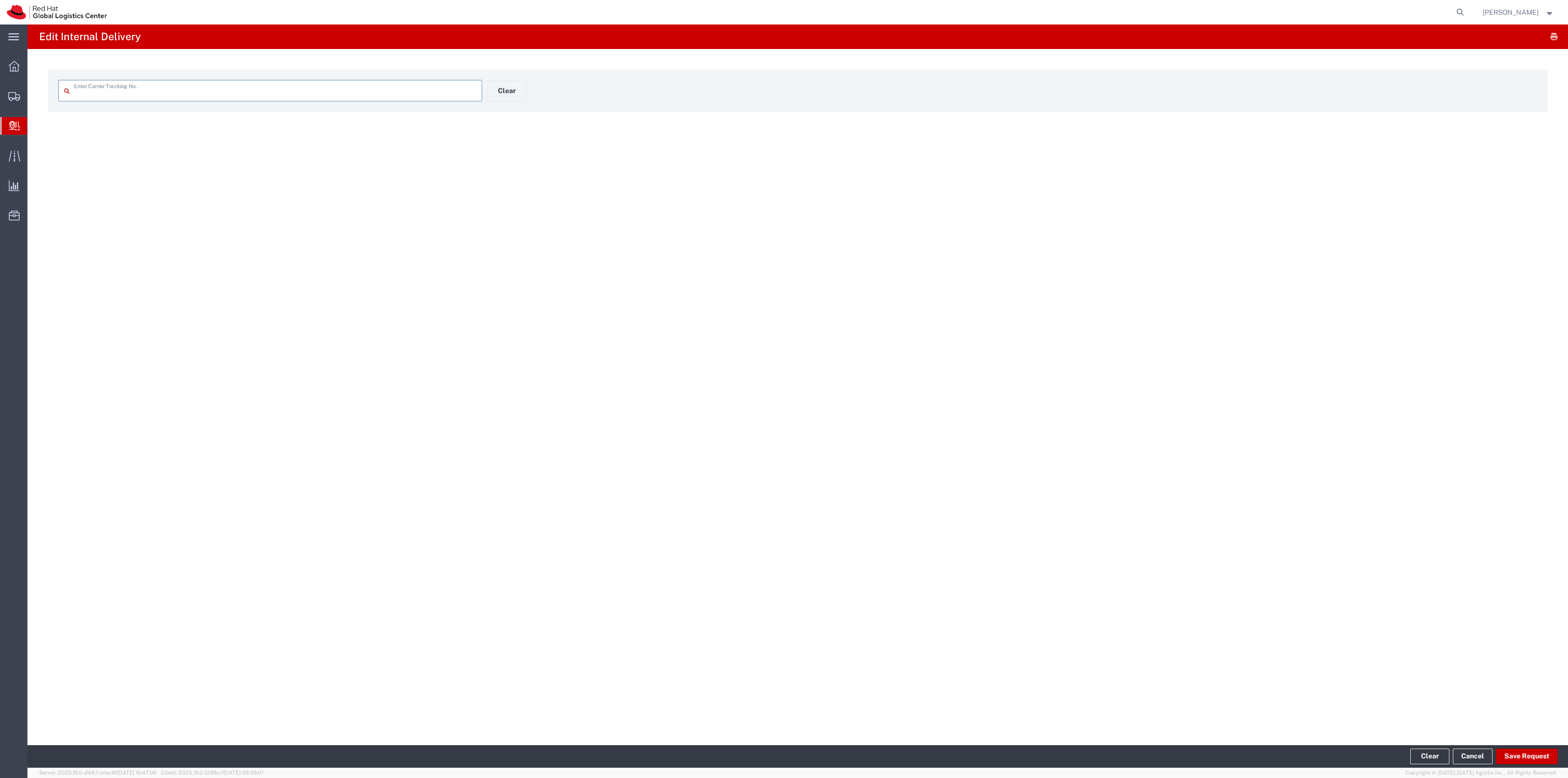
type input "392644547257"
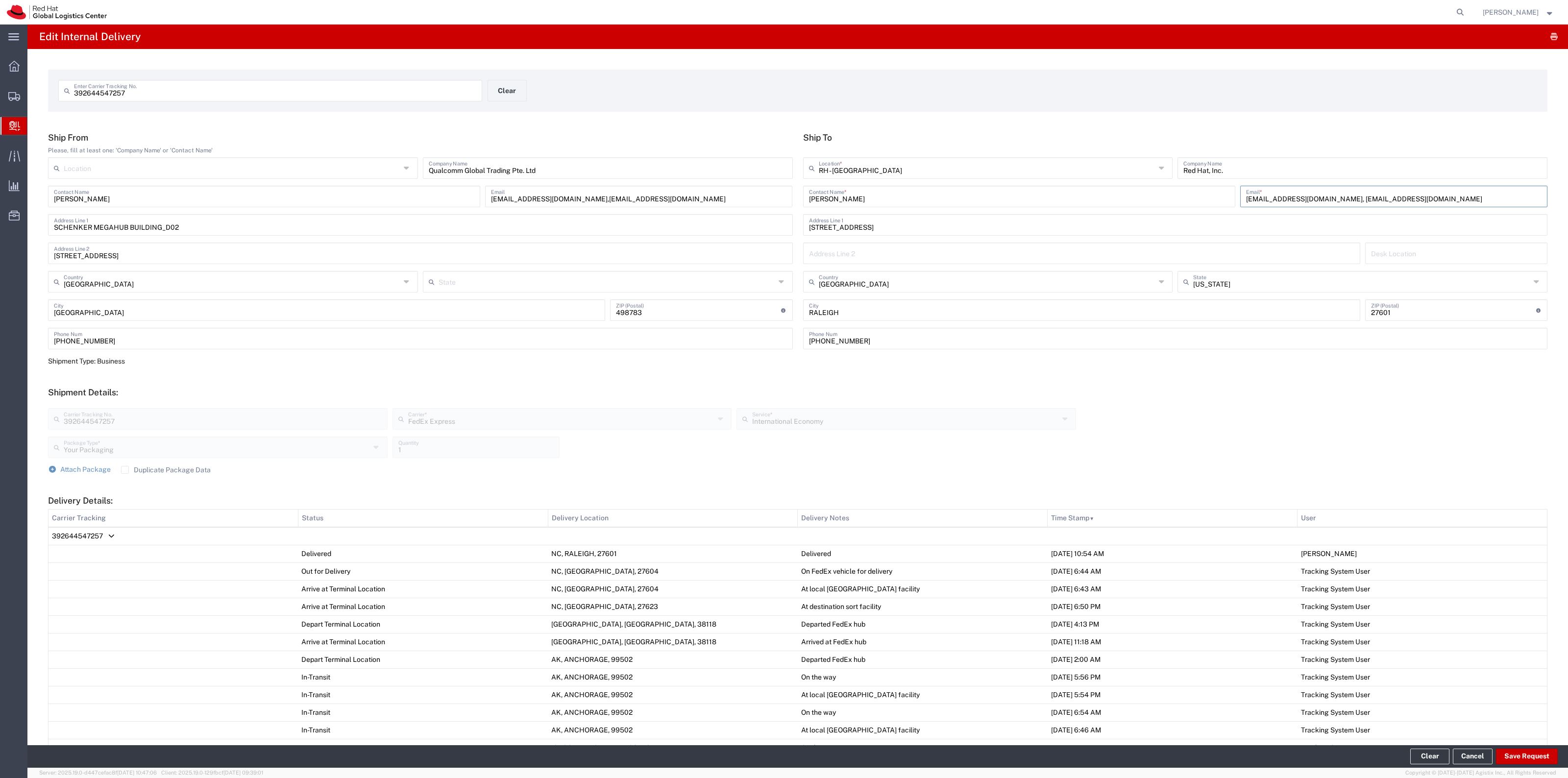
drag, startPoint x: 1432, startPoint y: 201, endPoint x: 1306, endPoint y: 202, distance: 126.0
click at [1306, 202] on input "fdarocha@redhat.com, americaslogistics@redhat.com" at bounding box center [1393, 195] width 295 height 17
type input "fdarocha@redhat.com"
click at [1515, 751] on button "Save Request" at bounding box center [1526, 756] width 61 height 16
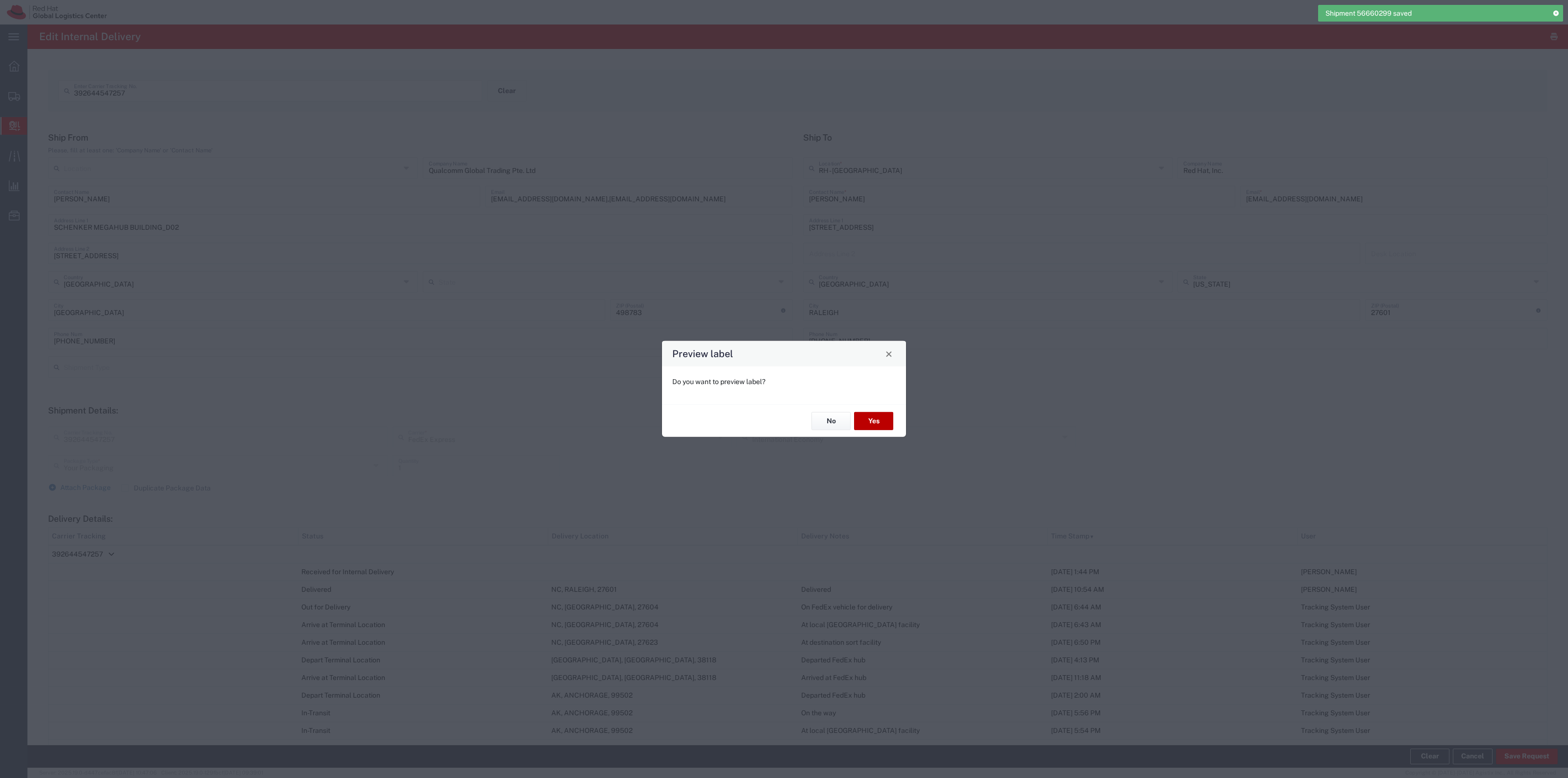
click at [873, 418] on button "Yes" at bounding box center [873, 421] width 39 height 18
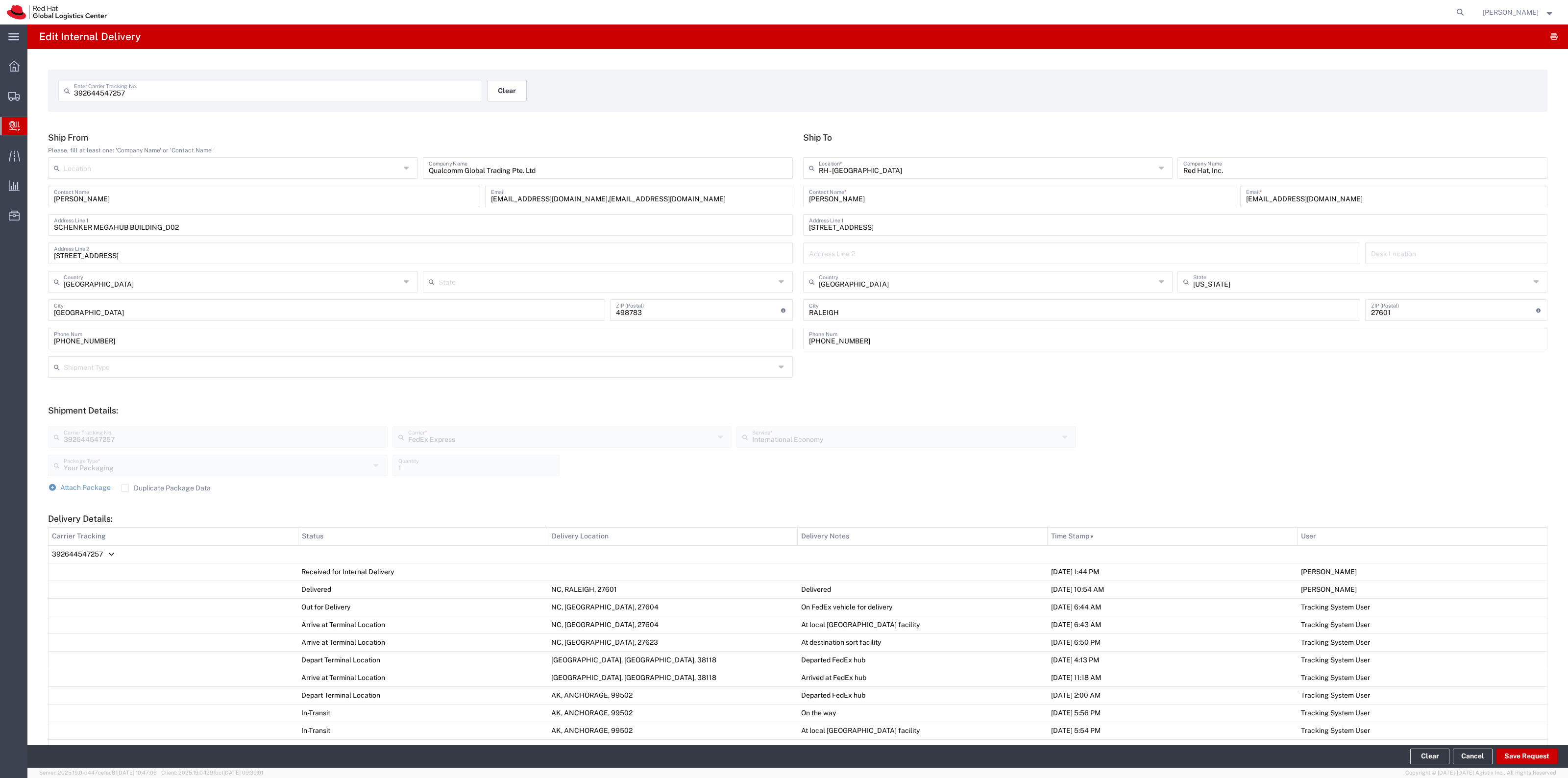
click at [510, 82] on button "Clear" at bounding box center [506, 91] width 39 height 22
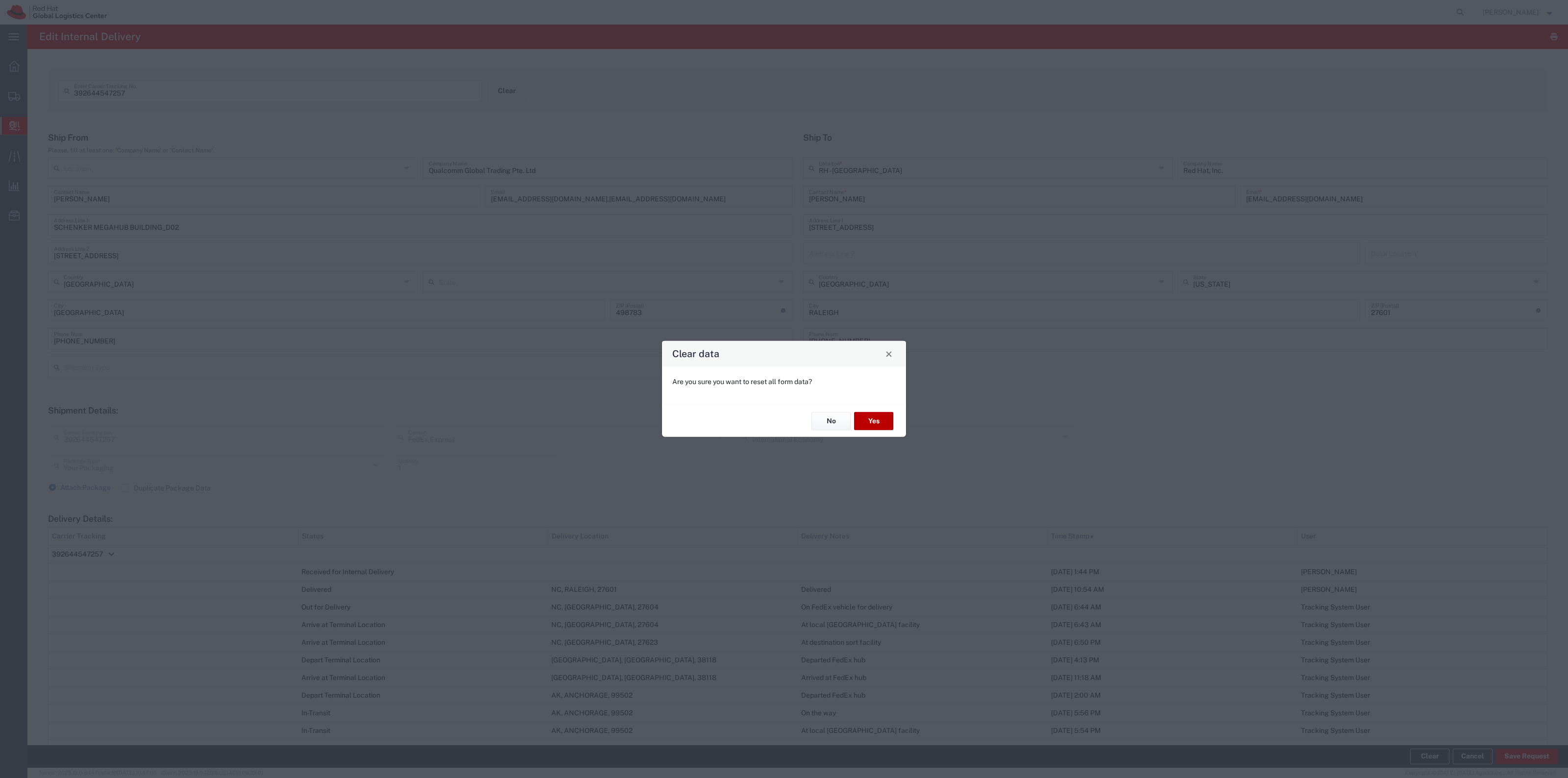
click at [880, 414] on button "Yes" at bounding box center [873, 421] width 39 height 18
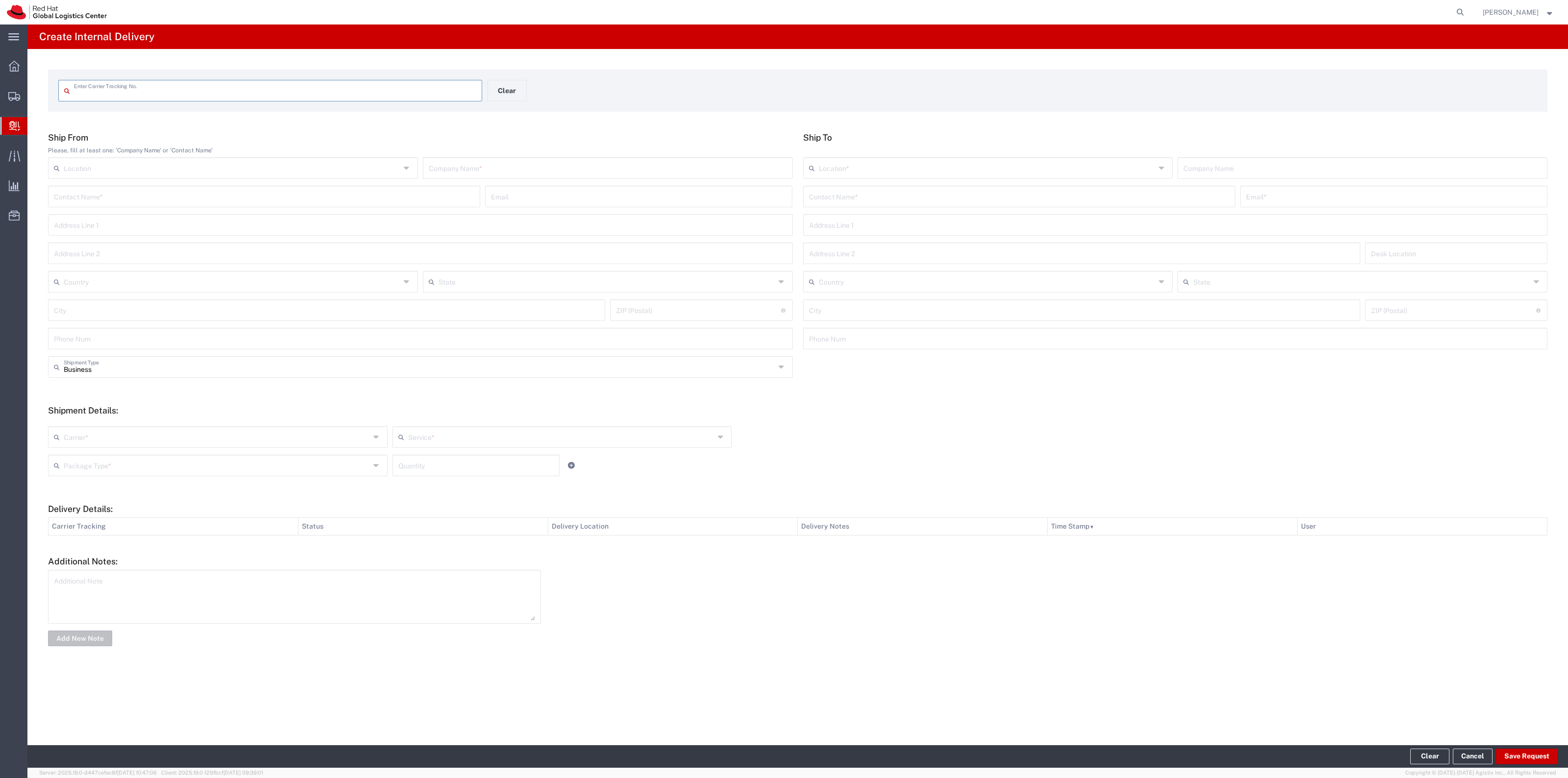
click at [320, 96] on input "text" at bounding box center [275, 89] width 403 height 17
type input "392806409821"
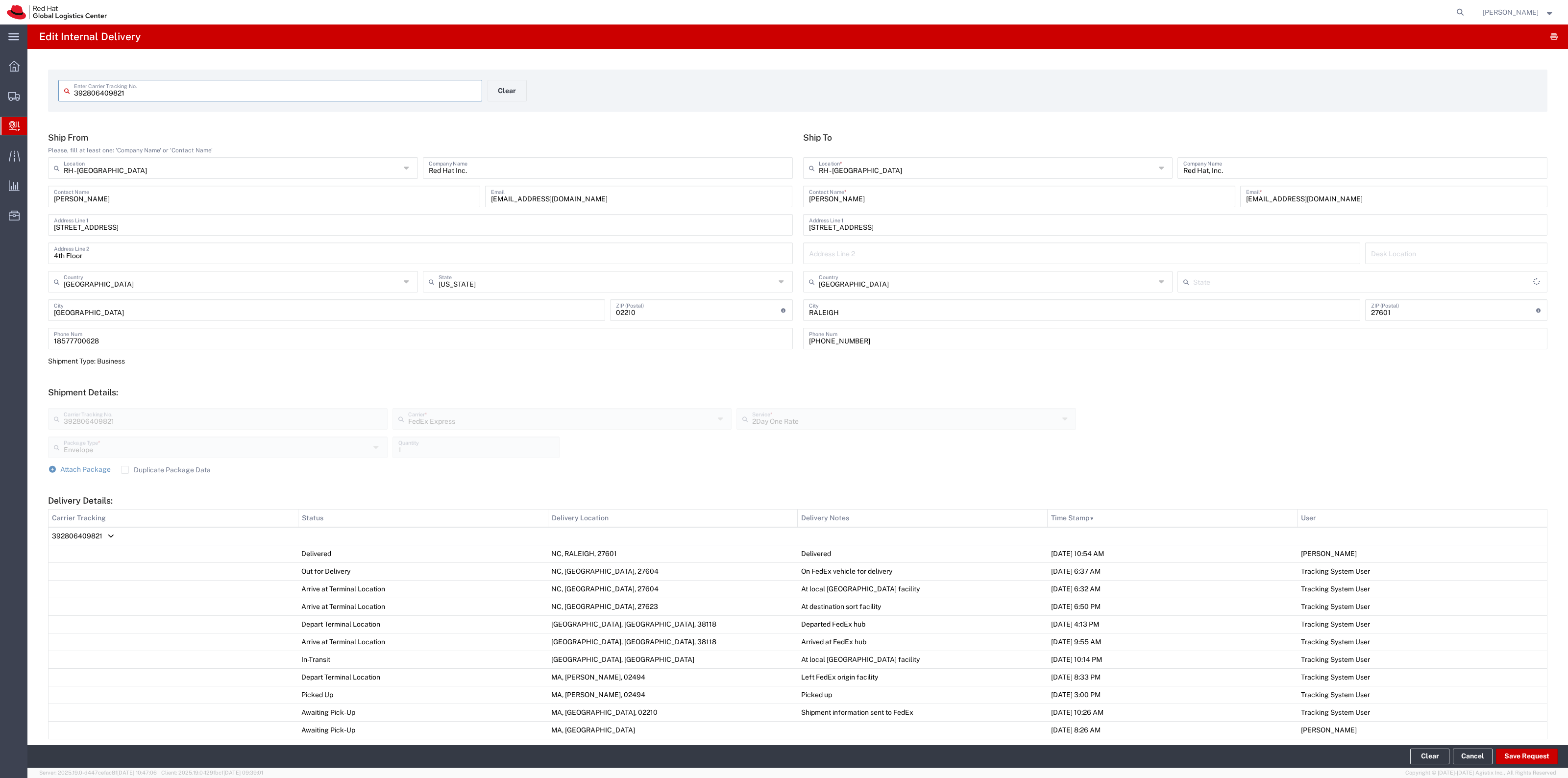
type input "North Carolina"
click at [1526, 764] on button "Save Request" at bounding box center [1526, 756] width 61 height 16
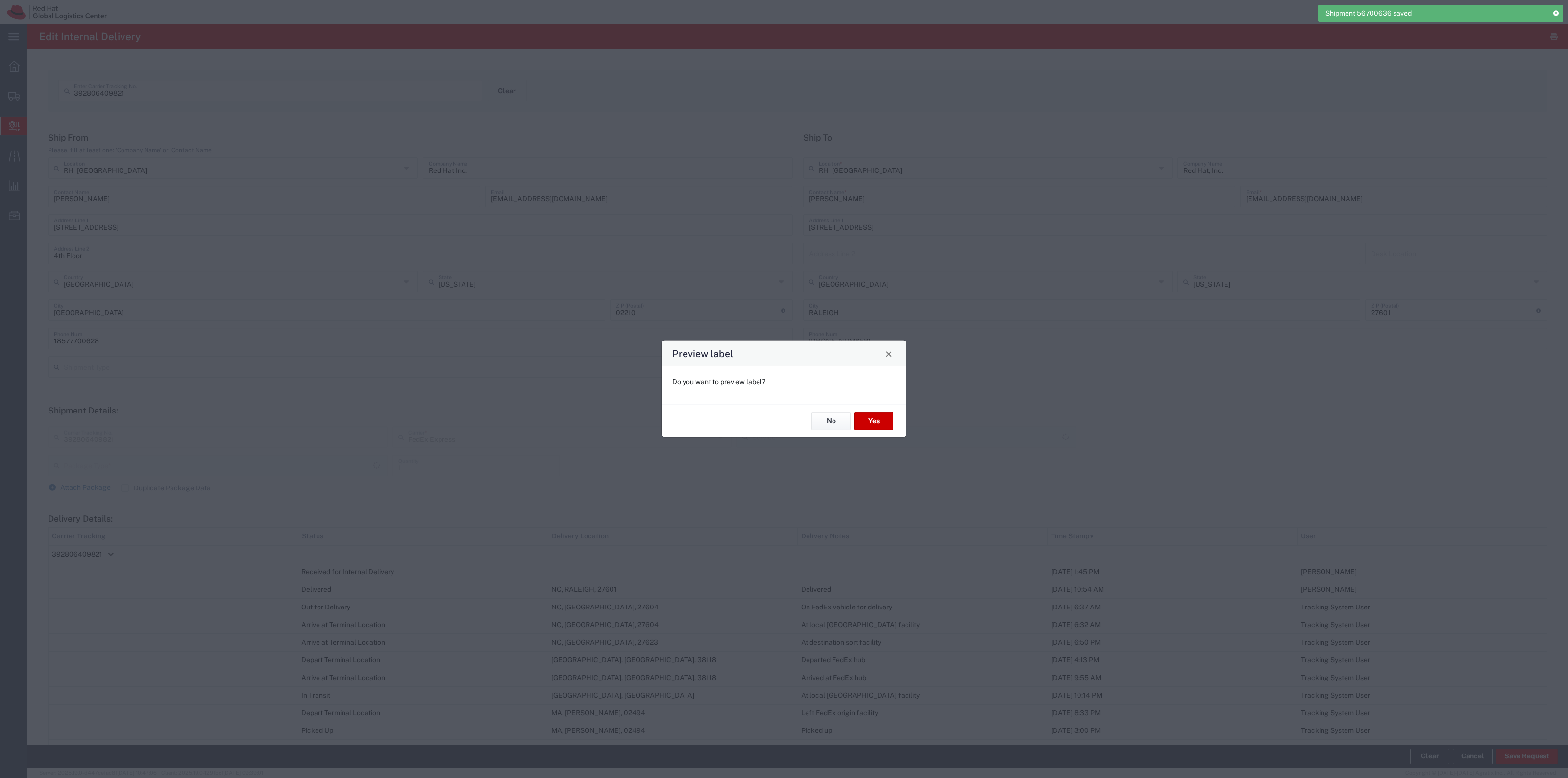
type input "Envelope"
type input "2Day One Rate"
click at [887, 420] on button "Yes" at bounding box center [873, 421] width 39 height 18
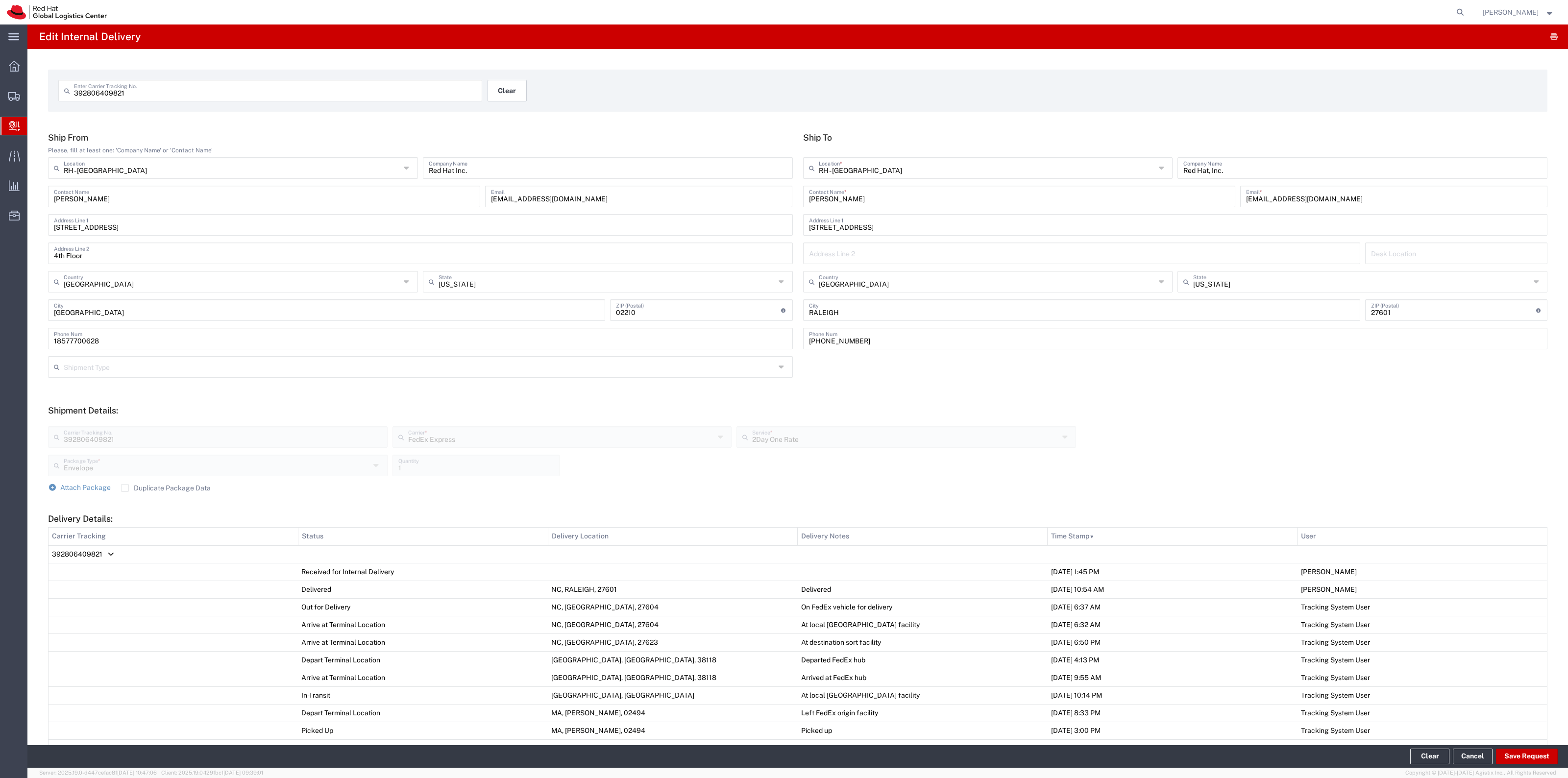
click at [491, 91] on button "Clear" at bounding box center [506, 91] width 39 height 22
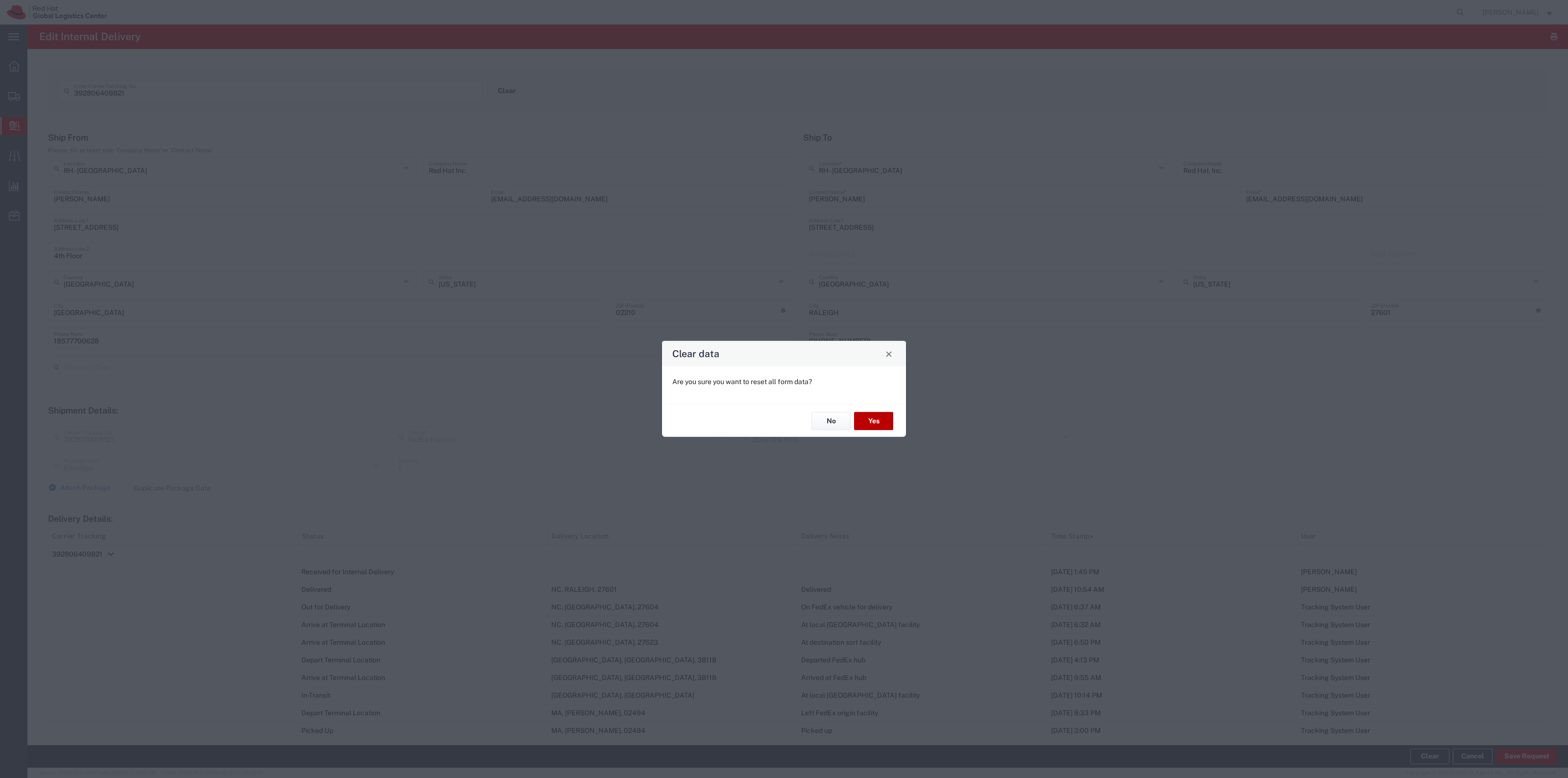
click at [872, 419] on button "Yes" at bounding box center [873, 421] width 39 height 18
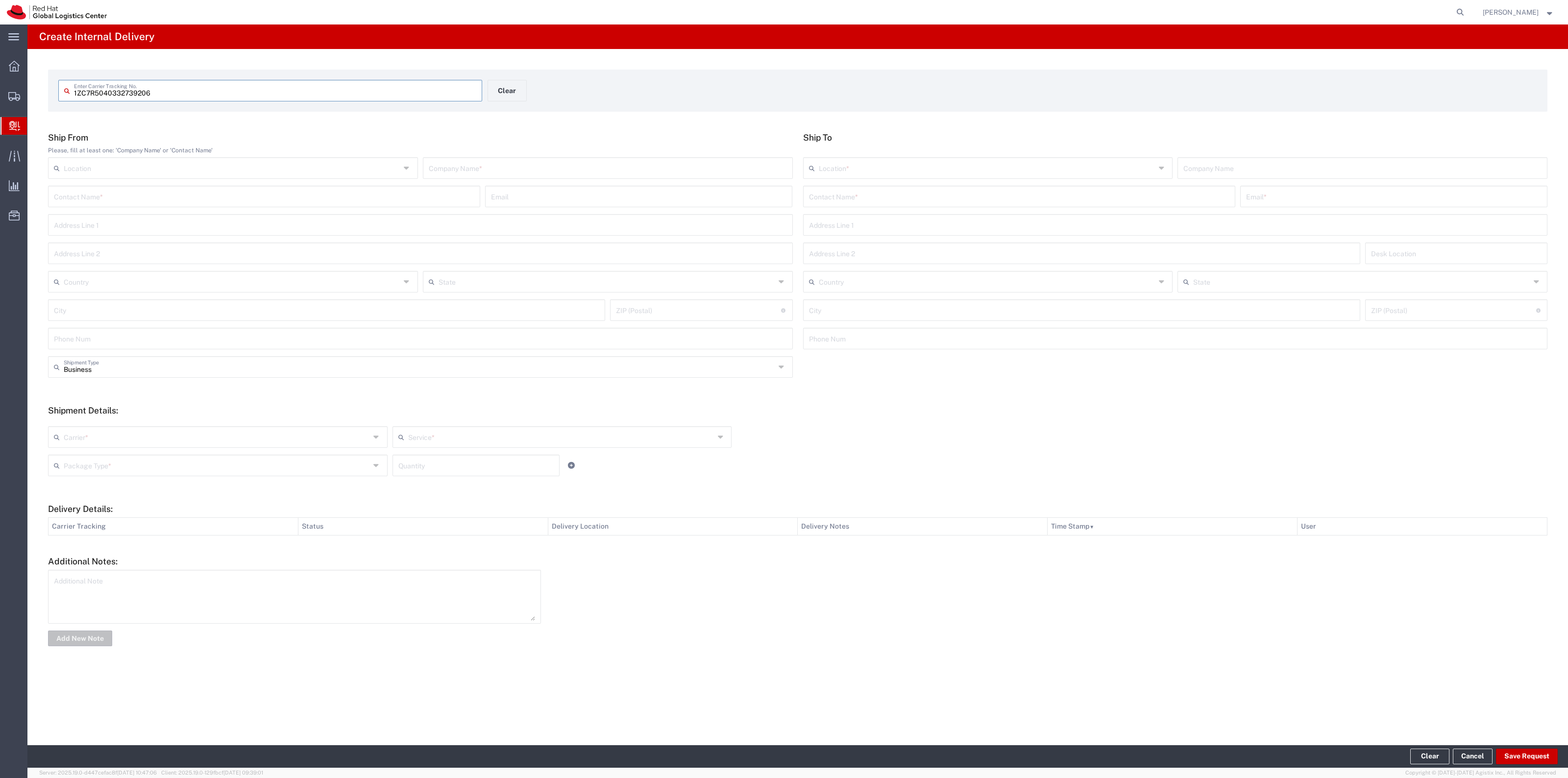
type input "1ZC7R5040332739206"
click at [875, 206] on input "text" at bounding box center [1019, 203] width 420 height 17
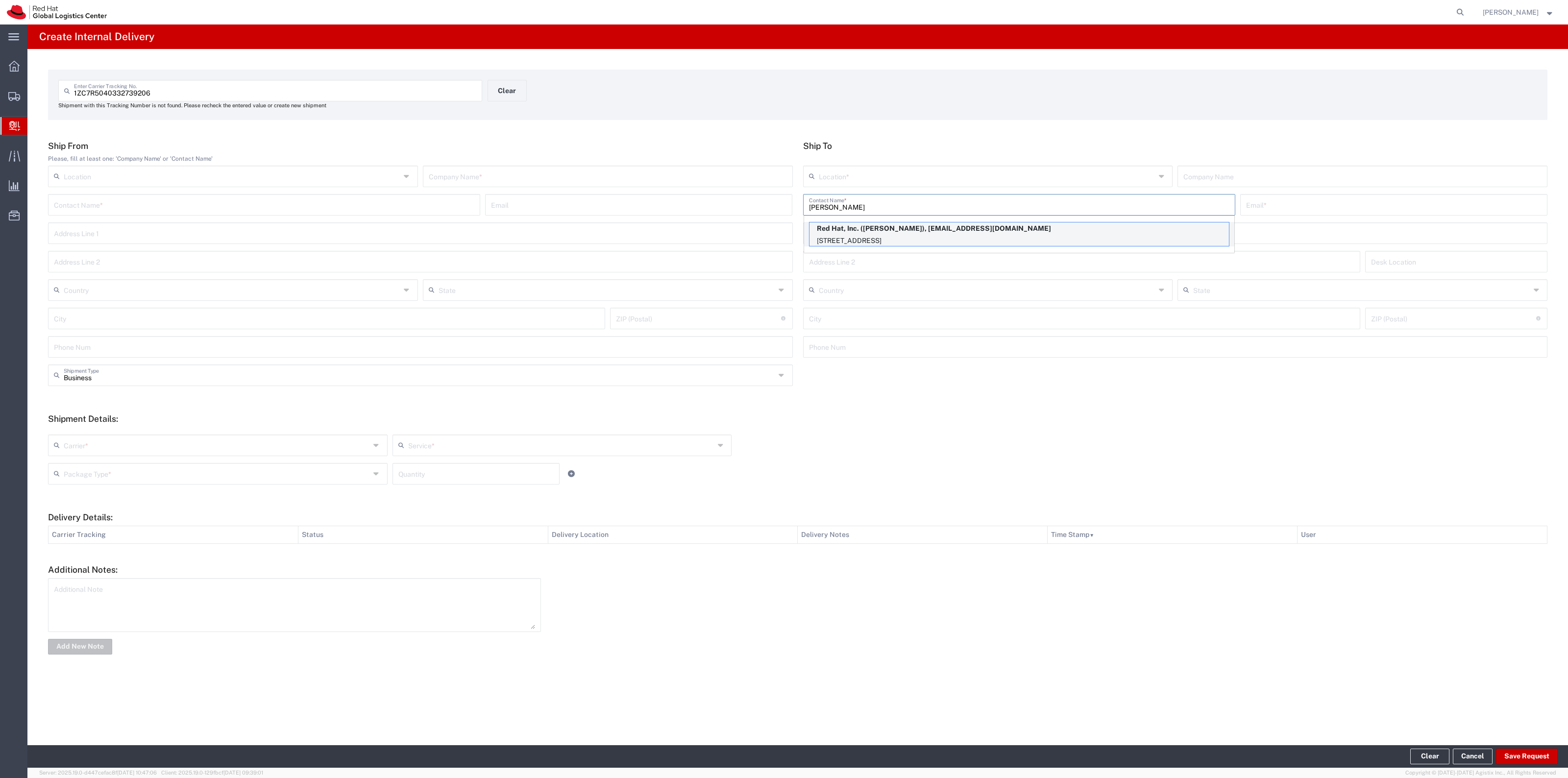
type input "Scott Su"
click at [860, 229] on p "Red Hat, Inc. (Scott Suehle), ssuehle@redhat.com" at bounding box center [1019, 229] width 420 height 12
type input "RH - Raleigh"
type input "Red Hat, Inc."
type input "Scott Suehle"
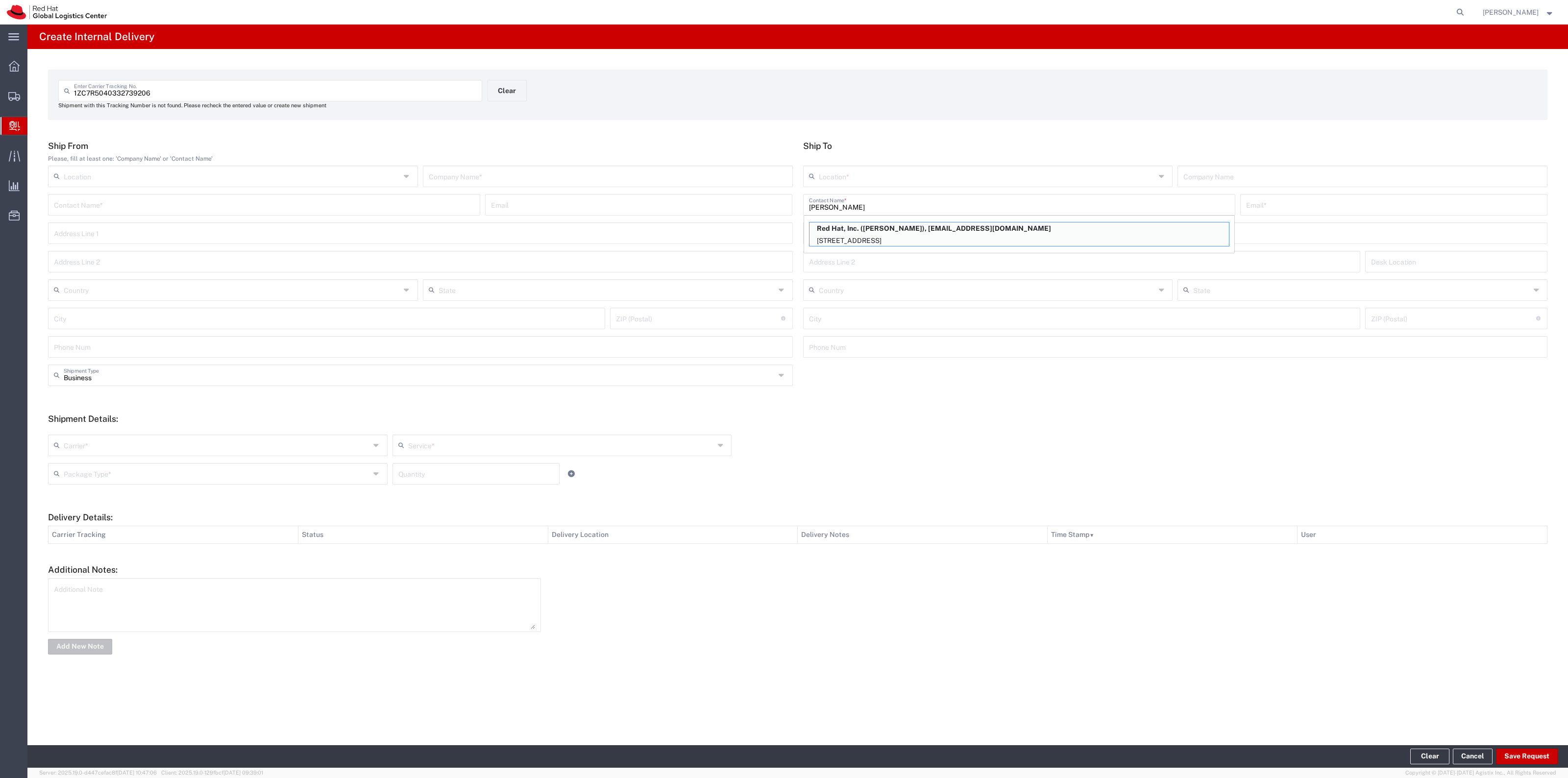
type input "ssuehle@redhat.com"
type input "100 East Davie Street"
type input "15S249"
type input "United States"
type input "RALEIGH"
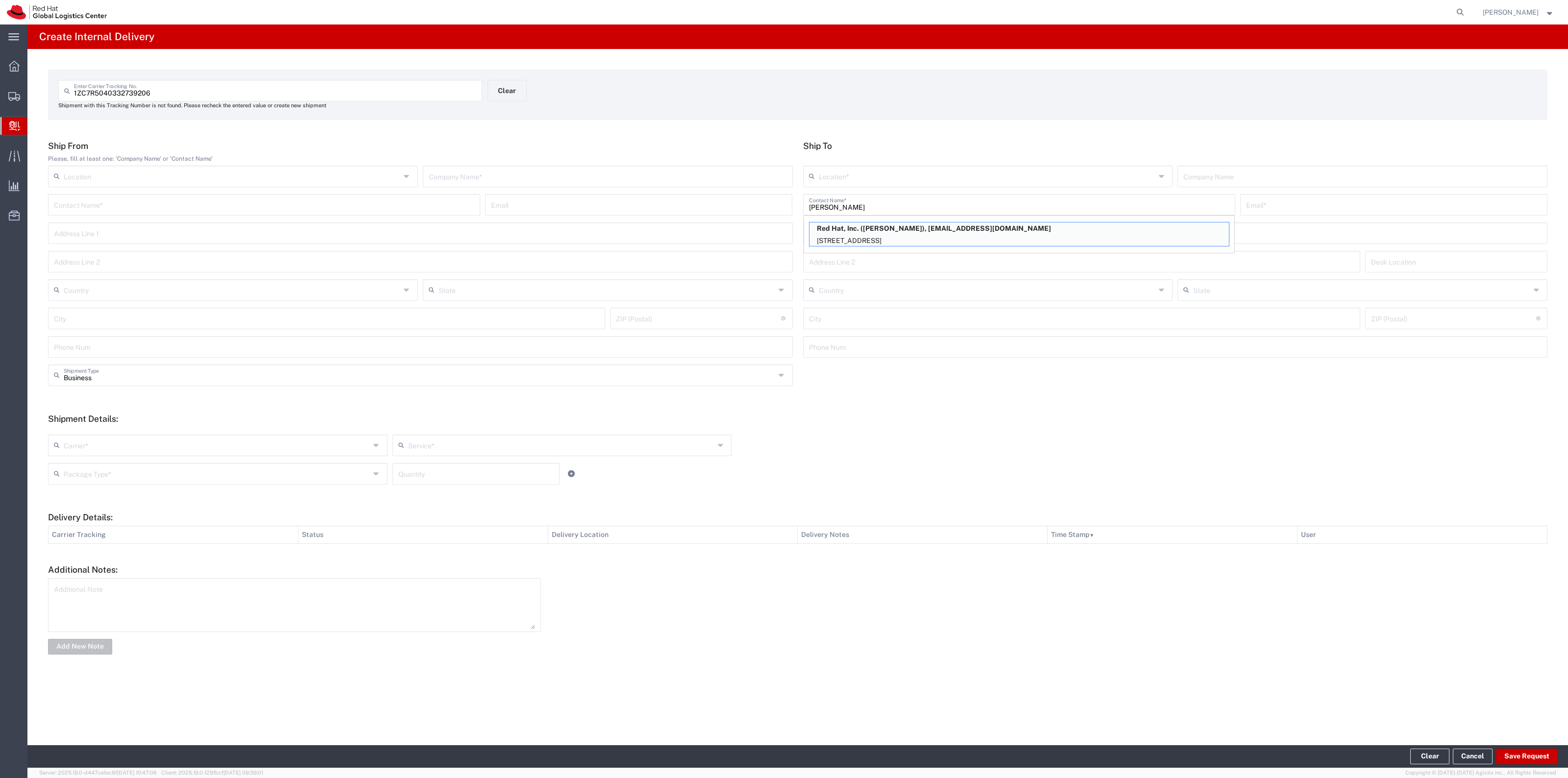
type input "27601"
type input "North Carolina"
click at [750, 184] on div "Company Name *" at bounding box center [608, 177] width 370 height 22
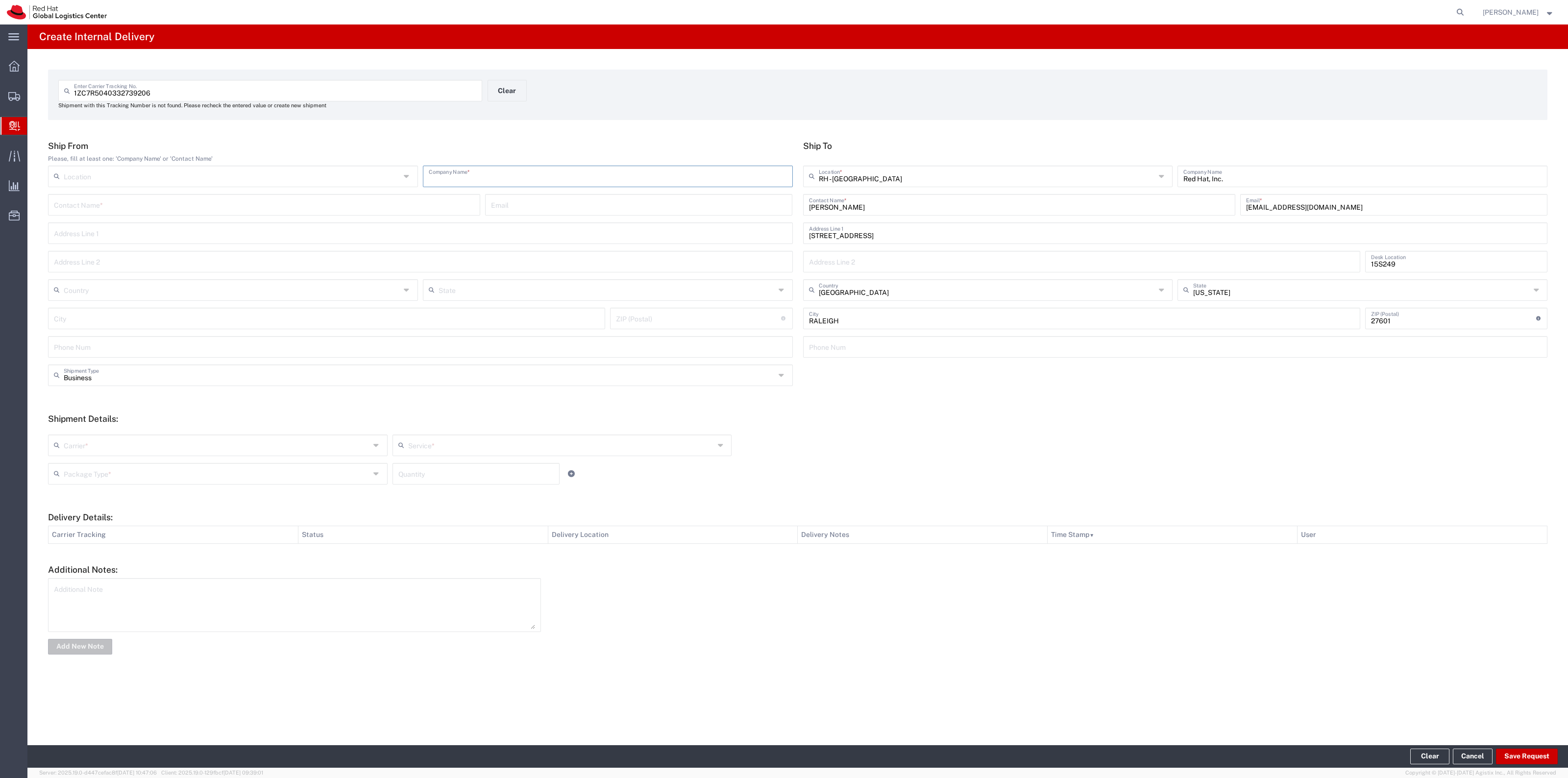
click at [749, 180] on input "text" at bounding box center [607, 175] width 358 height 17
type input "UPS"
click at [224, 432] on div "Carrier * Amazon Logistics DHL FedEx Express FedEx Freight Interoffice Local Ca…" at bounding box center [798, 459] width 1509 height 64
click at [216, 445] on input "text" at bounding box center [216, 444] width 306 height 17
click at [155, 586] on span "UPS" at bounding box center [218, 579] width 338 height 15
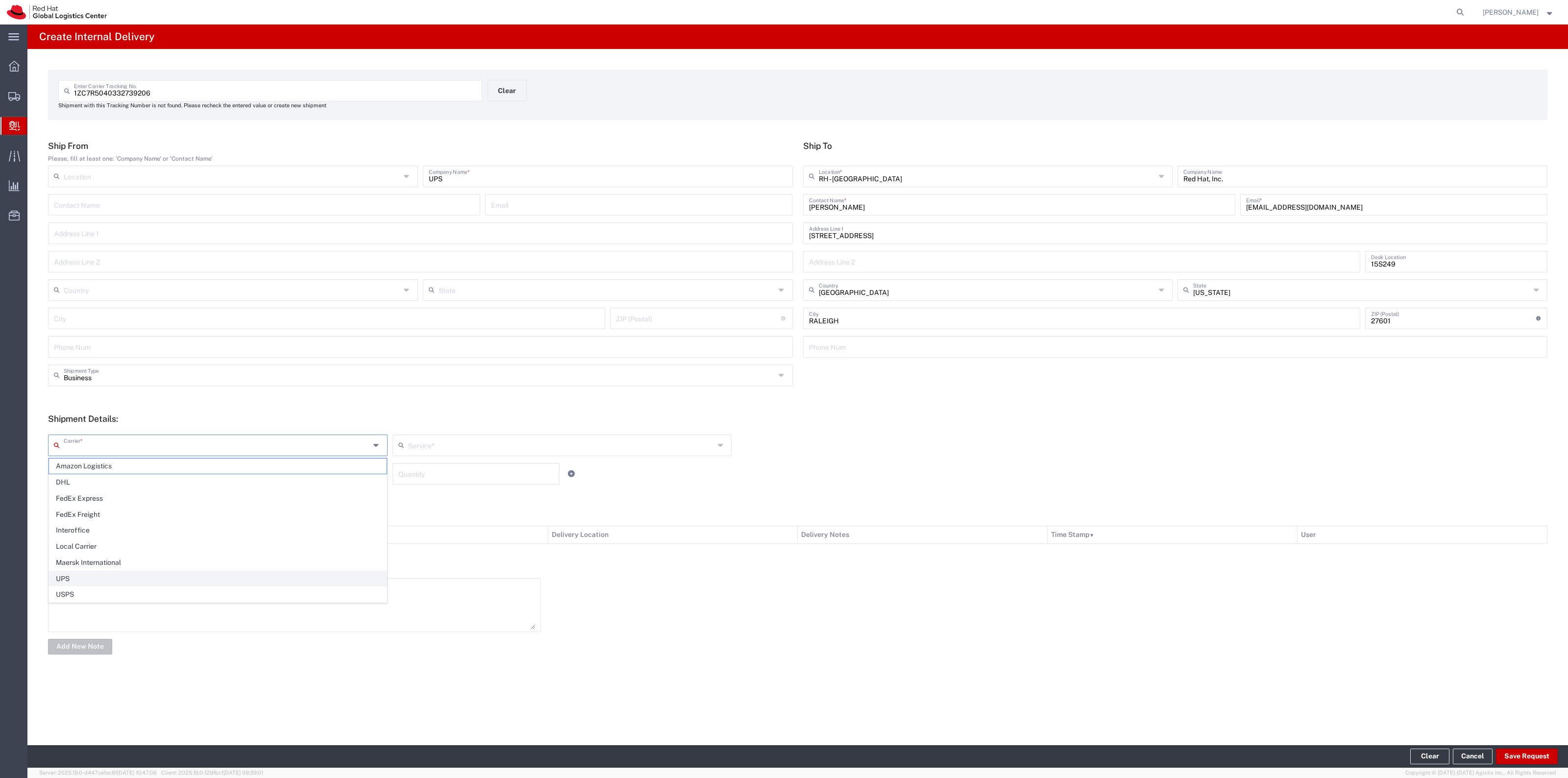
type input "UPS"
click at [452, 441] on input "text" at bounding box center [561, 444] width 306 height 17
click at [424, 551] on span "Ground" at bounding box center [562, 547] width 338 height 15
type input "Ground"
click at [381, 474] on div "Package Type *" at bounding box center [218, 474] width 340 height 22
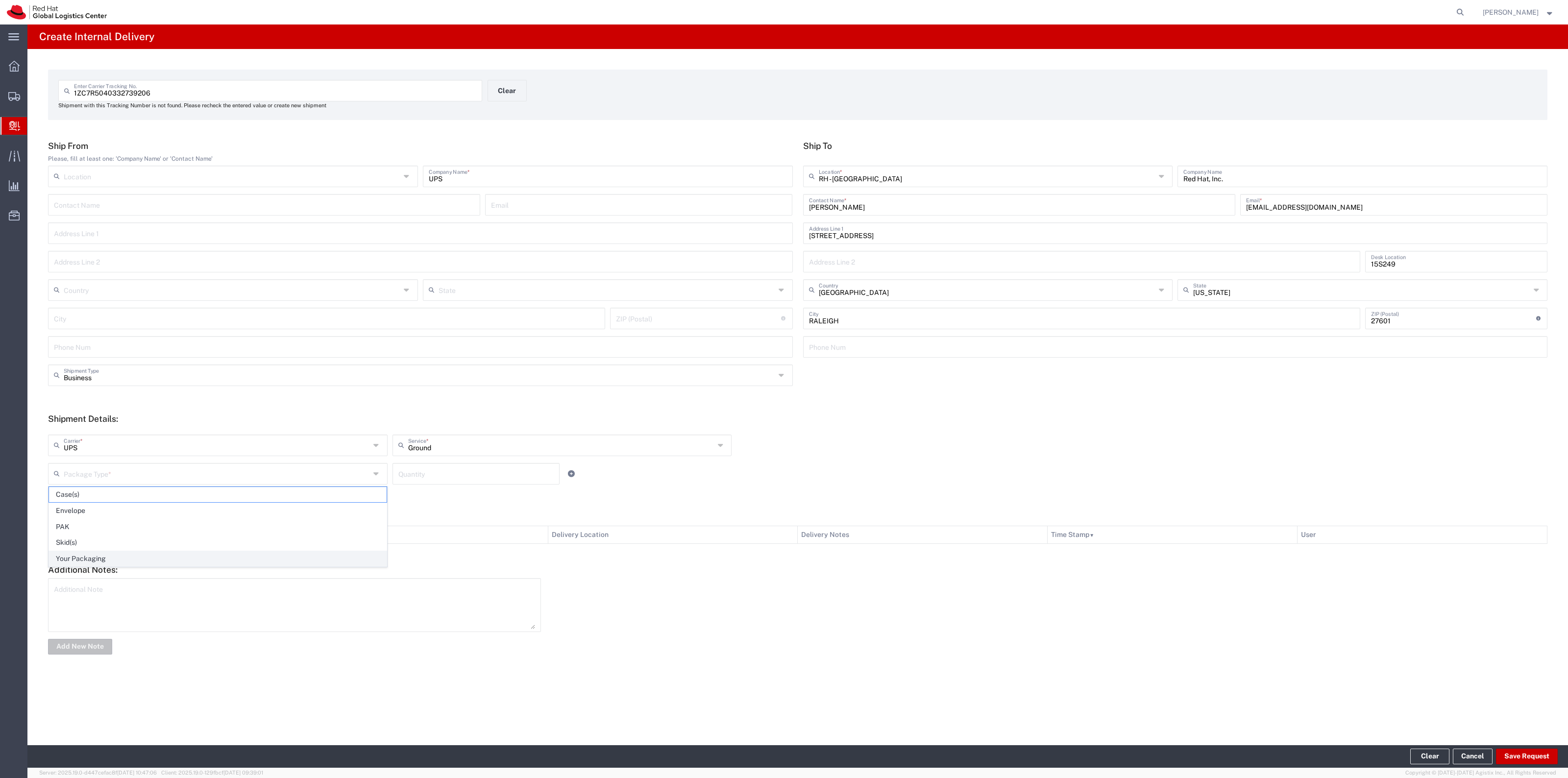
click at [289, 553] on span "Your Packaging" at bounding box center [218, 559] width 338 height 15
type input "Your Packaging"
drag, startPoint x: 401, startPoint y: 489, endPoint x: 408, endPoint y: 480, distance: 11.4
click at [402, 489] on div "Your Packaging Package Type * Case(s) Envelope PAK Skid(s) Your Packaging Quant…" at bounding box center [562, 478] width 1033 height 29
click at [408, 480] on input "1" at bounding box center [476, 473] width 156 height 17
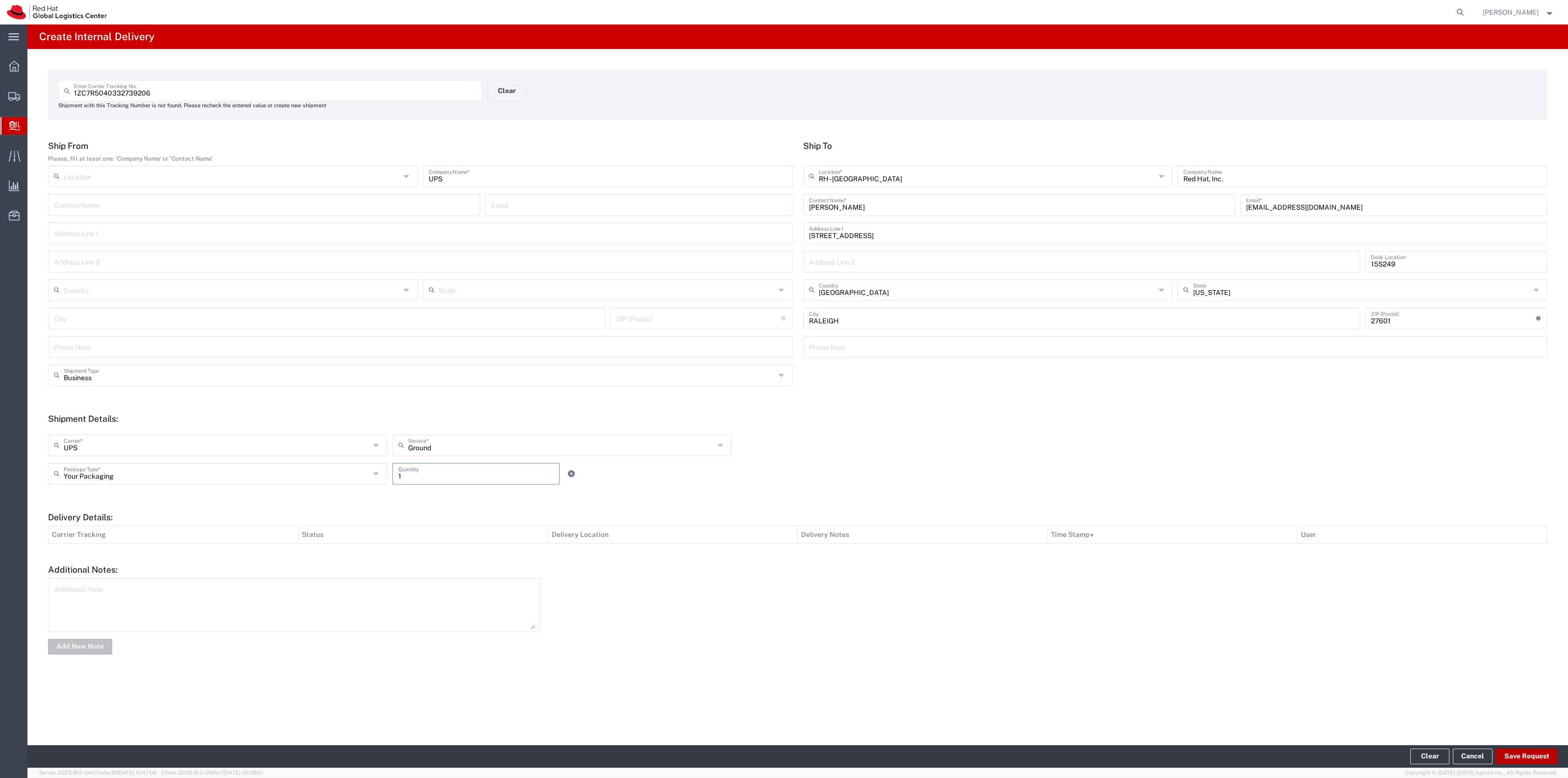
type input "1"
click at [1511, 755] on button "Save Request" at bounding box center [1526, 756] width 61 height 16
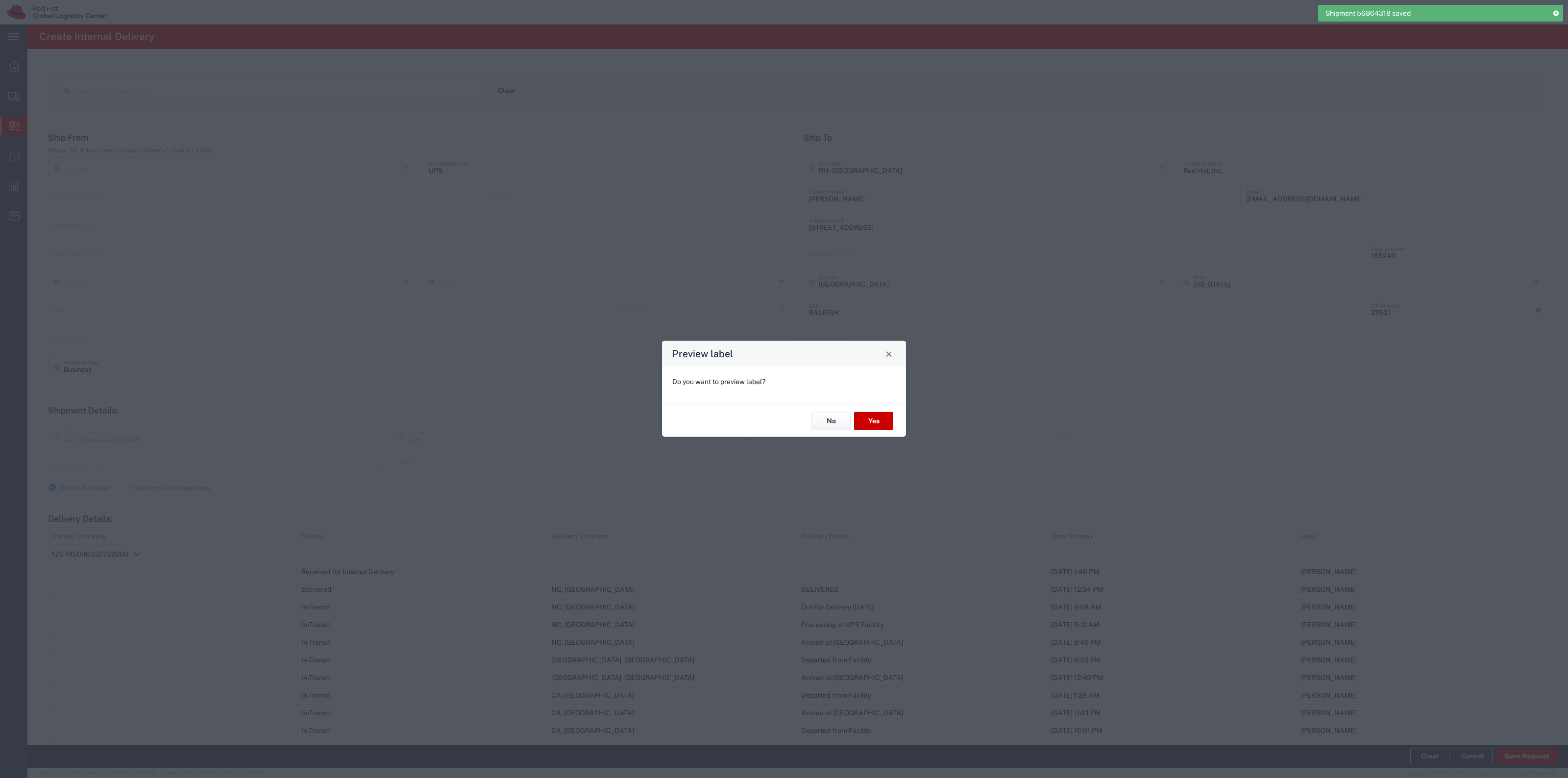
type input "Your Packaging"
type input "Ground"
click at [877, 422] on button "Yes" at bounding box center [873, 421] width 39 height 18
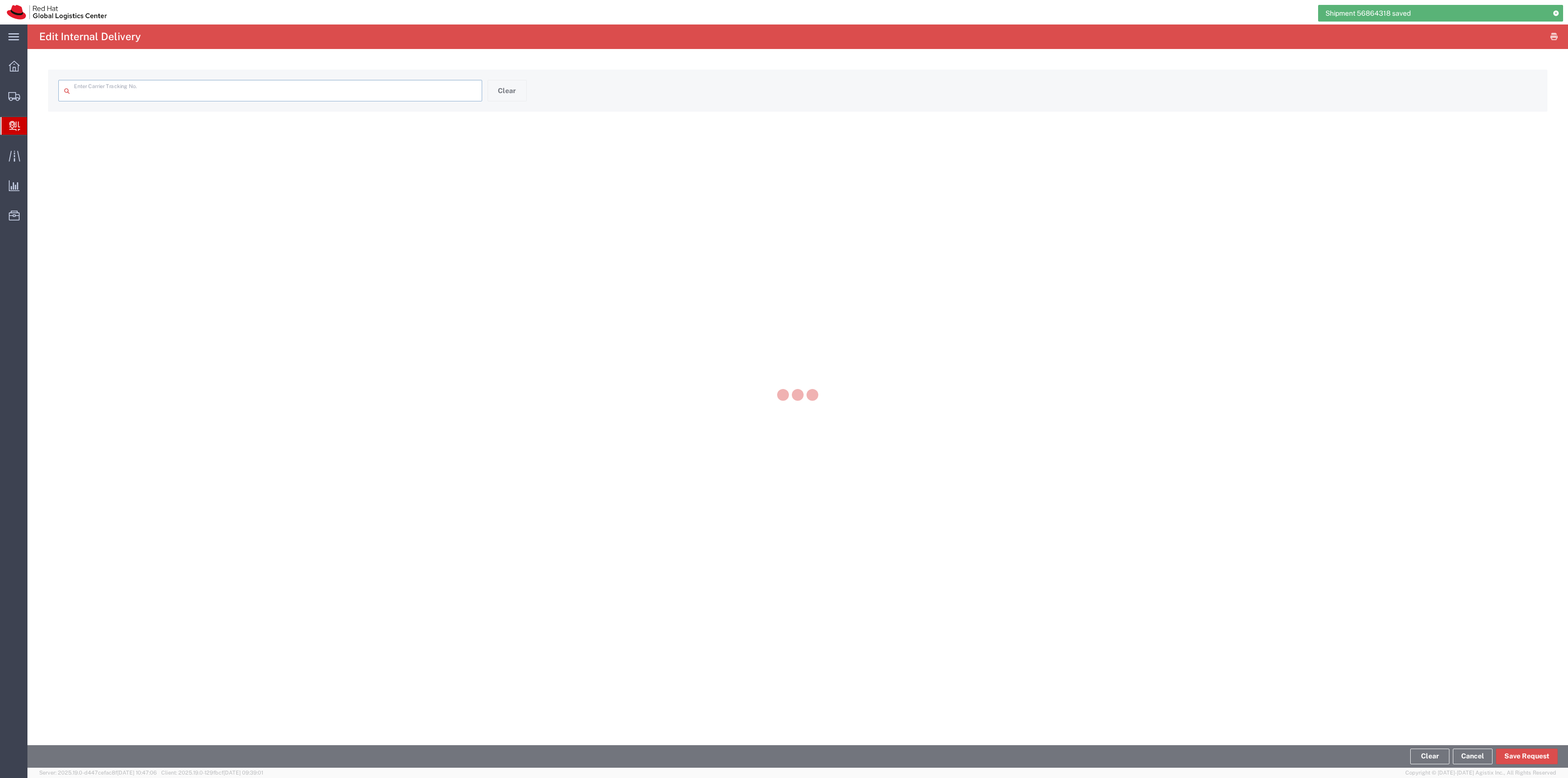
type input "1ZC7R5040332739206"
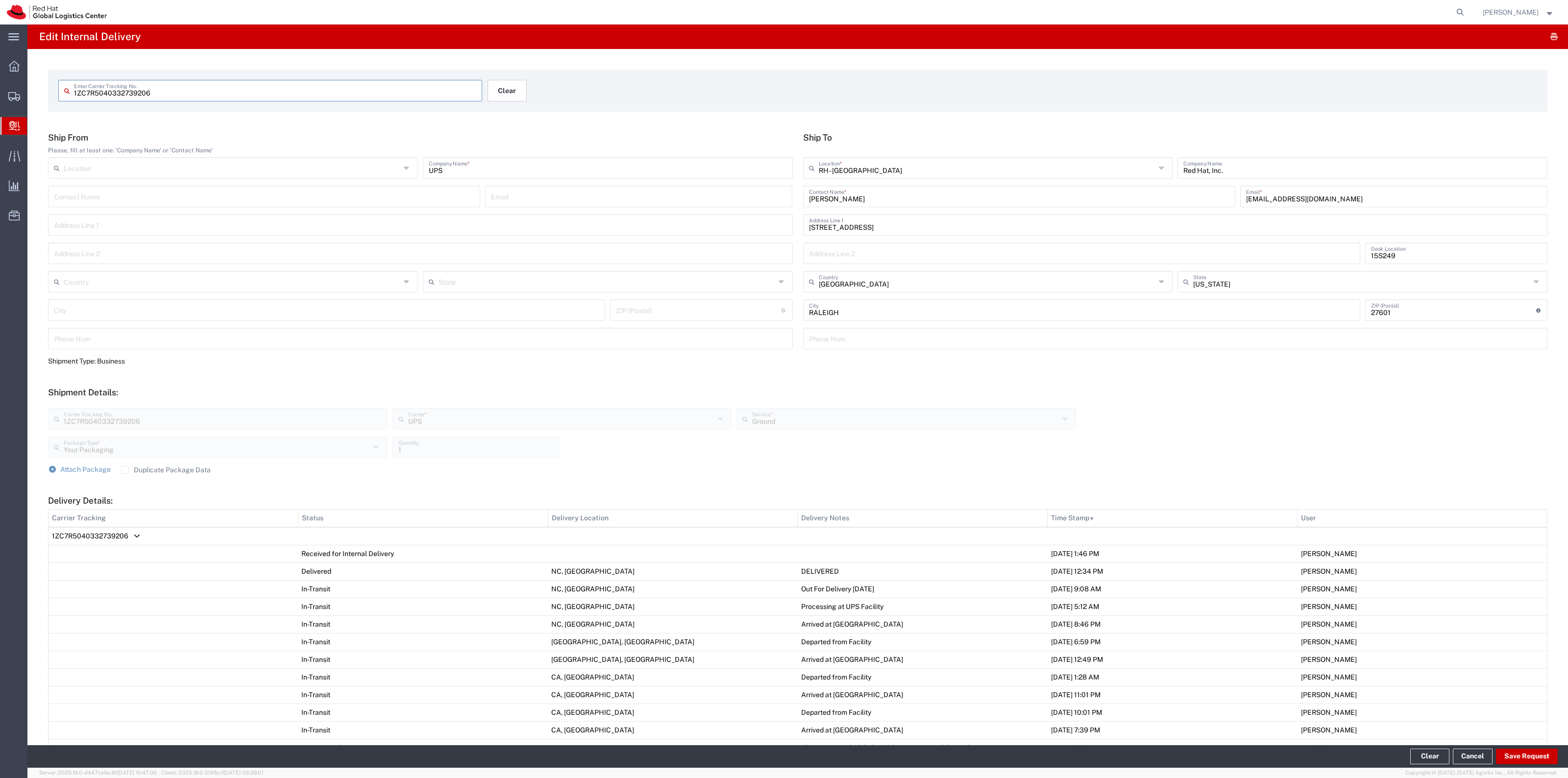
drag, startPoint x: 497, startPoint y: 70, endPoint x: 506, endPoint y: 83, distance: 15.8
click at [501, 74] on form "1ZC7R5040332739206 Enter Carrier Tracking No. Clear" at bounding box center [797, 91] width 1499 height 42
click at [507, 83] on button "Clear" at bounding box center [506, 91] width 39 height 22
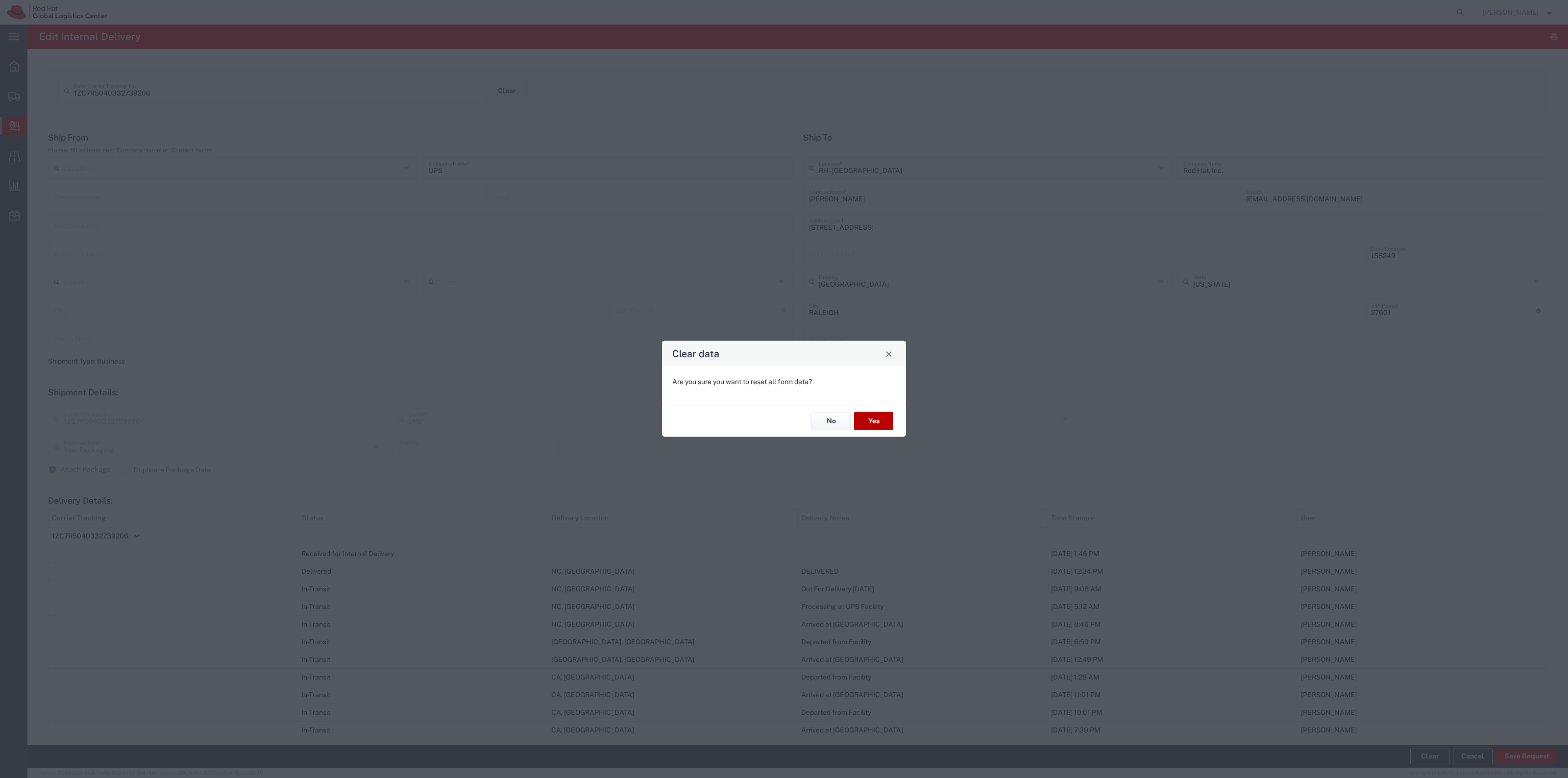
drag, startPoint x: 858, startPoint y: 415, endPoint x: 627, endPoint y: 202, distance: 314.2
click at [856, 411] on div "No Yes" at bounding box center [784, 420] width 244 height 33
click at [870, 420] on button "Yes" at bounding box center [873, 421] width 39 height 18
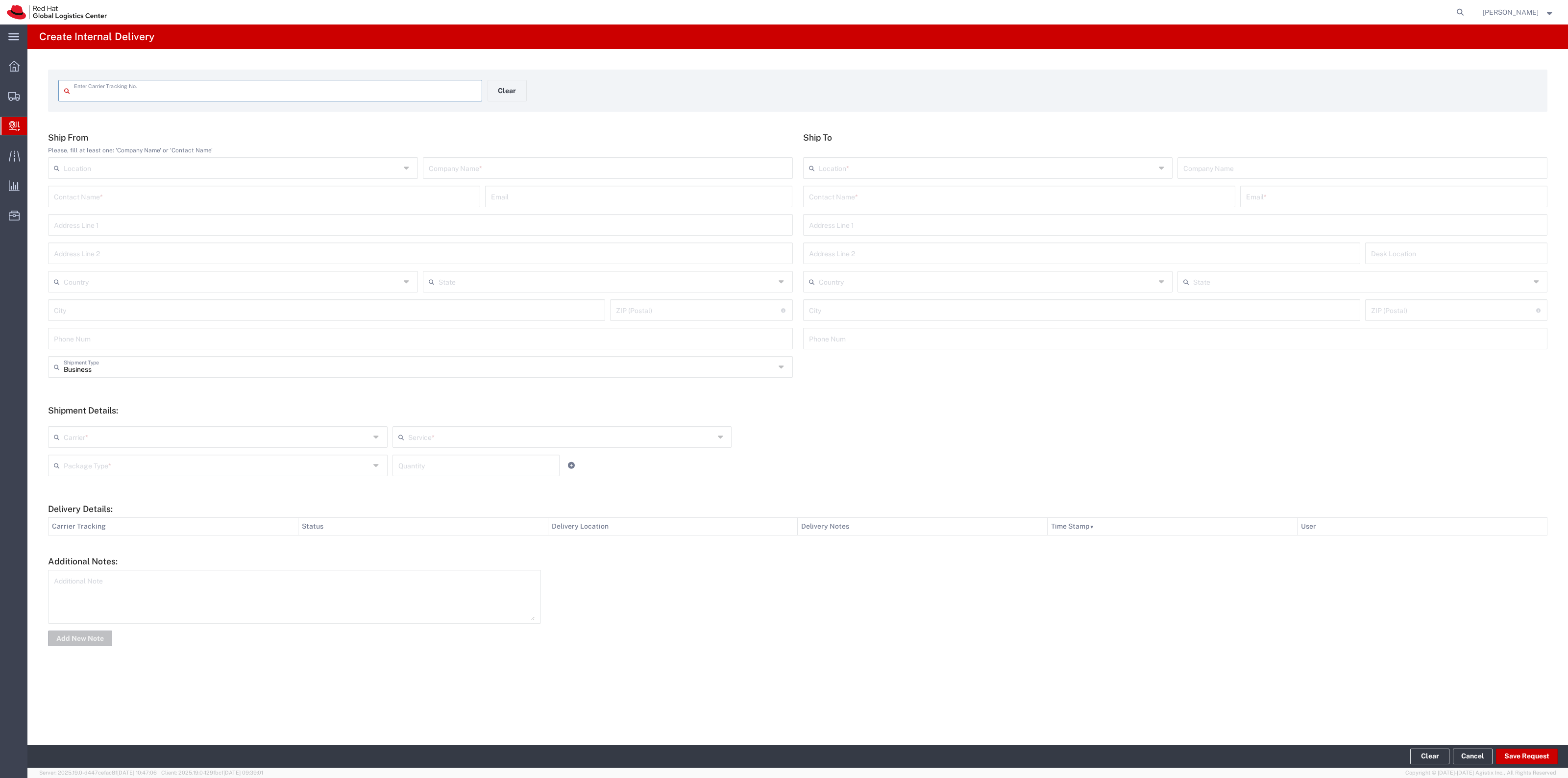
click at [441, 100] on div "Enter Carrier Tracking No." at bounding box center [270, 91] width 424 height 22
click at [440, 88] on input "text" at bounding box center [275, 89] width 403 height 17
type input "9400150899562086381055"
click at [852, 214] on div "Contact Name *" at bounding box center [1019, 205] width 432 height 22
click at [853, 210] on input "text" at bounding box center [1019, 203] width 420 height 17
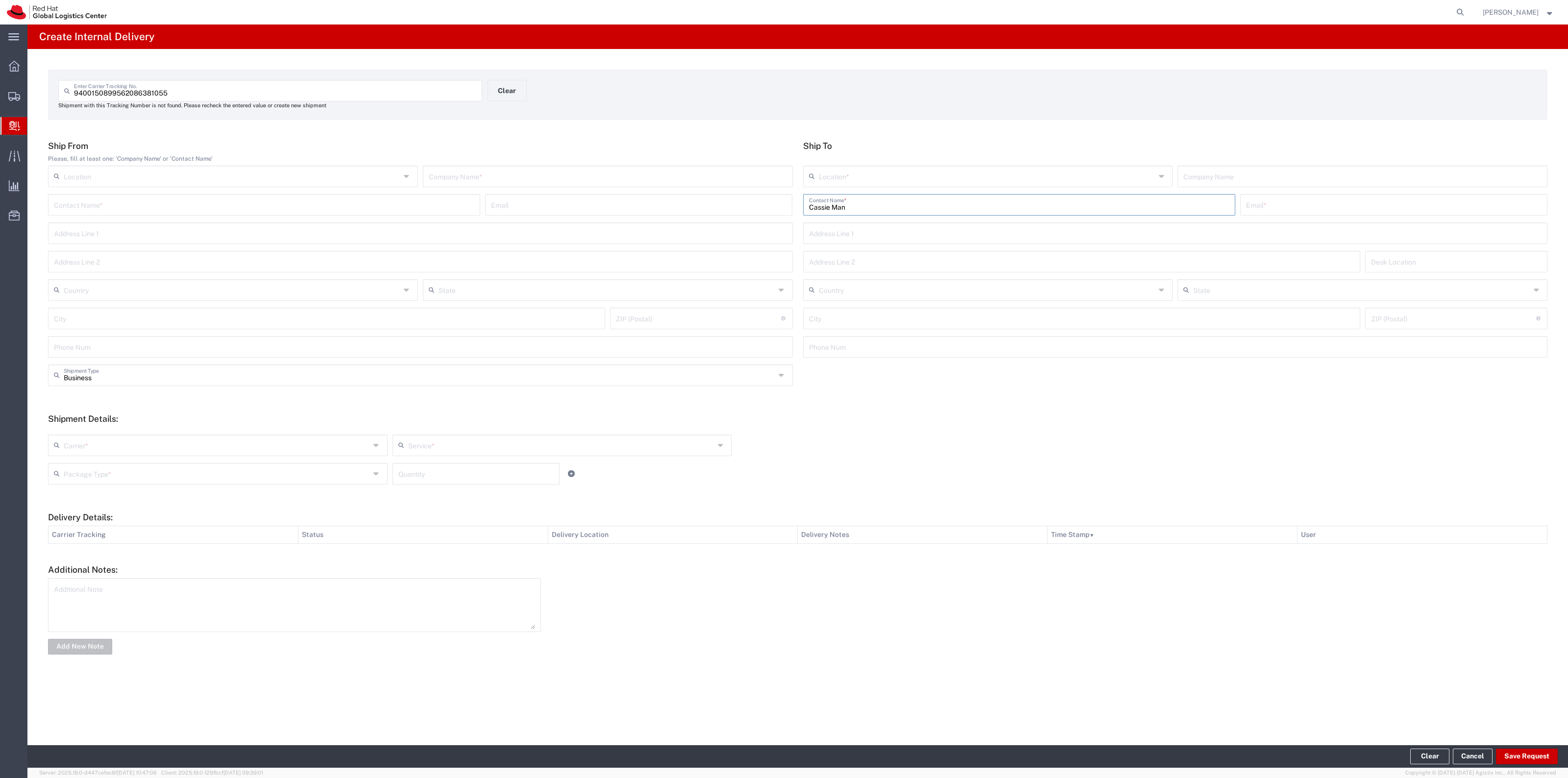
type input "Cassie Mans"
type input "RH - Raleigh"
type input "Red Hat, Inc."
type input "Cassie Mansbach"
type input "cmansbac@redhat.com"
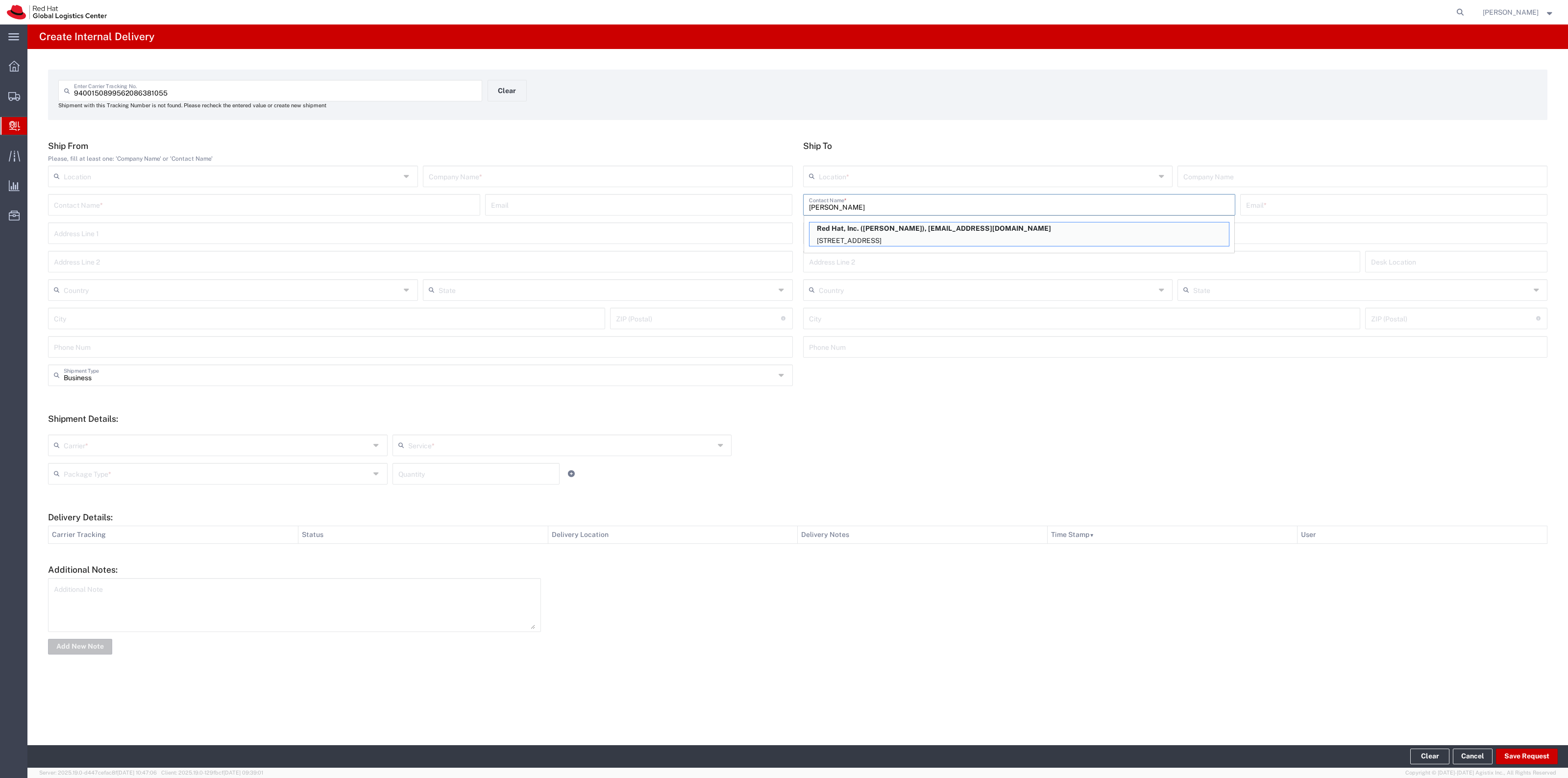
type input "100 East Davie Street"
type input "FLEX"
type input "United States"
type input "RALEIGH"
type input "27601"
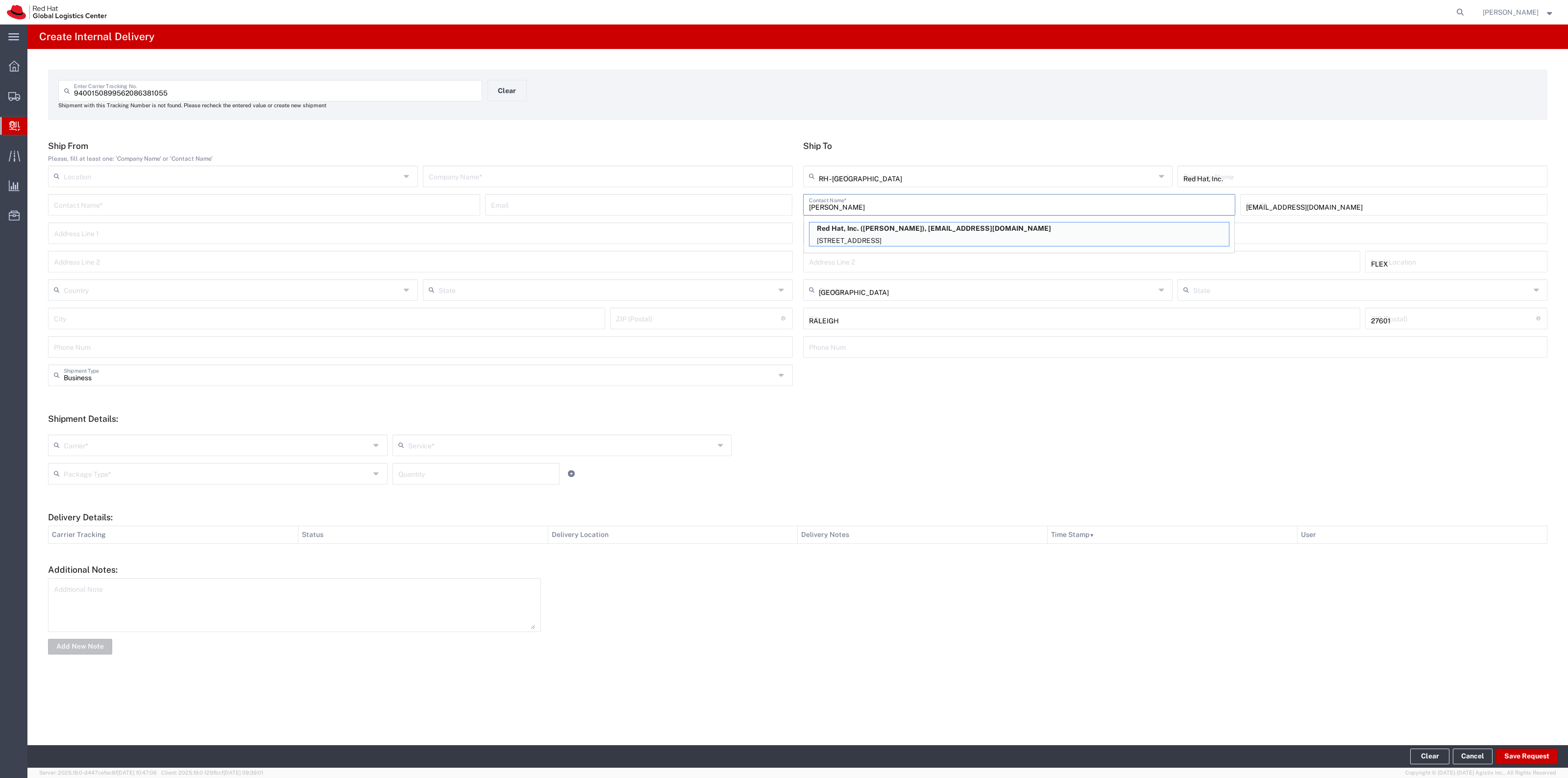
type input "North Carolina"
type input "Cassie Mansbach"
click at [759, 177] on input "text" at bounding box center [607, 175] width 358 height 17
type input "USPS"
click at [250, 454] on div "Carrier *" at bounding box center [218, 446] width 340 height 22
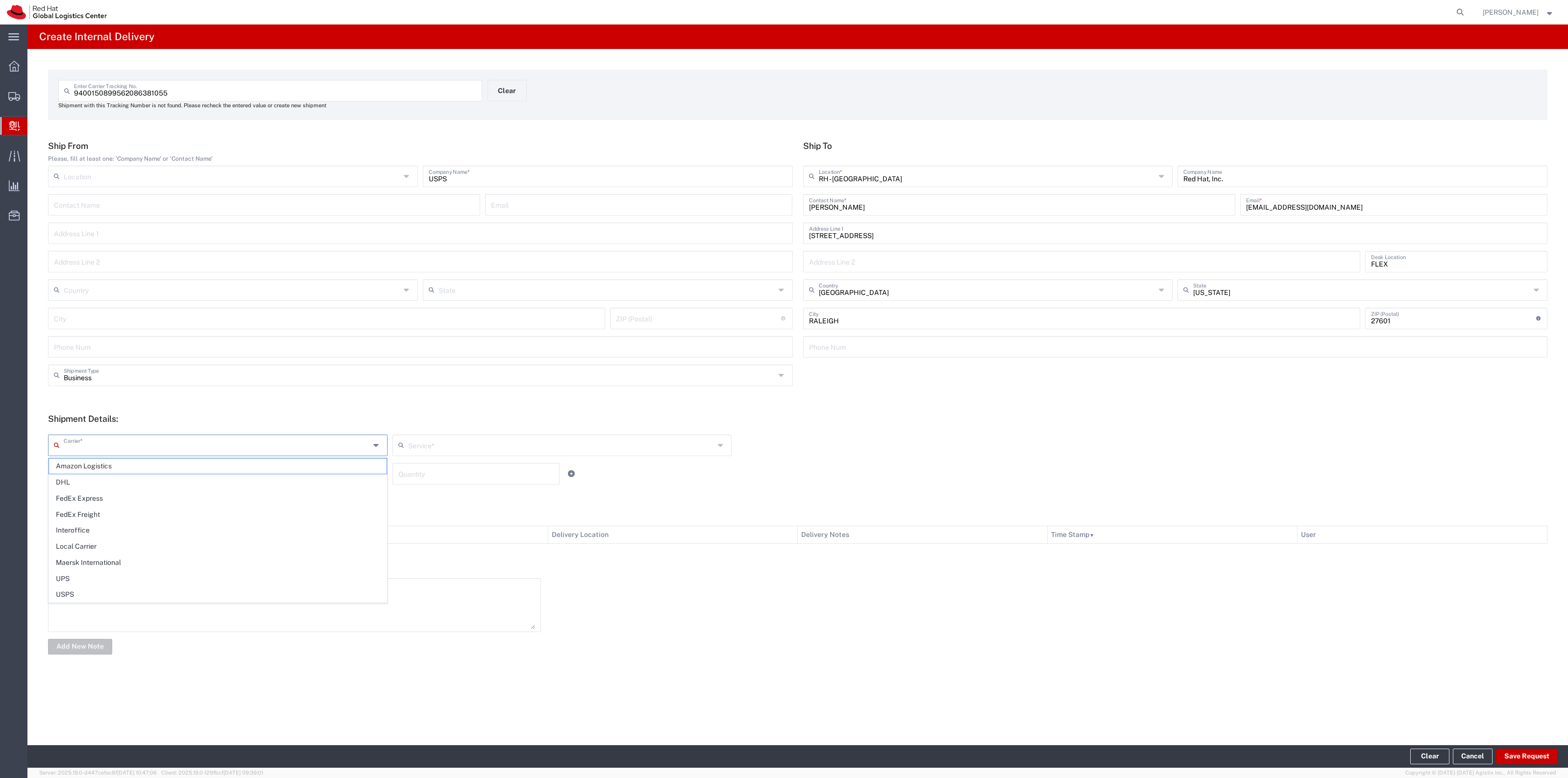
click at [250, 446] on input "text" at bounding box center [216, 444] width 306 height 17
click at [150, 590] on span "USPS" at bounding box center [218, 594] width 338 height 15
type input "USPS"
drag, startPoint x: 460, startPoint y: 442, endPoint x: 446, endPoint y: 459, distance: 22.0
click at [460, 442] on input "text" at bounding box center [561, 444] width 306 height 17
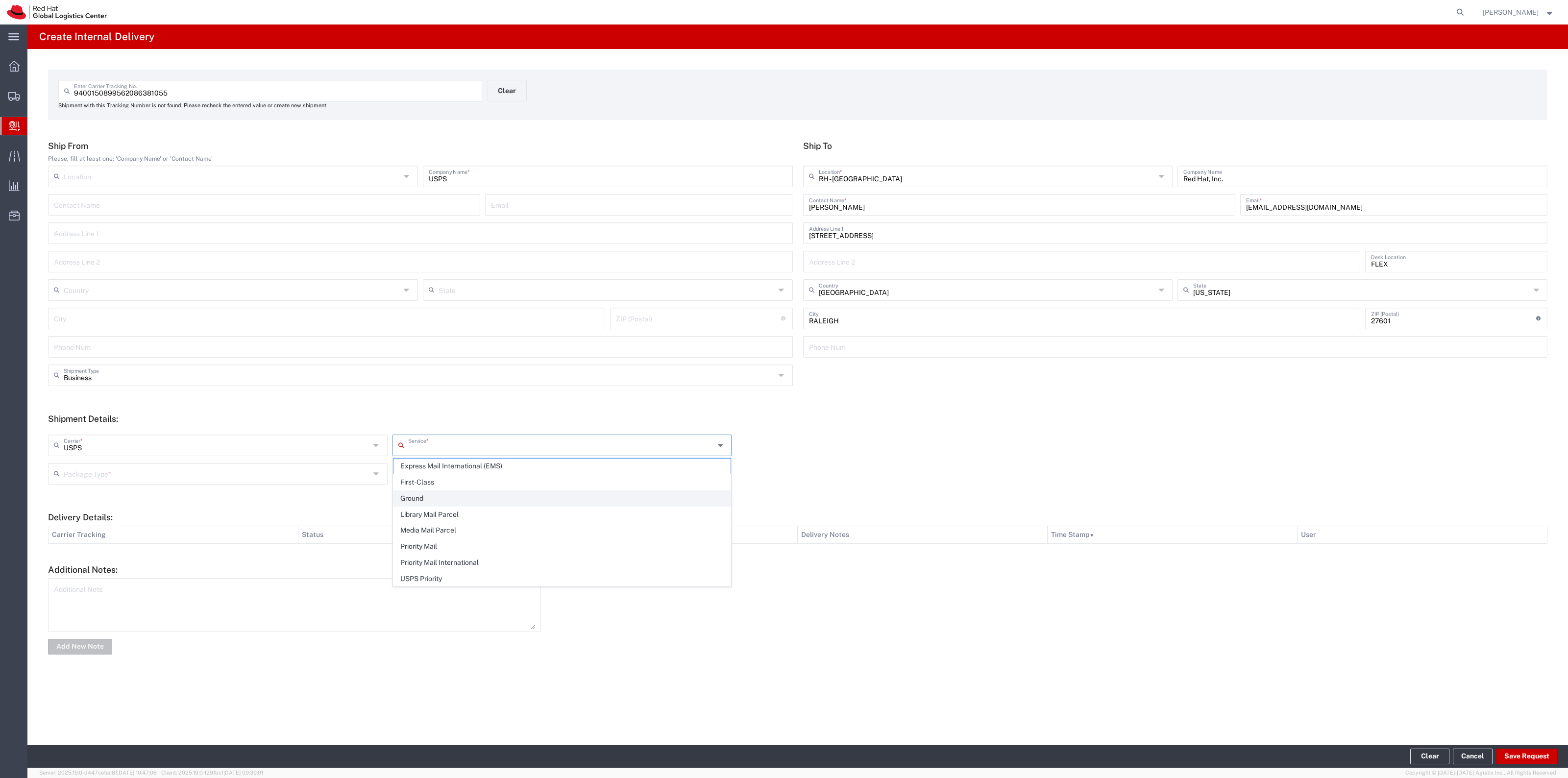
click at [431, 499] on span "Ground" at bounding box center [562, 498] width 338 height 15
type input "Ground"
click at [371, 474] on div "Package Type *" at bounding box center [218, 474] width 340 height 22
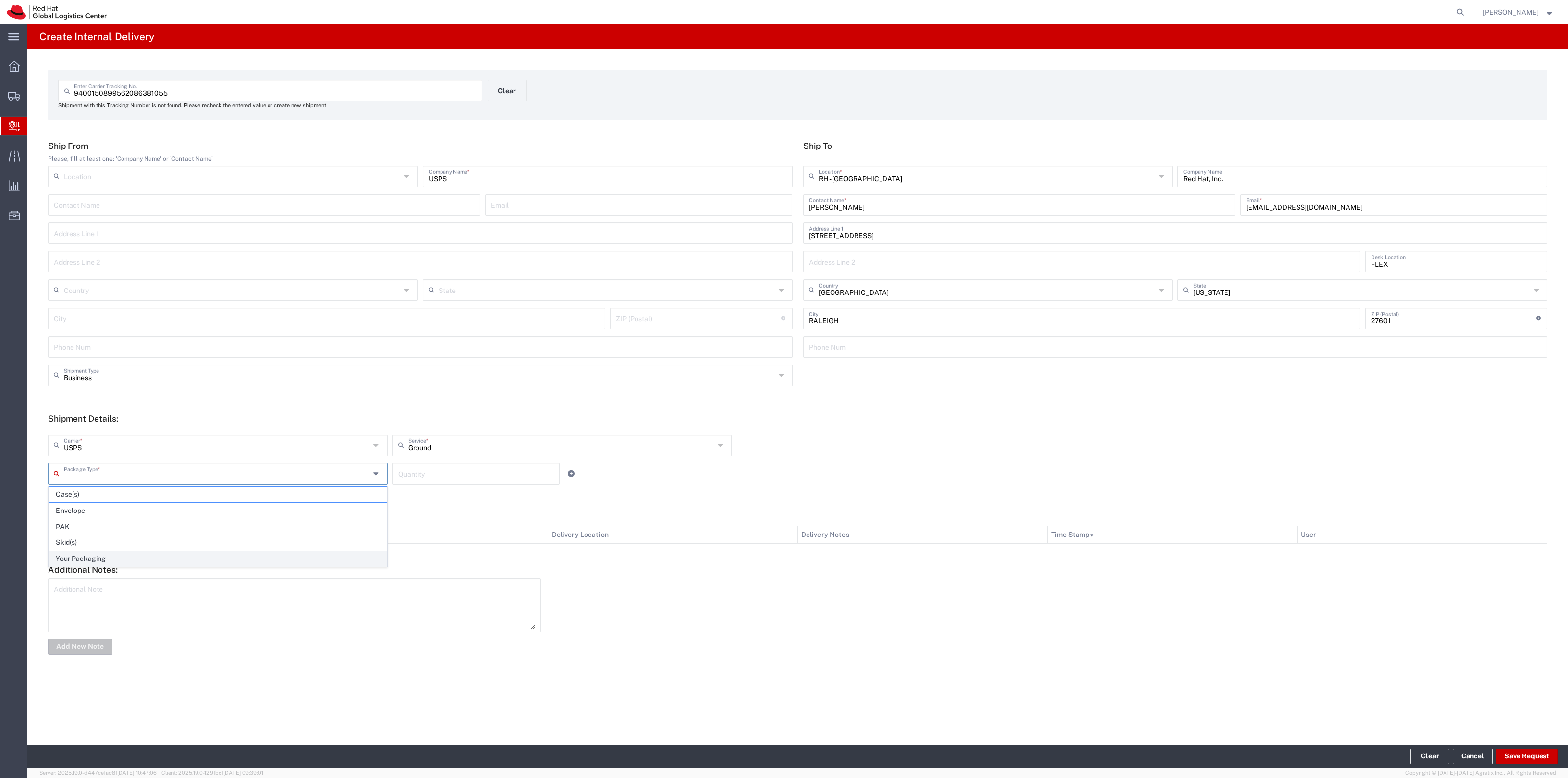
click at [256, 555] on span "Your Packaging" at bounding box center [218, 559] width 338 height 15
type input "Your Packaging"
click at [432, 465] on input "number" at bounding box center [476, 473] width 156 height 17
type input "1"
click at [1515, 755] on button "Save Request" at bounding box center [1526, 756] width 61 height 16
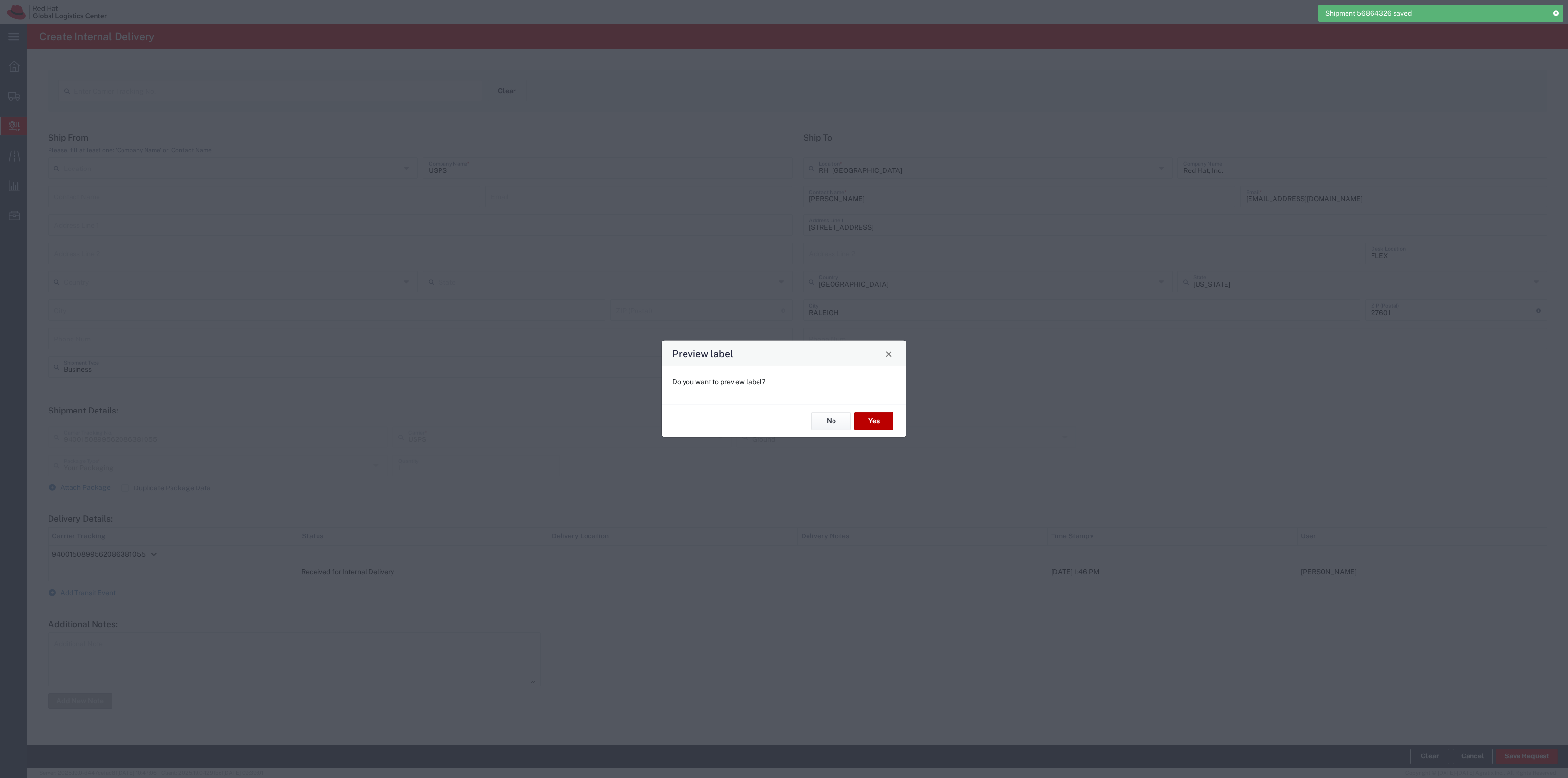
click at [880, 417] on button "Yes" at bounding box center [873, 421] width 39 height 18
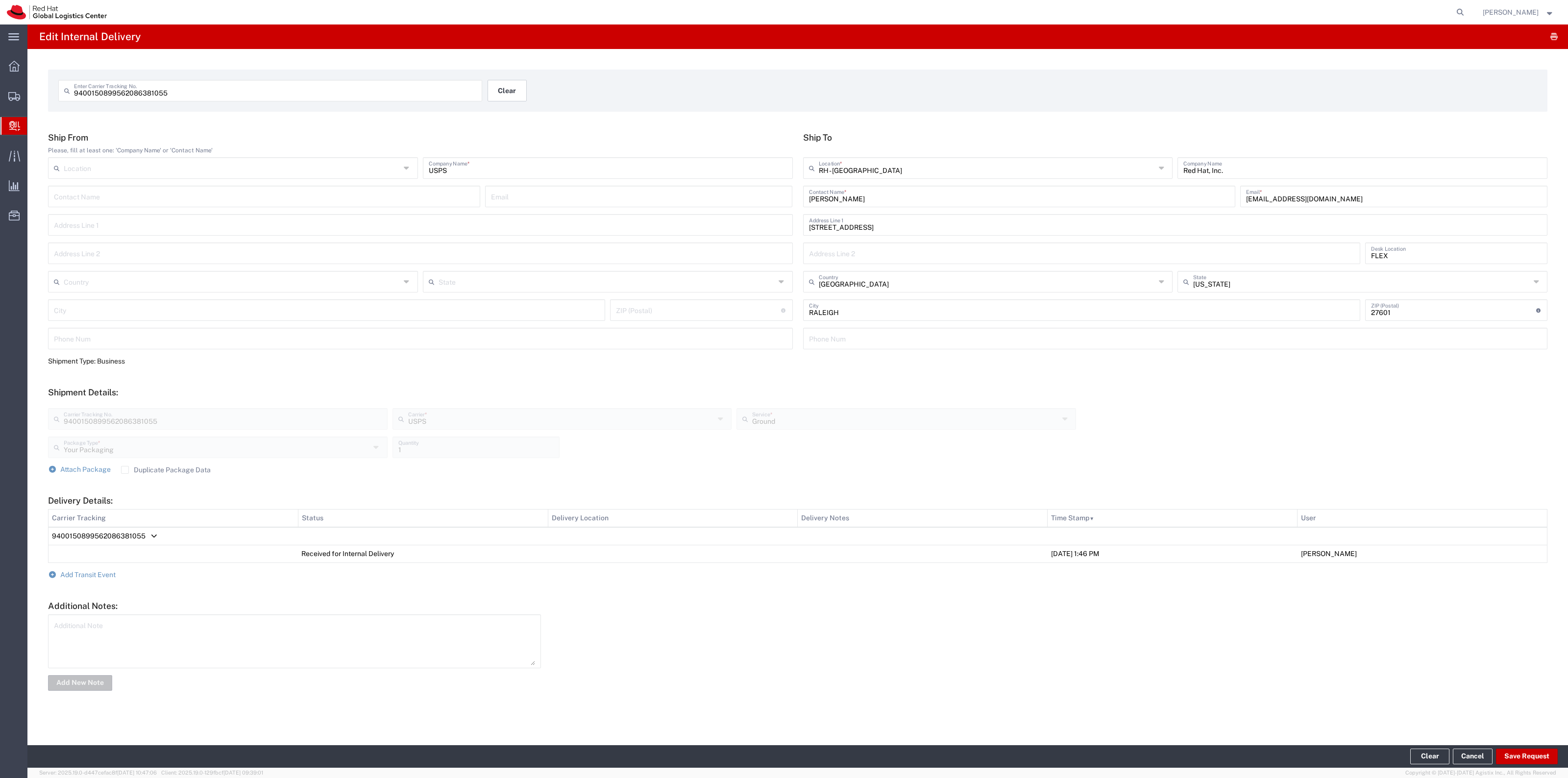
click at [503, 98] on button "Clear" at bounding box center [506, 91] width 39 height 22
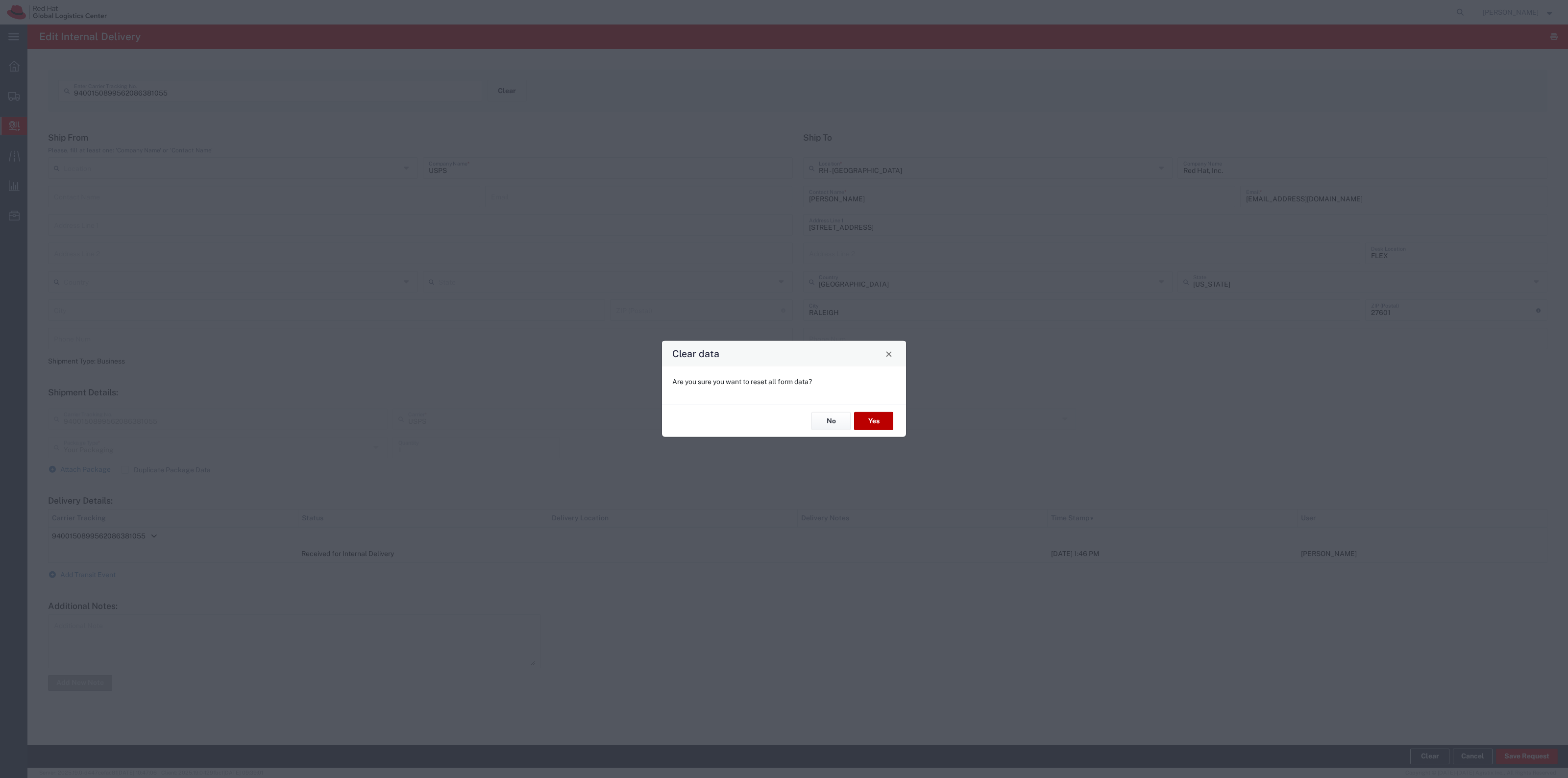
click at [871, 423] on button "Yes" at bounding box center [873, 421] width 39 height 18
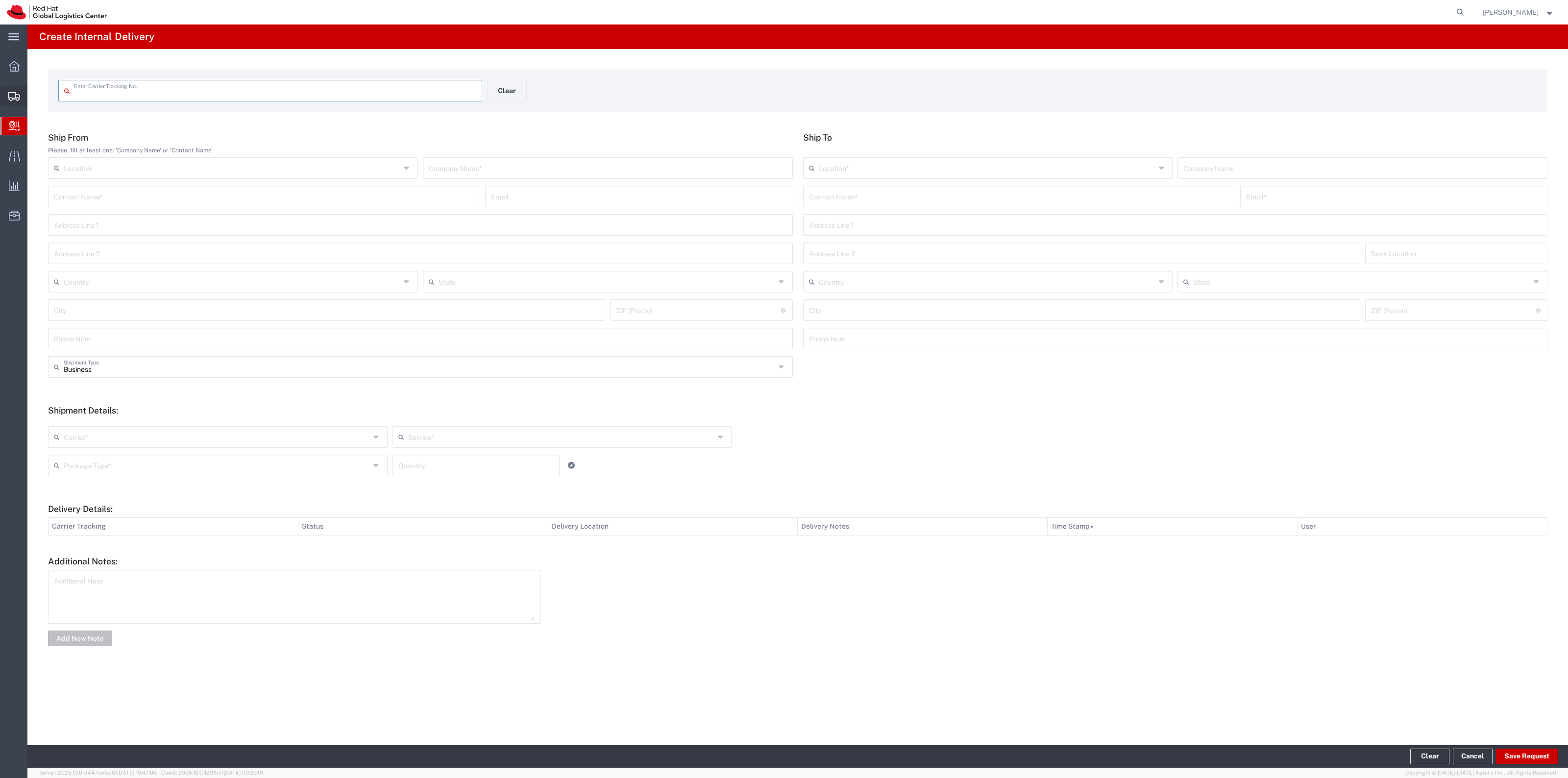
click at [0, 0] on span "Shipment Manager" at bounding box center [0, 0] width 0 height 0
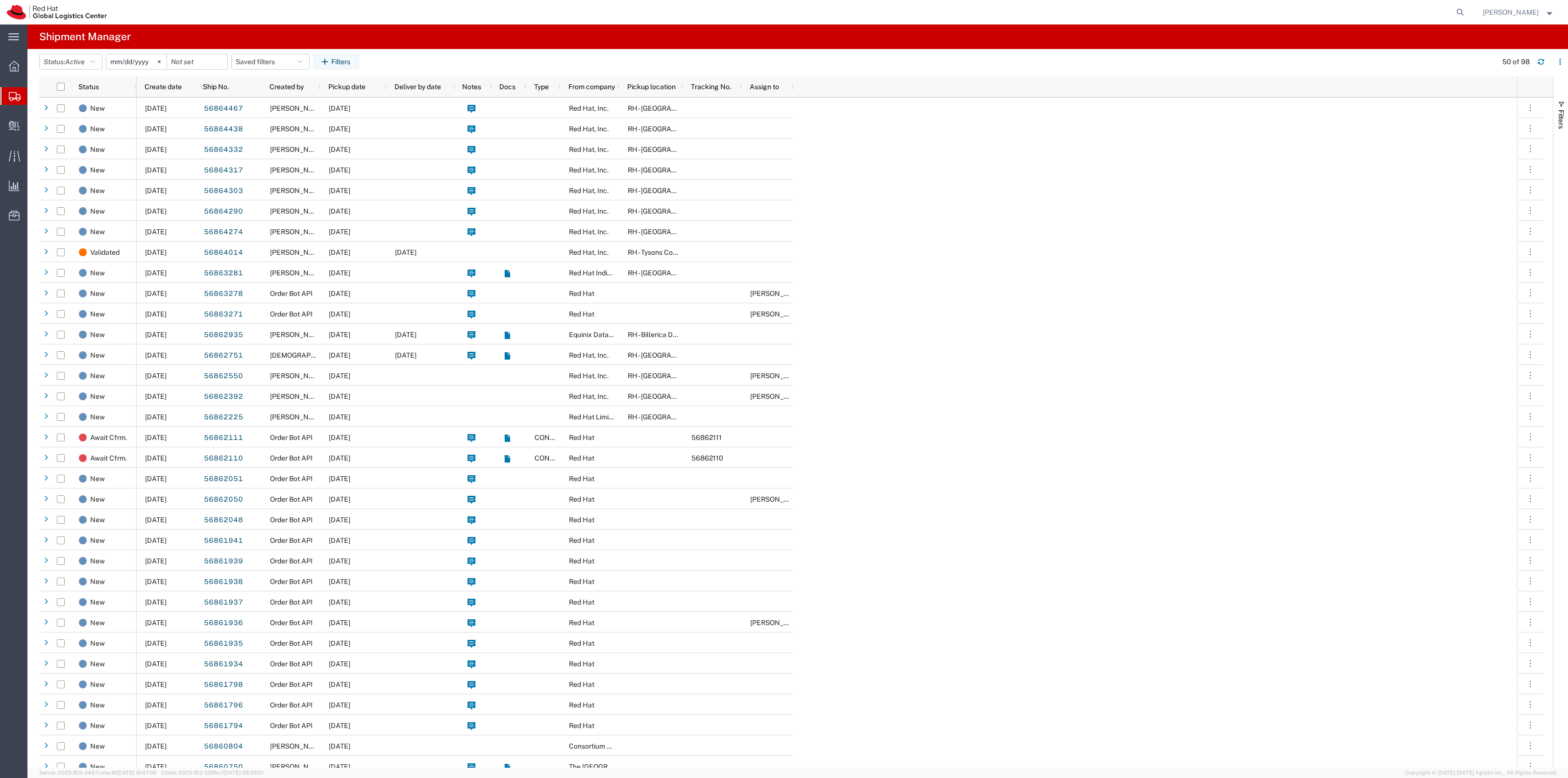
click at [0, 0] on span "Create Shipment" at bounding box center [0, 0] width 0 height 0
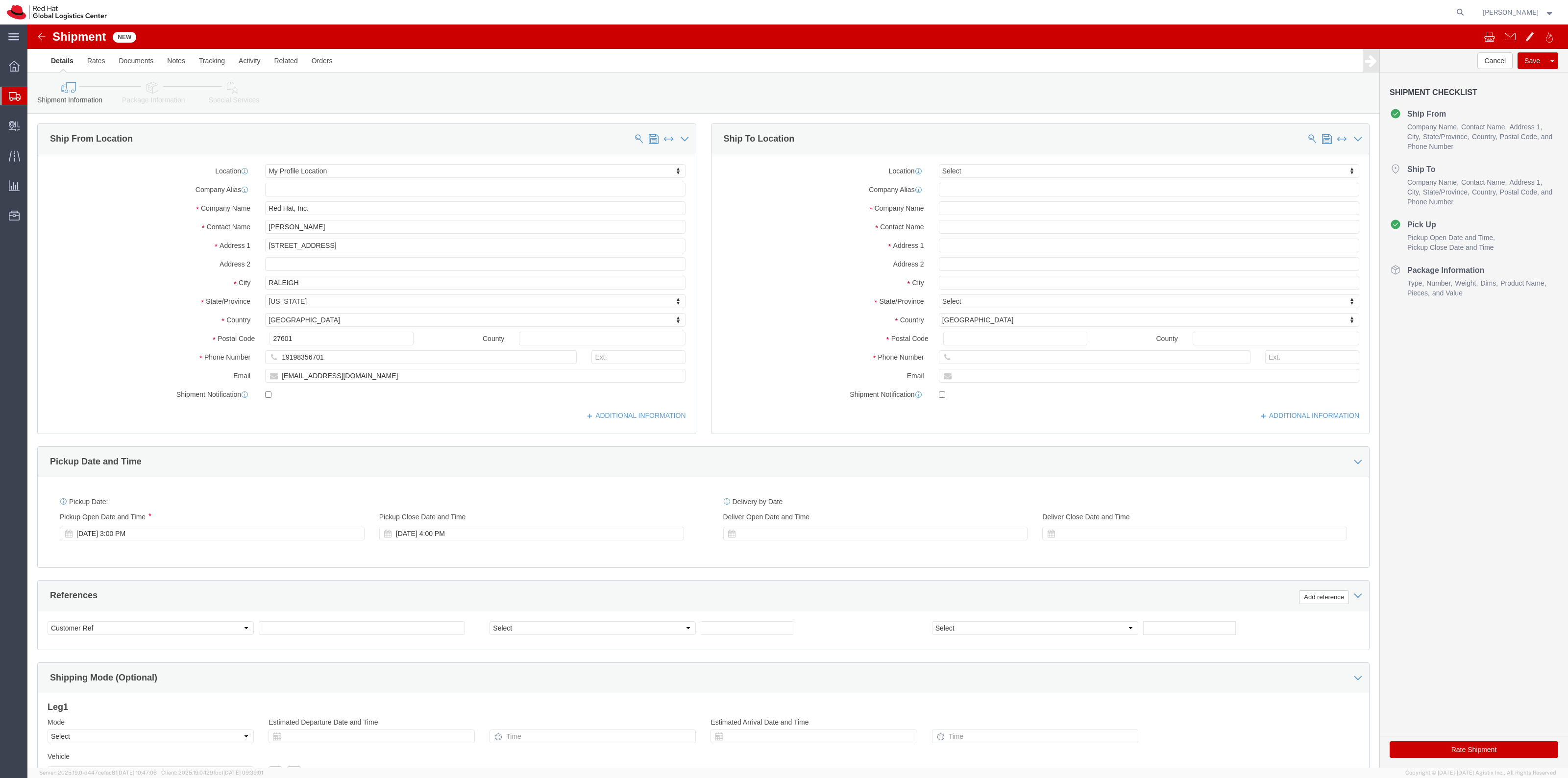
select select
click div "Location My Profile Location My Profile Location RH - Amsterdam - MSO RH - Amst…"
drag, startPoint x: 297, startPoint y: 199, endPoint x: 201, endPoint y: 180, distance: 97.9
click div "Location My Profile Location My Profile Location RH - Amsterdam - MSO RH - Amst…"
drag, startPoint x: 290, startPoint y: 334, endPoint x: 205, endPoint y: 322, distance: 85.8
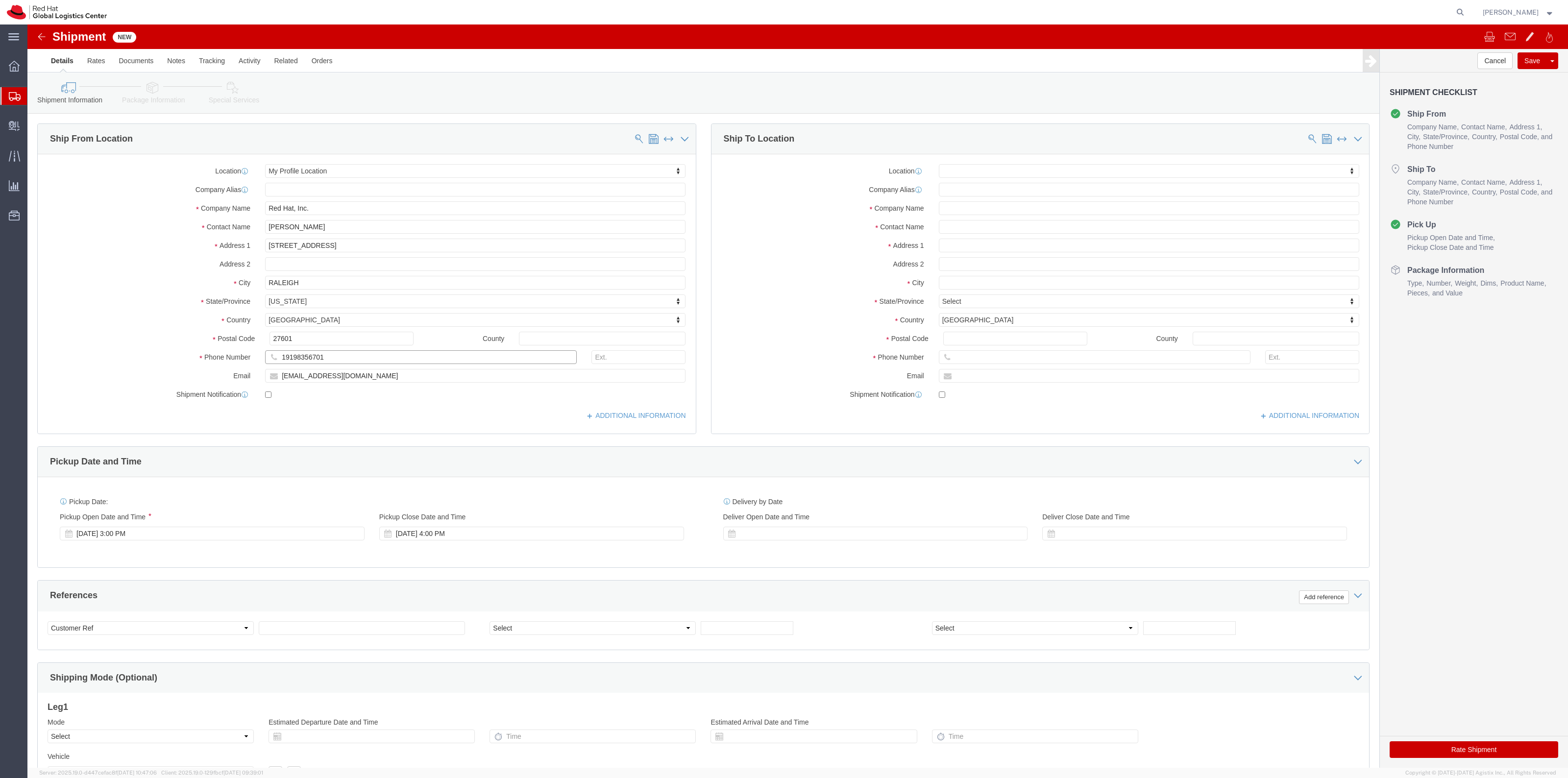
click div "Location My Profile Location My Profile Location RH - Amsterdam - MSO RH - Amst…"
click input "Debbie Ma"
type input "Debbie Marg"
click div "- Red Hat - (Debbie Margulies)"
select select
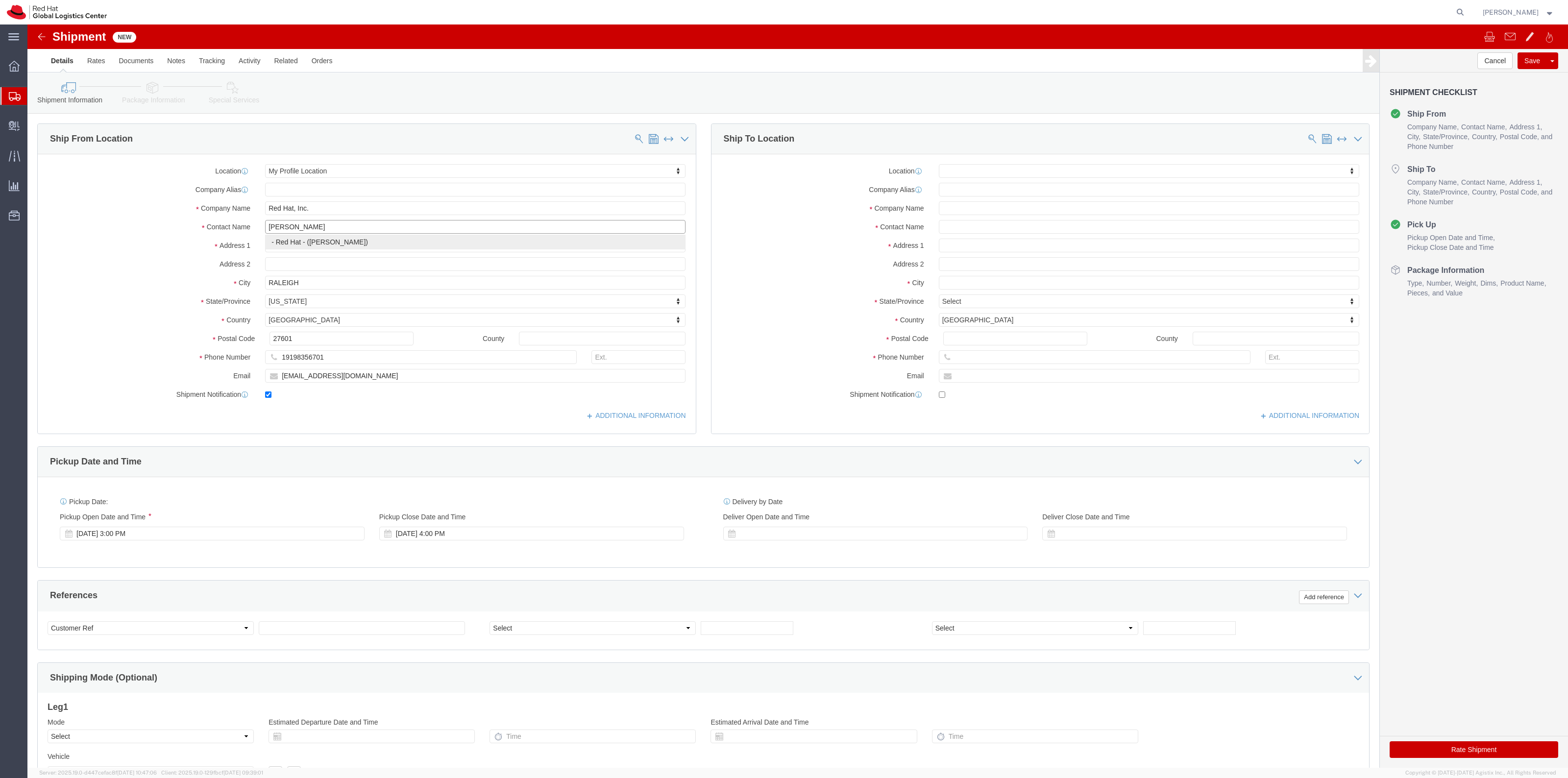
type input "Red Hat"
type input "Debbie Margulies"
select select
type input "dmarguli@redhat.com"
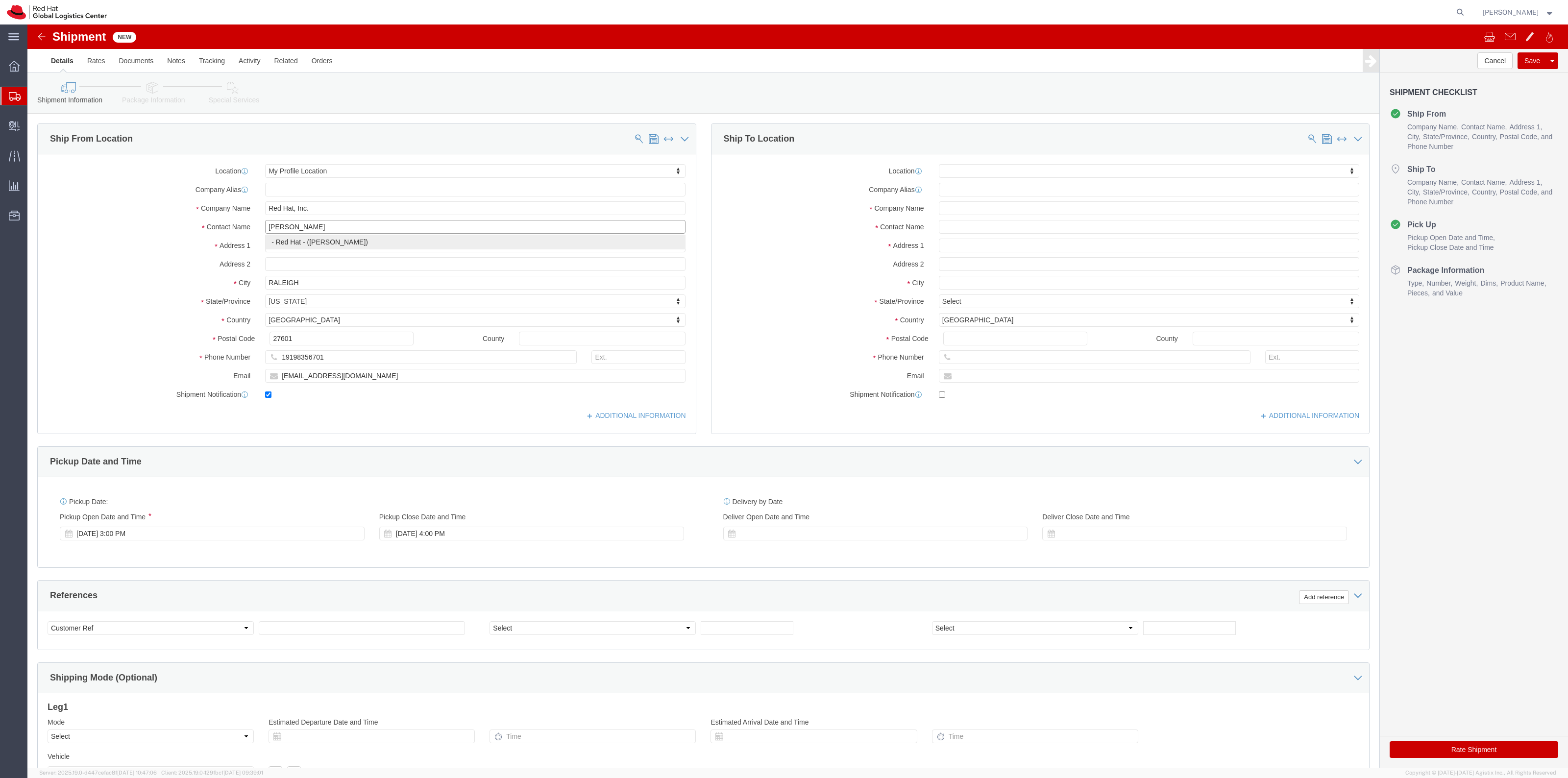
checkbox input "true"
click label "Address 1"
type input "Debbie Margulies"
click label "Contact Name"
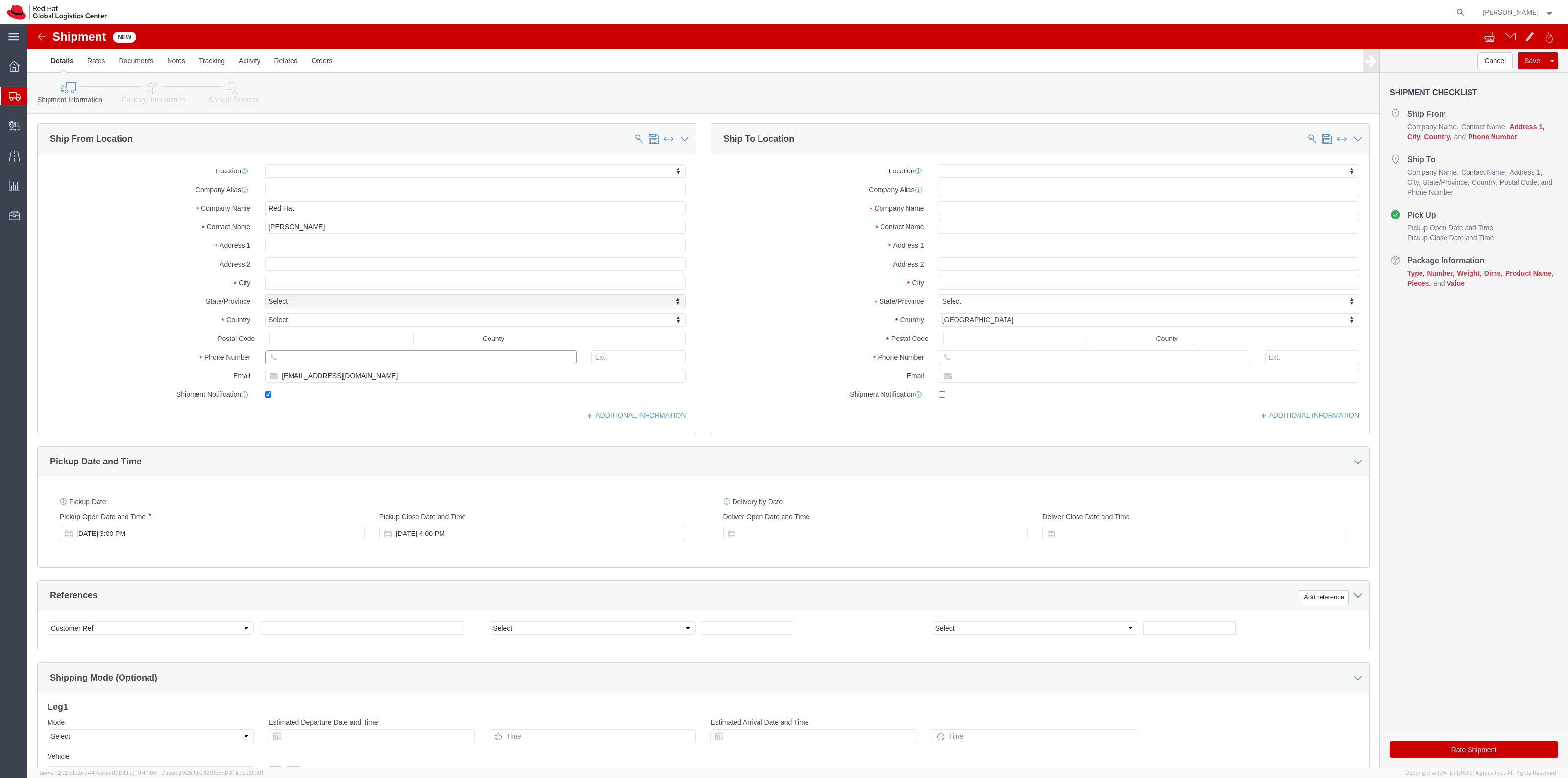
click input "text"
paste input "1-408-393-1052"
type input "1-408-393-1052"
click input "text"
type input "100 E Davie St"
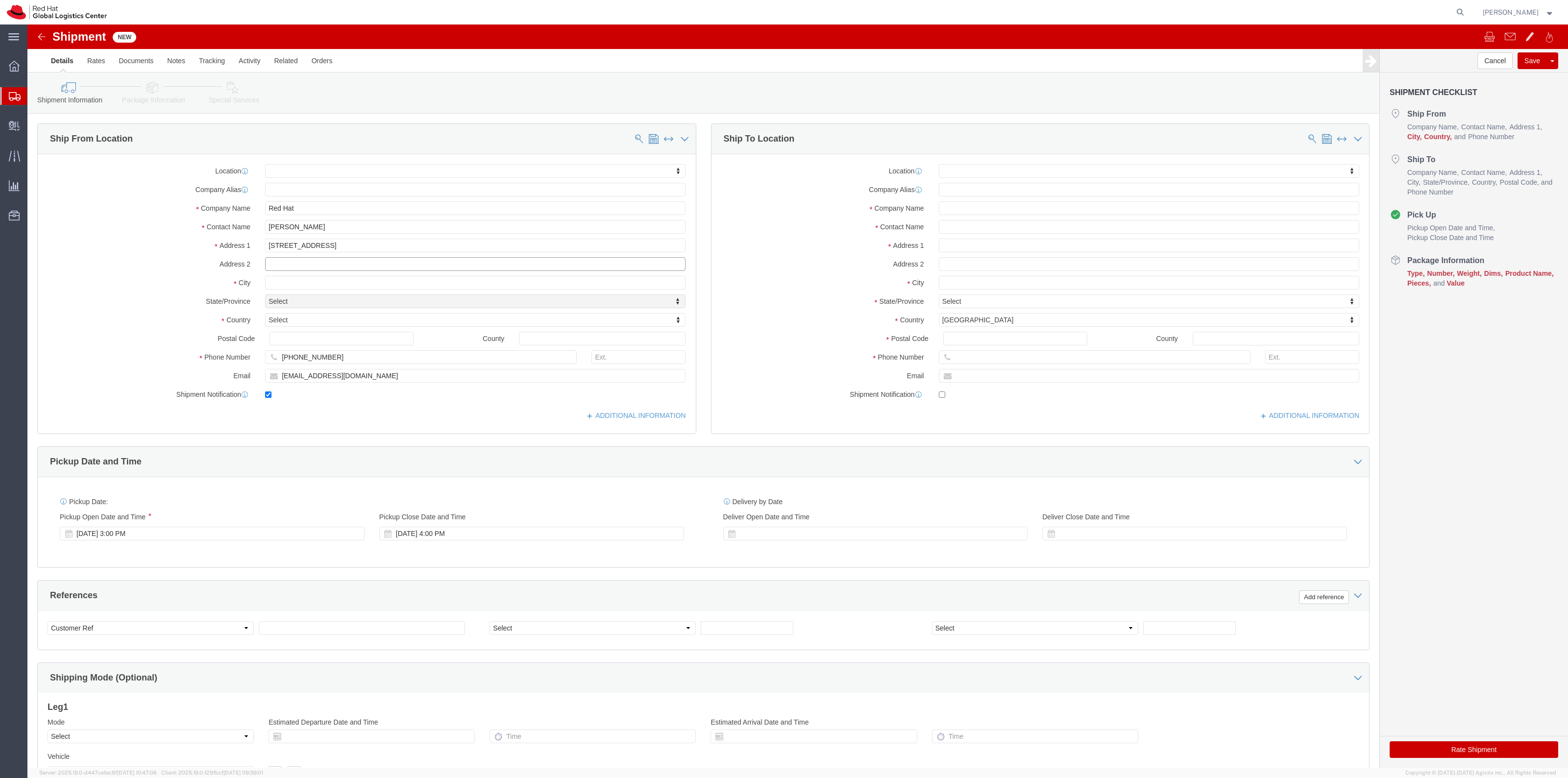
select select
type input "Raleigh"
select select
type input "united"
select select
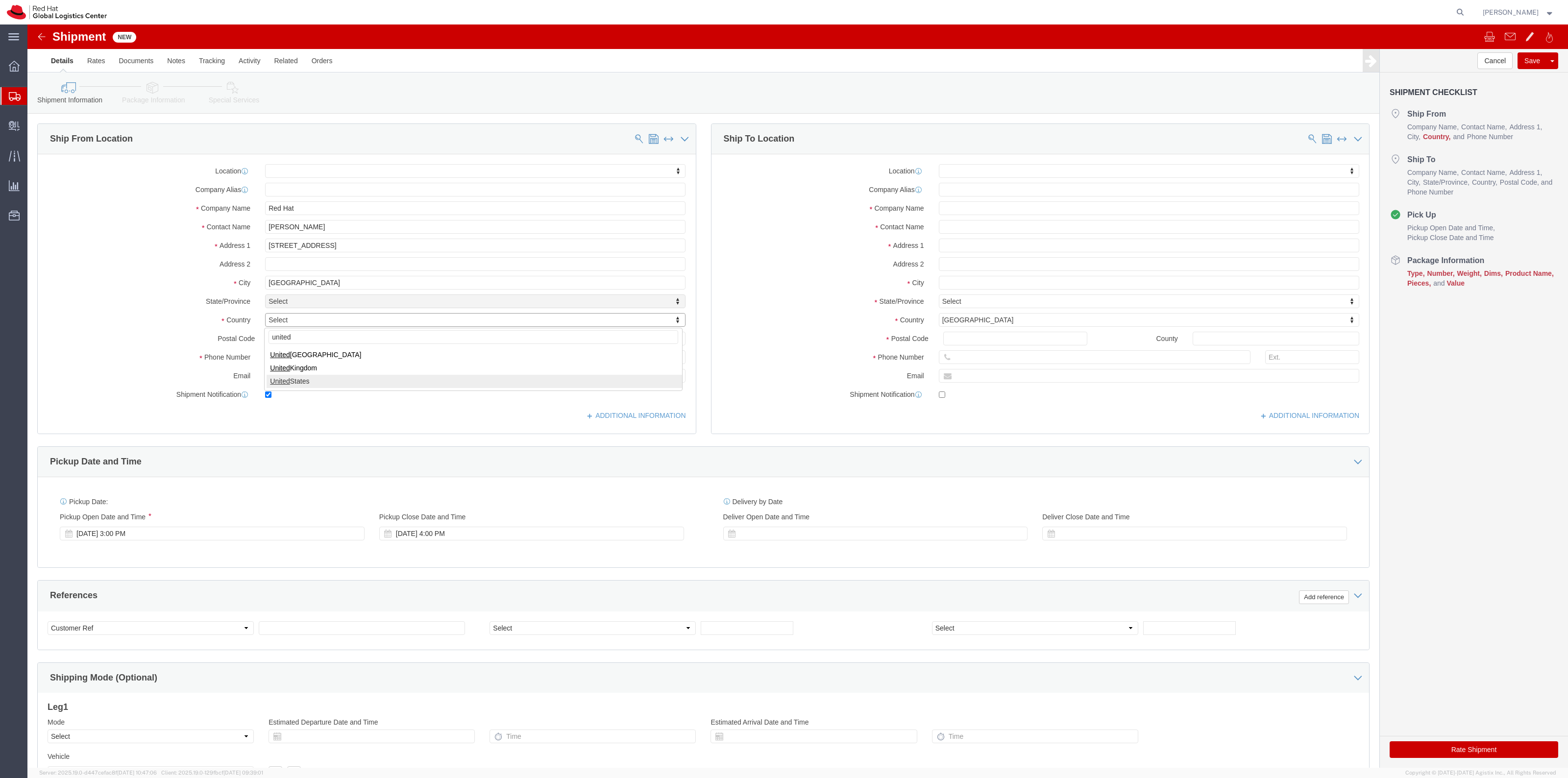
select select "US"
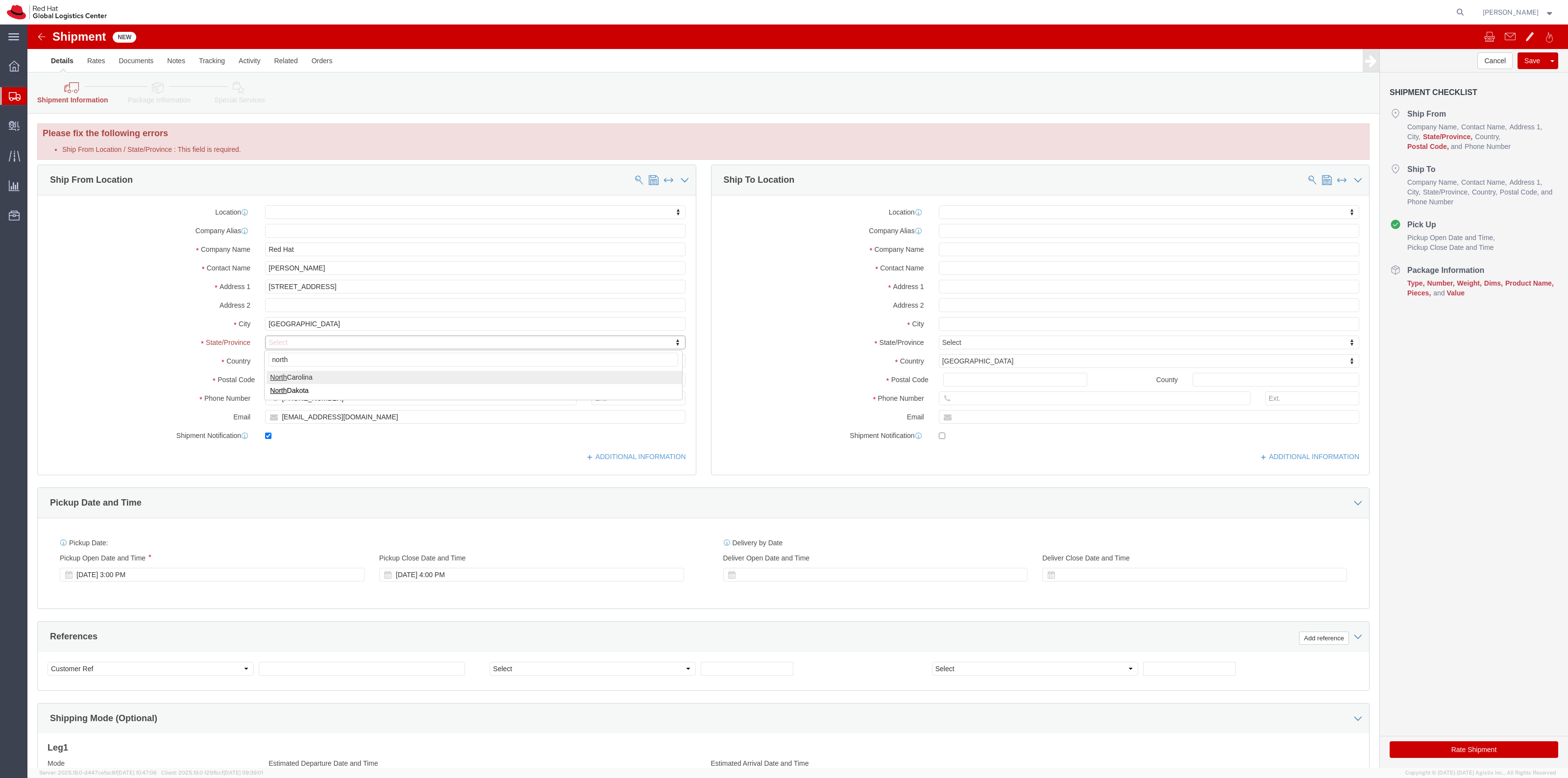
type input "north"
select select
select select "NC"
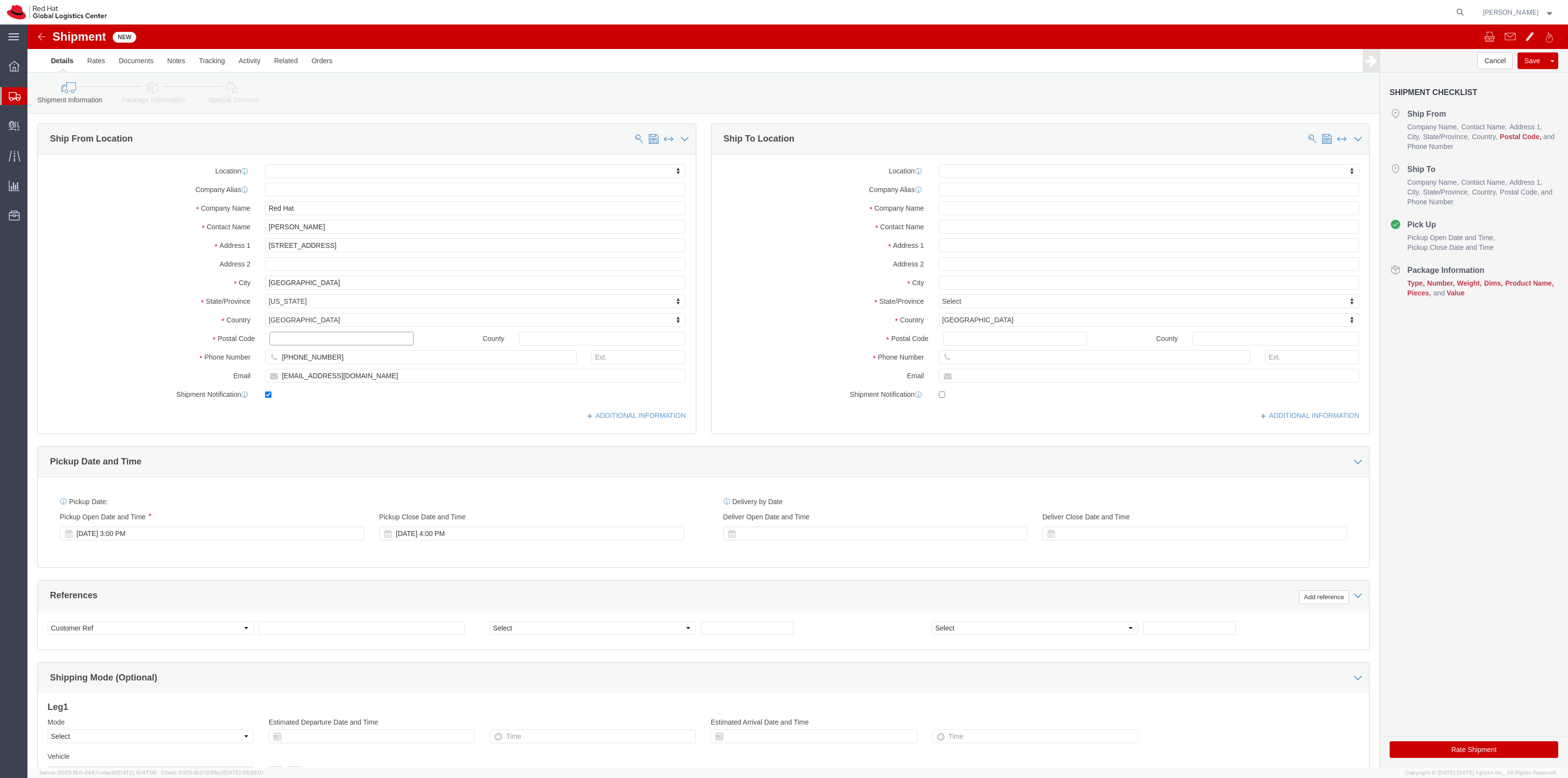
click input "text"
type input "27601"
select select
click div "Location My Profile Location RH - Amsterdam - MSO RH - Amsterdam Data Center RH…"
click label
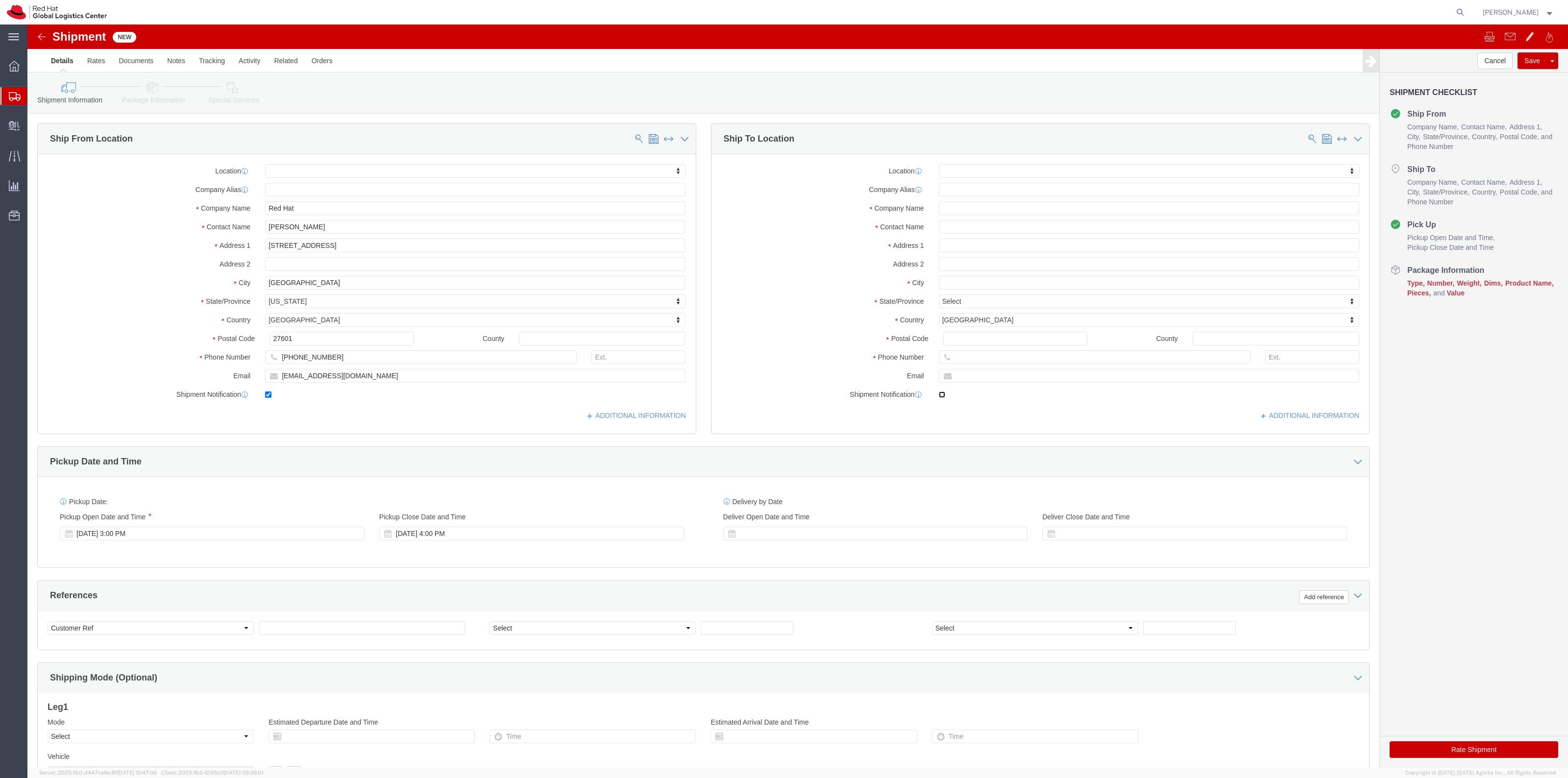
click input "checkbox"
checkbox input "true"
click input "text"
paste input "Gaurav Sharma"
type input "Gaurav Sharma"
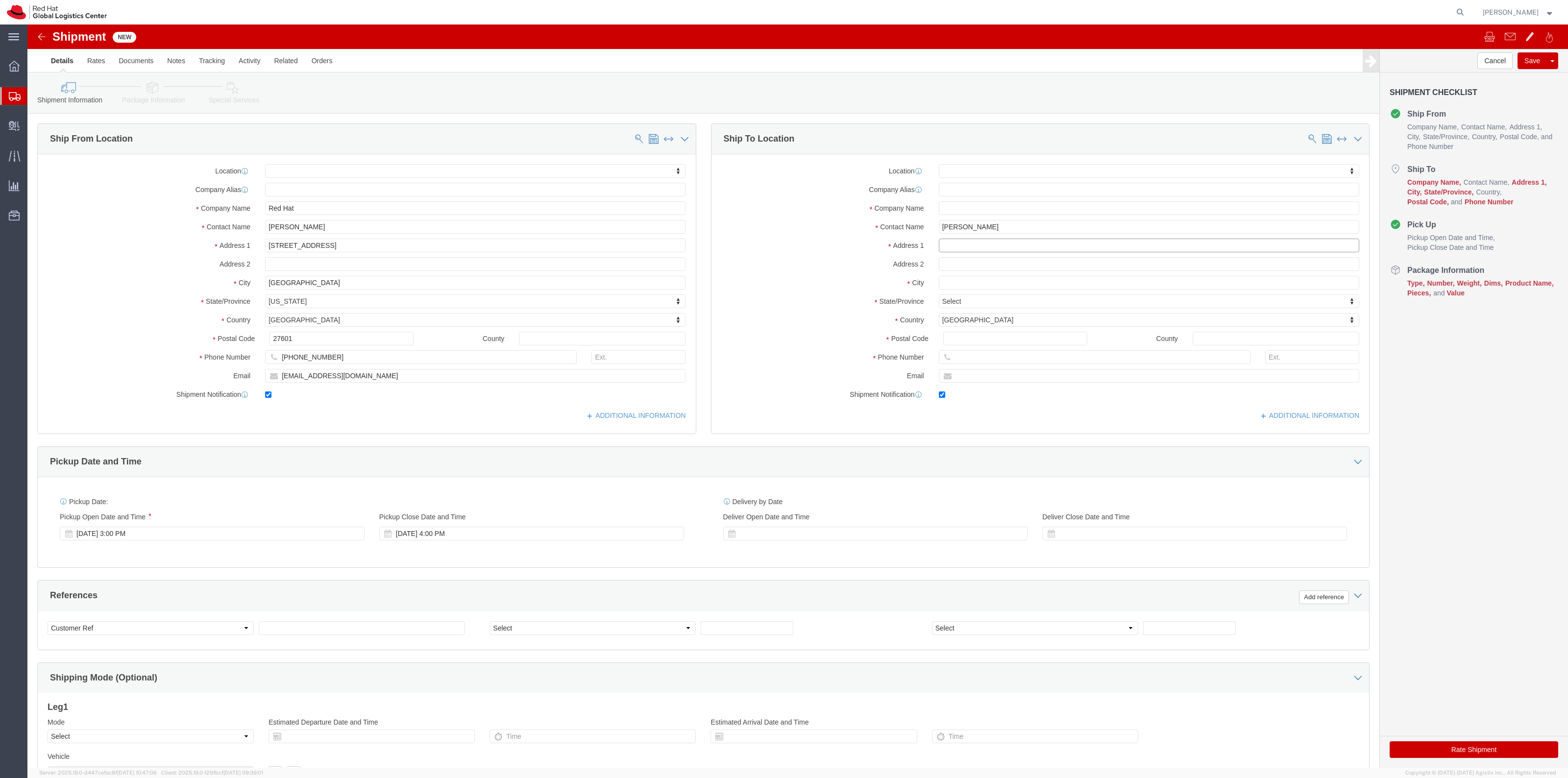
click input "text"
paste input "15501 Whistling Straits Dr"
type input "15501 Whistling Straits Dr"
select select
drag, startPoint x: 970, startPoint y: 200, endPoint x: 807, endPoint y: 183, distance: 163.9
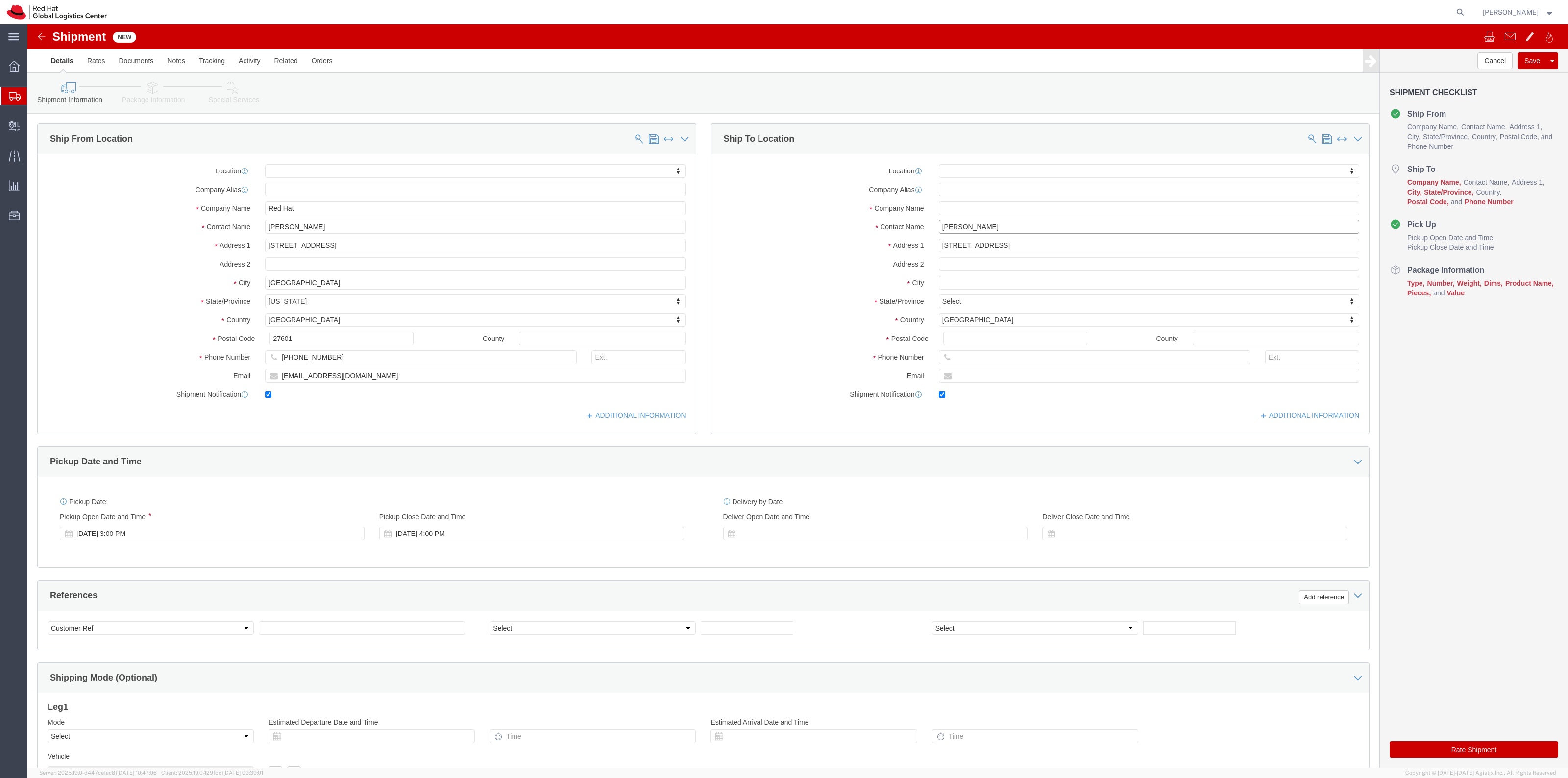
click div "Location My Profile Location RH - Amsterdam - MSO RH - Amsterdam Data Center RH…"
click input "text"
paste input "Gaurav Sharma"
type input "Gaurav Sharma"
click input "text"
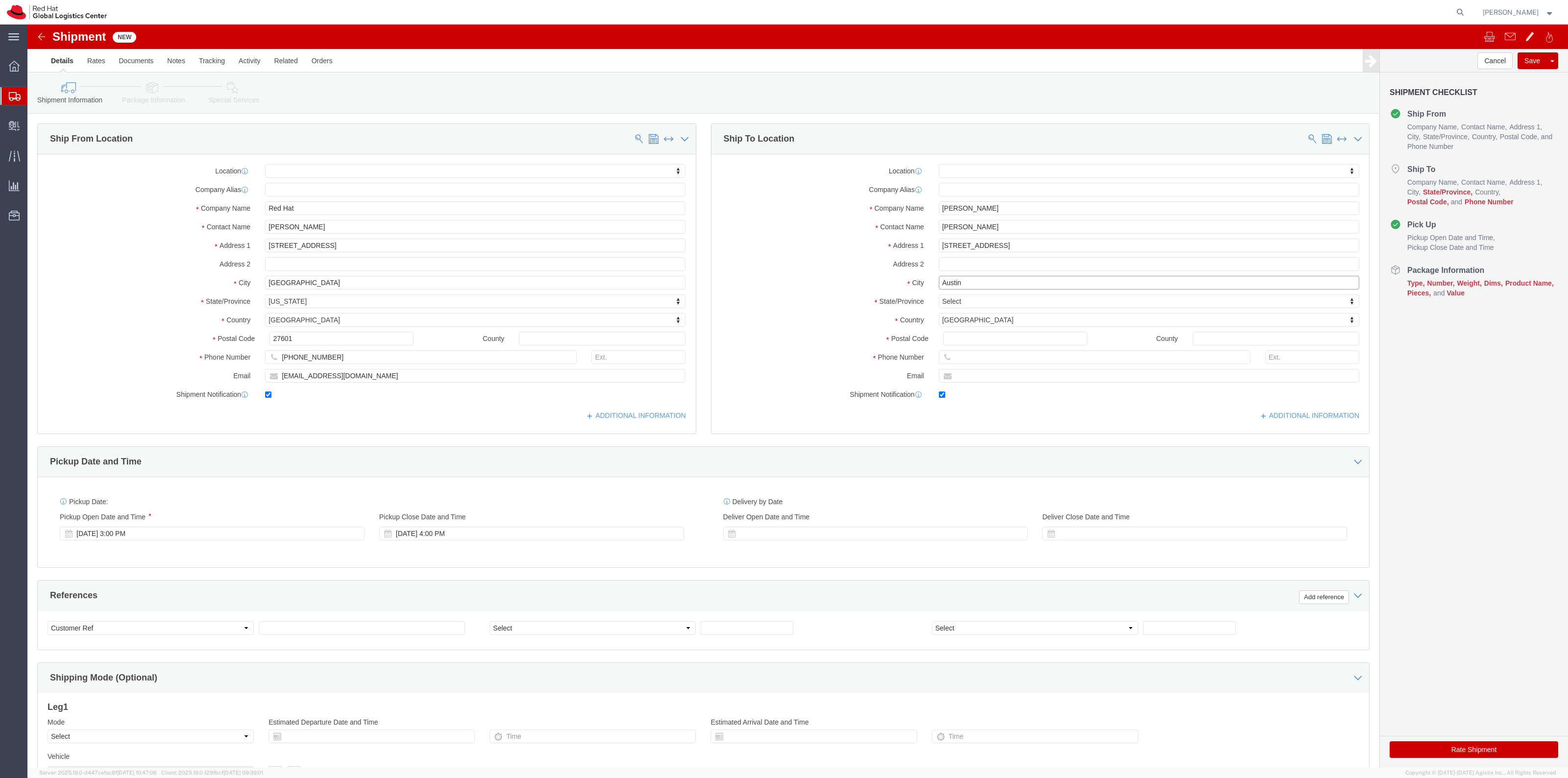
type input "Austin"
select select
type input "t"
type input "tex"
type input "texas"
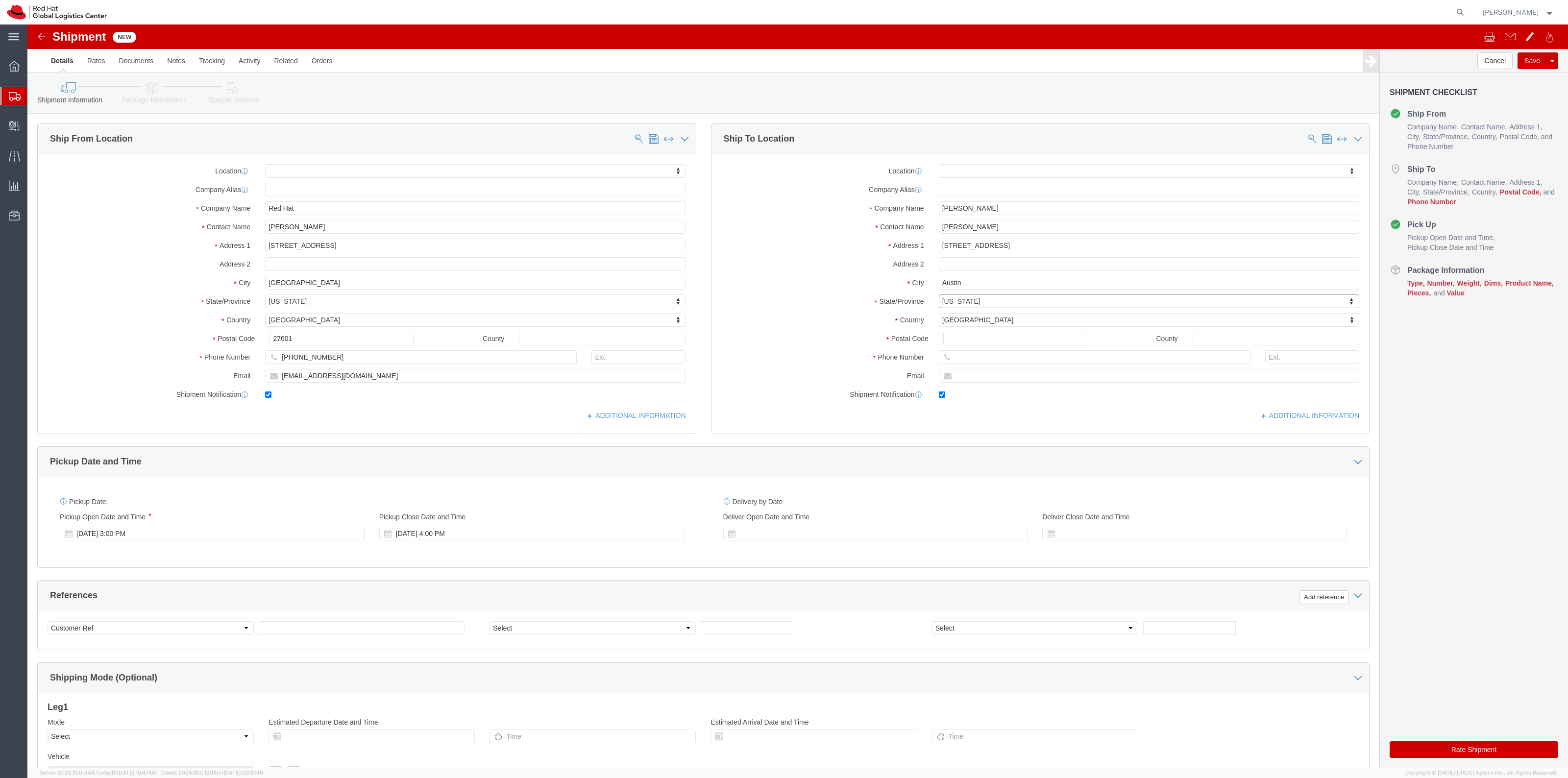
select select
select select "TX"
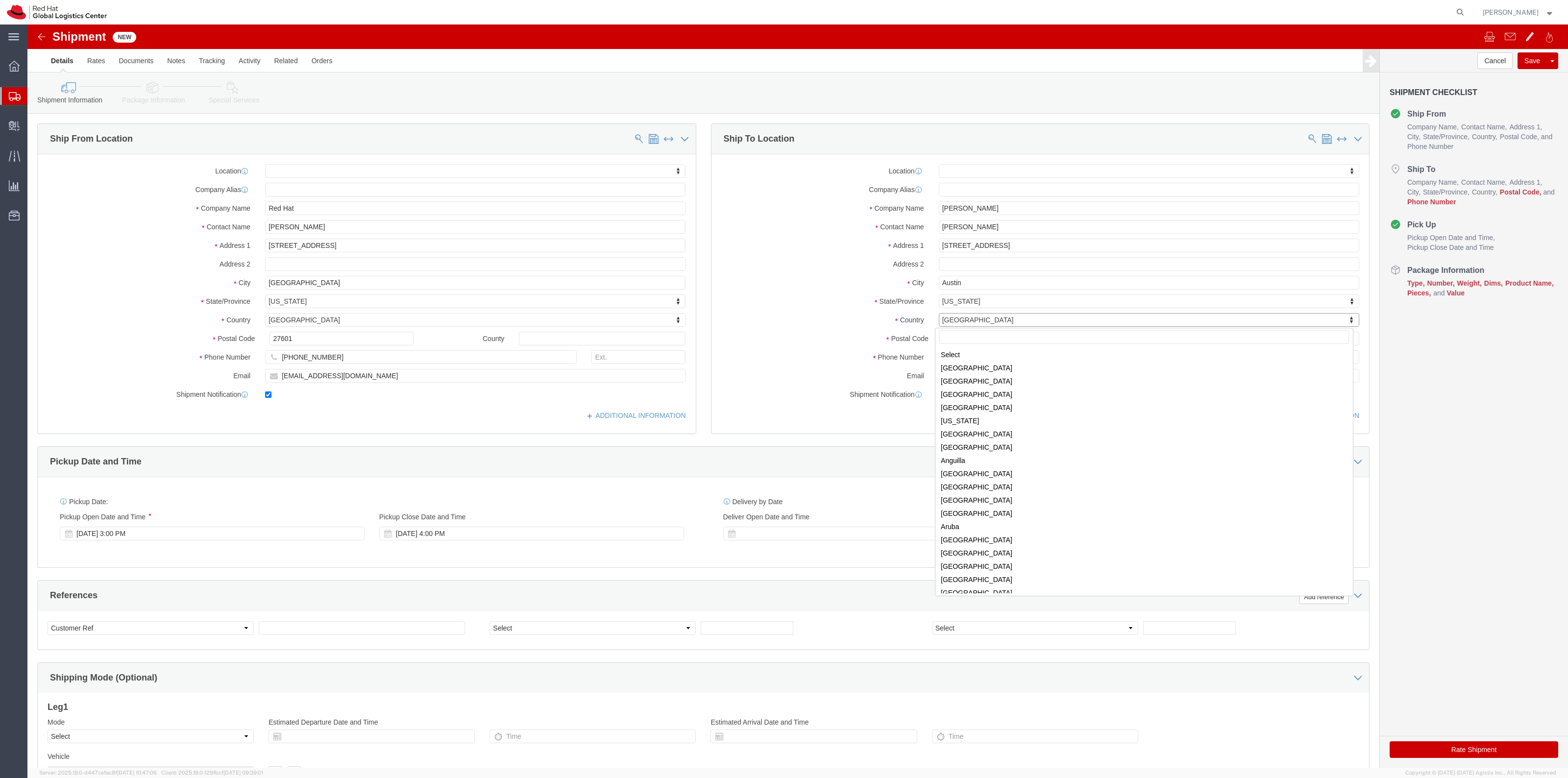
scroll to position [2975, 0]
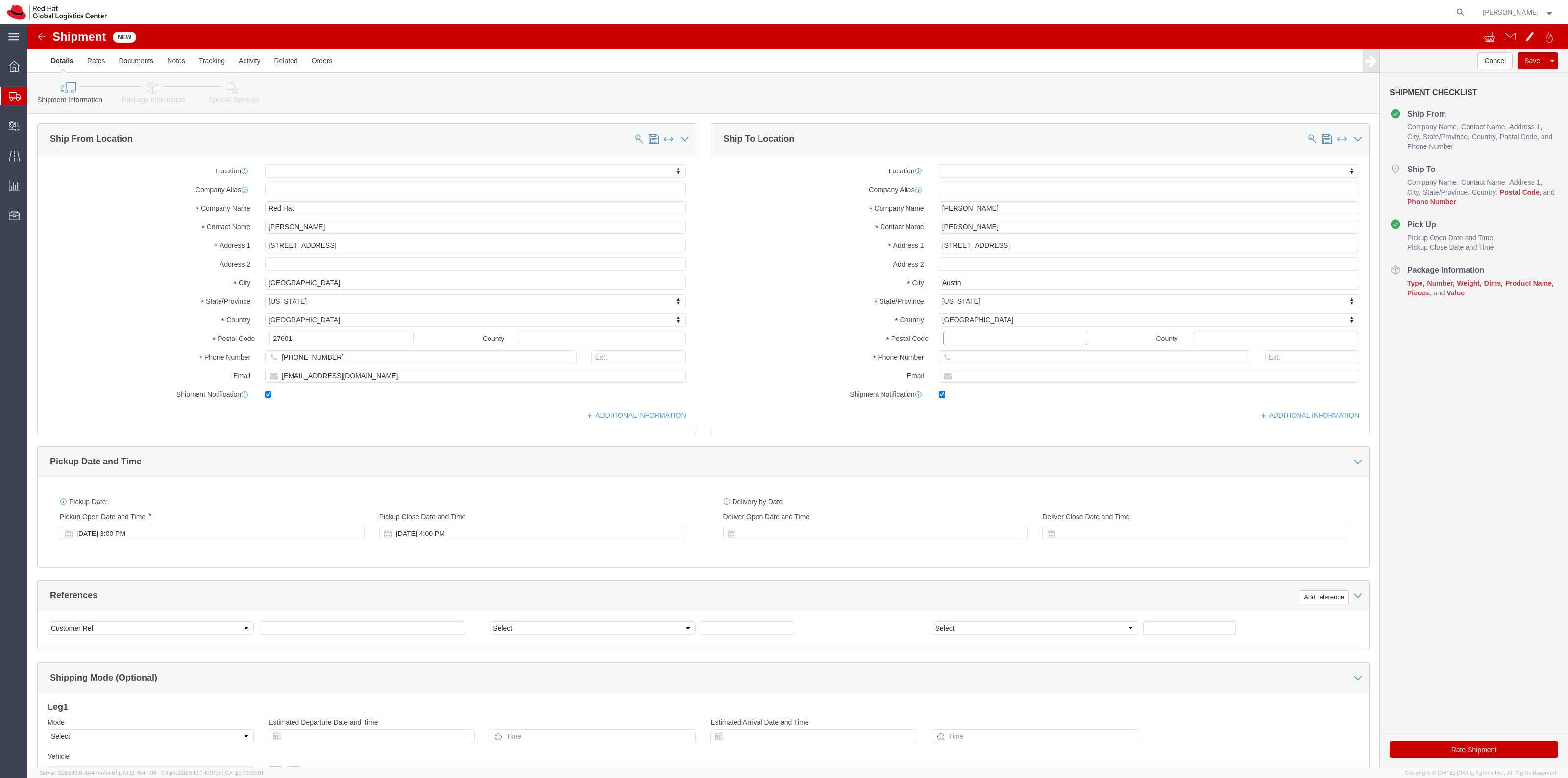
click input "Postal Code"
paste input "78717"
type input "78717"
select select
drag, startPoint x: 367, startPoint y: 332, endPoint x: 171, endPoint y: 334, distance: 196.0
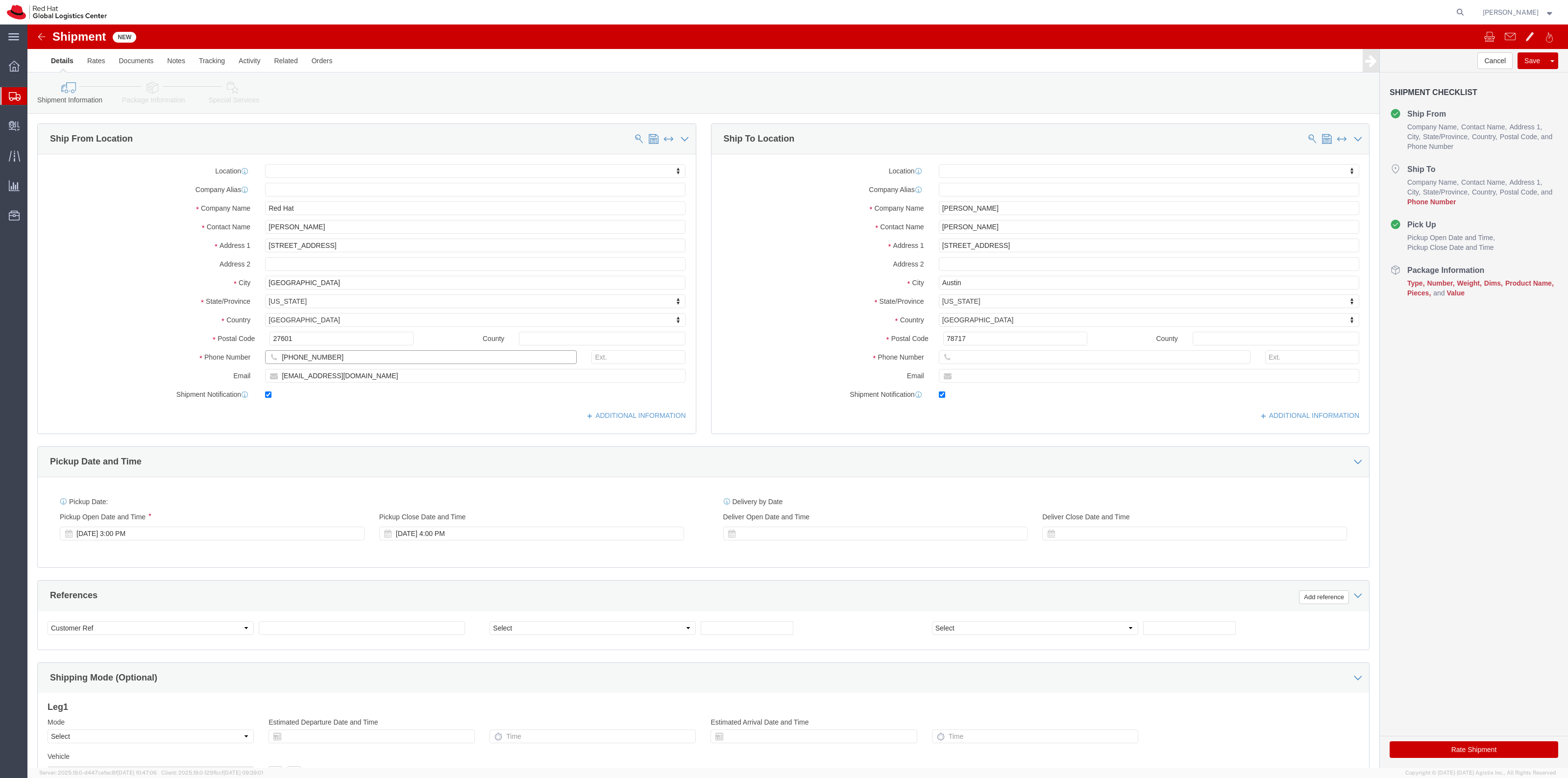
click div "Phone Number 1-408-393-1052"
paste input "1-408-393-1052"
type input "1-408-393-1052"
click input "text"
paste input "1-408-393-1052"
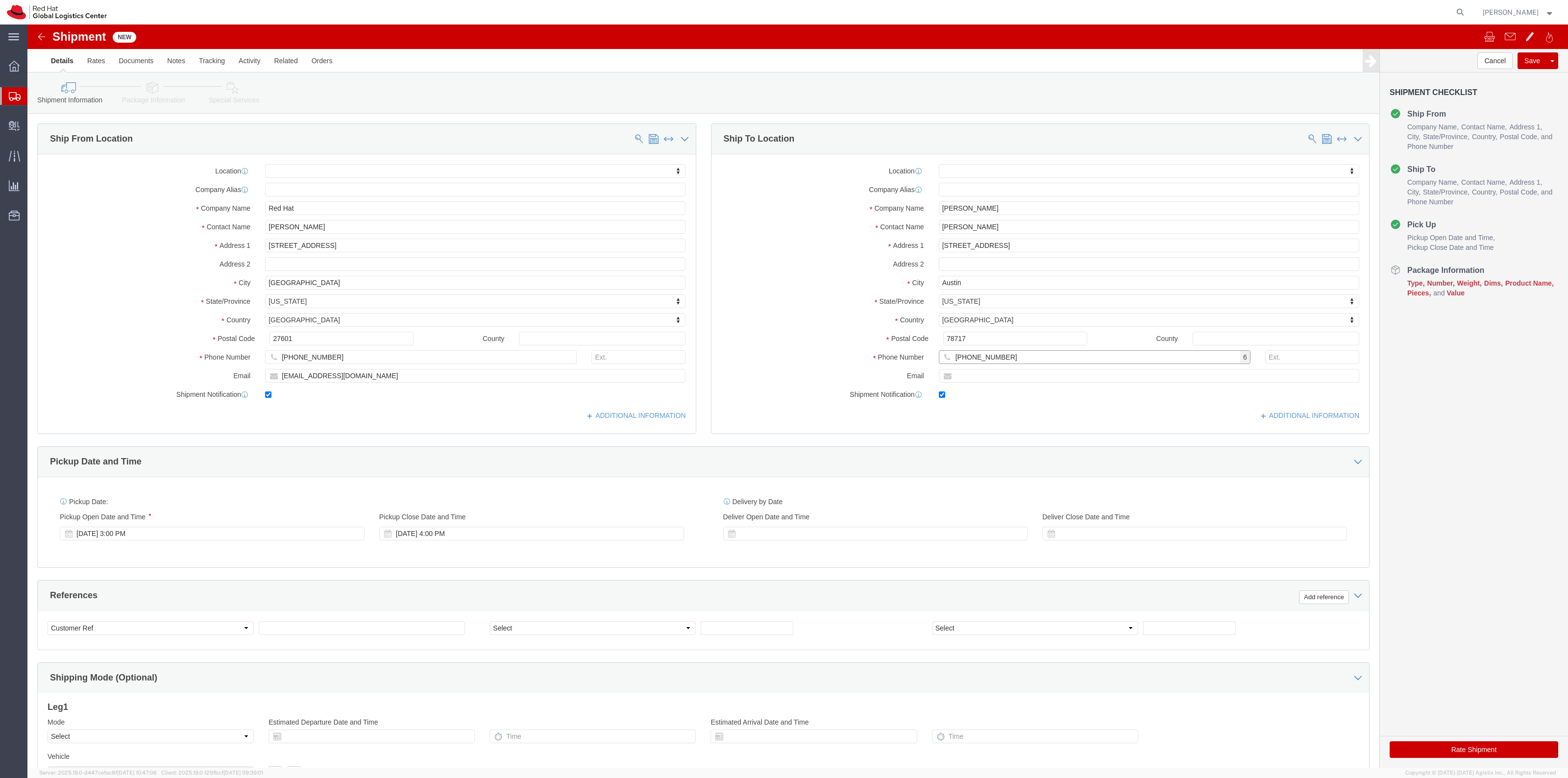
type input "1-408-393-1052"
drag, startPoint x: 388, startPoint y: 344, endPoint x: 184, endPoint y: 344, distance: 204.0
click div "Email dmarguli@redhat.com"
click input "text"
paste input "dmarguli@redhat.com"
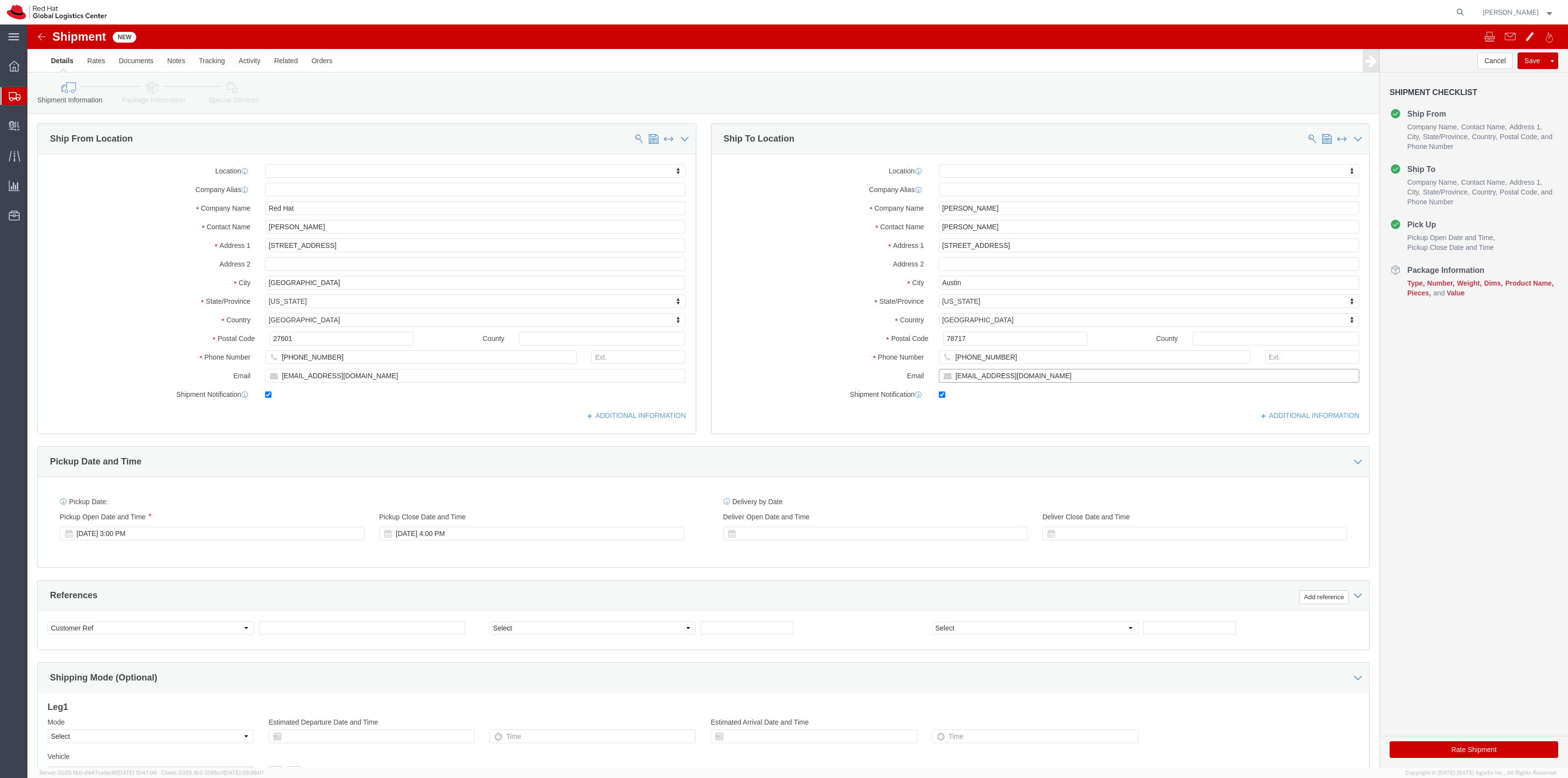
type input "dmarguli@redhat.com"
click input "checkbox"
checkbox input "false"
click link "Package Information"
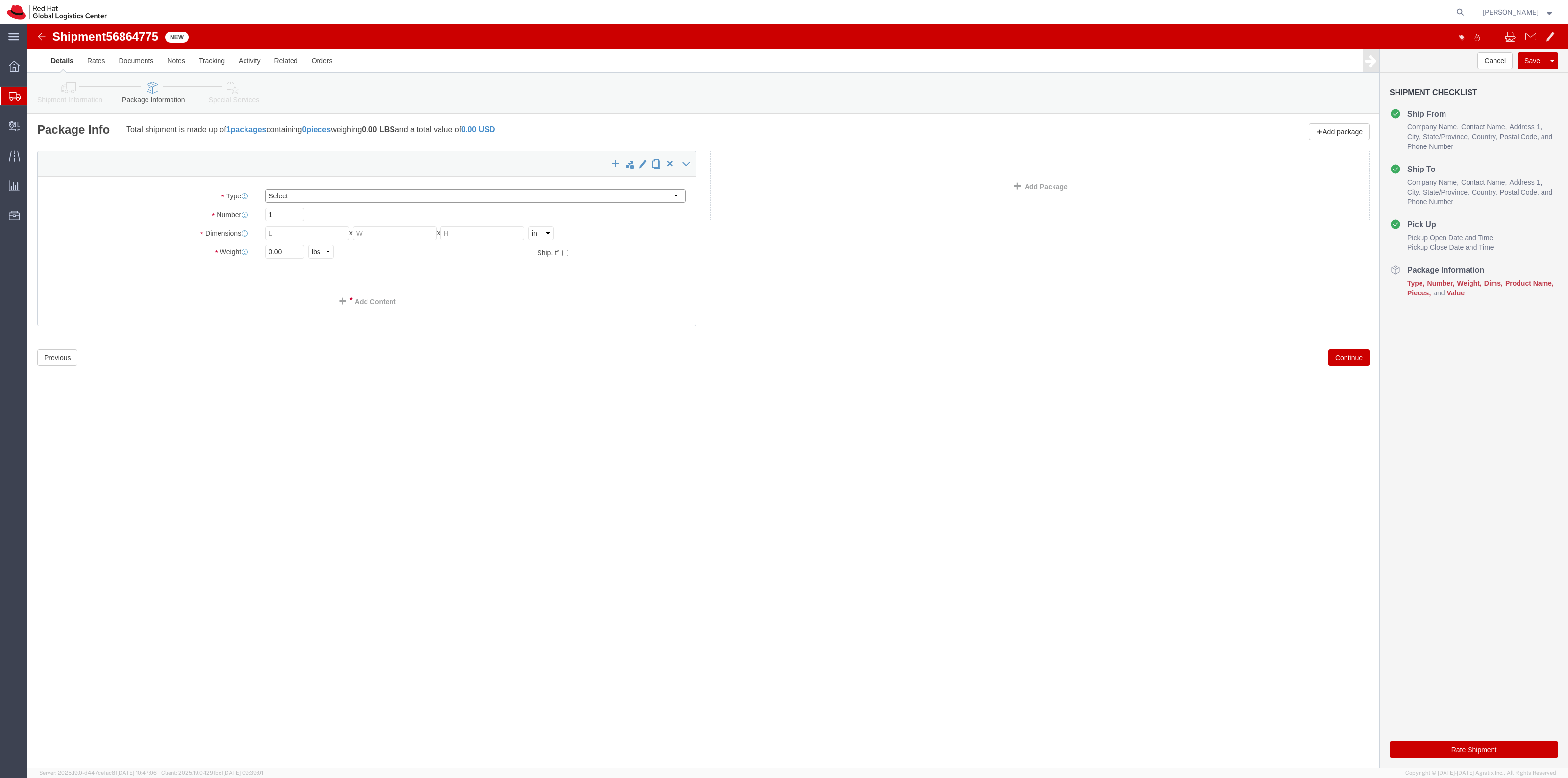
click select "Select Case(s) Crate(s) Envelope Large Box Medium Box PAK Skid(s) Small Box Sma…"
select select "ENV"
click select "Select Case(s) Crate(s) Envelope Large Box Medium Box PAK Skid(s) Small Box Sma…"
type input "9.50"
type input "12.50"
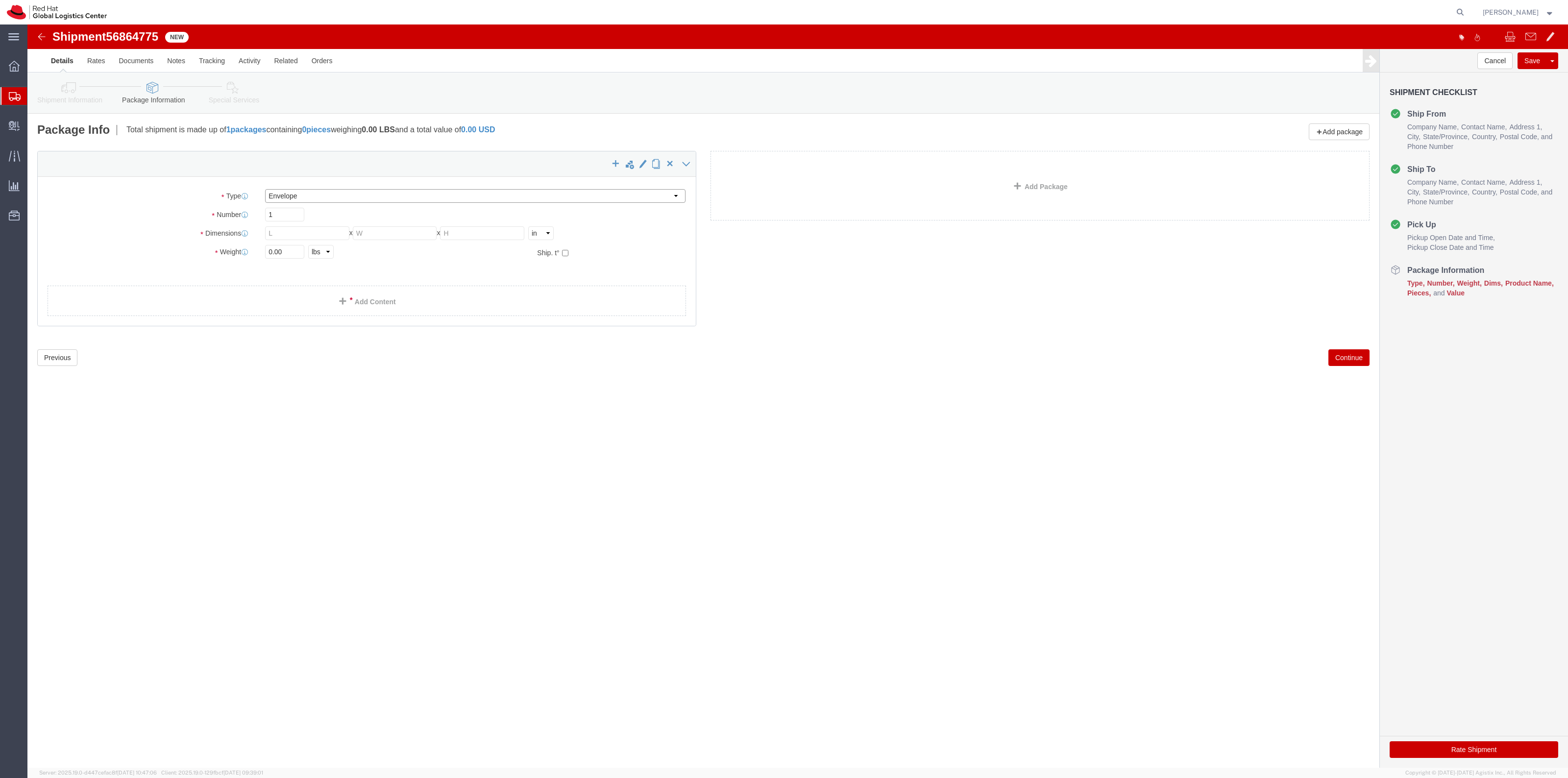
type input "0.25"
type input "1"
click link "Add Content"
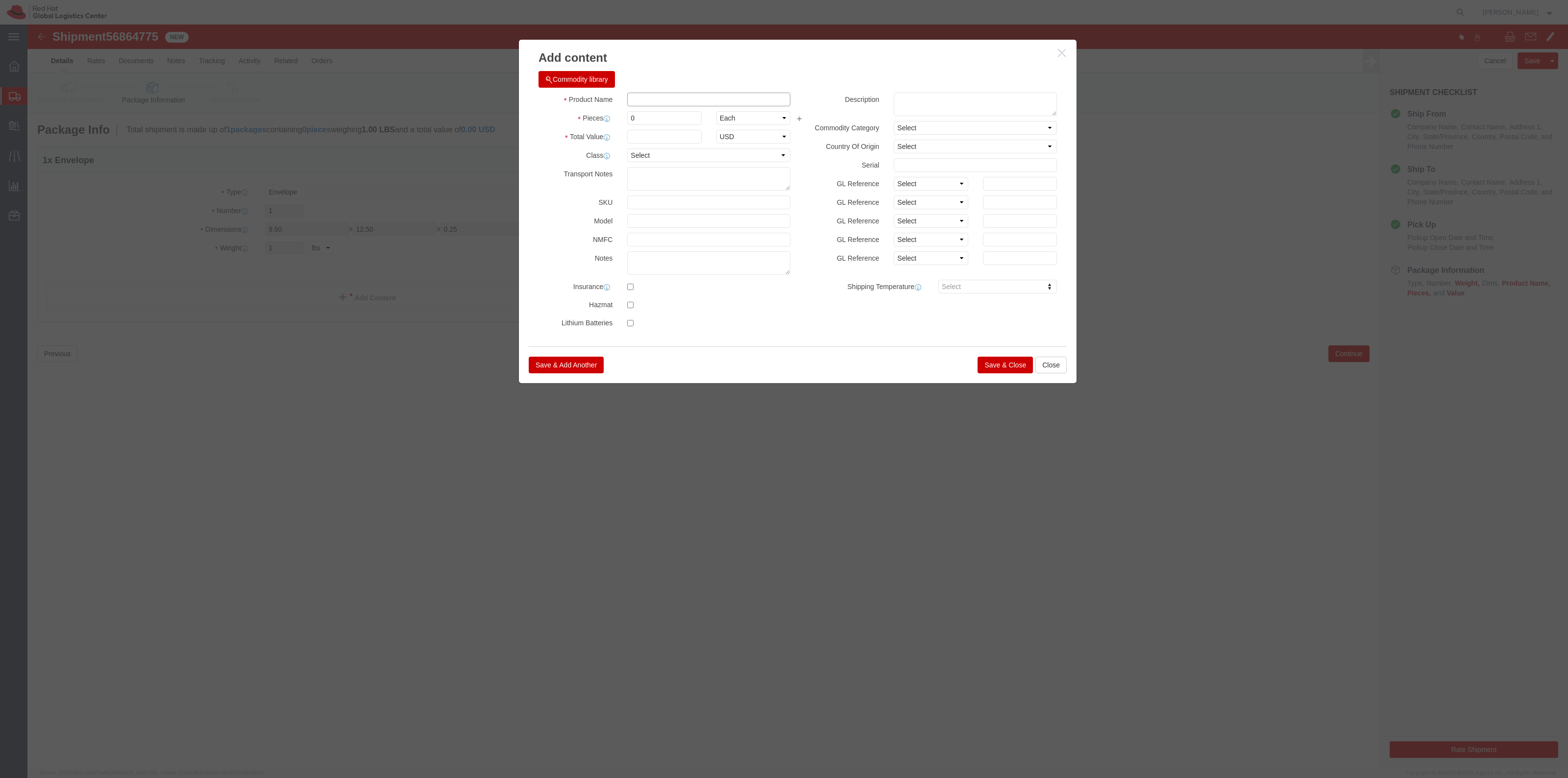
click input "text"
type input "Stickers"
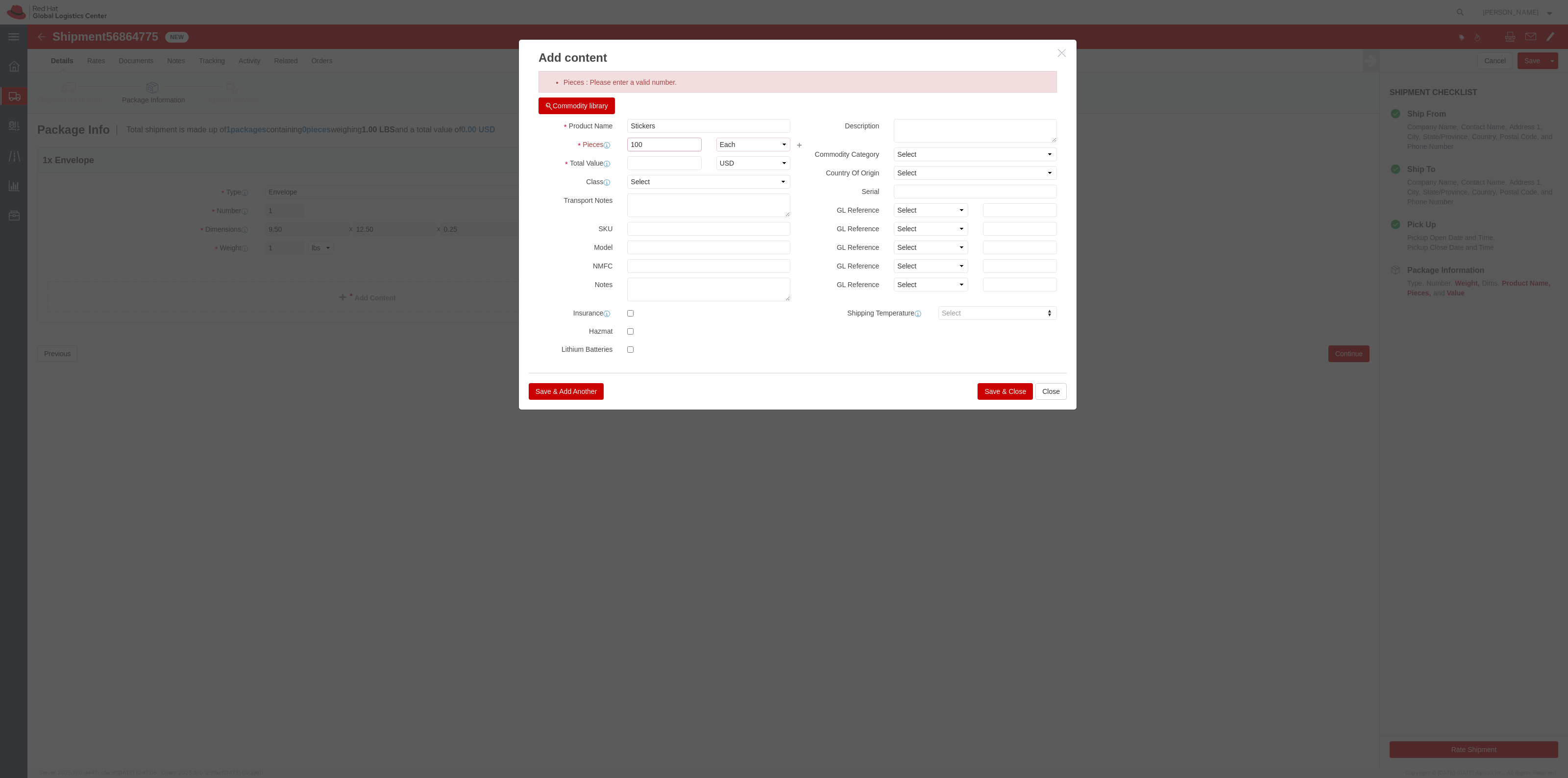
click input "100"
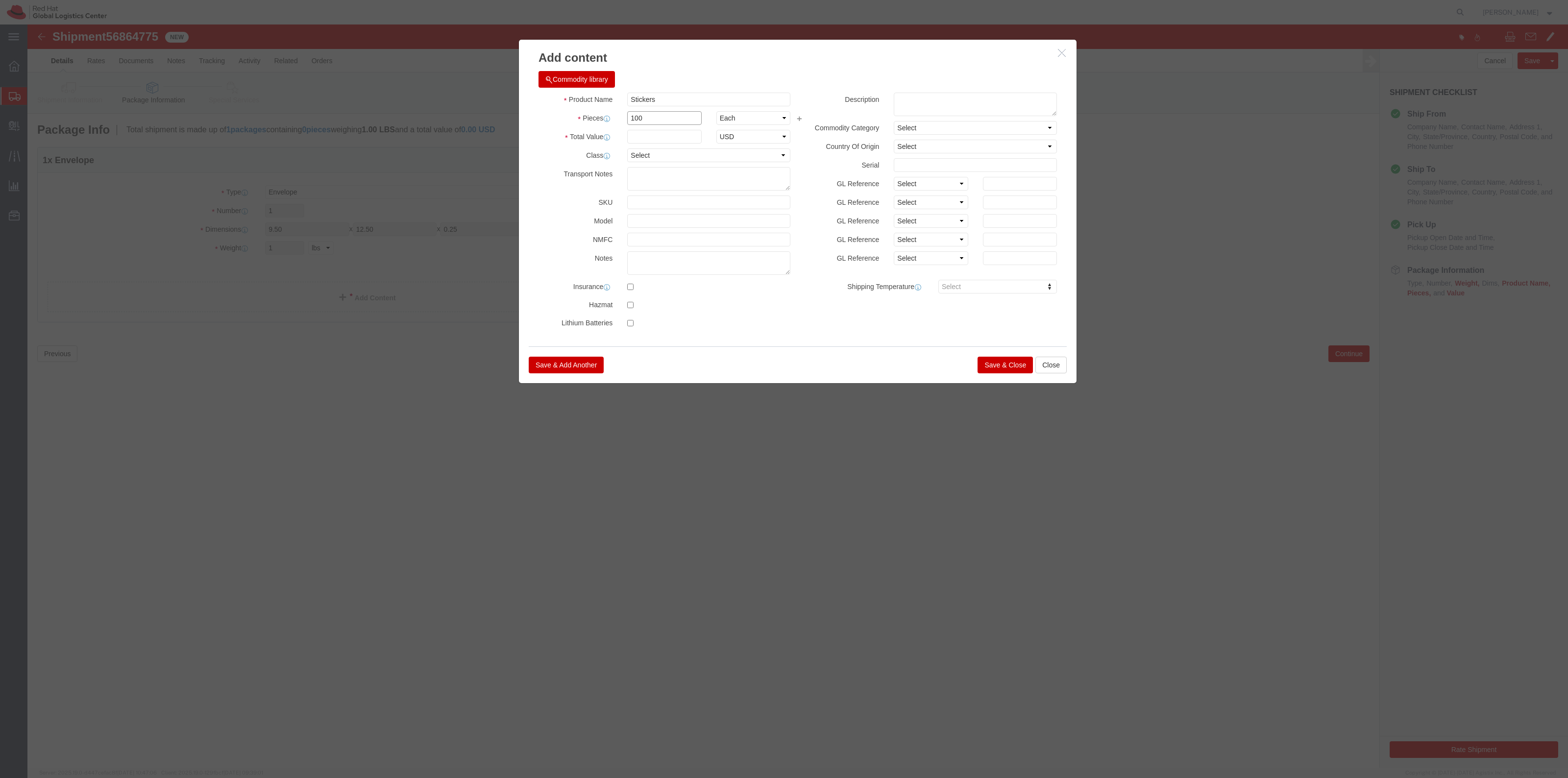
type input "100"
type input "50.00"
click button "Save & Close"
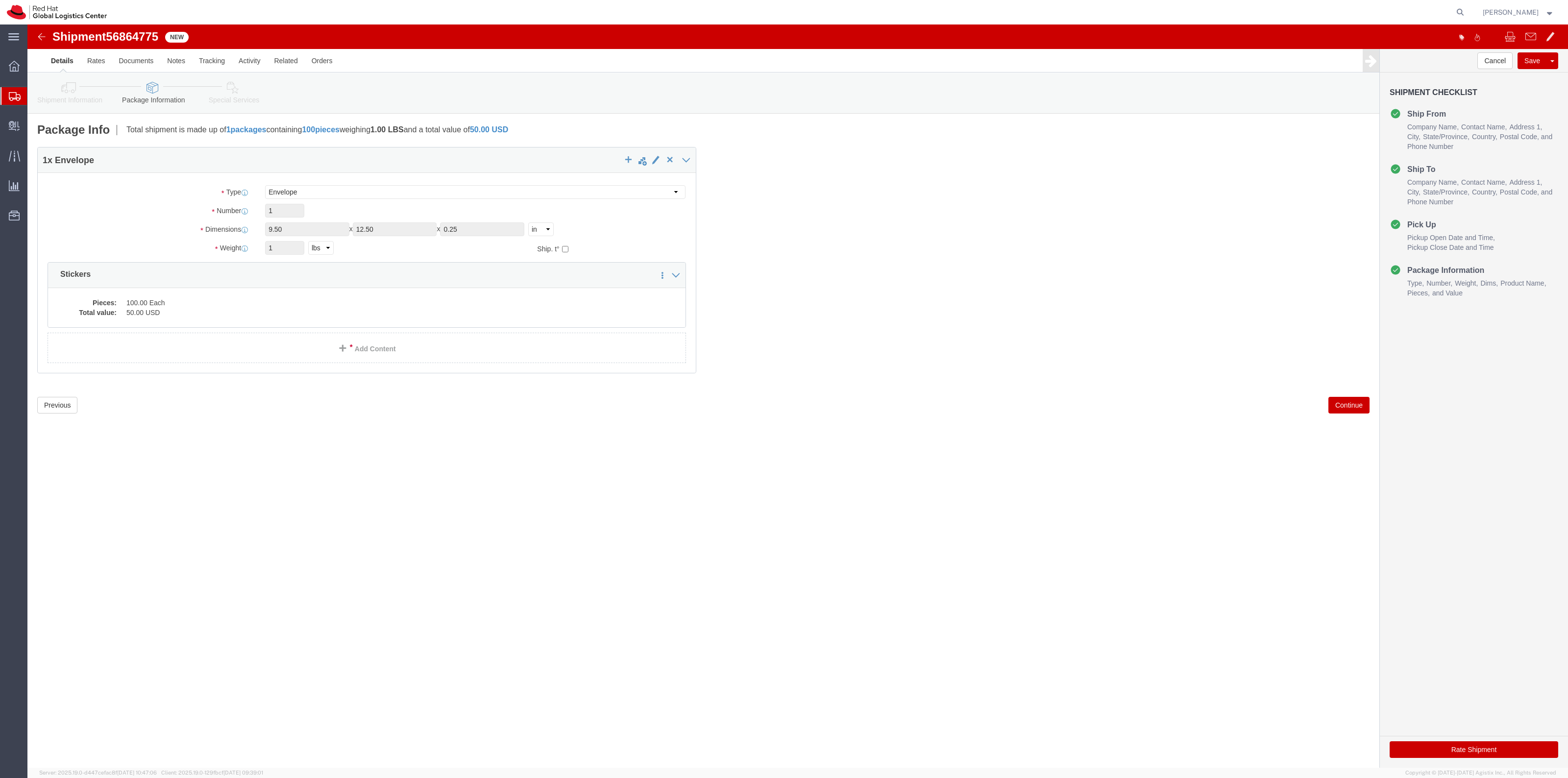
click icon
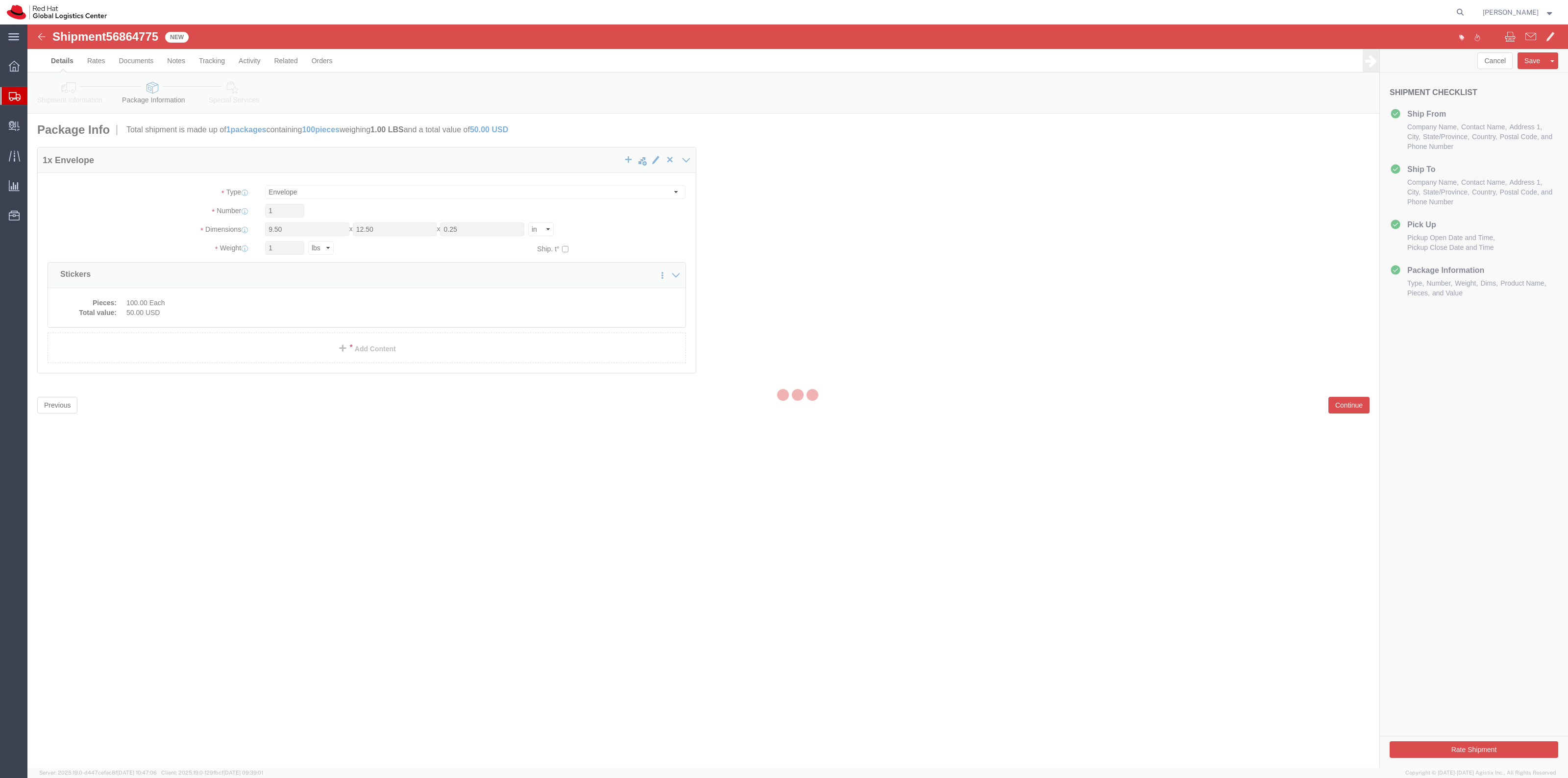
select select
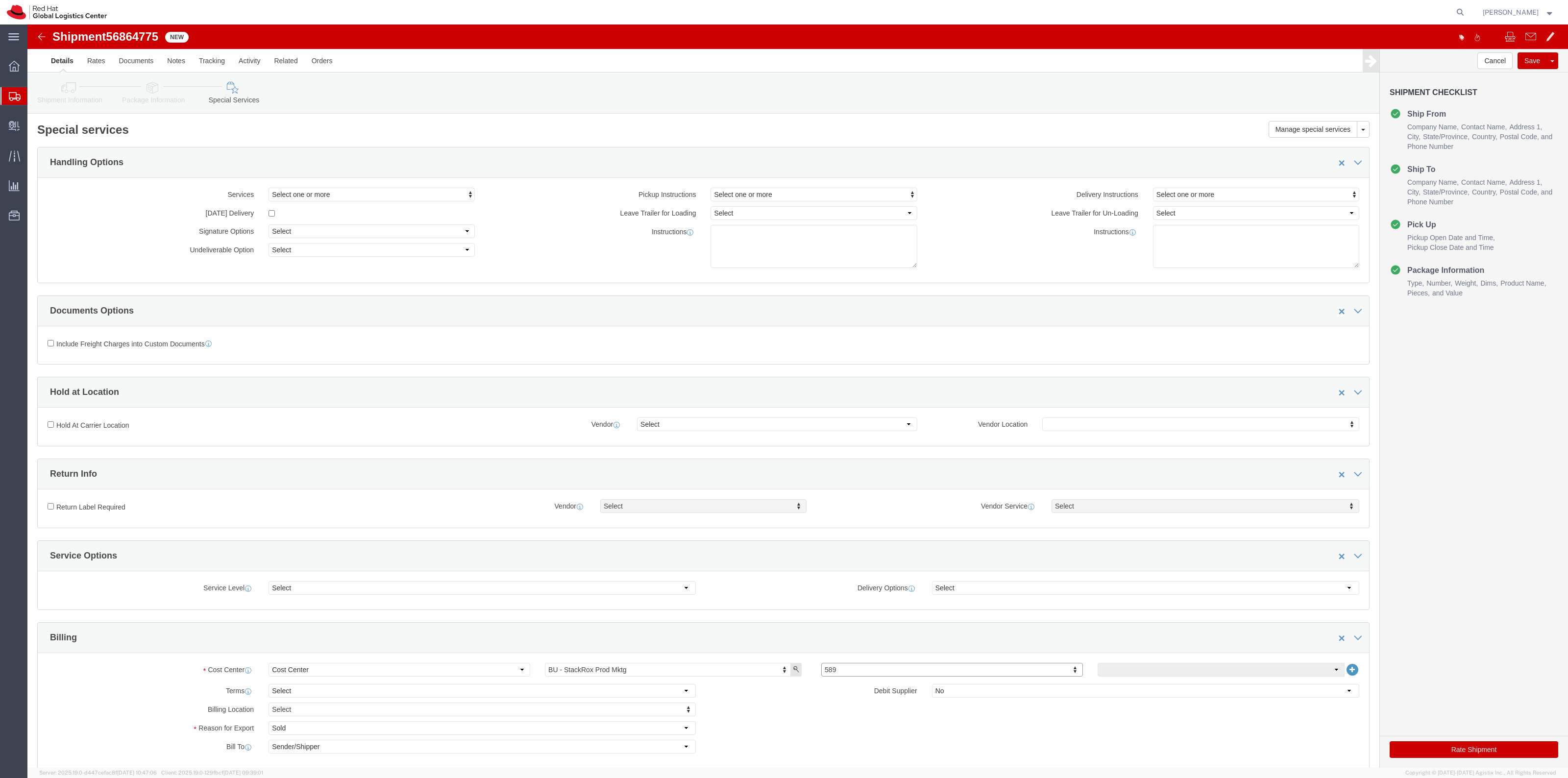
click icon
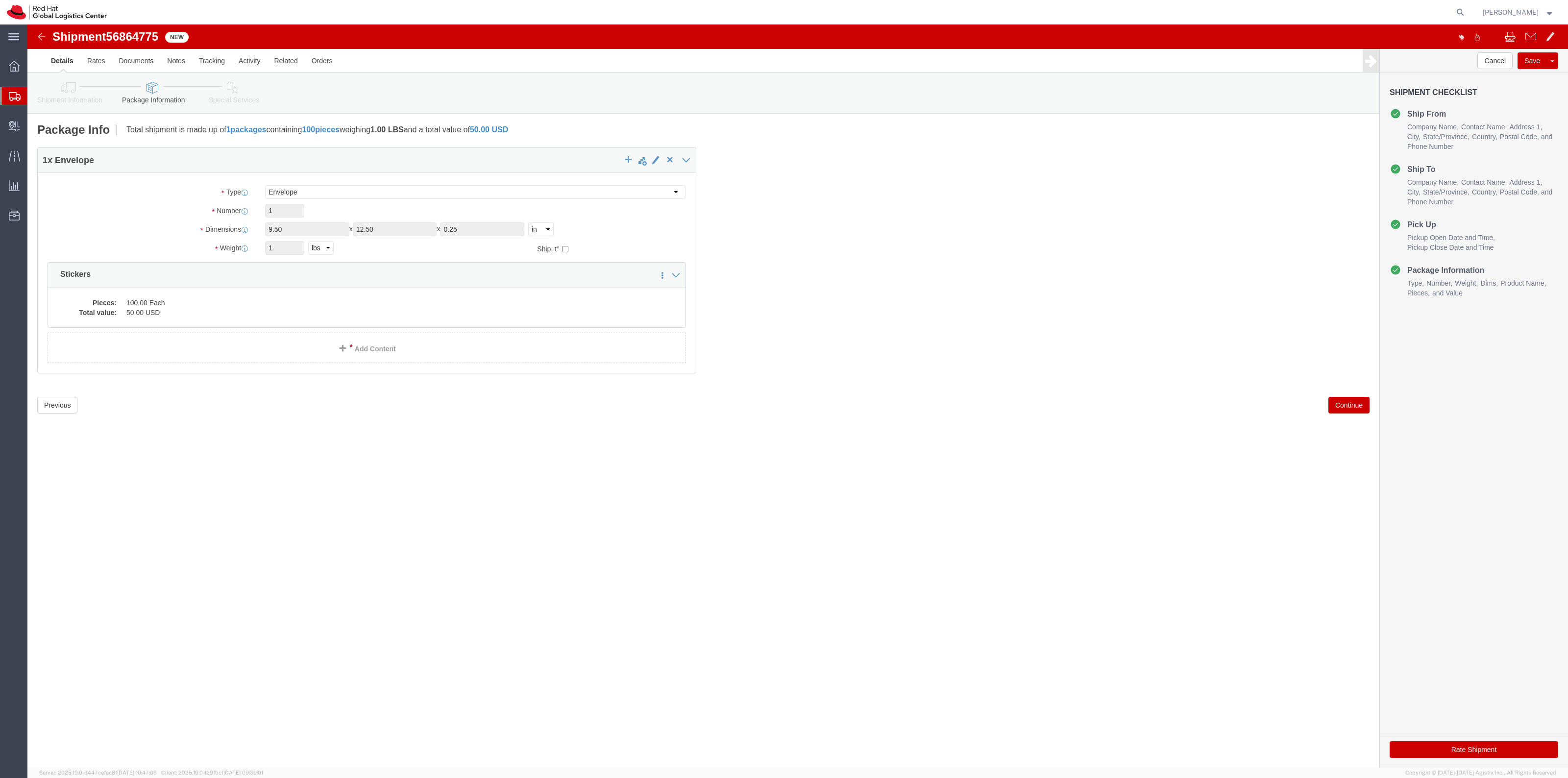
click link "Shipment Information"
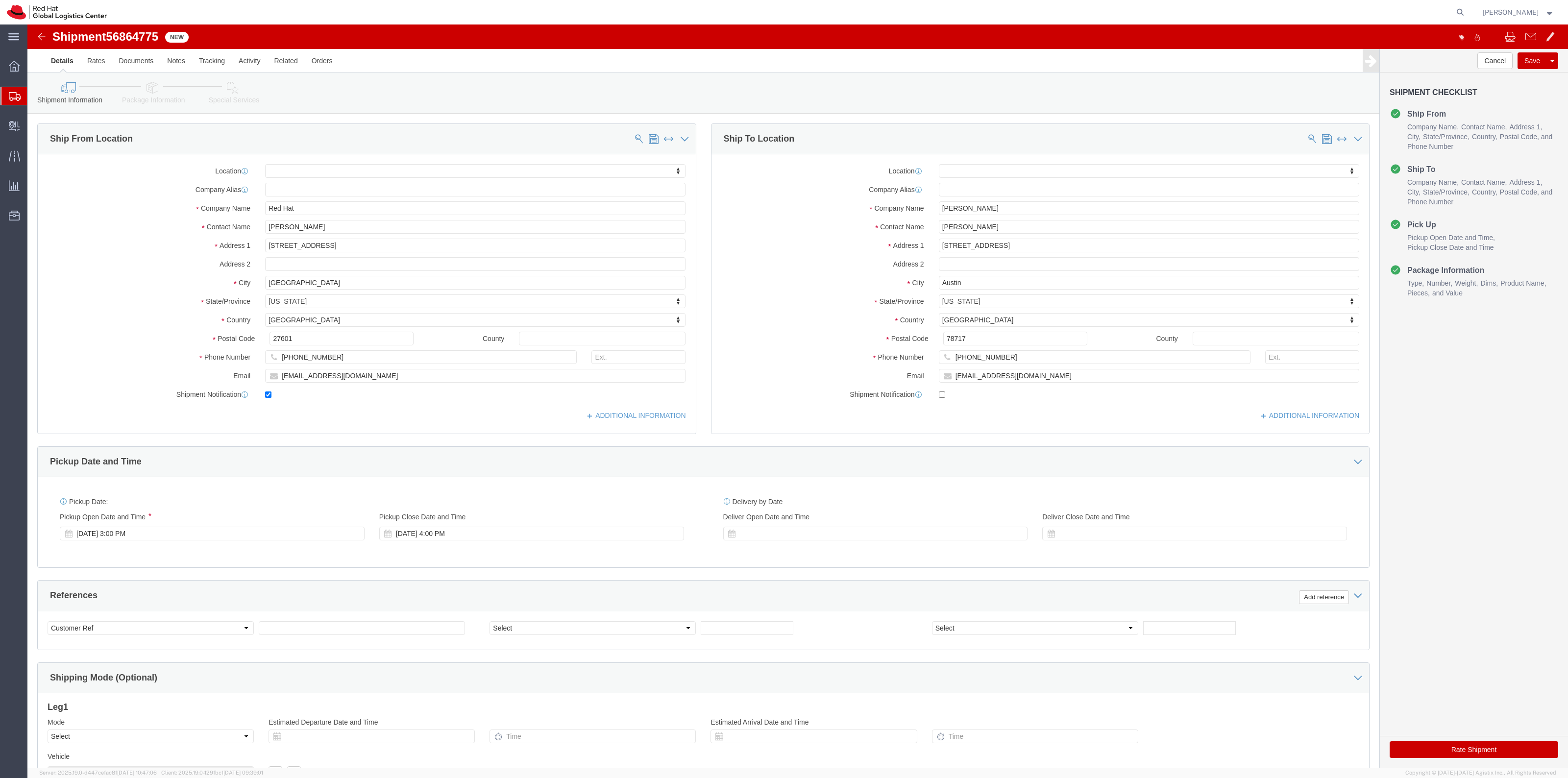
click button "Rate Shipment"
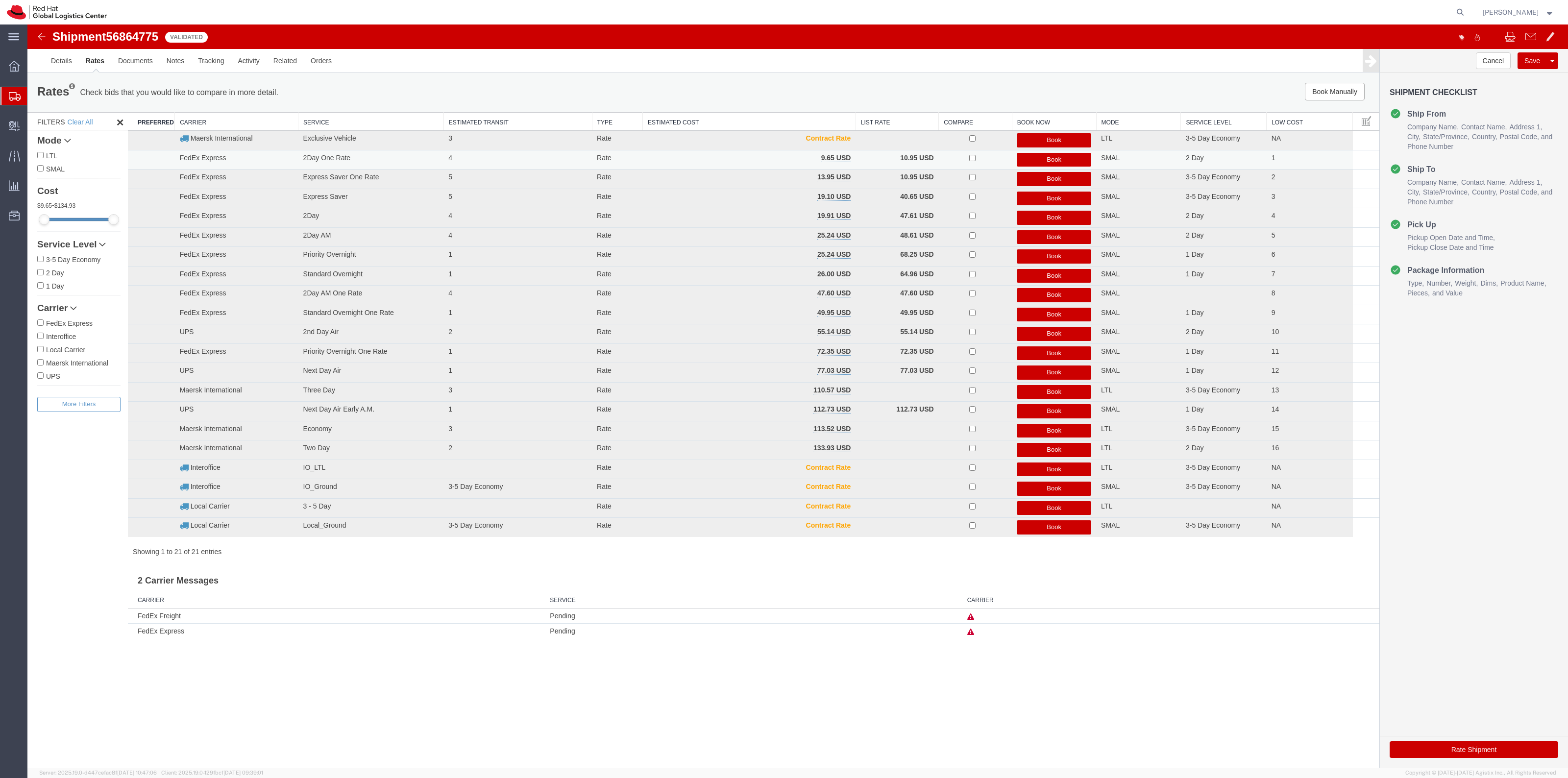
click at [1054, 162] on button "Book" at bounding box center [1054, 160] width 74 height 14
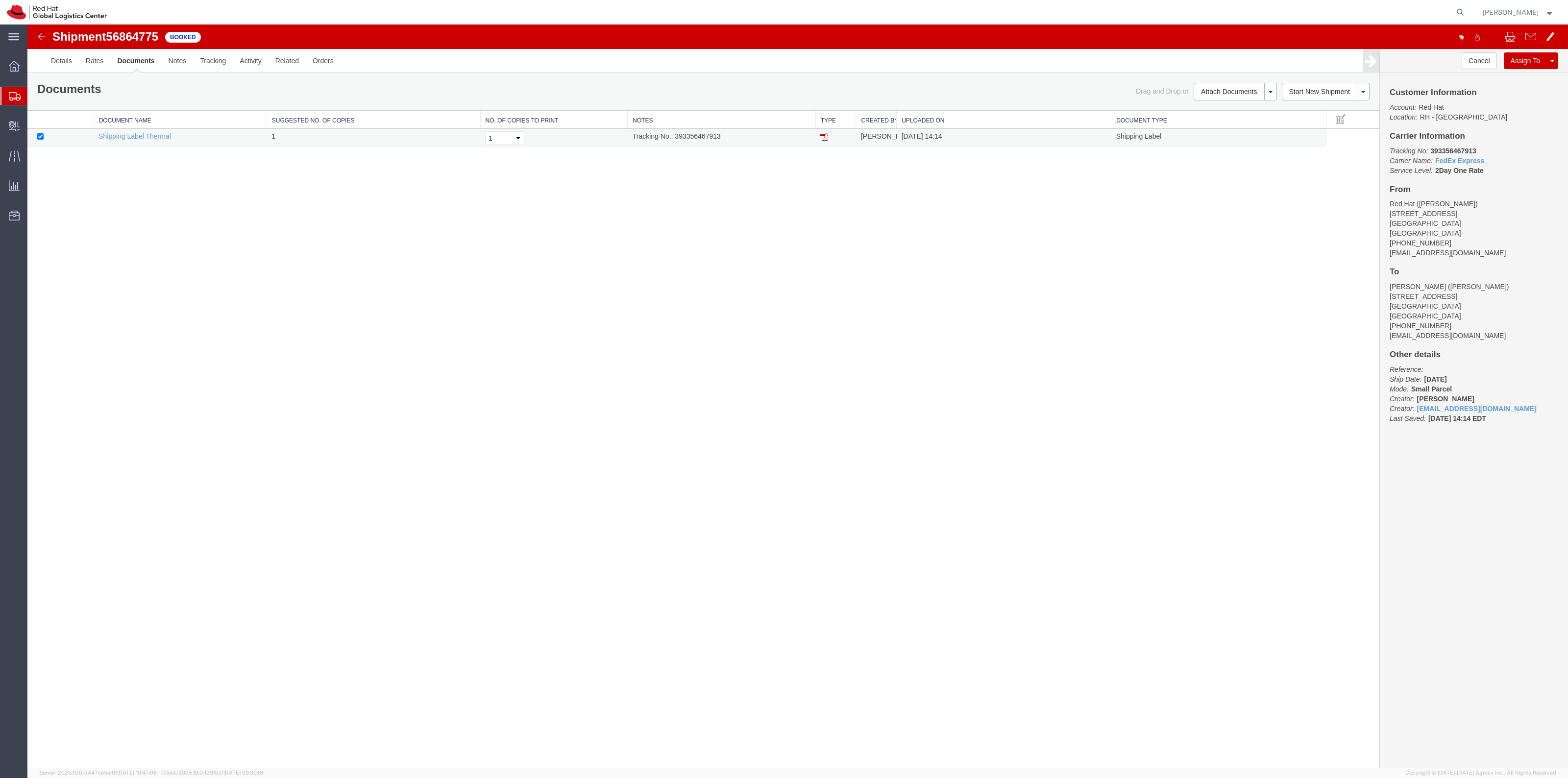
click at [826, 136] on img at bounding box center [824, 136] width 8 height 8
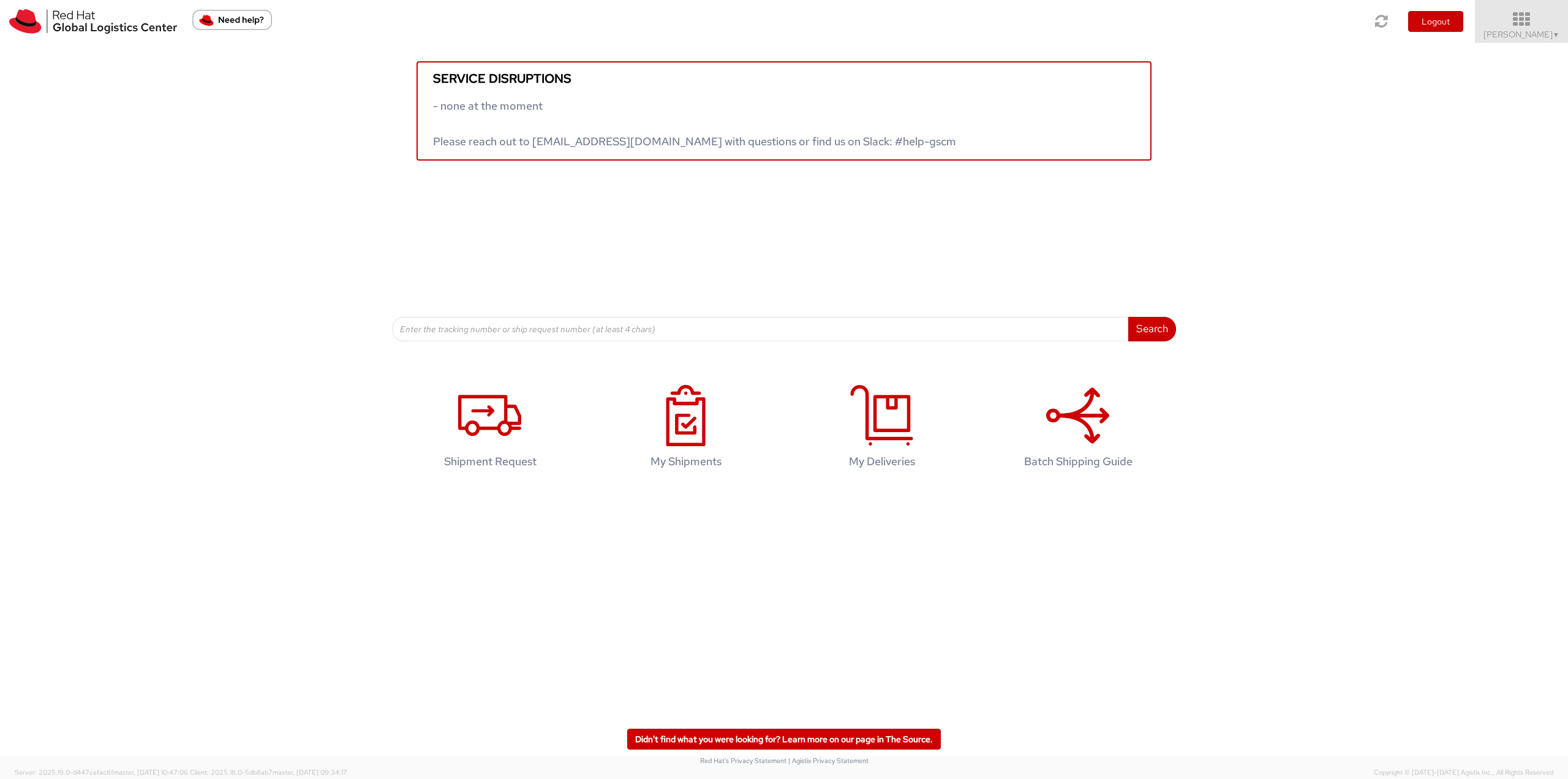
click at [1542, 20] on icon at bounding box center [1522, 20] width 107 height 17
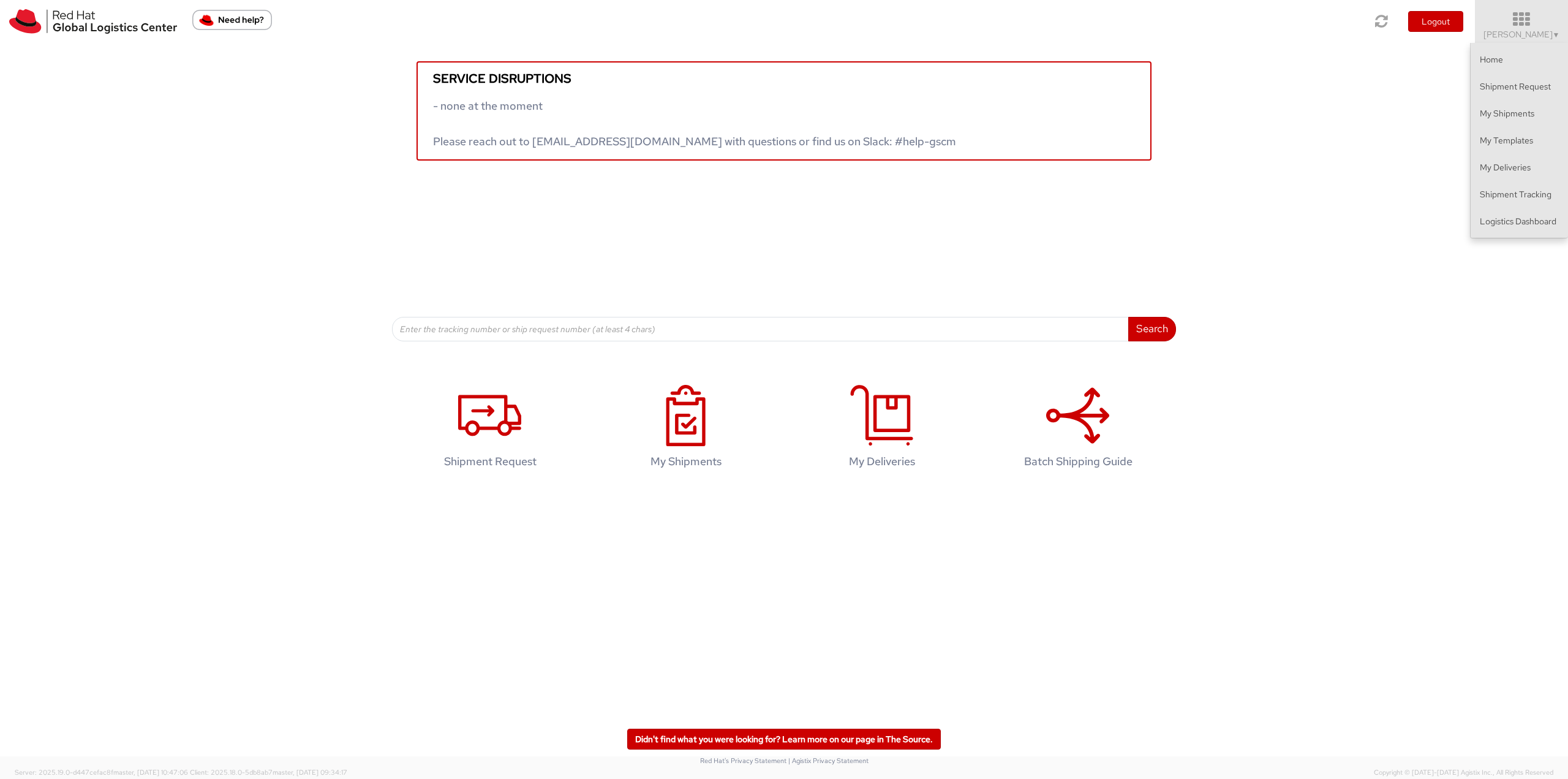
drag, startPoint x: 1511, startPoint y: 249, endPoint x: 1517, endPoint y: 235, distance: 15.2
click at [1511, 249] on div "Service disruptions - none at the moment Please reach out to globallogistics@re…" at bounding box center [784, 192] width 1568 height 299
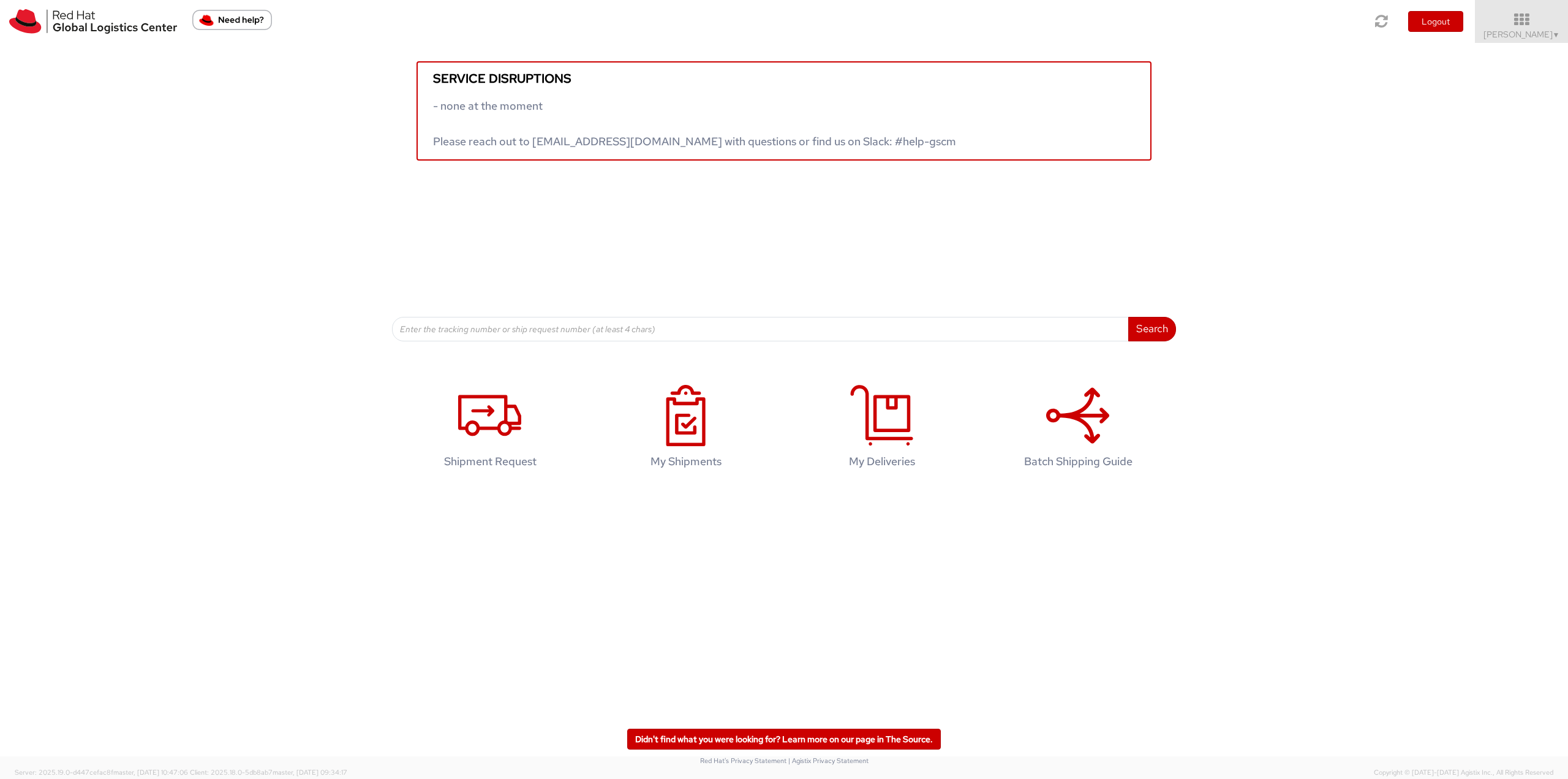
click at [1522, 216] on div "Service disruptions - none at the moment Please reach out to globallogistics@re…" at bounding box center [784, 192] width 1568 height 299
drag, startPoint x: 1507, startPoint y: 28, endPoint x: 1523, endPoint y: 143, distance: 116.1
click at [1507, 27] on link "Robert Lomax ▼" at bounding box center [1521, 21] width 93 height 43
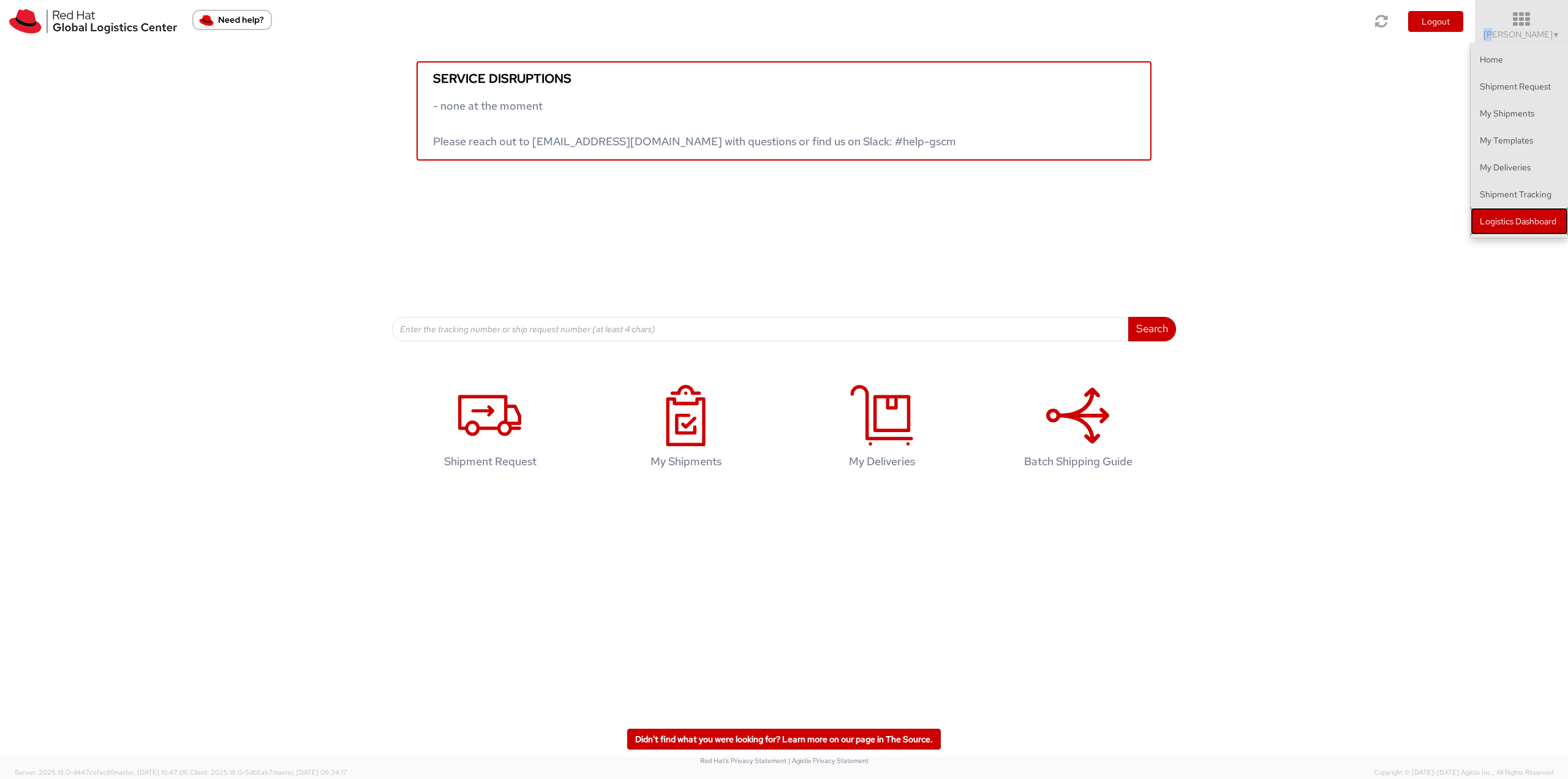
click at [1520, 218] on link "Logistics Dashboard" at bounding box center [1519, 221] width 97 height 27
